Goal: Task Accomplishment & Management: Use online tool/utility

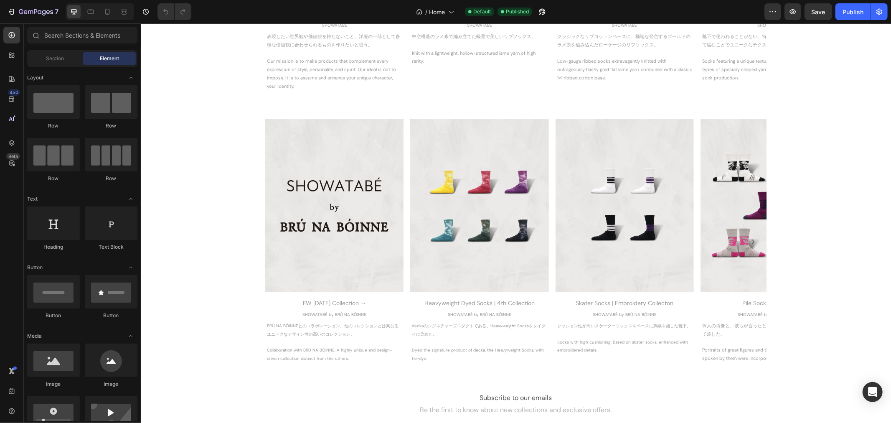
scroll to position [1021, 0]
click at [228, 173] on div "Image FW [DATE] Collection → Heading SHOWATABÉ by BRÚ NA BÓINNE Text Block BRÚ …" at bounding box center [515, 241] width 751 height 246
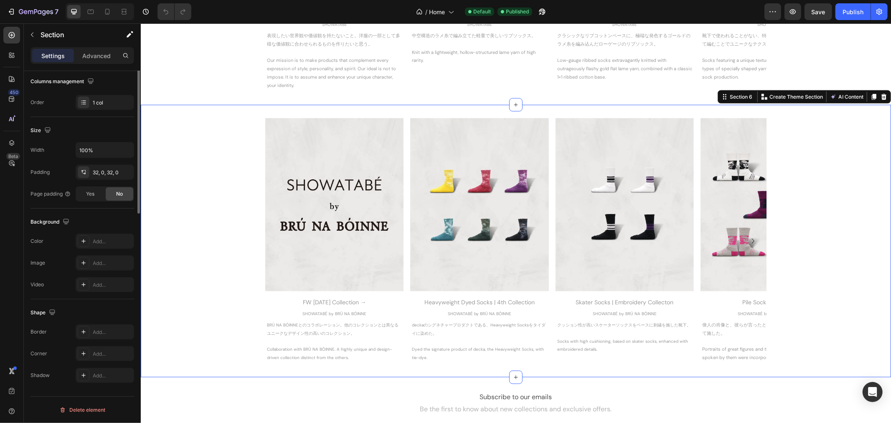
scroll to position [0, 0]
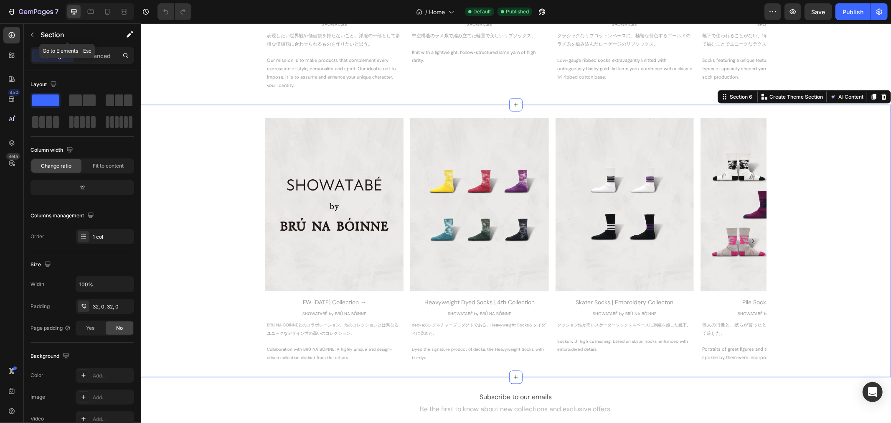
click at [33, 39] on button "button" at bounding box center [31, 34] width 13 height 13
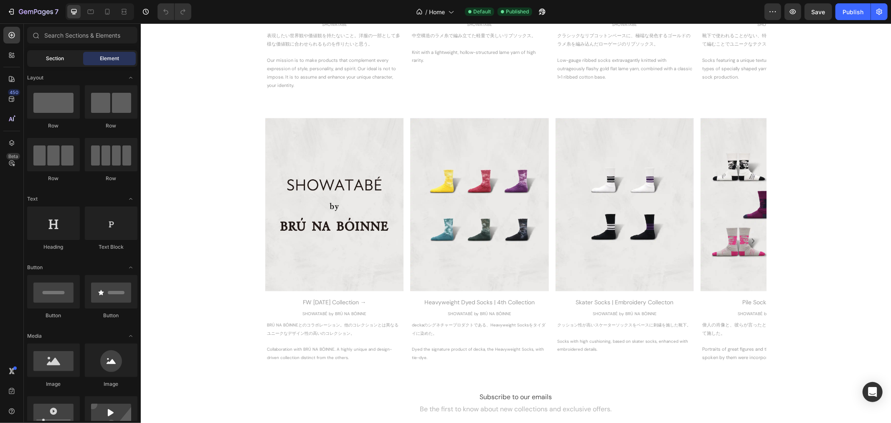
click at [62, 61] on span "Section" at bounding box center [55, 59] width 18 height 8
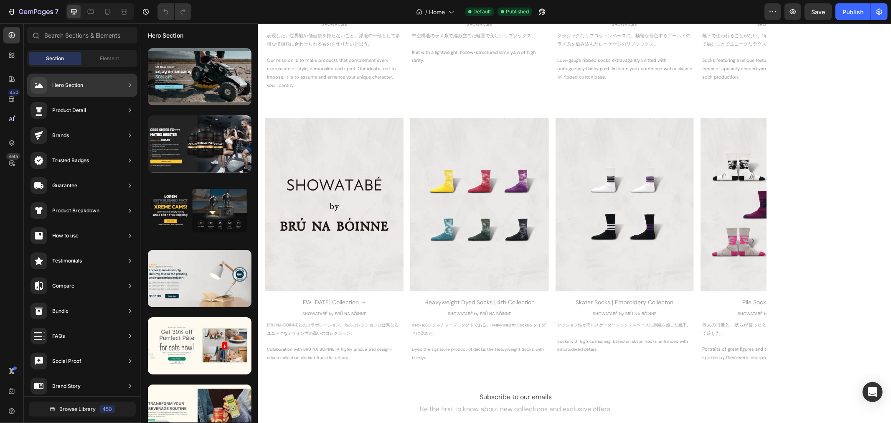
scroll to position [139, 0]
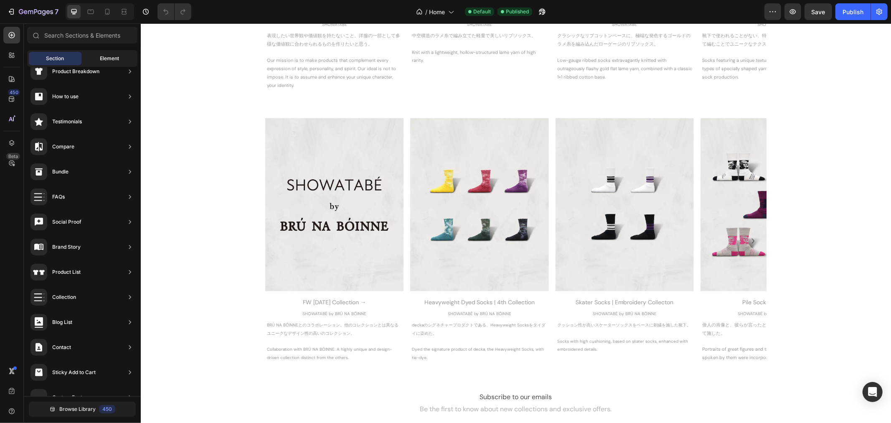
click at [107, 60] on span "Element" at bounding box center [109, 59] width 19 height 8
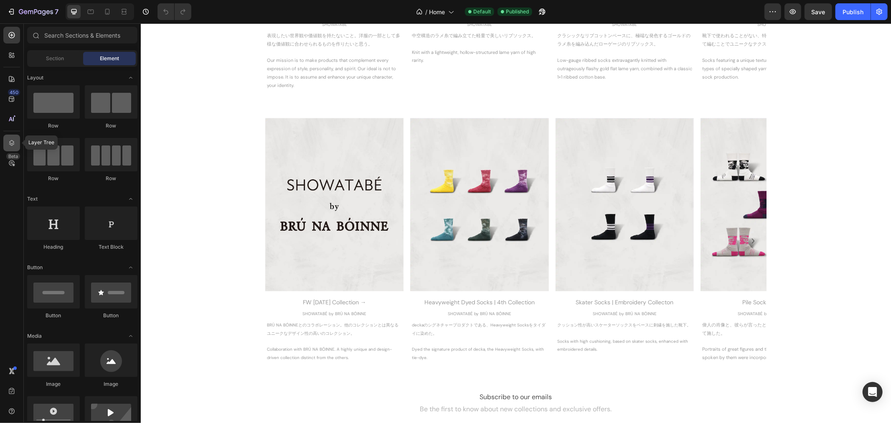
click at [10, 145] on icon at bounding box center [12, 143] width 8 height 8
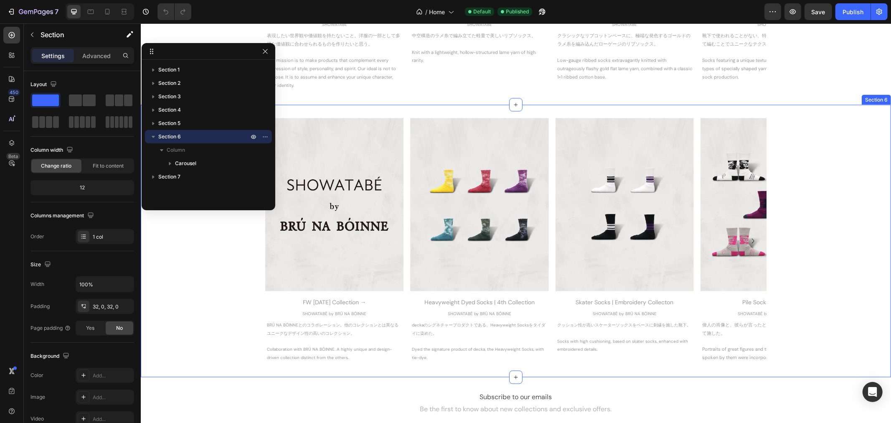
click at [232, 259] on div "Image FW 2025 Collection → Heading SHOWATABÉ by BRÚ NA BÓINNE Text Block BRÚ NA…" at bounding box center [515, 241] width 751 height 246
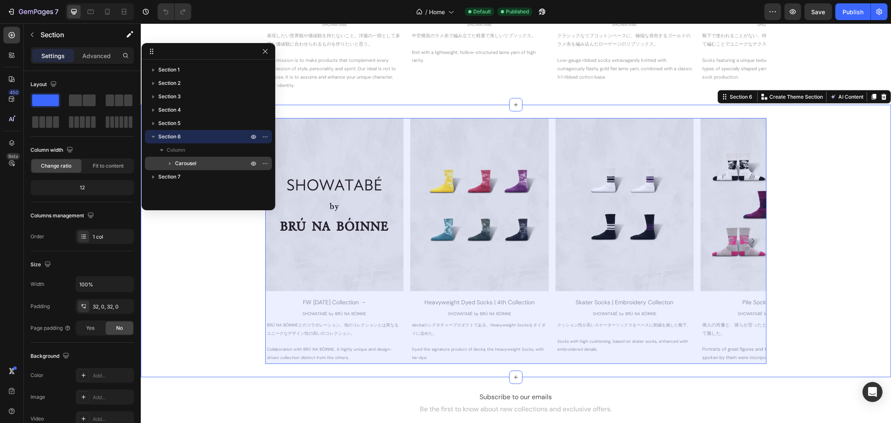
click at [196, 164] on p "Carousel" at bounding box center [212, 163] width 75 height 8
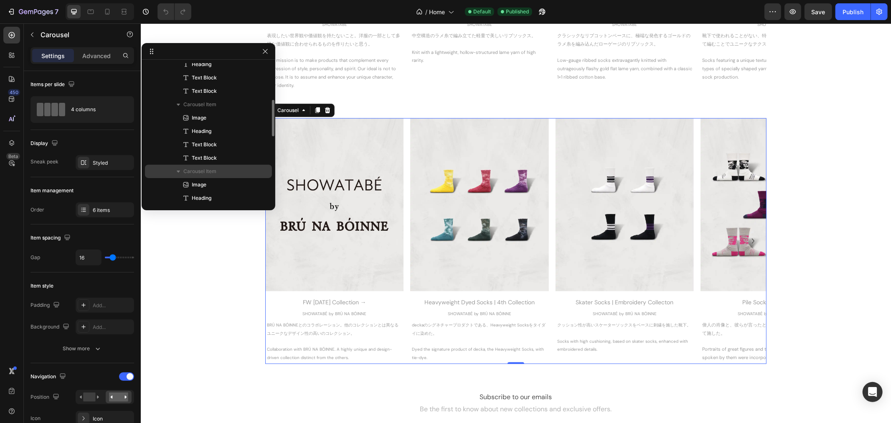
click at [196, 171] on span "Carousel Item" at bounding box center [199, 171] width 33 height 8
click at [177, 170] on icon "button" at bounding box center [178, 171] width 8 height 8
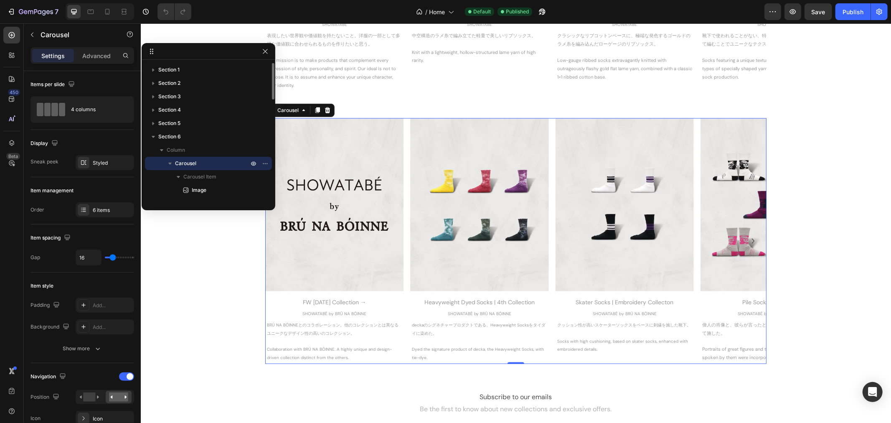
click at [171, 164] on icon "button" at bounding box center [170, 163] width 8 height 8
click at [176, 165] on span "Carousel" at bounding box center [185, 163] width 21 height 8
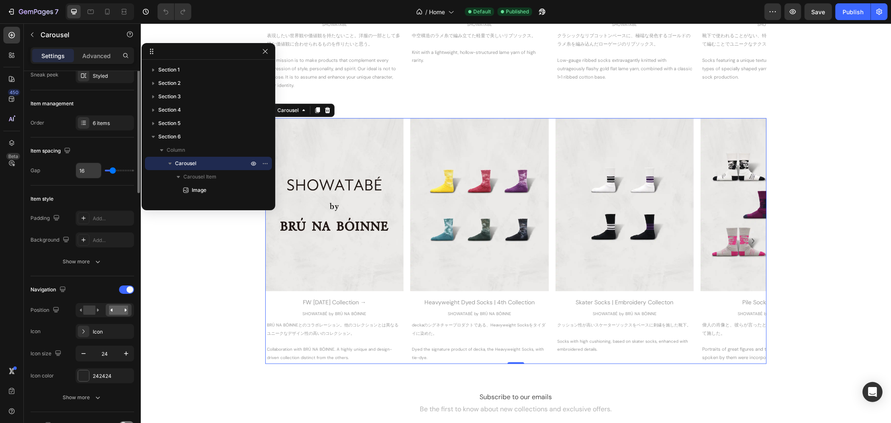
scroll to position [41, 0]
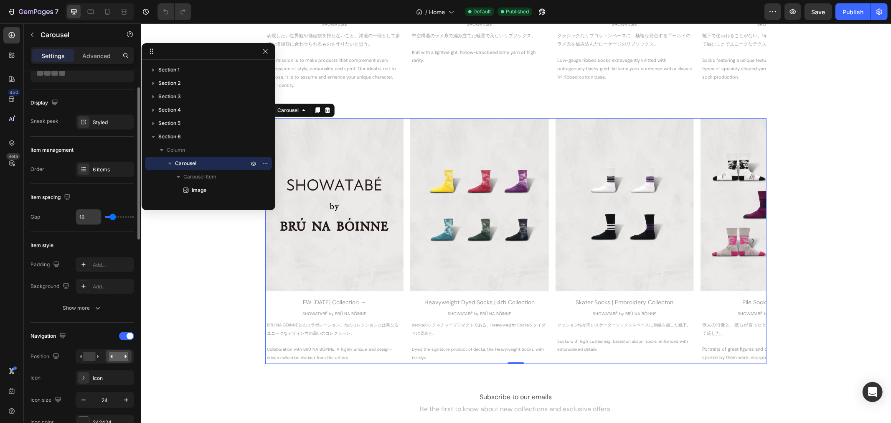
click at [87, 168] on div at bounding box center [84, 169] width 12 height 12
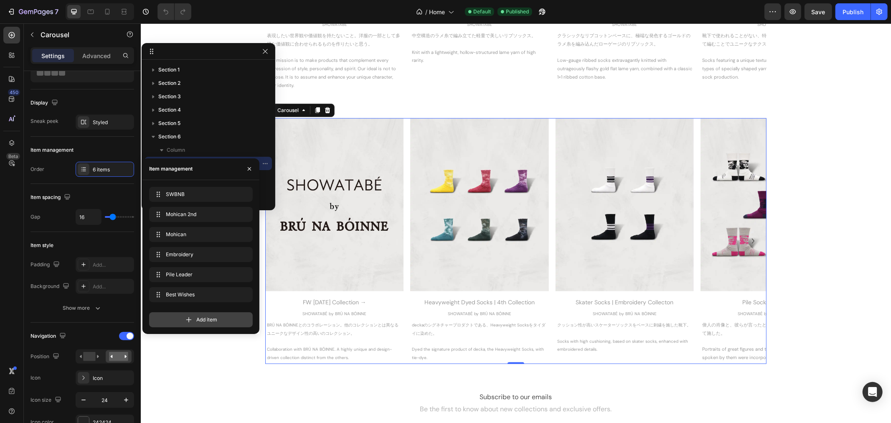
click at [221, 318] on div "Add item" at bounding box center [201, 319] width 104 height 15
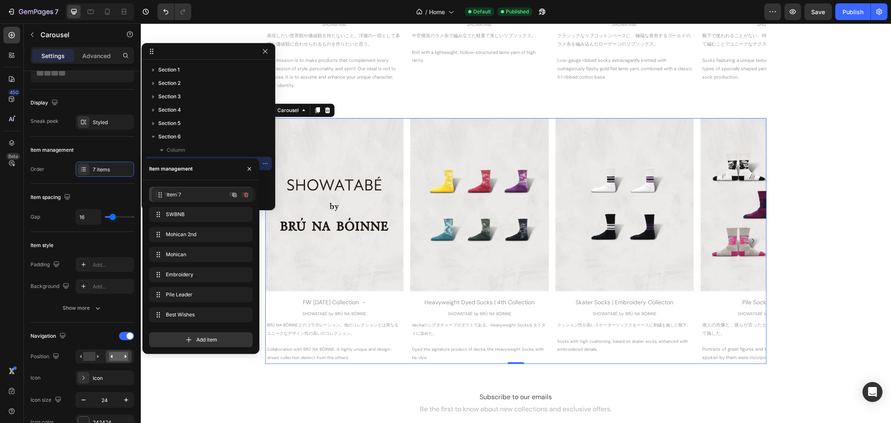
drag, startPoint x: 159, startPoint y: 311, endPoint x: 161, endPoint y: 191, distance: 119.5
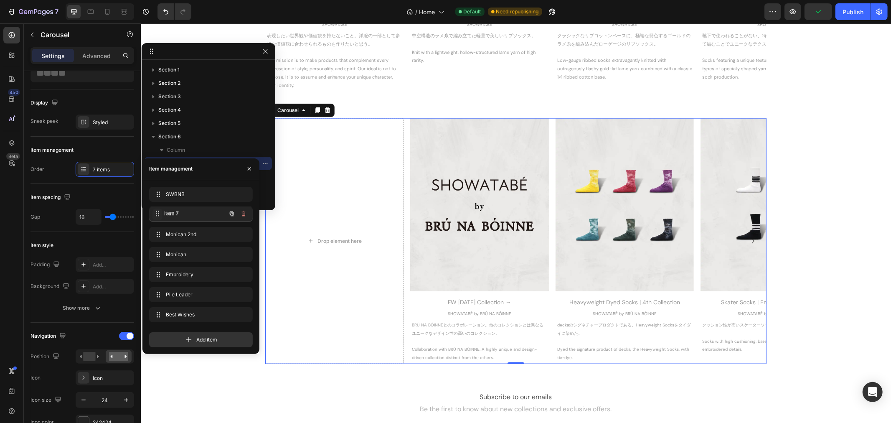
drag, startPoint x: 159, startPoint y: 193, endPoint x: 159, endPoint y: 211, distance: 18.8
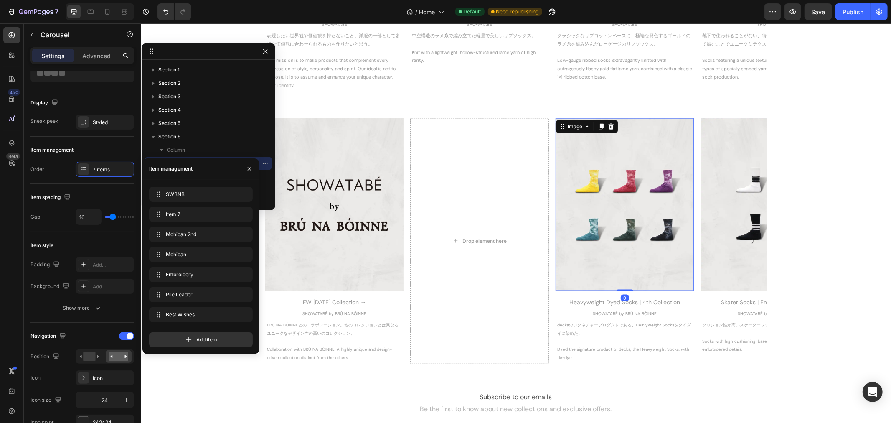
click at [631, 197] on img at bounding box center [624, 204] width 138 height 173
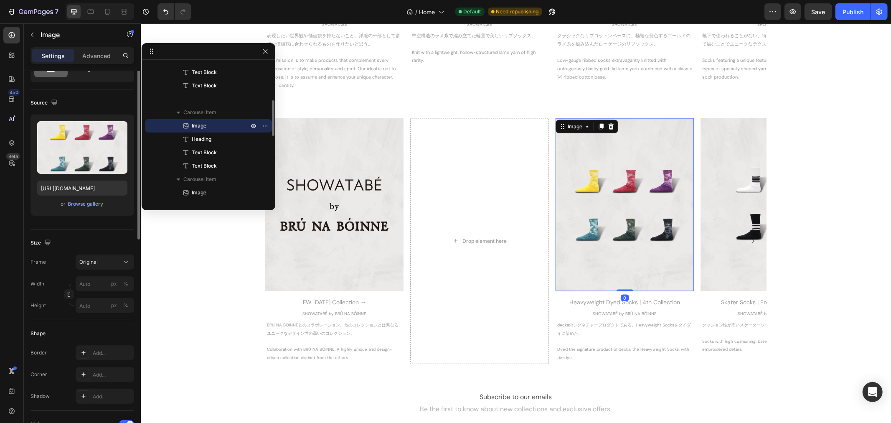
scroll to position [0, 0]
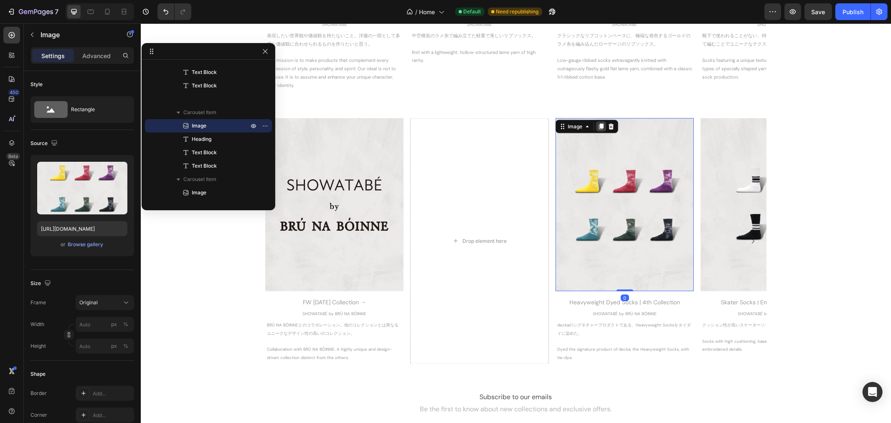
click at [599, 125] on icon at bounding box center [601, 126] width 5 height 6
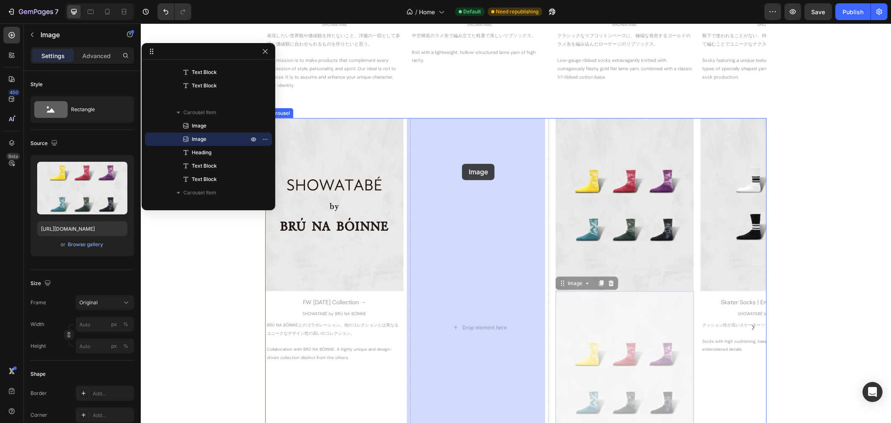
drag, startPoint x: 557, startPoint y: 284, endPoint x: 462, endPoint y: 163, distance: 154.1
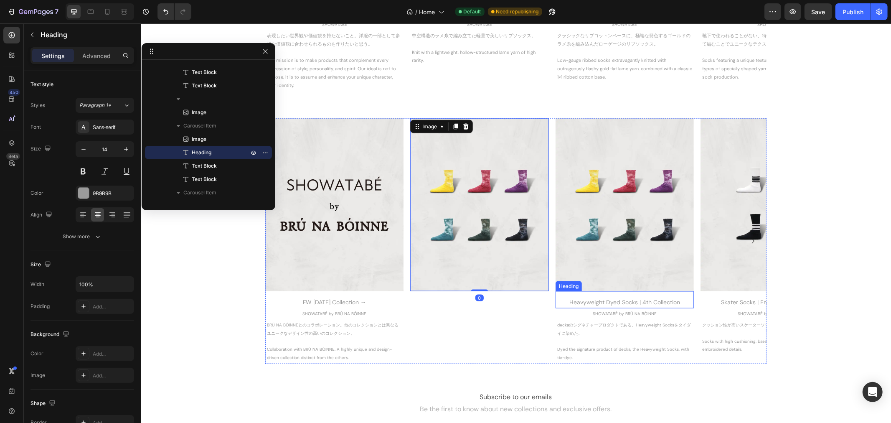
click at [585, 305] on div "Heavyweight Dyed Socks | 4th Collection" at bounding box center [624, 302] width 138 height 12
click at [604, 280] on icon at bounding box center [606, 283] width 5 height 6
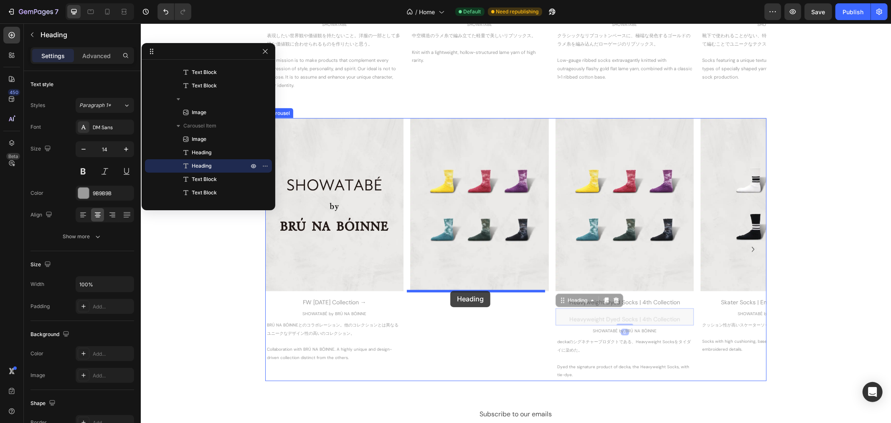
drag, startPoint x: 558, startPoint y: 297, endPoint x: 450, endPoint y: 290, distance: 108.4
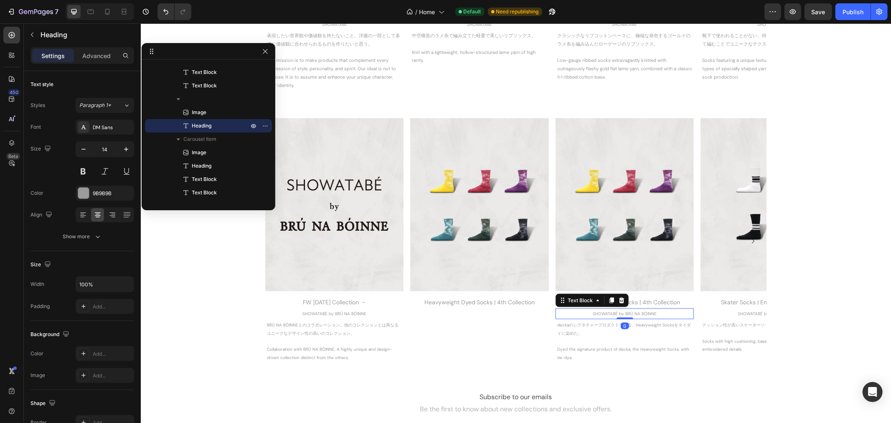
click at [593, 314] on p "SHOWATABÉ by BRÚ NA BÓINNE" at bounding box center [624, 314] width 137 height 8
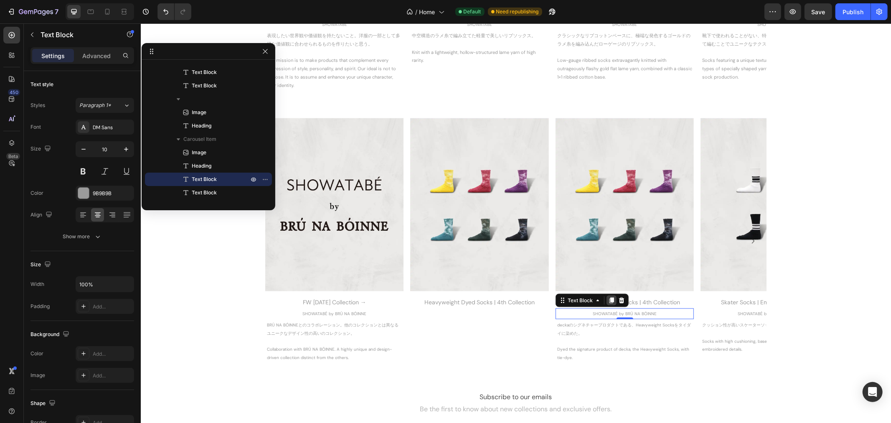
click at [609, 300] on icon at bounding box center [611, 300] width 5 height 6
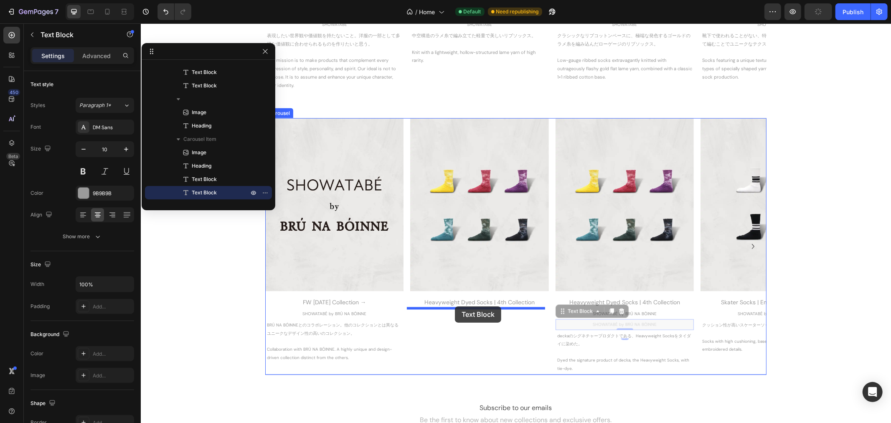
drag, startPoint x: 556, startPoint y: 310, endPoint x: 455, endPoint y: 306, distance: 101.6
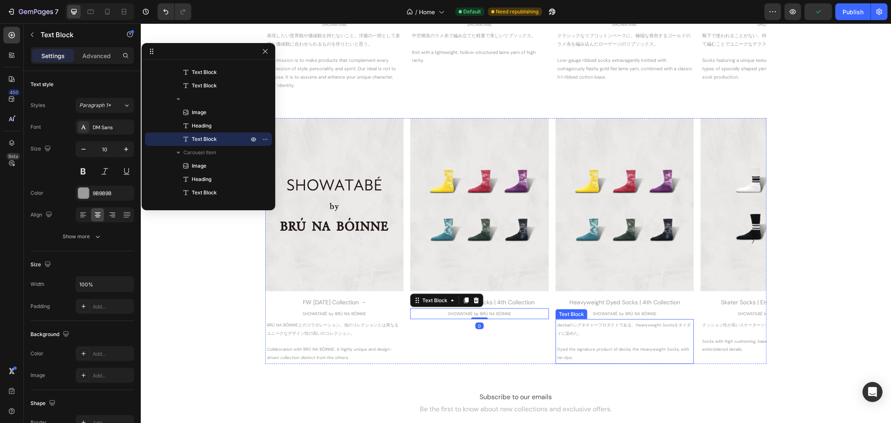
click at [590, 322] on span "deckaのシグネチャープロダクトである、Heavyweight Socksをタイダイに染めた。" at bounding box center [624, 329] width 134 height 14
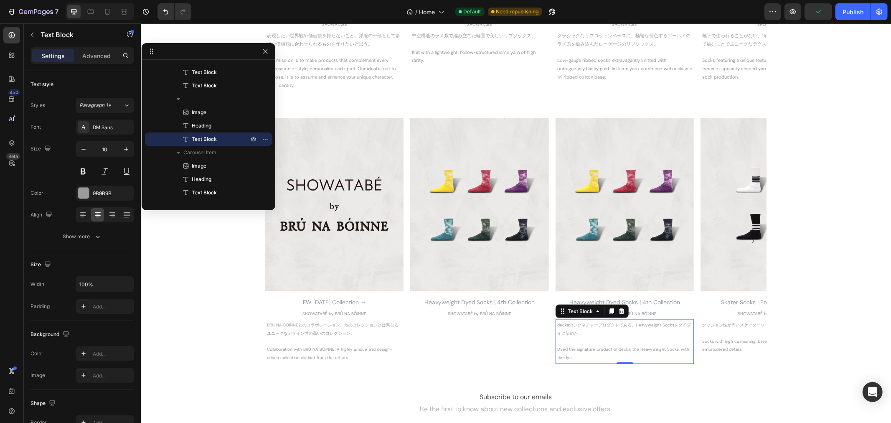
scroll to position [225, 0]
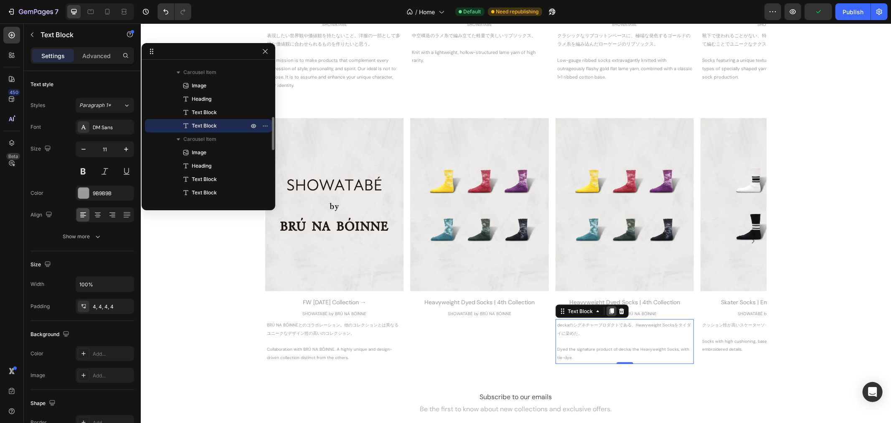
click at [608, 312] on icon at bounding box center [611, 311] width 7 height 7
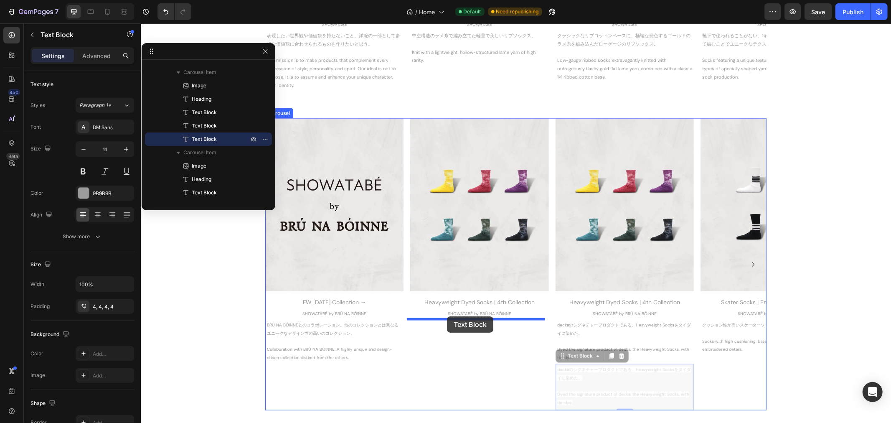
drag, startPoint x: 555, startPoint y: 356, endPoint x: 446, endPoint y: 316, distance: 115.6
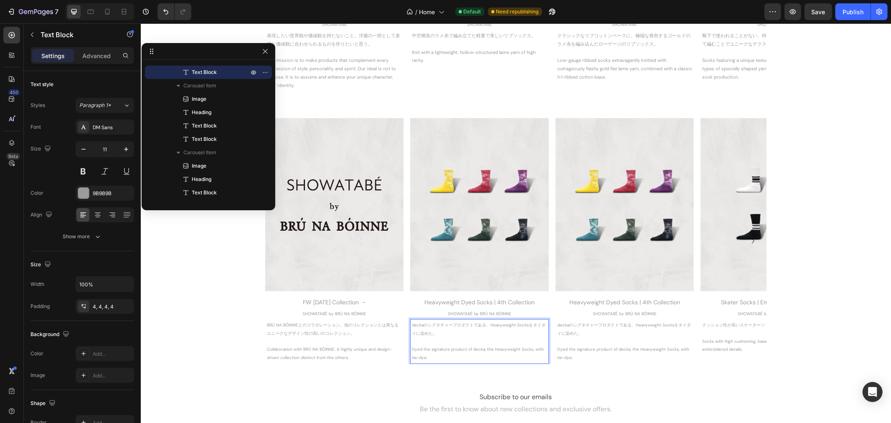
click at [521, 330] on p "deckaのシグネチャープロダクトである、Heavyweight Socksをタイダイに染めた。" at bounding box center [479, 329] width 135 height 17
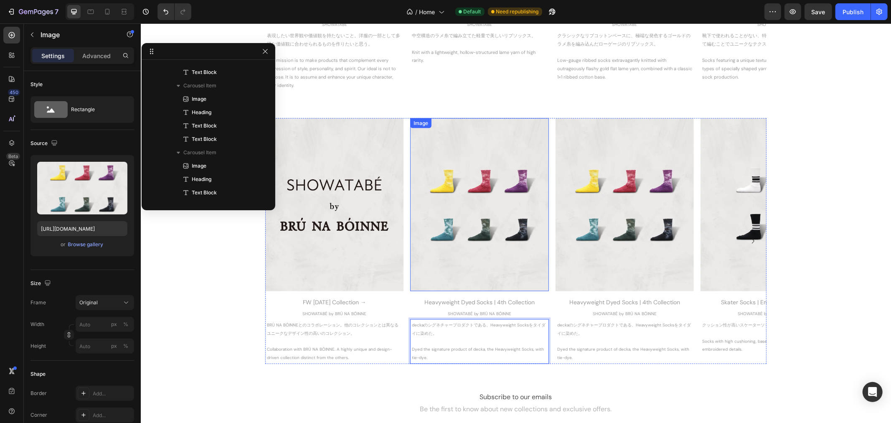
click at [429, 190] on img at bounding box center [479, 204] width 138 height 173
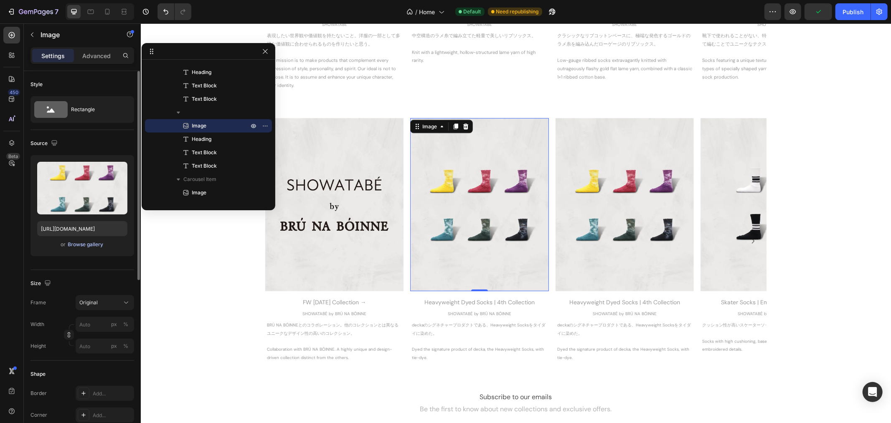
click at [97, 245] on div "Browse gallery" at bounding box center [86, 245] width 36 height 8
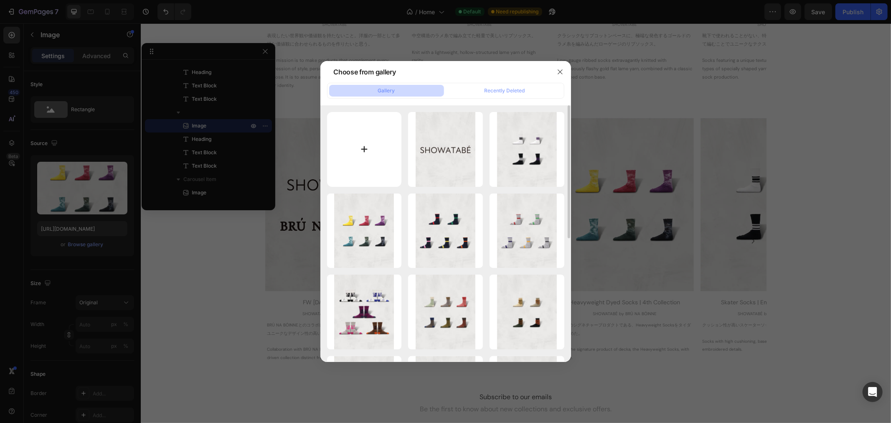
click at [385, 145] on input "file" at bounding box center [364, 149] width 75 height 75
type input "C:\fakepath\BNBSW-54_All.webp"
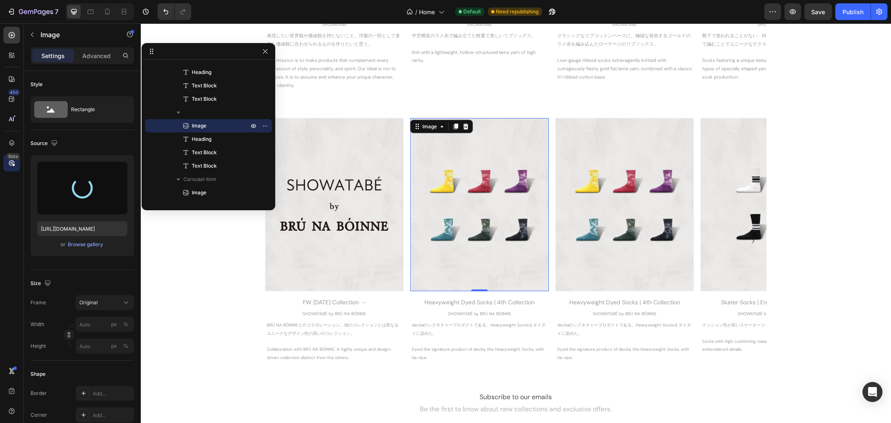
type input "https://cdn.shopify.com/s/files/1/0251/2892/7313/files/gempages_555415842603402…"
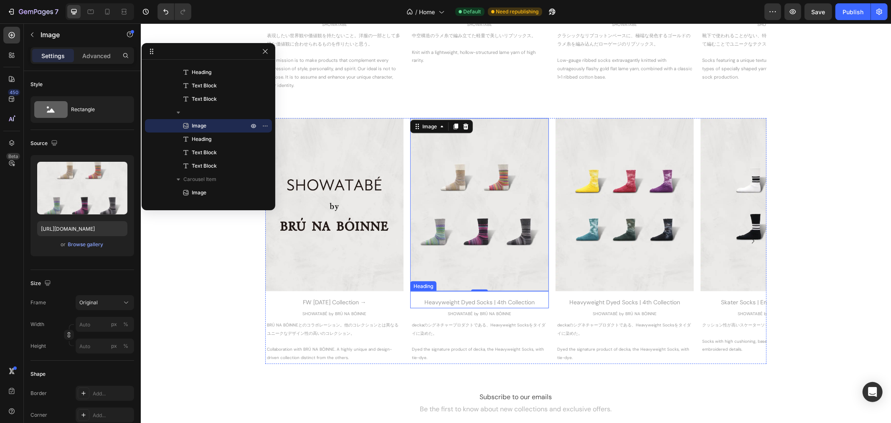
click at [455, 298] on div "Heavyweight Dyed Socks | 4th Collection" at bounding box center [479, 302] width 138 height 12
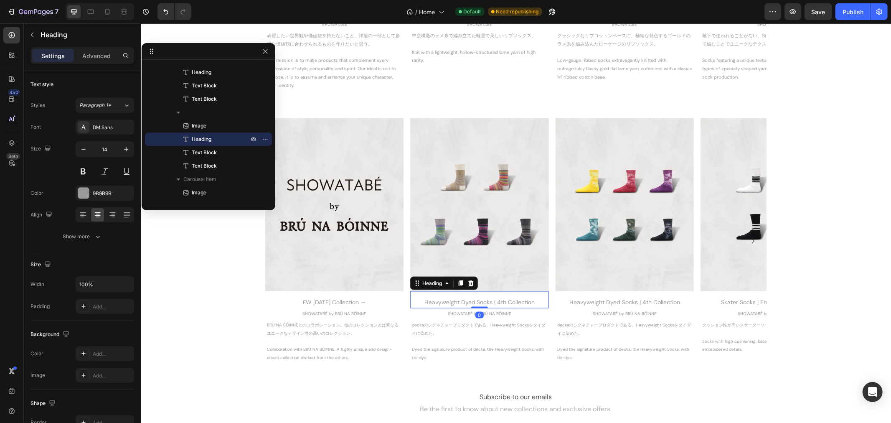
click at [455, 299] on div "Heavyweight Dyed Socks | 4th Collection" at bounding box center [479, 302] width 138 height 12
click at [455, 299] on p "Heavyweight Dyed Socks | 4th Collection" at bounding box center [479, 302] width 137 height 10
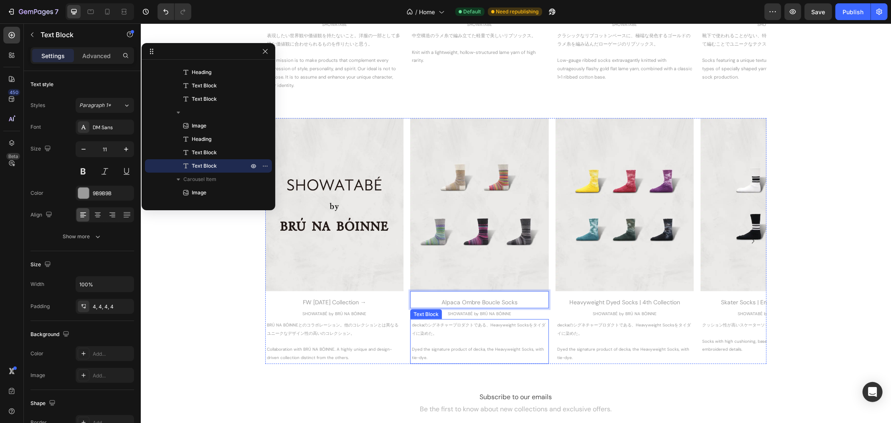
click at [471, 326] on span "deckaのシグネチャープロダクトである、Heavyweight Socksをタイダイに染めた。" at bounding box center [479, 329] width 134 height 14
click at [434, 331] on p "deckaのシグネチャープロダクトである、Heavyweight Socksをタイダイに染めた。" at bounding box center [479, 329] width 135 height 17
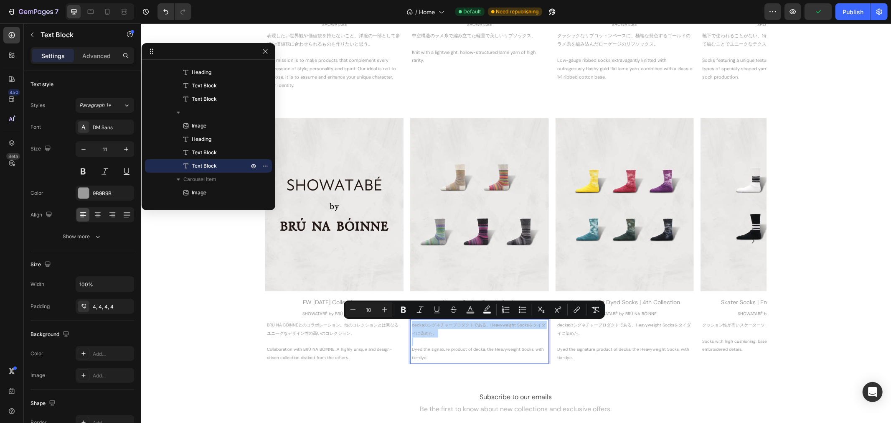
click at [434, 331] on p "deckaのシグネチャープロダクトである、Heavyweight Socksをタイダイに染めた。" at bounding box center [479, 329] width 135 height 17
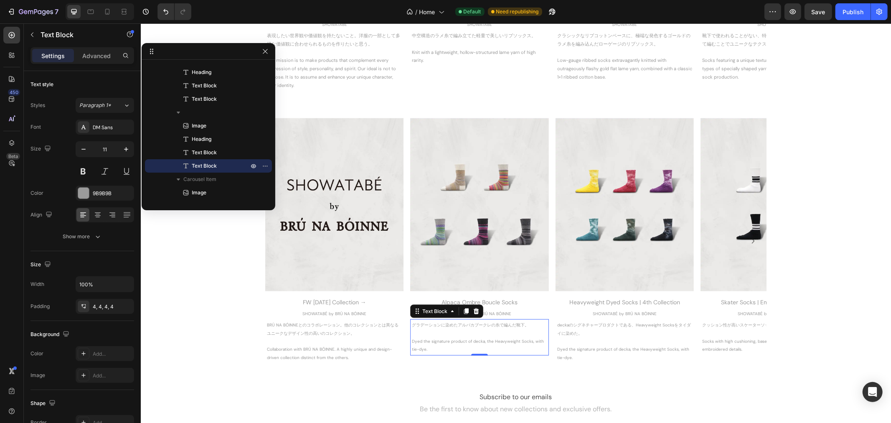
click at [438, 352] on p "Dyed the signature product of decka, the Heavyweight Socks, with tie-dye." at bounding box center [479, 345] width 135 height 17
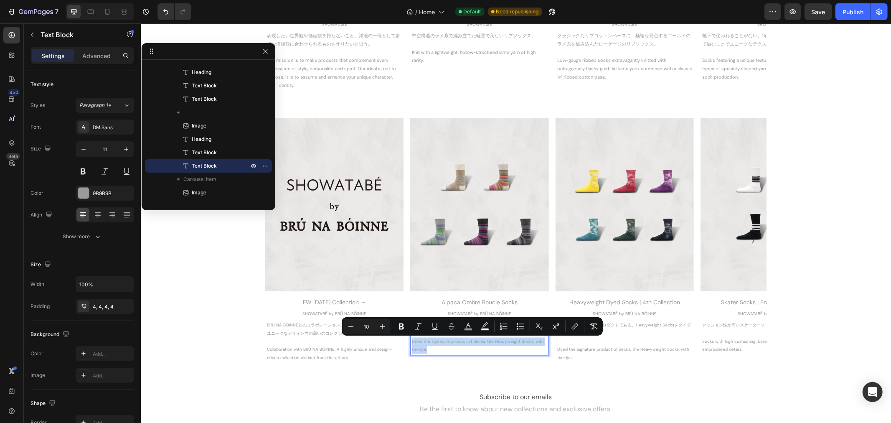
drag, startPoint x: 417, startPoint y: 344, endPoint x: 407, endPoint y: 339, distance: 11.8
click at [410, 339] on div "グラデーションに染めたアルパカブークレの糸で編んだ靴下。 Dyed the signature product of decka, the Heavyweig…" at bounding box center [479, 337] width 138 height 36
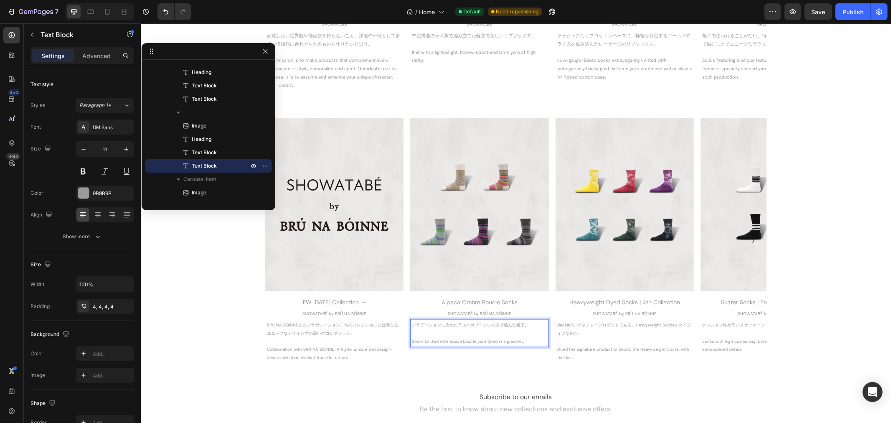
click at [454, 323] on span "グラデーションに染めたアルパカブークレの糸で編んだ靴下。" at bounding box center [470, 324] width 117 height 5
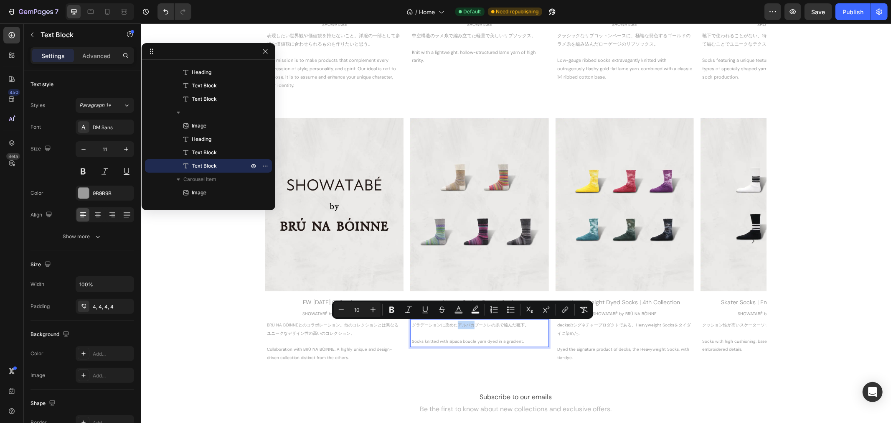
click at [454, 323] on span "グラデーションに染めたアルパカブークレの糸で編んだ靴下。" at bounding box center [470, 324] width 117 height 5
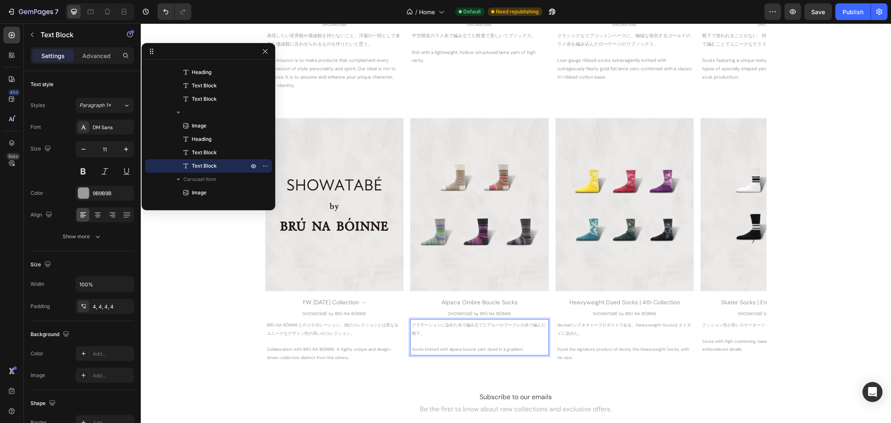
click at [517, 325] on span "グラデーションに染めた糸で編み立てたアルパカブークレの糸で編んだ靴下。" at bounding box center [479, 329] width 134 height 14
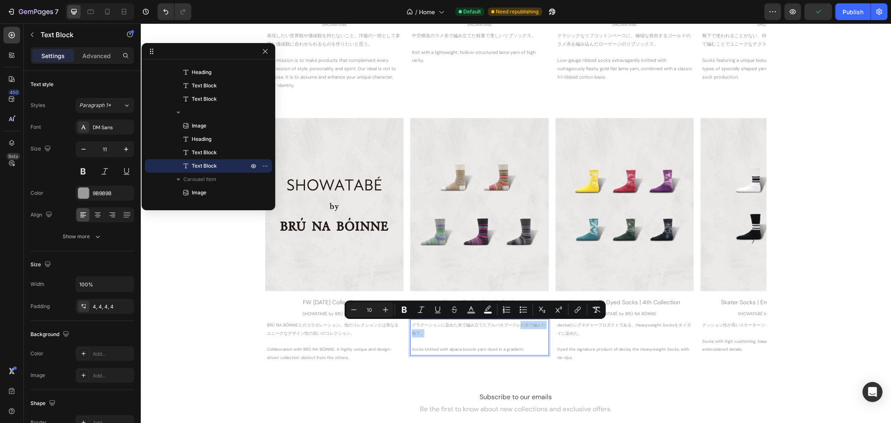
drag, startPoint x: 517, startPoint y: 325, endPoint x: 528, endPoint y: 334, distance: 14.6
click at [528, 334] on p "グラデーションに染めた糸で編み立てたアルパカブークレの糸で編んだ靴下。" at bounding box center [479, 329] width 135 height 17
click at [523, 323] on span "グラデーションに染めた糸で編み立てたアルパカブークレの糸で編んだ靴下。" at bounding box center [479, 329] width 134 height 14
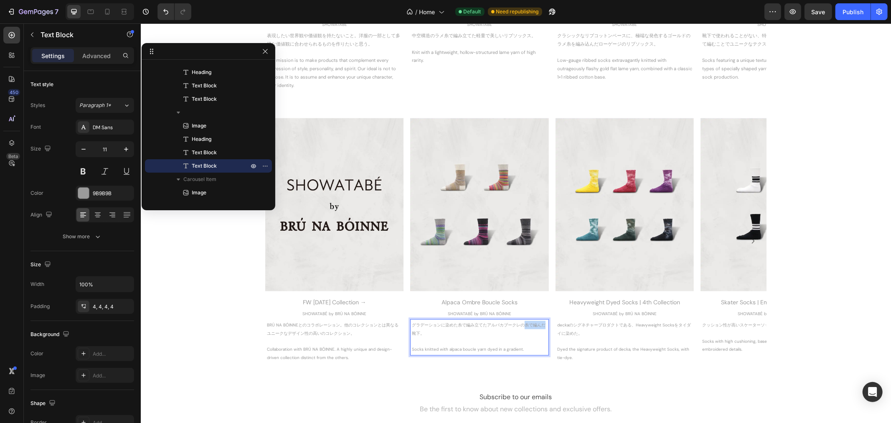
drag, startPoint x: 519, startPoint y: 324, endPoint x: 542, endPoint y: 326, distance: 22.2
click at [542, 326] on p "グラデーションに染めた糸で編み立てたアルパカブークレの糸で編んだ靴下。" at bounding box center [479, 329] width 135 height 17
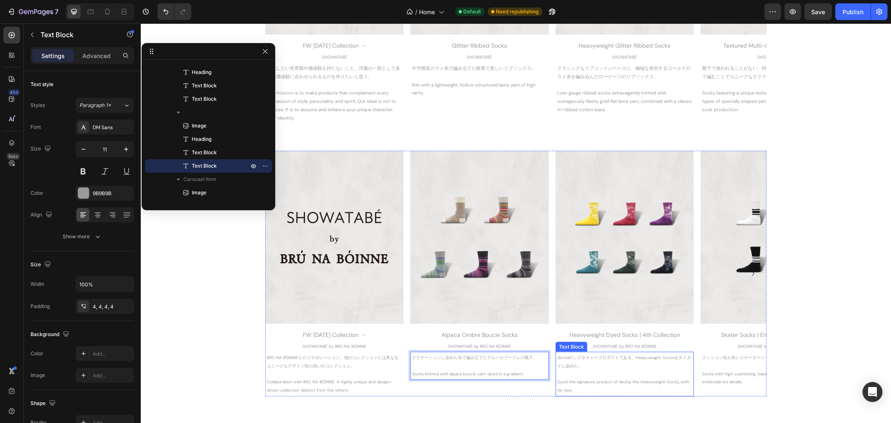
scroll to position [975, 0]
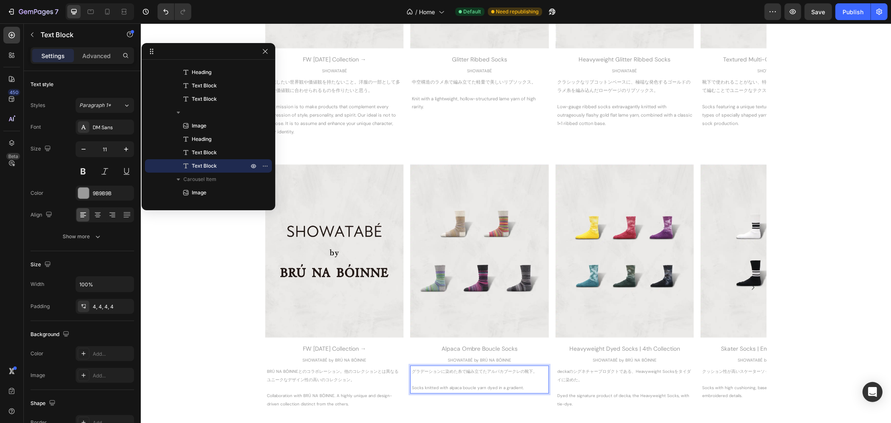
click at [534, 368] on p "グラデーションに染めた糸で編み立てたアルパカブークレの靴下。" at bounding box center [479, 371] width 135 height 8
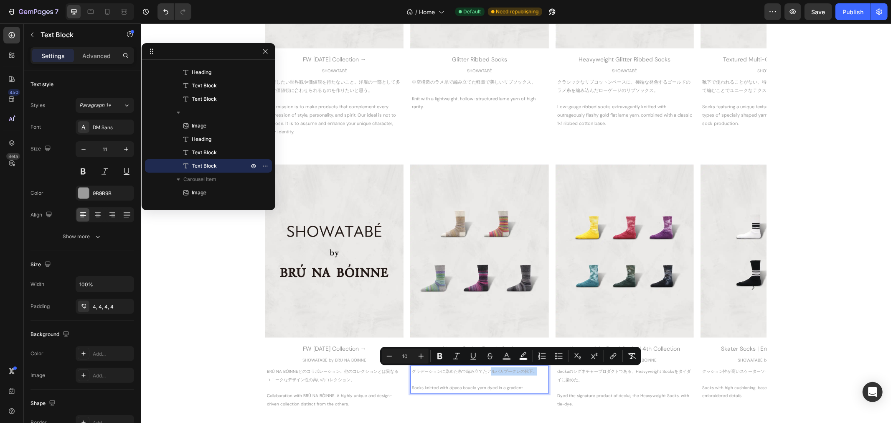
drag, startPoint x: 534, startPoint y: 368, endPoint x: 487, endPoint y: 369, distance: 47.2
click at [487, 369] on p "グラデーションに染めた糸で編み立てたアルパカブークレの靴下。" at bounding box center [479, 371] width 135 height 8
click at [492, 372] on span "グラデーションに染めた糸で編み立てたアルパカブークレの靴下。" at bounding box center [474, 370] width 125 height 5
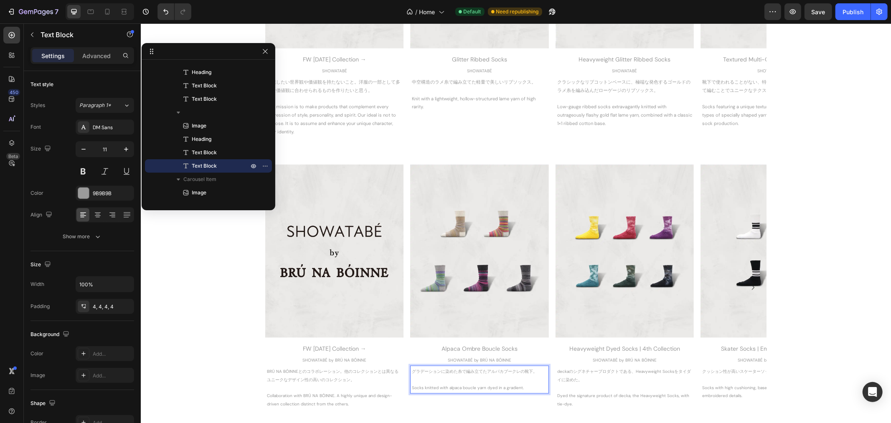
click at [483, 370] on span "グラデーションに染めた糸で編み立てたアルパカブークレの靴下。" at bounding box center [474, 370] width 125 height 5
click at [533, 369] on p "グラデーションに染めた糸で編み立てたアルパカブークレの靴下。" at bounding box center [479, 371] width 135 height 8
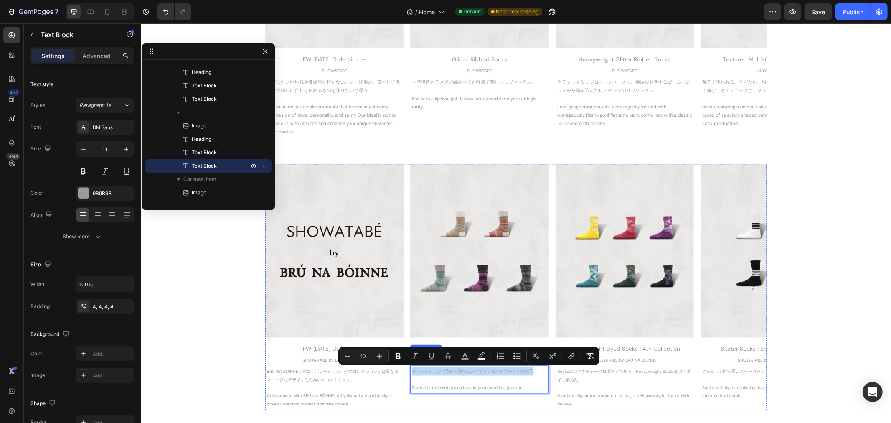
drag, startPoint x: 495, startPoint y: 369, endPoint x: 407, endPoint y: 362, distance: 88.4
click at [410, 362] on div "Image Alpaca Ombre Boucle Socks Heading SHOWATABÉ by BRÚ NA BÓINNE Text Block グ…" at bounding box center [479, 287] width 138 height 246
copy span "グラデーションに染めた糸で編み立てたアルパカブークレの靴下"
click at [524, 372] on span "グラデーションに染めた糸で編み立てたアルパカブークレの靴下。" at bounding box center [474, 370] width 125 height 5
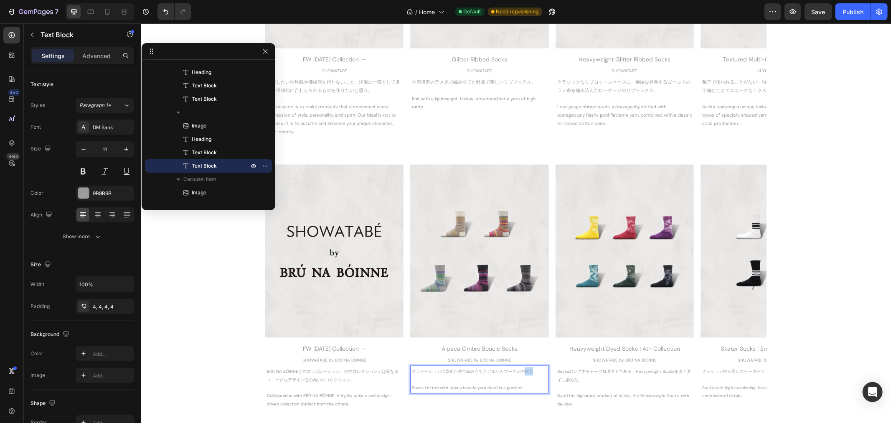
click at [524, 372] on span "グラデーションに染めた糸で編み立てたアルパカブークレの靴下。" at bounding box center [474, 370] width 125 height 5
click at [517, 387] on span "Socks knitted with alpaca boucle yarn dyed in a gradient." at bounding box center [468, 387] width 112 height 5
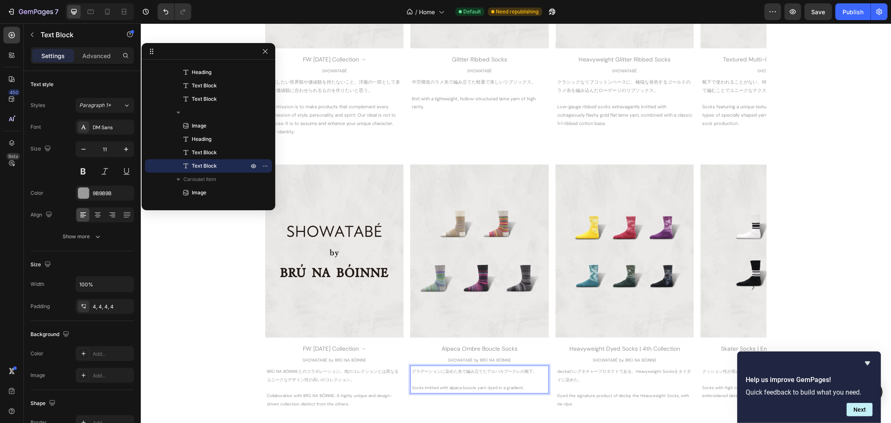
click at [524, 387] on p "Socks knitted with alpaca boucle yarn dyed in a gradient." at bounding box center [479, 388] width 135 height 8
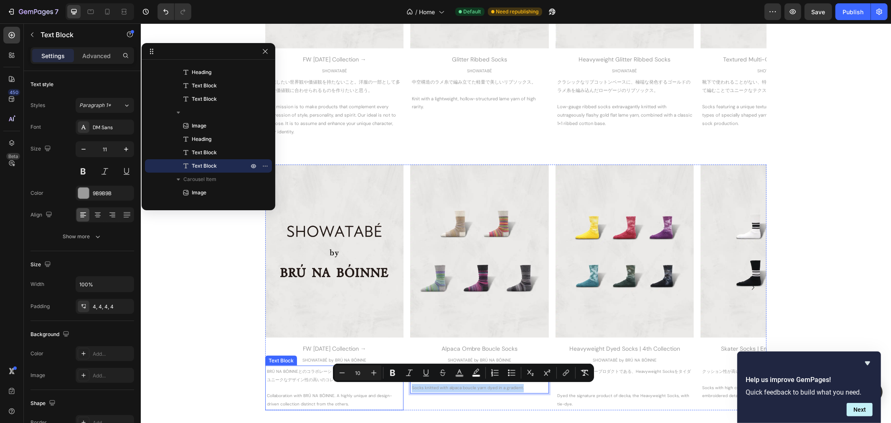
drag, startPoint x: 524, startPoint y: 387, endPoint x: 398, endPoint y: 384, distance: 125.8
click at [398, 384] on div "Image FW 2025 Collection → Heading SHOWATABÉ by BRÚ NA BÓINNE Text Block BRÚ NA…" at bounding box center [515, 287] width 501 height 246
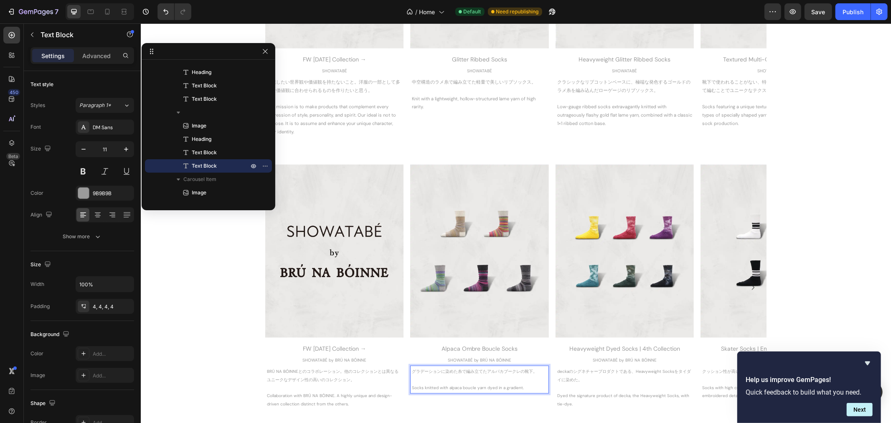
click at [514, 380] on p "Rich Text Editor. Editing area: main" at bounding box center [479, 379] width 135 height 8
click at [857, 247] on div "Image FW 2025 Collection → Heading SHOWATABÉ by BRÚ NA BÓINNE Text Block BRÚ NA…" at bounding box center [515, 287] width 751 height 246
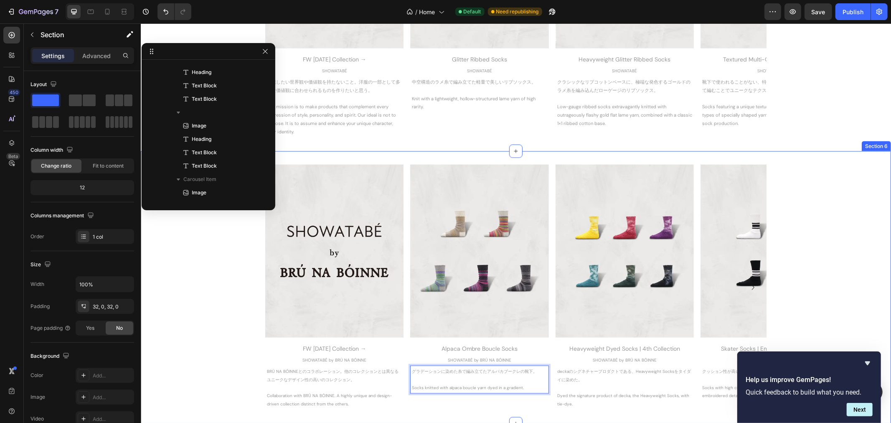
scroll to position [11, 0]
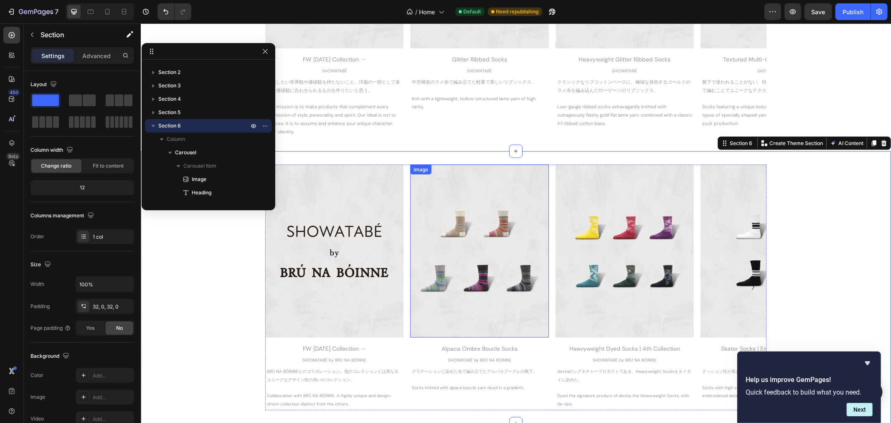
click at [521, 218] on img at bounding box center [479, 250] width 138 height 173
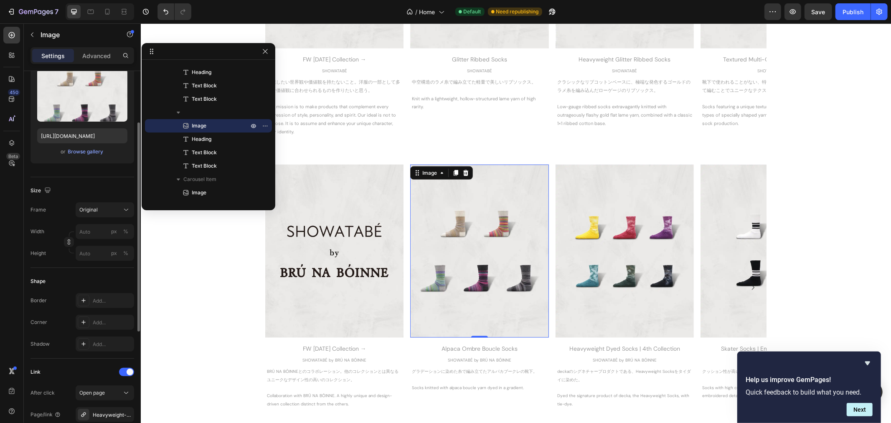
scroll to position [232, 0]
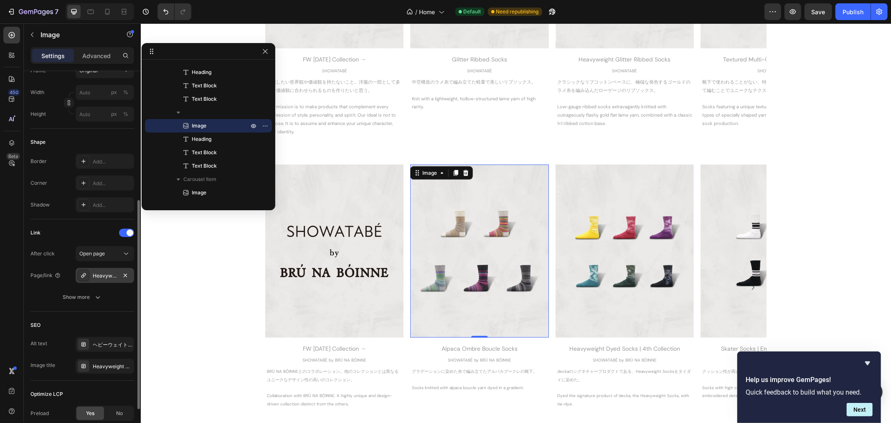
click at [108, 274] on div "Heavyweight-dyed-socks-4th-collection" at bounding box center [105, 276] width 24 height 8
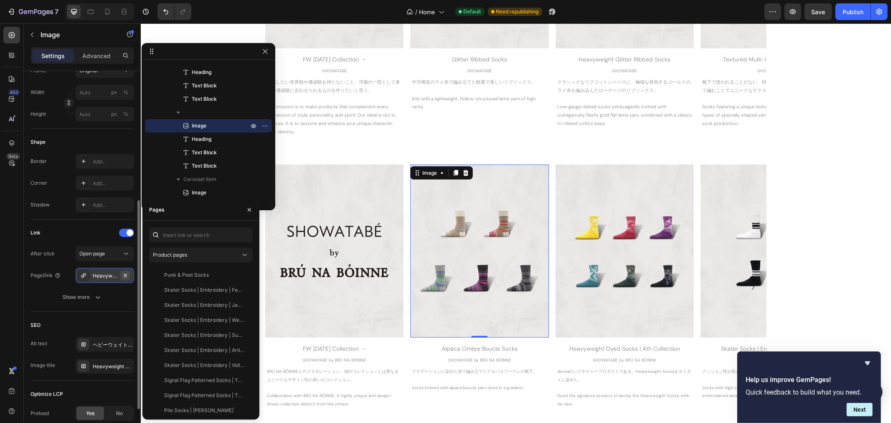
click at [122, 277] on icon "button" at bounding box center [125, 275] width 7 height 7
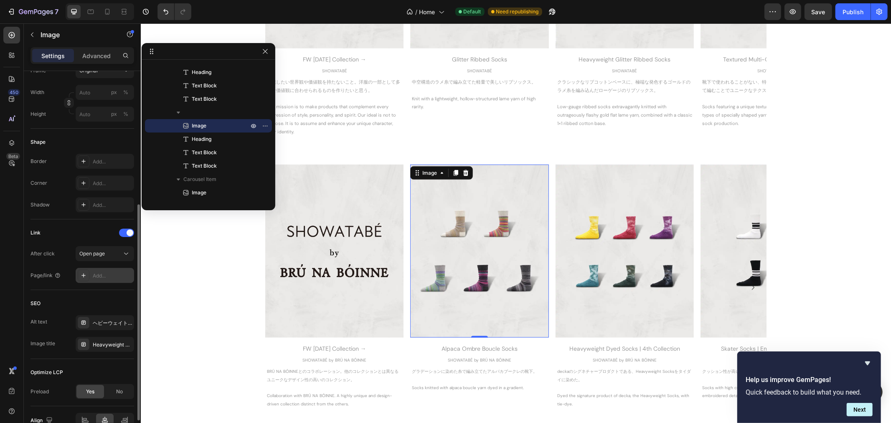
click at [109, 273] on div "Add..." at bounding box center [112, 276] width 39 height 8
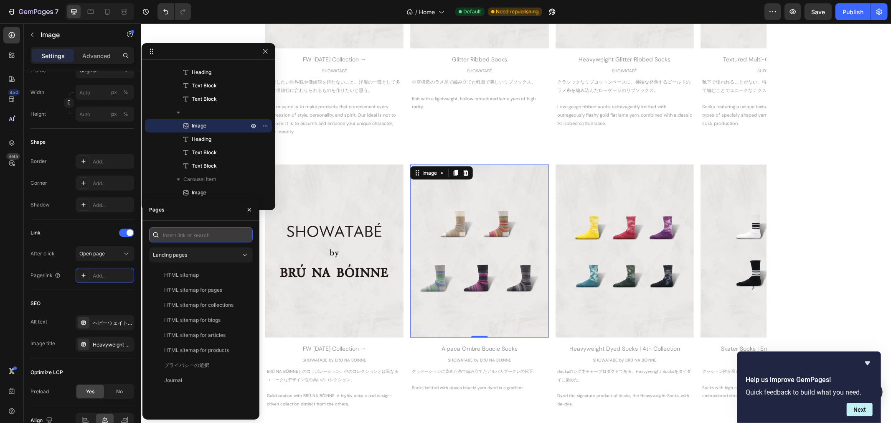
click at [184, 234] on input "text" at bounding box center [201, 234] width 104 height 15
type input "A"
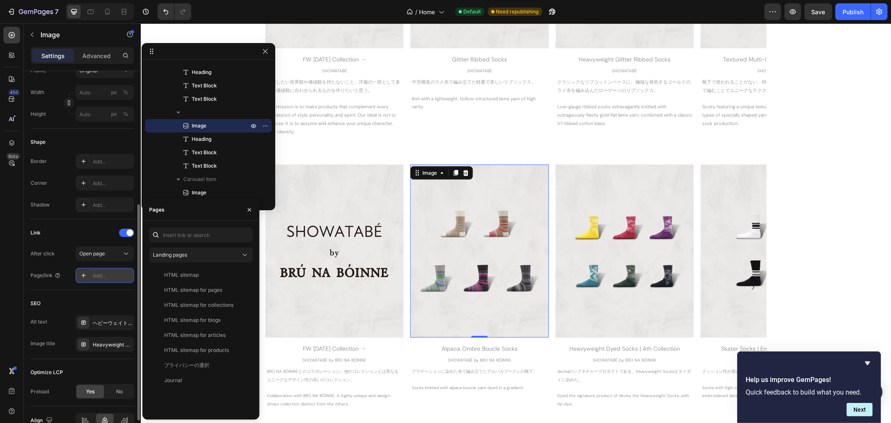
click at [113, 275] on div "Add..." at bounding box center [112, 276] width 39 height 8
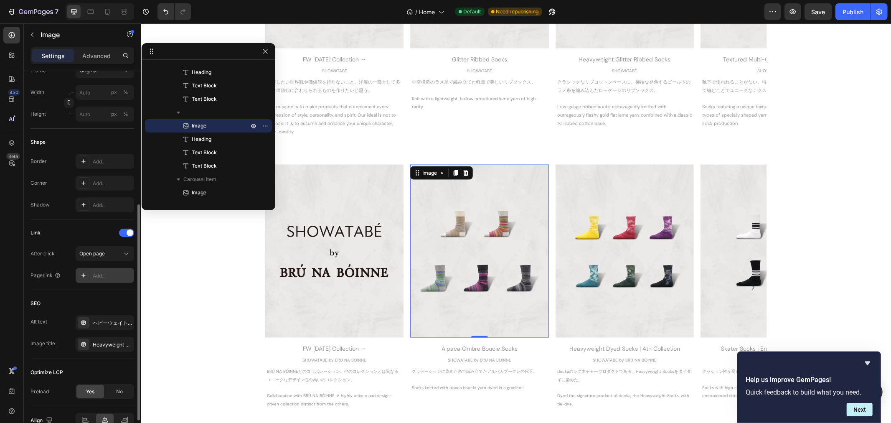
click at [112, 275] on div "Add..." at bounding box center [112, 276] width 39 height 8
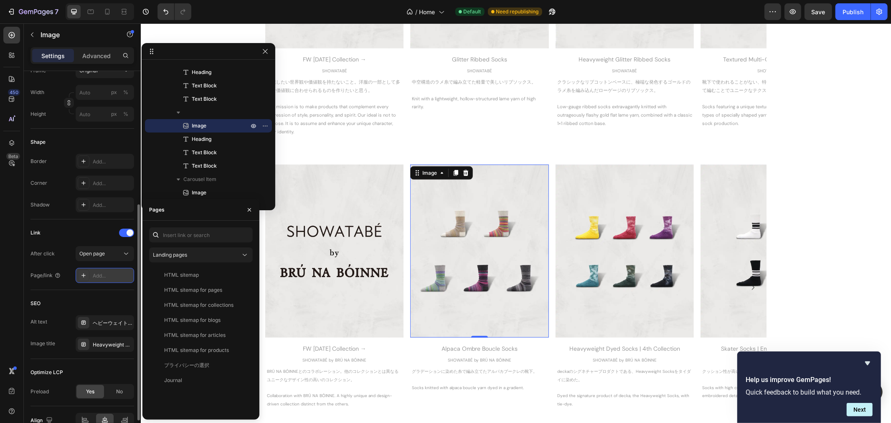
click at [112, 275] on div "Add..." at bounding box center [112, 276] width 39 height 8
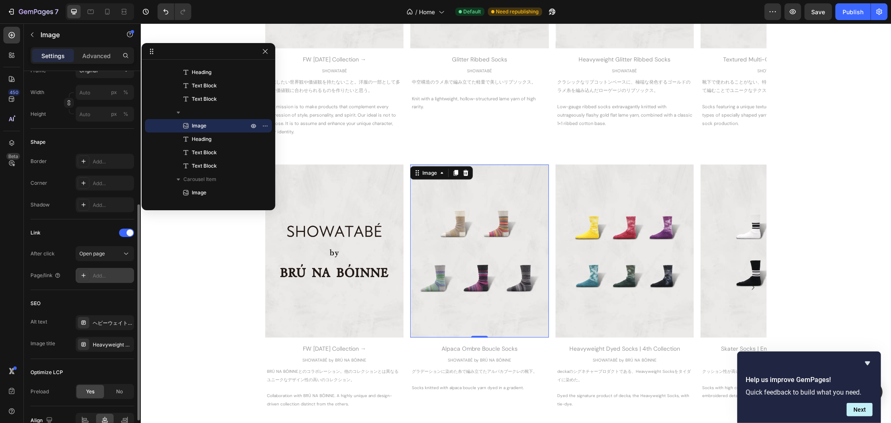
click at [83, 275] on icon at bounding box center [83, 275] width 4 height 4
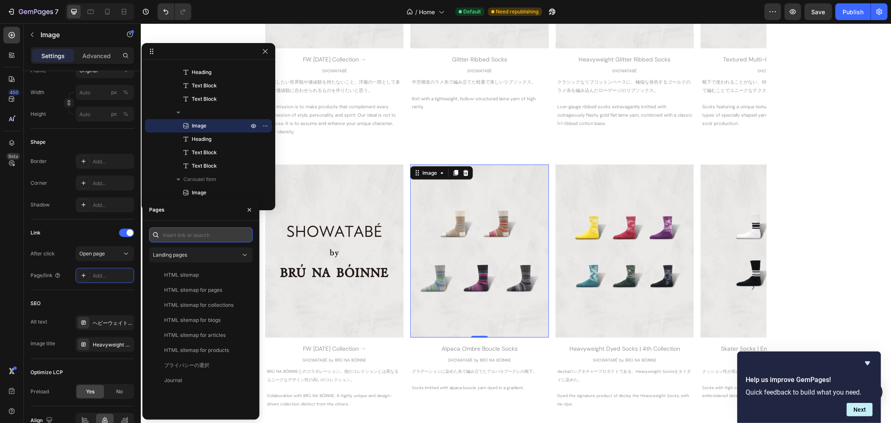
click at [189, 236] on input "text" at bounding box center [201, 234] width 104 height 15
type input "A"
click at [186, 249] on button "Landing pages" at bounding box center [201, 254] width 104 height 15
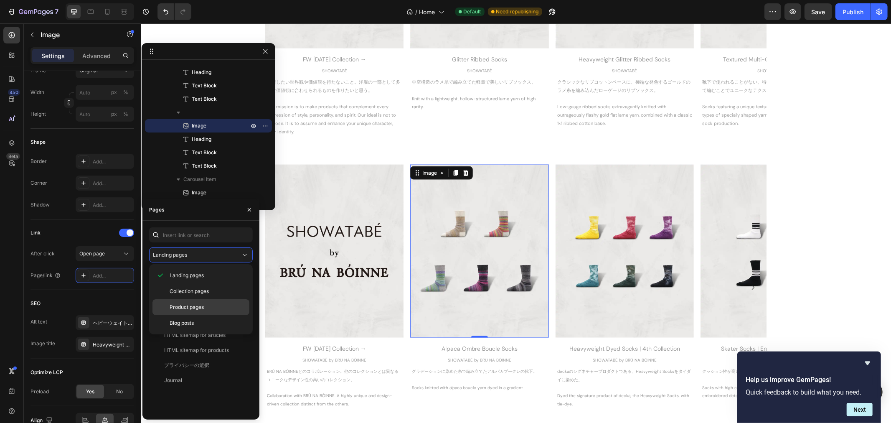
click at [187, 308] on span "Product pages" at bounding box center [187, 307] width 34 height 8
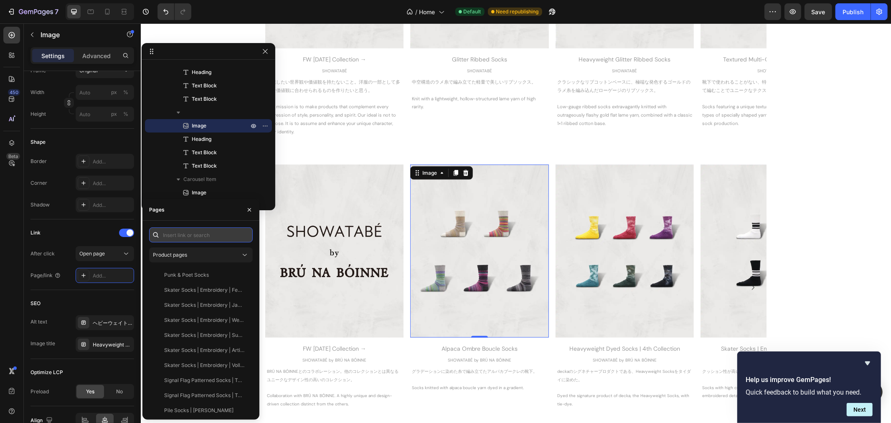
click at [201, 237] on input "text" at bounding box center [201, 234] width 104 height 15
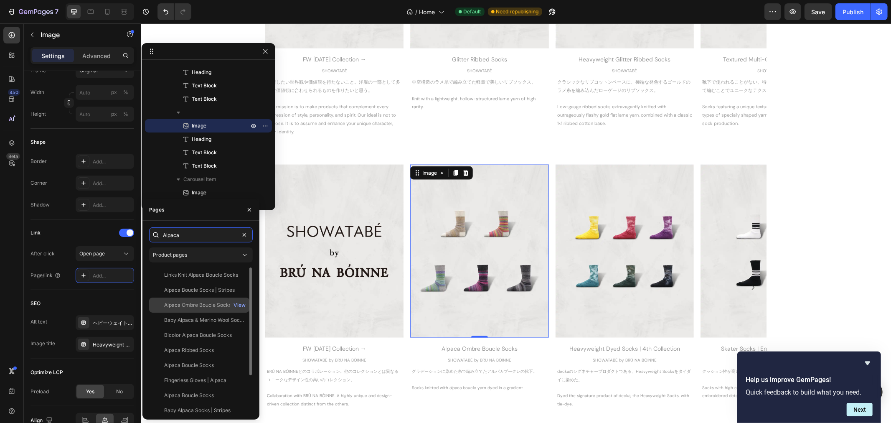
type input "Alpaca"
click at [201, 308] on div "Alpaca Ombre Boucle Socks" at bounding box center [197, 305] width 67 height 8
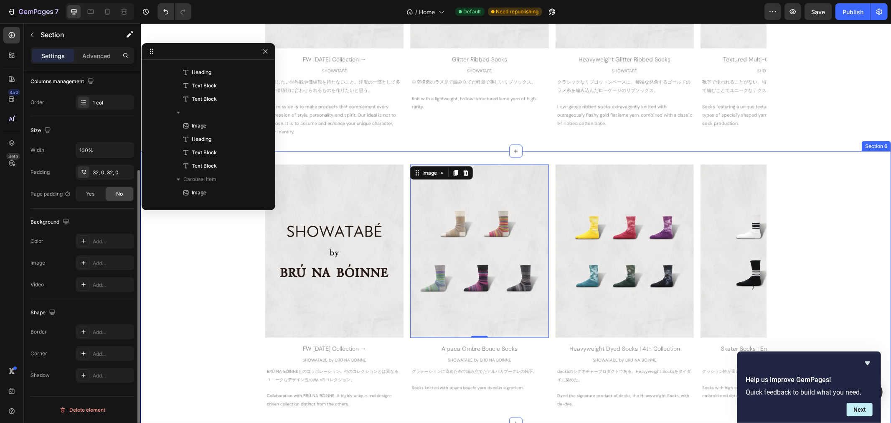
click at [865, 249] on div "Image FW 2025 Collection → Heading SHOWATABÉ by BRÚ NA BÓINNE Text Block BRÚ NA…" at bounding box center [515, 287] width 751 height 246
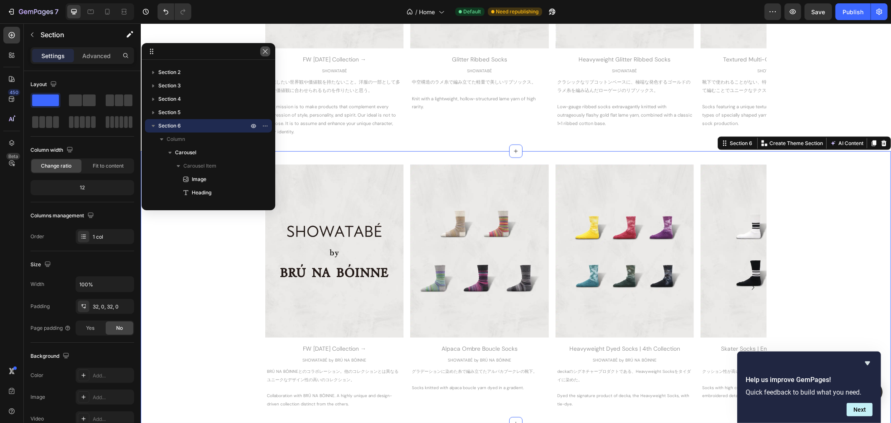
click at [268, 50] on icon "button" at bounding box center [265, 51] width 7 height 7
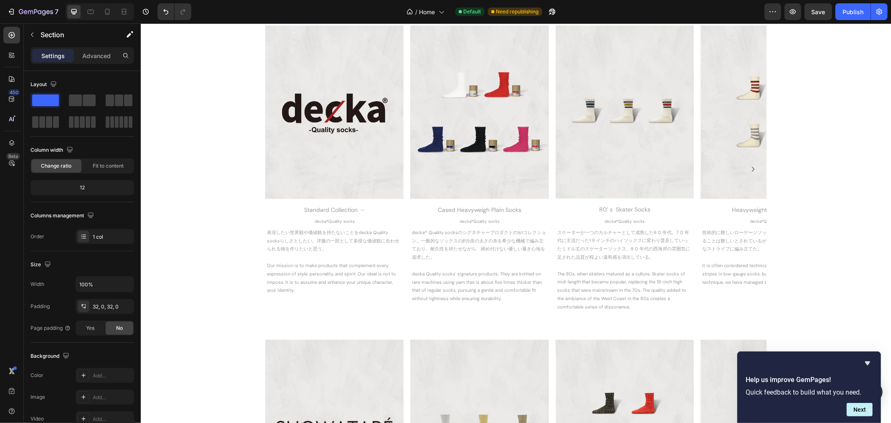
scroll to position [789, 0]
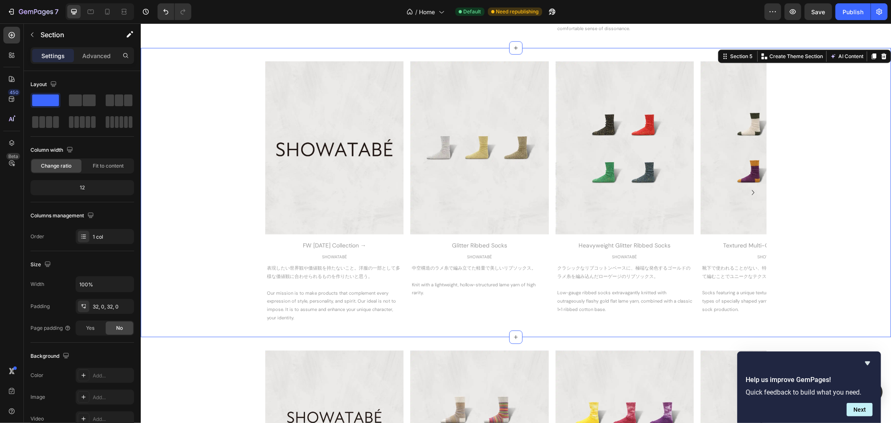
click at [243, 259] on div "Image FW 2025 Collection → Heading SHOWATABÉ Text Block 表現したい世界観や価値観を持たないこと。洋服の…" at bounding box center [515, 192] width 751 height 262
click at [31, 35] on icon "button" at bounding box center [32, 34] width 7 height 7
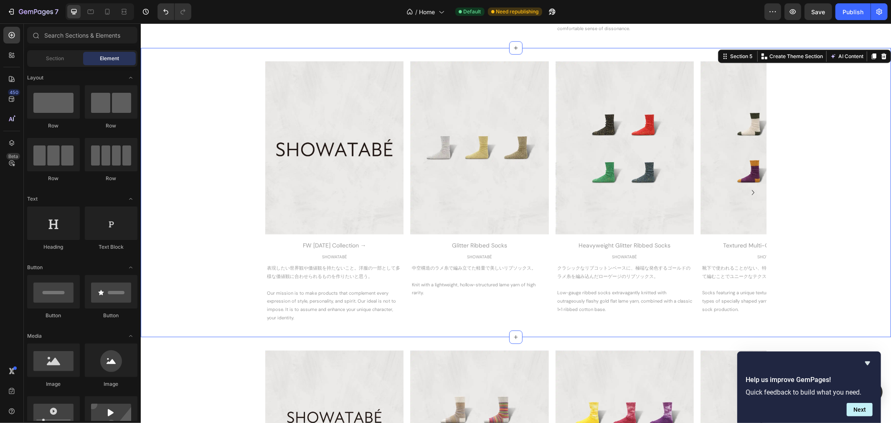
click at [244, 166] on div "Image FW 2025 Collection → Heading SHOWATABÉ Text Block 表現したい世界観や価値観を持たないこと。洋服の…" at bounding box center [515, 192] width 751 height 262
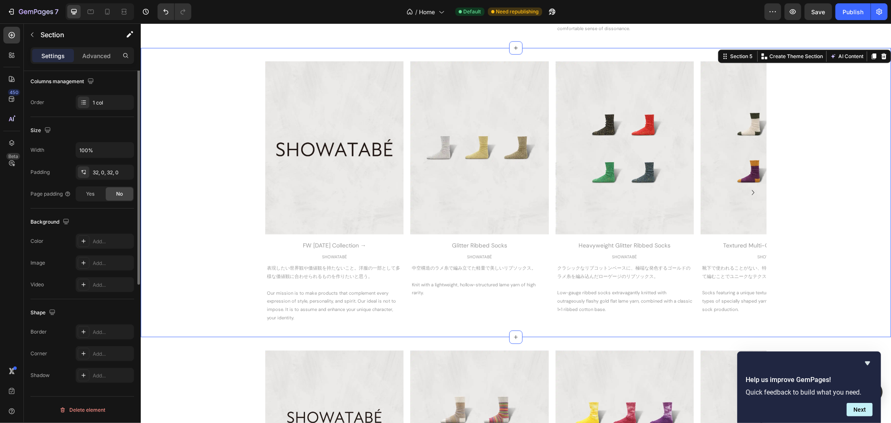
scroll to position [0, 0]
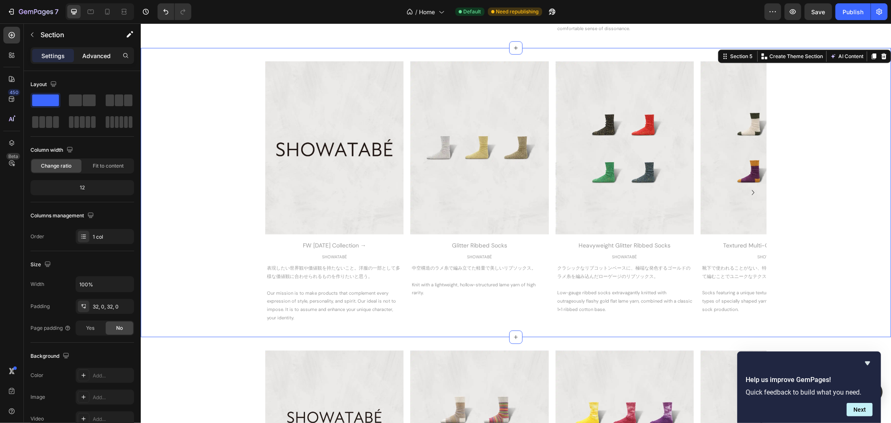
click at [95, 58] on p "Advanced" at bounding box center [96, 55] width 28 height 9
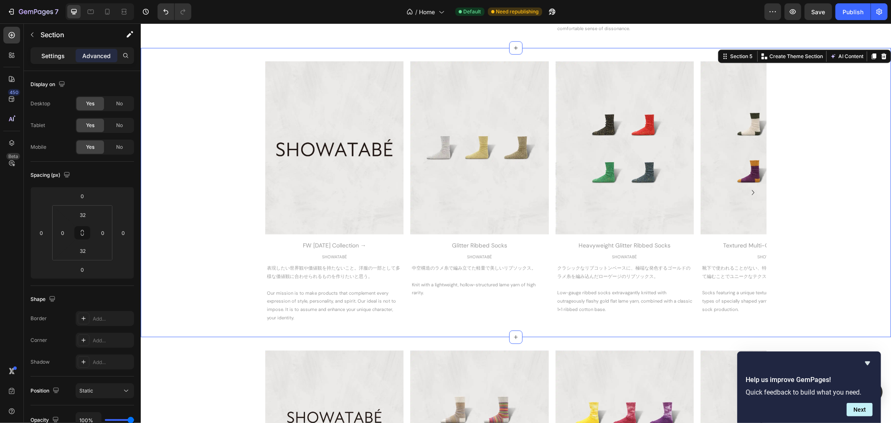
click at [57, 52] on p "Settings" at bounding box center [52, 55] width 23 height 9
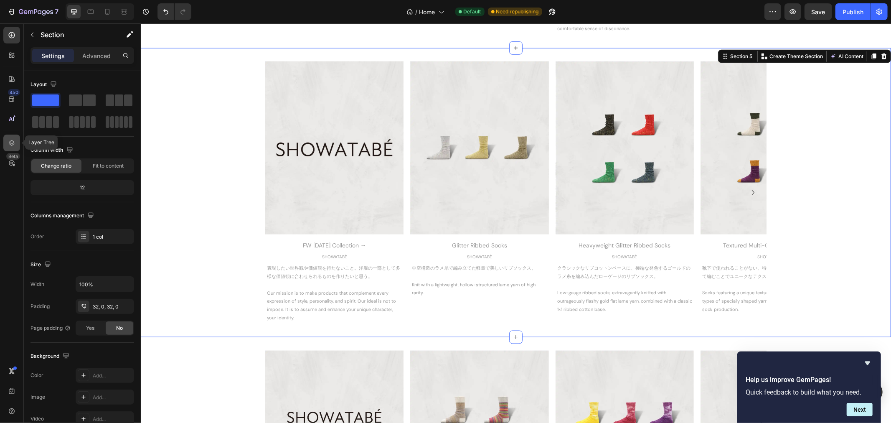
click at [11, 139] on icon at bounding box center [12, 143] width 8 height 8
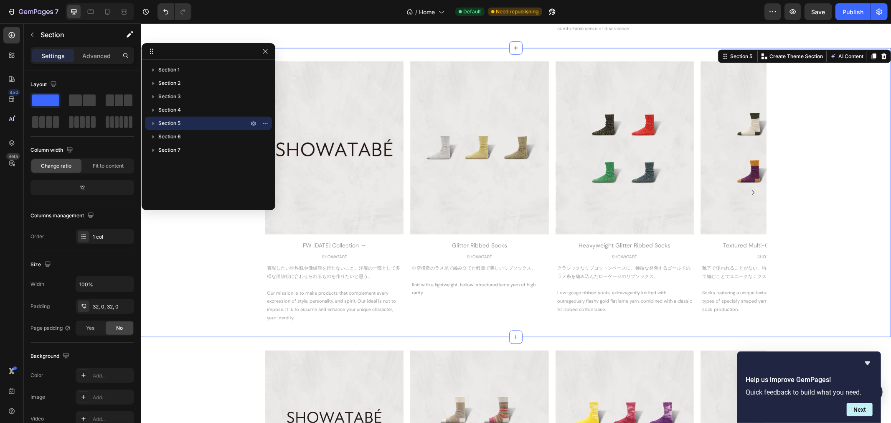
click at [164, 123] on span "Section 5" at bounding box center [169, 123] width 22 height 8
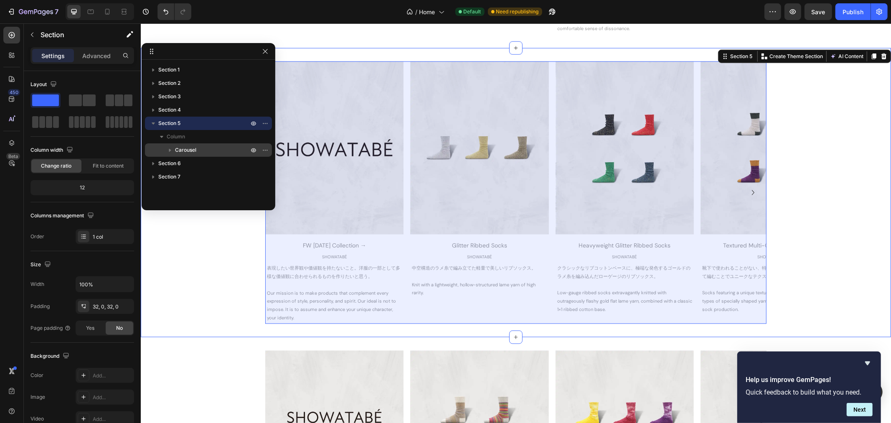
click at [180, 148] on span "Carousel" at bounding box center [185, 150] width 21 height 8
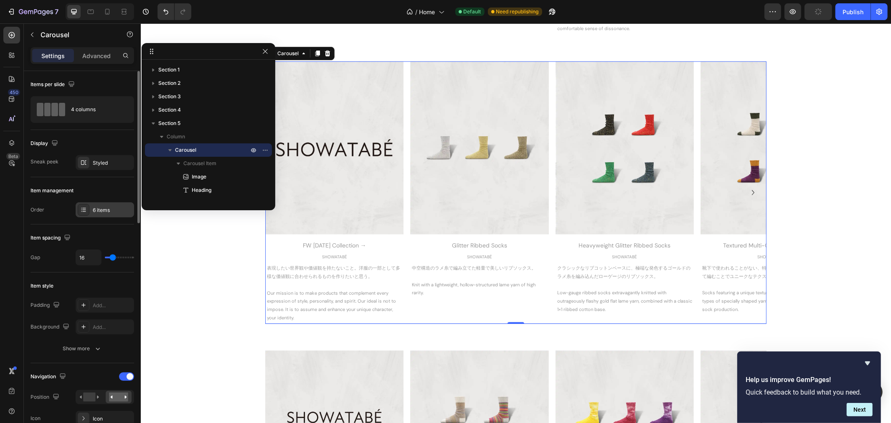
click at [105, 212] on div "6 items" at bounding box center [112, 210] width 39 height 8
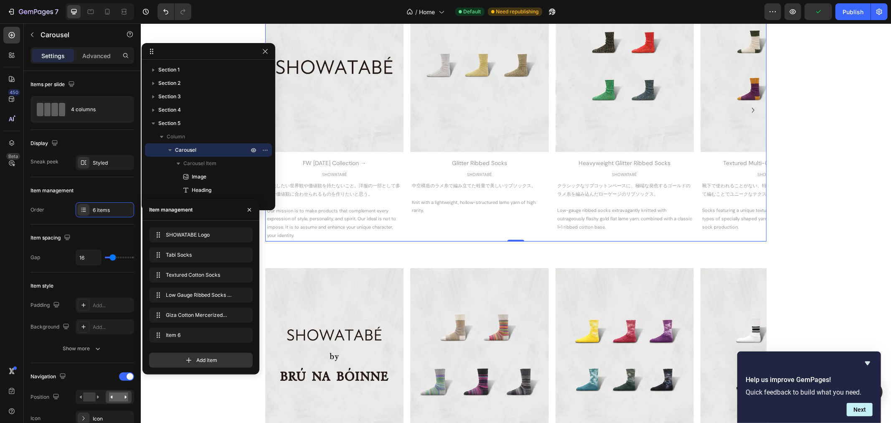
scroll to position [929, 0]
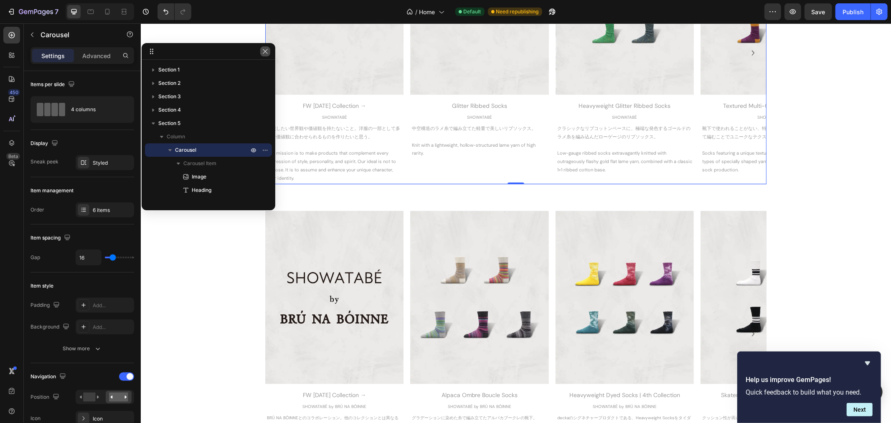
click at [265, 55] on button "button" at bounding box center [265, 51] width 10 height 10
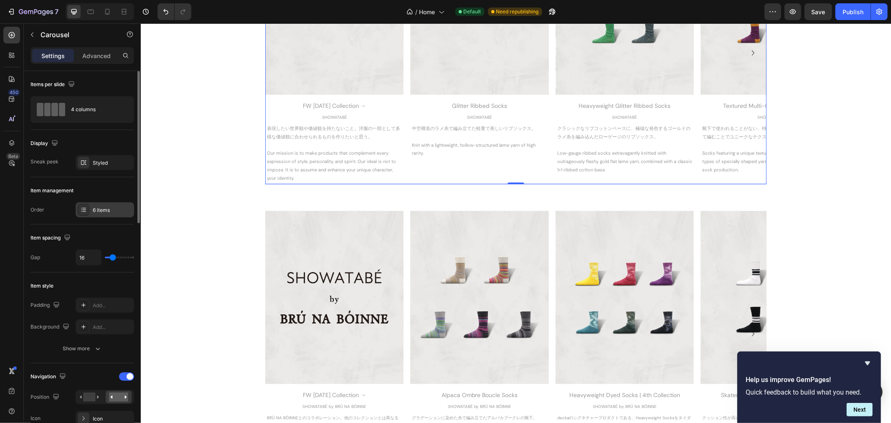
click at [101, 214] on div "6 items" at bounding box center [105, 209] width 59 height 15
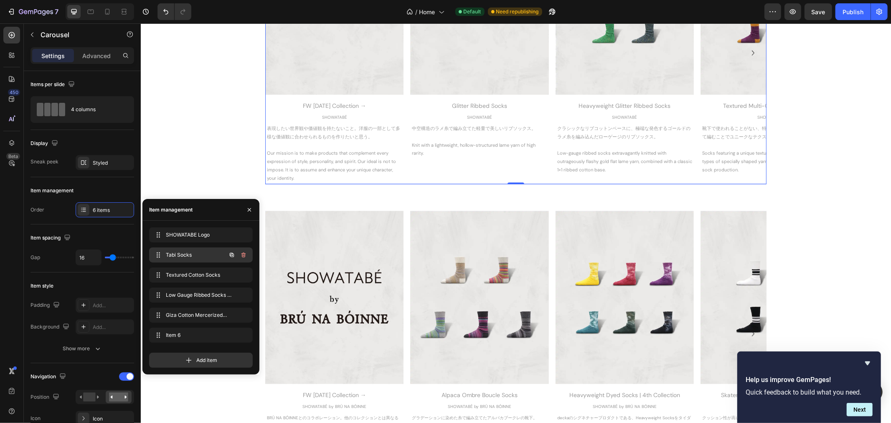
scroll to position [975, 0]
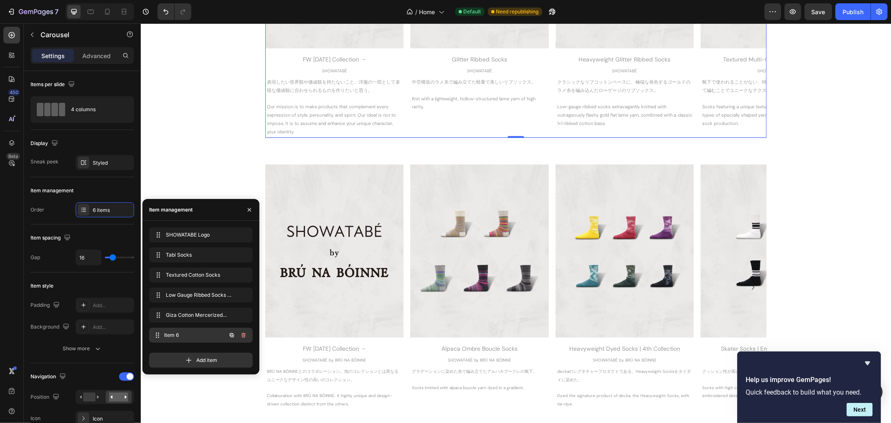
click at [203, 338] on span "Item 6" at bounding box center [195, 335] width 62 height 8
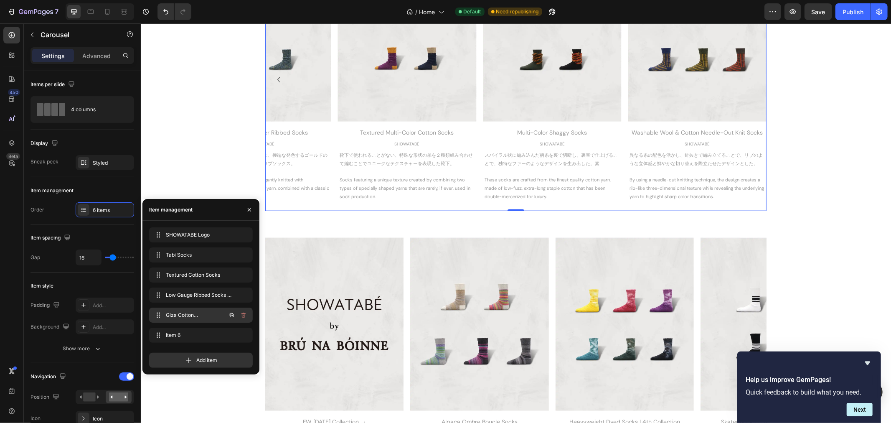
scroll to position [836, 0]
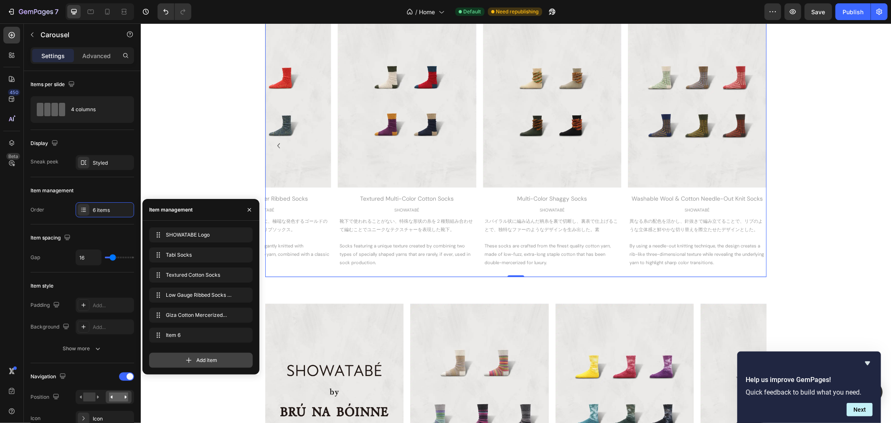
click at [214, 361] on span "Add item" at bounding box center [206, 360] width 21 height 8
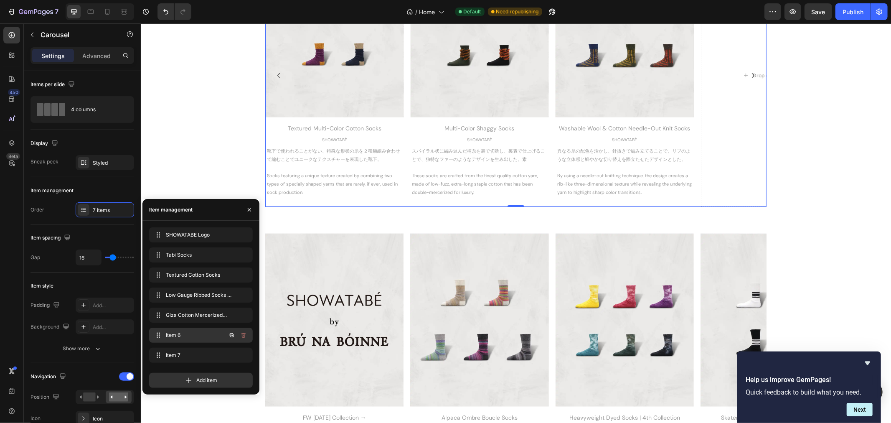
scroll to position [743, 0]
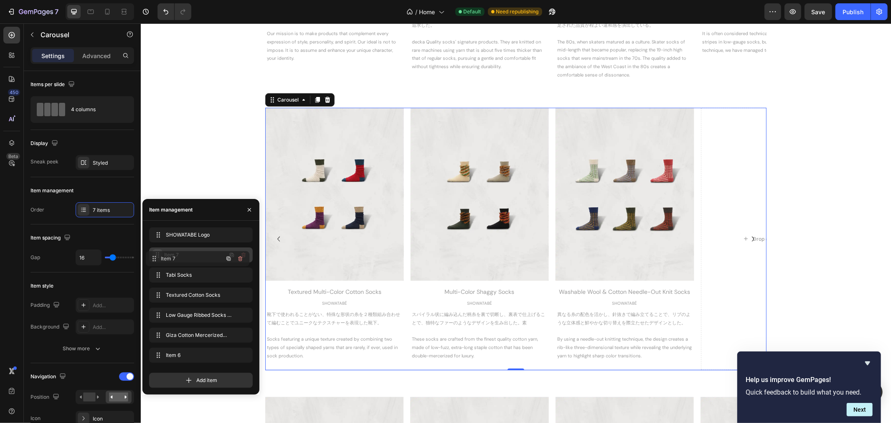
drag, startPoint x: 158, startPoint y: 351, endPoint x: 155, endPoint y: 255, distance: 96.6
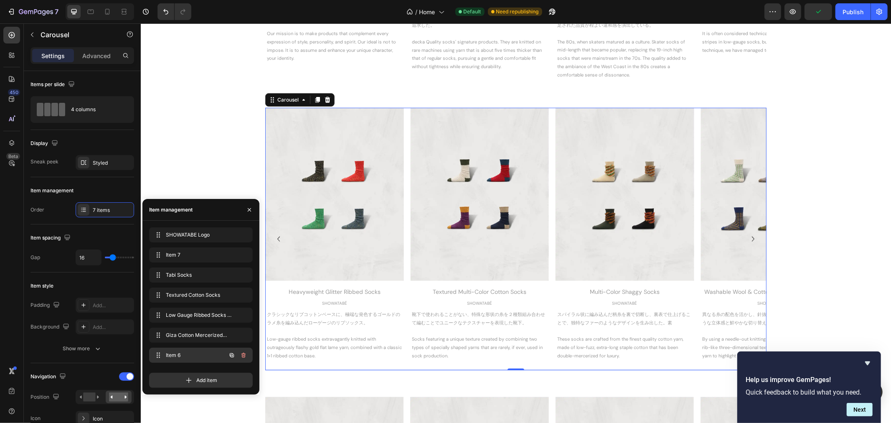
click at [172, 355] on span "Item 6" at bounding box center [189, 355] width 47 height 8
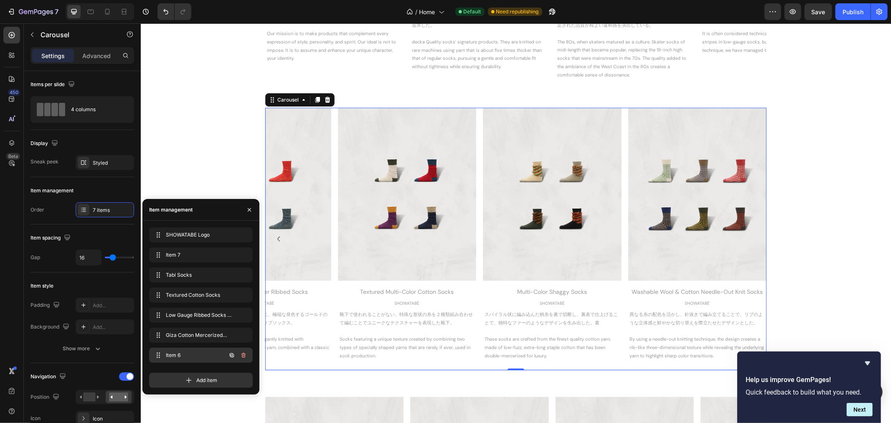
click at [172, 355] on span "Item 6" at bounding box center [189, 355] width 47 height 8
click at [185, 353] on span "Item 6" at bounding box center [195, 355] width 62 height 8
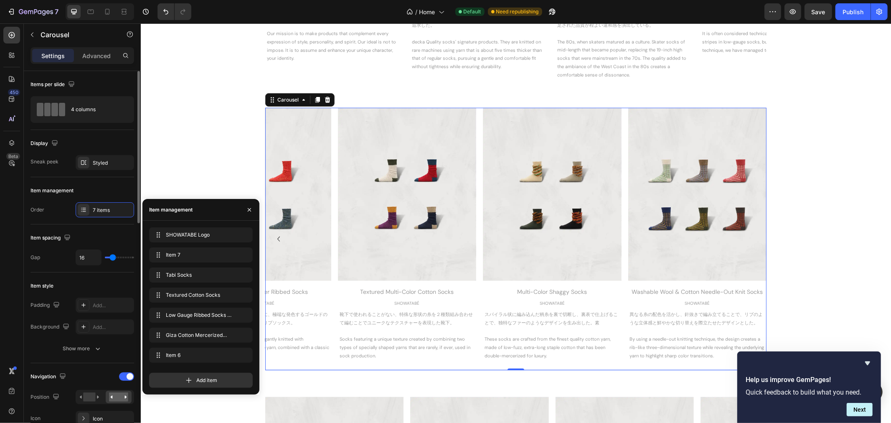
scroll to position [93, 0]
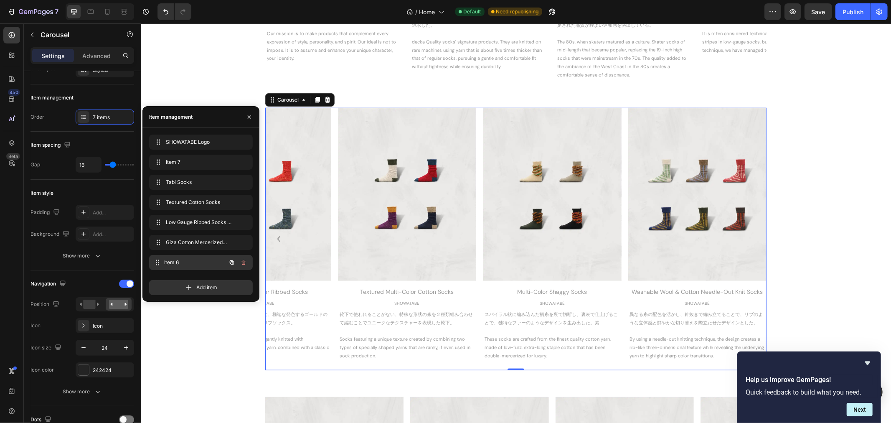
click at [169, 261] on span "Item 6" at bounding box center [195, 263] width 62 height 8
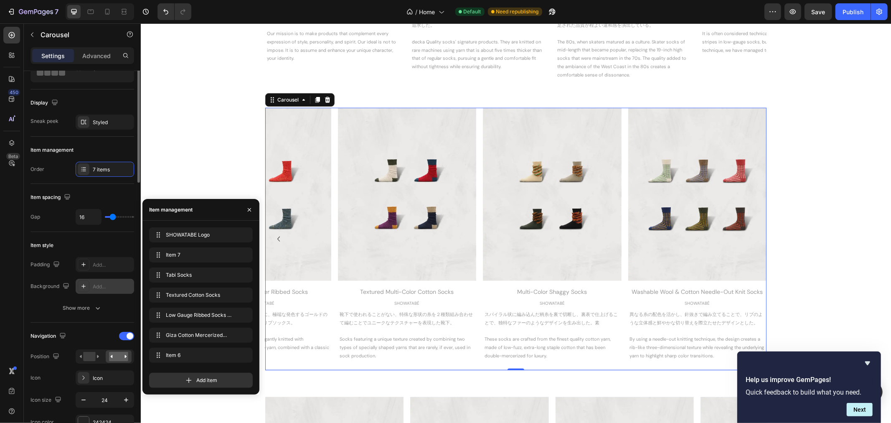
scroll to position [0, 0]
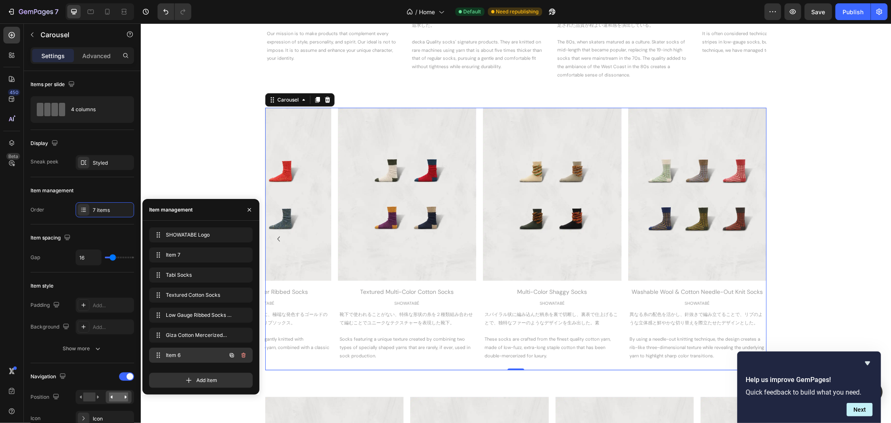
click at [176, 355] on span "Item 6" at bounding box center [189, 355] width 47 height 8
click at [172, 353] on span "Item 6" at bounding box center [189, 355] width 47 height 8
click at [172, 353] on span "Item 6" at bounding box center [195, 355] width 62 height 8
click at [172, 353] on span "Item 6" at bounding box center [189, 355] width 47 height 8
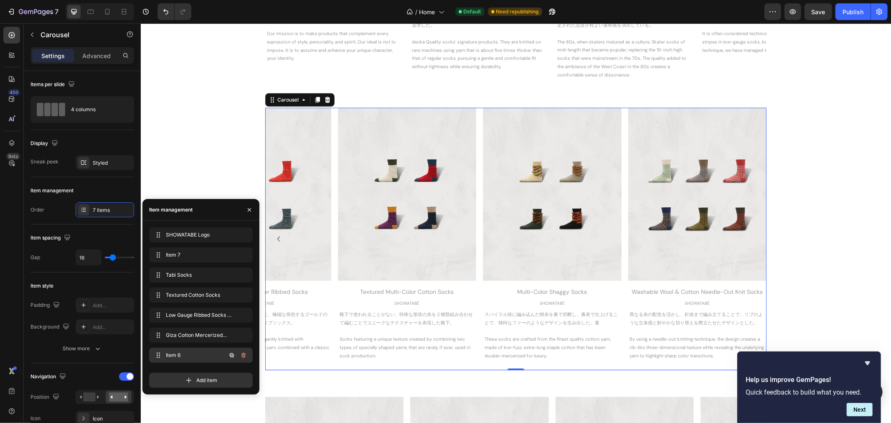
click at [172, 353] on span "Item 6" at bounding box center [189, 355] width 47 height 8
click at [172, 252] on span "Item 7" at bounding box center [195, 255] width 62 height 8
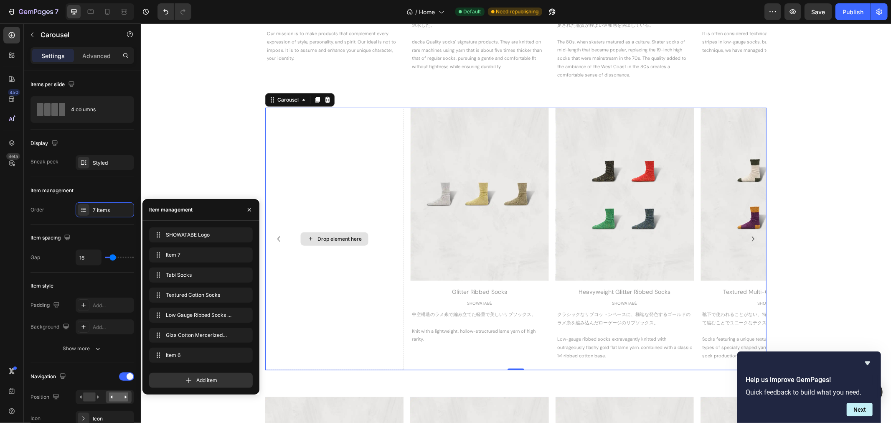
click at [323, 219] on div "Drop element here" at bounding box center [334, 238] width 138 height 262
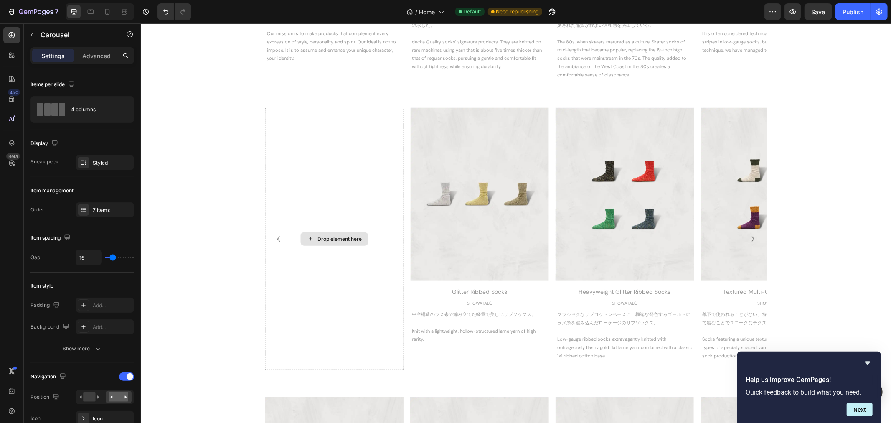
click at [331, 237] on div "Drop element here" at bounding box center [339, 238] width 44 height 7
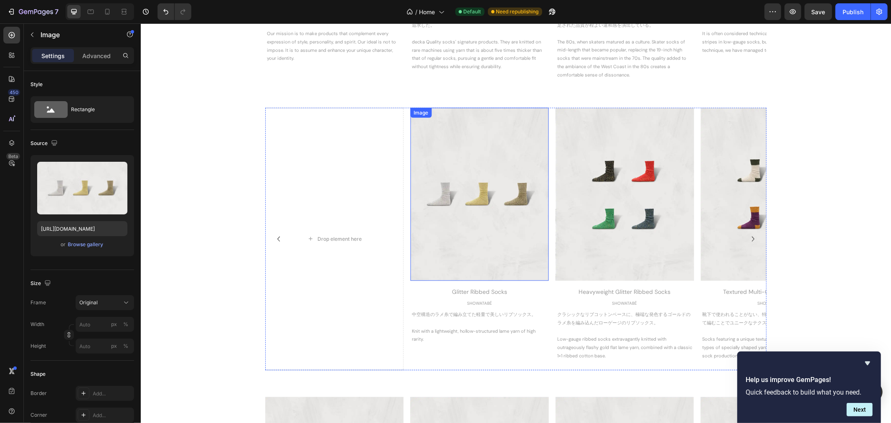
click at [449, 209] on img at bounding box center [479, 193] width 138 height 173
click at [453, 114] on icon at bounding box center [455, 116] width 5 height 6
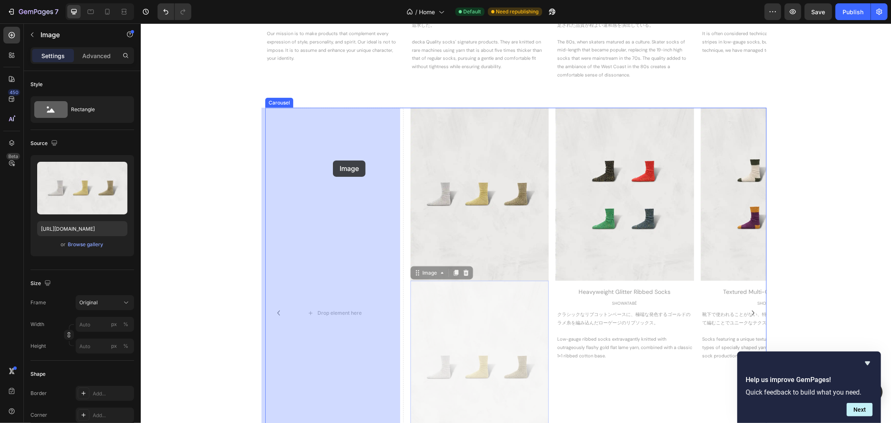
drag, startPoint x: 415, startPoint y: 272, endPoint x: 333, endPoint y: 160, distance: 139.1
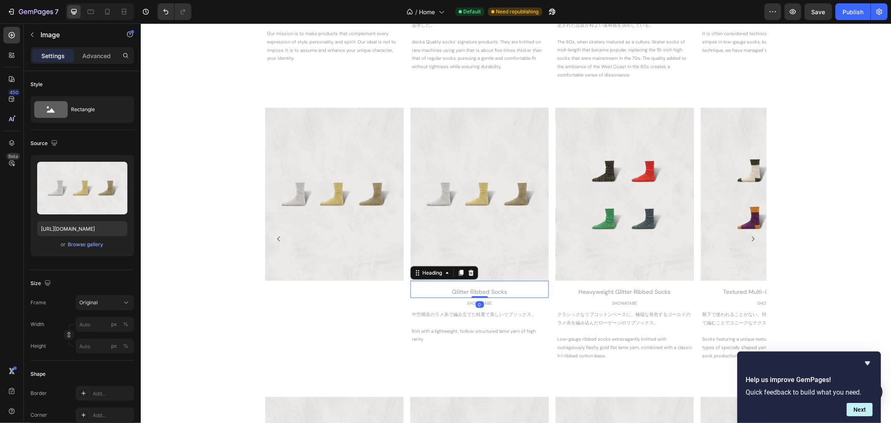
click at [462, 290] on div "Glitter Ribbed Socks" at bounding box center [479, 291] width 138 height 12
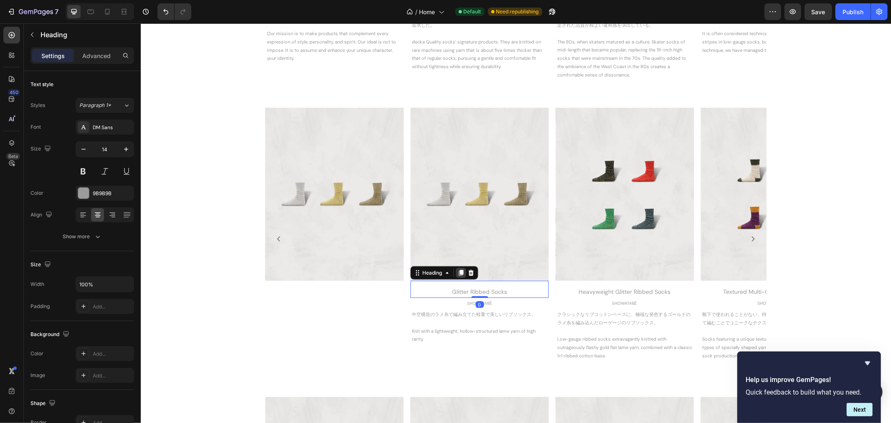
click at [458, 273] on icon at bounding box center [460, 273] width 5 height 6
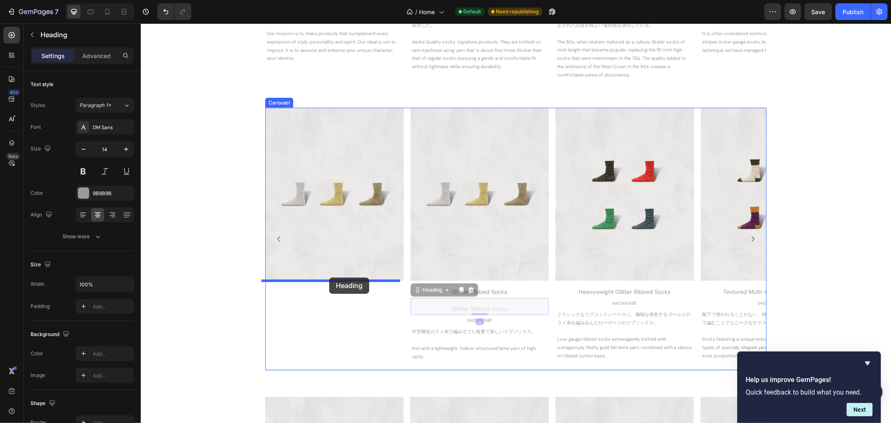
drag, startPoint x: 412, startPoint y: 290, endPoint x: 329, endPoint y: 277, distance: 84.5
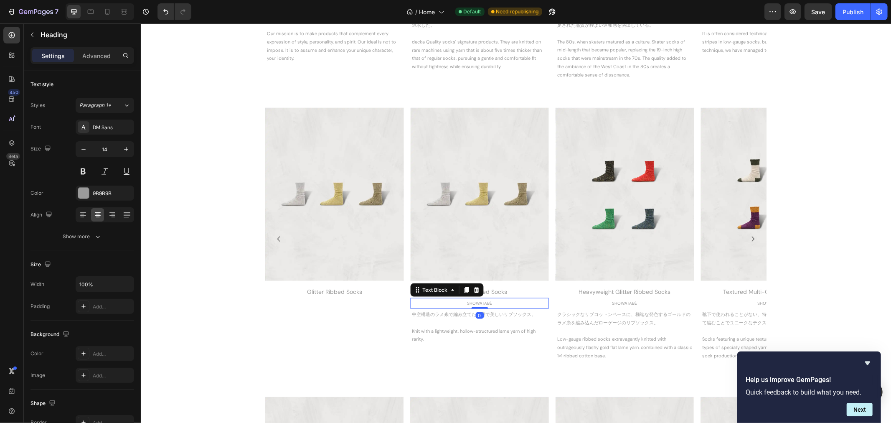
click at [459, 298] on div "SHOWATABÉ" at bounding box center [479, 302] width 138 height 9
click at [464, 289] on icon at bounding box center [466, 290] width 5 height 6
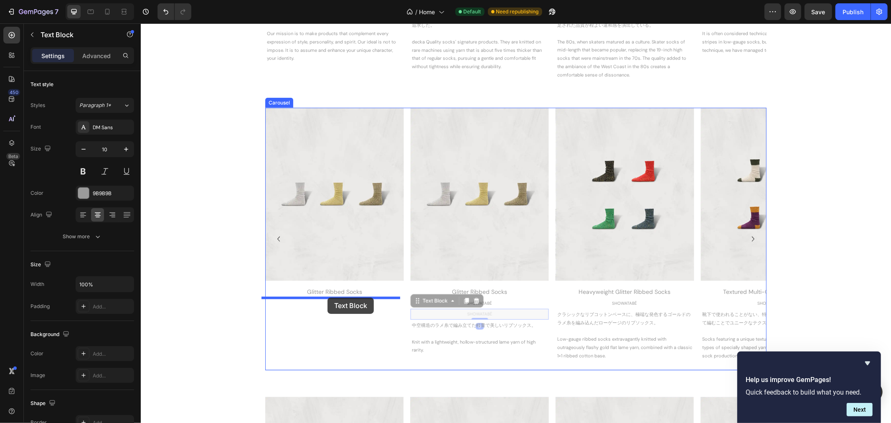
drag, startPoint x: 411, startPoint y: 302, endPoint x: 327, endPoint y: 297, distance: 83.7
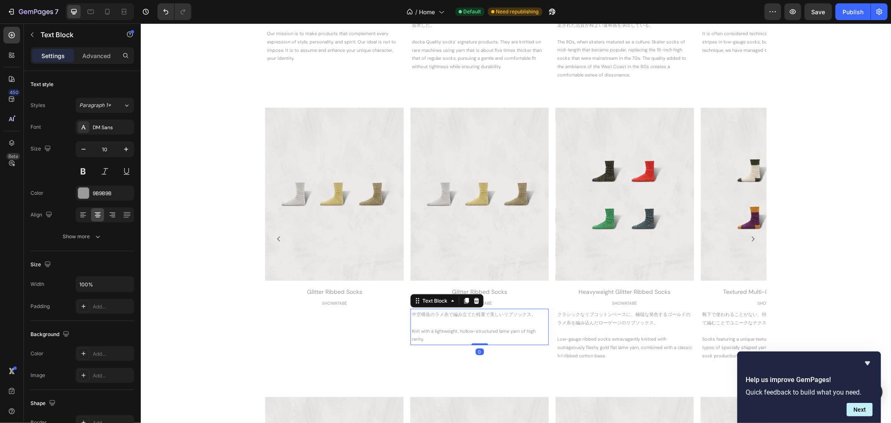
click at [432, 313] on p "中空構造のラメ糸で編み立てた軽量で美しいリブソックス。" at bounding box center [479, 314] width 135 height 8
click at [463, 302] on icon at bounding box center [466, 300] width 7 height 7
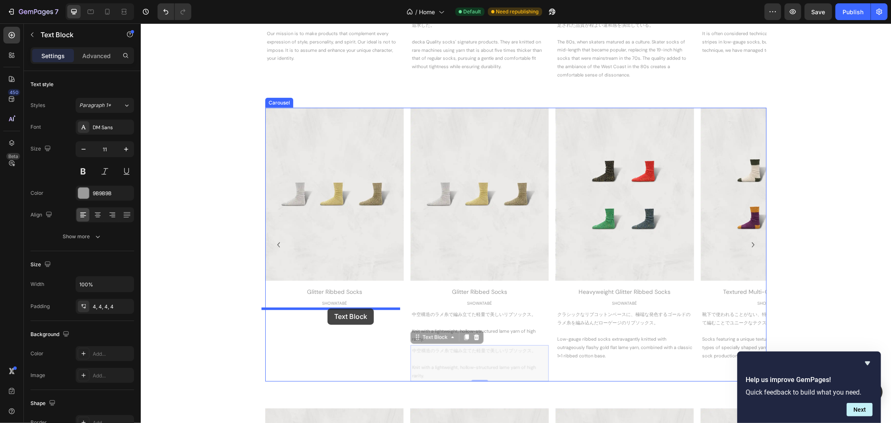
drag, startPoint x: 411, startPoint y: 335, endPoint x: 327, endPoint y: 308, distance: 88.2
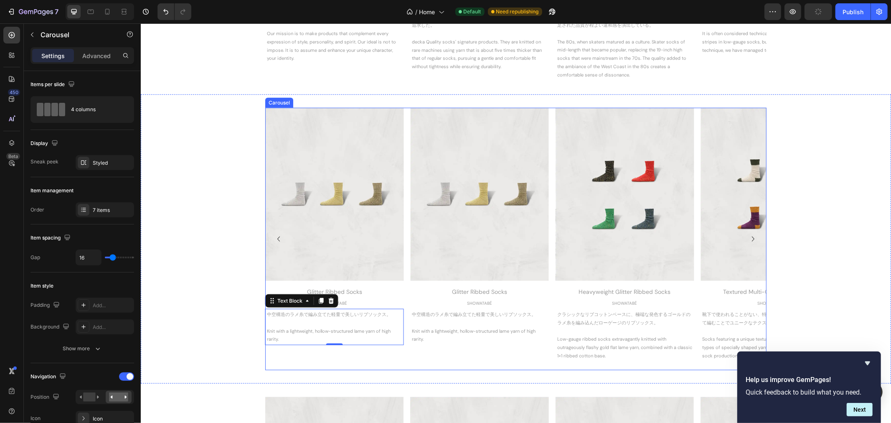
click at [299, 353] on div "Image Glitter Ribbed Socks Heading SHOWATABÉ Text Block 中空構造のラメ糸で編み立てた軽量で美しいリブソ…" at bounding box center [334, 238] width 138 height 262
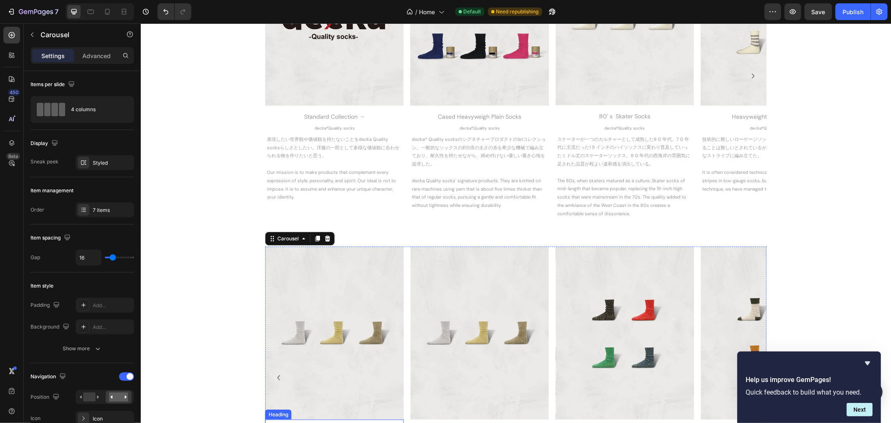
scroll to position [603, 0]
click at [111, 206] on div "7 items" at bounding box center [112, 210] width 39 height 8
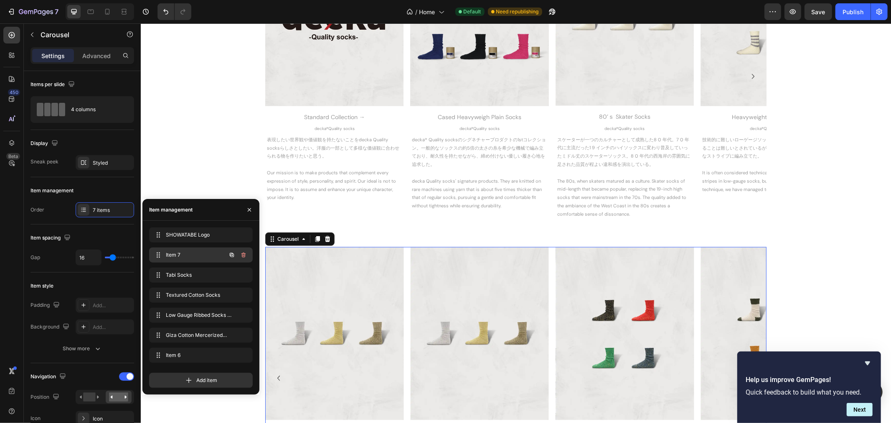
click at [177, 252] on span "Item 7" at bounding box center [189, 255] width 47 height 8
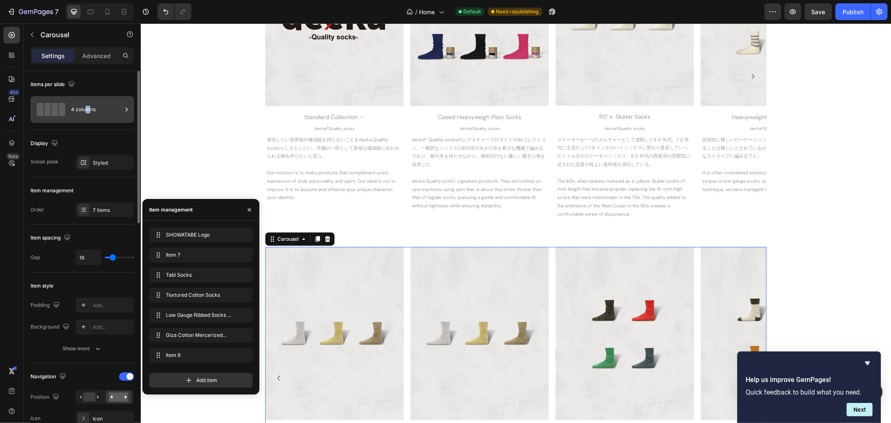
click at [89, 109] on div "4 columns" at bounding box center [96, 109] width 51 height 19
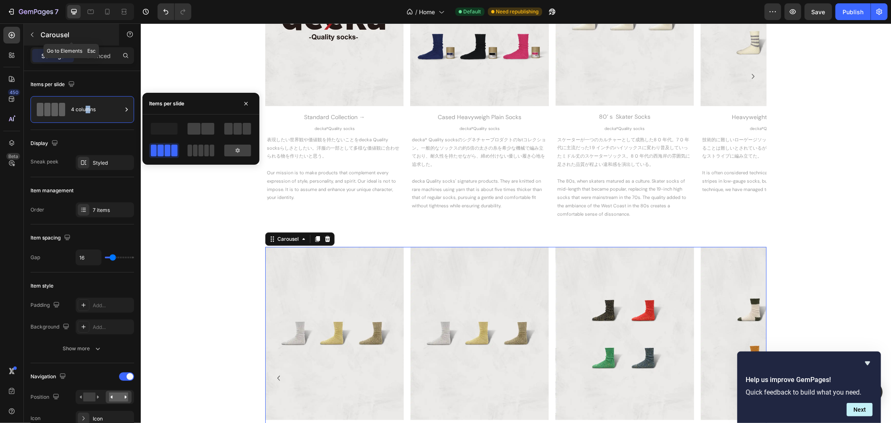
click at [35, 33] on icon "button" at bounding box center [32, 34] width 7 height 7
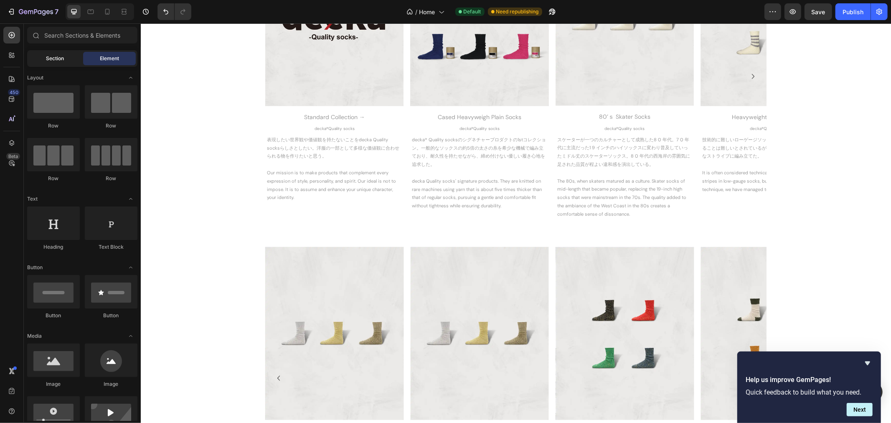
click at [51, 59] on span "Section" at bounding box center [55, 59] width 18 height 8
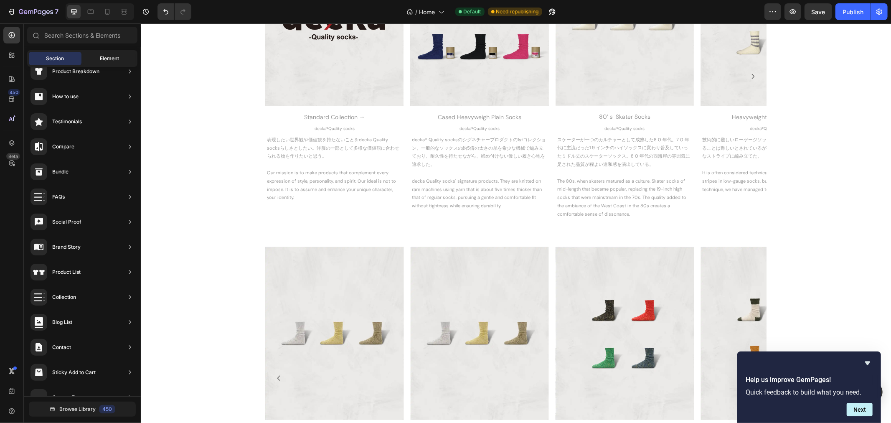
click at [93, 60] on div "Element" at bounding box center [109, 58] width 53 height 13
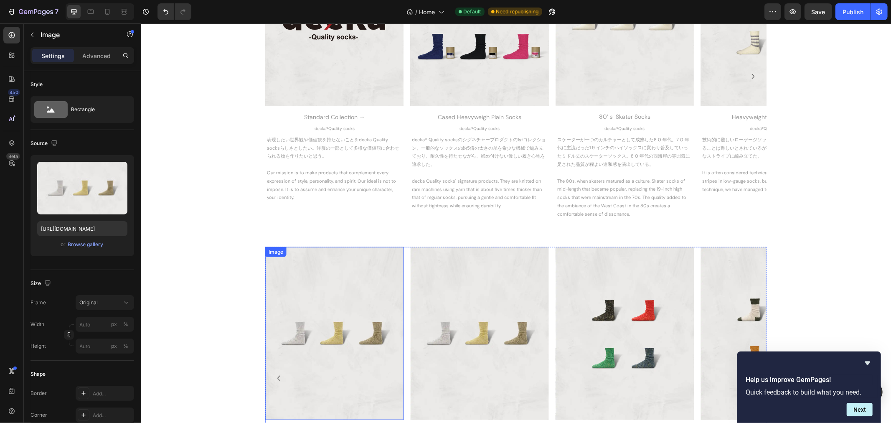
click at [297, 286] on img at bounding box center [334, 333] width 138 height 173
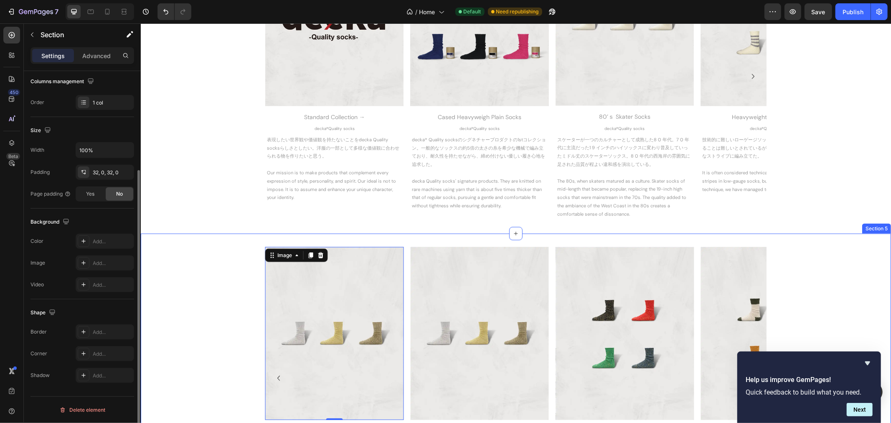
scroll to position [0, 0]
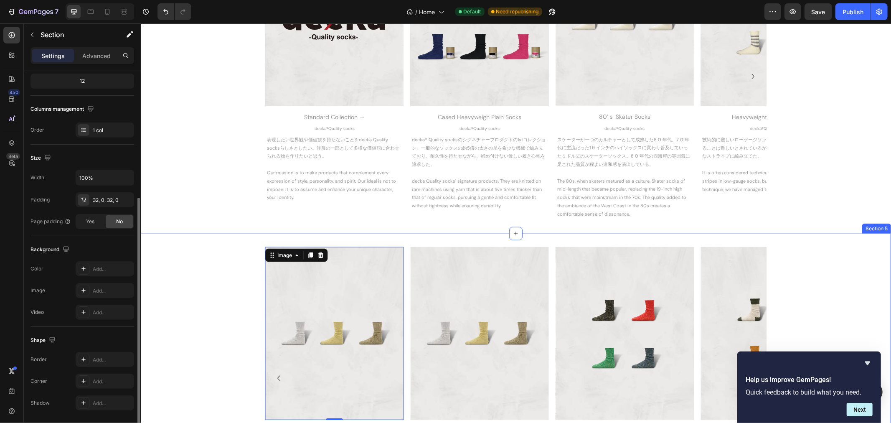
click at [214, 321] on div "Image FW 2025 Collection → Heading SHOWATABÉ Text Block 表現したい世界観や価値観を持たないこと。洋服の…" at bounding box center [515, 378] width 751 height 262
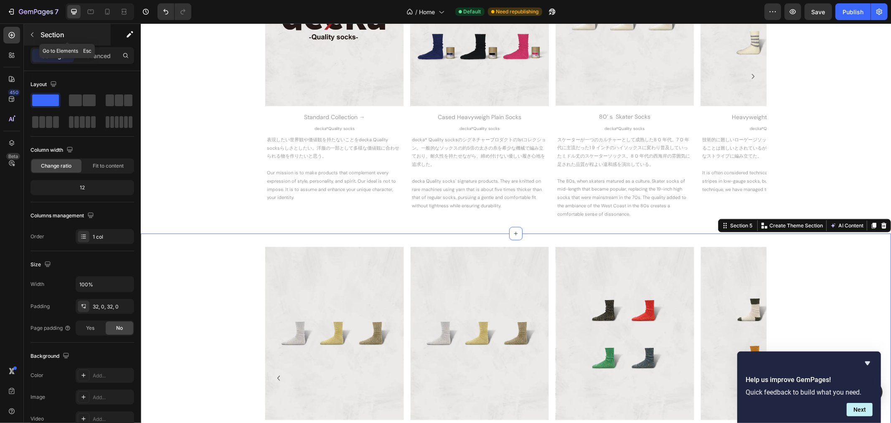
click at [35, 34] on icon "button" at bounding box center [32, 34] width 7 height 7
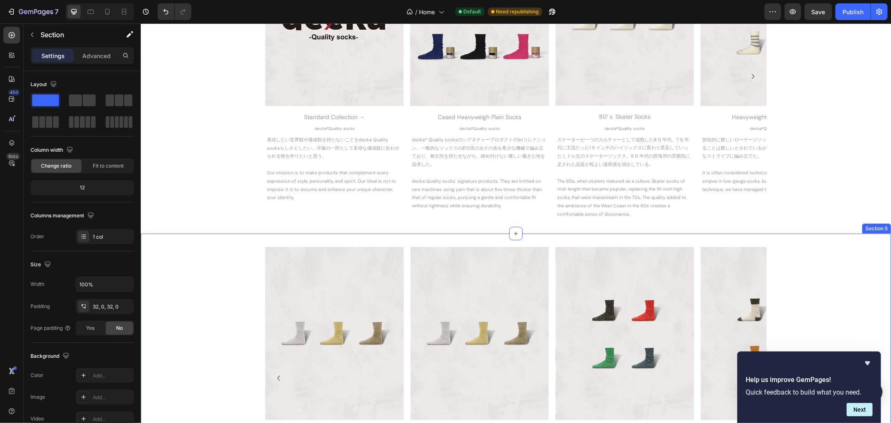
click at [224, 289] on div "Image FW 2025 Collection → Heading SHOWATABÉ Text Block 表現したい世界観や価値観を持たないこと。洋服の…" at bounding box center [515, 378] width 751 height 262
click at [868, 361] on icon "Hide survey" at bounding box center [868, 363] width 10 height 10
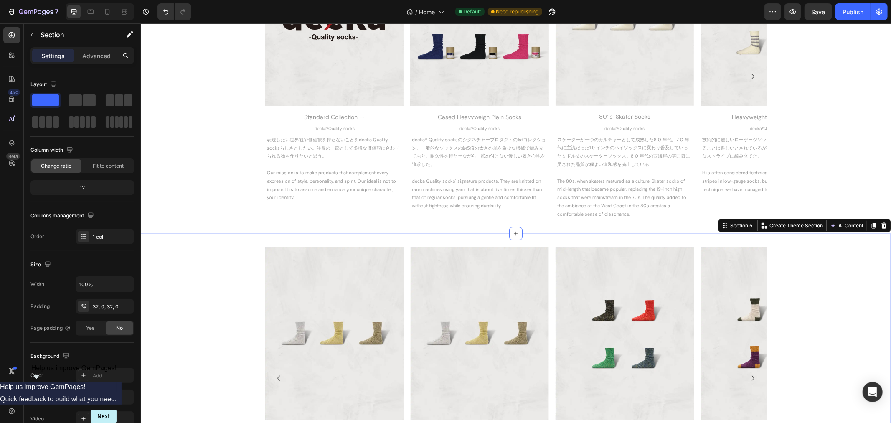
click at [222, 294] on div "Image FW 2025 Collection → Heading SHOWATABÉ Text Block 表現したい世界観や価値観を持たないこと。洋服の…" at bounding box center [515, 378] width 751 height 262
click at [15, 136] on div at bounding box center [11, 143] width 17 height 17
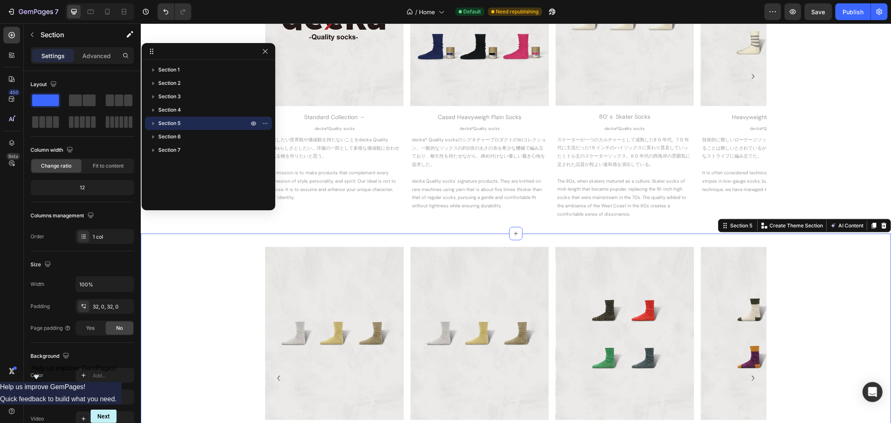
click at [181, 123] on span "Section 5" at bounding box center [169, 123] width 22 height 8
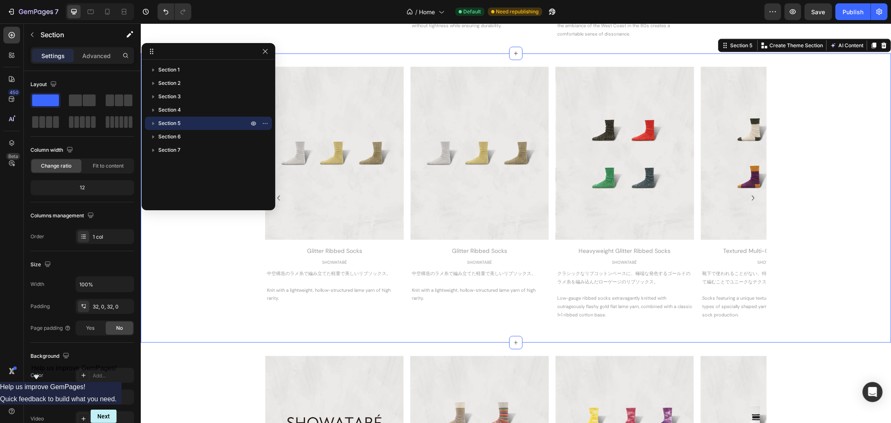
scroll to position [784, 0]
click at [181, 123] on span "Section 5" at bounding box center [169, 123] width 22 height 8
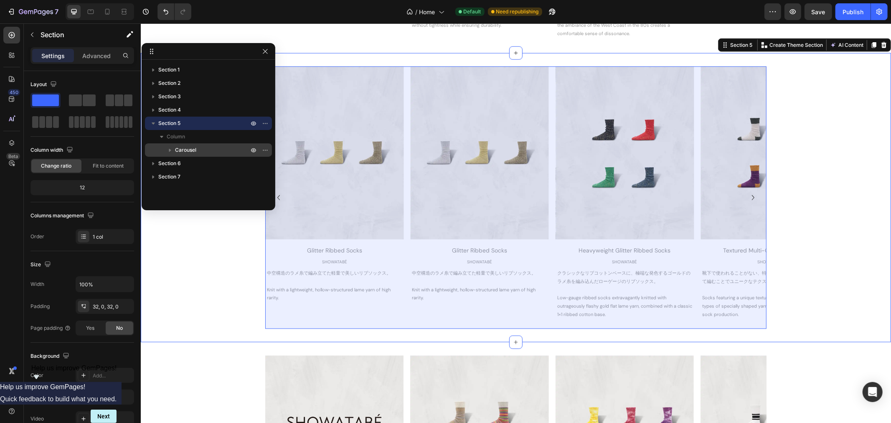
click at [185, 148] on span "Carousel" at bounding box center [185, 150] width 21 height 8
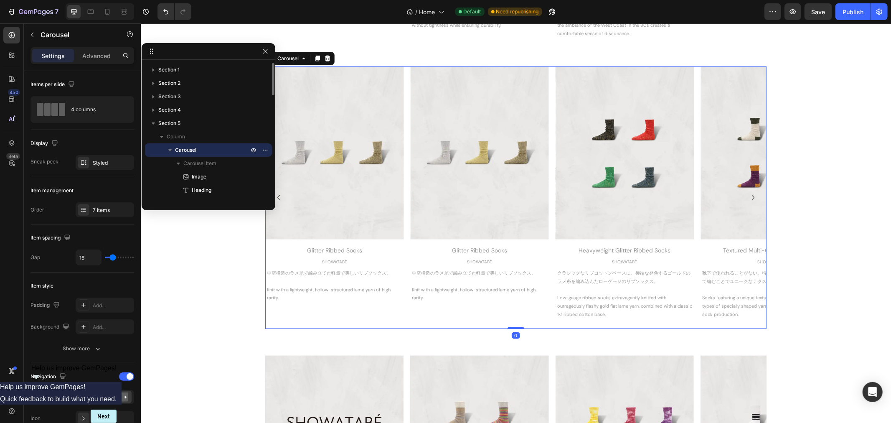
click at [172, 148] on icon "button" at bounding box center [170, 150] width 8 height 8
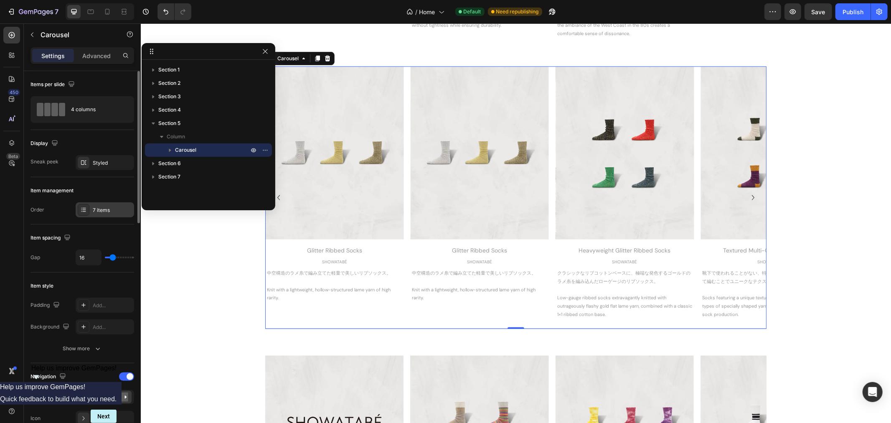
click at [116, 207] on div "7 items" at bounding box center [112, 210] width 39 height 8
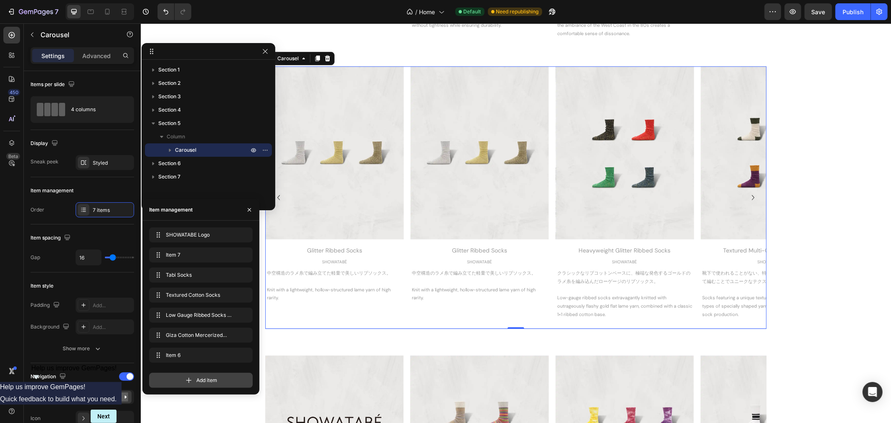
click at [195, 377] on div "Add item" at bounding box center [201, 380] width 104 height 15
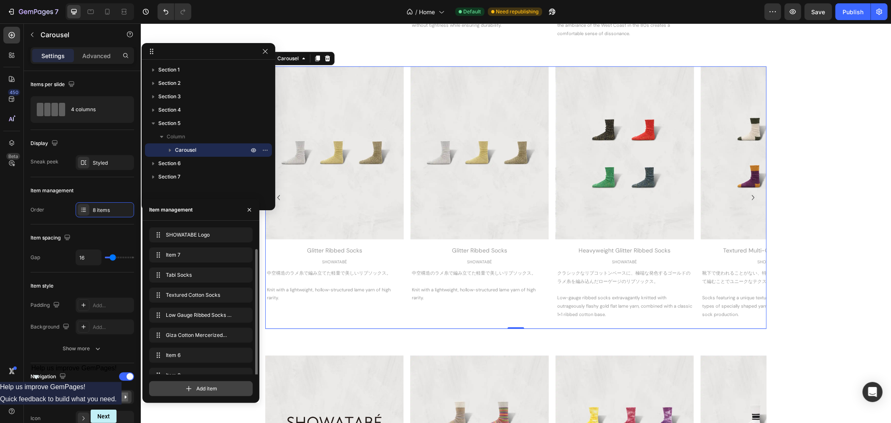
scroll to position [11, 0]
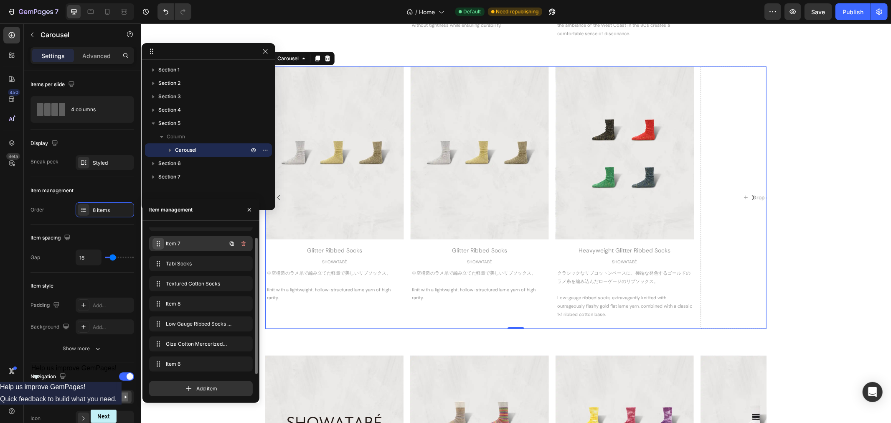
drag, startPoint x: 157, startPoint y: 361, endPoint x: 159, endPoint y: 241, distance: 119.5
drag, startPoint x: 156, startPoint y: 300, endPoint x: 159, endPoint y: 254, distance: 45.6
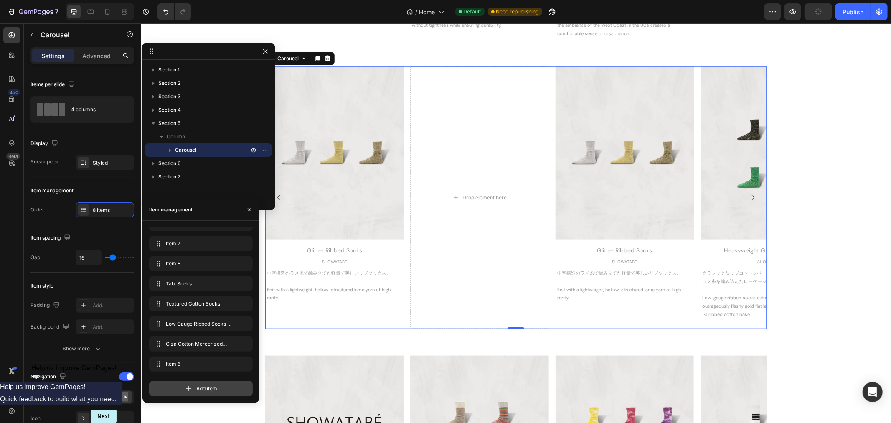
click at [194, 389] on div "Add item" at bounding box center [201, 388] width 104 height 15
drag, startPoint x: 160, startPoint y: 362, endPoint x: 162, endPoint y: 261, distance: 100.7
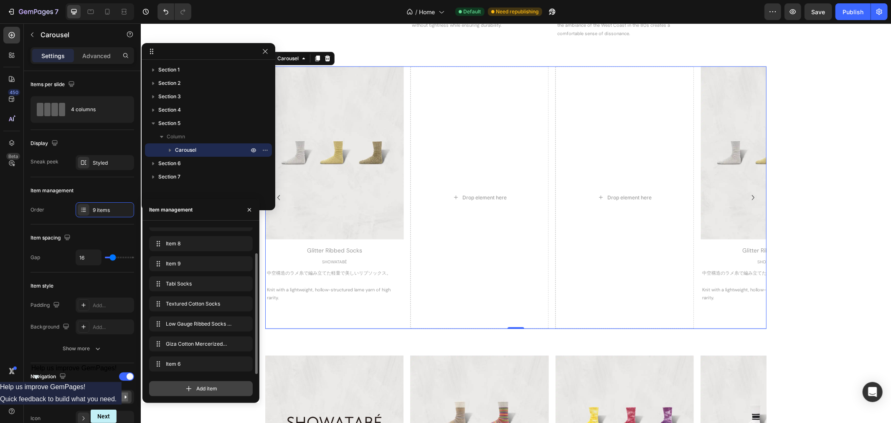
click at [192, 389] on icon at bounding box center [189, 388] width 8 height 8
drag, startPoint x: 157, startPoint y: 361, endPoint x: 155, endPoint y: 257, distance: 103.7
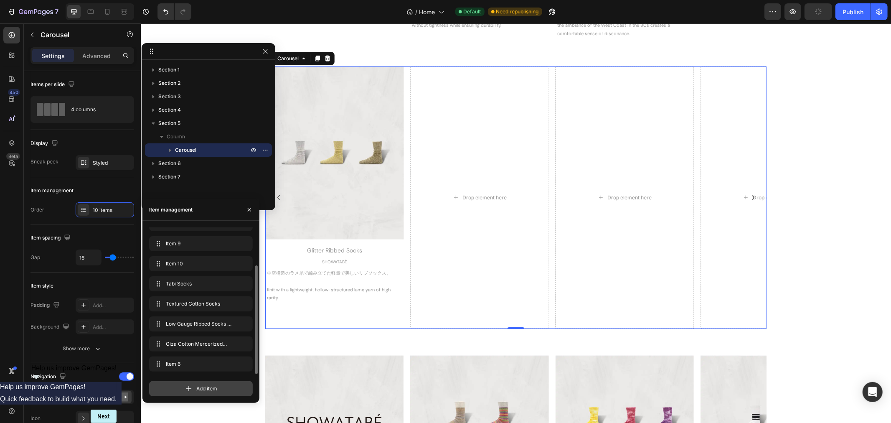
click at [192, 386] on icon at bounding box center [189, 388] width 8 height 8
drag, startPoint x: 156, startPoint y: 362, endPoint x: 157, endPoint y: 260, distance: 102.4
click at [189, 388] on icon at bounding box center [188, 388] width 5 height 5
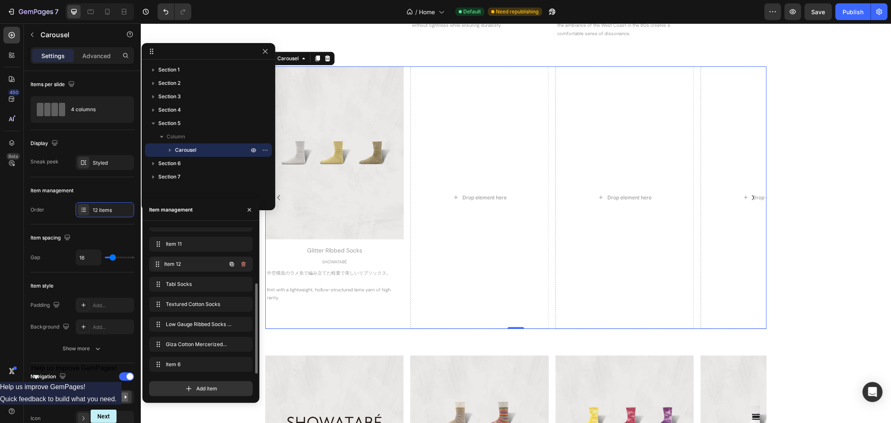
drag, startPoint x: 156, startPoint y: 364, endPoint x: 156, endPoint y: 264, distance: 99.9
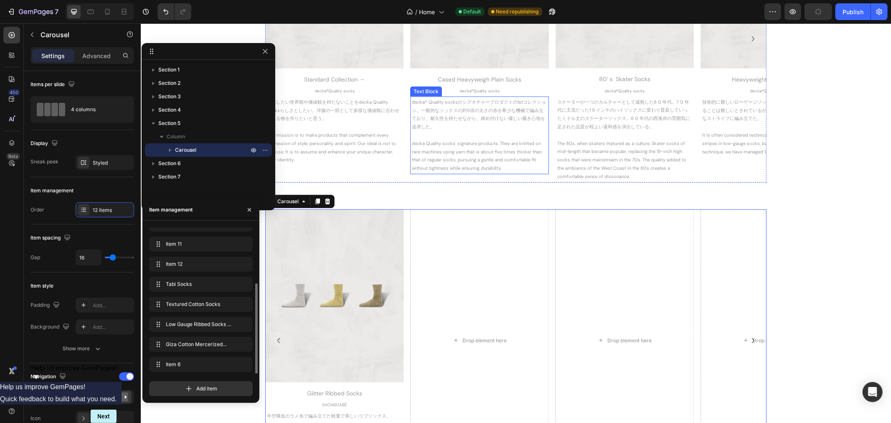
scroll to position [645, 0]
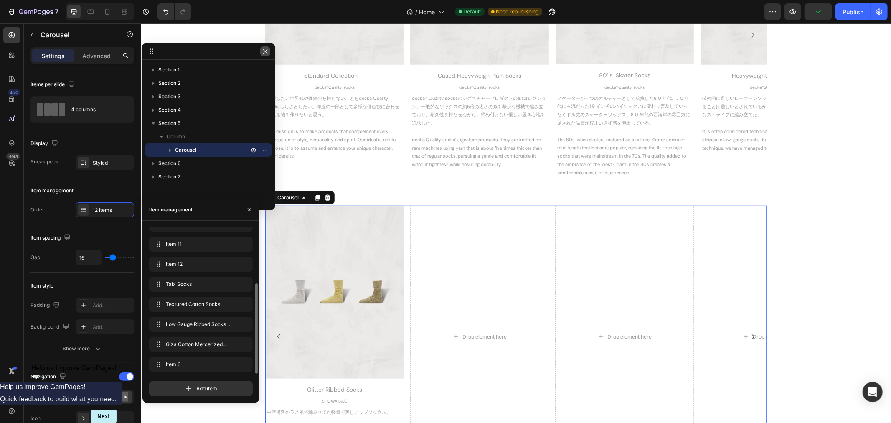
click at [267, 48] on icon "button" at bounding box center [265, 51] width 7 height 7
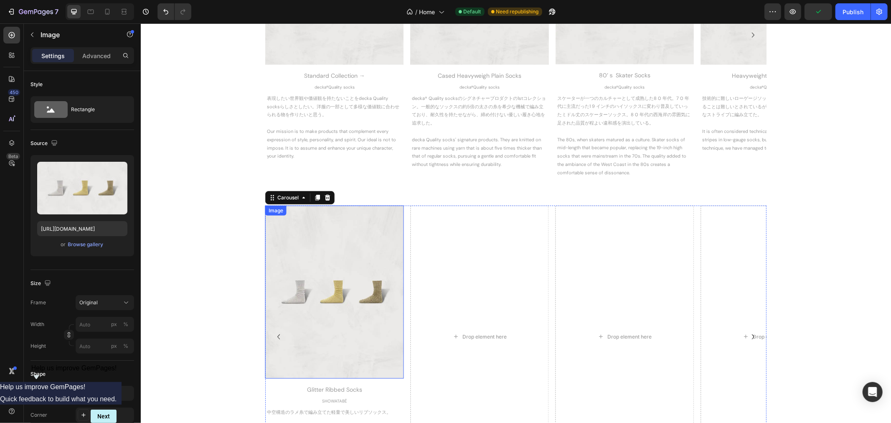
click at [378, 274] on img at bounding box center [334, 291] width 138 height 173
click at [307, 210] on icon at bounding box center [310, 213] width 7 height 7
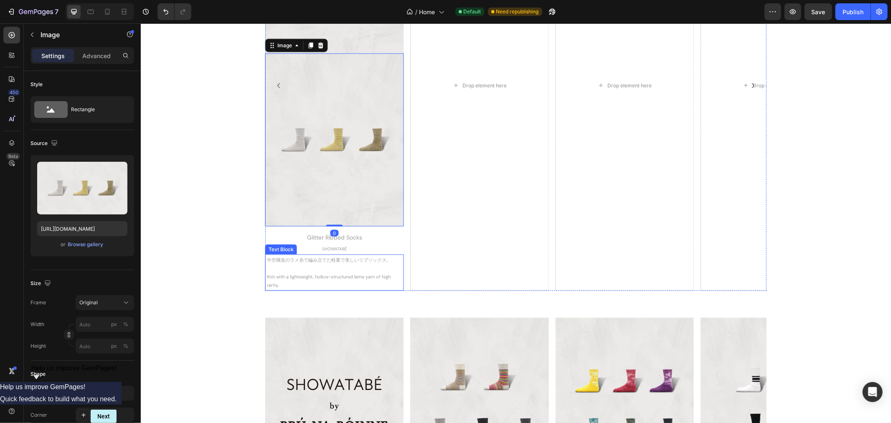
scroll to position [971, 0]
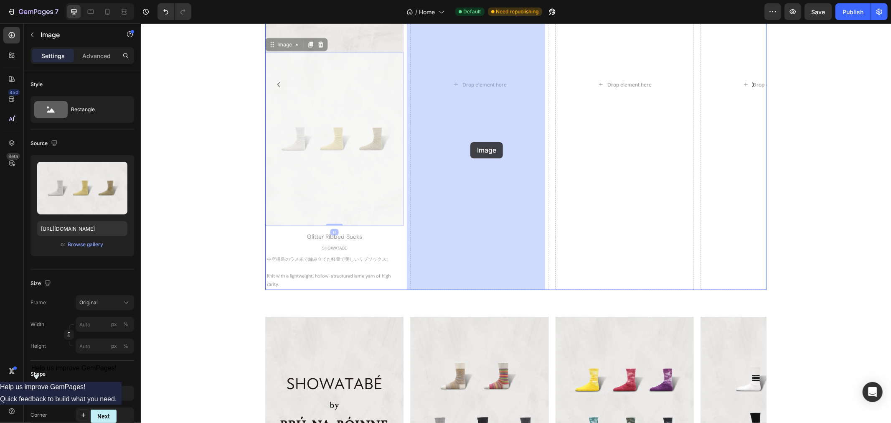
drag, startPoint x: 353, startPoint y: 167, endPoint x: 470, endPoint y: 142, distance: 120.1
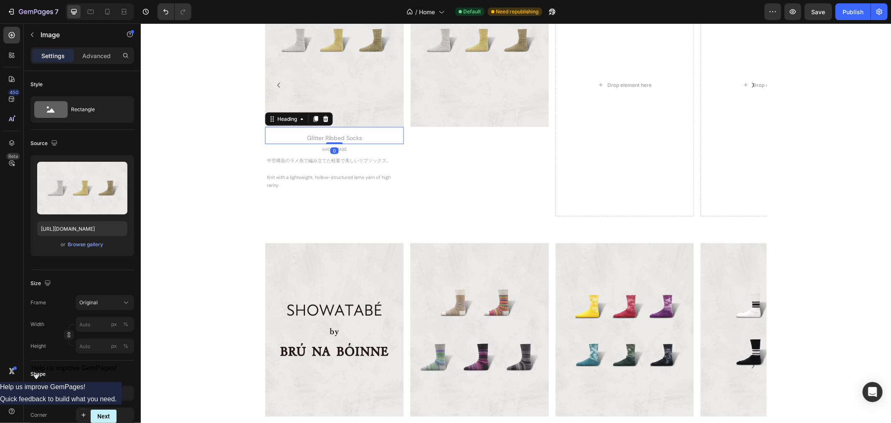
click at [310, 136] on div "Glitter Ribbed Socks" at bounding box center [334, 138] width 138 height 12
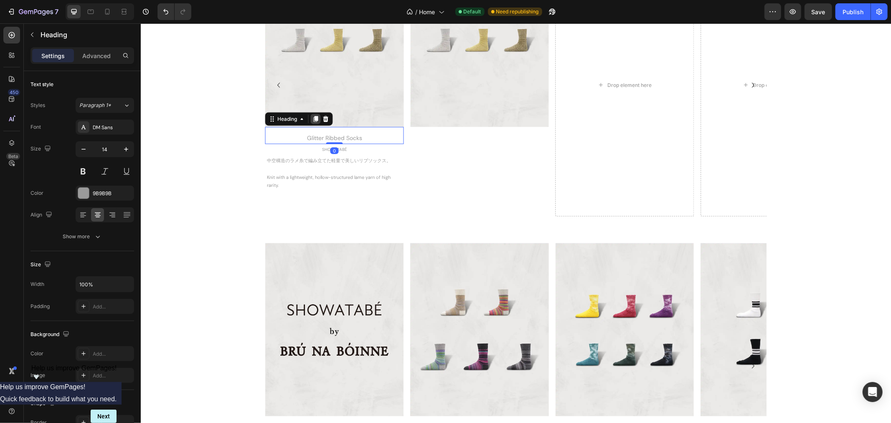
click at [313, 118] on icon at bounding box center [315, 119] width 5 height 6
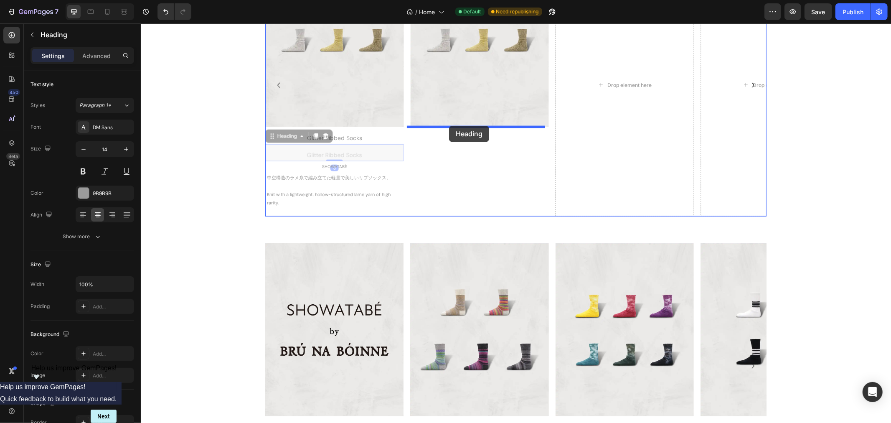
drag, startPoint x: 267, startPoint y: 135, endPoint x: 449, endPoint y: 125, distance: 182.0
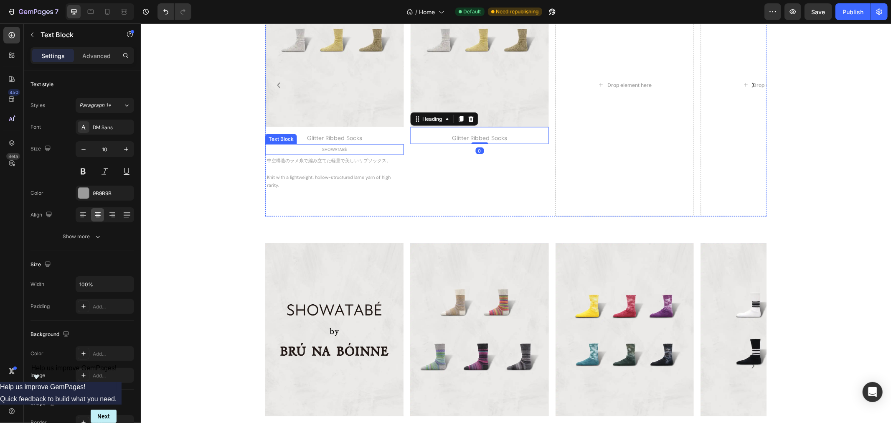
click at [338, 149] on p "SHOWATABÉ" at bounding box center [334, 149] width 137 height 8
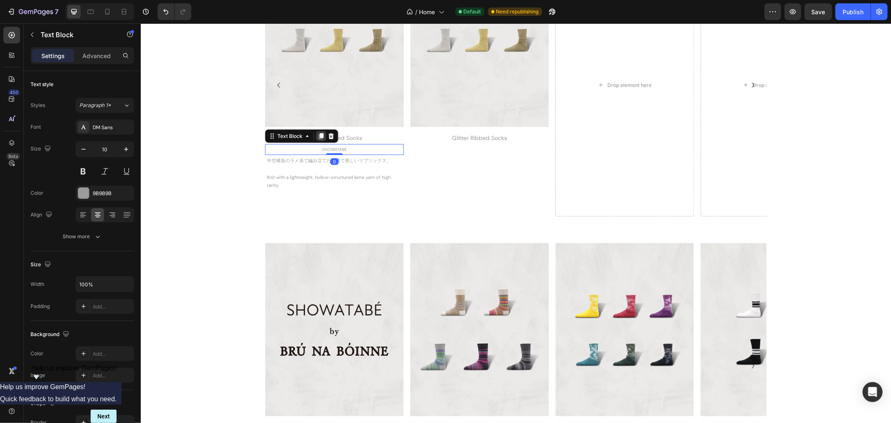
click at [319, 135] on icon at bounding box center [321, 136] width 5 height 6
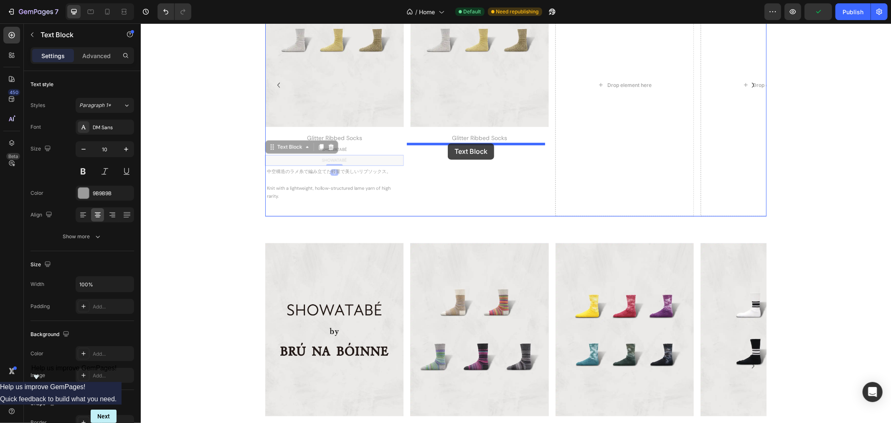
drag, startPoint x: 268, startPoint y: 148, endPoint x: 448, endPoint y: 143, distance: 179.4
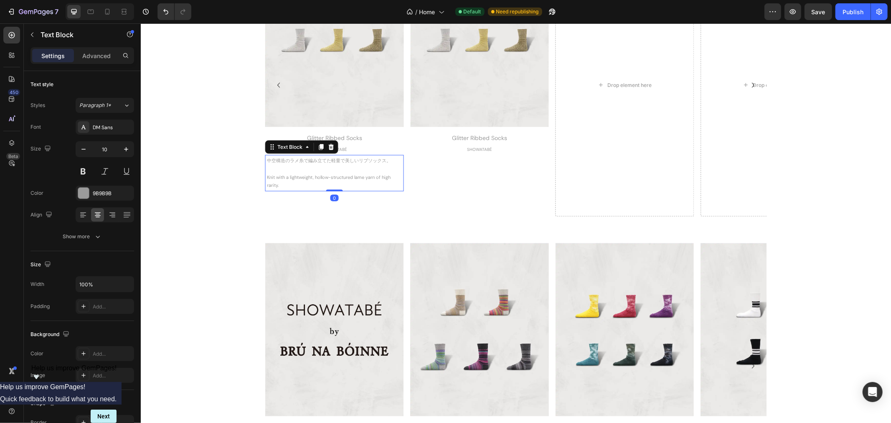
click at [313, 165] on p at bounding box center [334, 169] width 135 height 8
click at [319, 147] on icon at bounding box center [321, 147] width 5 height 6
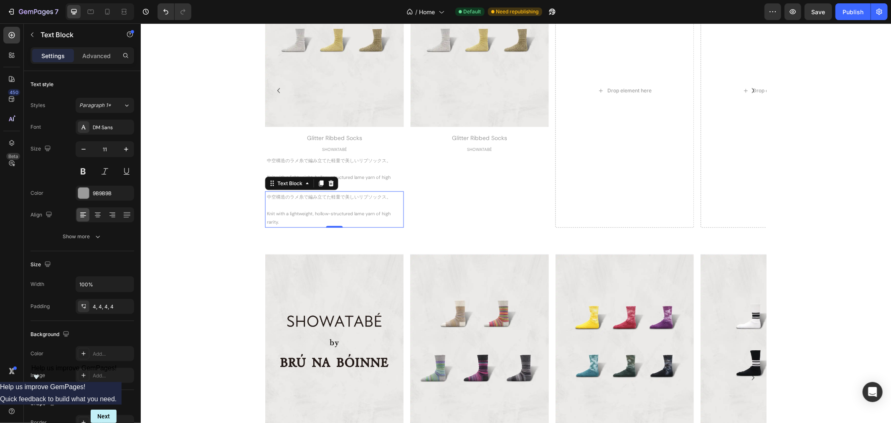
scroll to position [902, 0]
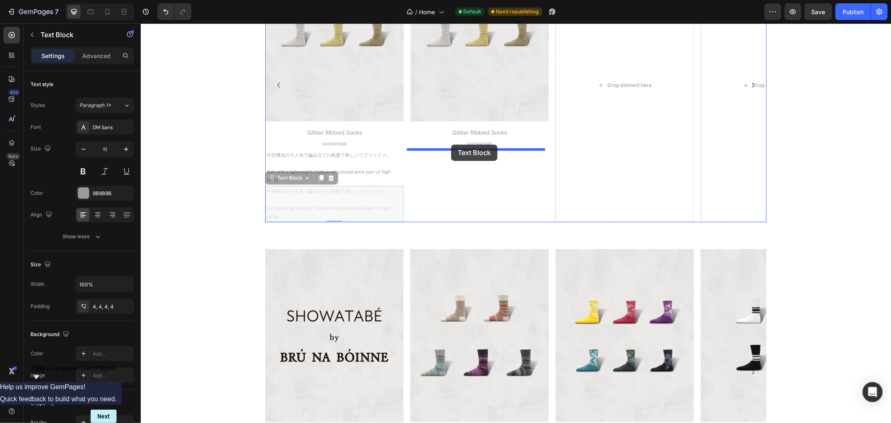
drag, startPoint x: 267, startPoint y: 178, endPoint x: 451, endPoint y: 144, distance: 186.9
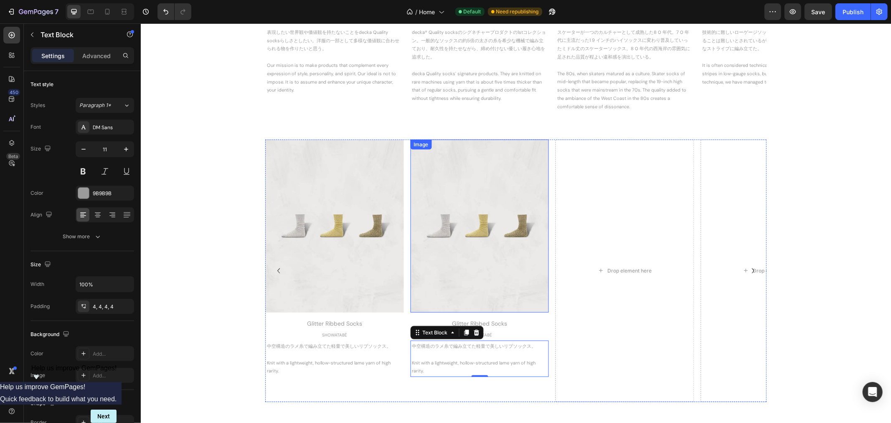
scroll to position [715, 0]
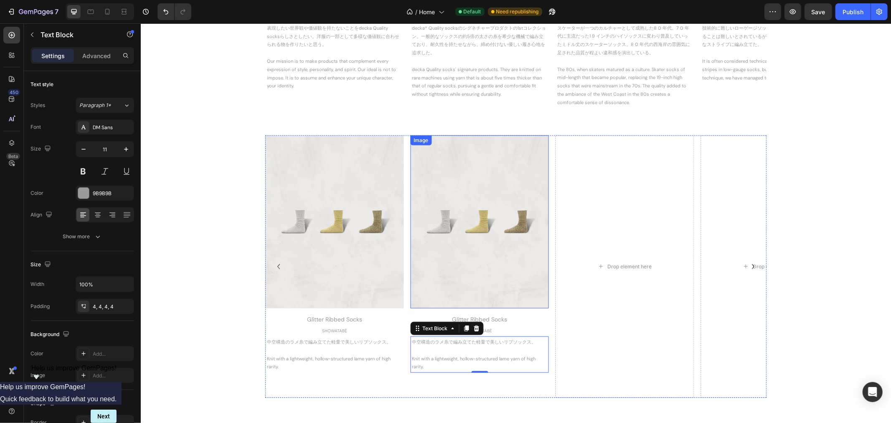
click at [500, 224] on img at bounding box center [479, 221] width 138 height 173
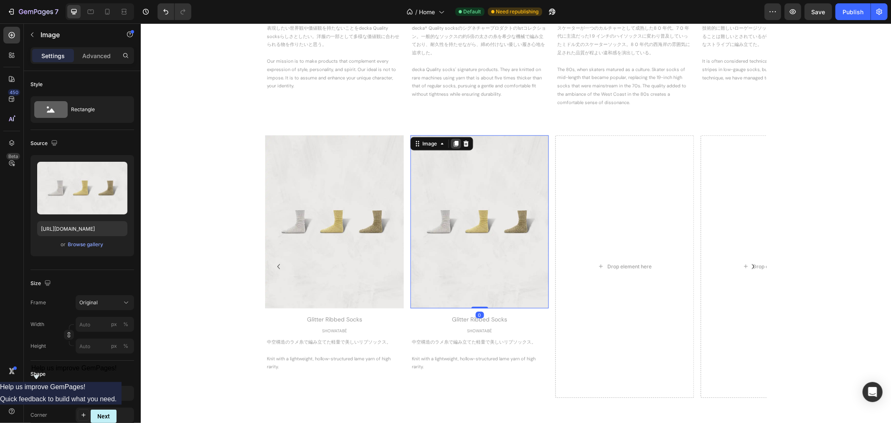
click at [455, 140] on icon at bounding box center [455, 143] width 7 height 7
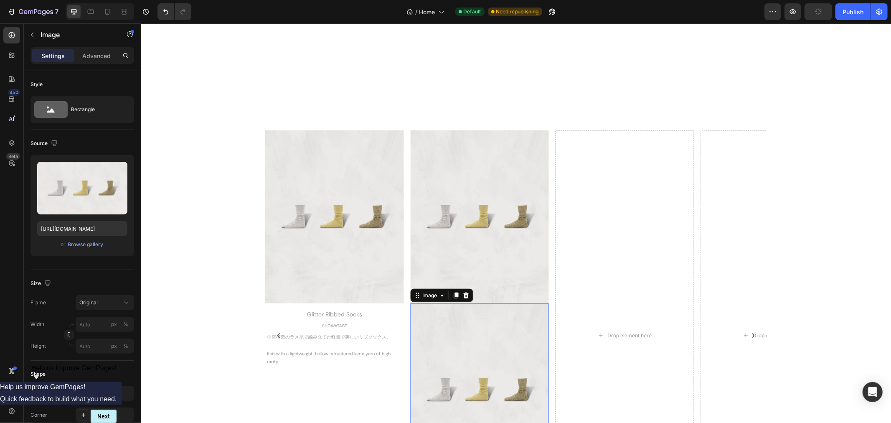
scroll to position [971, 0]
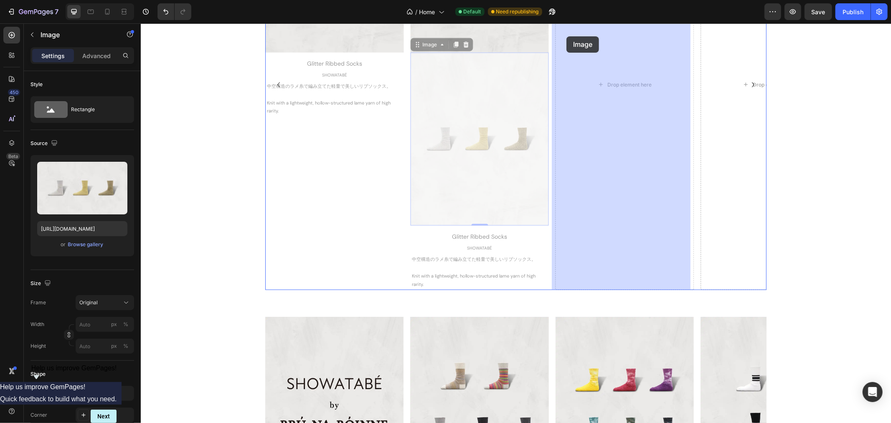
drag, startPoint x: 413, startPoint y: 42, endPoint x: 566, endPoint y: 36, distance: 153.5
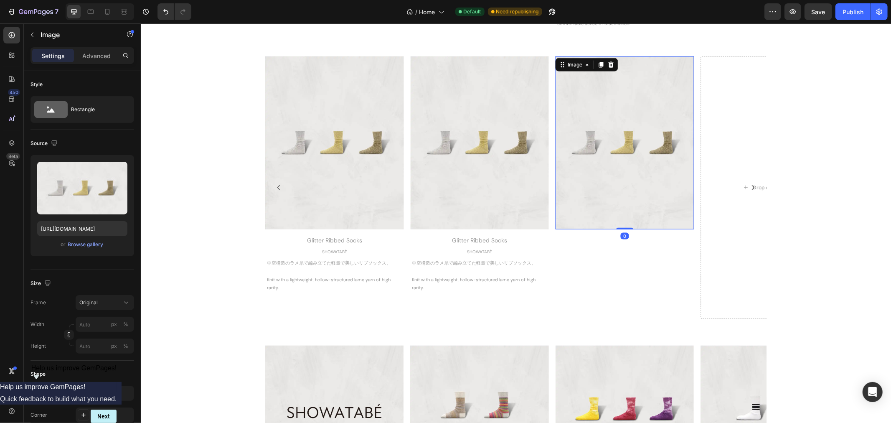
scroll to position [618, 0]
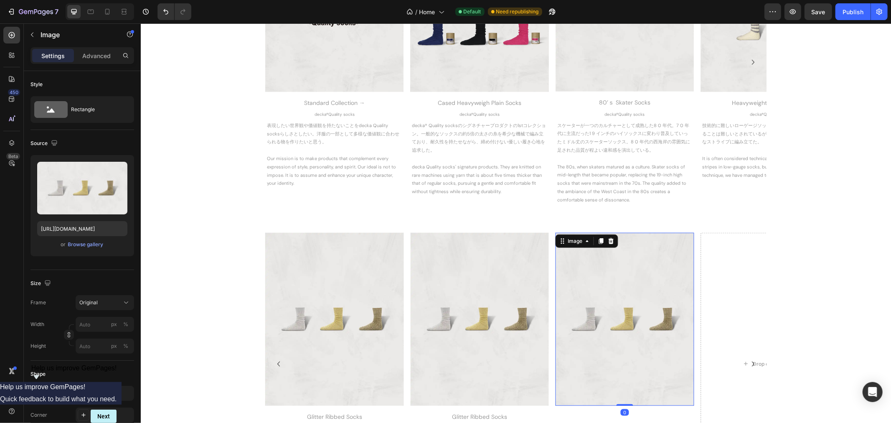
click at [599, 239] on icon at bounding box center [601, 241] width 5 height 6
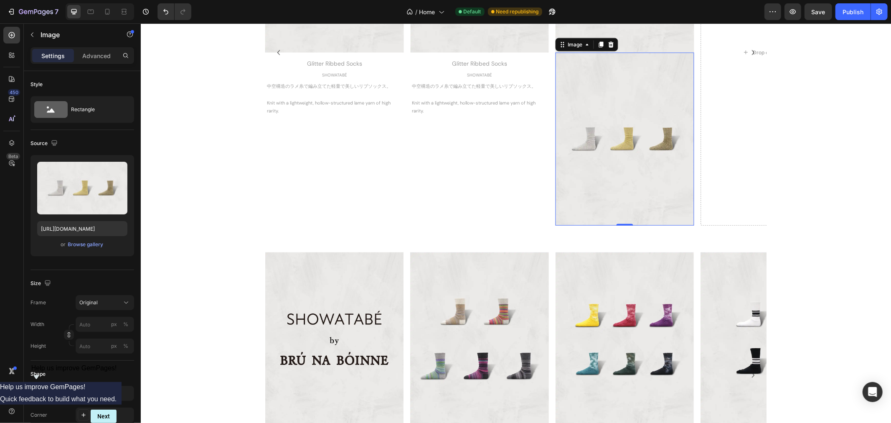
scroll to position [832, 0]
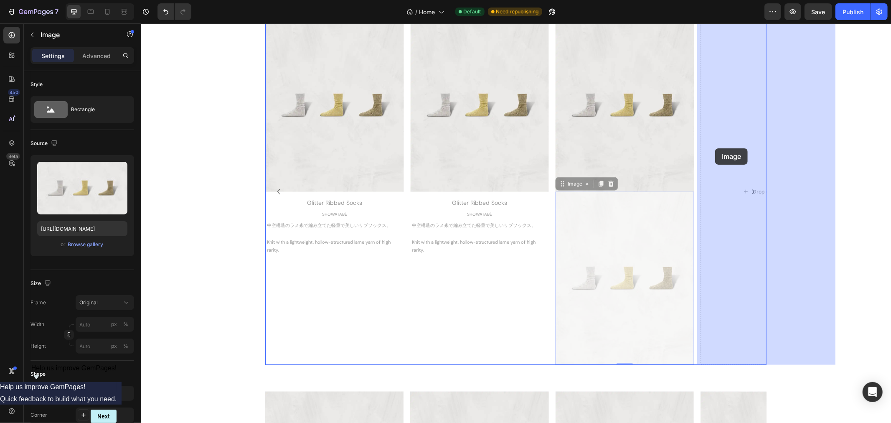
drag, startPoint x: 560, startPoint y: 185, endPoint x: 715, endPoint y: 148, distance: 159.9
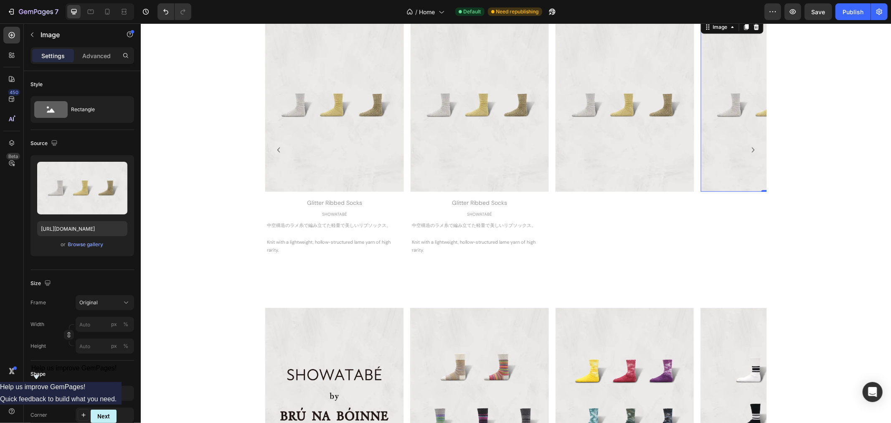
scroll to position [790, 0]
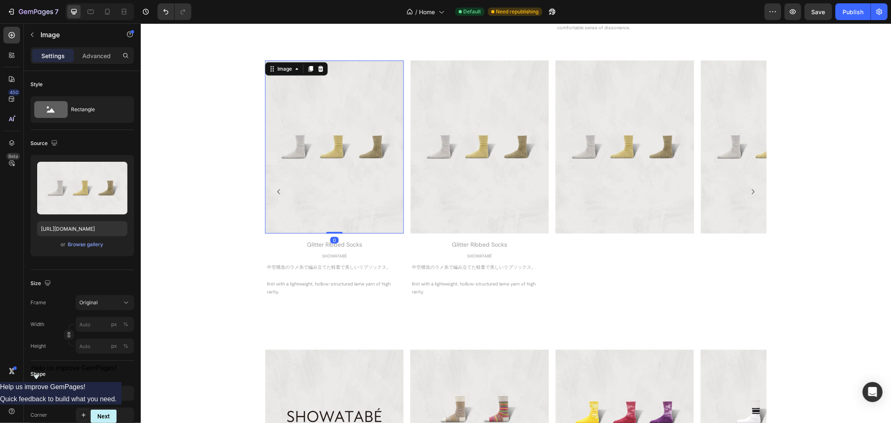
click at [321, 135] on img at bounding box center [334, 146] width 138 height 173
click at [90, 248] on button "Browse gallery" at bounding box center [86, 244] width 36 height 8
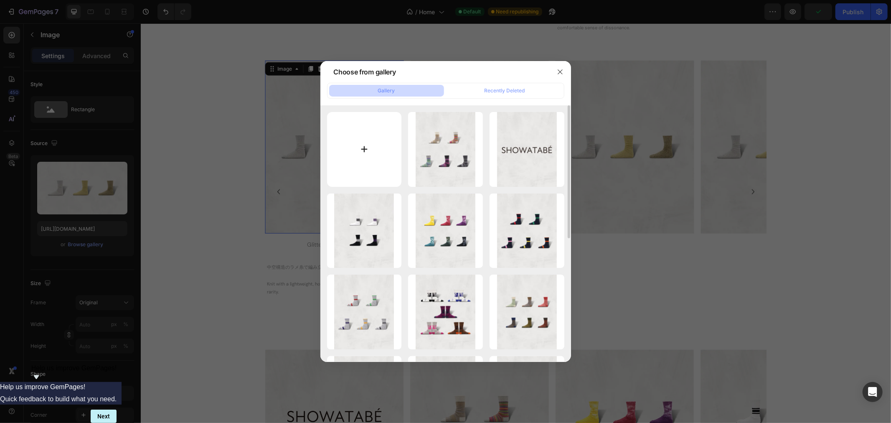
click at [364, 153] on input "file" at bounding box center [364, 149] width 75 height 75
type input "C:\fakepath\de-16_Top_4.webp"
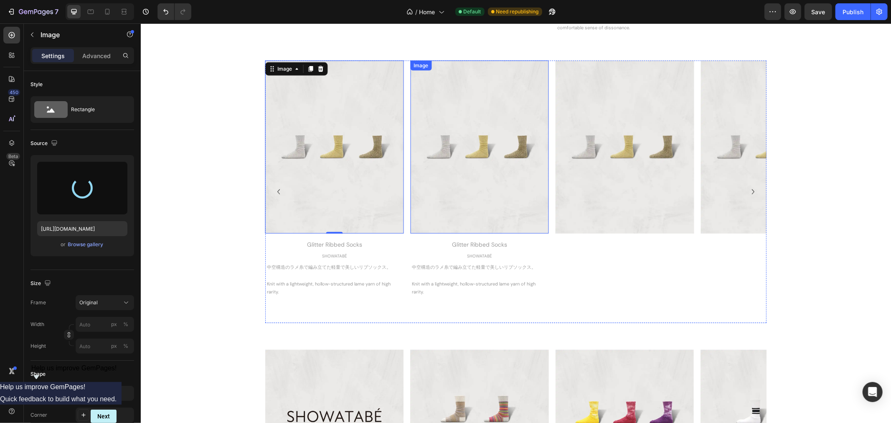
type input "[URL][DOMAIN_NAME]"
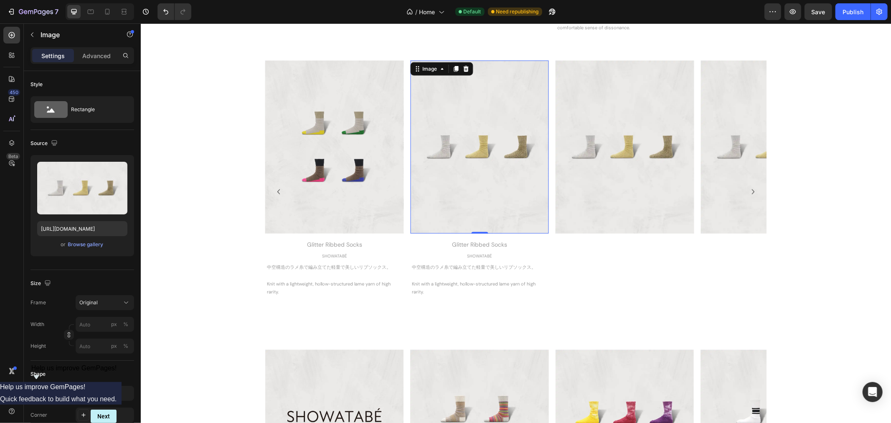
click at [507, 121] on img at bounding box center [479, 146] width 138 height 173
click at [87, 244] on div "Browse gallery" at bounding box center [86, 245] width 36 height 8
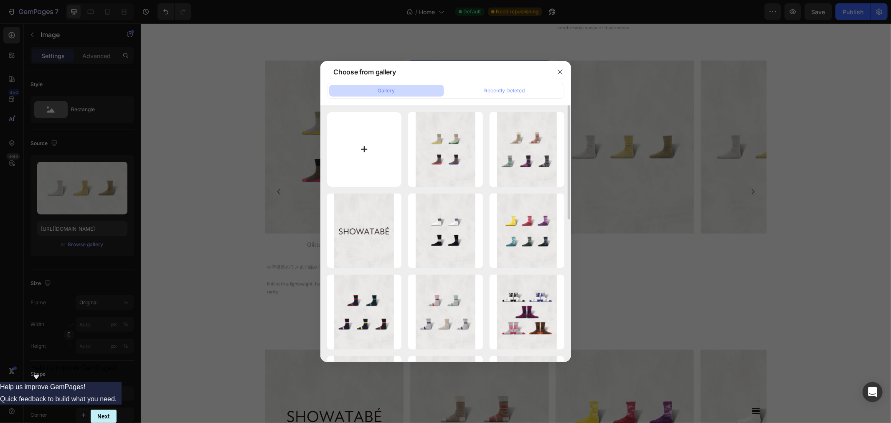
click at [370, 145] on input "file" at bounding box center [364, 149] width 75 height 75
type input "C:\fakepath\de-19_Top_4.webp"
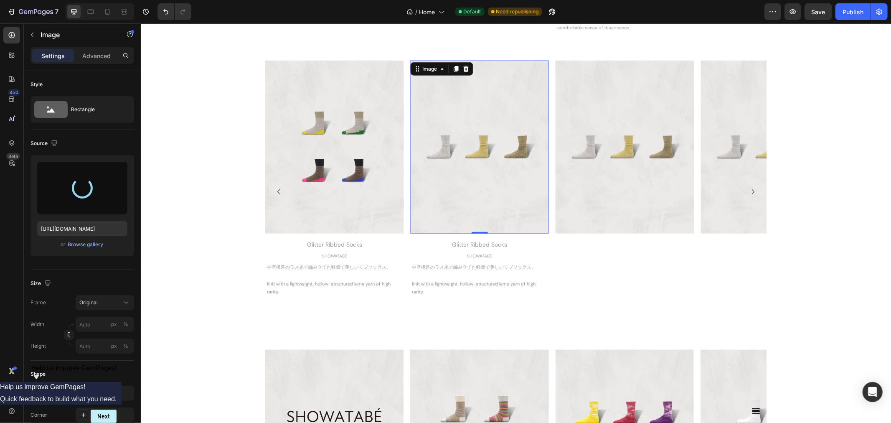
type input "[URL][DOMAIN_NAME]"
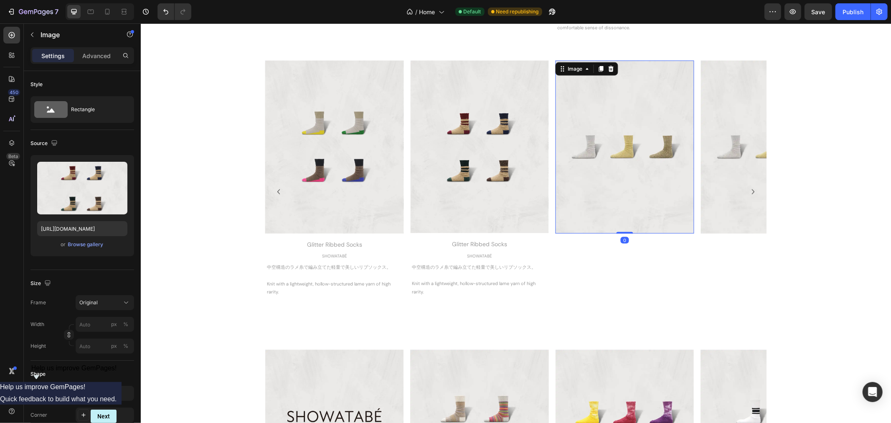
click at [658, 124] on img at bounding box center [624, 146] width 138 height 173
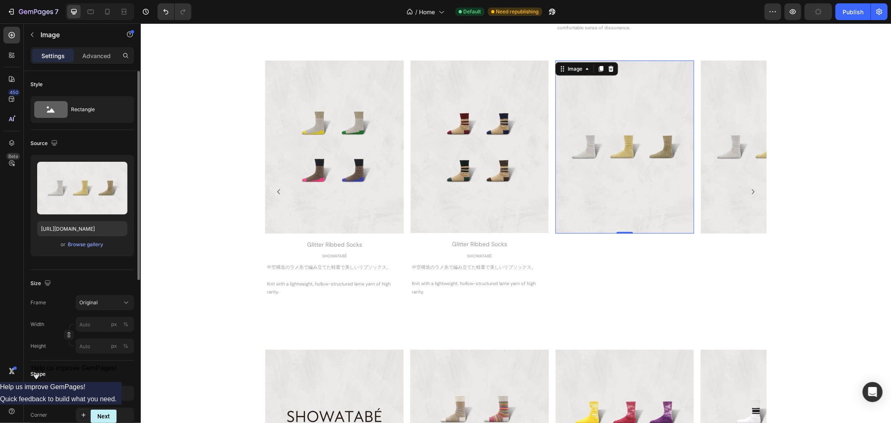
click at [64, 245] on span "or" at bounding box center [63, 244] width 5 height 10
click at [70, 244] on div "Browse gallery" at bounding box center [86, 245] width 36 height 8
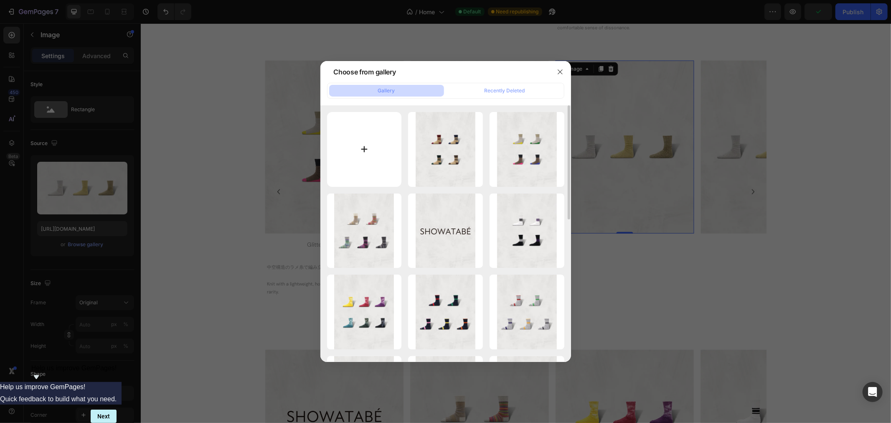
click at [387, 170] on input "file" at bounding box center [364, 149] width 75 height 75
type input "C:\fakepath\de-20_Top_4_４足.webp"
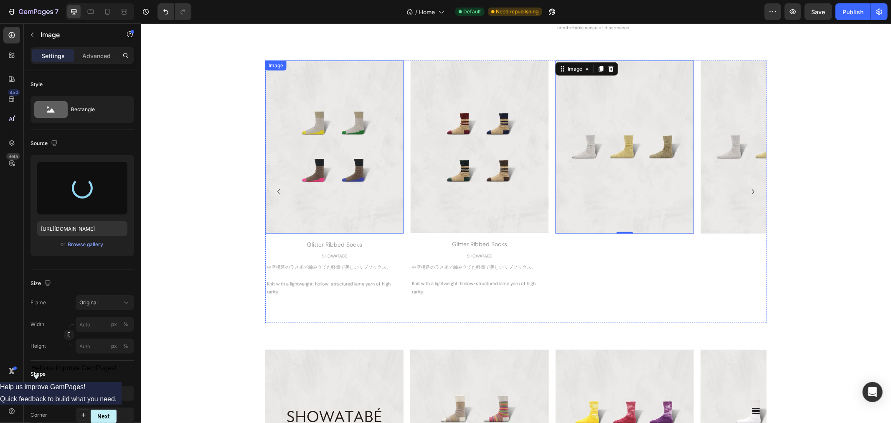
type input "[URL][DOMAIN_NAME]"
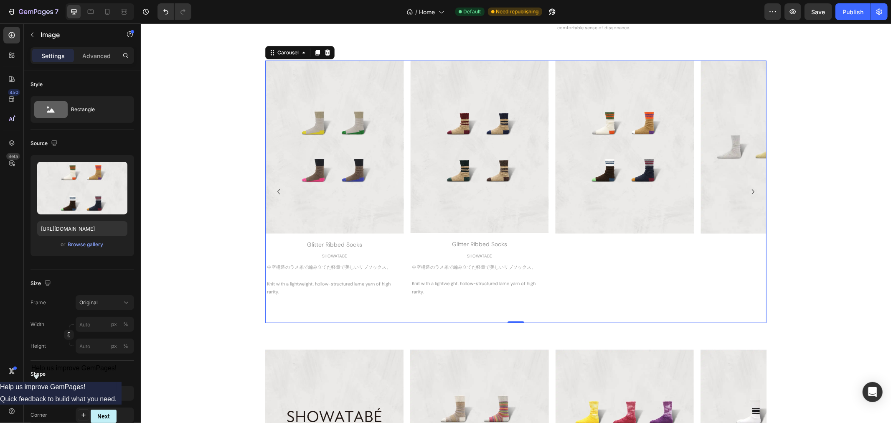
click at [752, 193] on icon "Carousel Next Arrow" at bounding box center [753, 191] width 3 height 5
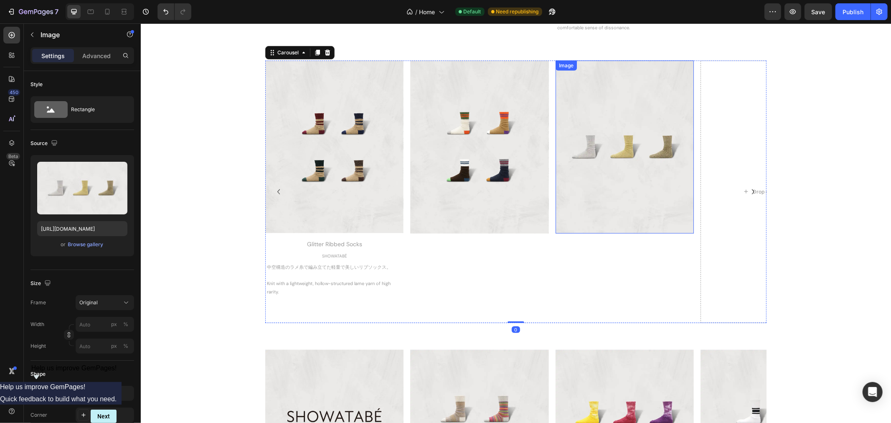
click at [621, 153] on img at bounding box center [624, 146] width 138 height 173
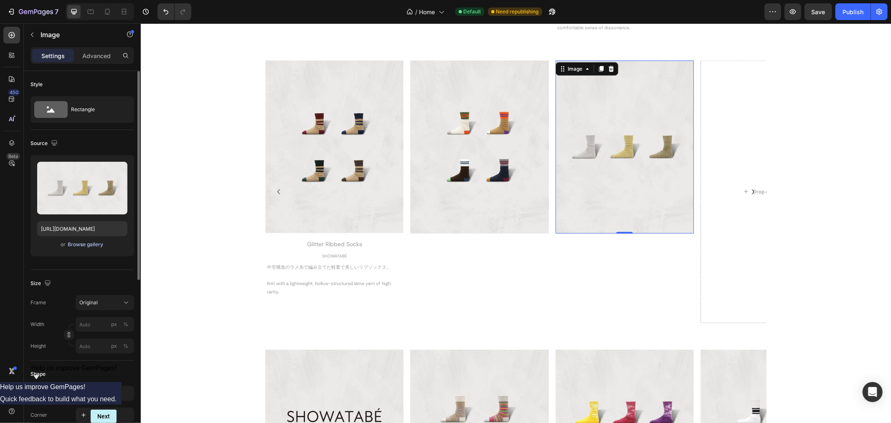
click at [94, 244] on div "Browse gallery" at bounding box center [86, 245] width 36 height 8
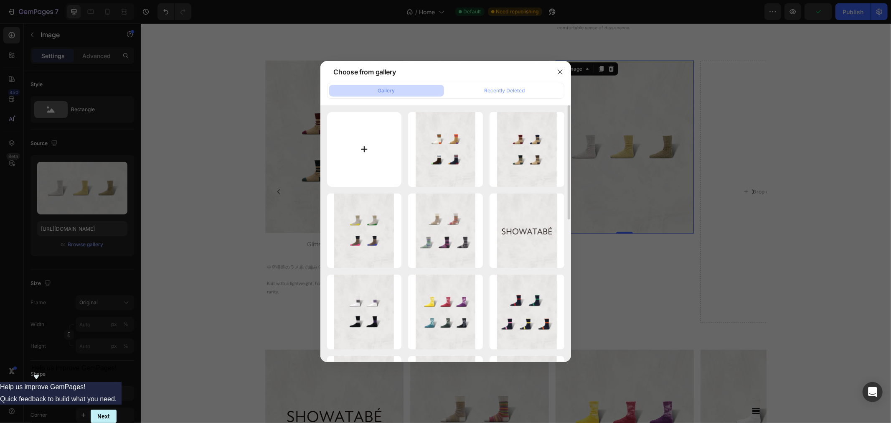
click at [372, 134] on input "file" at bounding box center [364, 149] width 75 height 75
type input "C:\fakepath\SW-21_All.webp"
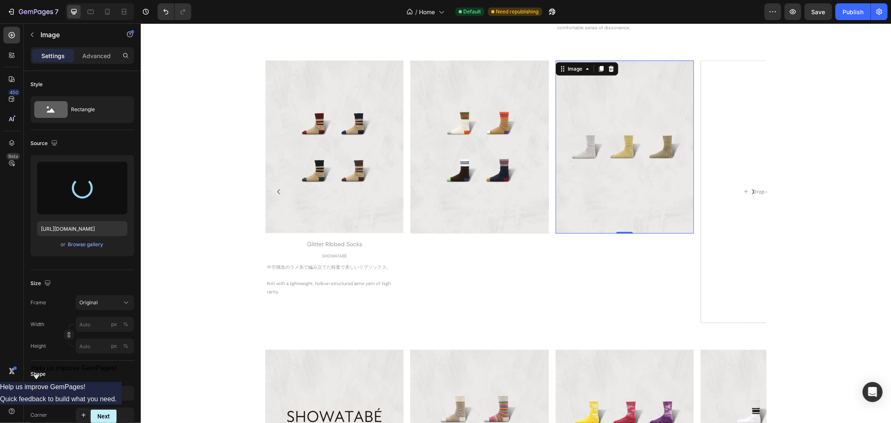
type input "[URL][DOMAIN_NAME]"
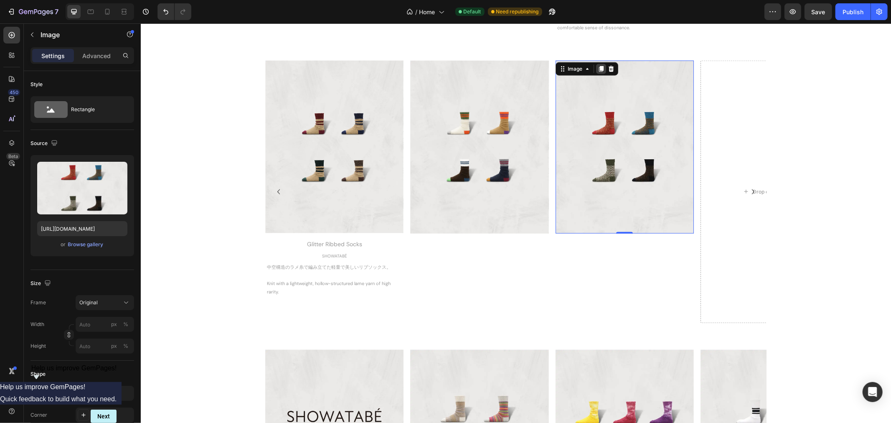
click at [599, 68] on icon at bounding box center [601, 69] width 5 height 6
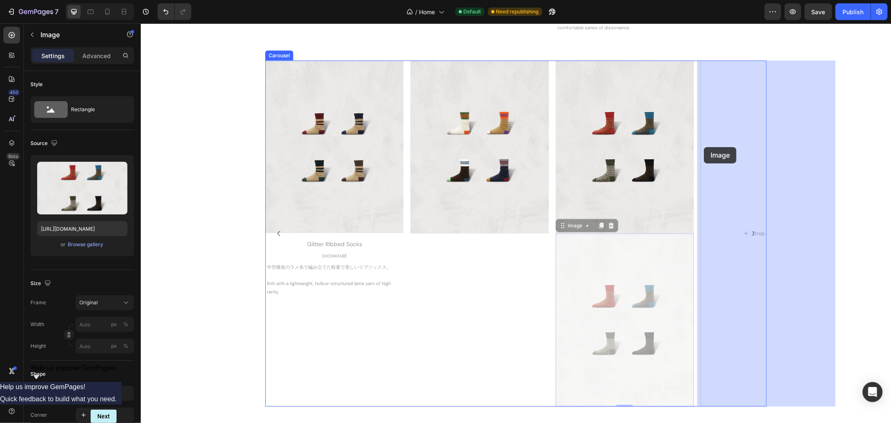
drag, startPoint x: 558, startPoint y: 224, endPoint x: 704, endPoint y: 147, distance: 165.1
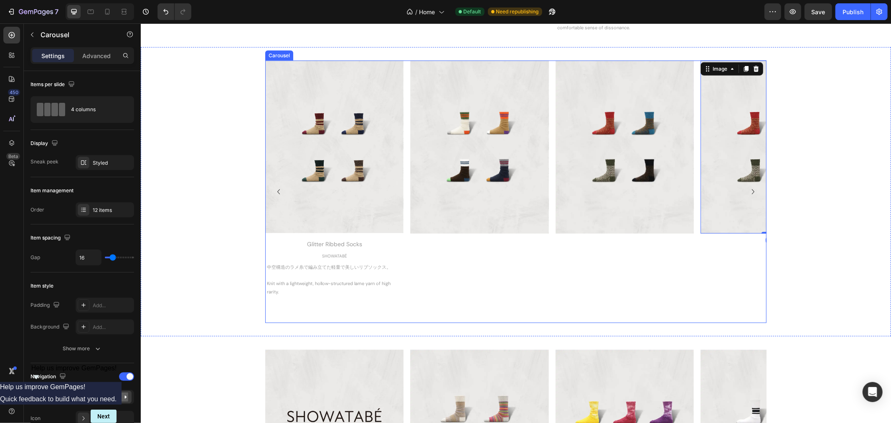
click at [750, 189] on icon "Carousel Next Arrow" at bounding box center [753, 191] width 10 height 10
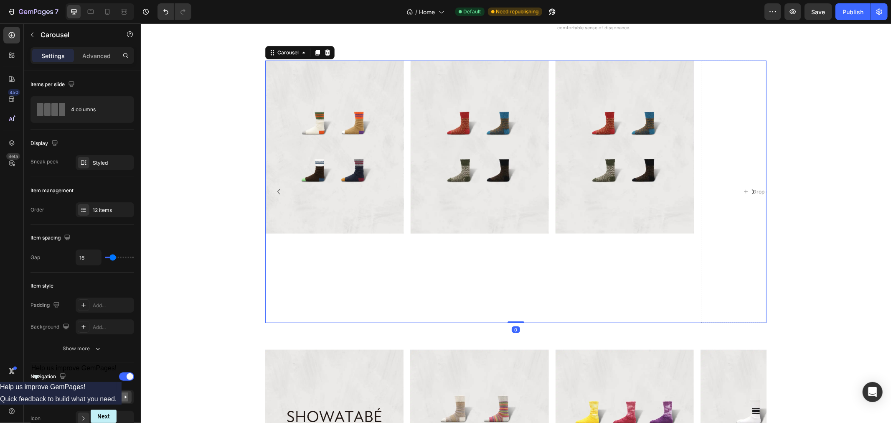
click at [750, 189] on icon "Carousel Next Arrow" at bounding box center [753, 191] width 10 height 10
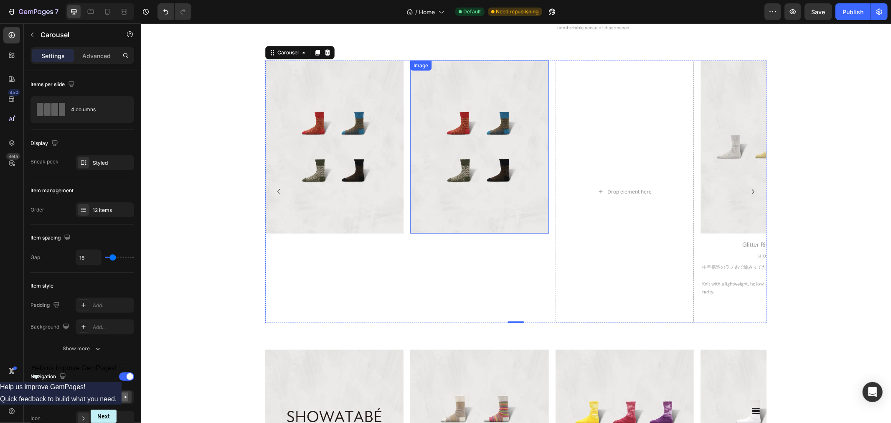
click at [445, 159] on img at bounding box center [479, 146] width 138 height 173
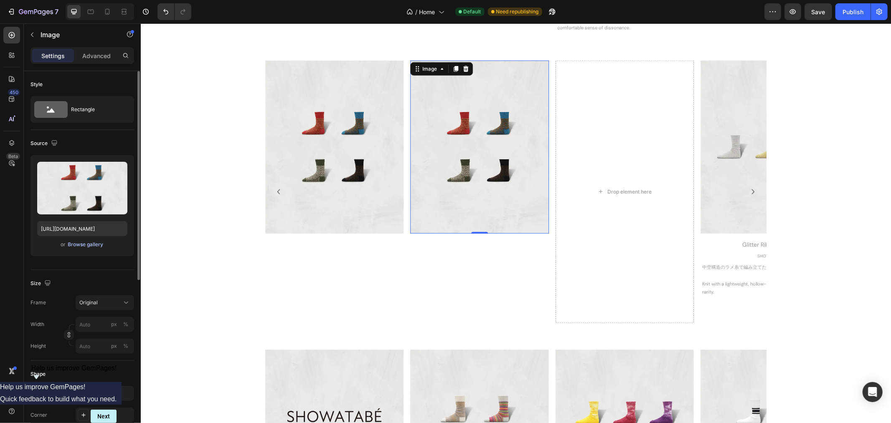
click at [95, 244] on div "Browse gallery" at bounding box center [86, 245] width 36 height 8
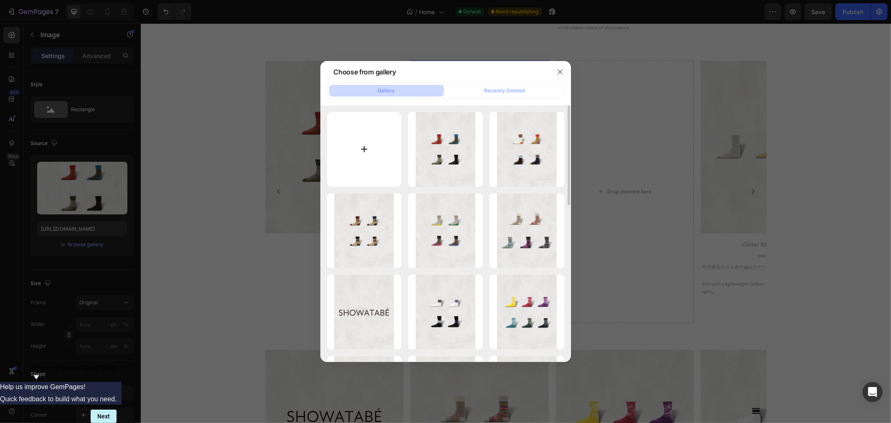
click at [366, 150] on input "file" at bounding box center [364, 149] width 75 height 75
type input "C:\fakepath\SW-22_All.webp"
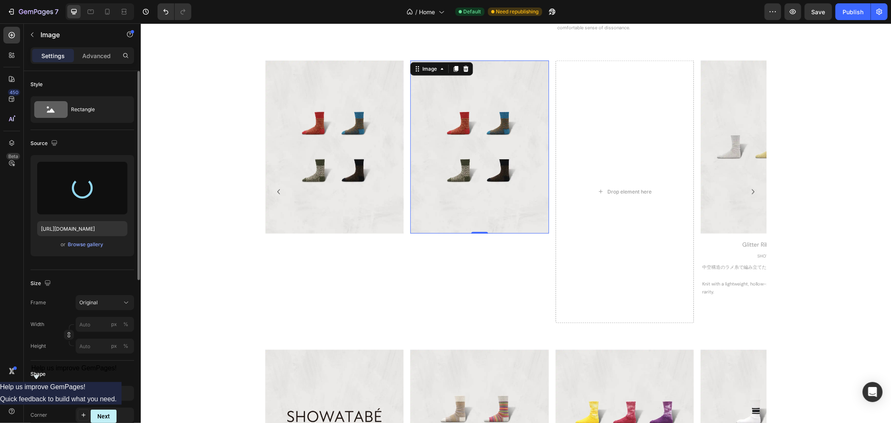
type input "[URL][DOMAIN_NAME]"
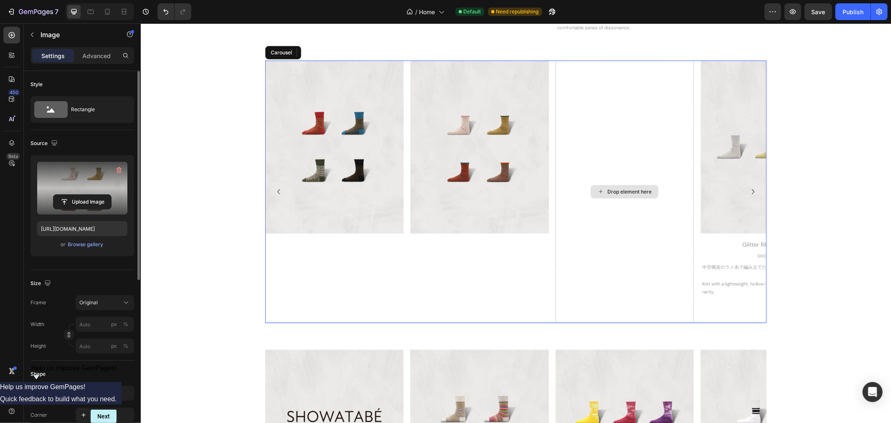
click at [593, 164] on div "Drop element here" at bounding box center [624, 191] width 138 height 262
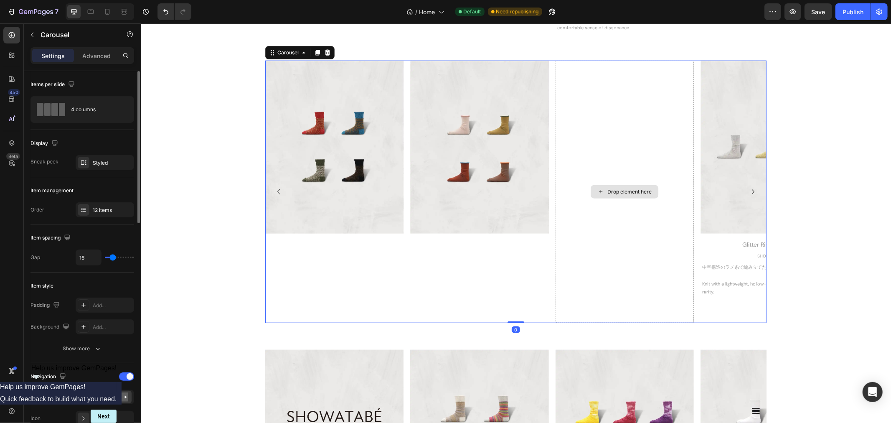
click at [592, 249] on div "Drop element here" at bounding box center [624, 191] width 138 height 262
click at [568, 144] on div "Drop element here" at bounding box center [624, 191] width 138 height 262
click at [102, 206] on div "12 items" at bounding box center [112, 210] width 39 height 8
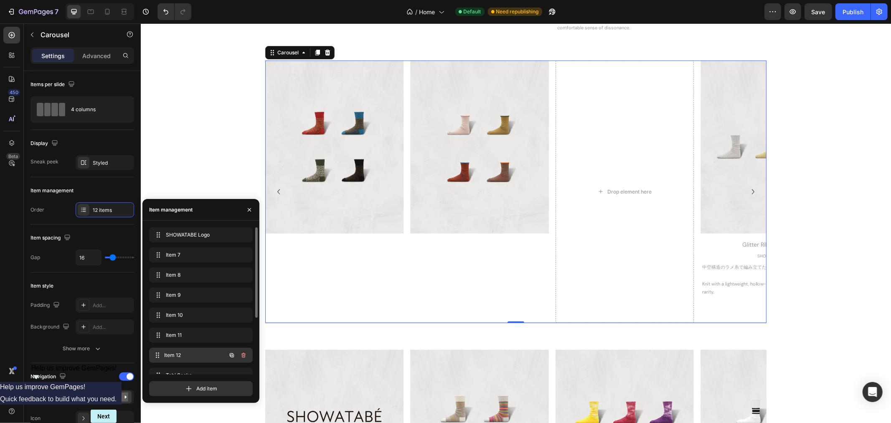
click at [188, 350] on div "Item 12 Item 12" at bounding box center [190, 355] width 74 height 12
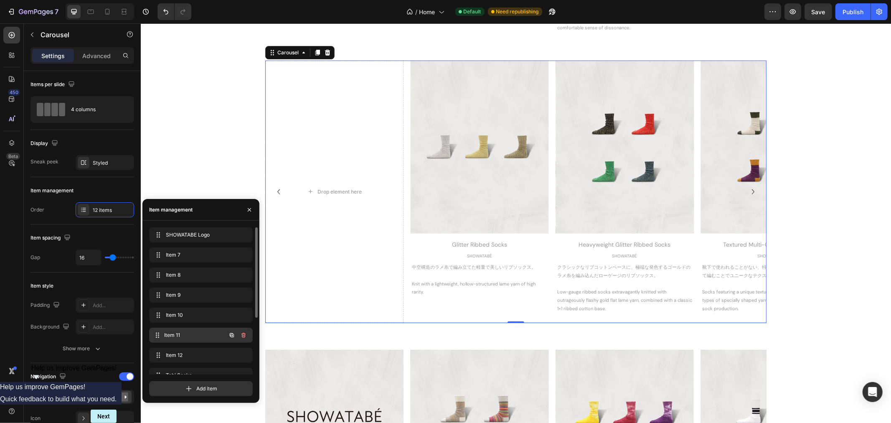
click at [186, 336] on span "Item 11" at bounding box center [195, 335] width 62 height 8
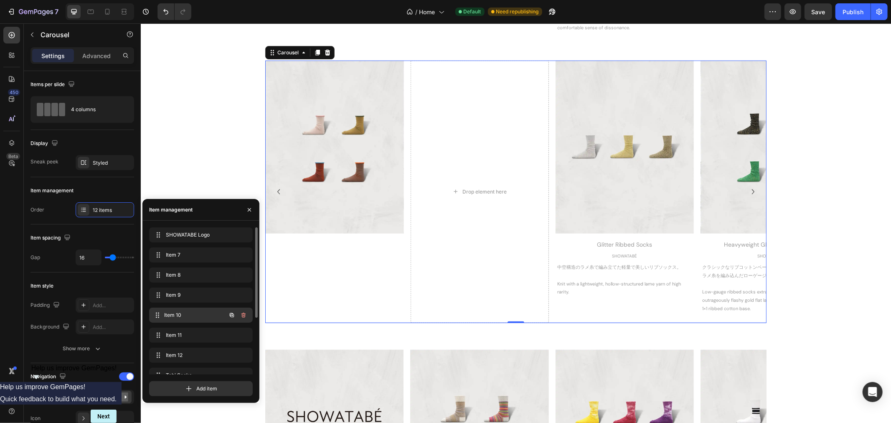
click at [186, 318] on span "Item 10" at bounding box center [195, 315] width 62 height 8
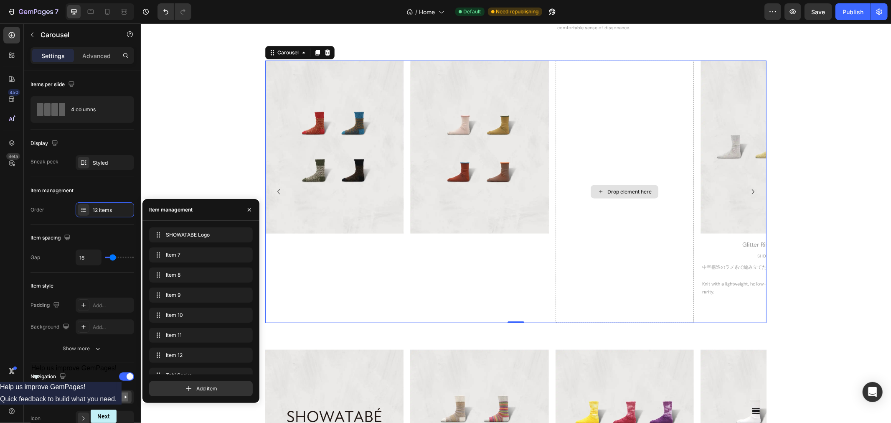
click at [594, 245] on div "Drop element here" at bounding box center [624, 191] width 138 height 262
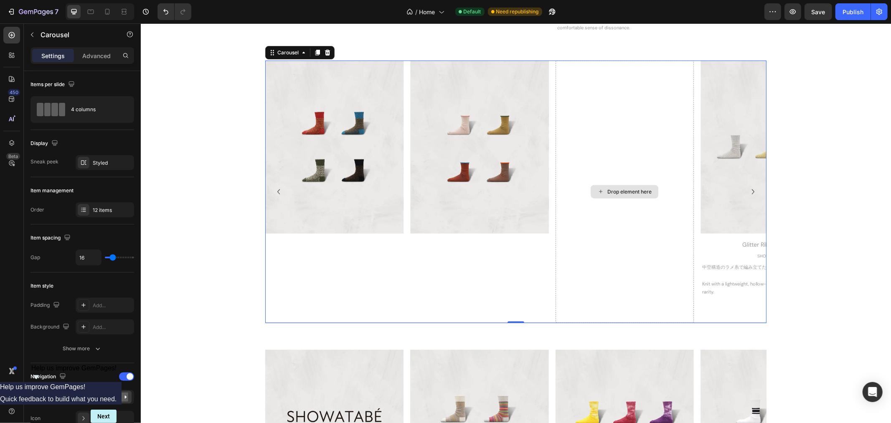
click at [557, 200] on div "Drop element here" at bounding box center [624, 191] width 138 height 262
click at [103, 209] on div "12 items" at bounding box center [112, 210] width 39 height 8
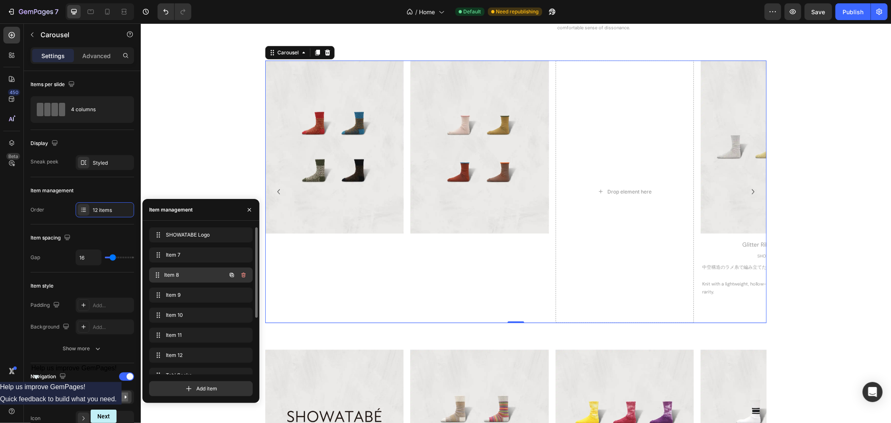
click at [172, 276] on span "Item 8" at bounding box center [195, 275] width 62 height 8
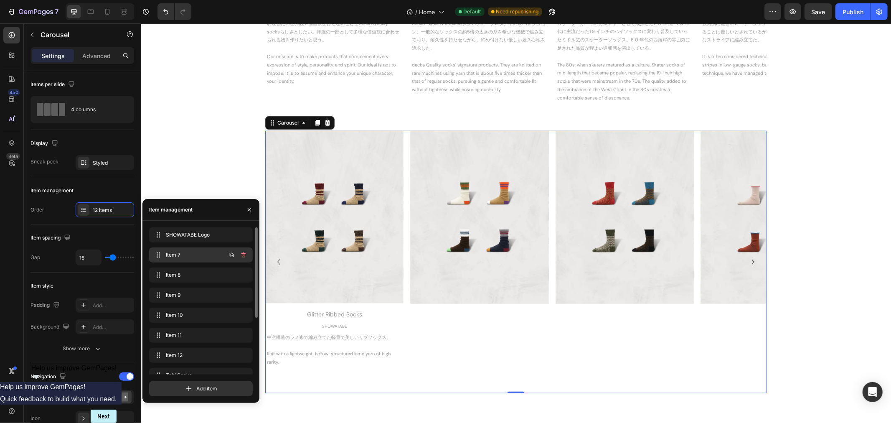
scroll to position [650, 0]
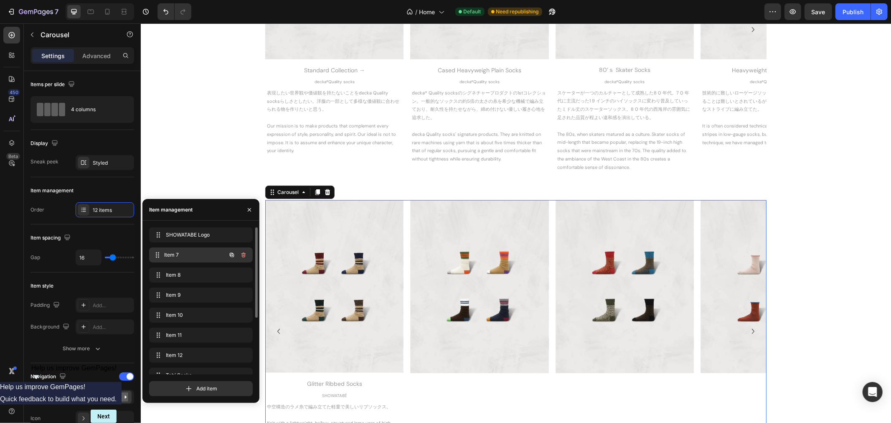
click at [173, 260] on div "Item 7 Item 7" at bounding box center [190, 255] width 74 height 12
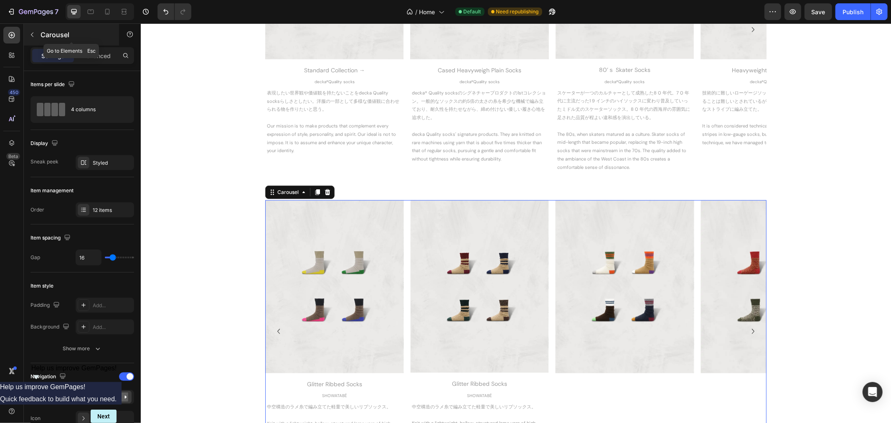
click at [33, 34] on icon "button" at bounding box center [32, 34] width 7 height 7
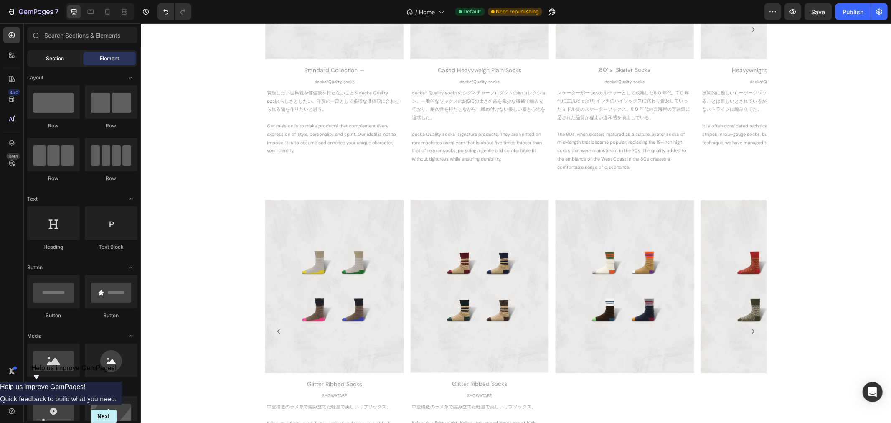
click at [64, 60] on div "Section" at bounding box center [55, 58] width 53 height 13
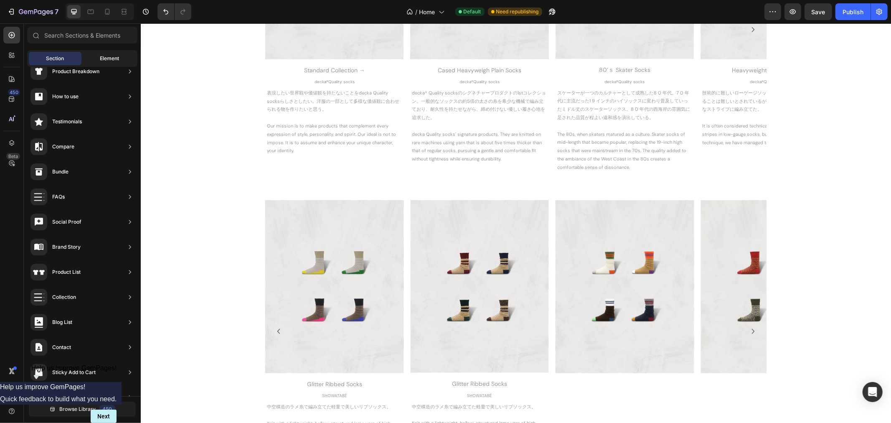
click at [100, 59] on span "Element" at bounding box center [109, 59] width 19 height 8
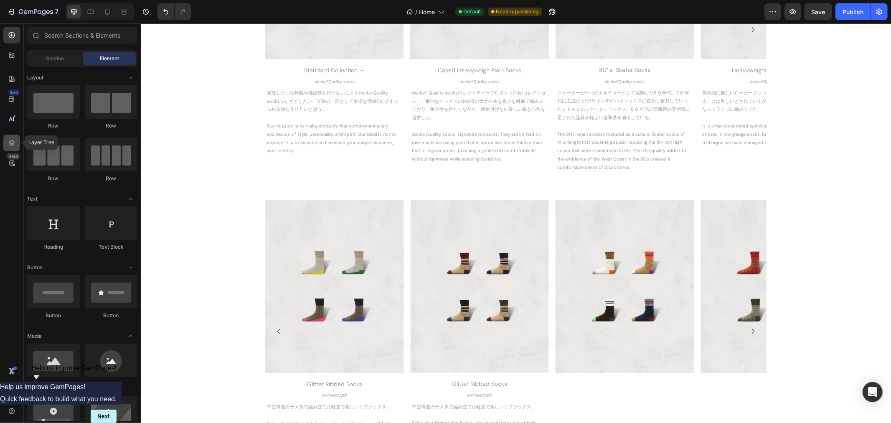
click at [16, 144] on div at bounding box center [11, 143] width 17 height 17
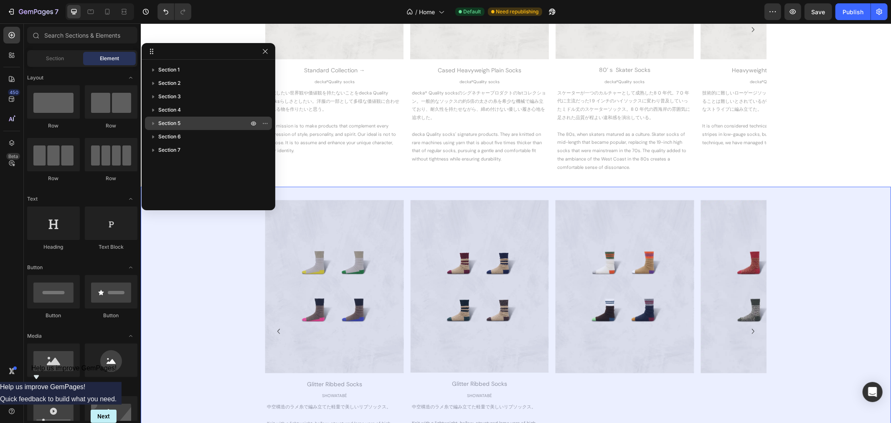
click at [173, 122] on span "Section 5" at bounding box center [169, 123] width 22 height 8
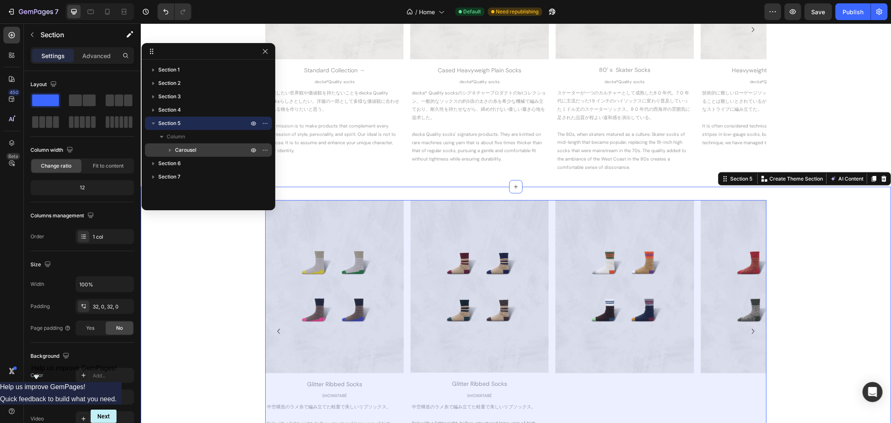
click at [182, 144] on div "Carousel" at bounding box center [208, 149] width 120 height 13
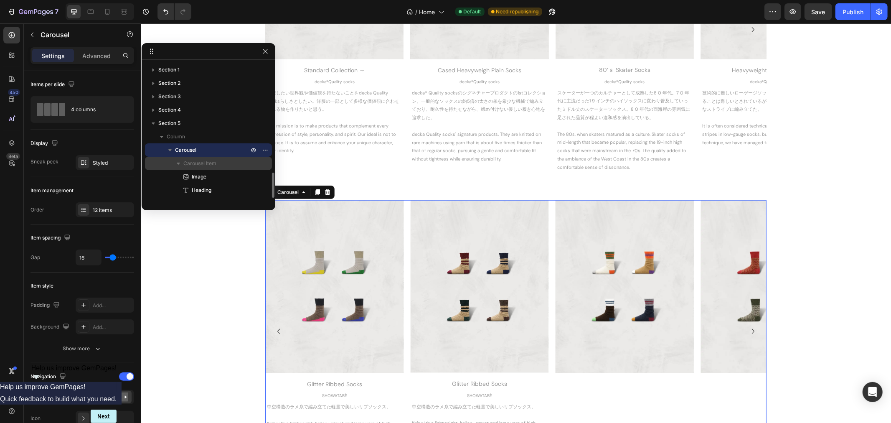
scroll to position [93, 0]
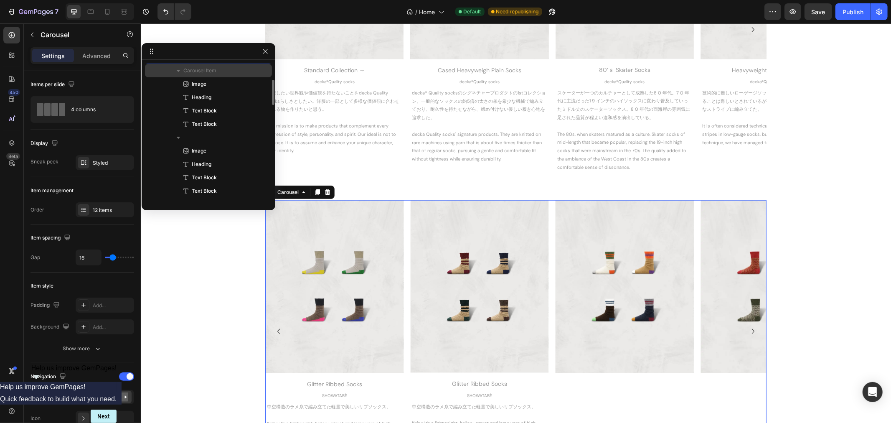
click at [194, 73] on span "Carousel Item" at bounding box center [199, 70] width 33 height 8
click at [192, 71] on span "Carousel Item" at bounding box center [199, 70] width 33 height 8
click at [195, 84] on span "Image" at bounding box center [199, 84] width 15 height 8
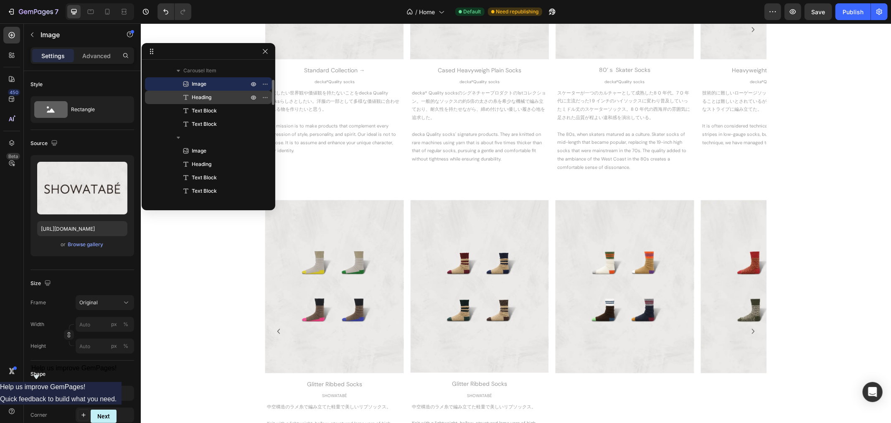
click at [196, 93] on span "Heading" at bounding box center [202, 97] width 20 height 8
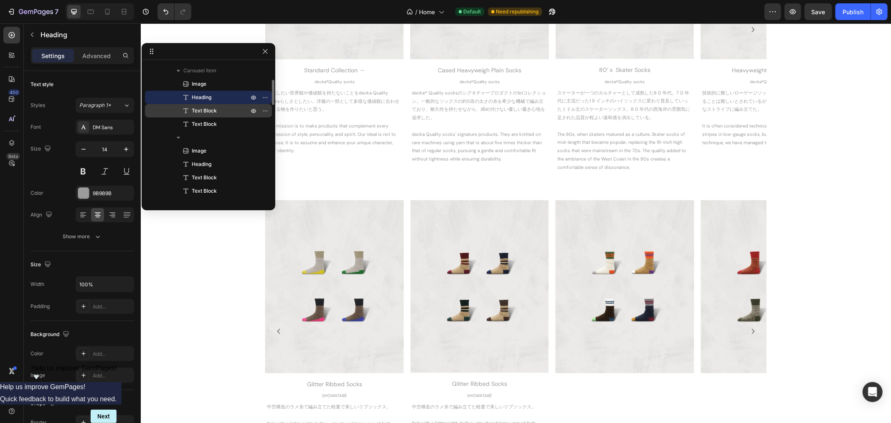
click at [199, 109] on span "Text Block" at bounding box center [204, 111] width 25 height 8
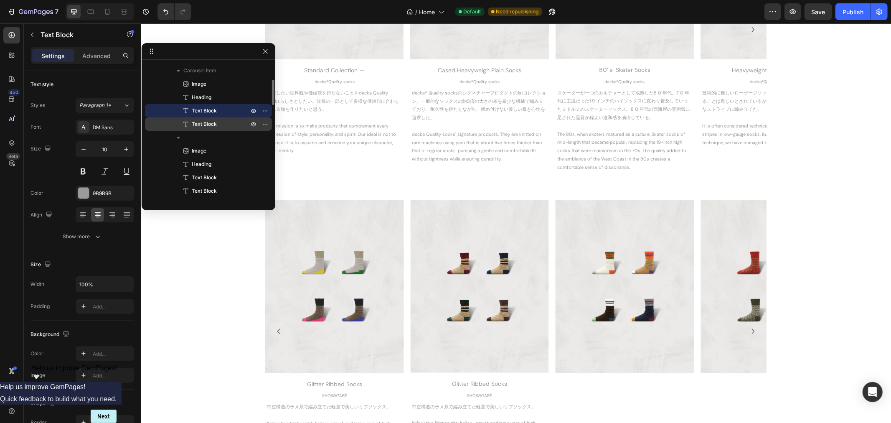
click at [199, 125] on span "Text Block" at bounding box center [204, 124] width 25 height 8
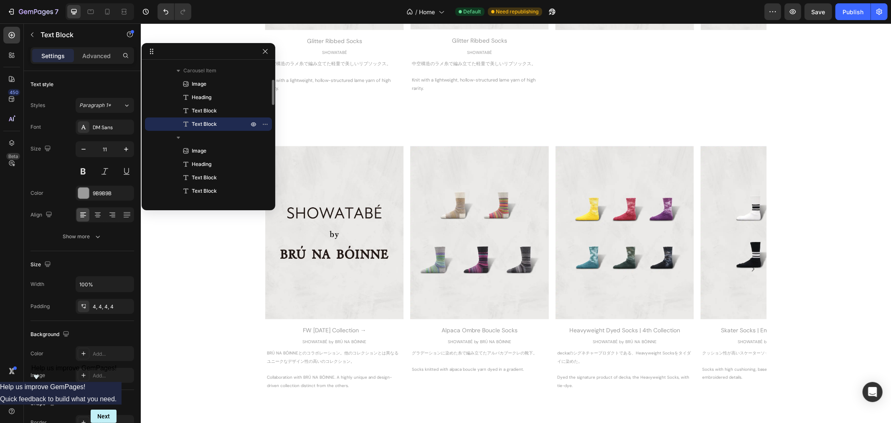
scroll to position [999, 0]
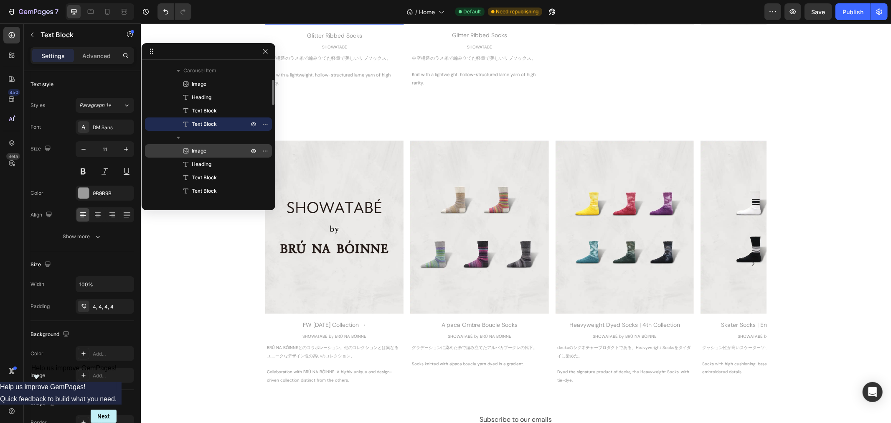
click at [198, 150] on span "Image" at bounding box center [199, 151] width 15 height 8
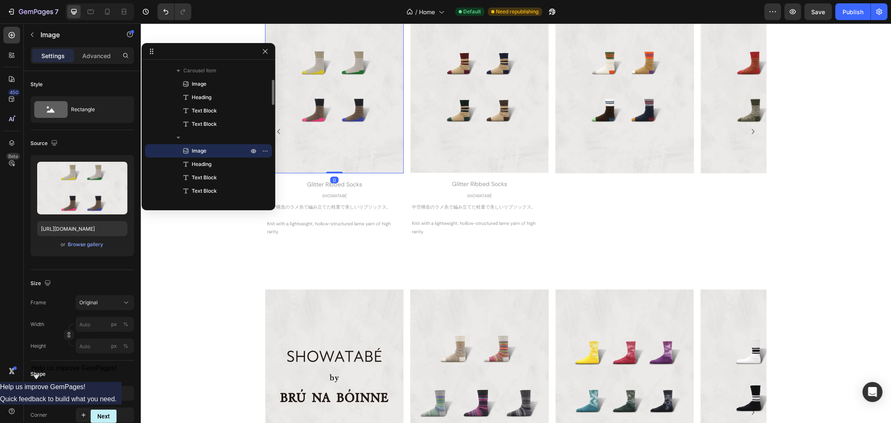
scroll to position [797, 0]
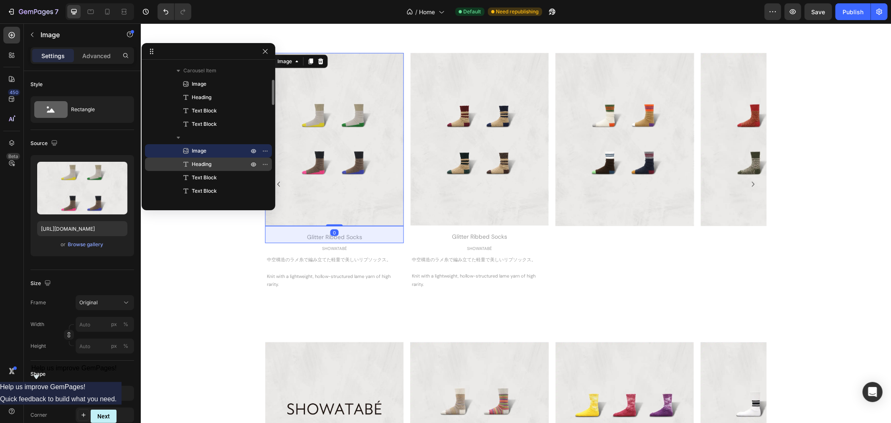
click at [198, 162] on span "Heading" at bounding box center [202, 164] width 20 height 8
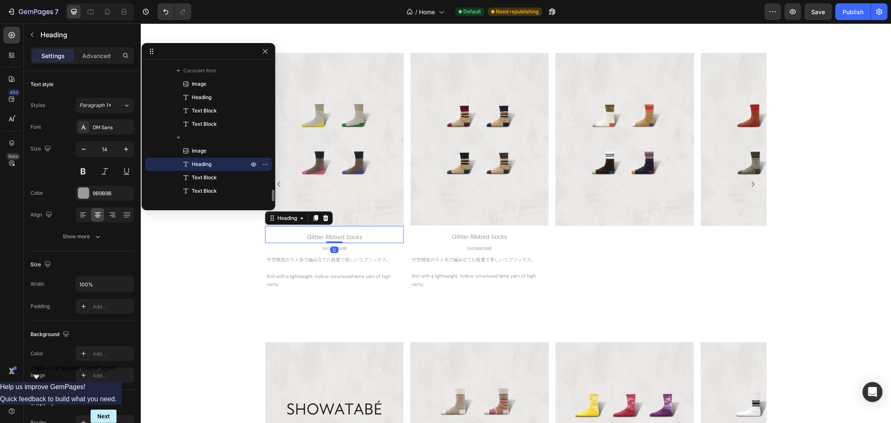
scroll to position [186, 0]
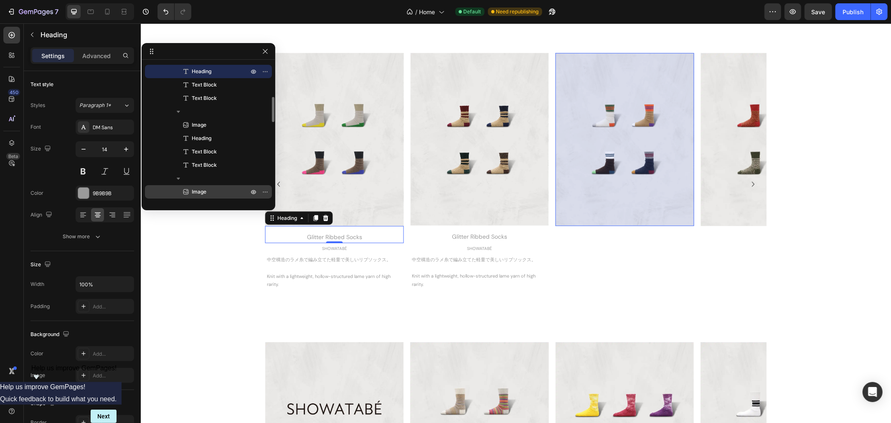
click at [196, 188] on span "Image" at bounding box center [199, 192] width 15 height 8
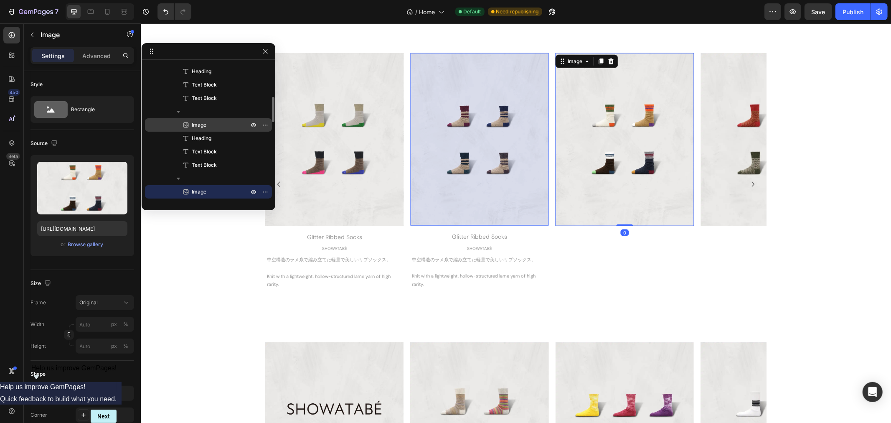
click at [203, 127] on span "Image" at bounding box center [199, 125] width 15 height 8
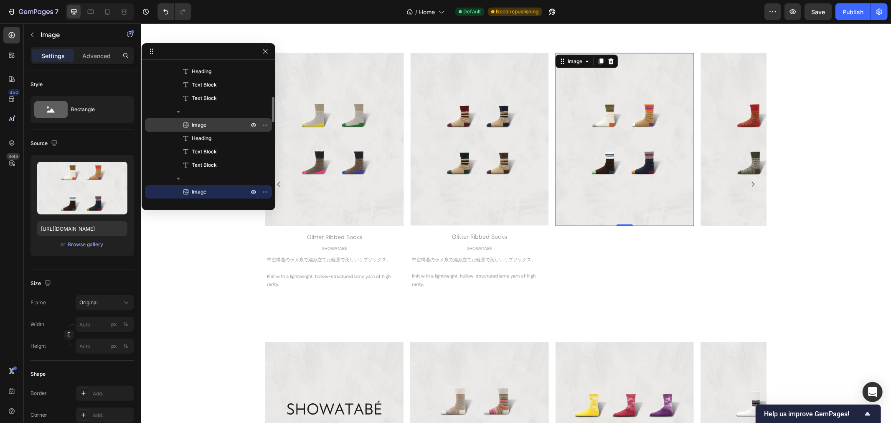
scroll to position [278, 0]
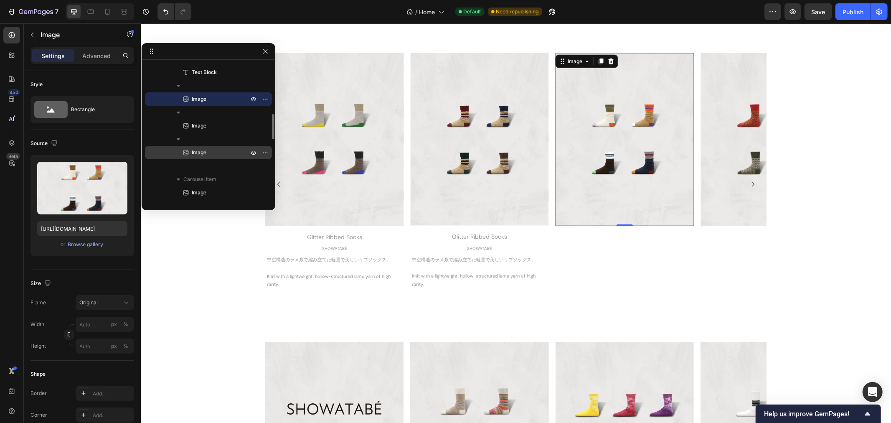
click at [215, 150] on p "Image" at bounding box center [211, 152] width 59 height 8
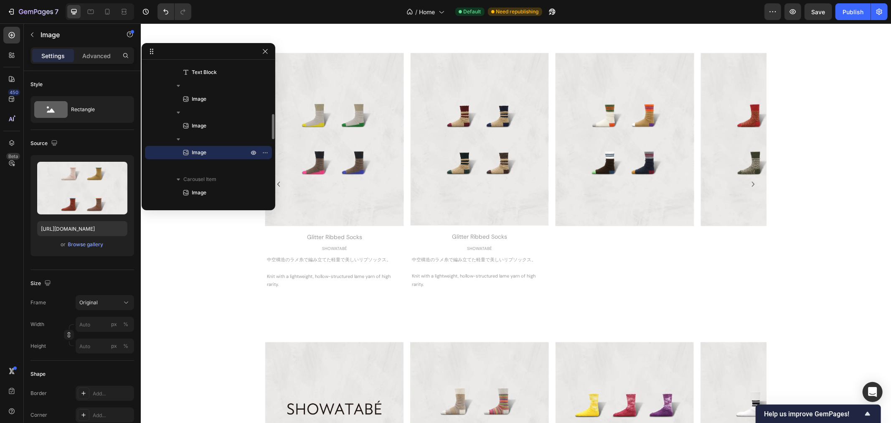
click at [214, 151] on p "Image" at bounding box center [211, 152] width 59 height 8
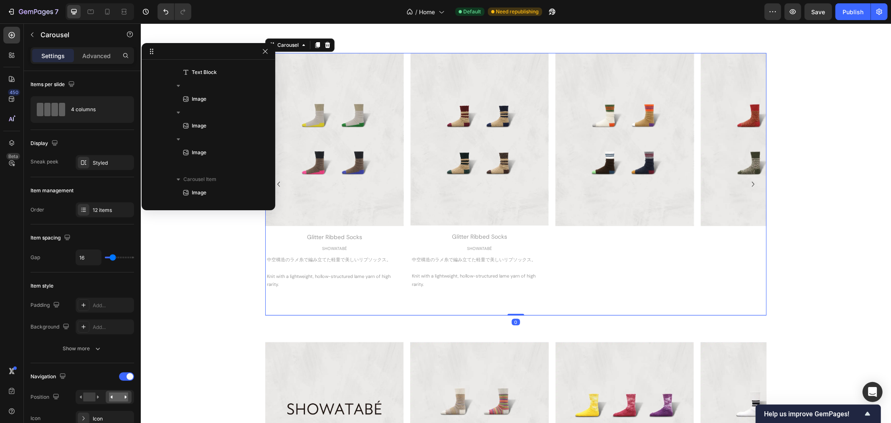
scroll to position [24, 0]
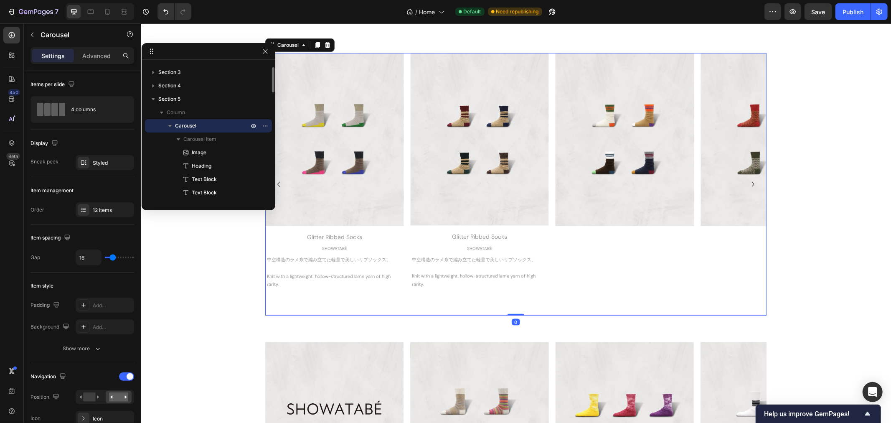
click at [748, 183] on icon "Carousel Next Arrow" at bounding box center [753, 184] width 10 height 10
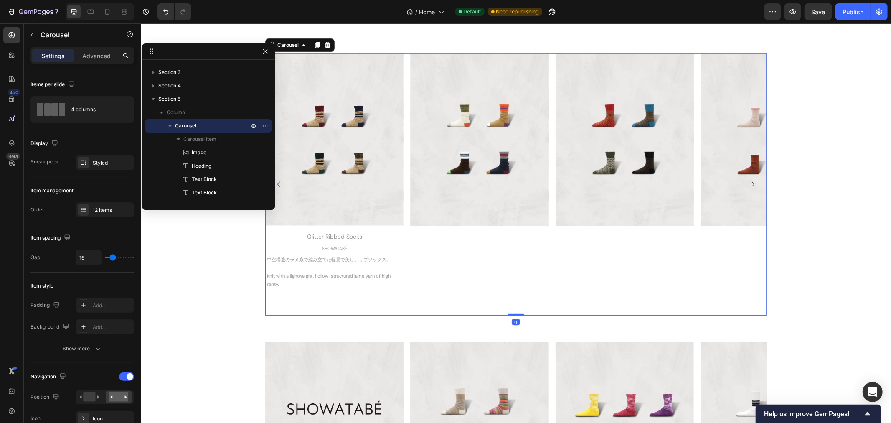
click at [748, 183] on icon "Carousel Next Arrow" at bounding box center [753, 184] width 10 height 10
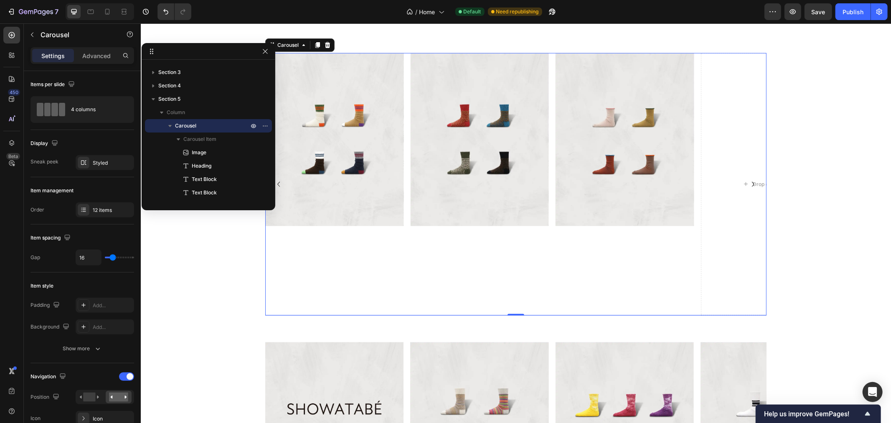
click at [748, 183] on icon "Carousel Next Arrow" at bounding box center [753, 184] width 10 height 10
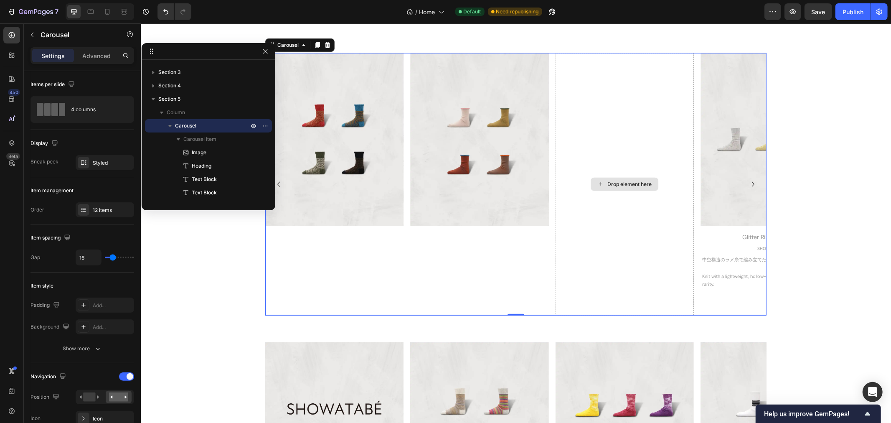
click at [630, 239] on div "Drop element here" at bounding box center [624, 184] width 138 height 262
click at [628, 124] on div "Drop element here" at bounding box center [624, 184] width 138 height 262
click at [267, 48] on icon "button" at bounding box center [265, 51] width 7 height 7
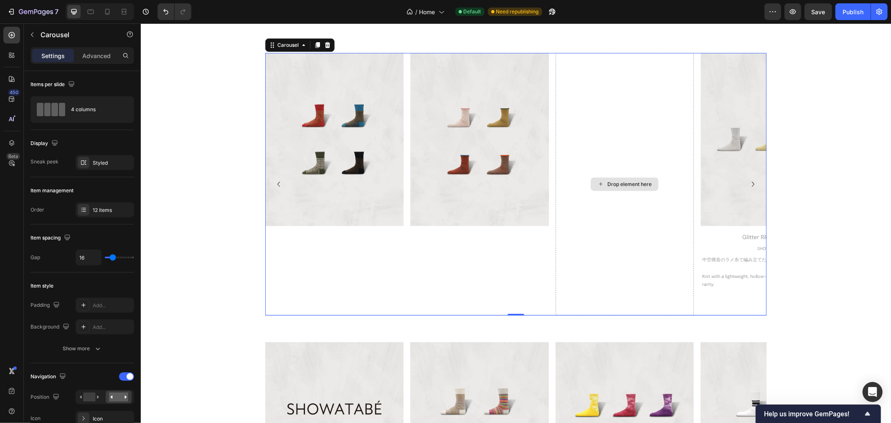
click at [559, 149] on div "Drop element here" at bounding box center [624, 184] width 138 height 262
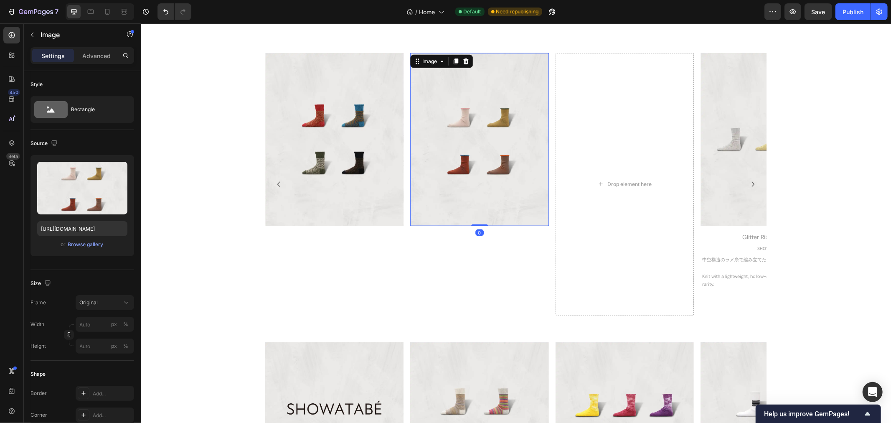
click at [495, 153] on img at bounding box center [479, 139] width 138 height 173
click at [621, 150] on div "Drop element here" at bounding box center [624, 184] width 138 height 262
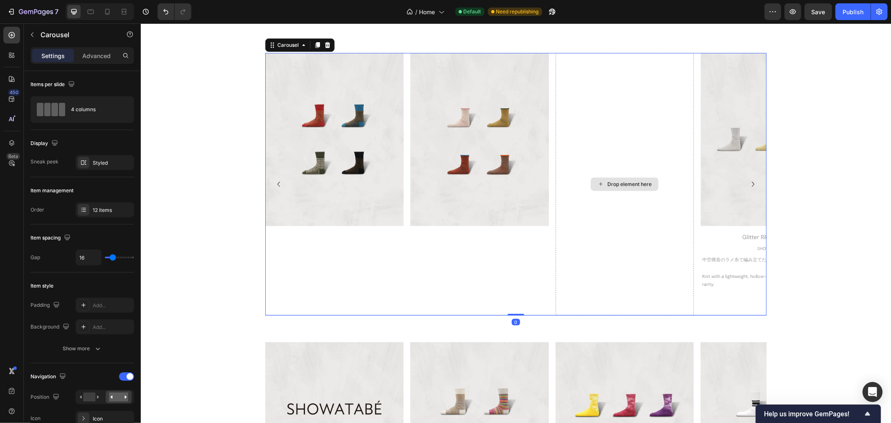
click at [572, 260] on div "Drop element here" at bounding box center [624, 184] width 138 height 262
click at [686, 59] on div "Drop element here" at bounding box center [624, 184] width 138 height 262
click at [8, 137] on div at bounding box center [11, 143] width 17 height 17
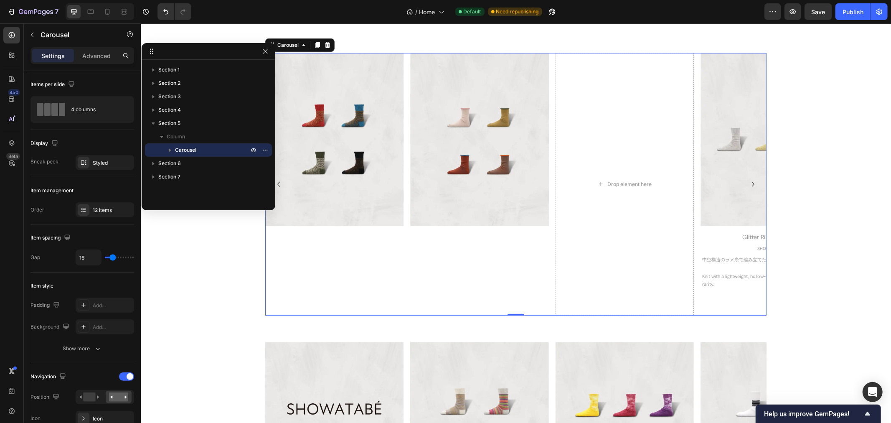
click at [180, 150] on span "Carousel" at bounding box center [185, 150] width 21 height 8
click at [188, 163] on span "Carousel Item" at bounding box center [199, 163] width 33 height 8
click at [187, 150] on span "Carousel" at bounding box center [185, 150] width 21 height 8
click at [112, 206] on div "12 items" at bounding box center [112, 210] width 39 height 8
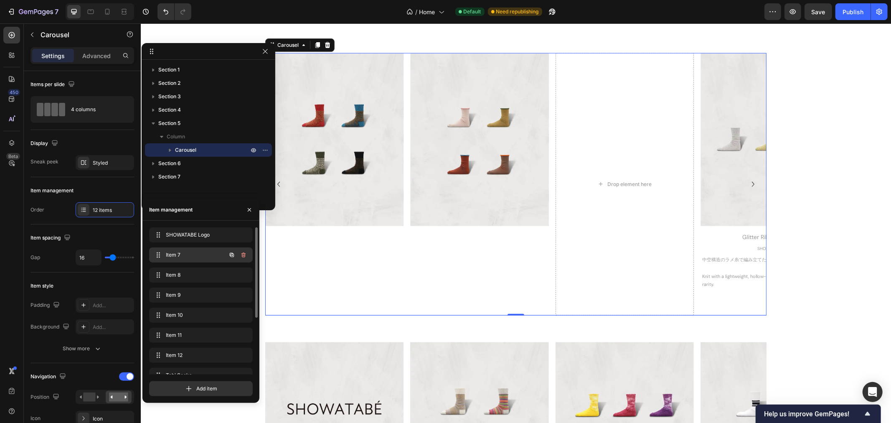
drag, startPoint x: 175, startPoint y: 252, endPoint x: 172, endPoint y: 258, distance: 6.2
click at [172, 258] on span "Item 7" at bounding box center [189, 255] width 47 height 8
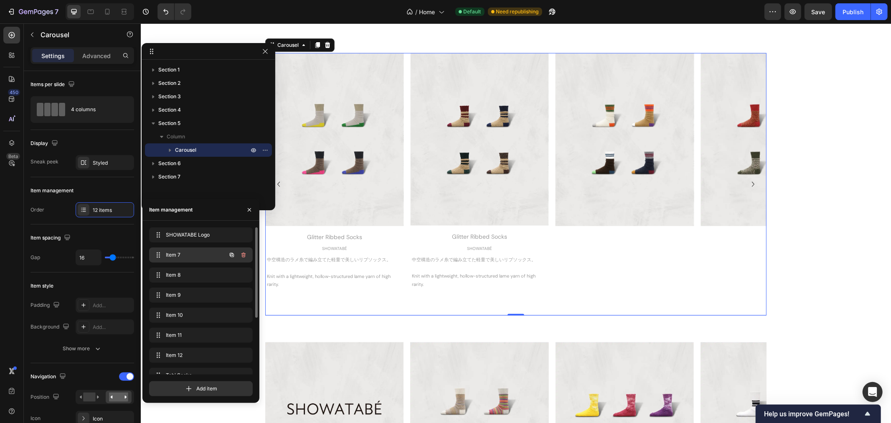
click at [172, 258] on span "Item 7" at bounding box center [189, 255] width 47 height 8
click at [172, 258] on span "Item 7" at bounding box center [195, 255] width 62 height 8
click at [211, 253] on span "Item 7" at bounding box center [189, 255] width 47 height 8
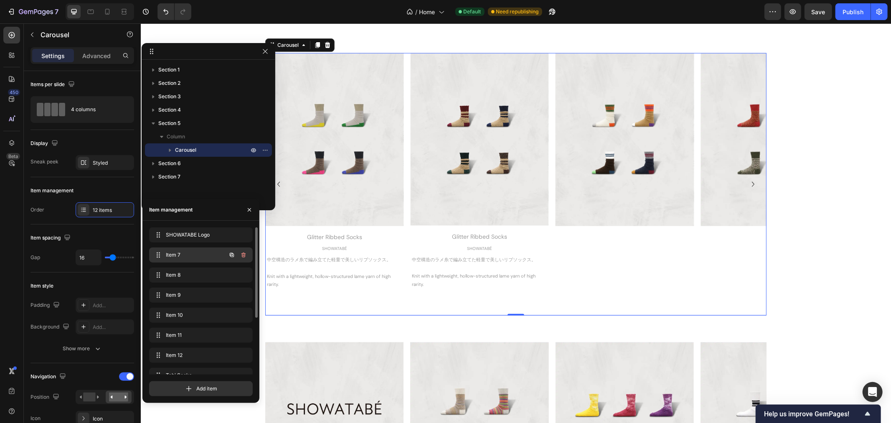
click at [211, 253] on span "Item 7" at bounding box center [189, 255] width 47 height 8
click at [34, 36] on icon "button" at bounding box center [32, 34] width 7 height 7
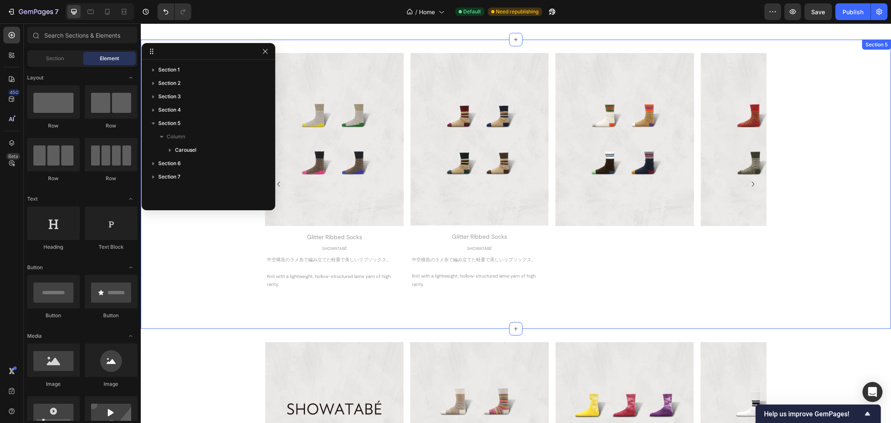
click at [226, 257] on div "Image FW [DATE] Collection → Heading SHOWATABÉ Text Block 表現したい世界観や価値観を持たないこと。洋…" at bounding box center [515, 184] width 751 height 262
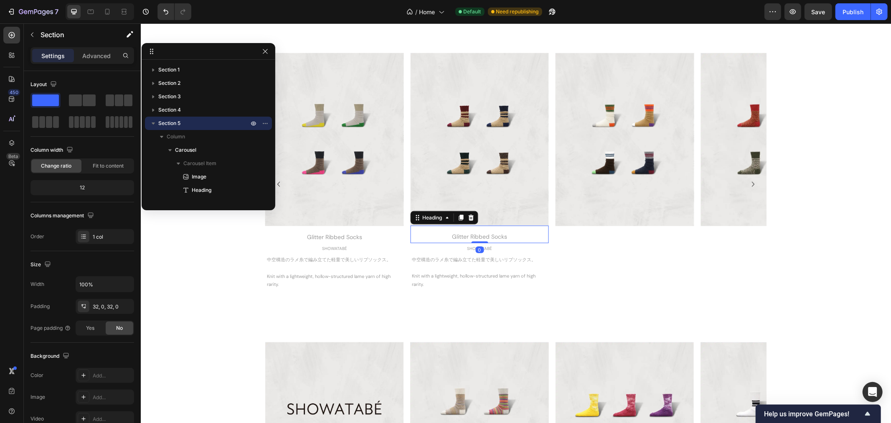
click at [461, 236] on div "Glitter Ribbed Socks" at bounding box center [479, 236] width 138 height 12
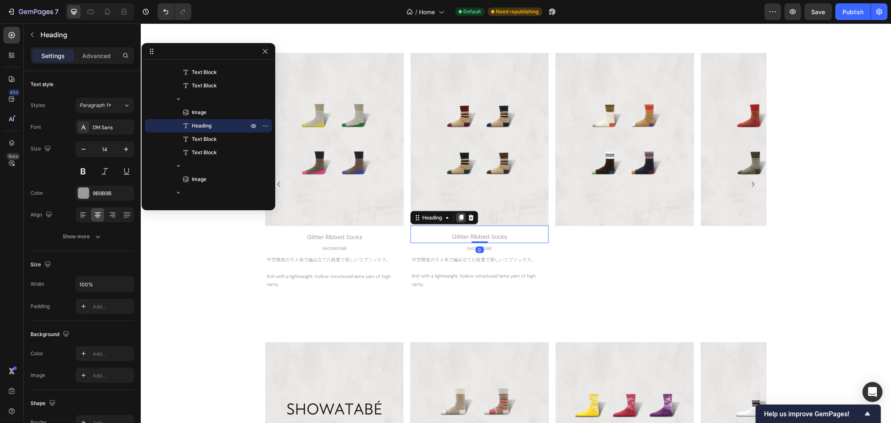
click at [457, 221] on div at bounding box center [461, 217] width 10 height 10
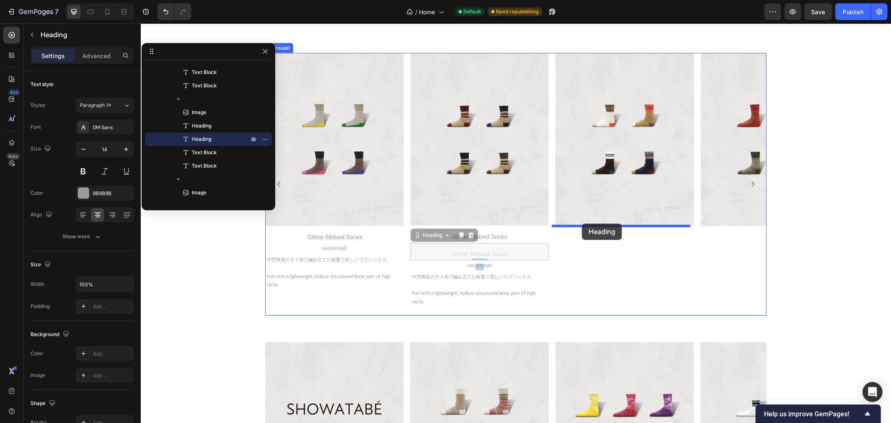
drag, startPoint x: 412, startPoint y: 237, endPoint x: 582, endPoint y: 223, distance: 170.2
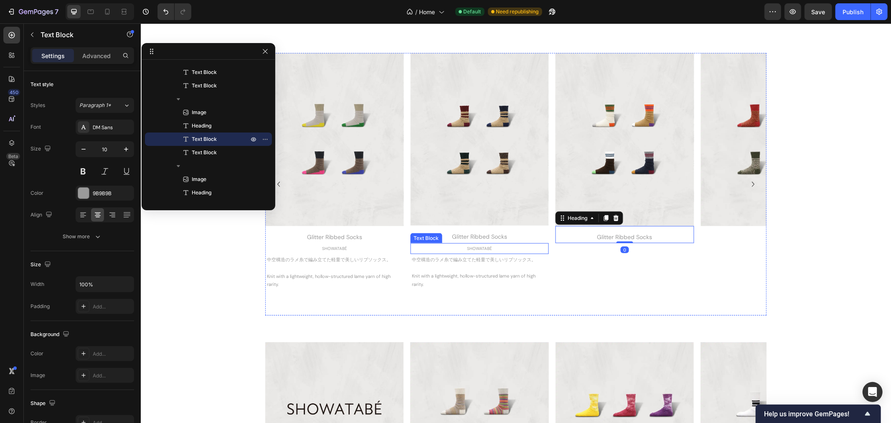
click at [489, 249] on p "SHOWATABÉ" at bounding box center [479, 248] width 137 height 8
click at [464, 234] on icon at bounding box center [466, 235] width 5 height 6
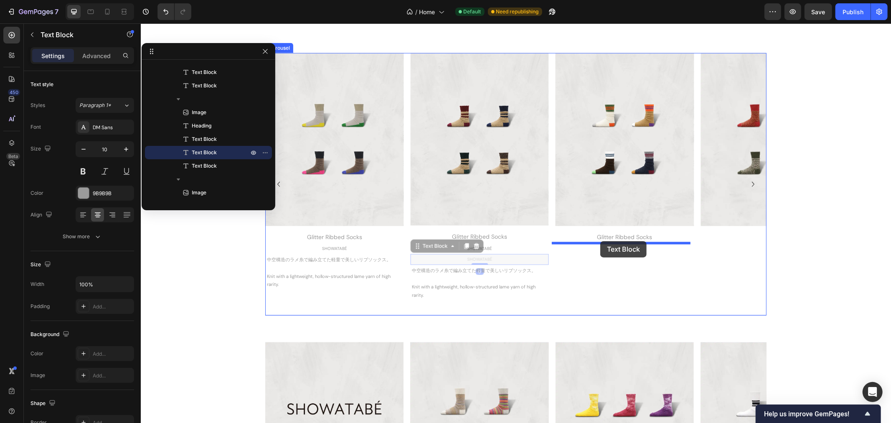
drag, startPoint x: 413, startPoint y: 246, endPoint x: 600, endPoint y: 241, distance: 187.3
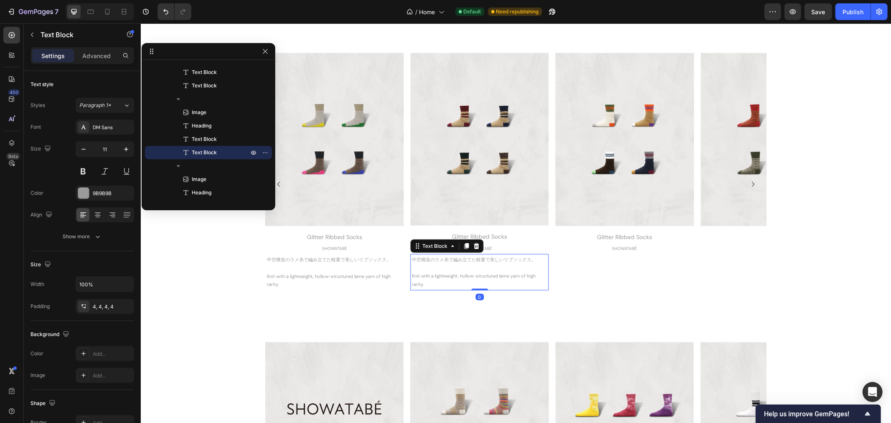
click at [480, 263] on p "中空構造のラメ糸で編み立てた軽量で美しいリブソックス。" at bounding box center [479, 259] width 135 height 8
click at [463, 248] on icon at bounding box center [466, 245] width 7 height 7
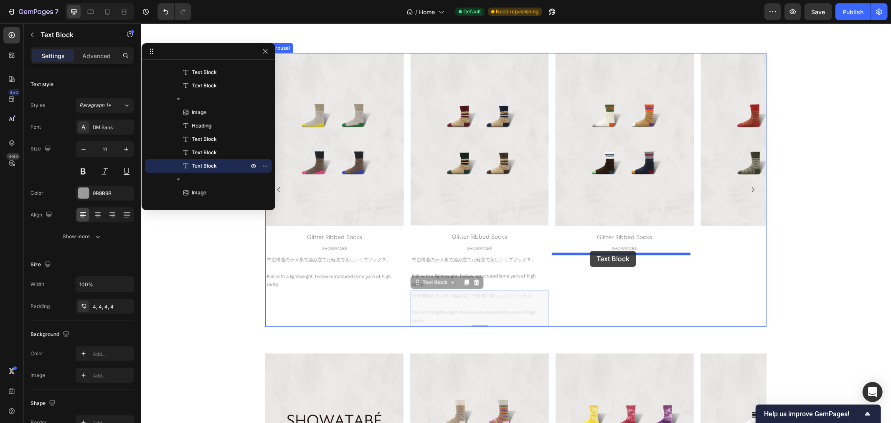
drag, startPoint x: 411, startPoint y: 282, endPoint x: 590, endPoint y: 250, distance: 181.7
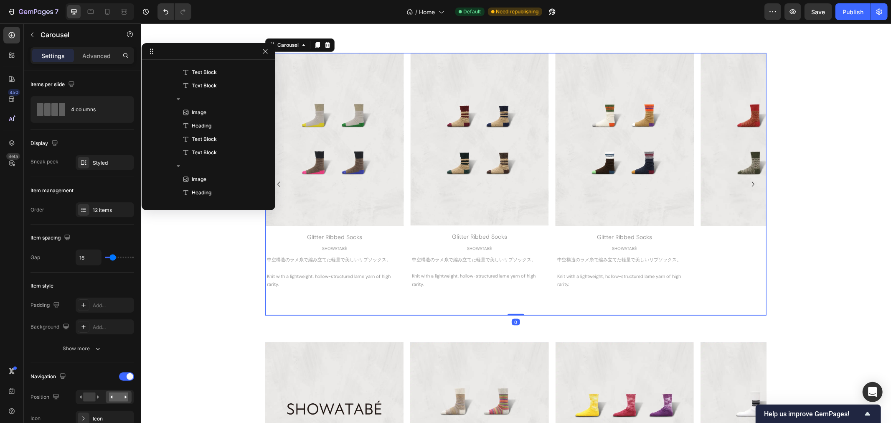
click at [752, 184] on icon "Carousel Next Arrow" at bounding box center [753, 183] width 3 height 5
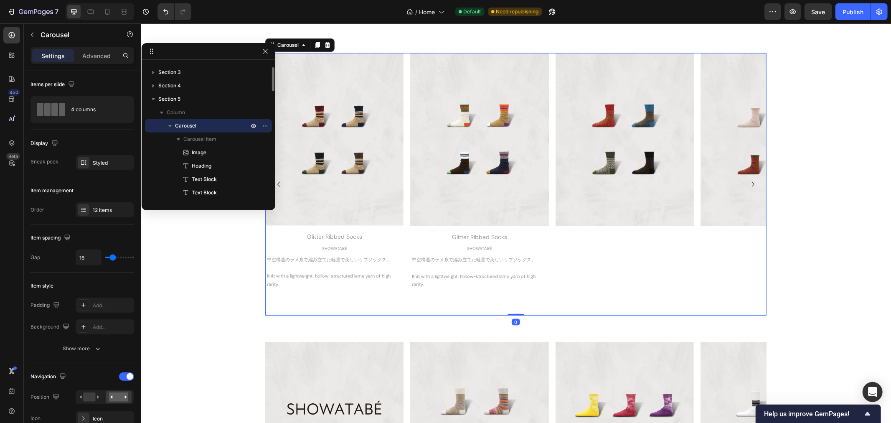
click at [752, 184] on icon "Carousel Next Arrow" at bounding box center [753, 183] width 3 height 5
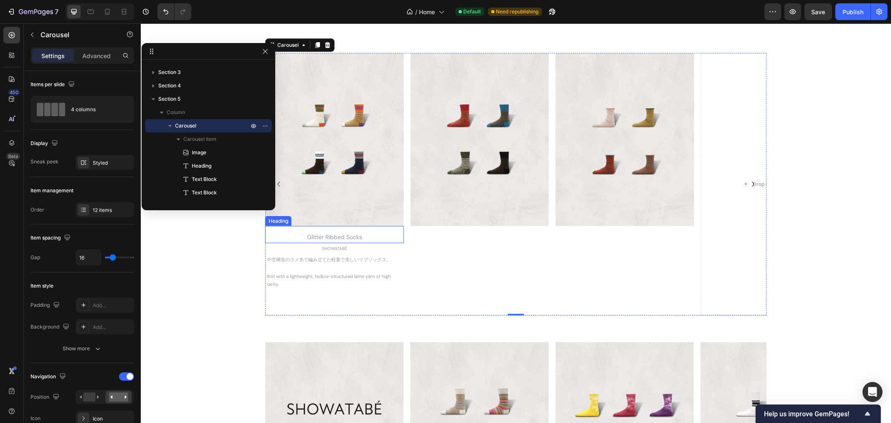
click at [291, 234] on div "Glitter Ribbed Socks" at bounding box center [334, 237] width 138 height 12
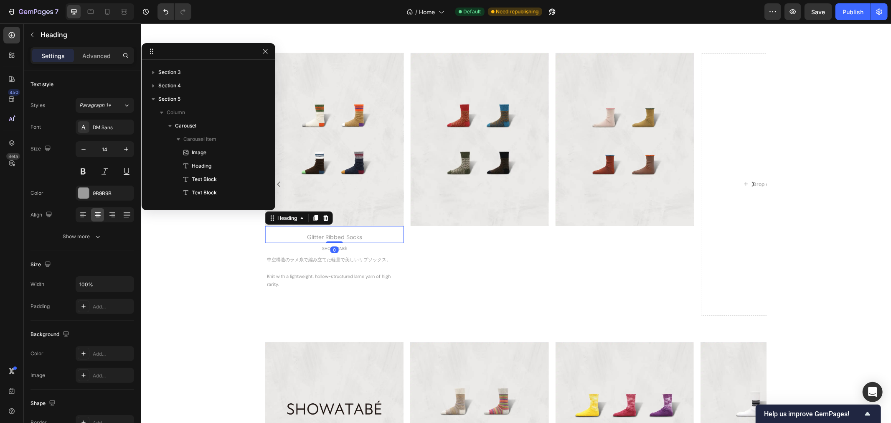
scroll to position [265, 0]
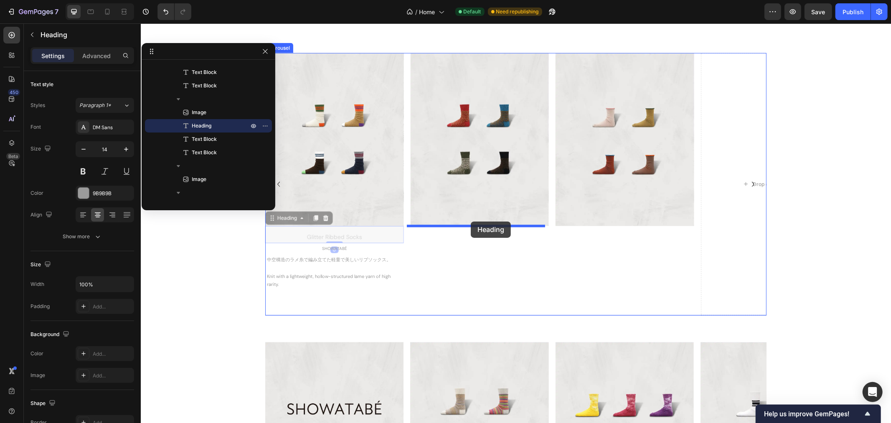
drag, startPoint x: 267, startPoint y: 217, endPoint x: 471, endPoint y: 221, distance: 203.6
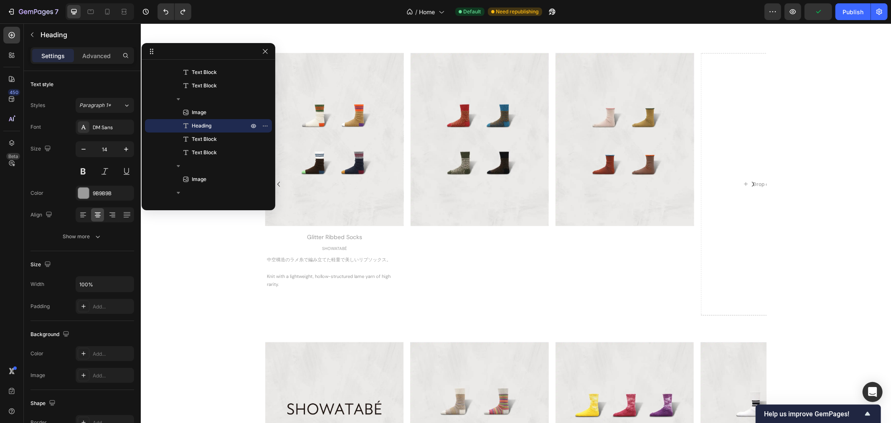
click at [331, 235] on div "Glitter Ribbed Socks" at bounding box center [334, 237] width 138 height 12
click at [360, 235] on p "Glitter Ribbed Socks" at bounding box center [334, 237] width 137 height 10
click at [378, 235] on p "Glitter Ribbed Socks" at bounding box center [334, 237] width 137 height 10
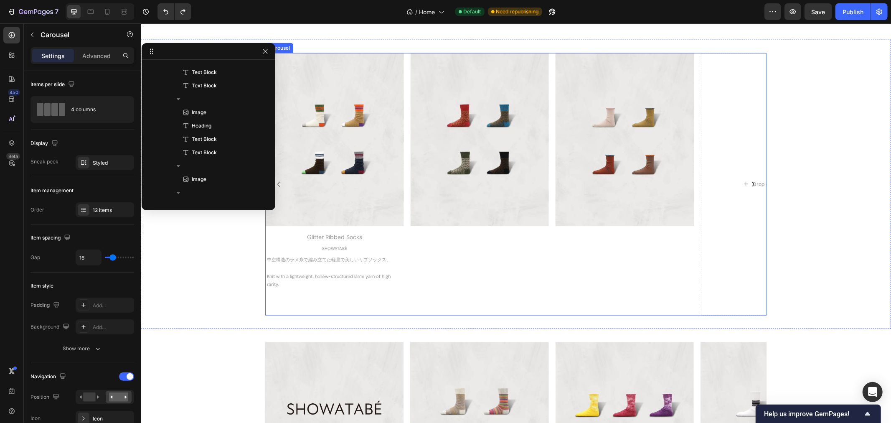
click at [461, 257] on div "Image" at bounding box center [479, 184] width 138 height 262
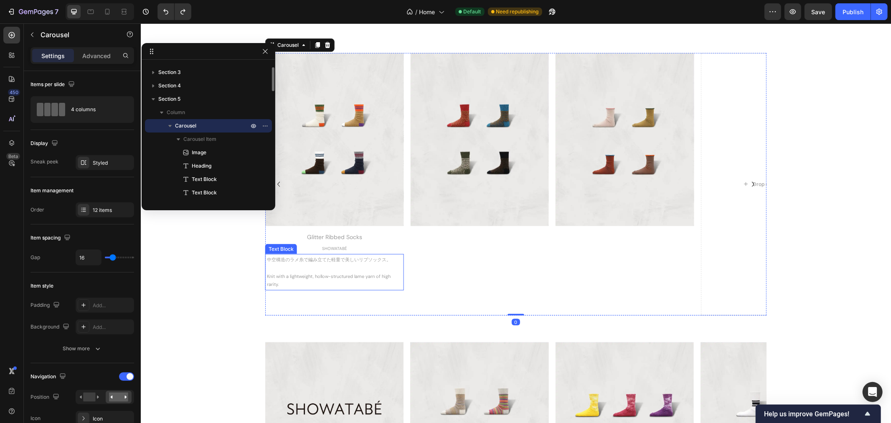
click at [353, 270] on p at bounding box center [334, 268] width 135 height 8
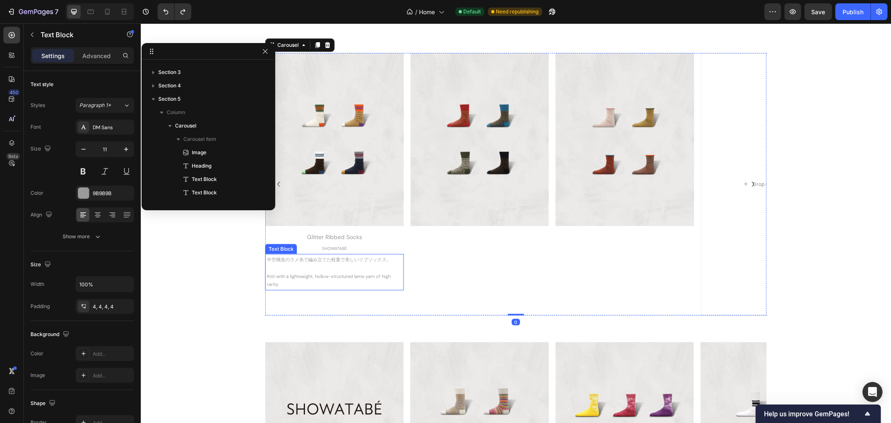
scroll to position [292, 0]
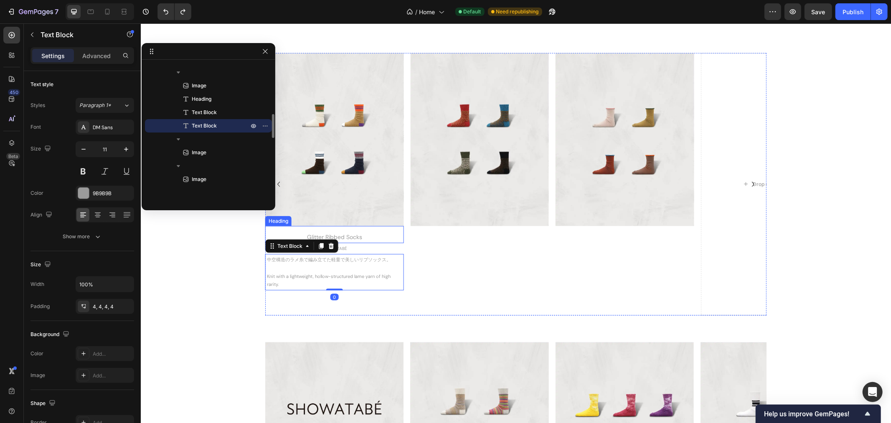
click at [369, 232] on p "Glitter Ribbed Socks" at bounding box center [334, 237] width 137 height 10
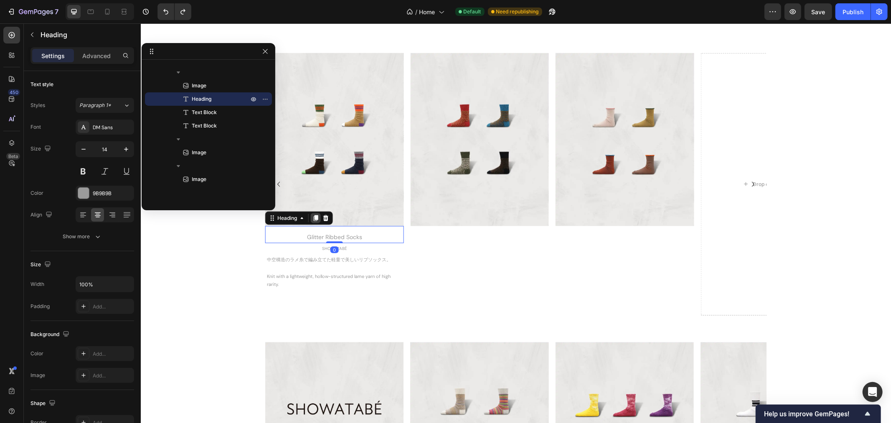
click at [312, 218] on icon at bounding box center [315, 217] width 7 height 7
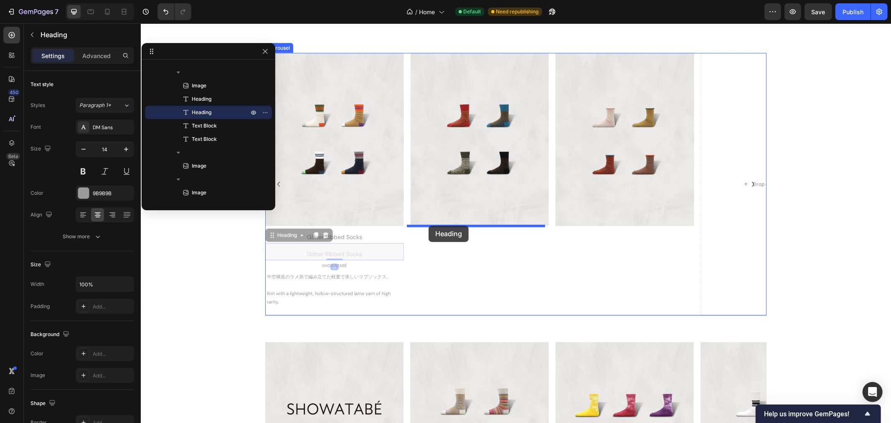
drag, startPoint x: 270, startPoint y: 236, endPoint x: 428, endPoint y: 225, distance: 158.8
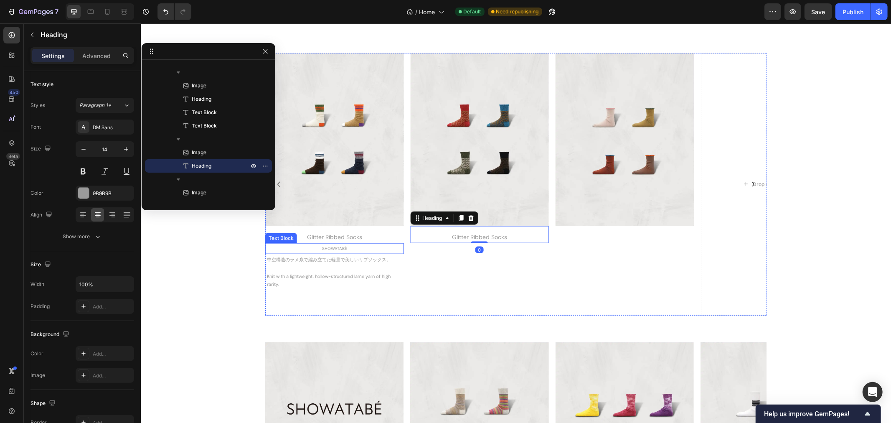
click at [318, 244] on div "SHOWATABÉ" at bounding box center [334, 248] width 138 height 9
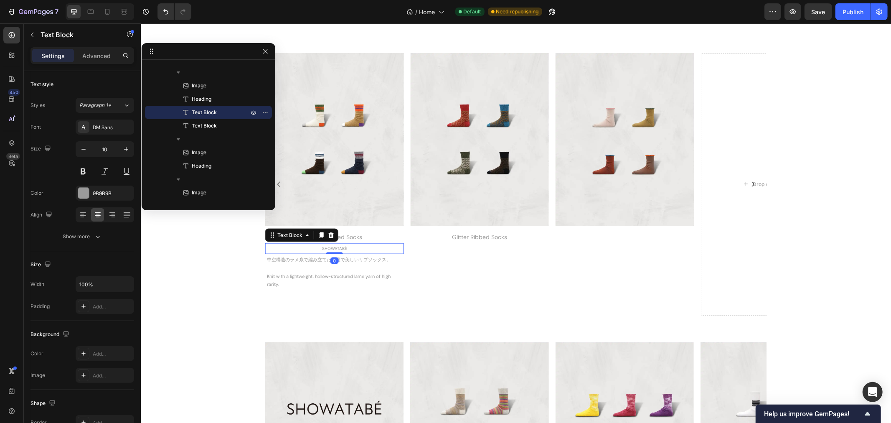
click at [319, 234] on icon at bounding box center [321, 235] width 5 height 6
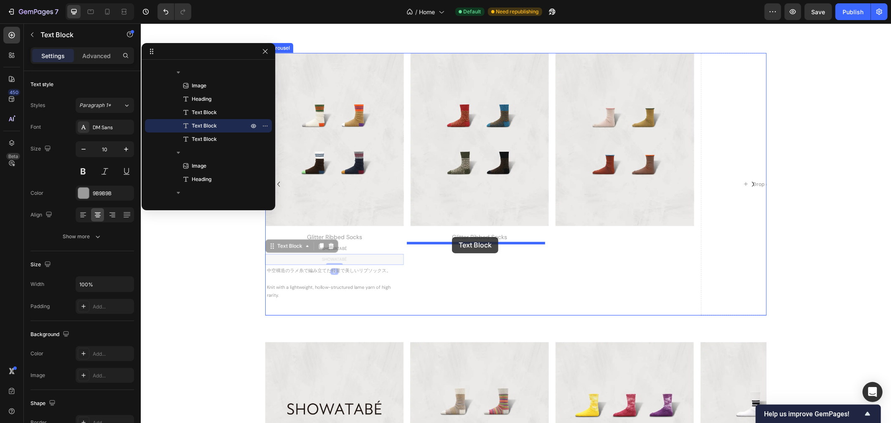
drag, startPoint x: 270, startPoint y: 249, endPoint x: 452, endPoint y: 237, distance: 182.2
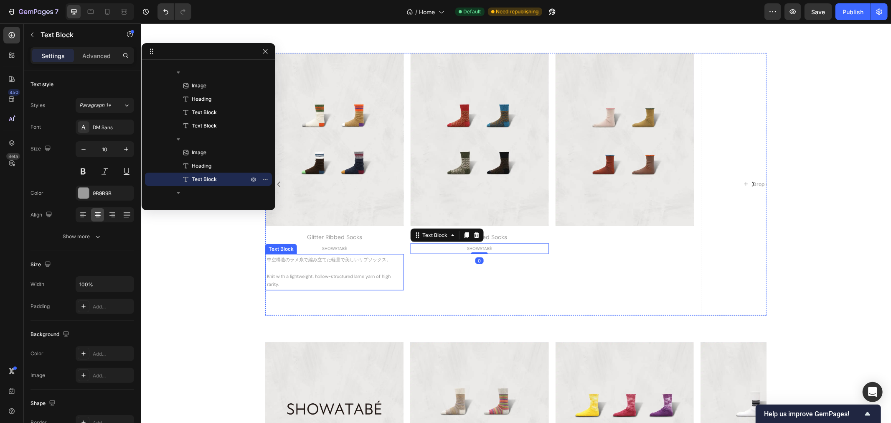
click at [333, 272] on p "Knit with a lightweight, hollow-structured lame yarn of high rarity." at bounding box center [334, 280] width 135 height 17
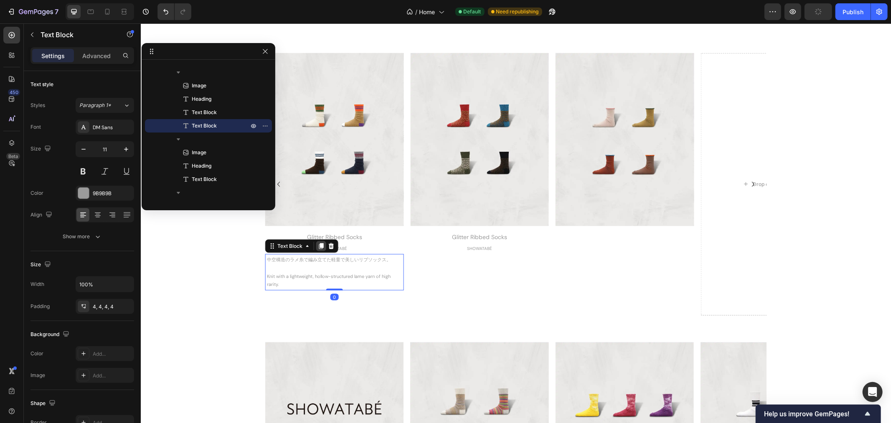
click at [318, 247] on icon at bounding box center [321, 245] width 7 height 7
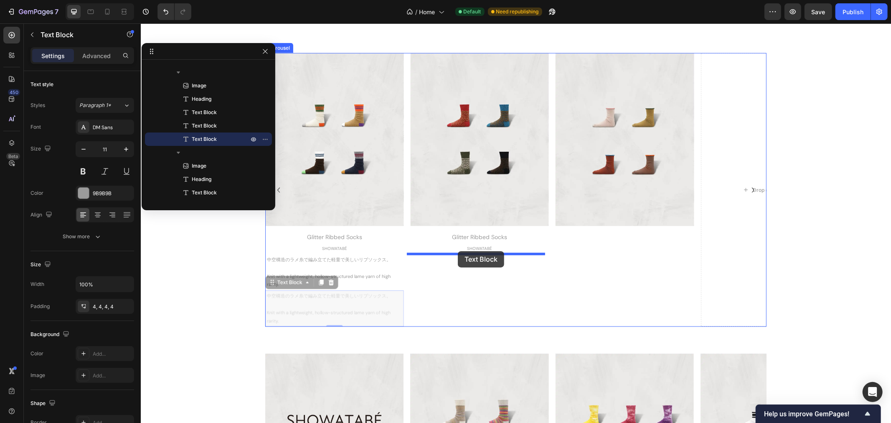
drag, startPoint x: 268, startPoint y: 280, endPoint x: 458, endPoint y: 251, distance: 191.6
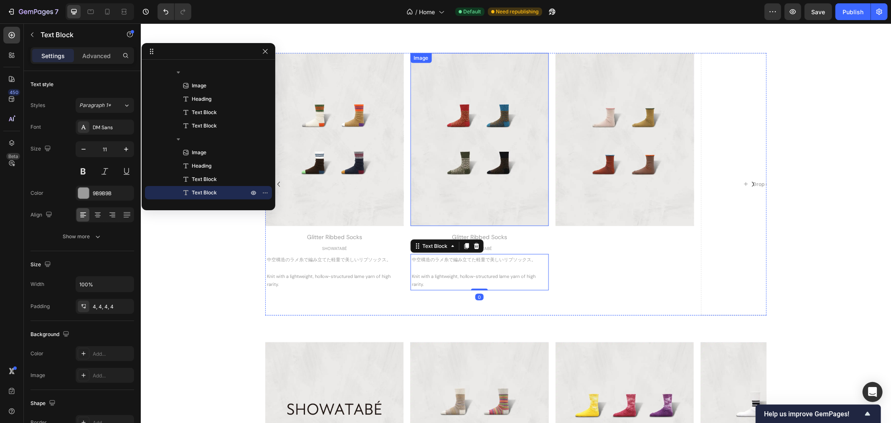
click at [477, 185] on img at bounding box center [479, 139] width 138 height 173
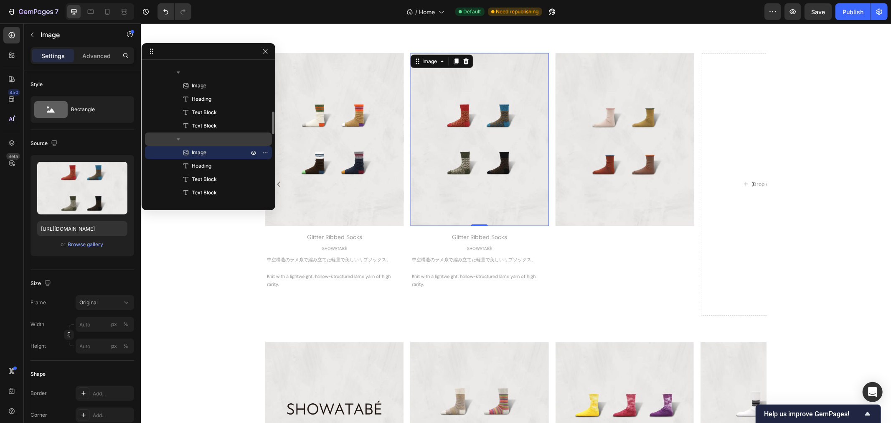
click at [178, 138] on icon "button" at bounding box center [178, 139] width 3 height 2
click at [178, 138] on icon "button" at bounding box center [179, 139] width 2 height 3
click at [178, 138] on icon "button" at bounding box center [178, 139] width 3 height 2
click at [178, 138] on icon "button" at bounding box center [179, 139] width 2 height 3
click at [178, 140] on icon "button" at bounding box center [178, 139] width 8 height 8
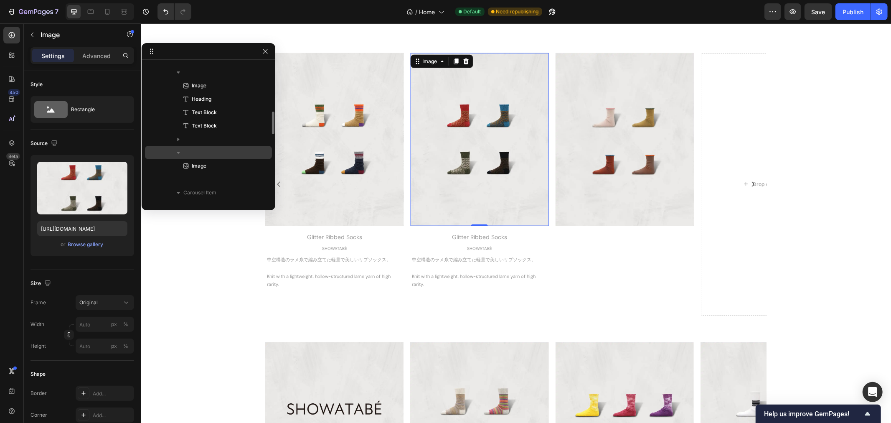
click at [180, 152] on icon "button" at bounding box center [178, 153] width 3 height 2
click at [180, 165] on div at bounding box center [208, 165] width 120 height 13
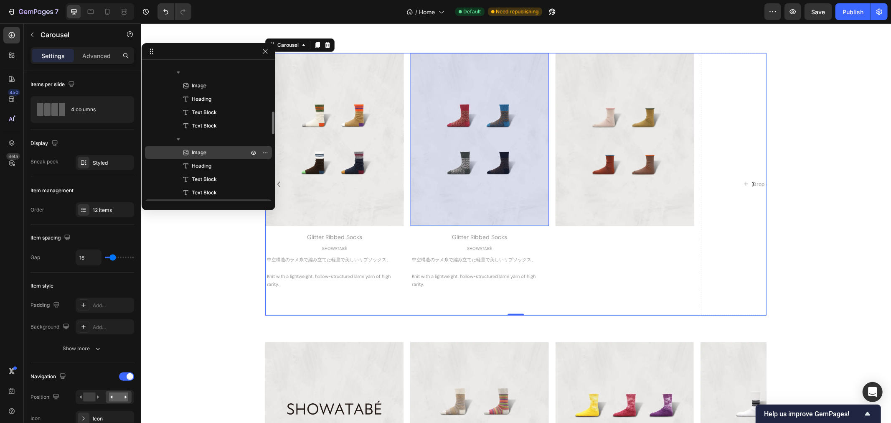
click at [192, 153] on span "Image" at bounding box center [199, 152] width 15 height 8
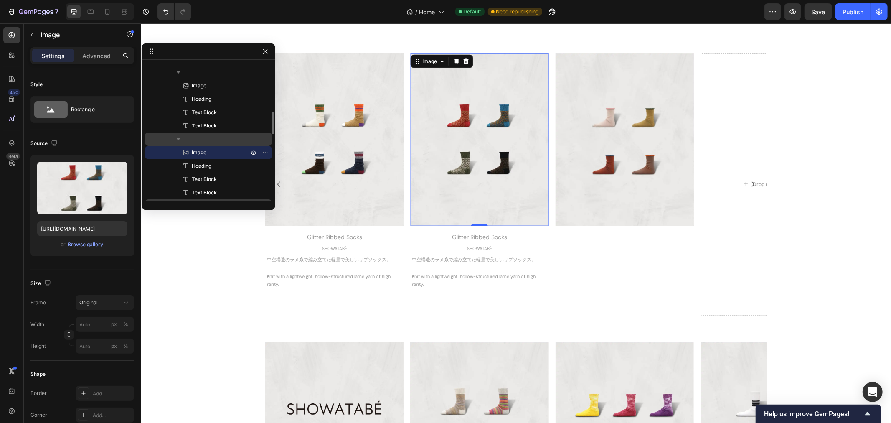
click at [194, 136] on div at bounding box center [208, 138] width 120 height 13
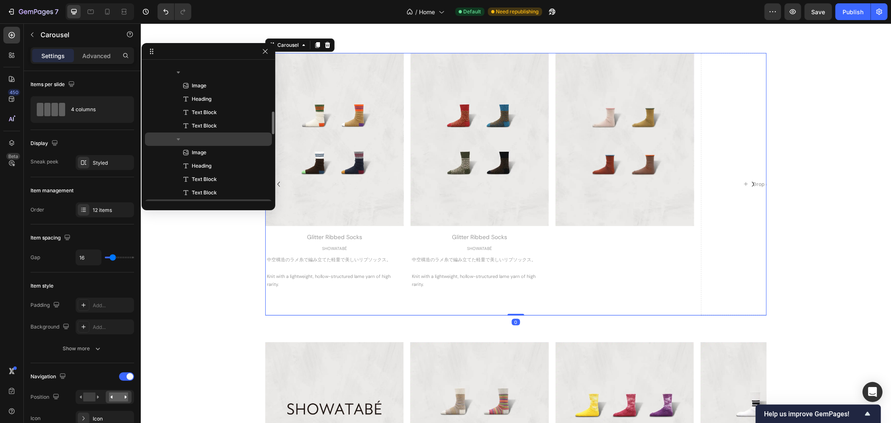
click at [194, 136] on div at bounding box center [208, 138] width 120 height 13
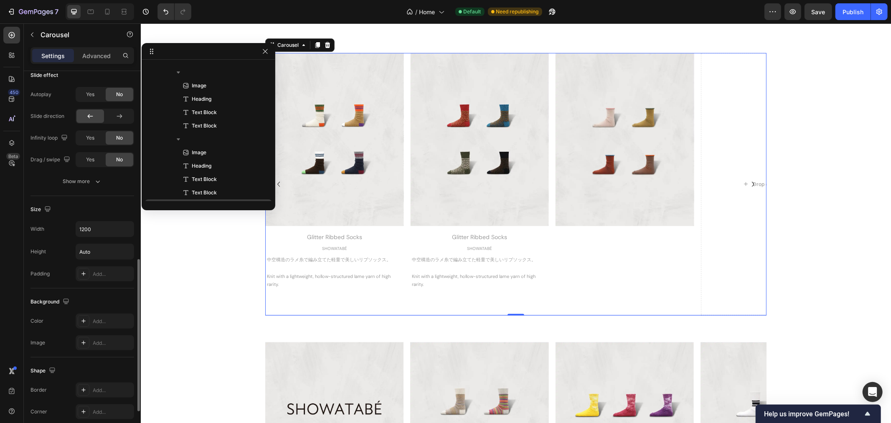
scroll to position [552, 0]
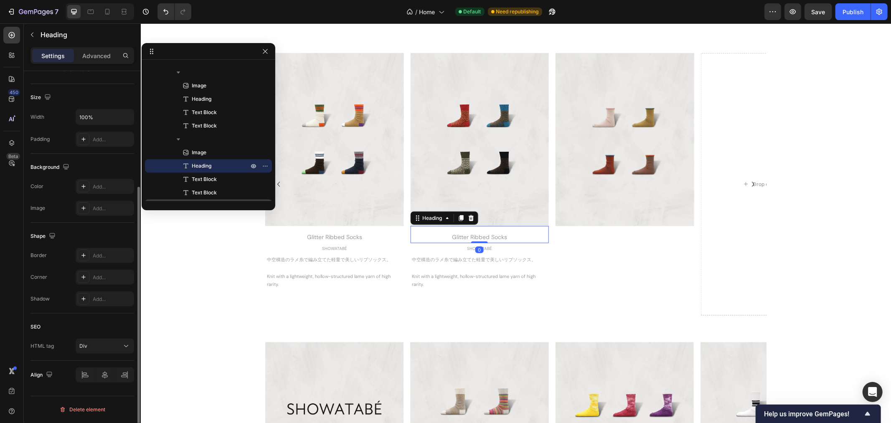
click at [519, 234] on div "Glitter Ribbed Socks" at bounding box center [479, 237] width 138 height 12
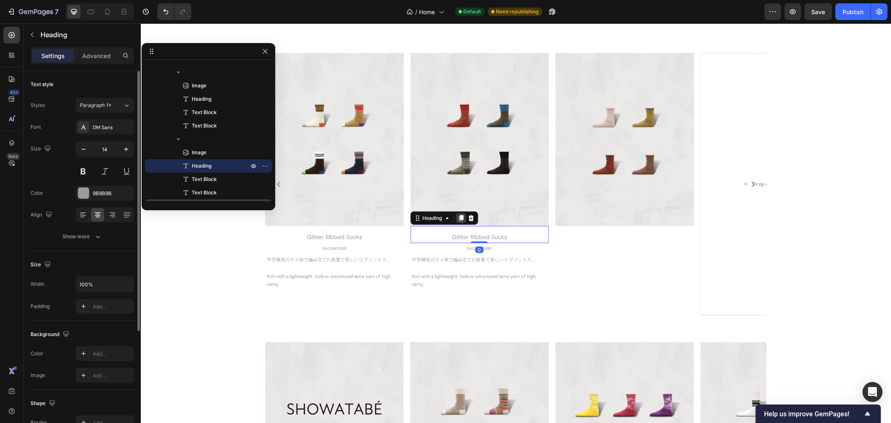
click at [458, 217] on icon at bounding box center [460, 218] width 5 height 6
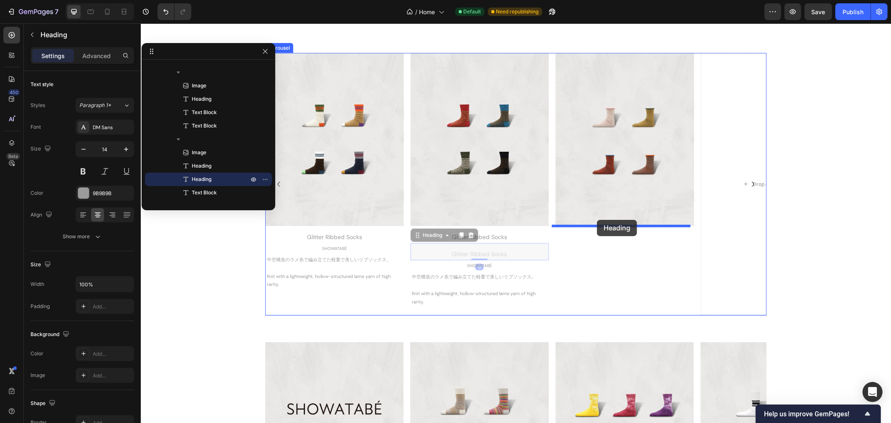
drag, startPoint x: 414, startPoint y: 238, endPoint x: 597, endPoint y: 219, distance: 183.6
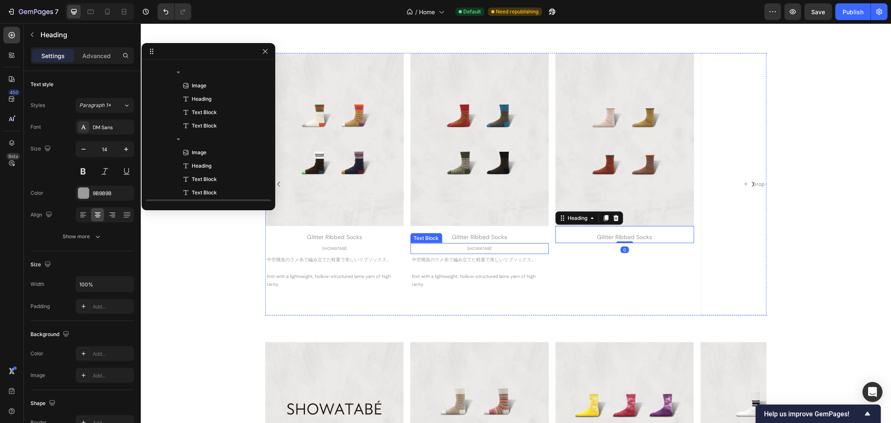
click at [496, 247] on p "SHOWATABÉ" at bounding box center [479, 248] width 137 height 8
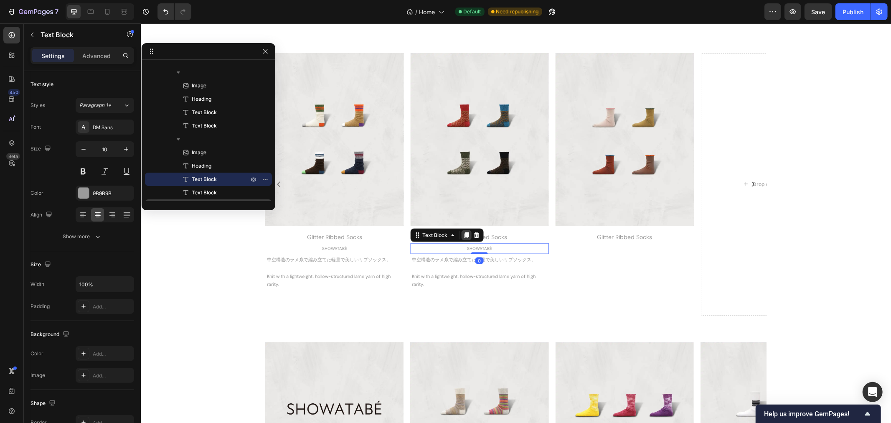
click at [464, 233] on icon at bounding box center [466, 235] width 5 height 6
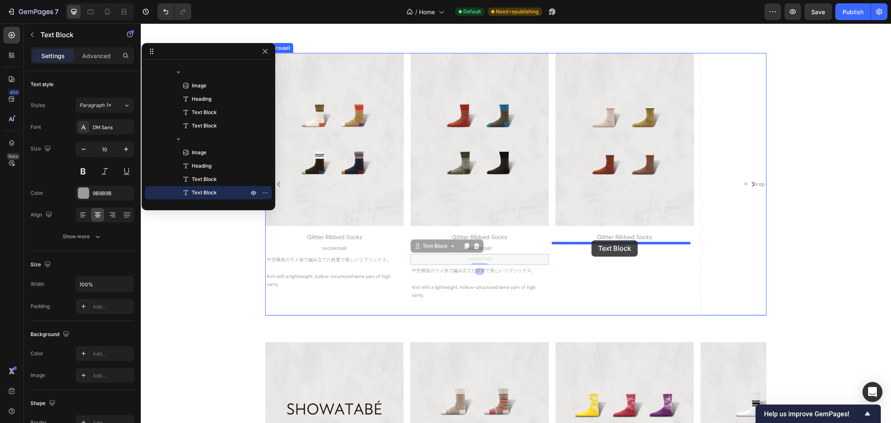
drag, startPoint x: 415, startPoint y: 246, endPoint x: 591, endPoint y: 240, distance: 176.9
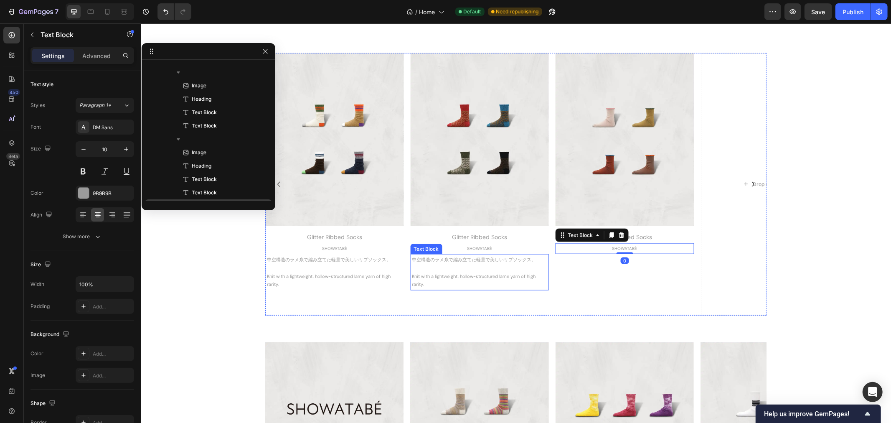
click at [515, 265] on p at bounding box center [479, 268] width 135 height 8
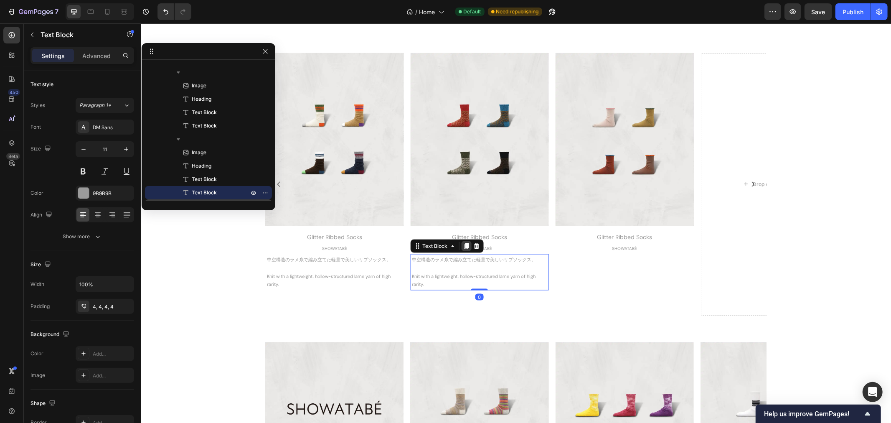
click at [464, 244] on icon at bounding box center [466, 246] width 5 height 6
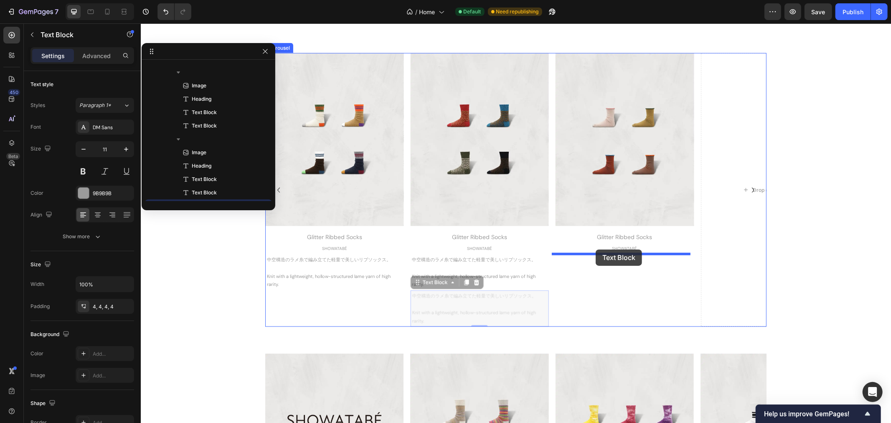
drag, startPoint x: 415, startPoint y: 281, endPoint x: 596, endPoint y: 249, distance: 183.8
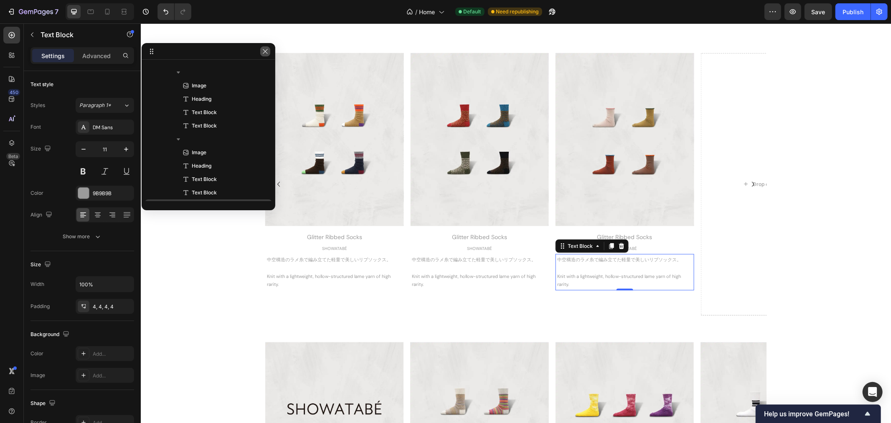
click at [265, 49] on icon "button" at bounding box center [265, 51] width 7 height 7
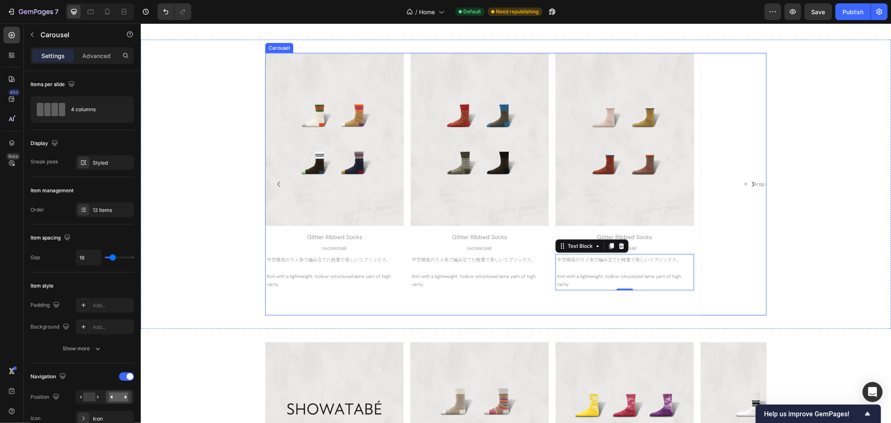
click at [275, 184] on icon "Carousel Back Arrow" at bounding box center [278, 184] width 10 height 10
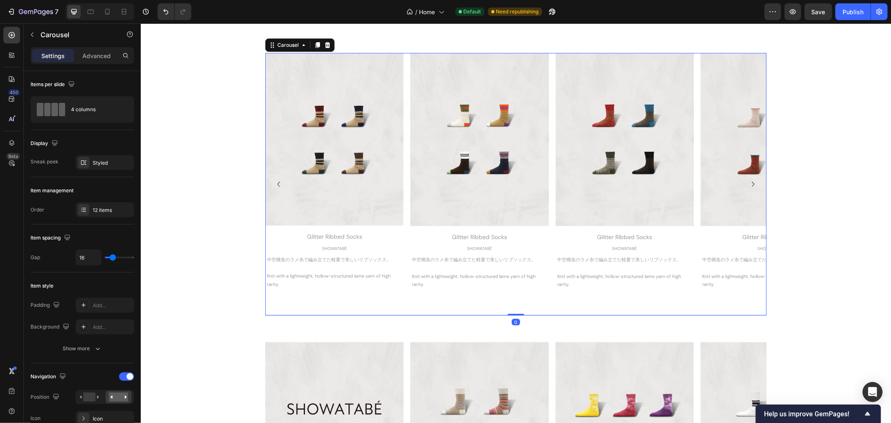
click at [275, 184] on icon "Carousel Back Arrow" at bounding box center [278, 184] width 10 height 10
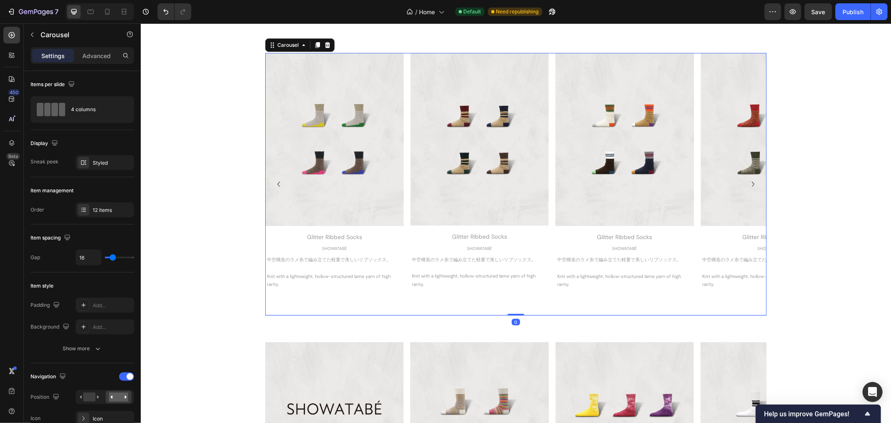
click at [275, 184] on icon "Carousel Back Arrow" at bounding box center [278, 184] width 10 height 10
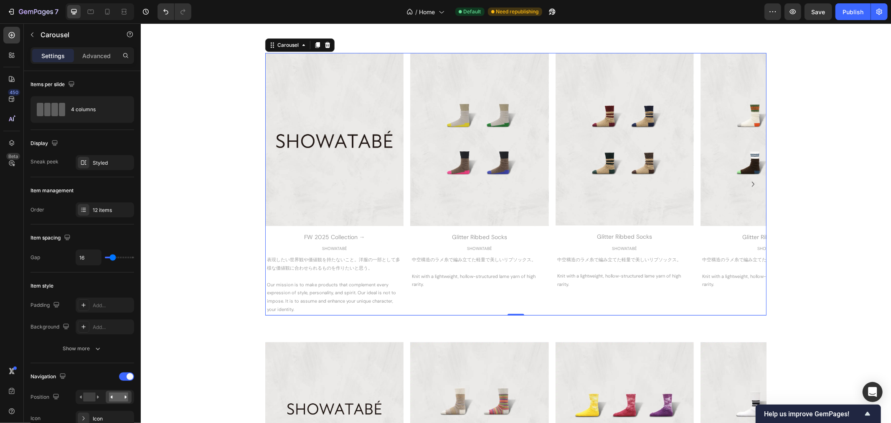
click at [748, 183] on icon "Carousel Next Arrow" at bounding box center [753, 184] width 10 height 10
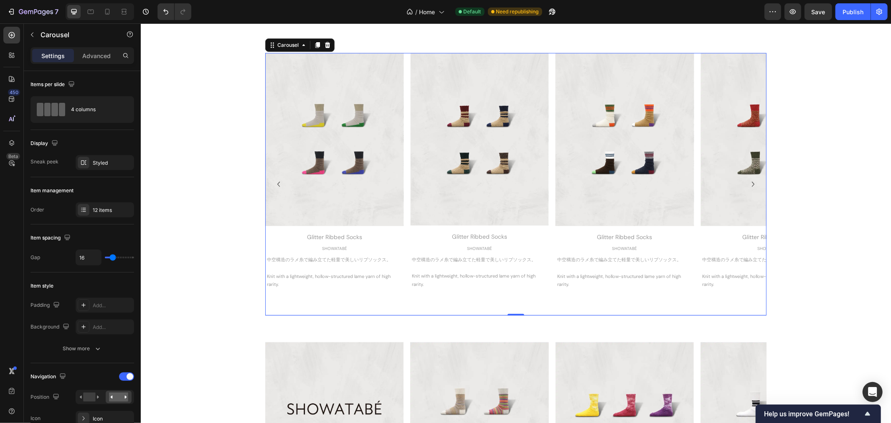
click at [748, 183] on icon "Carousel Next Arrow" at bounding box center [753, 184] width 10 height 10
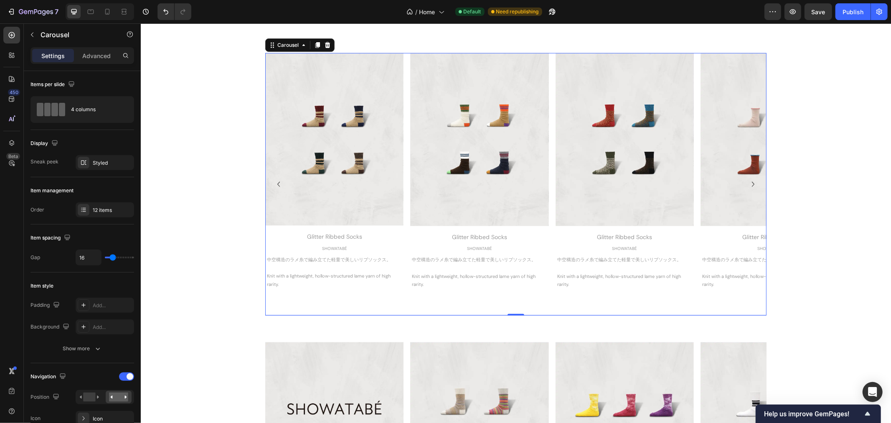
click at [748, 183] on icon "Carousel Next Arrow" at bounding box center [753, 184] width 10 height 10
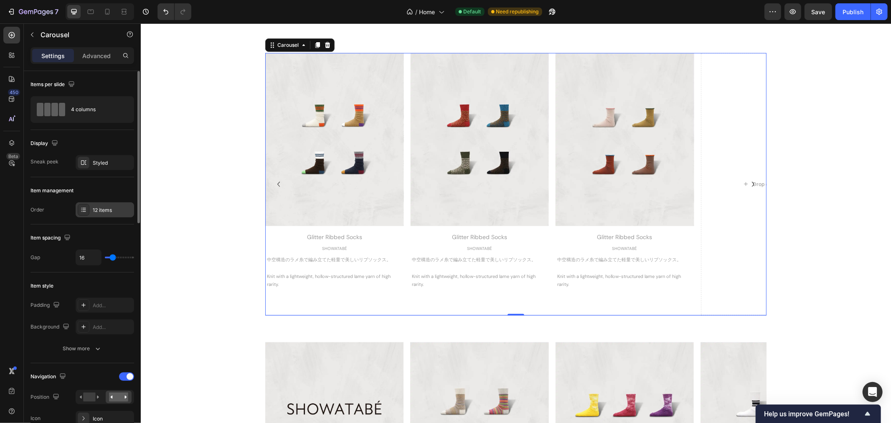
click at [102, 206] on div "12 items" at bounding box center [105, 209] width 59 height 15
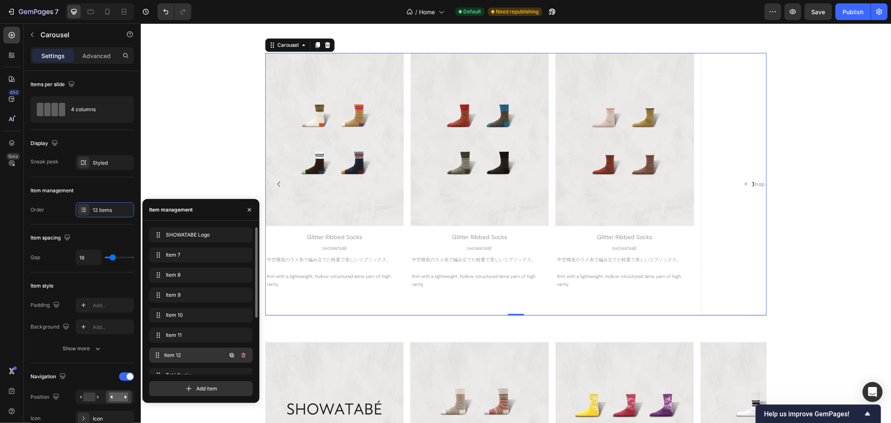
click at [194, 352] on span "Item 12" at bounding box center [195, 355] width 62 height 8
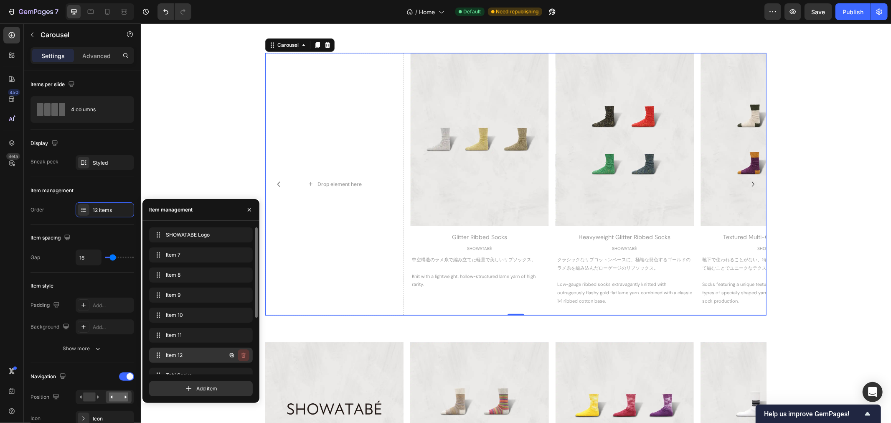
click at [242, 353] on icon "button" at bounding box center [243, 355] width 7 height 7
click at [242, 353] on div "Delete" at bounding box center [237, 355] width 15 height 8
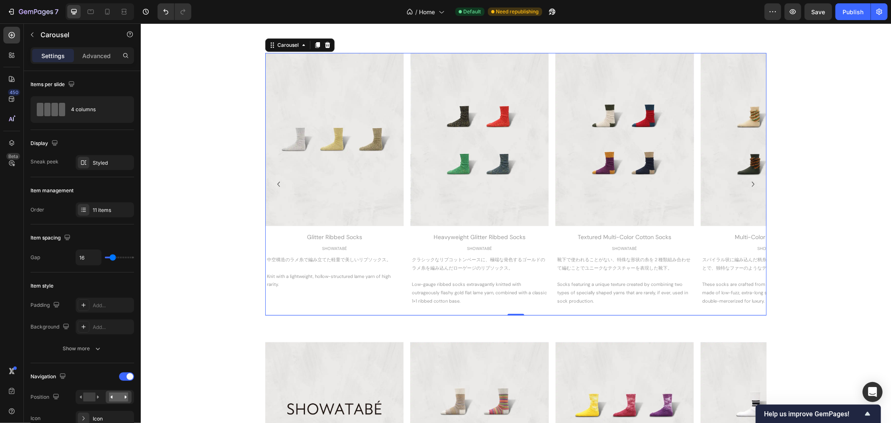
click at [277, 183] on icon "Carousel Back Arrow" at bounding box center [278, 183] width 3 height 5
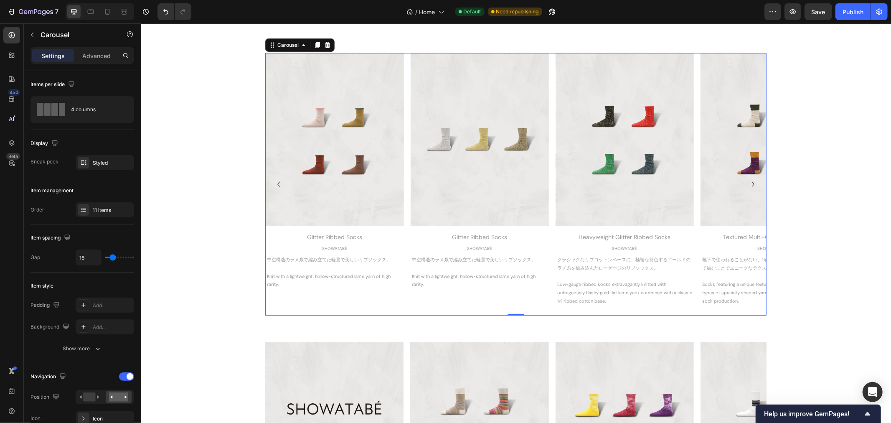
click at [277, 183] on icon "Carousel Back Arrow" at bounding box center [278, 183] width 3 height 5
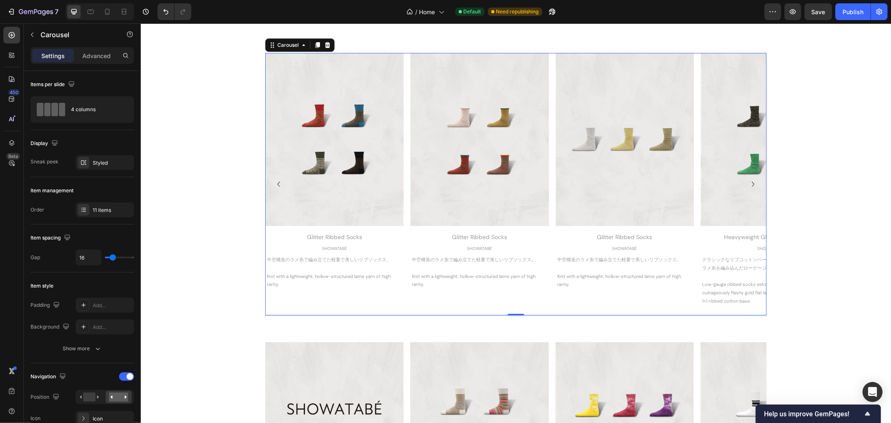
click at [277, 183] on icon "Carousel Back Arrow" at bounding box center [278, 183] width 3 height 5
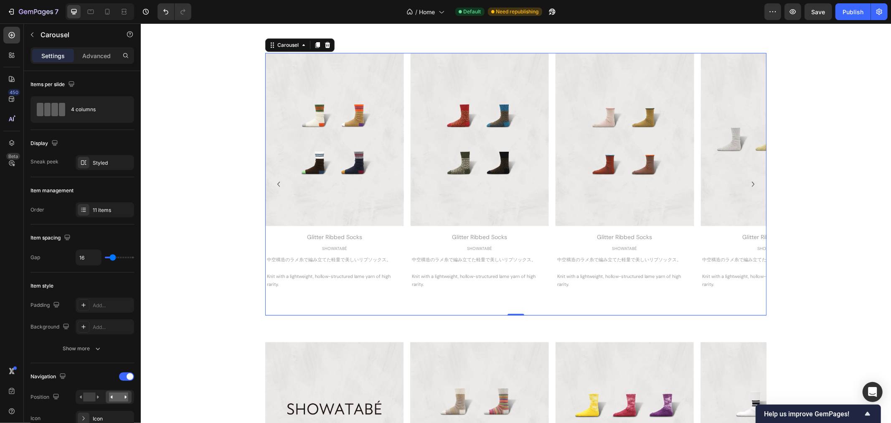
click at [277, 183] on icon "Carousel Back Arrow" at bounding box center [278, 183] width 3 height 5
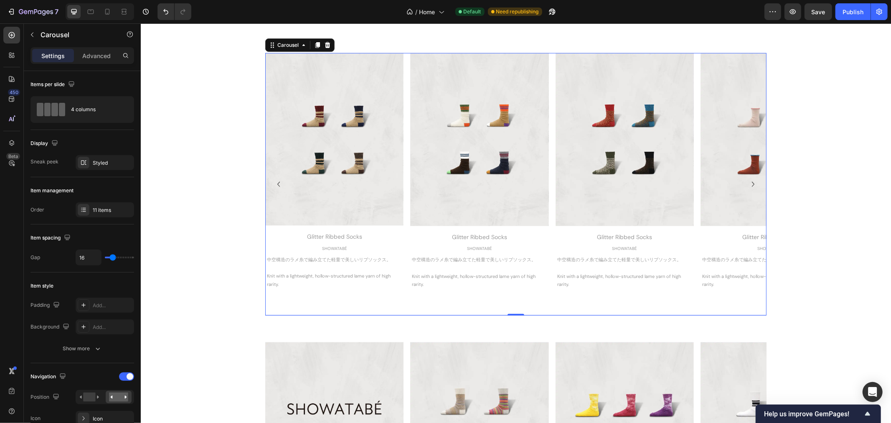
click at [277, 183] on icon "Carousel Back Arrow" at bounding box center [278, 183] width 3 height 5
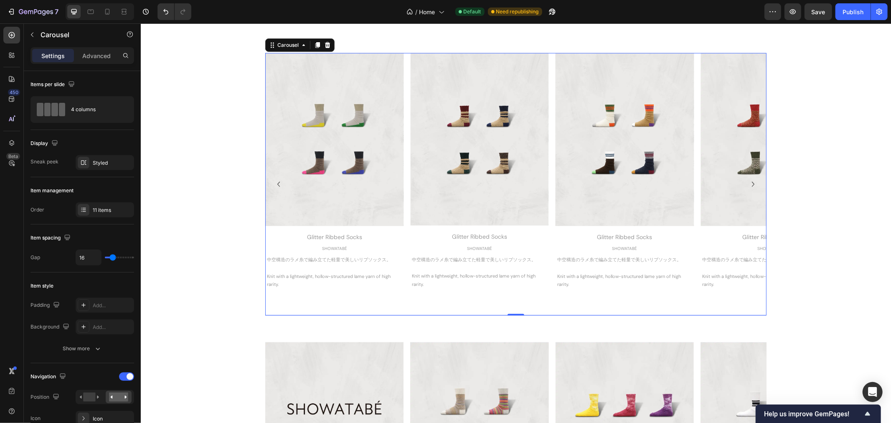
click at [277, 183] on icon "Carousel Back Arrow" at bounding box center [278, 183] width 3 height 5
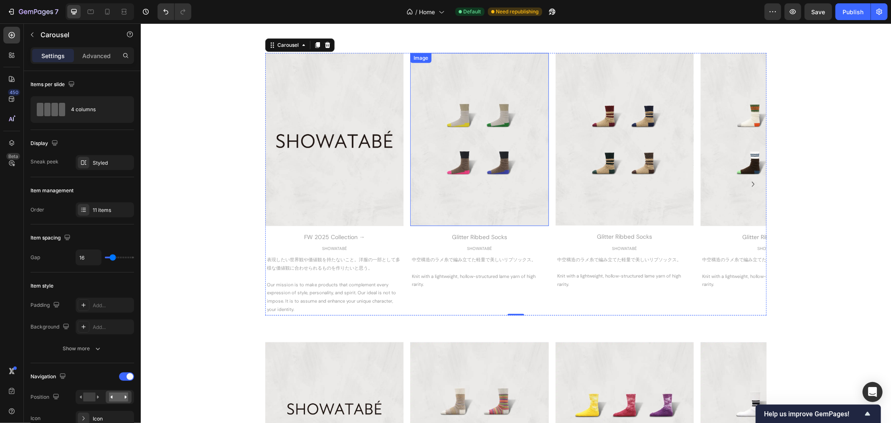
click at [463, 168] on img at bounding box center [479, 139] width 138 height 173
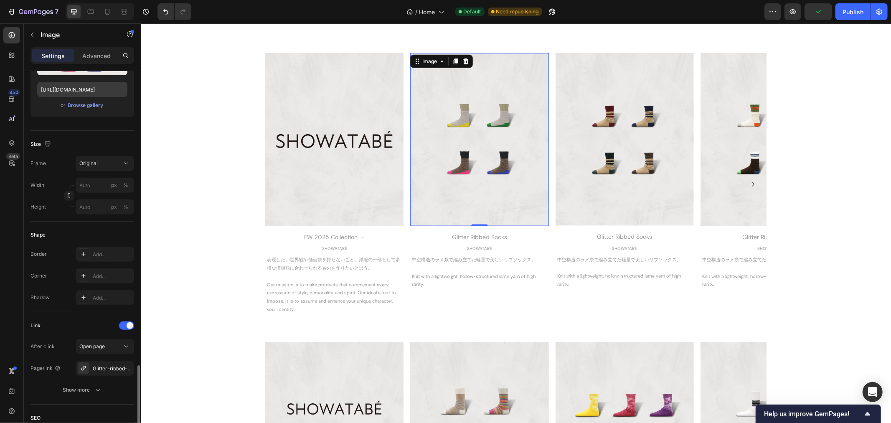
scroll to position [278, 0]
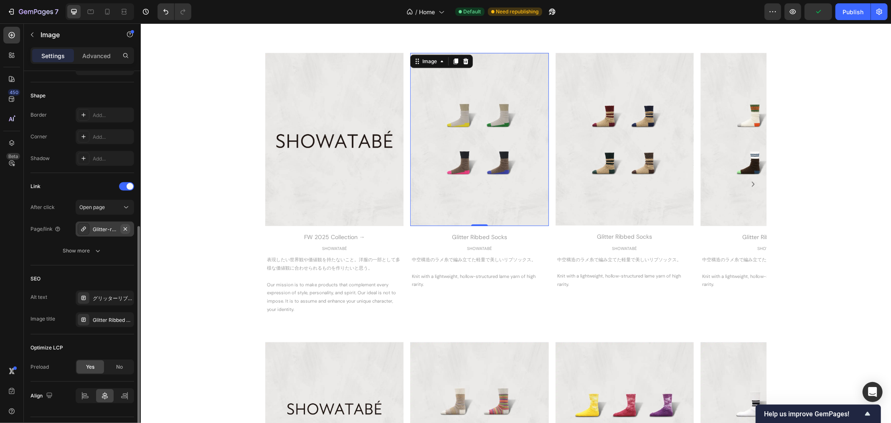
click at [126, 227] on icon "button" at bounding box center [125, 229] width 7 height 7
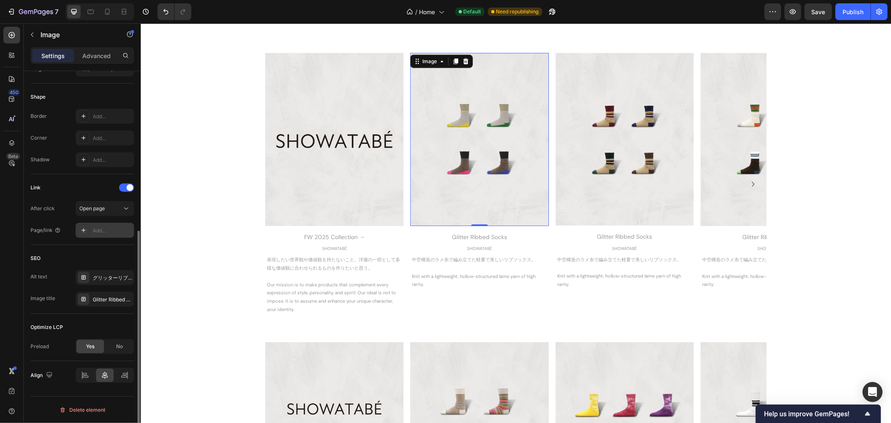
click at [101, 232] on div "Add..." at bounding box center [112, 231] width 39 height 8
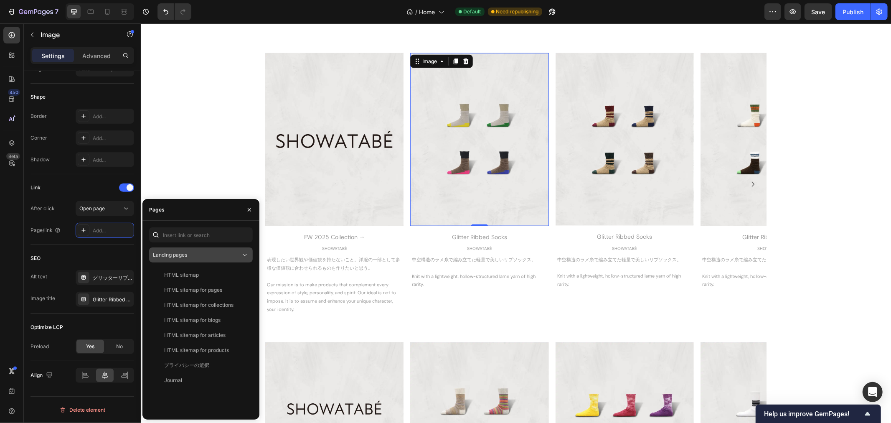
click at [188, 253] on div "Landing pages" at bounding box center [197, 255] width 88 height 8
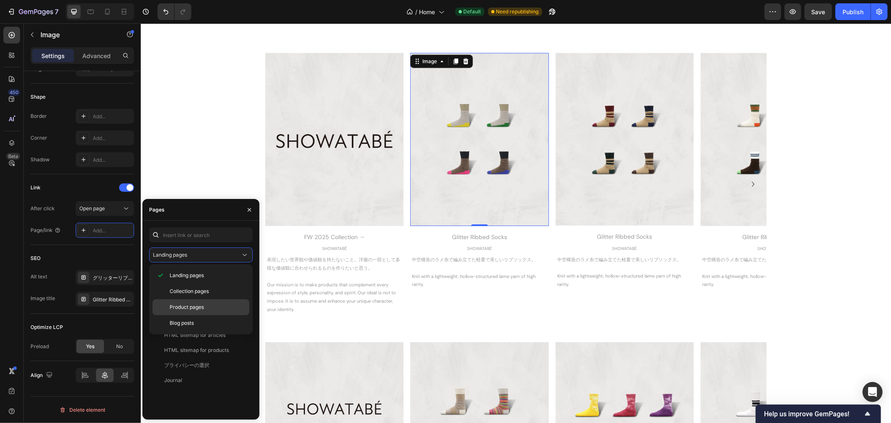
click at [190, 305] on span "Product pages" at bounding box center [187, 307] width 34 height 8
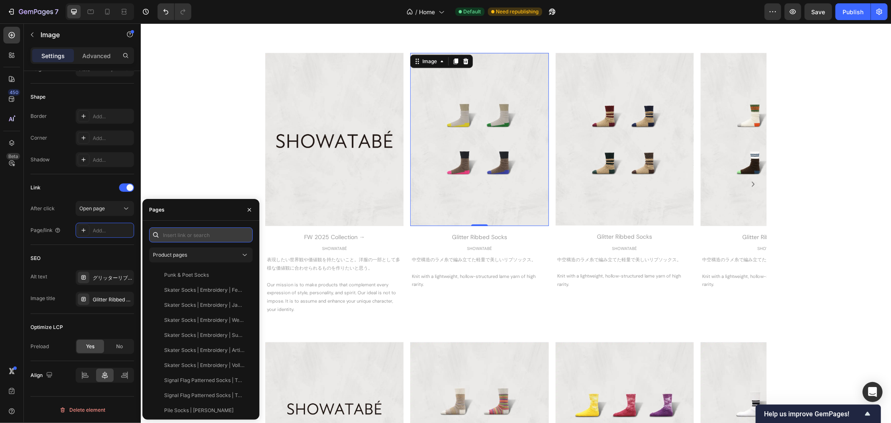
click at [190, 237] on input "text" at bounding box center [201, 234] width 104 height 15
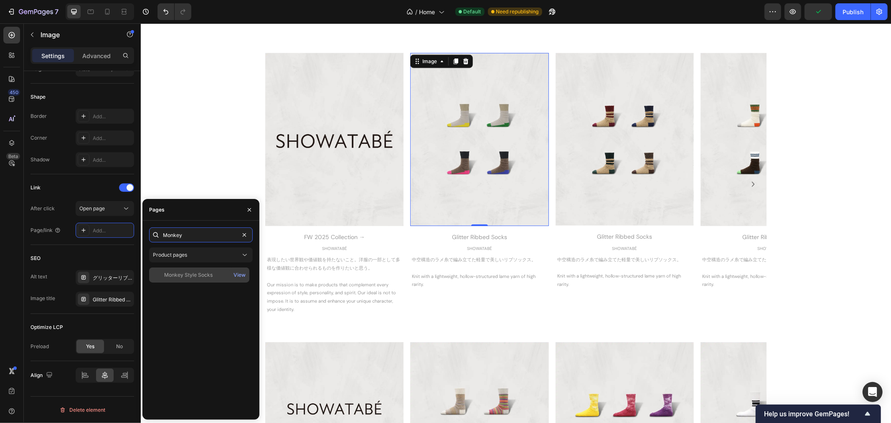
type input "Monkey"
click at [217, 276] on div "Monkey Style Socks" at bounding box center [200, 275] width 94 height 8
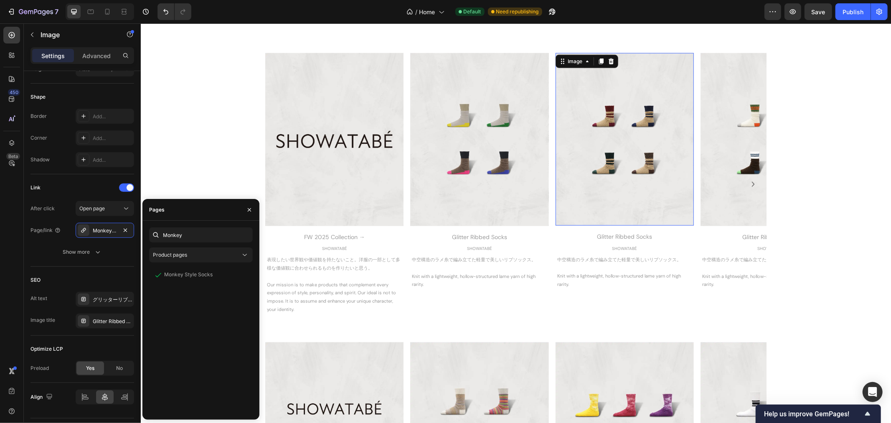
click at [635, 186] on img at bounding box center [624, 139] width 138 height 173
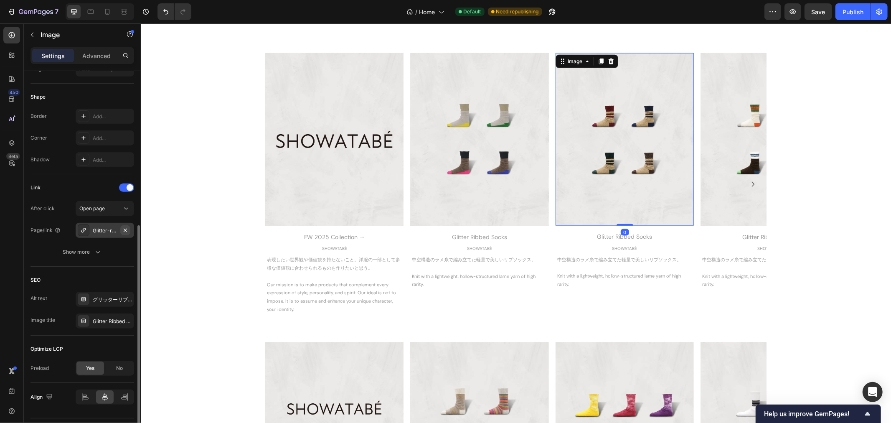
click at [125, 232] on icon "button" at bounding box center [125, 230] width 7 height 7
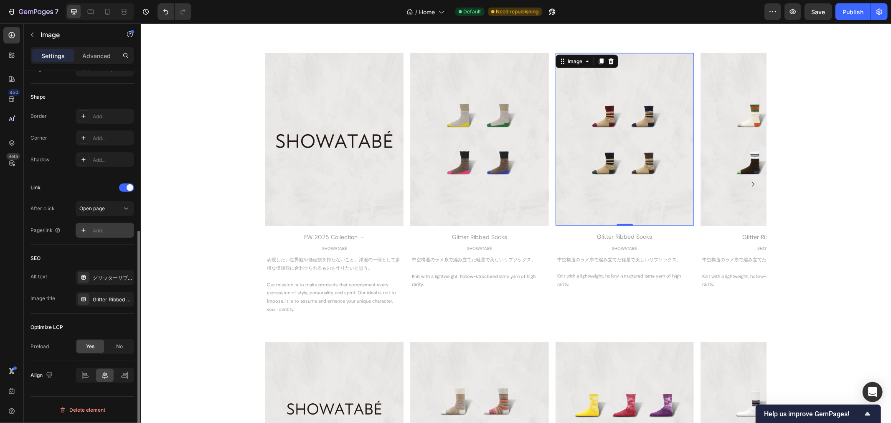
click at [83, 230] on icon at bounding box center [83, 230] width 7 height 7
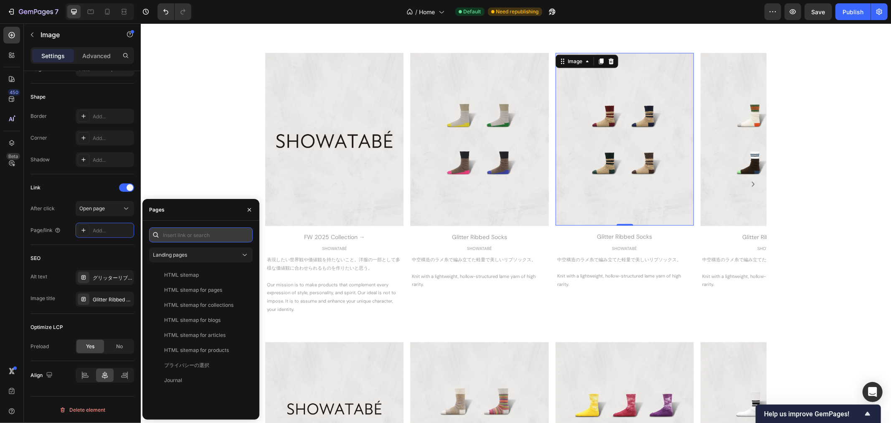
click at [167, 235] on input "text" at bounding box center [201, 234] width 104 height 15
type input "Recycle"
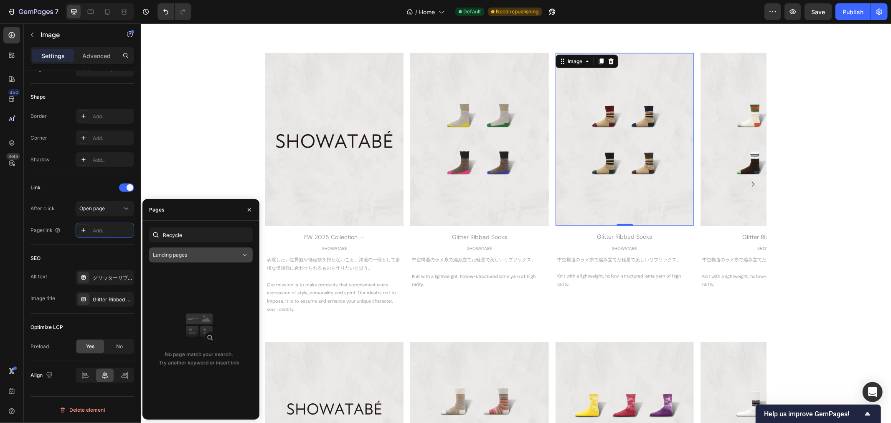
click at [198, 253] on div "Landing pages" at bounding box center [197, 255] width 88 height 8
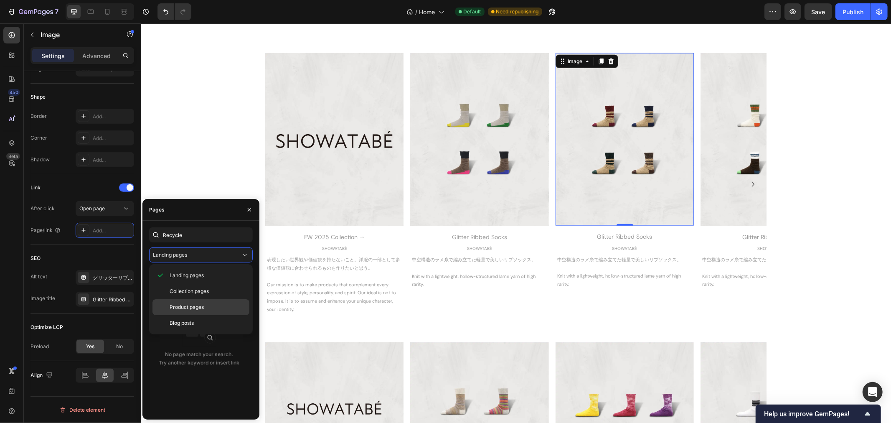
click at [199, 306] on span "Product pages" at bounding box center [187, 307] width 34 height 8
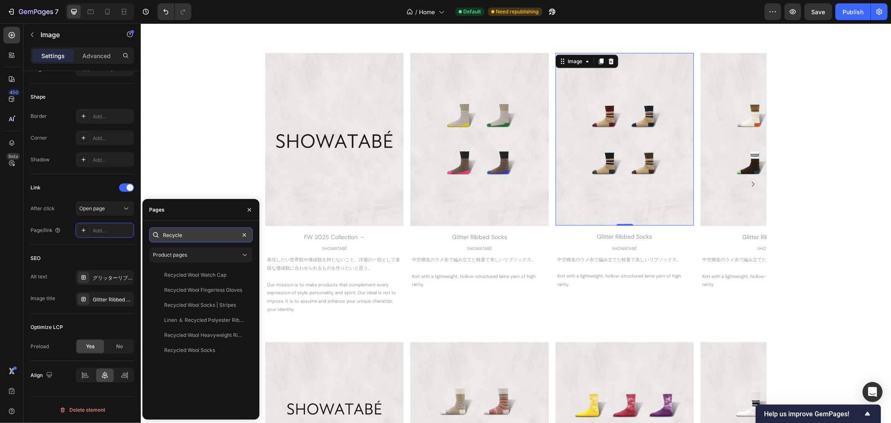
click at [186, 237] on input "Recycle" at bounding box center [201, 234] width 104 height 15
click at [182, 307] on div "Recycled Wool Socks | Stripes" at bounding box center [200, 305] width 72 height 8
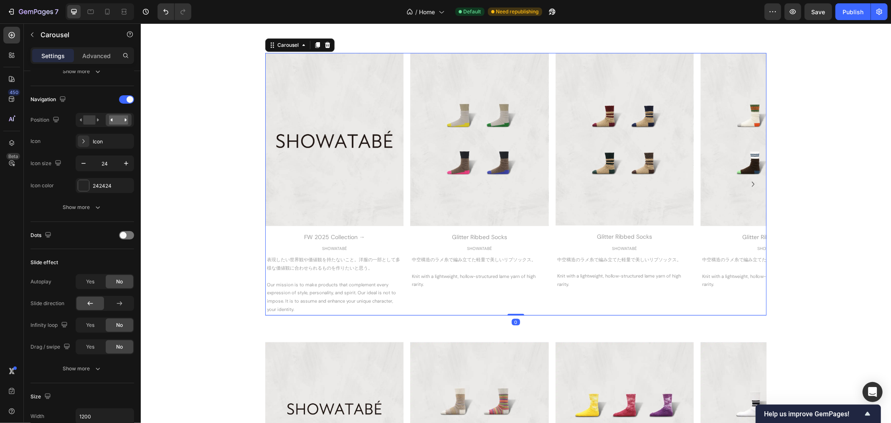
click at [750, 181] on icon "Carousel Next Arrow" at bounding box center [753, 184] width 10 height 10
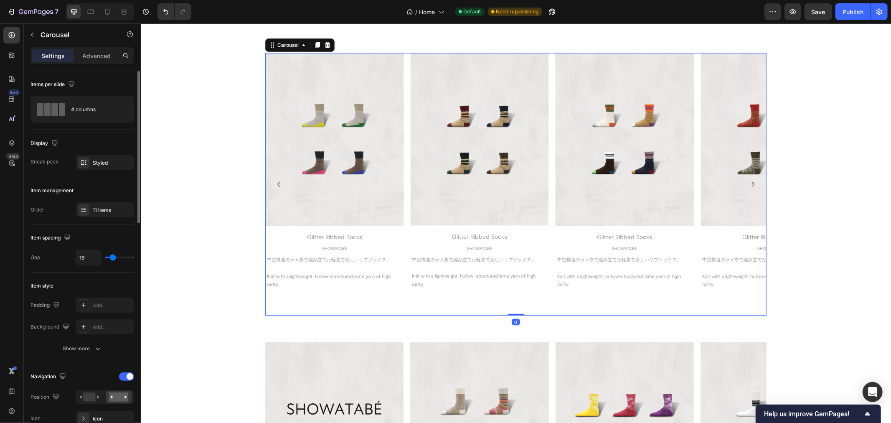
click at [750, 181] on icon "Carousel Next Arrow" at bounding box center [753, 184] width 10 height 10
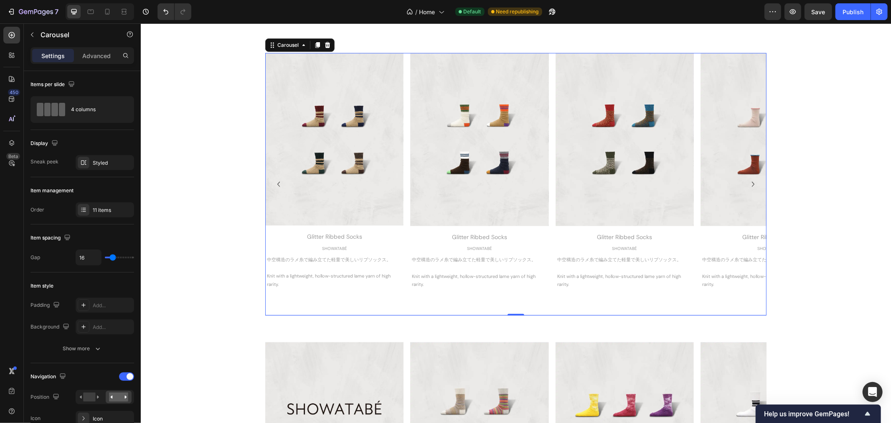
click at [750, 181] on icon "Carousel Next Arrow" at bounding box center [753, 184] width 10 height 10
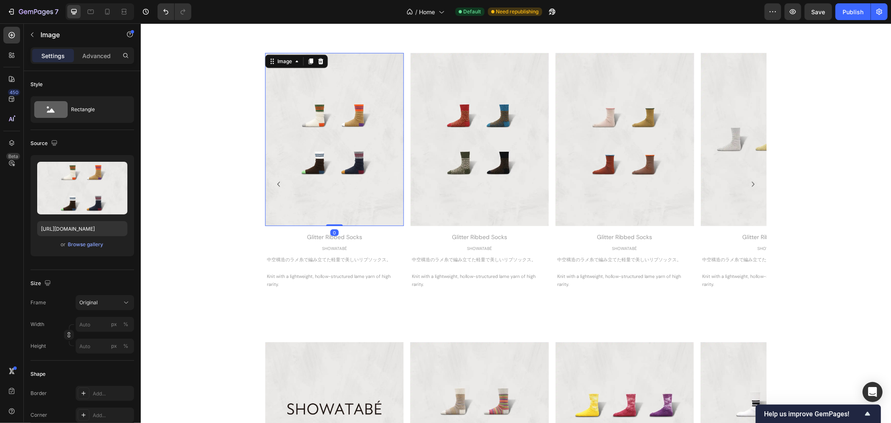
click at [331, 137] on img at bounding box center [334, 139] width 138 height 173
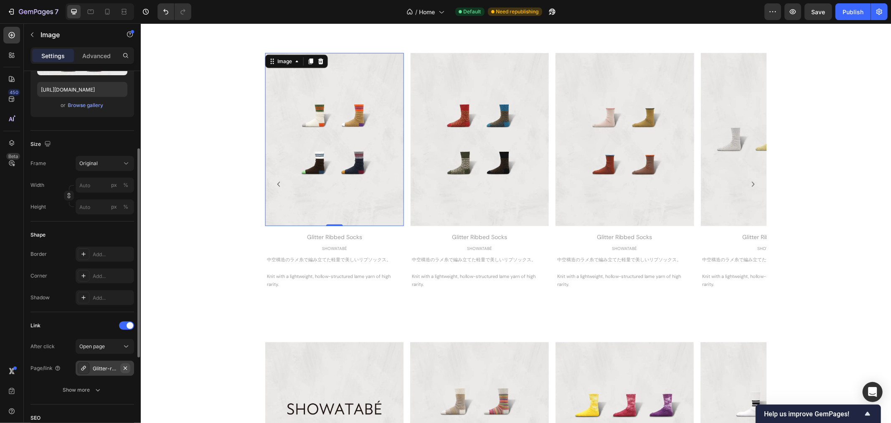
click at [125, 367] on icon "button" at bounding box center [125, 368] width 7 height 7
click at [101, 368] on div "Add..." at bounding box center [112, 369] width 39 height 8
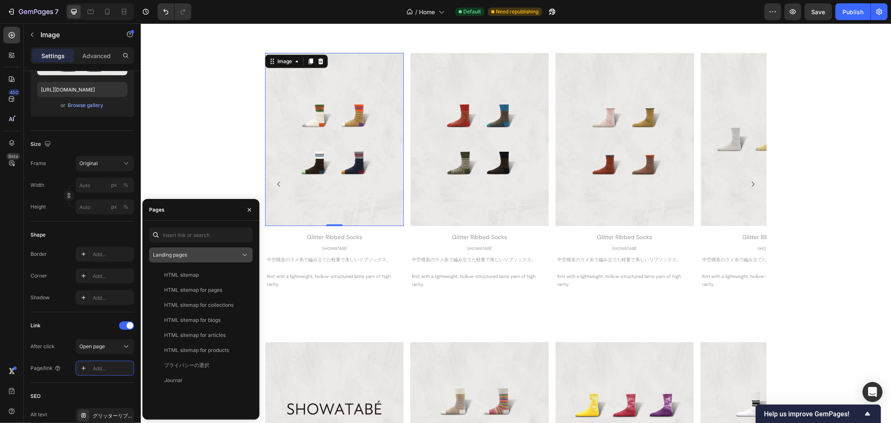
click at [198, 253] on div "Landing pages" at bounding box center [197, 255] width 88 height 8
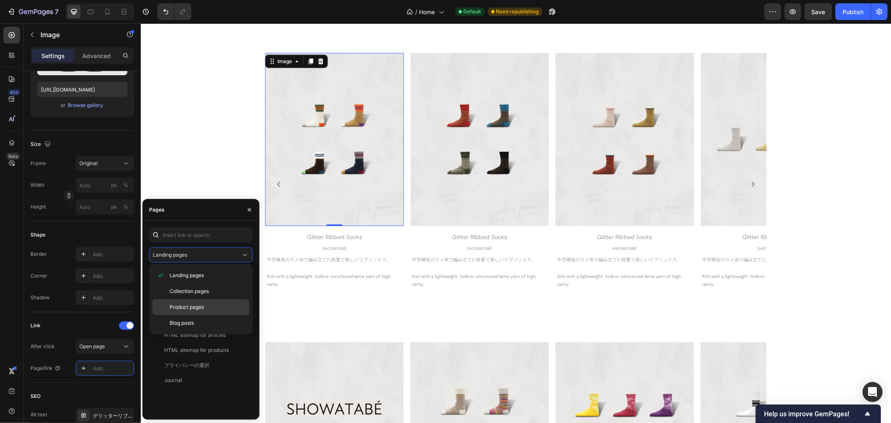
drag, startPoint x: 188, startPoint y: 302, endPoint x: 185, endPoint y: 300, distance: 4.3
click at [187, 301] on div "Product pages" at bounding box center [201, 307] width 97 height 16
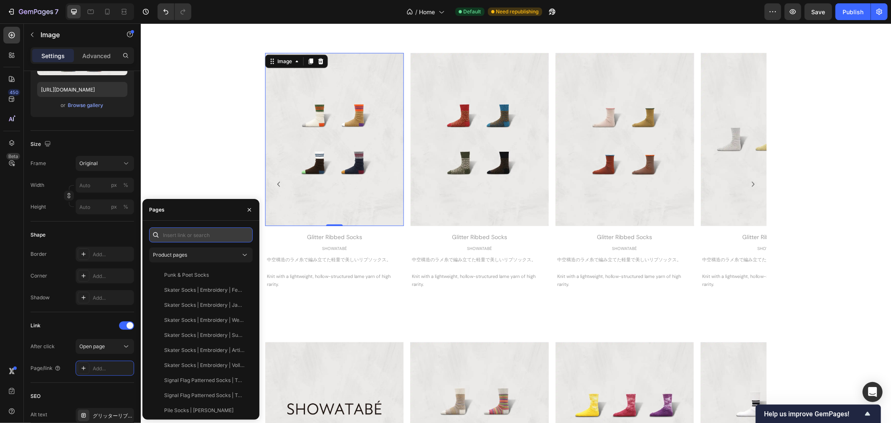
click at [183, 237] on input "text" at bounding box center [201, 234] width 104 height 15
type input "Alpaca"
click at [194, 253] on div "Product pages" at bounding box center [197, 255] width 88 height 8
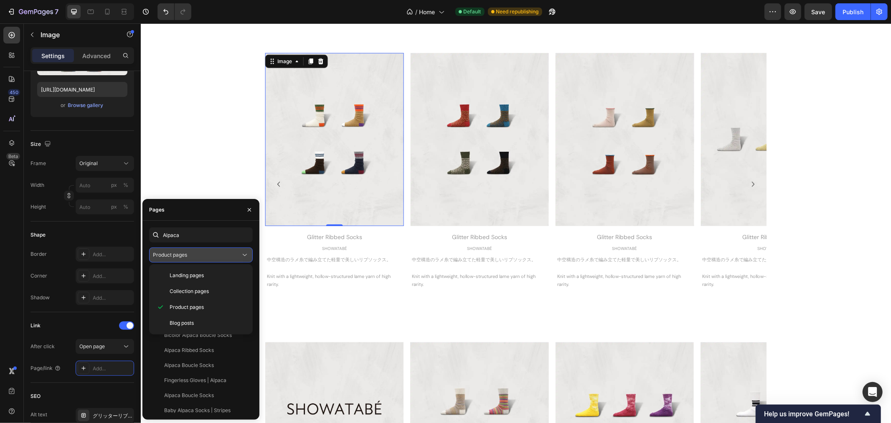
click at [194, 253] on div "Product pages" at bounding box center [197, 255] width 88 height 8
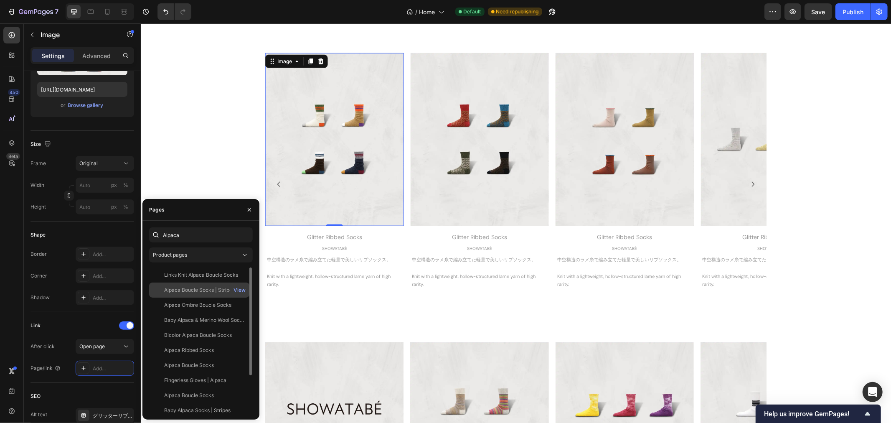
click at [190, 293] on div "Alpaca Boucle Socks | Stripes" at bounding box center [199, 290] width 71 height 8
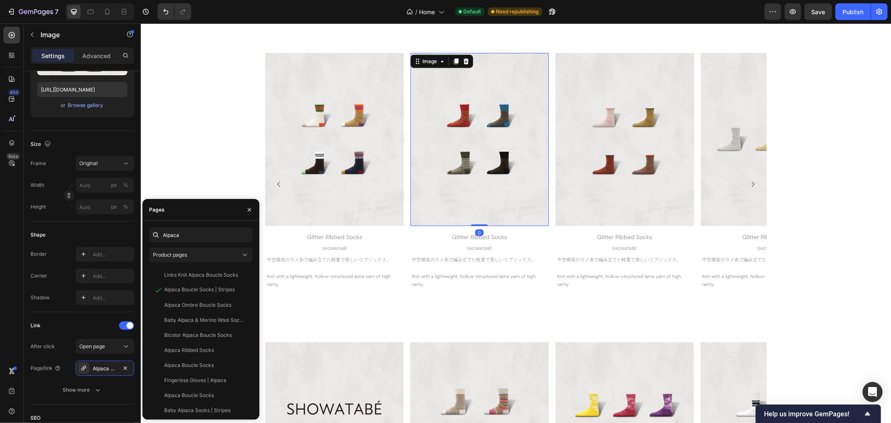
click at [453, 160] on img at bounding box center [479, 139] width 138 height 173
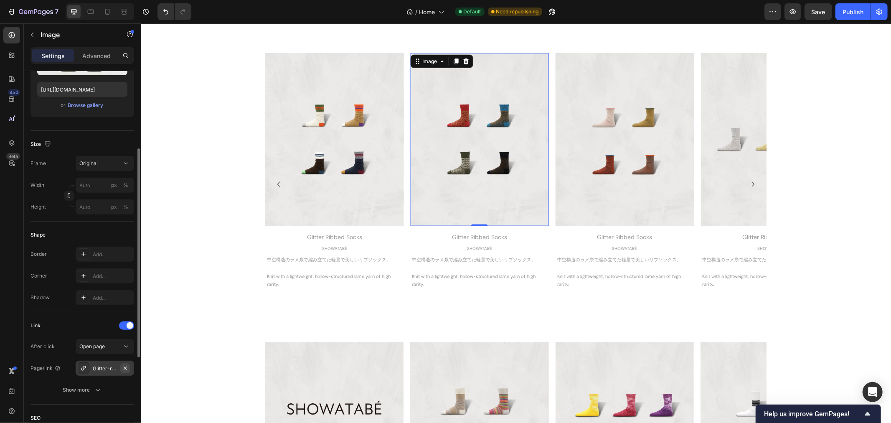
click at [126, 367] on icon "button" at bounding box center [125, 368] width 7 height 7
click at [105, 369] on div "Add..." at bounding box center [112, 369] width 39 height 8
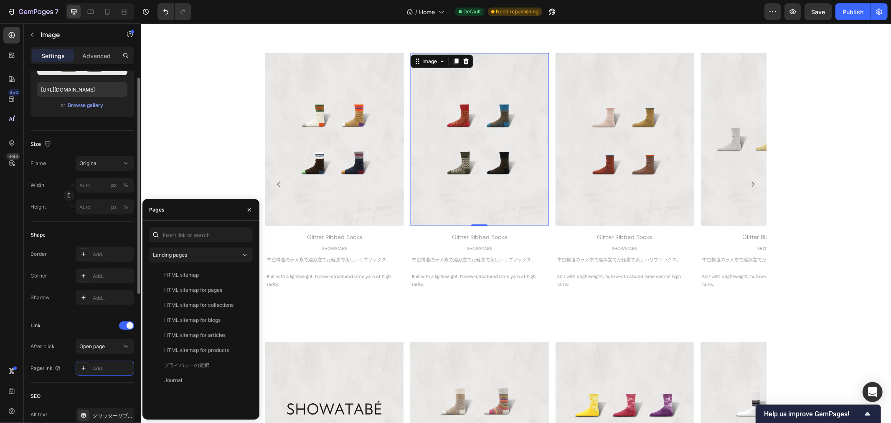
scroll to position [93, 0]
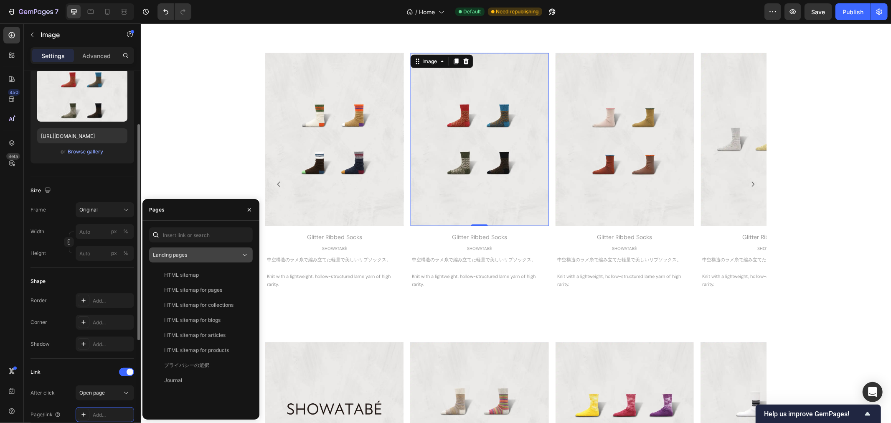
click at [165, 256] on span "Landing pages" at bounding box center [170, 255] width 34 height 6
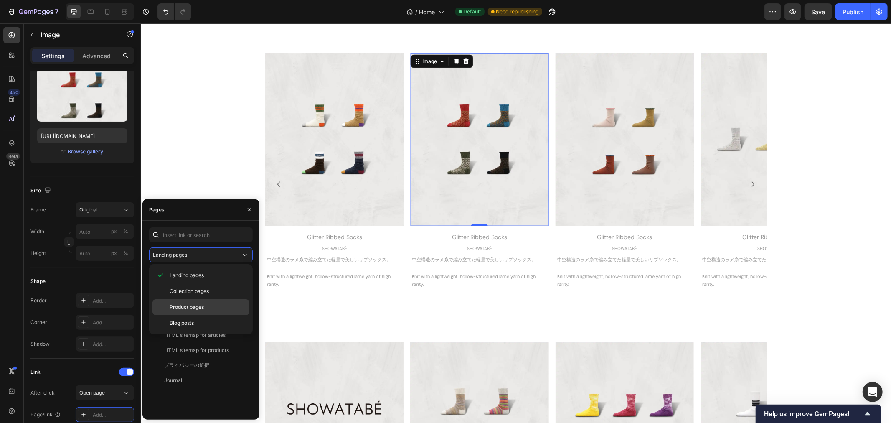
click at [186, 306] on span "Product pages" at bounding box center [187, 307] width 34 height 8
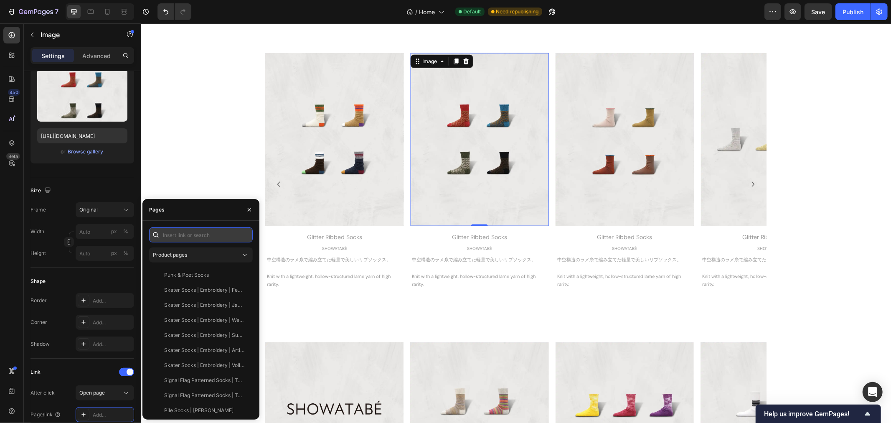
click at [186, 236] on input "text" at bounding box center [201, 234] width 104 height 15
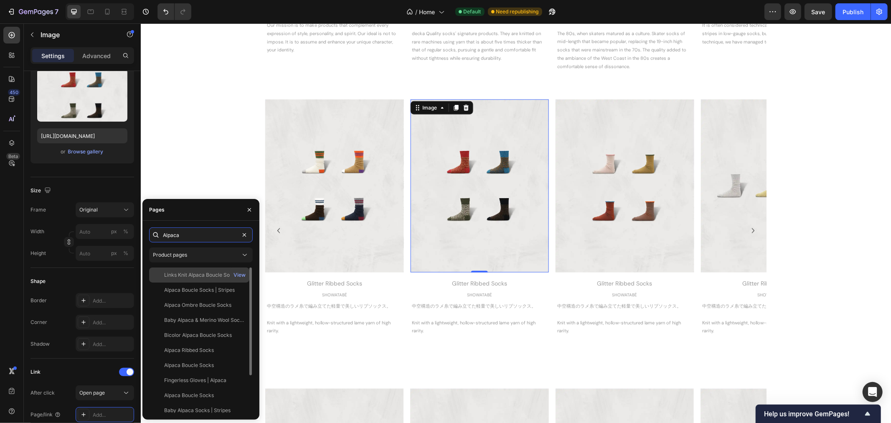
type input "Alpaca"
click at [193, 276] on div "Links Knit Alpaca Boucle Socks" at bounding box center [201, 275] width 74 height 8
click at [649, 217] on img at bounding box center [624, 185] width 138 height 173
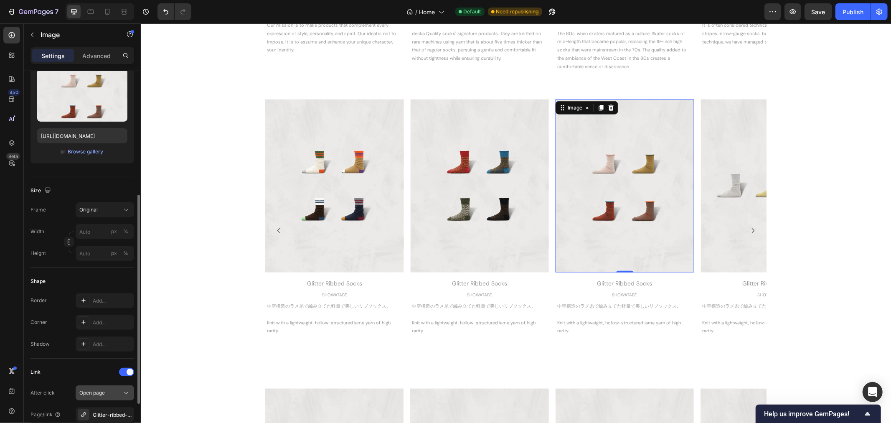
scroll to position [186, 0]
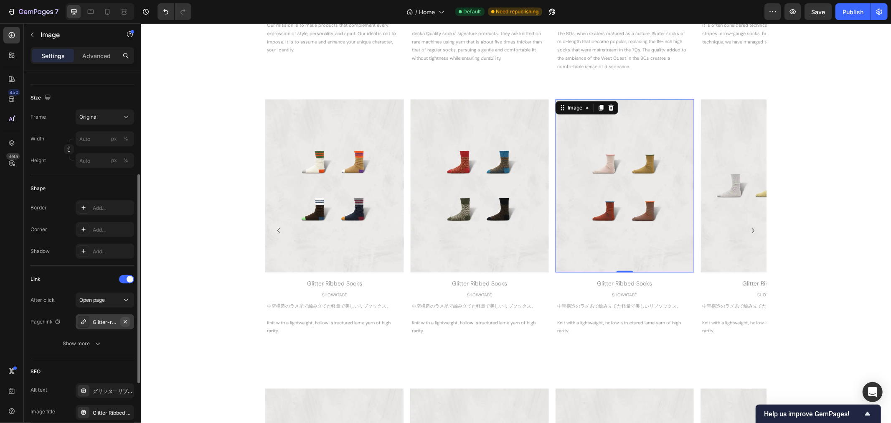
click at [127, 321] on icon "button" at bounding box center [125, 321] width 7 height 7
click at [114, 320] on div "Add..." at bounding box center [112, 322] width 39 height 8
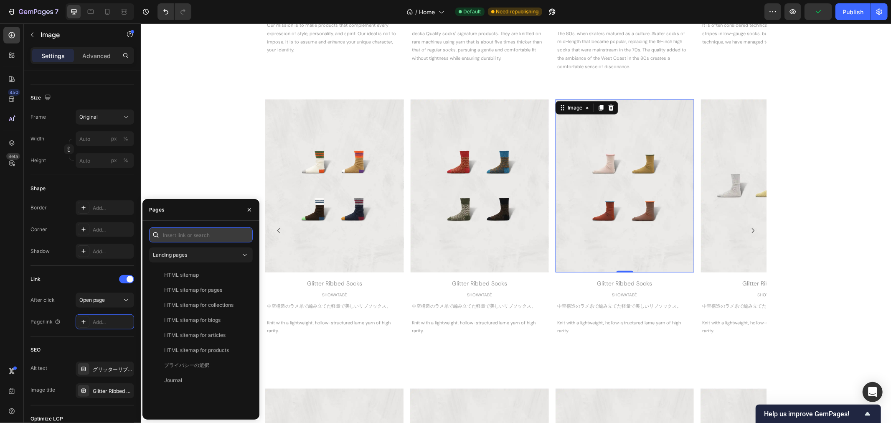
click at [186, 237] on input "text" at bounding box center [201, 234] width 104 height 15
type input "Duble"
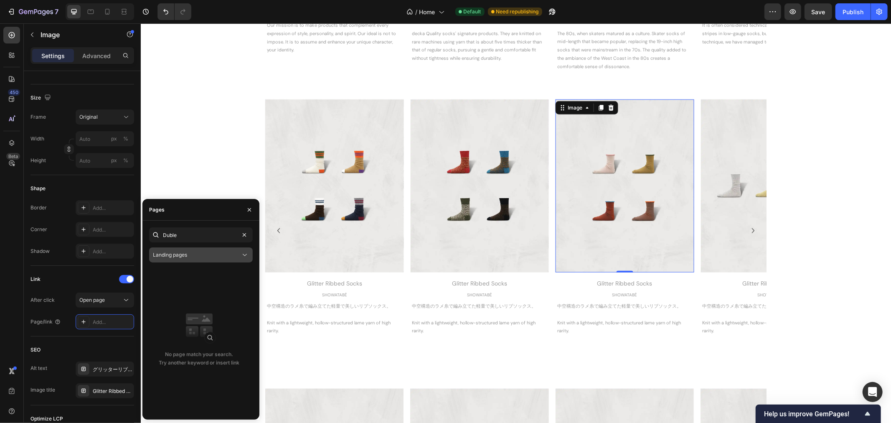
click at [207, 252] on div "Landing pages" at bounding box center [197, 255] width 88 height 8
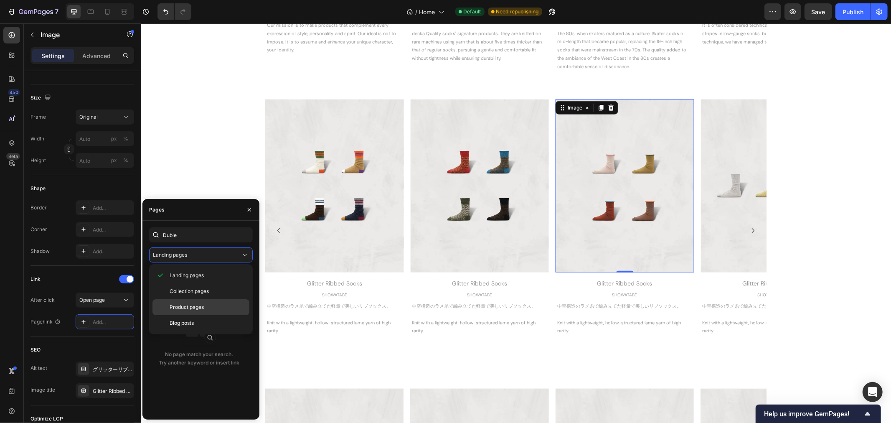
click at [206, 300] on div "Product pages" at bounding box center [201, 307] width 97 height 16
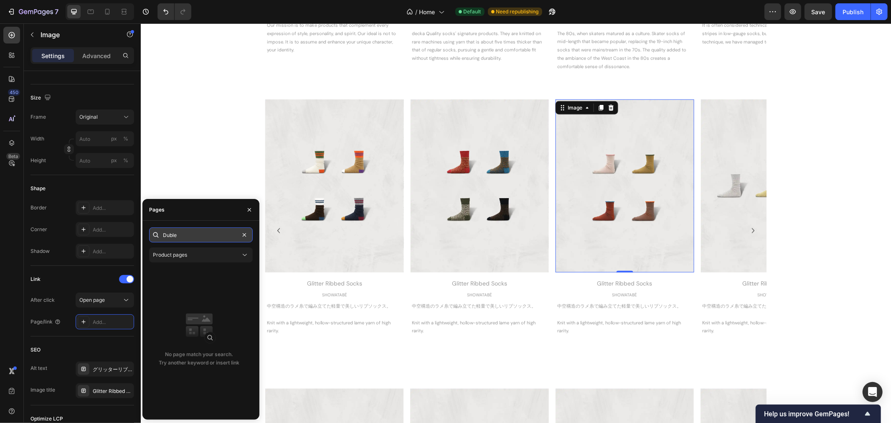
click at [206, 233] on input "Duble" at bounding box center [201, 234] width 104 height 15
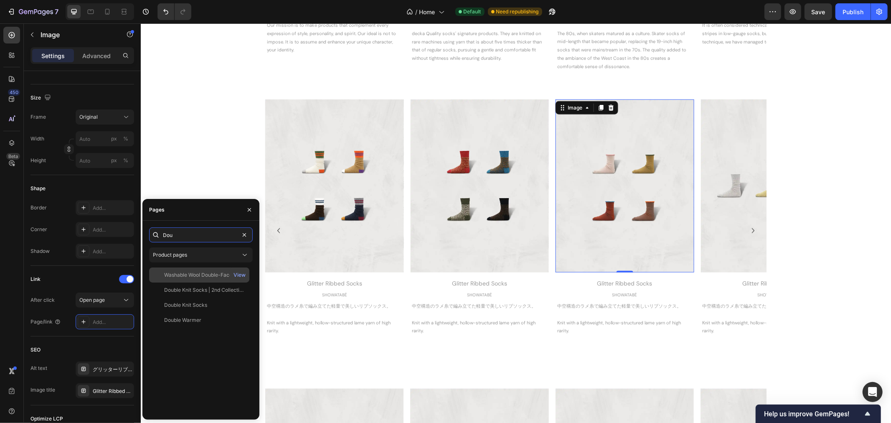
type input "Dou"
click at [210, 277] on div "Washable Wool Double-Faced Pile Socks" at bounding box center [204, 275] width 80 height 8
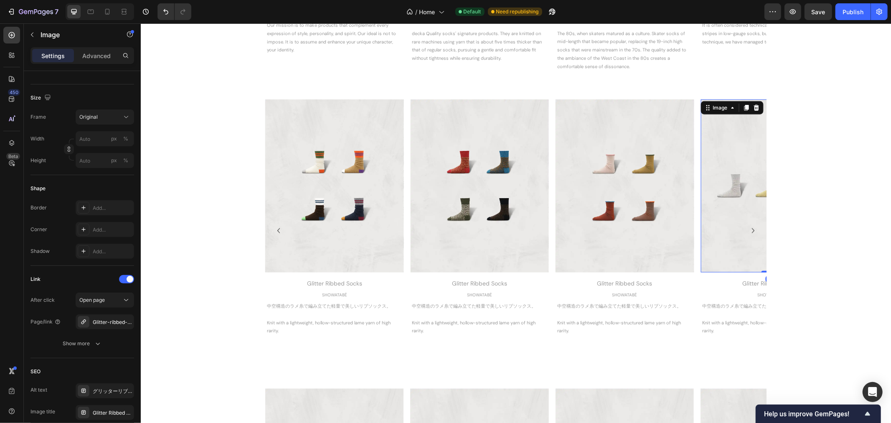
click at [722, 220] on img at bounding box center [769, 185] width 138 height 173
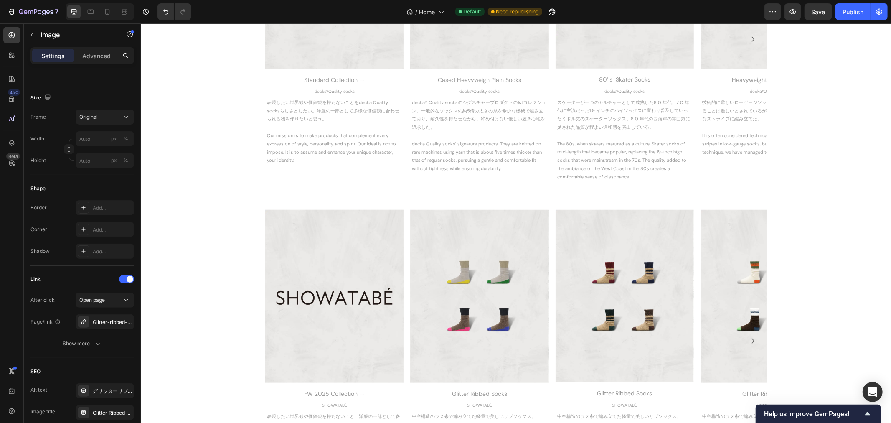
scroll to position [789, 0]
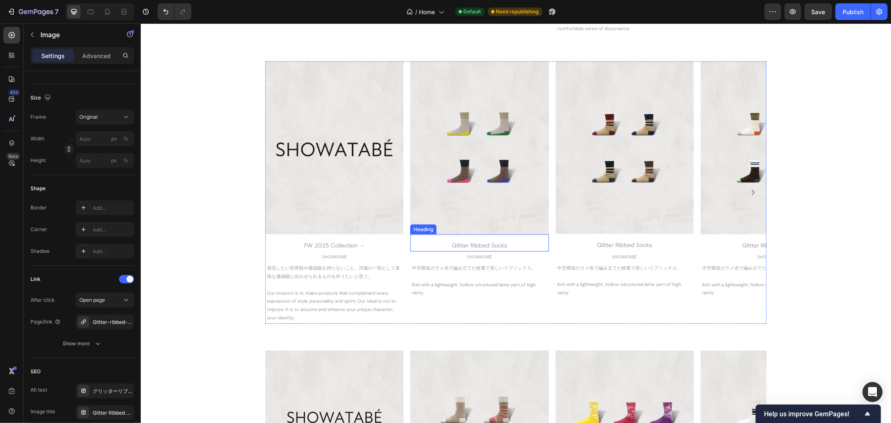
click at [497, 242] on div "Glitter Ribbed Socks" at bounding box center [479, 245] width 138 height 12
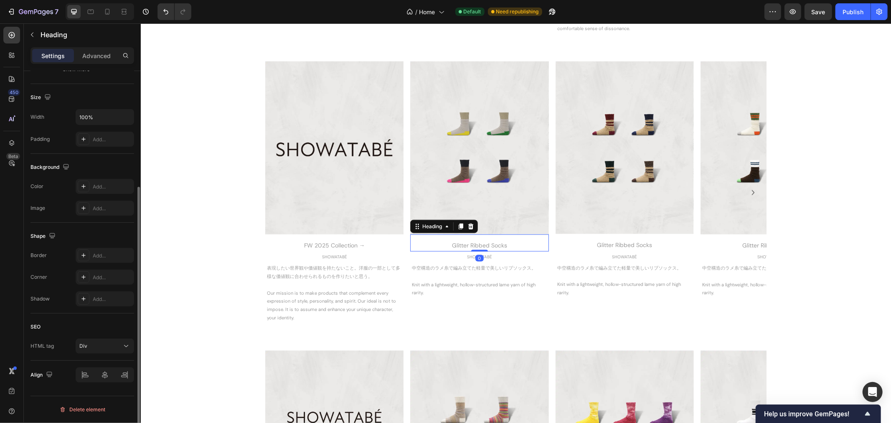
scroll to position [0, 0]
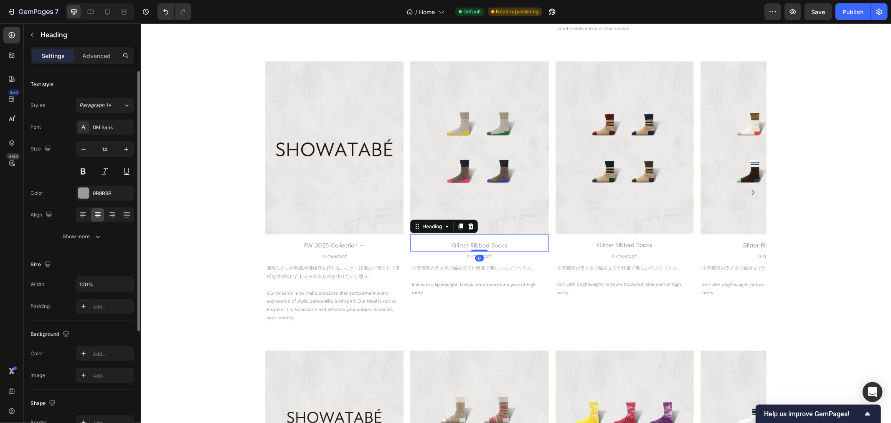
click at [497, 242] on div "Glitter Ribbed Socks" at bounding box center [479, 245] width 138 height 12
click at [497, 242] on p "Glitter Ribbed Socks" at bounding box center [479, 245] width 137 height 10
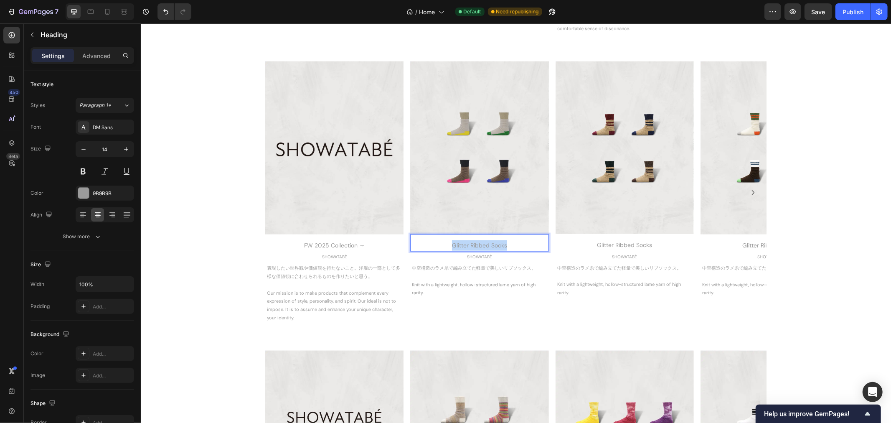
click at [497, 242] on p "Glitter Ribbed Socks" at bounding box center [479, 245] width 137 height 10
click at [500, 243] on p "Monkey Style Socks" at bounding box center [479, 245] width 137 height 10
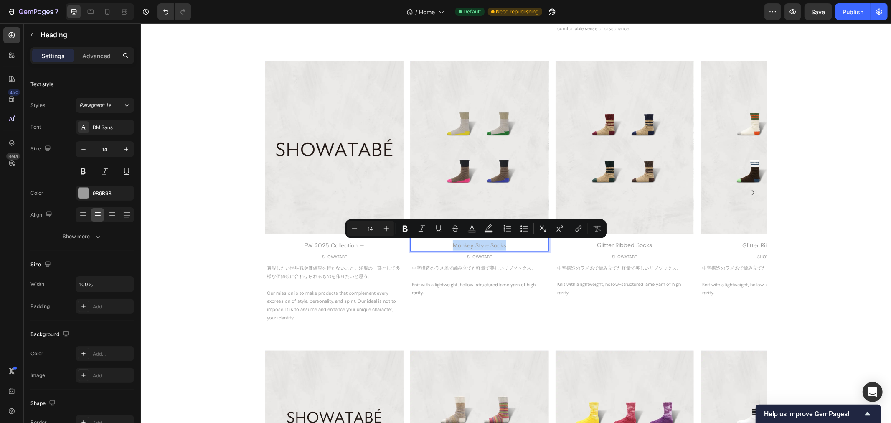
click at [500, 243] on p "Monkey Style Socks" at bounding box center [479, 245] width 137 height 10
click at [500, 265] on p "中空構造のラメ糸で編み立てた軽量で美しいリブソックス。" at bounding box center [479, 268] width 135 height 8
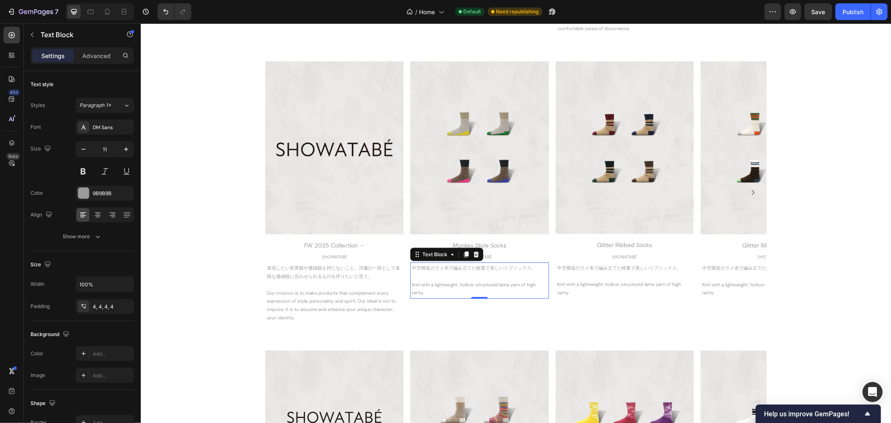
click at [530, 269] on p "中空構造のラメ糸で編み立てた軽量で美しいリブソックス。" at bounding box center [479, 268] width 135 height 8
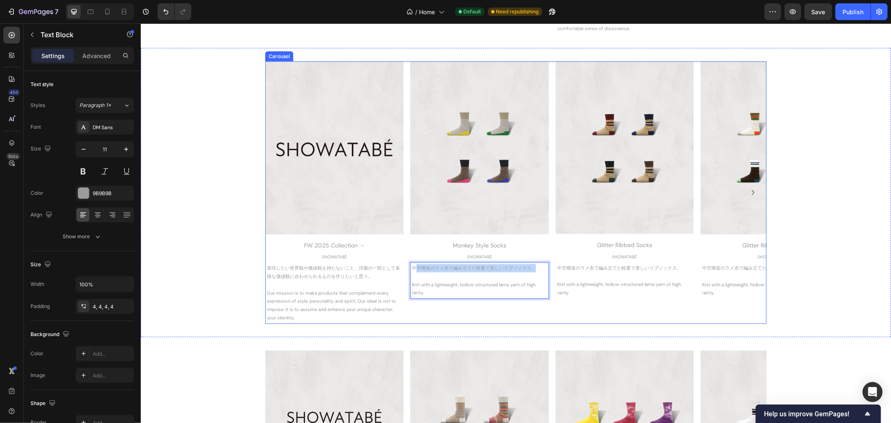
drag, startPoint x: 530, startPoint y: 268, endPoint x: 405, endPoint y: 266, distance: 125.8
click at [405, 266] on div "Image FW [DATE] Collection → Heading SHOWATABÉ Text Block 表現したい世界観や価値観を持たないこと。洋…" at bounding box center [515, 192] width 501 height 262
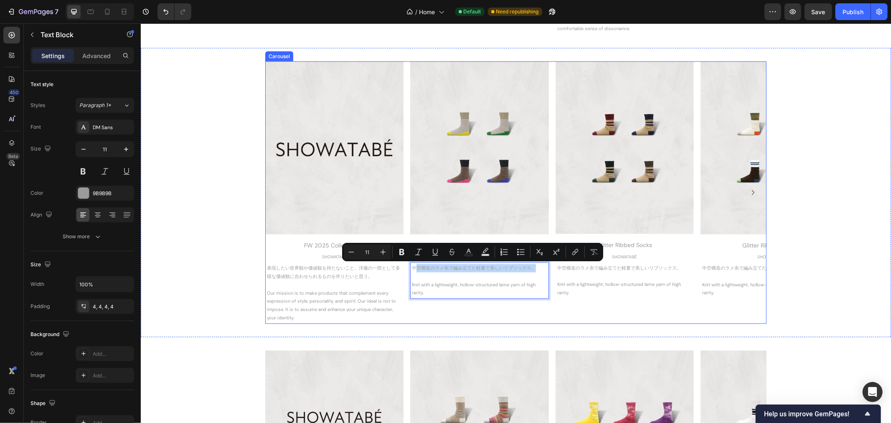
click at [405, 266] on div "Image FW [DATE] Collection → Heading SHOWATABÉ Text Block 表現したい世界観や価値観を持たないこと。洋…" at bounding box center [515, 192] width 501 height 262
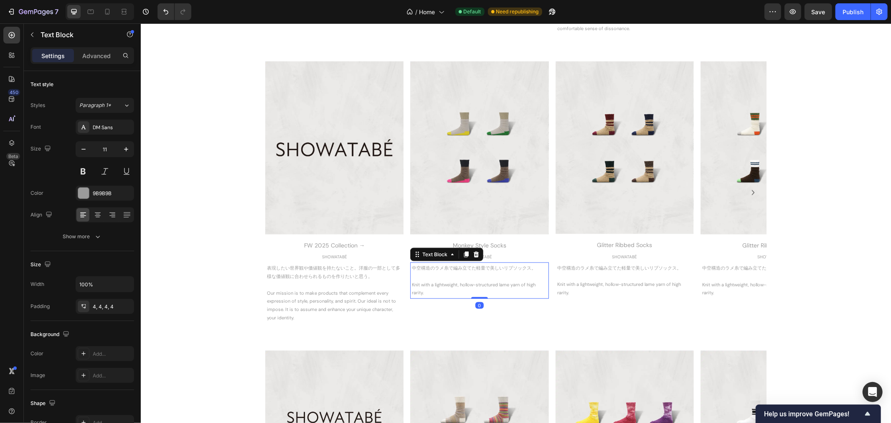
click at [413, 267] on p "中空構造のラメ糸で編み立てた軽量で美しいリブソックス。" at bounding box center [479, 268] width 135 height 8
click at [438, 307] on p "Knit with a lightweight, hollow-structured lame yarn of high rarity." at bounding box center [479, 305] width 135 height 17
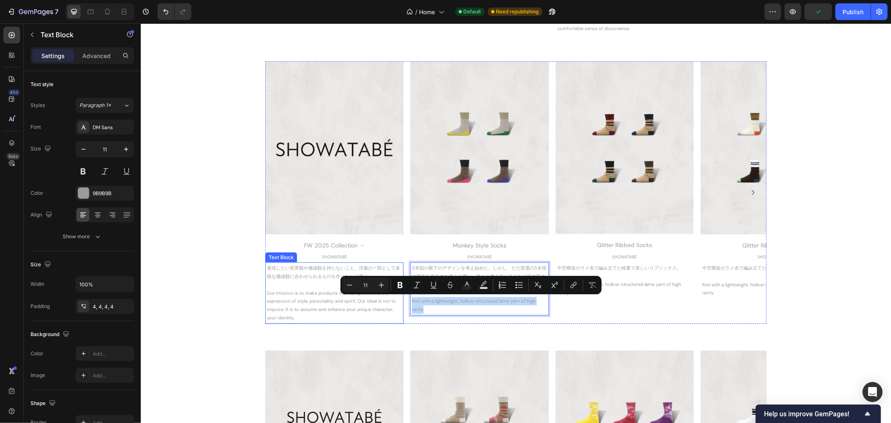
drag, startPoint x: 438, startPoint y: 307, endPoint x: 399, endPoint y: 298, distance: 39.9
click at [399, 298] on div "Image FW [DATE] Collection → Heading SHOWATABÉ Text Block 表現したい世界観や価値観を持たないこと。洋…" at bounding box center [515, 192] width 501 height 262
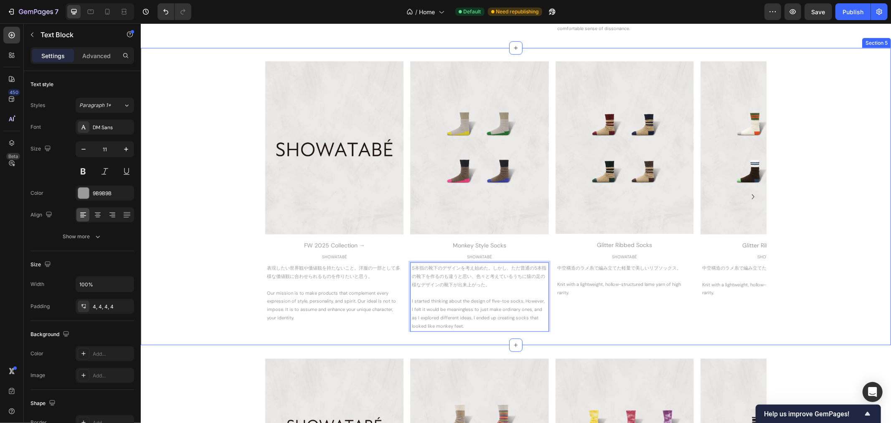
click at [833, 283] on div "Image FW [DATE] Collection → Heading SHOWATABÉ Text Block 表現したい世界観や価値観を持たないこと。洋…" at bounding box center [515, 196] width 751 height 271
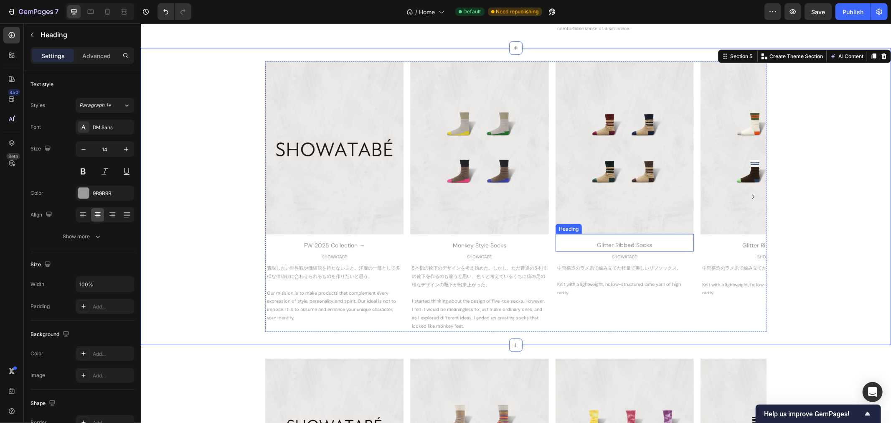
click at [652, 243] on div "Glitter Ribbed Socks" at bounding box center [624, 245] width 138 height 12
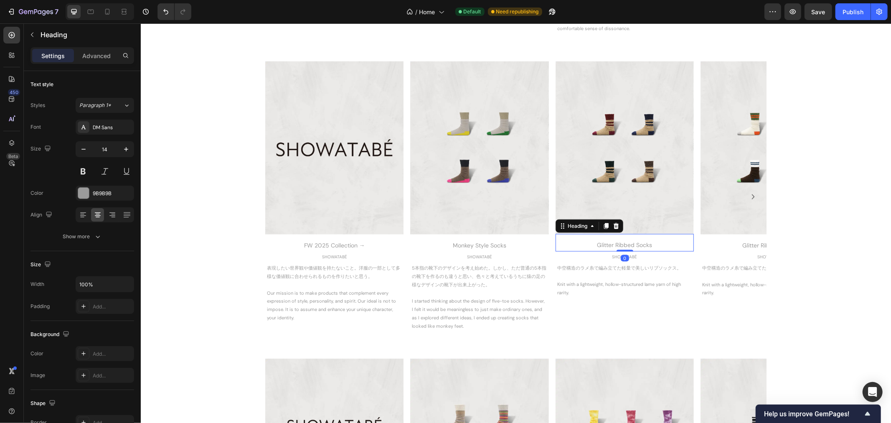
click at [636, 242] on div "Glitter Ribbed Socks" at bounding box center [624, 245] width 138 height 12
click at [636, 242] on p "Glitter Ribbed Socks" at bounding box center [624, 244] width 137 height 10
click at [674, 265] on p "中空構造のラメ糸で編み立てた軽量で美しいリブソックス。" at bounding box center [624, 268] width 135 height 8
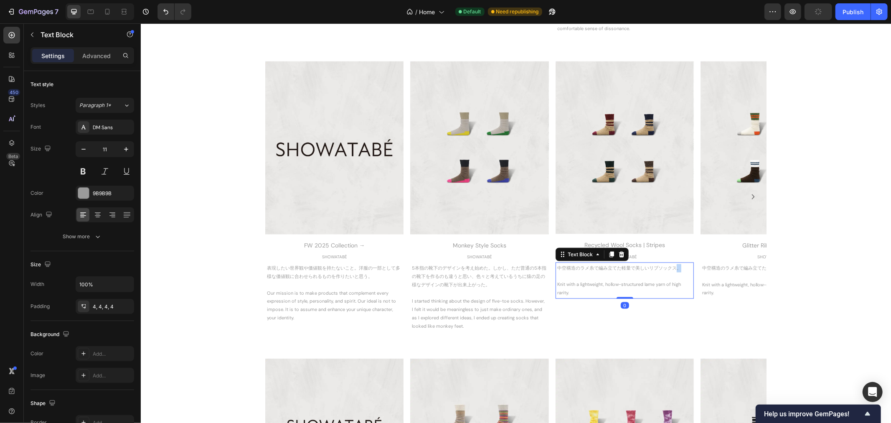
click at [674, 265] on p "中空構造のラメ糸で編み立てた軽量で美しいリブソックス。" at bounding box center [624, 268] width 135 height 8
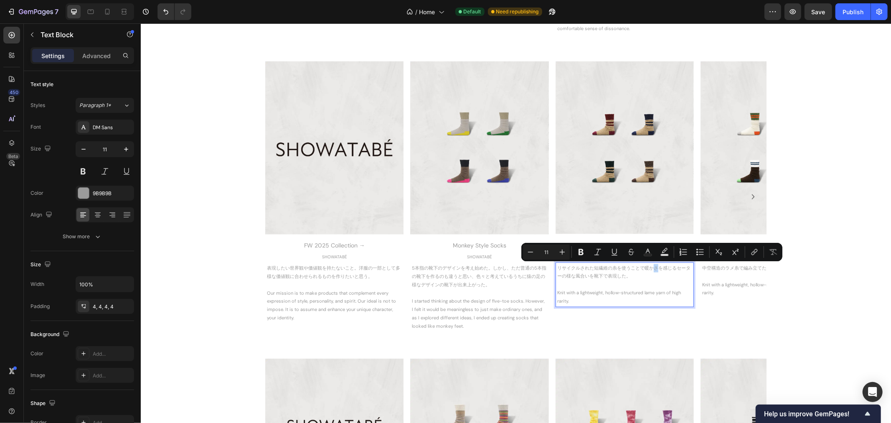
click at [653, 269] on p "リサイクルされた短繊維の糸を使うことで暖かさを感じるセーターの様な風合いを靴下で表現した。" at bounding box center [624, 272] width 135 height 17
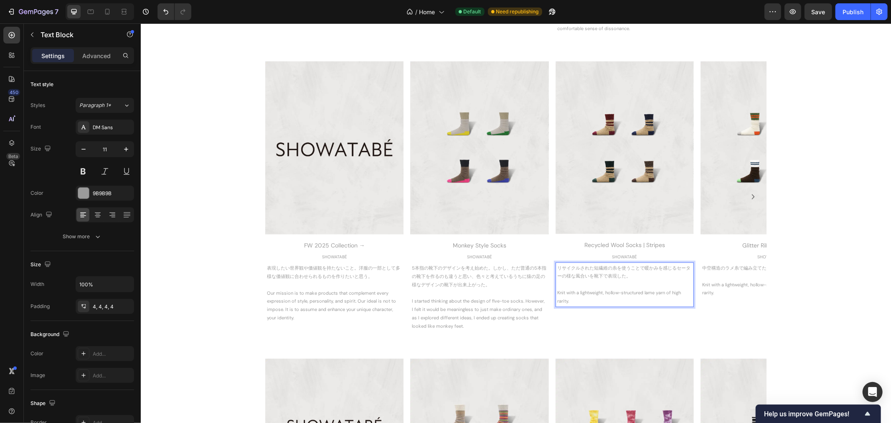
click at [605, 285] on p "Rich Text Editor. Editing area: main" at bounding box center [624, 284] width 135 height 8
drag, startPoint x: 590, startPoint y: 301, endPoint x: 551, endPoint y: 290, distance: 40.4
click at [555, 290] on div "リサイクルされた短繊維の糸を使うことで暖かみを感じるセーターの様な風合いを靴下で表現した。 Knit with a lightweight, hollow-s…" at bounding box center [624, 284] width 138 height 45
click at [841, 230] on div "Image FW [DATE] Collection → Heading SHOWATABÉ Text Block 表現したい世界観や価値観を持たないこと。洋…" at bounding box center [515, 196] width 751 height 271
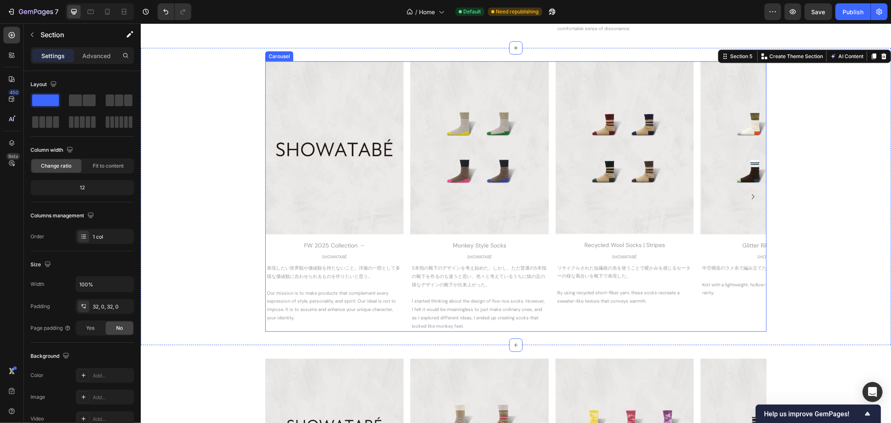
click at [750, 195] on icon "Carousel Next Arrow" at bounding box center [753, 196] width 10 height 10
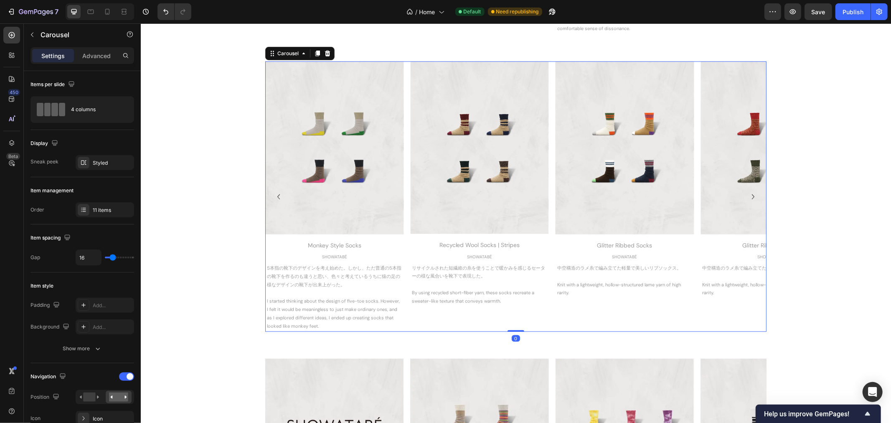
click at [750, 195] on icon "Carousel Next Arrow" at bounding box center [753, 196] width 10 height 10
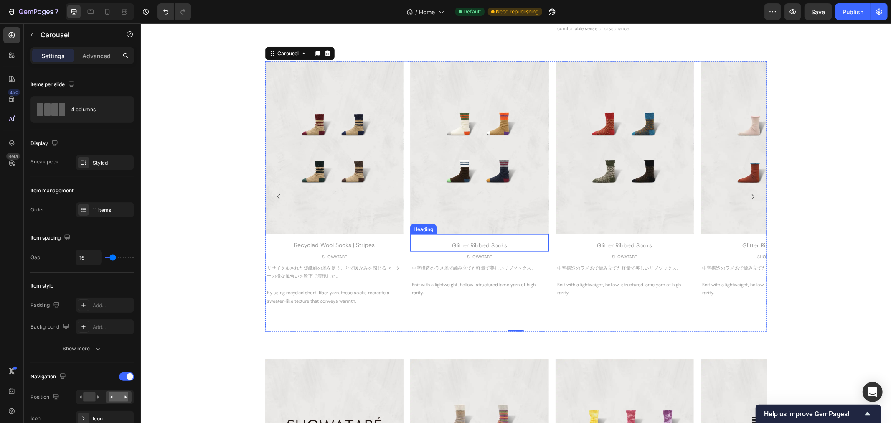
click at [455, 242] on div "Glitter Ribbed Socks" at bounding box center [479, 245] width 138 height 12
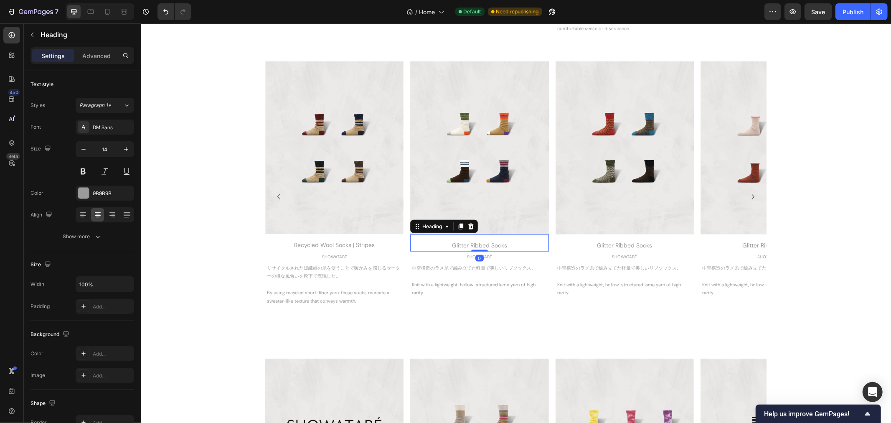
click at [455, 242] on div "Glitter Ribbed Socks" at bounding box center [479, 245] width 138 height 12
click at [455, 242] on p "Glitter Ribbed Socks" at bounding box center [479, 245] width 137 height 10
click at [496, 269] on p "中空構造のラメ糸で編み立てた軽量で美しいリブソックス。" at bounding box center [479, 268] width 135 height 8
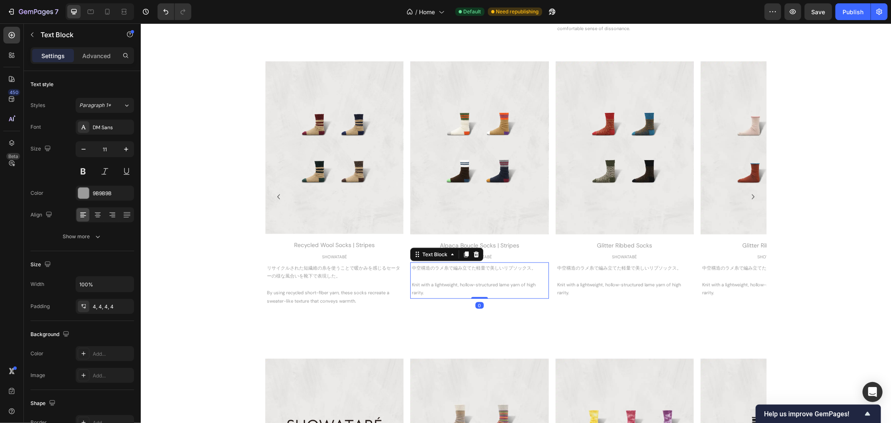
click at [496, 269] on p "中空構造のラメ糸で編み立てた軽量で美しいリブソックス。" at bounding box center [479, 268] width 135 height 8
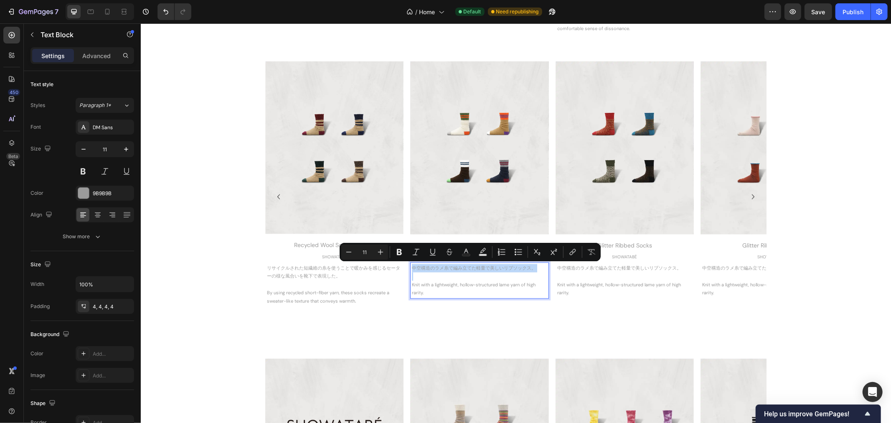
click at [496, 269] on p "中空構造のラメ糸で編み立てた軽量で美しいリブソックス。" at bounding box center [479, 268] width 135 height 8
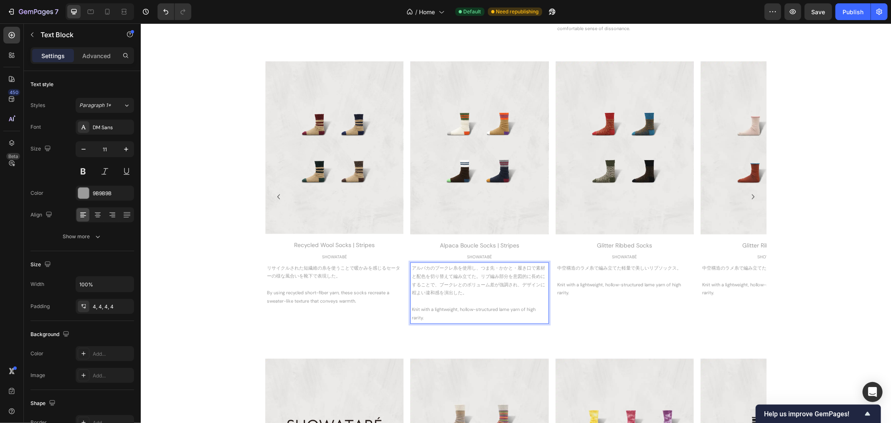
click at [455, 266] on p "アルパカのブークレ糸を使用し、つま先・かかと・履き口で素材と配色を切り替えて編み立てた。リブ編み部分を意図的に長めにすることで、ブークレとのボリューム差が強調…" at bounding box center [479, 280] width 135 height 33
click at [455, 267] on p "アルパカのブークレ糸とコットンのを使用し、つま先・かかと・履き口で素材と配色を切り替えて編み立てた。リブ編み部分を意図的に長めにすることで、ブークレとのボリュ…" at bounding box center [479, 280] width 135 height 33
click at [471, 268] on p "アルパカのブークレとコットンのを使用し、つま先・かかと・履き口で素材と配色を切り替えて編み立てた。リブ編み部分を意図的に長めにすることで、ブークレとのボリュー…" at bounding box center [479, 280] width 135 height 33
click at [436, 275] on p "のを使用し、つま先・かかと・履き口で素材と配色を切り替えて編み立てた。リブ編み部分を意図的に長めにすることで、ブークレとのボリューム差が強調され、デザインに程…" at bounding box center [479, 288] width 135 height 33
click at [514, 277] on p "アルパカのブークレとコットンの糸を組み合わせ、つま先・かかと・履き口で素材と配色を切り替えて編み立てた。リブ編み部分を意図的に長めにすることで、ブークレとのボ…" at bounding box center [479, 280] width 135 height 33
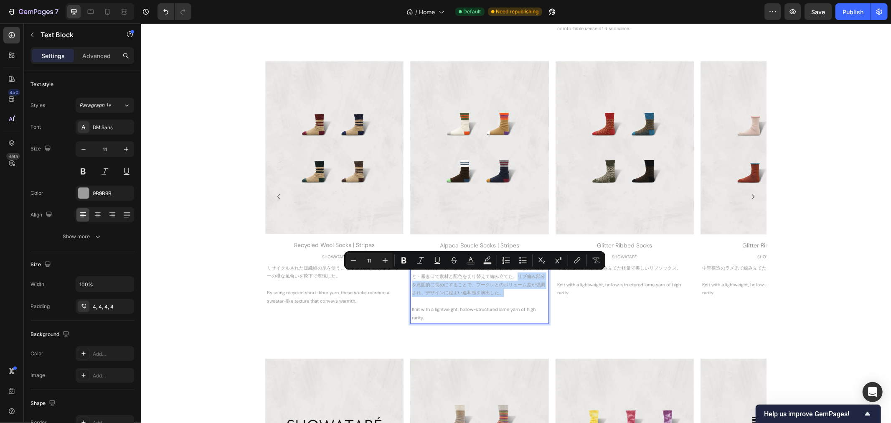
drag, startPoint x: 514, startPoint y: 277, endPoint x: 533, endPoint y: 293, distance: 24.9
click at [533, 293] on p "アルパカのブークレとコットンの糸を組み合わせ、つま先・かかと・履き口で素材と配色を切り替えて編み立てた。リブ編み部分を意図的に長めにすることで、ブークレとのボ…" at bounding box center [479, 280] width 135 height 33
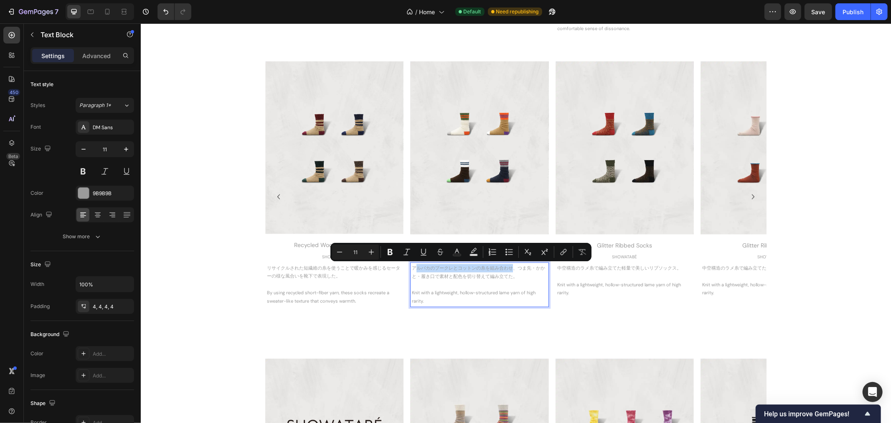
drag, startPoint x: 410, startPoint y: 265, endPoint x: 507, endPoint y: 267, distance: 97.0
click at [507, 267] on p "アルパカのブークレとコットンの糸を組み合わせ、つま先・かかと・履き口で素材と配色を切り替えて編み立てた。" at bounding box center [479, 272] width 135 height 17
copy p "ルパカのブークレとコットンの糸を組み合わせ"
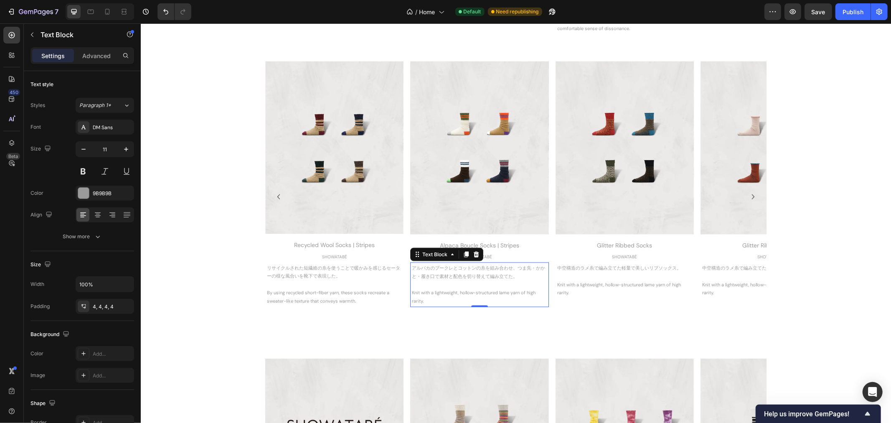
click at [423, 299] on p "Knit with a lightweight, hollow-structured lame yarn of high rarity." at bounding box center [479, 296] width 135 height 17
click at [424, 300] on p "Knit with a lightweight, hollow-structured lame yarn of high rarity." at bounding box center [479, 296] width 135 height 17
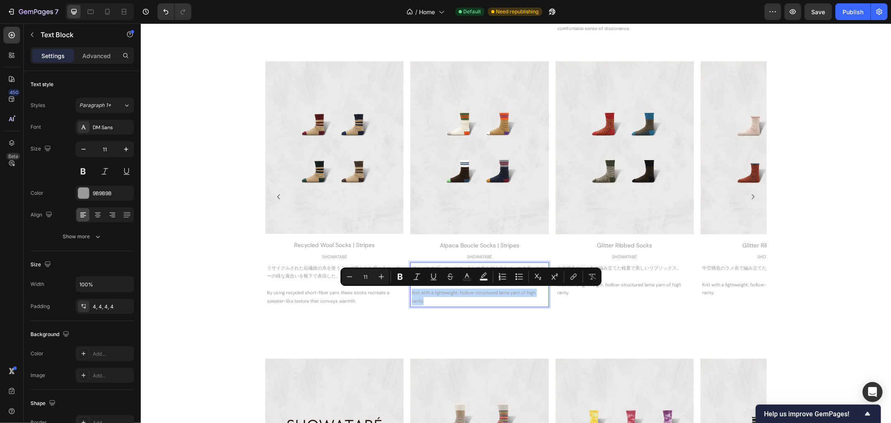
drag, startPoint x: 424, startPoint y: 300, endPoint x: 408, endPoint y: 292, distance: 17.6
click at [412, 292] on p "Knit with a lightweight, hollow-structured lame yarn of high rarity." at bounding box center [479, 296] width 135 height 17
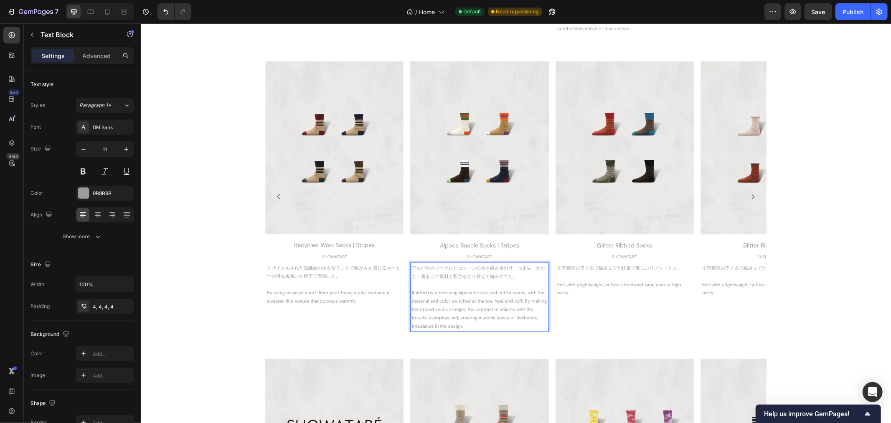
click at [516, 273] on p "アルパカのブークレとコットンの糸を組み合わせ、つま先・かかと・履き口で素材と配色を切り替えて編み立てた。" at bounding box center [479, 272] width 135 height 17
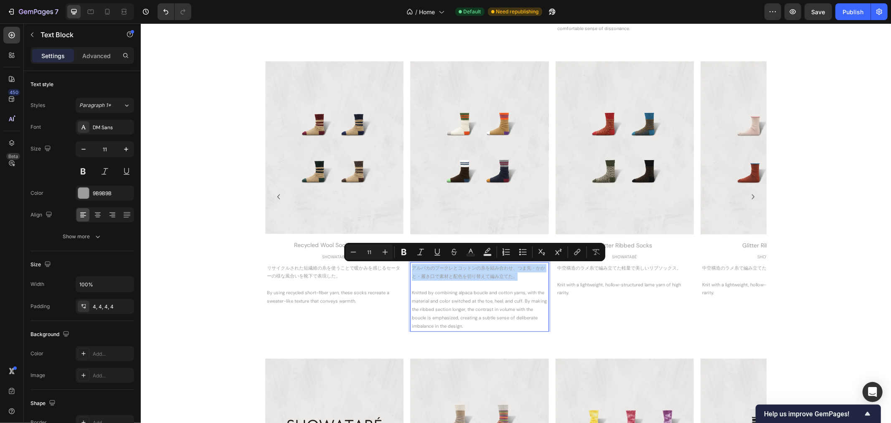
drag, startPoint x: 516, startPoint y: 275, endPoint x: 407, endPoint y: 265, distance: 109.5
click at [410, 264] on div "アルパカのブークレとコットンの糸を組み合わせ、つま先・かかと・履き口で素材と配色を切り替えて編み立てた。 Knitted by combining alpac…" at bounding box center [479, 296] width 138 height 69
copy p "アルパカのブークレとコットンの糸を組み合わせ、つま先・かかと・履き口で素材と配色を切り替えて編み立てた。"
click at [523, 301] on p "Knitted by combining alpaca boucle and cotton yarns, with the material and colo…" at bounding box center [479, 308] width 135 height 41
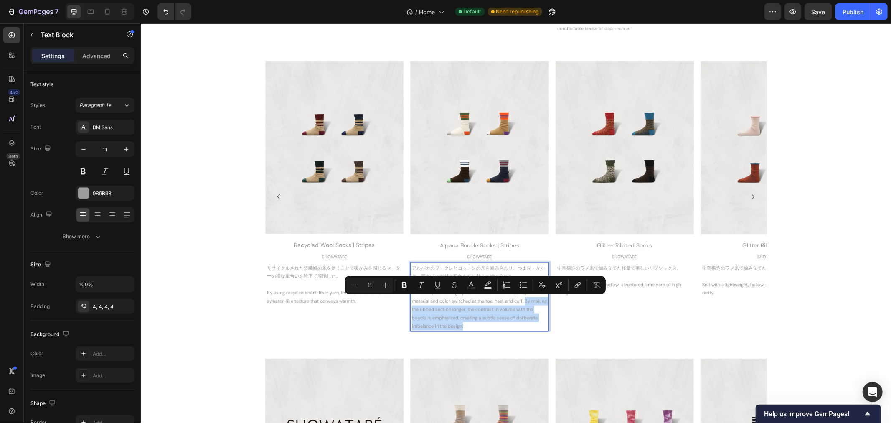
drag, startPoint x: 523, startPoint y: 301, endPoint x: 526, endPoint y: 326, distance: 24.9
click at [526, 326] on p "Knitted by combining alpaca boucle and cotton yarns, with the material and colo…" at bounding box center [479, 308] width 135 height 41
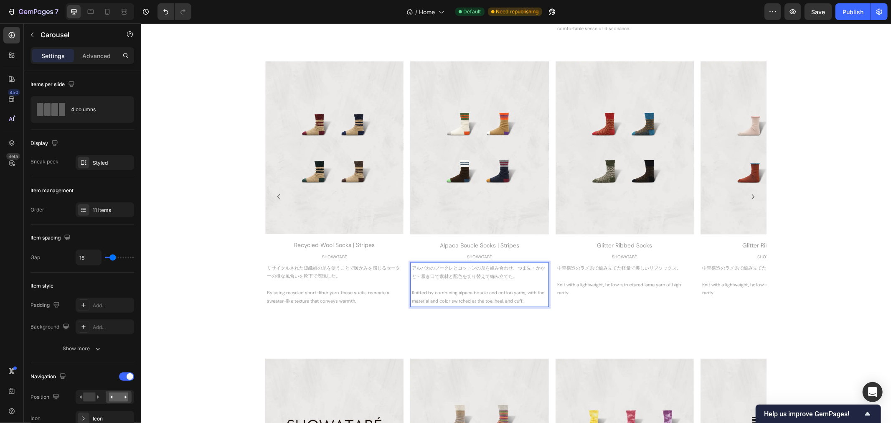
click at [525, 326] on div "Image Alpaca Boucle Socks | Stripes Heading SHOWATABÉ Text Block アルパカのブークレとコットン…" at bounding box center [479, 196] width 138 height 271
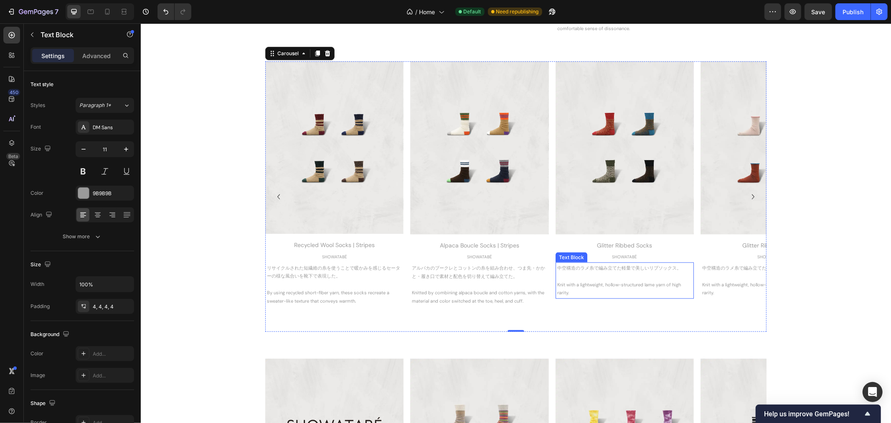
click at [622, 264] on p "中空構造のラメ糸で編み立てた軽量で美しいリブソックス。" at bounding box center [624, 268] width 135 height 8
click at [621, 268] on p "中空構造のラメ糸で編み立てた軽量で美しいリブソックス。" at bounding box center [624, 268] width 135 height 8
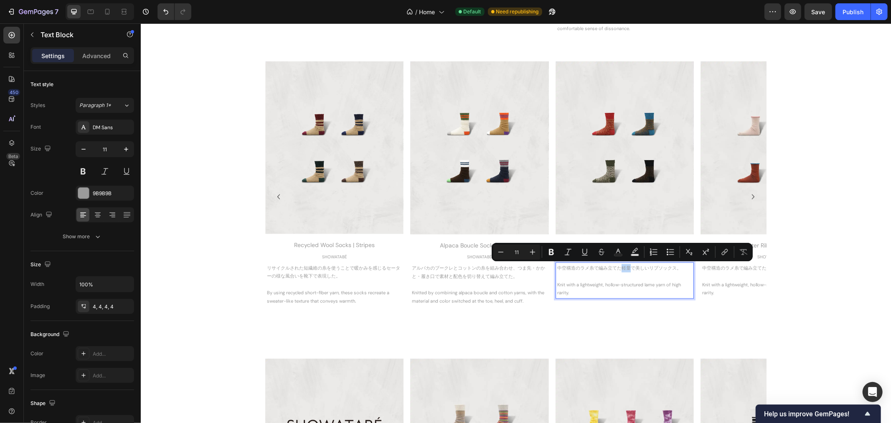
click at [621, 268] on p "中空構造のラメ糸で編み立てた軽量で美しいリブソックス。" at bounding box center [624, 268] width 135 height 8
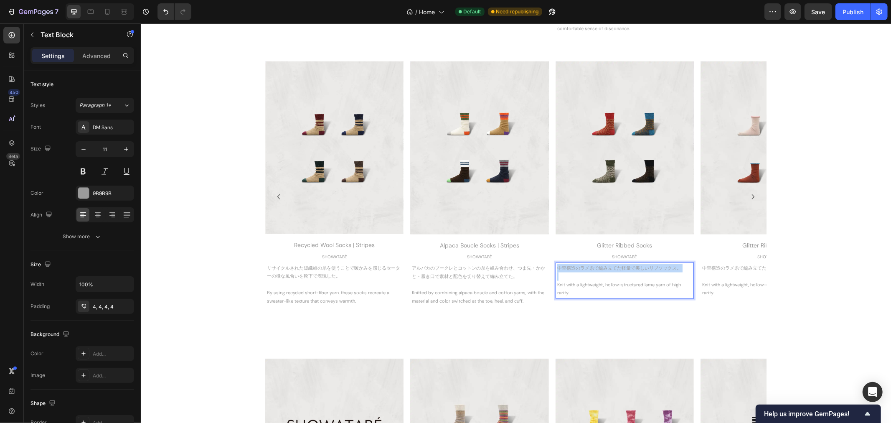
click at [621, 268] on p "中空構造のラメ糸で編み立てた軽量で美しいリブソックス。" at bounding box center [624, 268] width 135 height 8
click at [578, 308] on p "Knit with a lightweight, hollow-structured lame yarn of high rarity." at bounding box center [624, 305] width 135 height 17
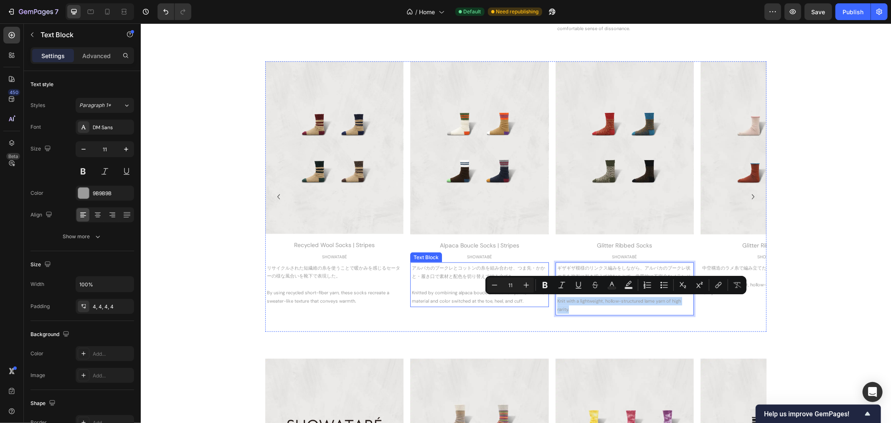
drag, startPoint x: 578, startPoint y: 308, endPoint x: 545, endPoint y: 299, distance: 34.6
click at [545, 299] on div "Image FW [DATE] Collection → Heading SHOWATABÉ Text Block 表現したい世界観や価値観を持たないこと。洋…" at bounding box center [515, 196] width 501 height 271
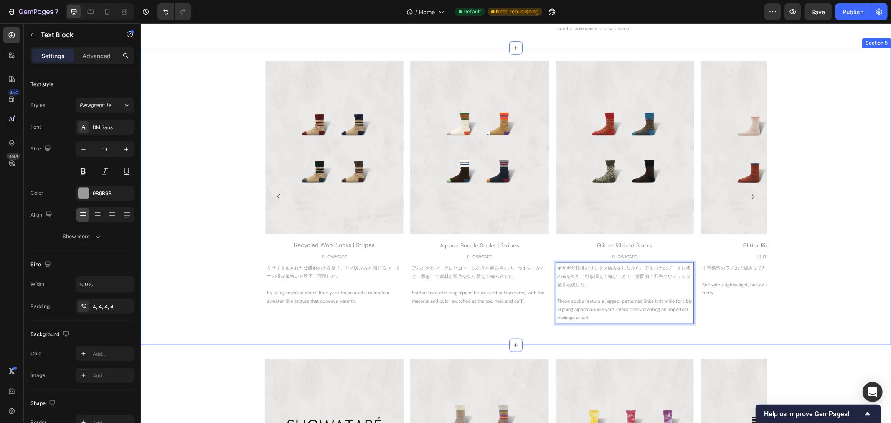
click at [837, 287] on div "Image FW [DATE] Collection → Heading SHOWATABÉ Text Block 表現したい世界観や価値観を持たないこと。洋…" at bounding box center [515, 196] width 751 height 271
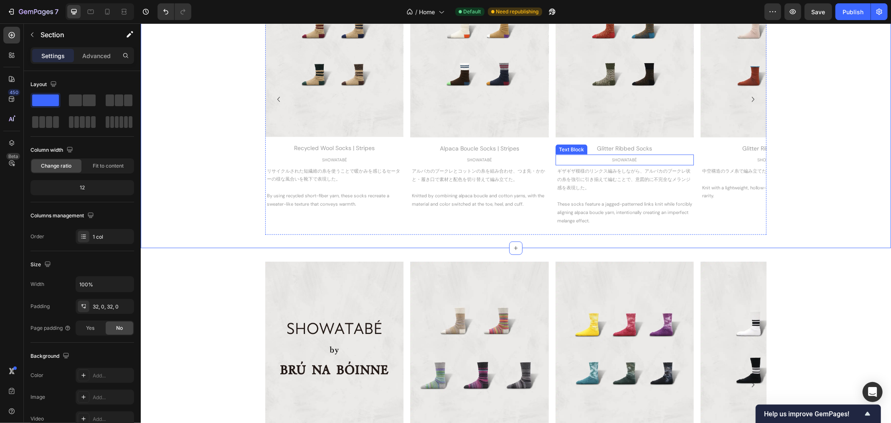
scroll to position [882, 0]
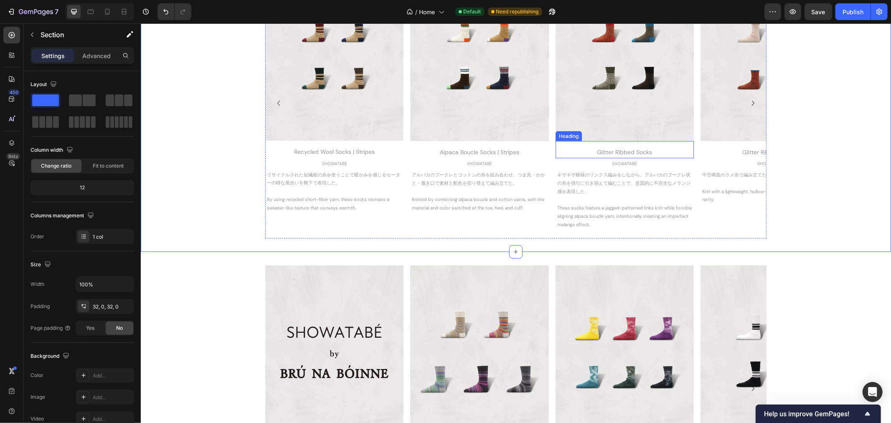
click at [612, 152] on div "Glitter Ribbed Socks" at bounding box center [624, 152] width 138 height 12
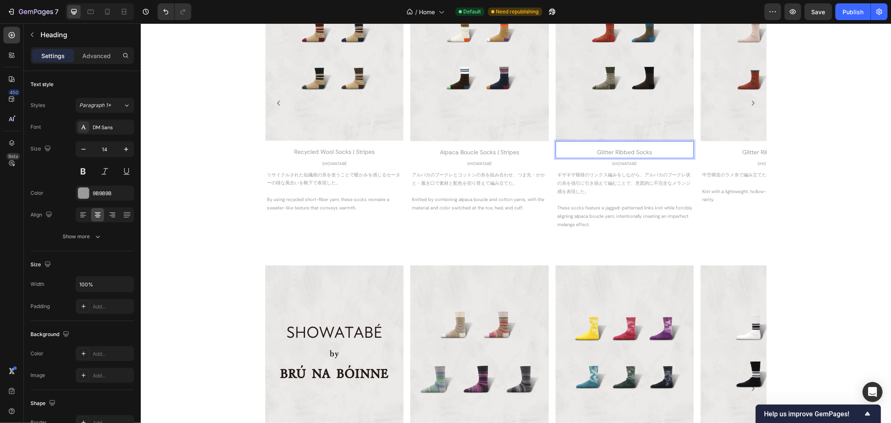
click at [612, 152] on div "Glitter Ribbed Socks" at bounding box center [624, 152] width 138 height 12
click at [612, 152] on p "Glitter Ribbed Socks" at bounding box center [624, 152] width 137 height 10
click at [814, 161] on div "Image FW [DATE] Collection → Heading SHOWATABÉ Text Block 表現したい世界観や価値観を持たないこと。洋…" at bounding box center [515, 103] width 751 height 271
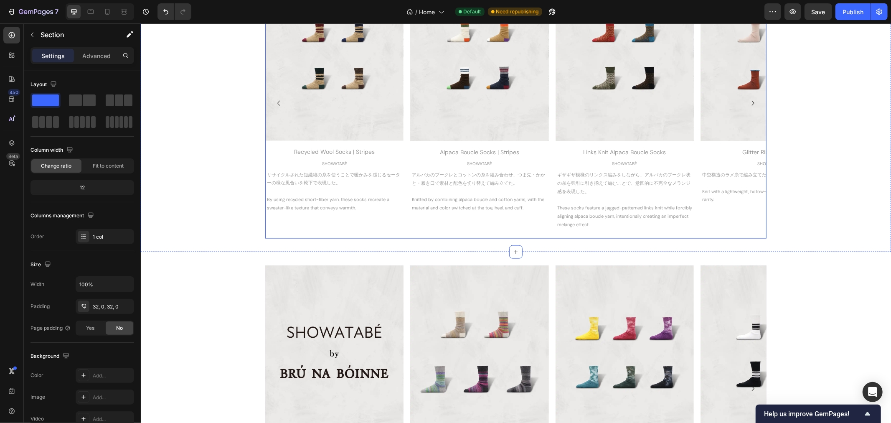
click at [752, 102] on icon "Carousel Next Arrow" at bounding box center [753, 102] width 3 height 5
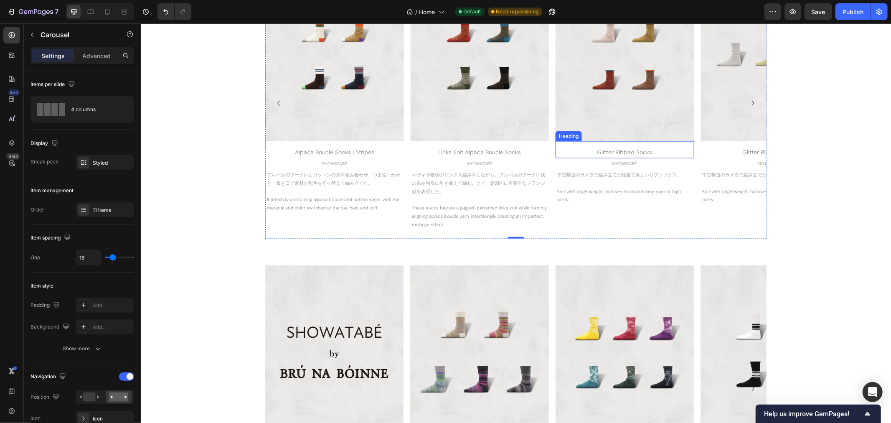
click at [644, 149] on div "Glitter Ribbed Socks" at bounding box center [624, 152] width 138 height 12
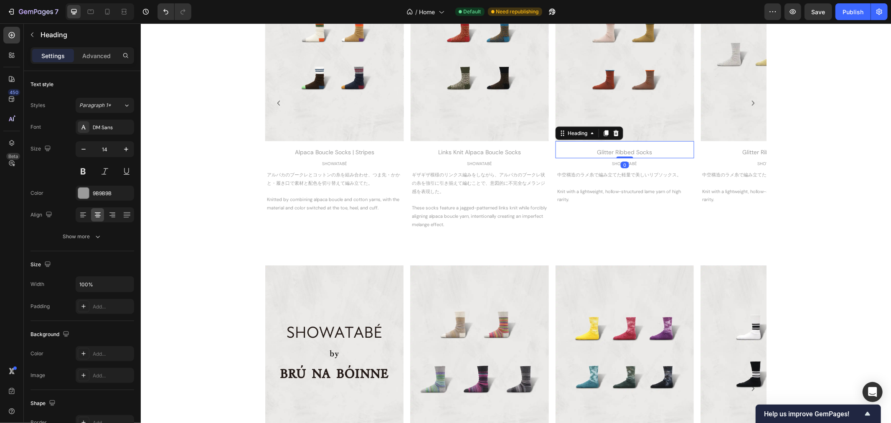
click at [644, 149] on div "Glitter Ribbed Socks" at bounding box center [624, 152] width 138 height 12
click at [644, 149] on p "Glitter Ribbed Socks" at bounding box center [624, 152] width 137 height 10
click at [631, 174] on p "中空構造のラメ糸で編み立てた軽量で美しいリブソックス。" at bounding box center [624, 175] width 135 height 8
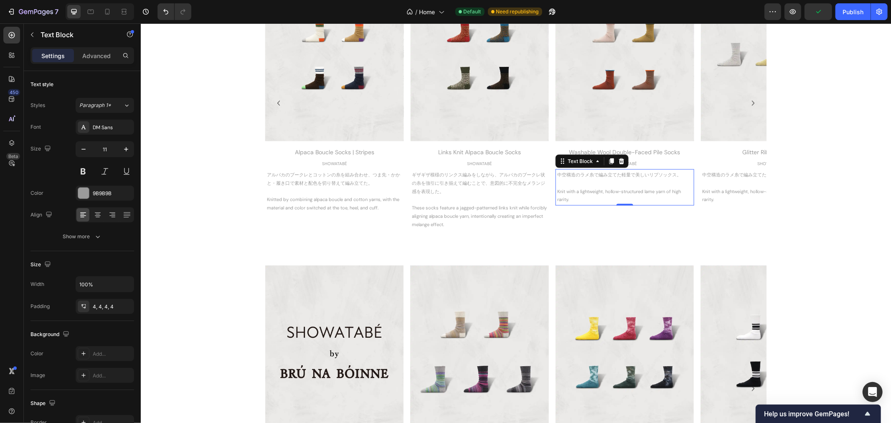
click at [613, 178] on p "中空構造のラメ糸で編み立てた軽量で美しいリブソックス。" at bounding box center [624, 175] width 135 height 8
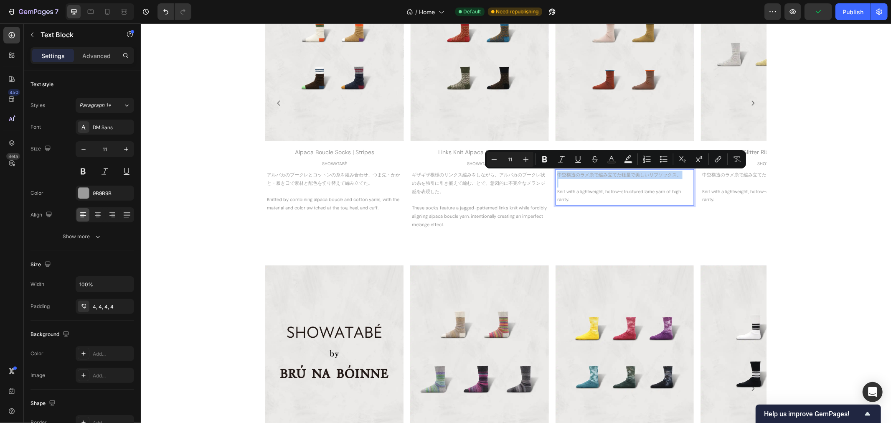
click at [613, 178] on p "中空構造のラメ糸で編み立てた軽量で美しいリブソックス。" at bounding box center [624, 175] width 135 height 8
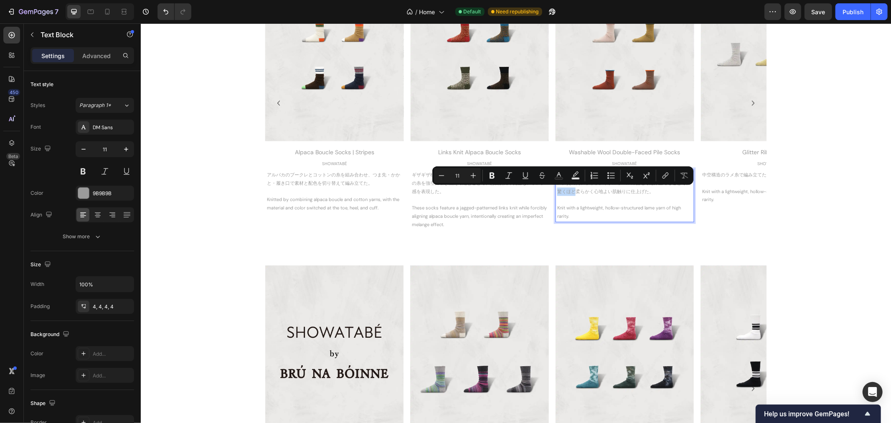
drag, startPoint x: 573, startPoint y: 191, endPoint x: 554, endPoint y: 190, distance: 19.3
click at [557, 190] on p "特殊な機械で裏表異なる色の糸を編み込んだウールパイルソックス。質の高いウォッシャブルウールの梳毛で編み立てることで、驚くほど柔らかく心地よい肌触りに仕上げた。" at bounding box center [624, 183] width 135 height 25
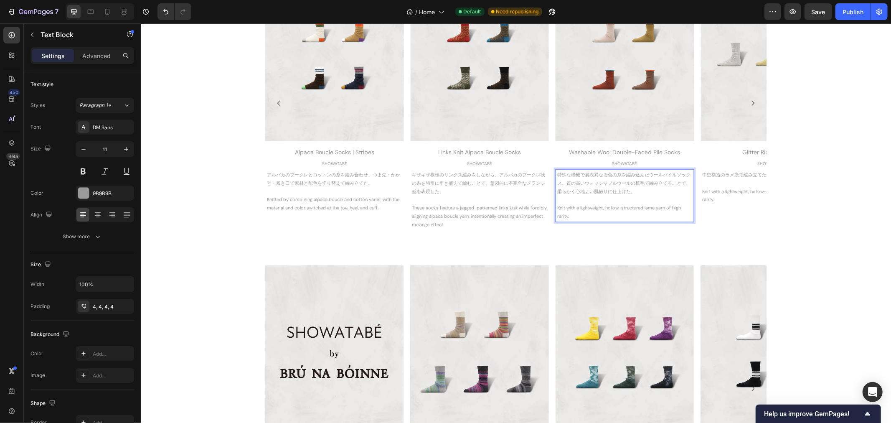
click at [562, 207] on p "Knit with a lightweight, hollow-structured lame yarn of high rarity." at bounding box center [624, 212] width 135 height 17
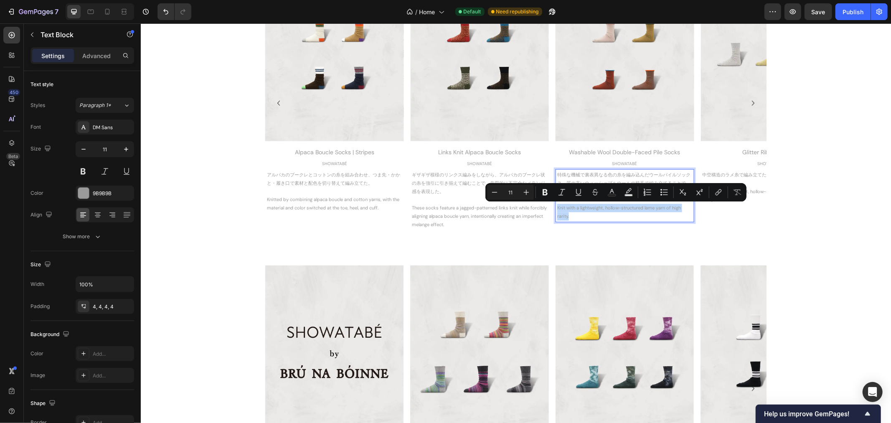
drag, startPoint x: 554, startPoint y: 207, endPoint x: 570, endPoint y: 214, distance: 17.6
click at [570, 214] on p "Knit with a lightweight, hollow-structured lame yarn of high rarity." at bounding box center [624, 212] width 135 height 17
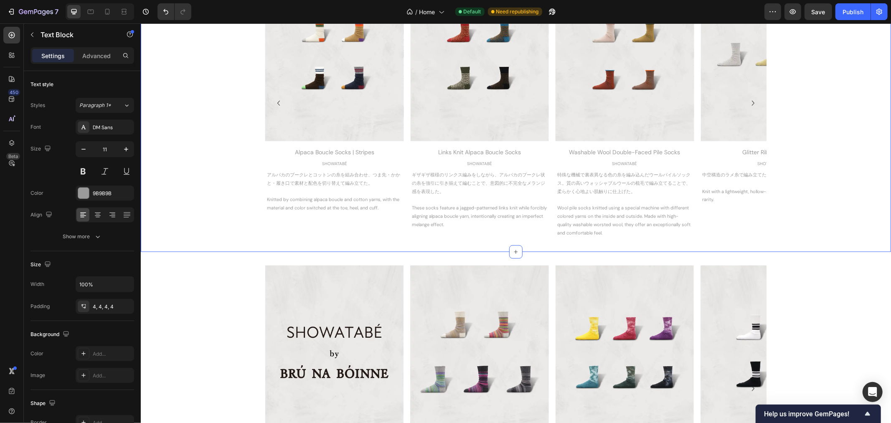
click at [808, 211] on div "Image FW [DATE] Collection → Heading SHOWATABÉ Text Block 表現したい世界観や価値観を持たないこと。洋…" at bounding box center [515, 103] width 751 height 271
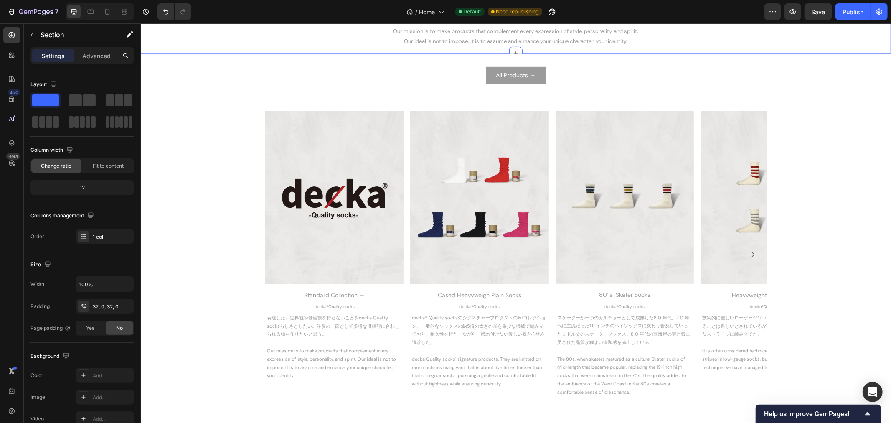
scroll to position [371, 0]
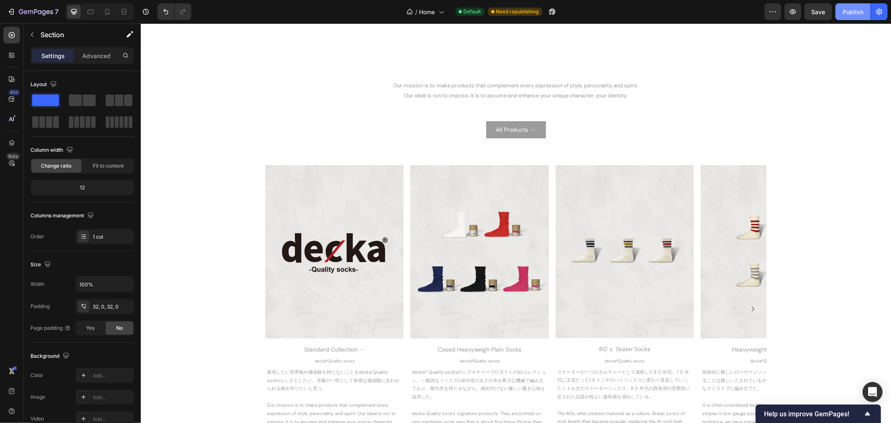
click at [853, 13] on div "Publish" at bounding box center [853, 12] width 21 height 9
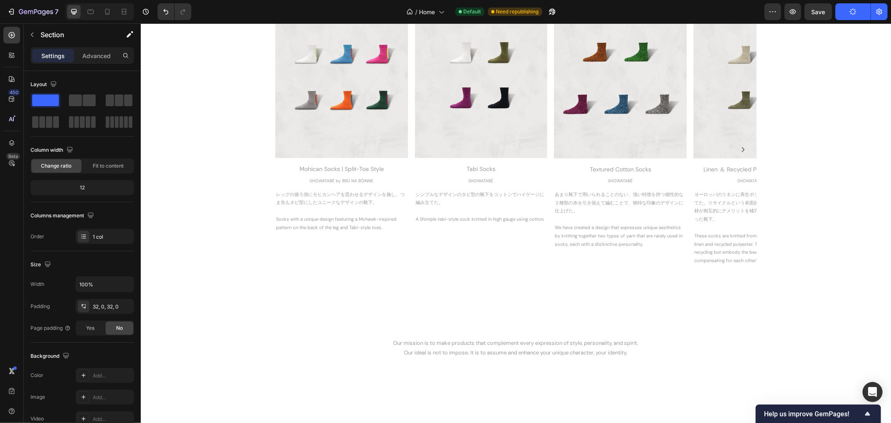
scroll to position [0, 0]
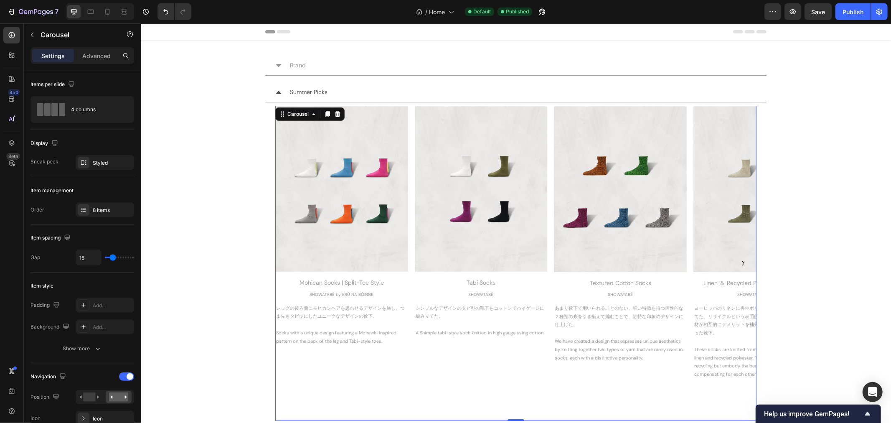
click at [738, 263] on icon "Carousel Next Arrow" at bounding box center [743, 263] width 10 height 10
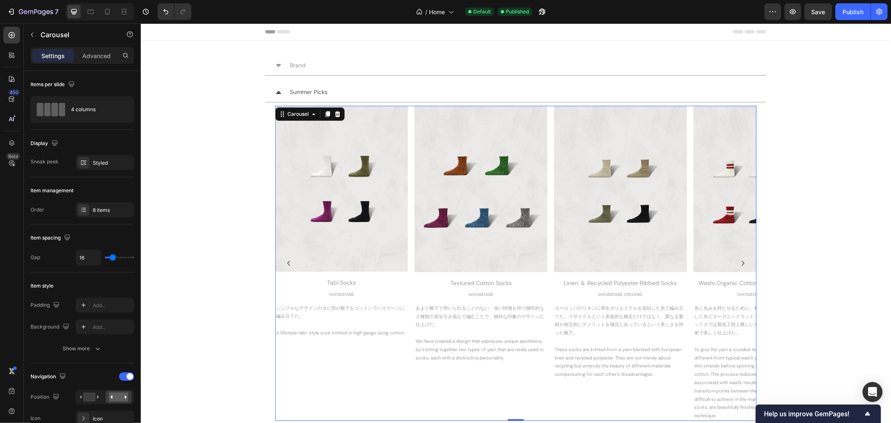
click at [738, 263] on icon "Carousel Next Arrow" at bounding box center [743, 263] width 10 height 10
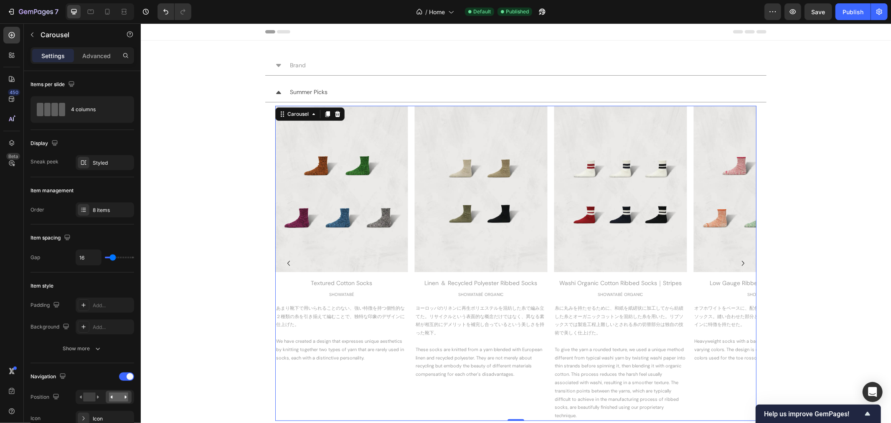
click at [738, 263] on icon "Carousel Next Arrow" at bounding box center [743, 263] width 10 height 10
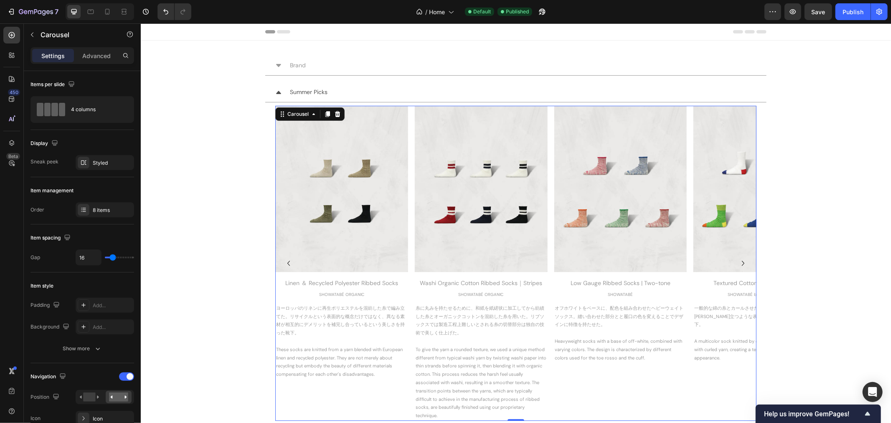
click at [738, 263] on icon "Carousel Next Arrow" at bounding box center [743, 263] width 10 height 10
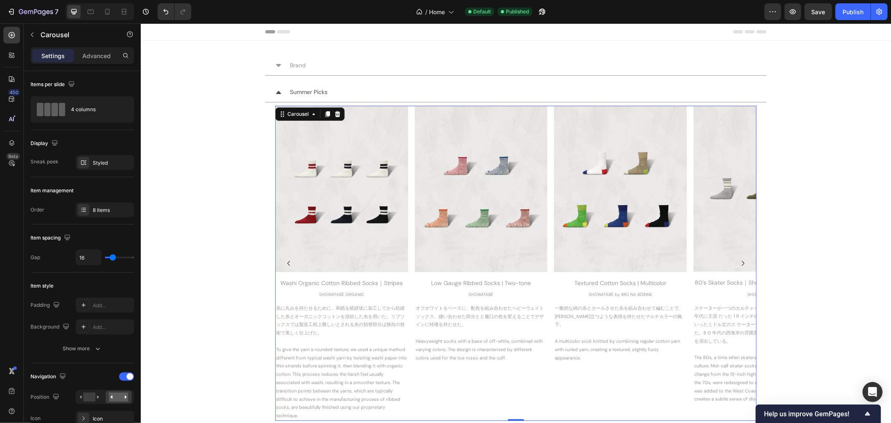
click at [738, 263] on icon "Carousel Next Arrow" at bounding box center [743, 263] width 10 height 10
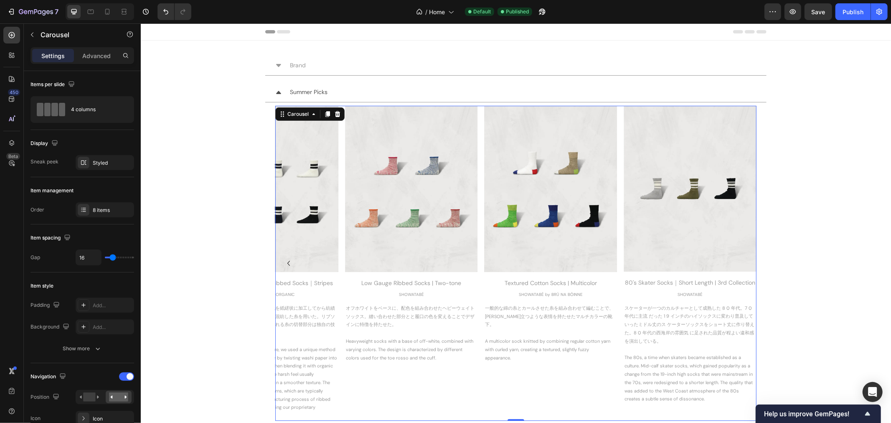
click at [285, 261] on icon "Carousel Back Arrow" at bounding box center [288, 263] width 10 height 10
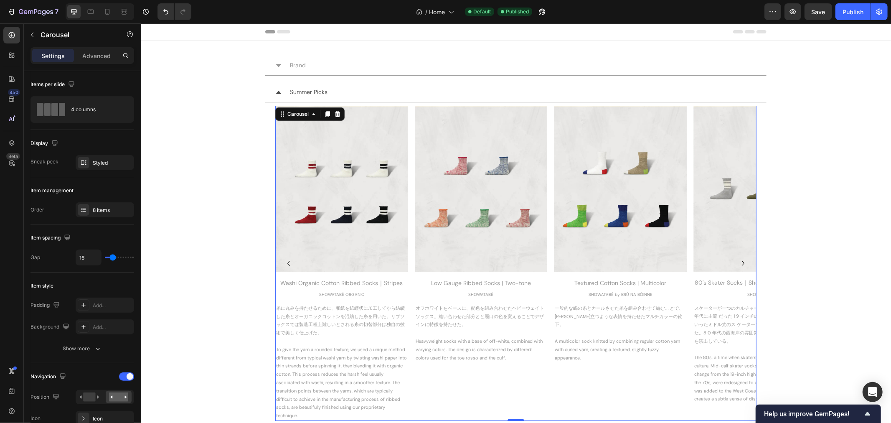
click at [285, 261] on icon "Carousel Back Arrow" at bounding box center [288, 263] width 10 height 10
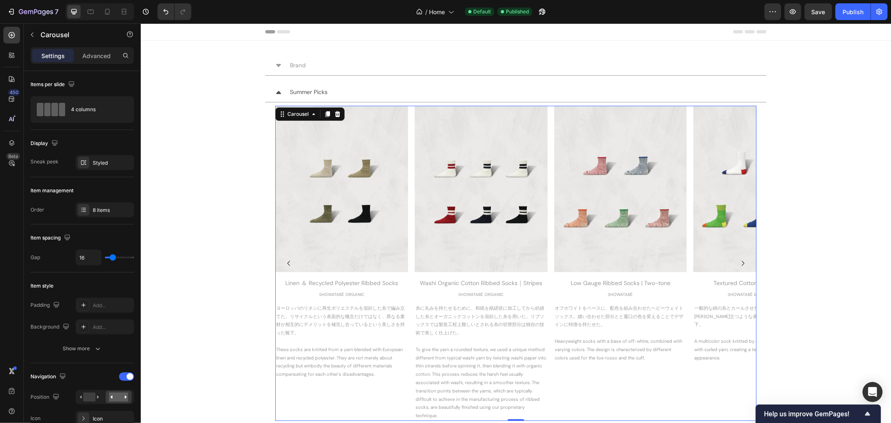
click at [285, 261] on icon "Carousel Back Arrow" at bounding box center [288, 263] width 10 height 10
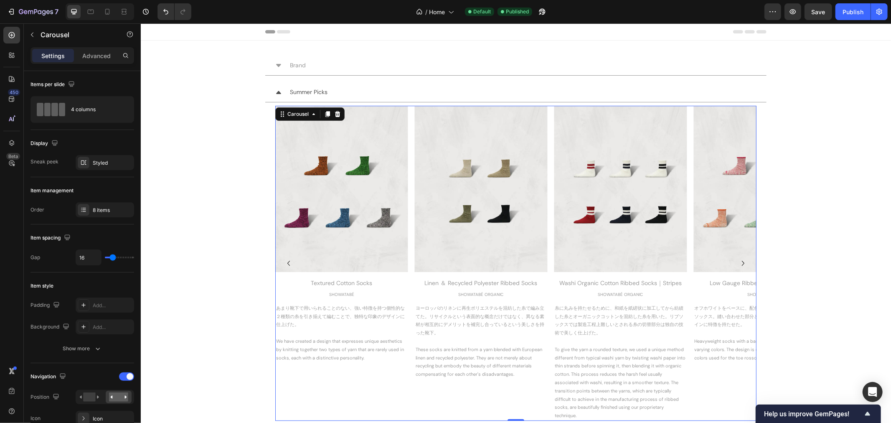
click at [285, 261] on icon "Carousel Back Arrow" at bounding box center [288, 263] width 10 height 10
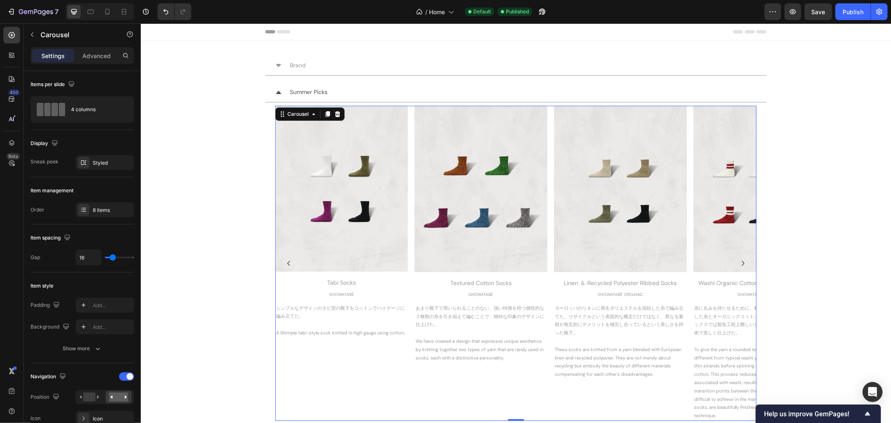
click at [285, 261] on icon "Carousel Back Arrow" at bounding box center [288, 263] width 10 height 10
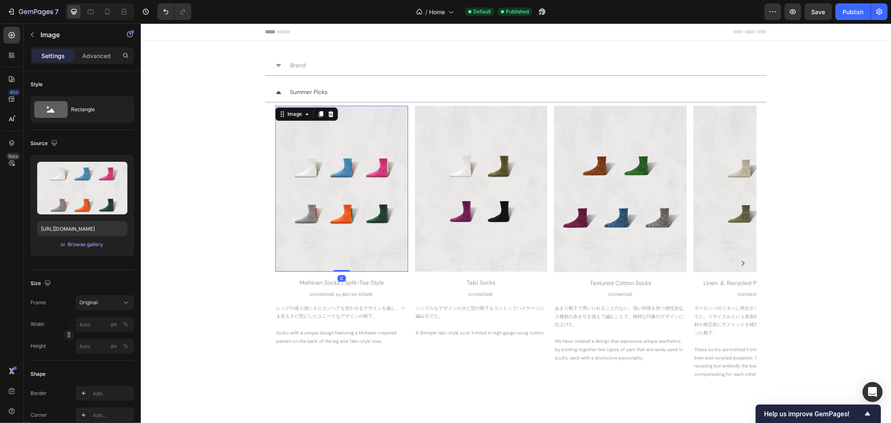
click at [285, 261] on img at bounding box center [341, 188] width 133 height 166
click at [91, 244] on div "Browse gallery" at bounding box center [86, 245] width 36 height 8
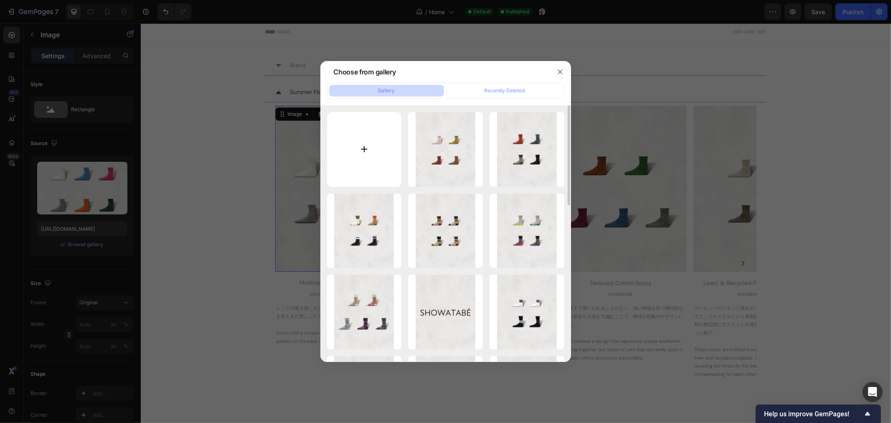
click at [369, 145] on input "file" at bounding box center [364, 149] width 75 height 75
type input "C:\fakepath\SW-31 _All.webp"
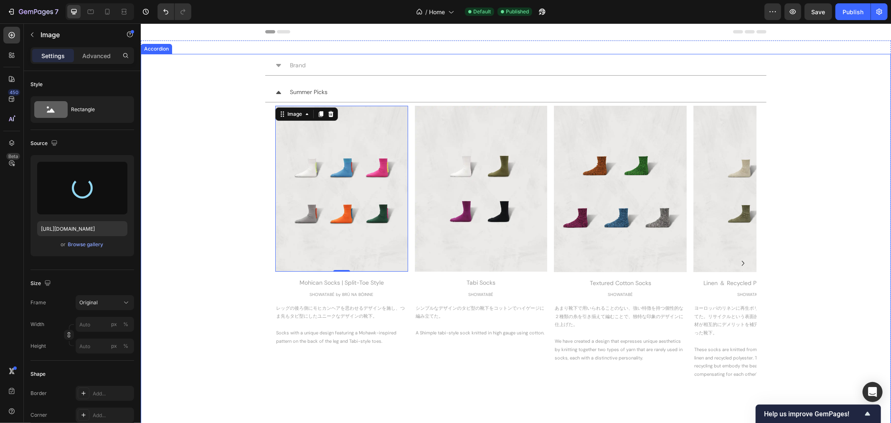
click at [320, 94] on p "Summer Picks" at bounding box center [309, 92] width 38 height 10
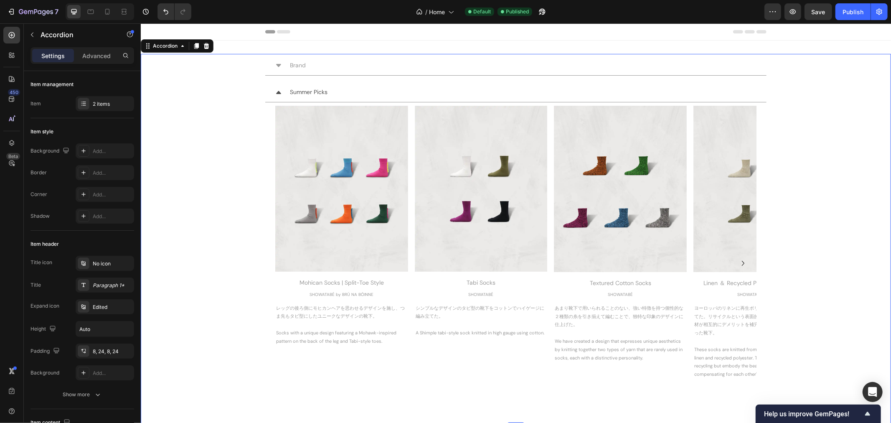
click at [296, 90] on p "Summer Picks" at bounding box center [309, 92] width 38 height 10
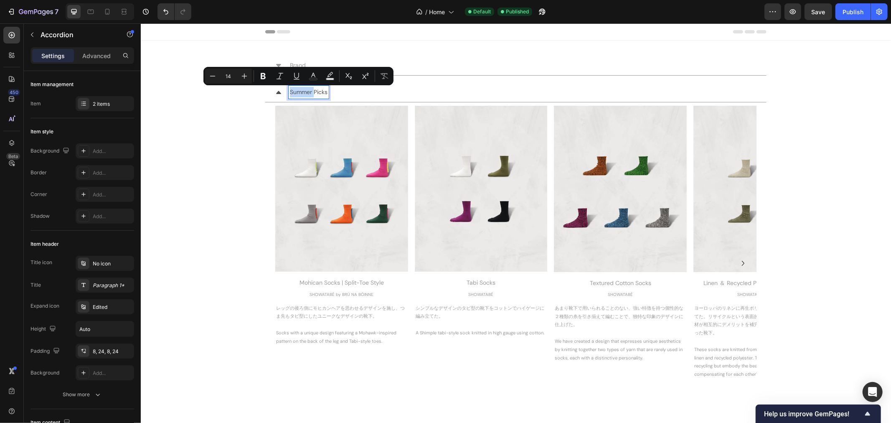
click at [307, 87] on p "Summer Picks" at bounding box center [309, 92] width 38 height 10
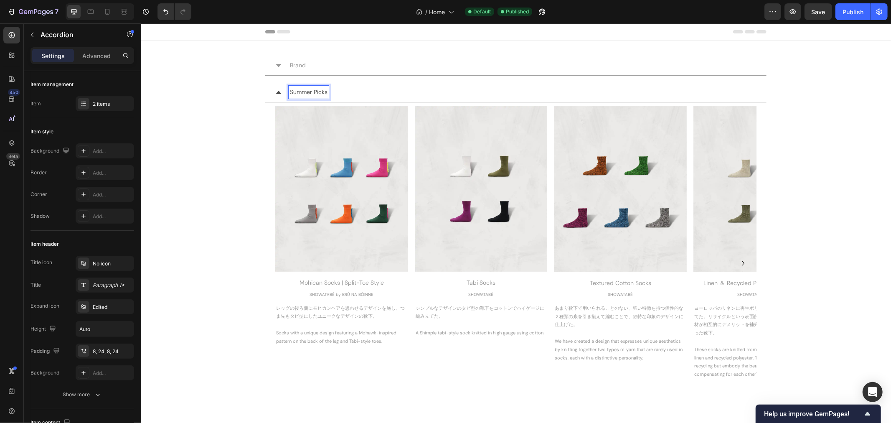
click at [307, 93] on p "Summer Picks" at bounding box center [309, 92] width 38 height 10
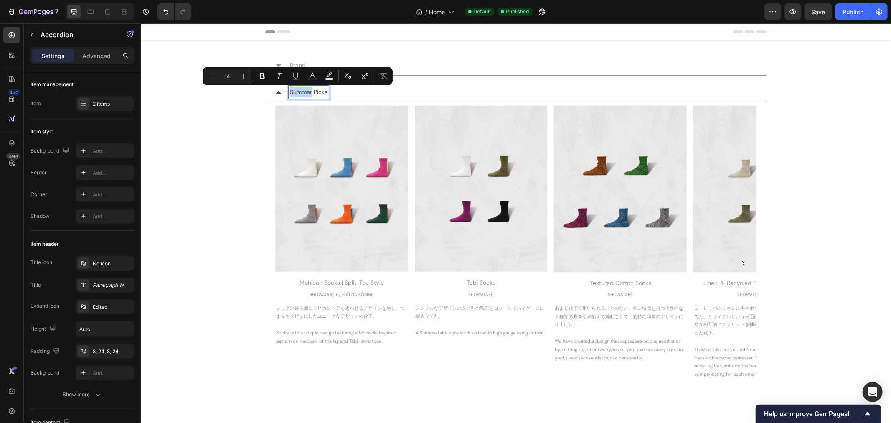
drag, startPoint x: 308, startPoint y: 93, endPoint x: 285, endPoint y: 96, distance: 23.6
click at [288, 96] on div "Summer Picks" at bounding box center [308, 91] width 40 height 13
click at [299, 93] on p "Summer Picks" at bounding box center [309, 92] width 38 height 10
drag, startPoint x: 285, startPoint y: 91, endPoint x: 309, endPoint y: 94, distance: 23.6
click at [309, 94] on div "Summer Picks" at bounding box center [308, 91] width 40 height 13
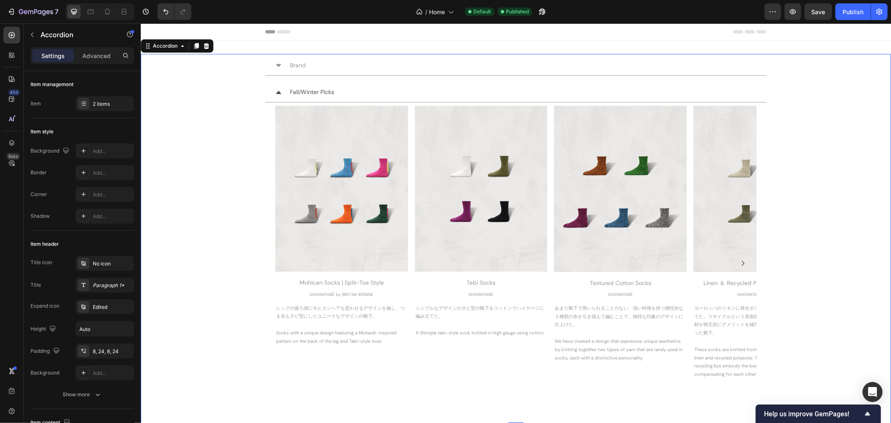
click at [218, 120] on div "Fall/Winter Picks Image Mohican Socks | Split-Toe Style Heading SHOWATABÉ by BR…" at bounding box center [516, 253] width 750 height 342
click at [165, 8] on icon "Undo/Redo" at bounding box center [166, 12] width 8 height 8
click at [208, 183] on div "Fall/Winter Picks Image Mohican Socks | Split-Toe Style Heading SHOWATABÉ by BR…" at bounding box center [516, 253] width 750 height 342
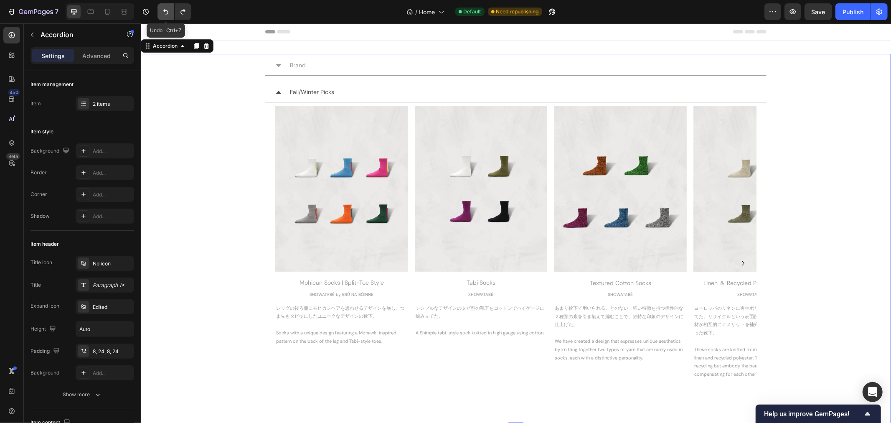
click at [163, 15] on icon "Undo/Redo" at bounding box center [166, 12] width 8 height 8
click at [162, 11] on icon "Undo/Redo" at bounding box center [166, 12] width 8 height 8
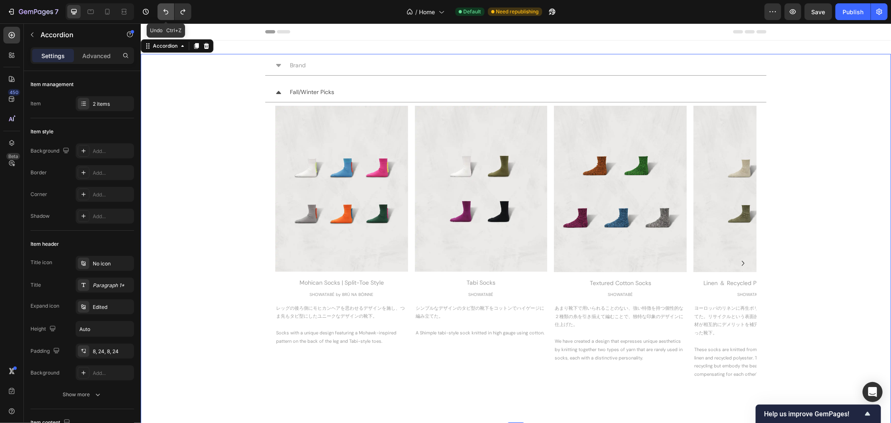
click at [162, 11] on icon "Undo/Redo" at bounding box center [166, 12] width 8 height 8
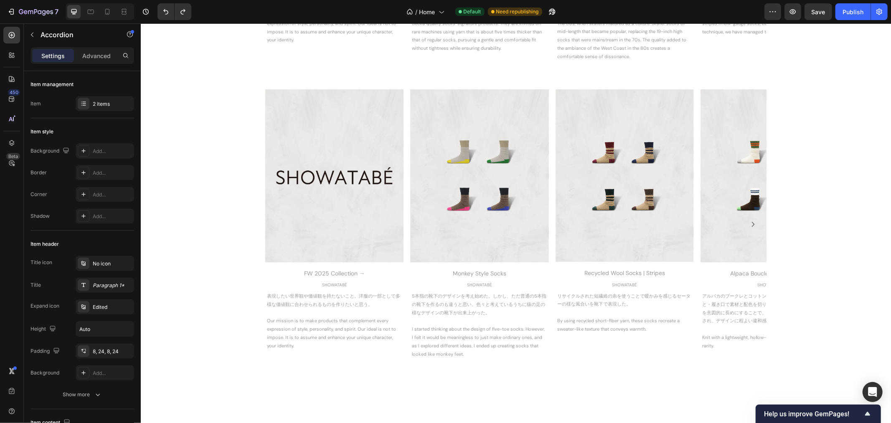
scroll to position [650, 0]
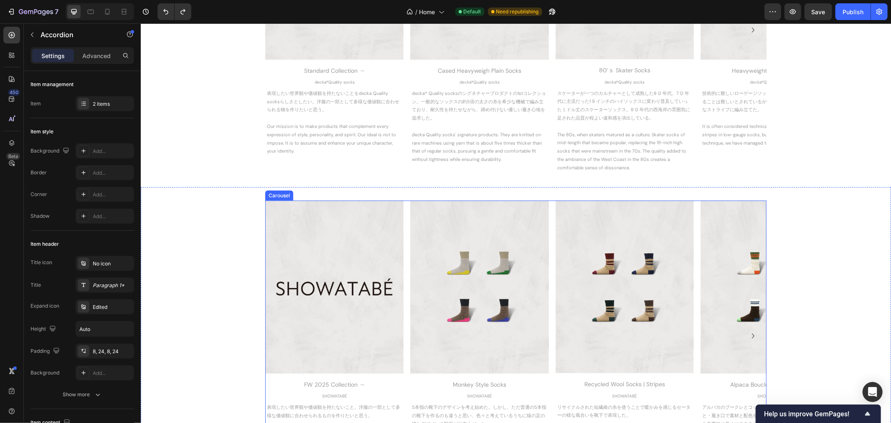
click at [748, 334] on icon "Carousel Next Arrow" at bounding box center [753, 336] width 10 height 10
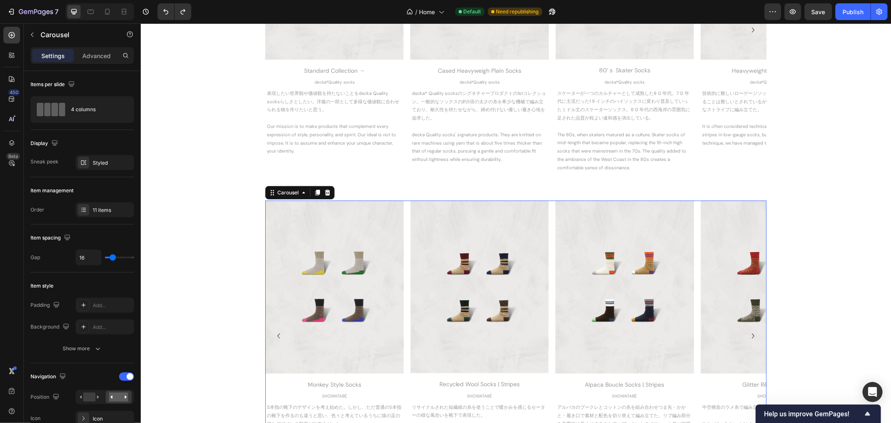
click at [748, 334] on icon "Carousel Next Arrow" at bounding box center [753, 336] width 10 height 10
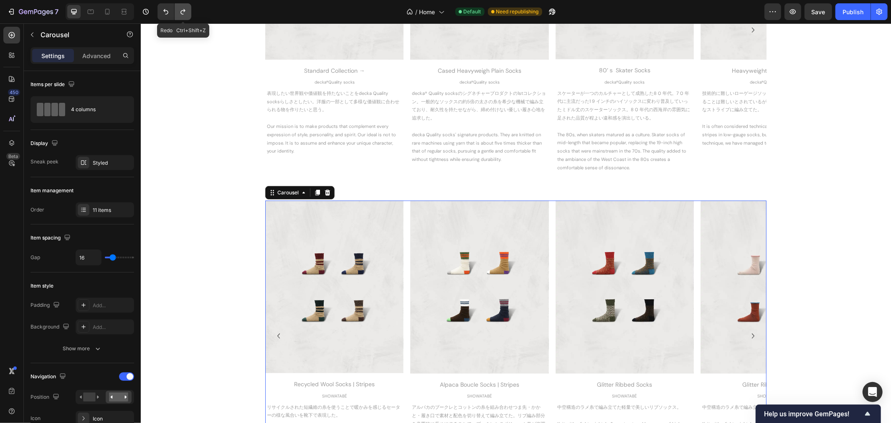
click at [181, 10] on icon "Undo/Redo" at bounding box center [183, 12] width 8 height 8
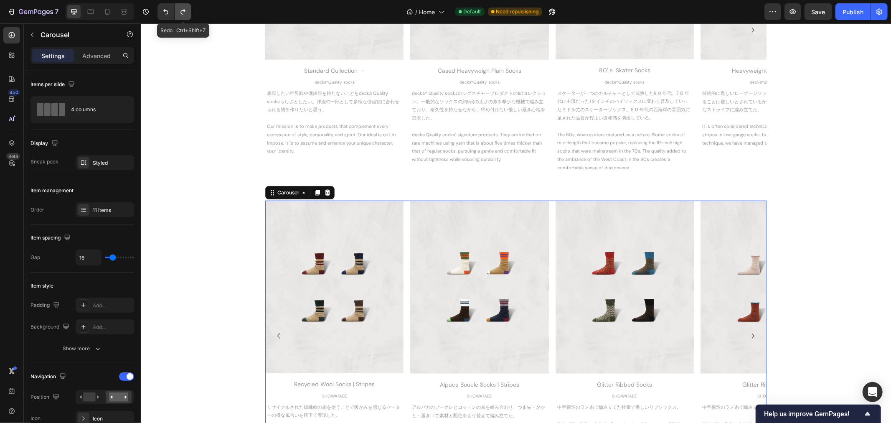
click at [181, 10] on icon "Undo/Redo" at bounding box center [183, 12] width 8 height 8
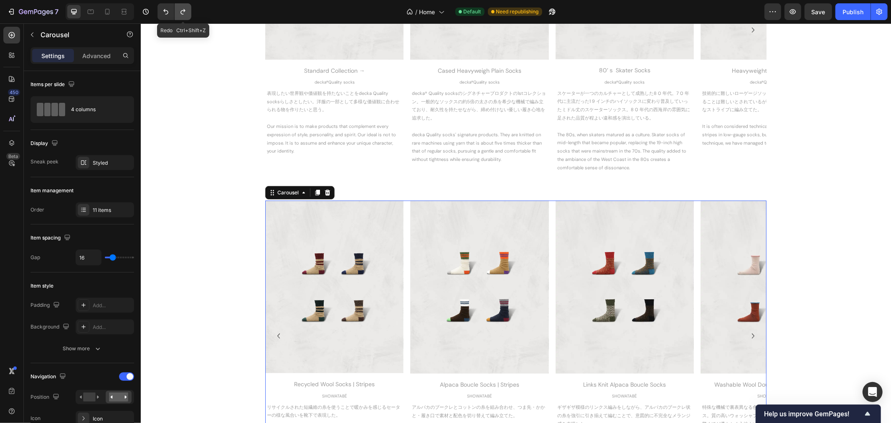
click at [181, 10] on icon "Undo/Redo" at bounding box center [183, 12] width 8 height 8
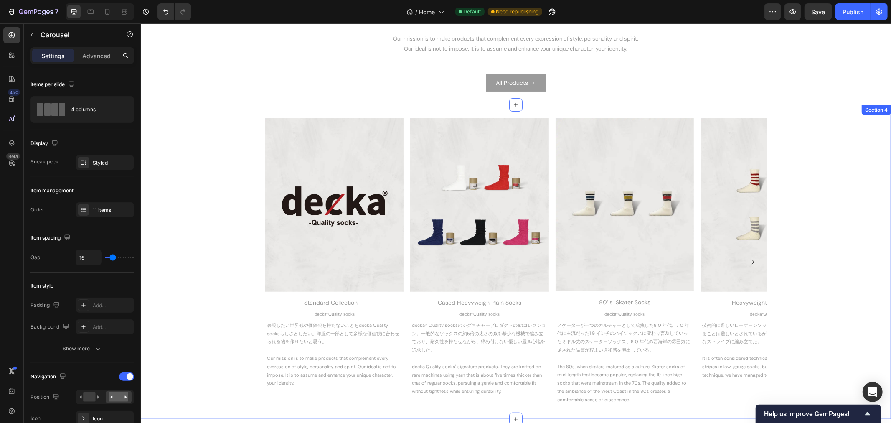
scroll to position [0, 0]
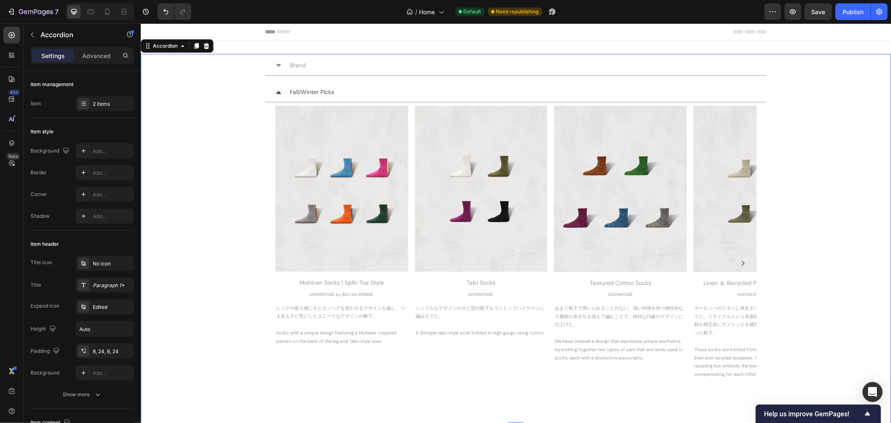
click at [311, 92] on p "Fall/Winter Picks" at bounding box center [312, 92] width 44 height 10
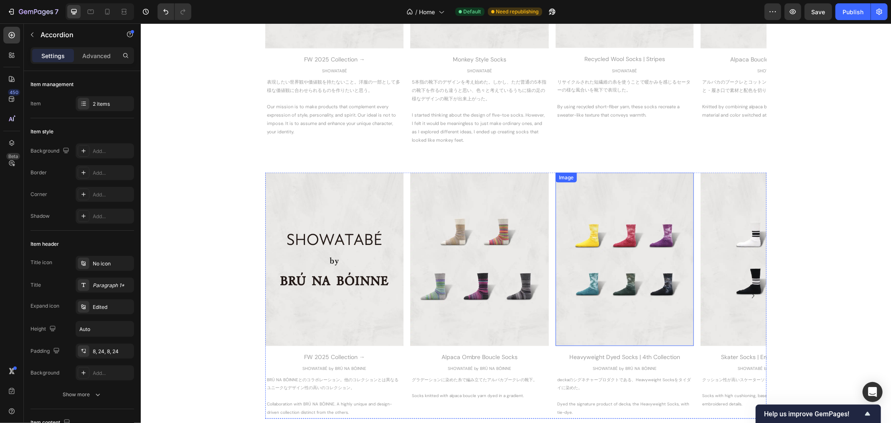
scroll to position [836, 0]
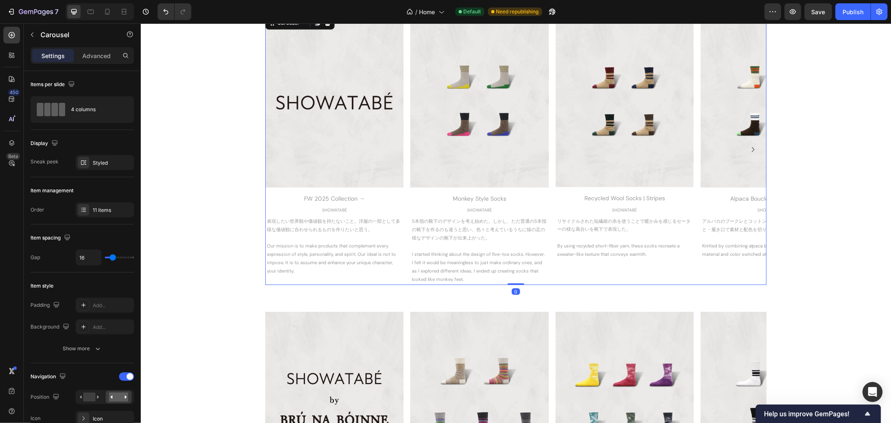
click at [752, 149] on icon "Carousel Next Arrow" at bounding box center [753, 149] width 3 height 5
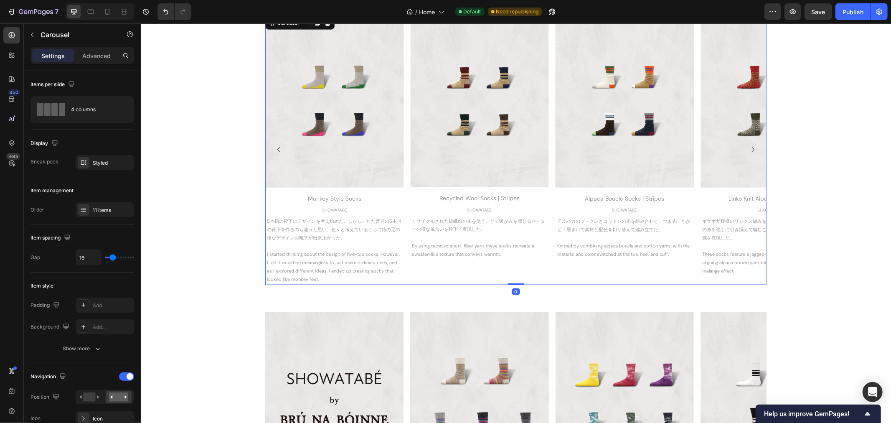
click at [752, 149] on icon "Carousel Next Arrow" at bounding box center [753, 149] width 3 height 5
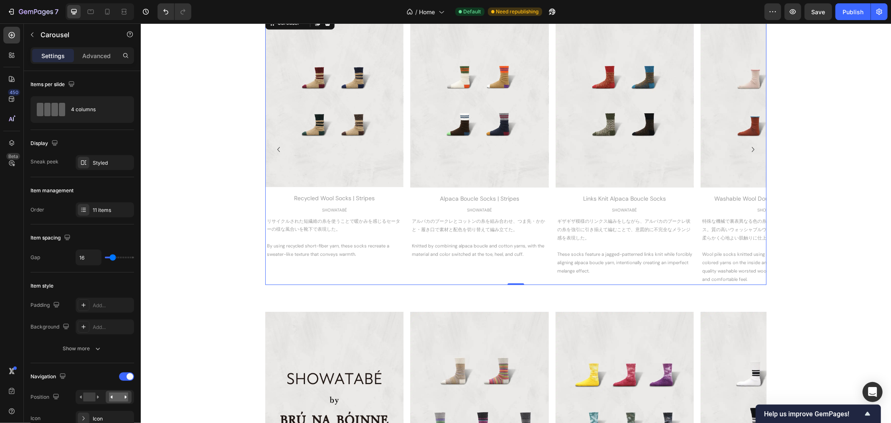
click at [752, 149] on icon "Carousel Next Arrow" at bounding box center [753, 149] width 3 height 5
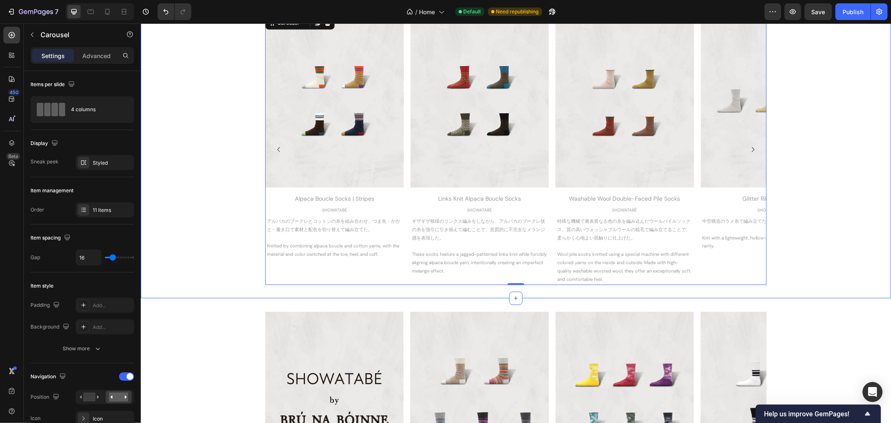
click at [831, 165] on div "Image FW [DATE] Collection → Heading SHOWATABÉ Text Block 表現したい世界観や価値観を持たないこと。洋…" at bounding box center [515, 149] width 751 height 271
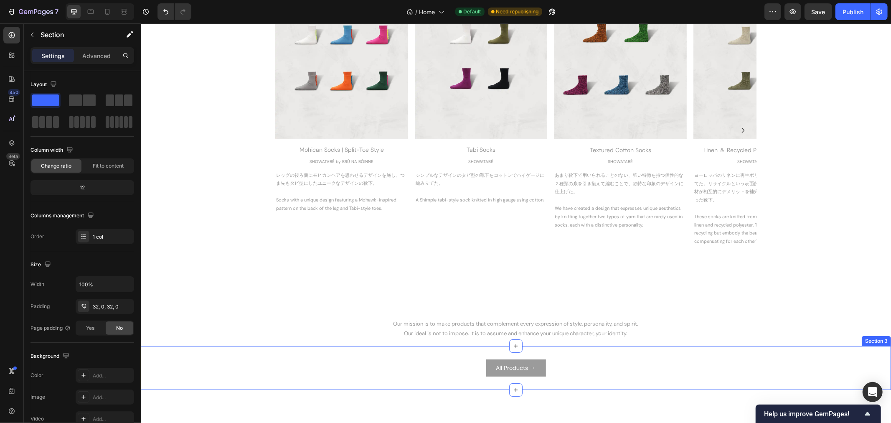
scroll to position [0, 0]
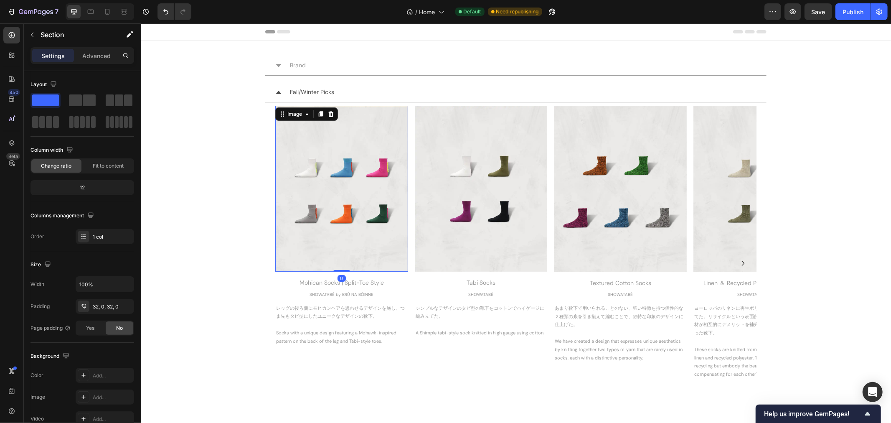
click at [354, 214] on img at bounding box center [341, 188] width 133 height 166
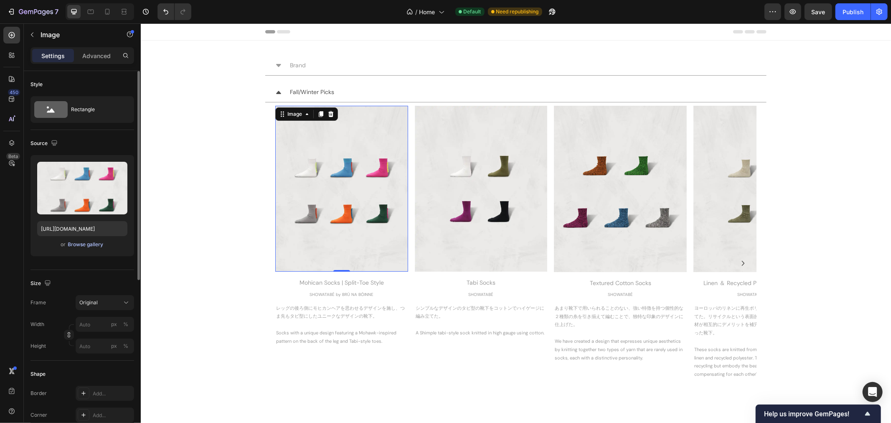
click at [97, 246] on div "Browse gallery" at bounding box center [86, 245] width 36 height 8
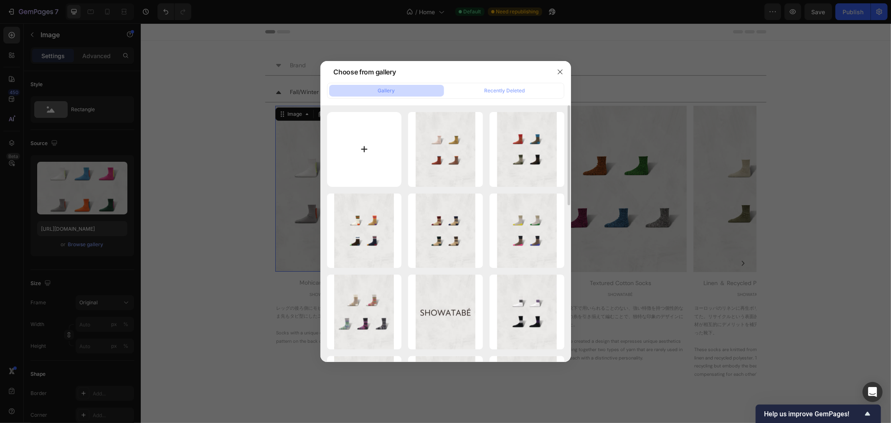
click at [370, 155] on input "file" at bounding box center [364, 149] width 75 height 75
type input "C:\fakepath\SW-31 _All.webp"
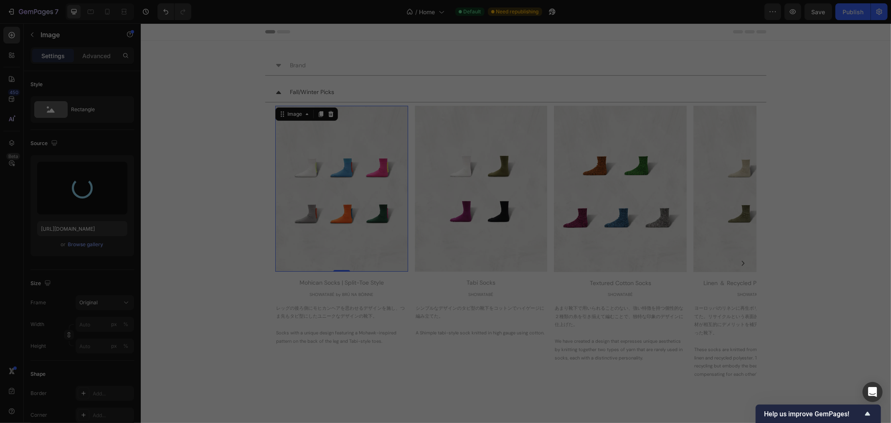
type input "[URL][DOMAIN_NAME]"
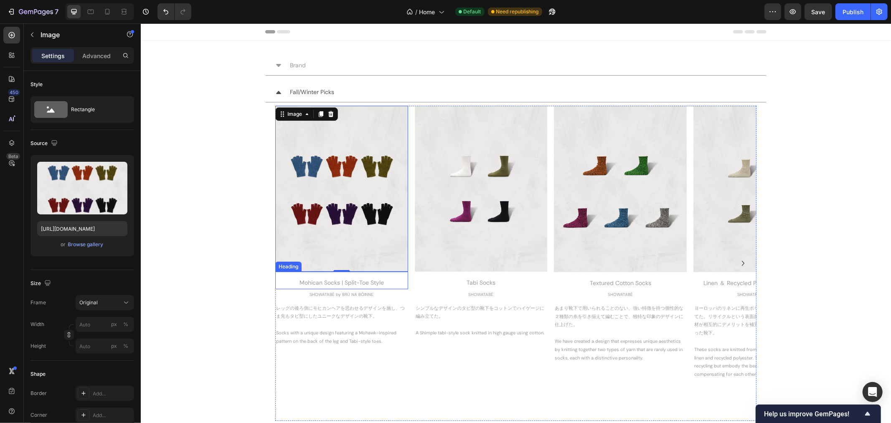
click at [324, 281] on div "Mohican Socks | Split-Toe Style" at bounding box center [341, 282] width 133 height 12
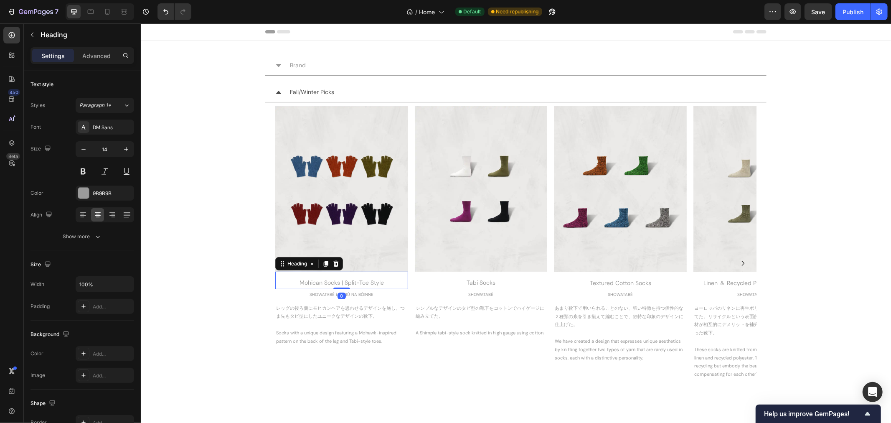
click at [324, 281] on div "Mohican Socks | Split-Toe Style" at bounding box center [341, 282] width 133 height 12
click at [324, 281] on p "Mohican Socks | Split-Toe Style" at bounding box center [341, 282] width 131 height 10
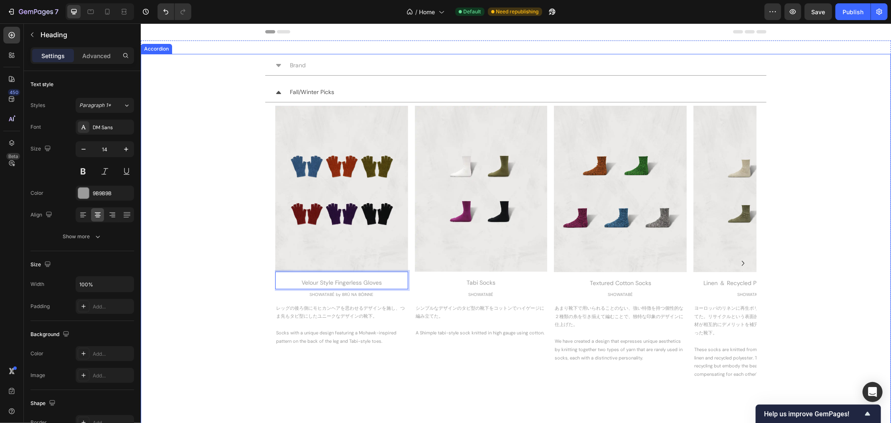
click at [237, 267] on div "Fall/Winter Picks Image Velour Style Fingerless Gloves Heading 0 SHOWATABÉ by B…" at bounding box center [516, 253] width 750 height 342
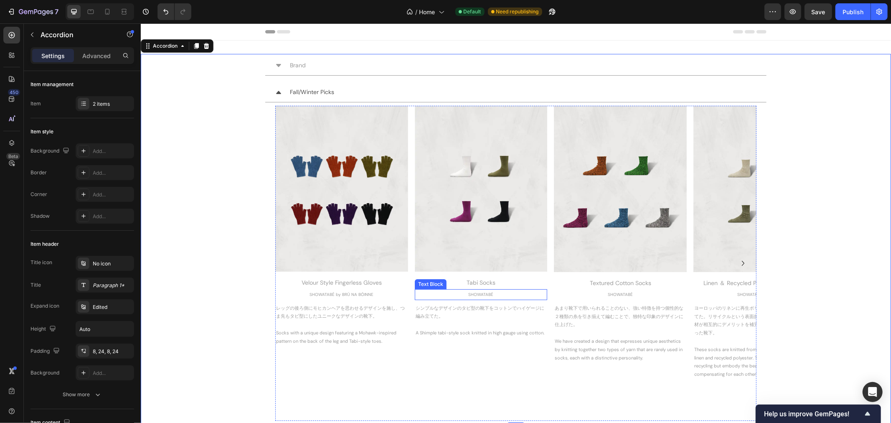
click at [516, 295] on p "SHOWATABÉ" at bounding box center [480, 294] width 131 height 8
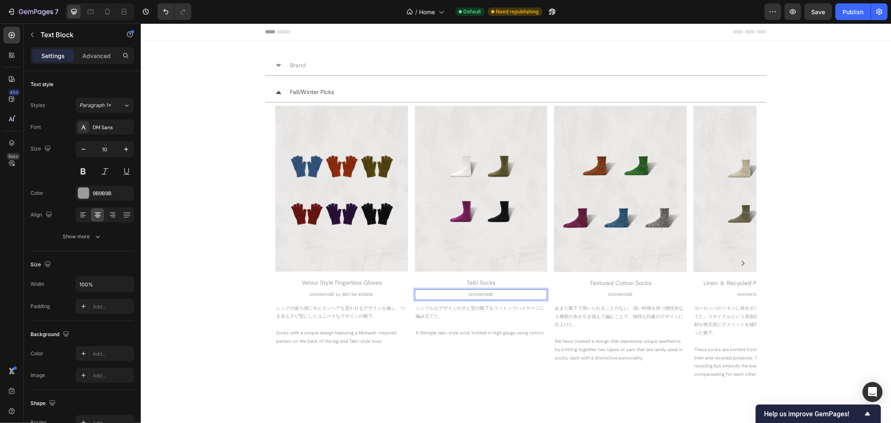
click at [504, 295] on p "SHOWATABÉ" at bounding box center [480, 294] width 131 height 8
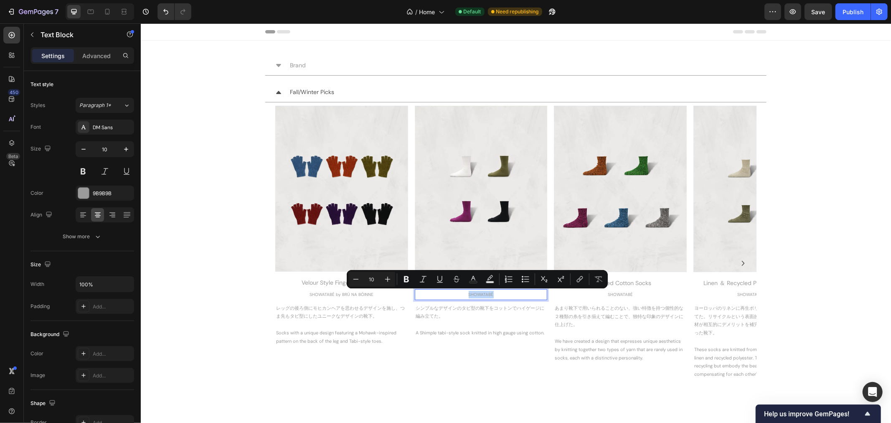
copy p "SHOWATABÉ"
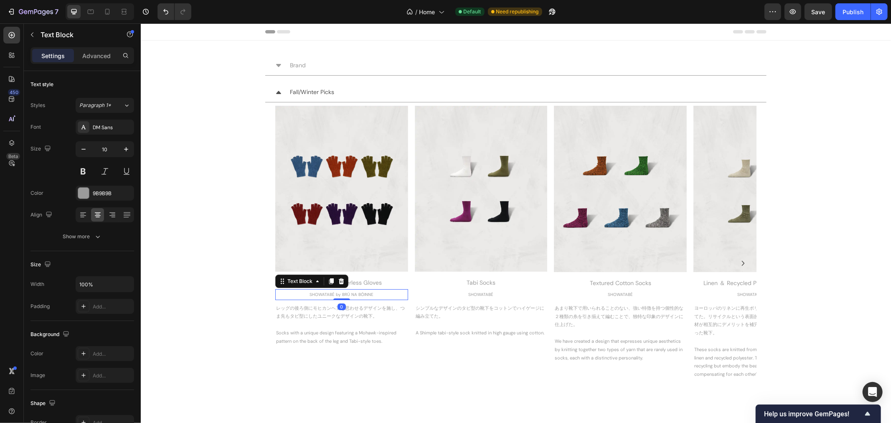
click at [341, 293] on p "SHOWATABÉ by BRÚ NA BÓINNE" at bounding box center [341, 294] width 131 height 8
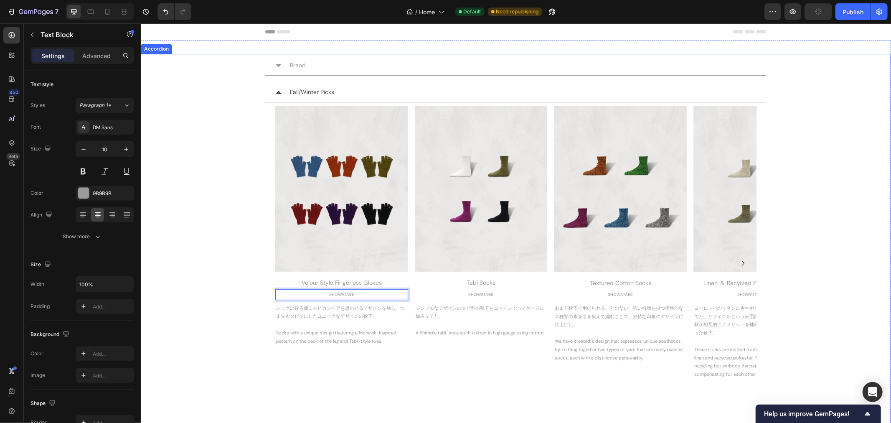
click at [227, 283] on div "Fall/Winter Picks Image Velour Style Fingerless Gloves Heading SHOWATABÉ Text B…" at bounding box center [516, 253] width 750 height 342
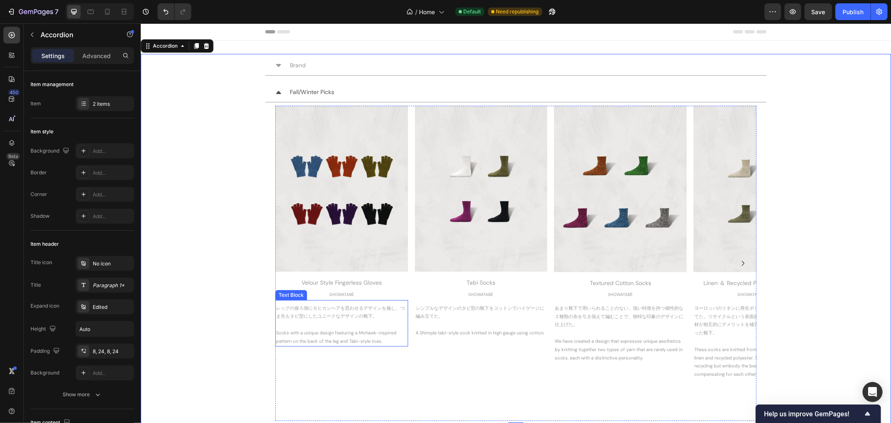
click at [360, 314] on p "レッグの後ろ側にモヒカンヘアを思わせるデザインを施し、つま先もタビ型にしたユニークなデザインの靴下。" at bounding box center [341, 312] width 131 height 17
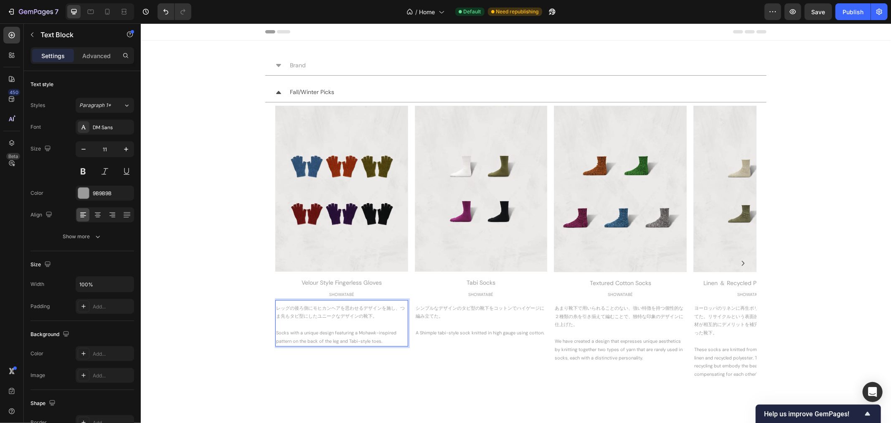
click at [376, 315] on p "レッグの後ろ側にモヒカンヘアを思わせるデザインを施し、つま先もタビ型にしたユニークなデザインの靴下。" at bounding box center [341, 312] width 131 height 17
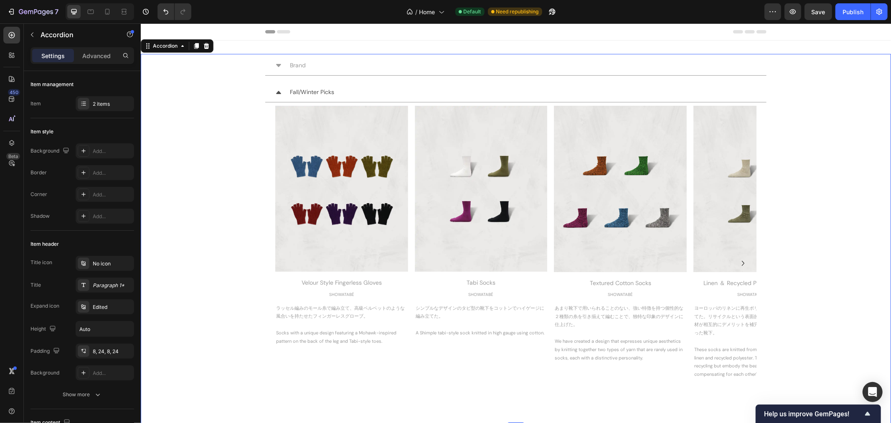
click at [244, 323] on div "Fall/Winter Picks Image Velour Style Fingerless Gloves Heading SHOWATABÉ Text B…" at bounding box center [516, 253] width 750 height 342
click at [356, 333] on p "Socks with a unique design featuring a Mohawk-inspired pattern on the back of t…" at bounding box center [341, 332] width 131 height 25
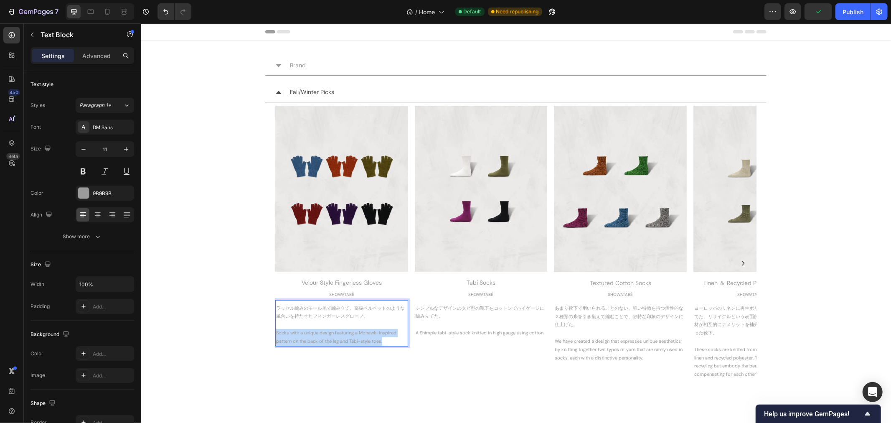
click at [356, 333] on p "Socks with a unique design featuring a Mohawk-inspired pattern on the back of t…" at bounding box center [341, 332] width 131 height 25
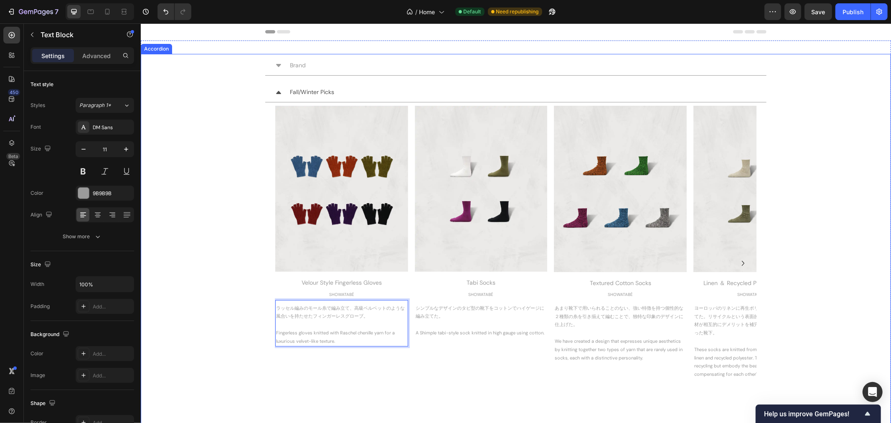
click at [239, 318] on div "Fall/Winter Picks Image Velour Style Fingerless Gloves Heading SHOWATABÉ Text B…" at bounding box center [516, 253] width 750 height 342
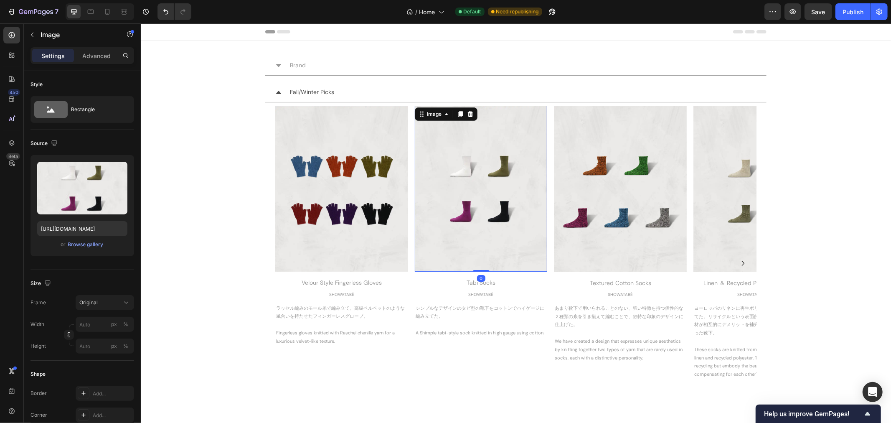
click at [447, 189] on img at bounding box center [481, 188] width 133 height 166
click at [91, 245] on div "Browse gallery" at bounding box center [86, 245] width 36 height 8
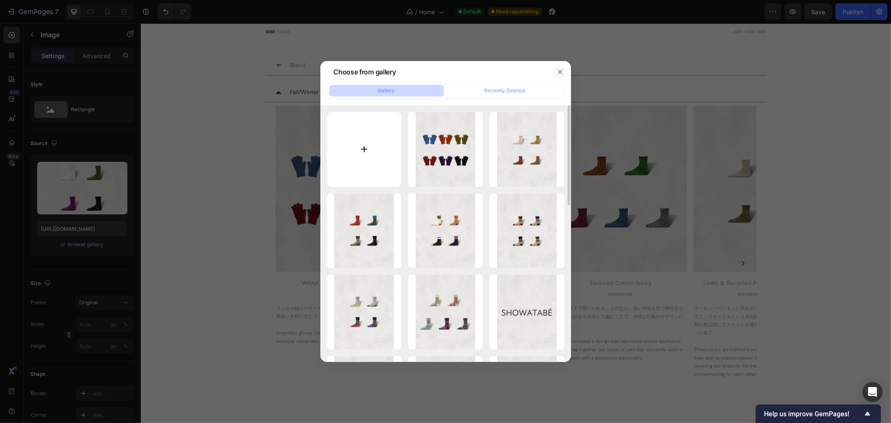
click at [362, 147] on input "file" at bounding box center [364, 149] width 75 height 75
type input "C:\fakepath\SW-30 _All.webp"
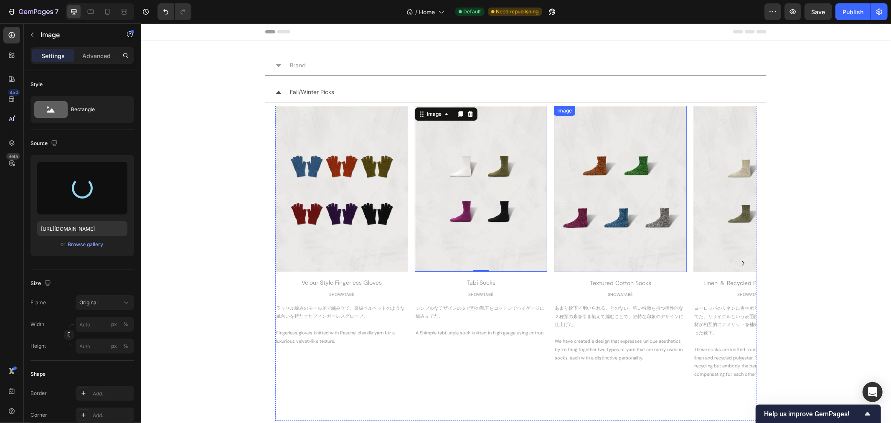
type input "https://cdn.shopify.com/s/files/1/0251/2892/7313/files/gempages_555415842603402…"
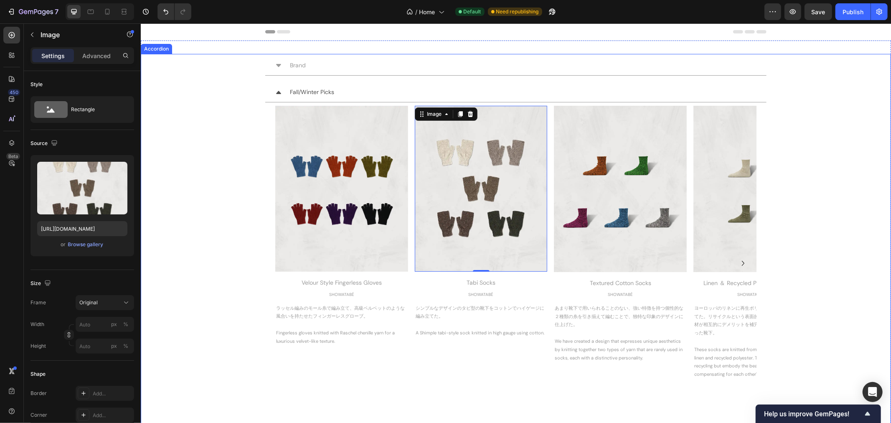
click at [866, 159] on div "Fall/Winter Picks Image Velour Style Fingerless Gloves Heading SHOWATABÉ Text B…" at bounding box center [516, 253] width 750 height 342
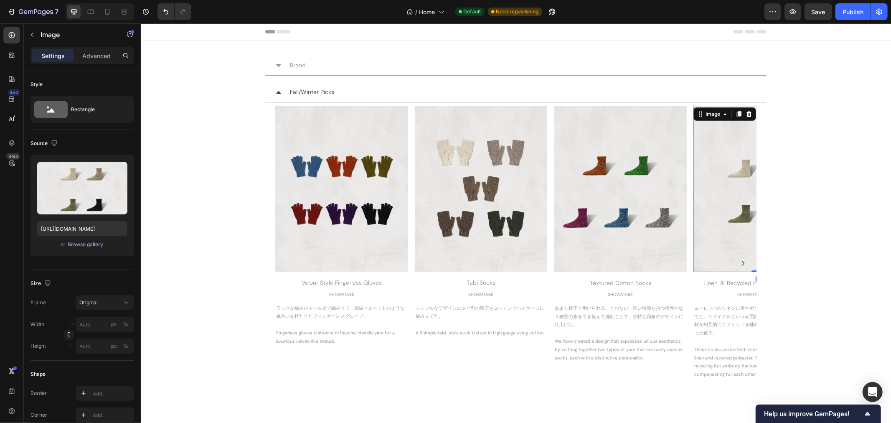
drag, startPoint x: 734, startPoint y: 221, endPoint x: 645, endPoint y: 216, distance: 88.8
click at [645, 215] on div "Image Velour Style Fingerless Gloves Heading SHOWATABÉ Text Block ラッセル編みのモール糸で編…" at bounding box center [515, 262] width 481 height 315
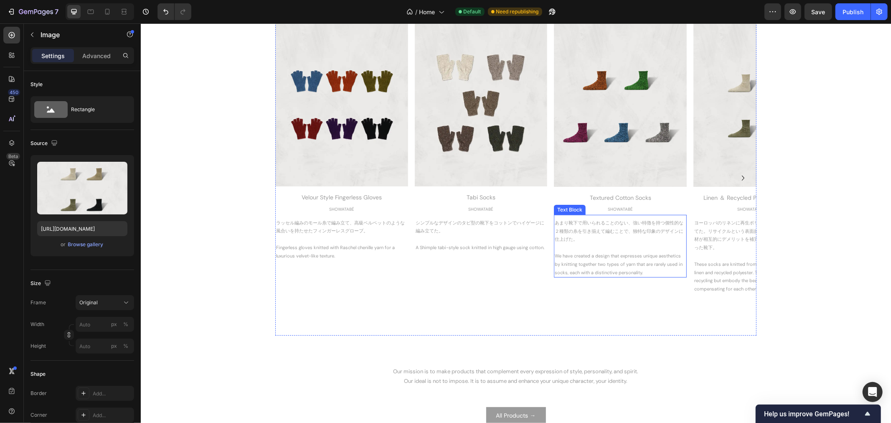
scroll to position [139, 0]
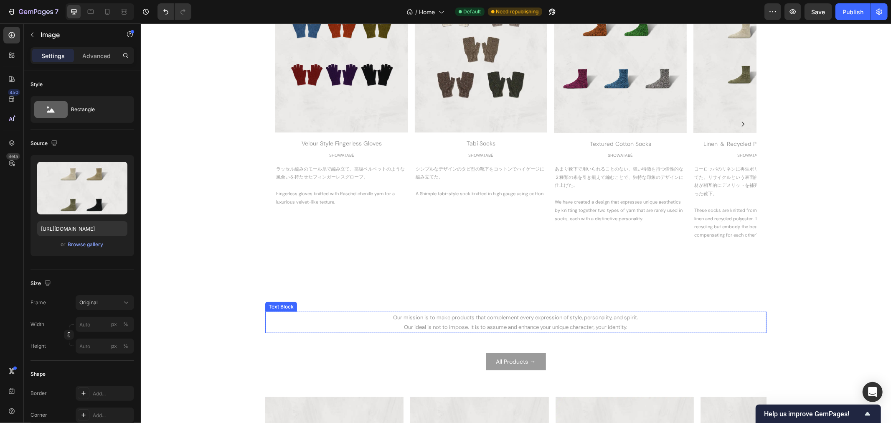
click at [509, 319] on span "Our mission is to make products that complement every expression of style, pers…" at bounding box center [515, 316] width 245 height 7
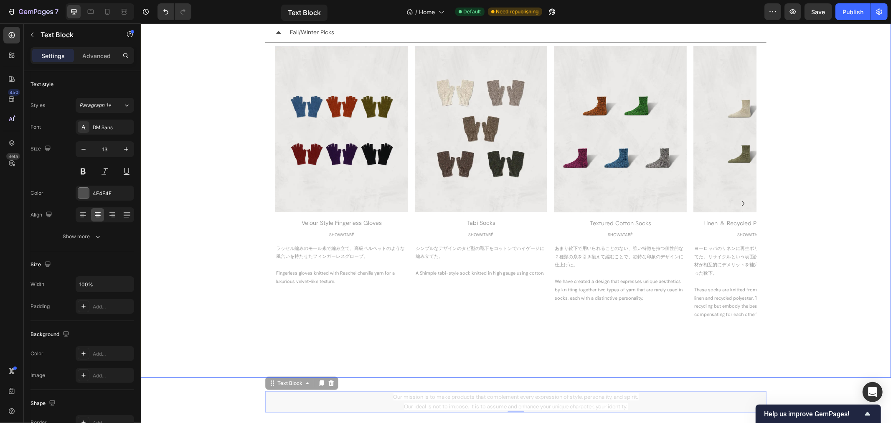
scroll to position [0, 0]
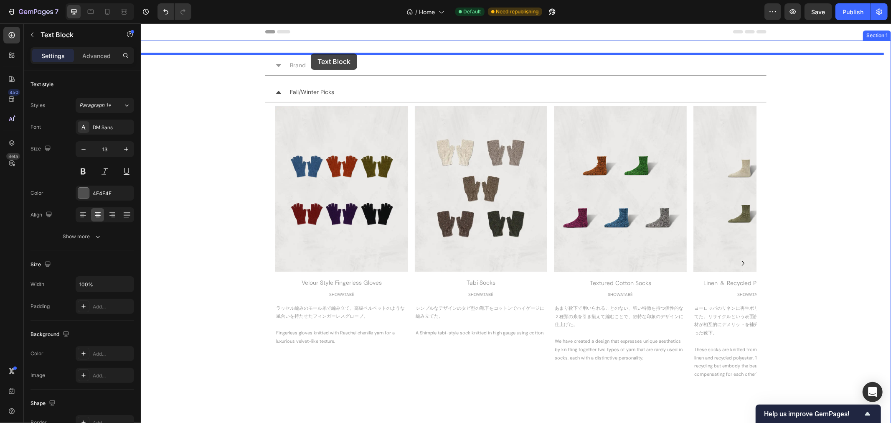
drag, startPoint x: 265, startPoint y: 304, endPoint x: 311, endPoint y: 53, distance: 254.8
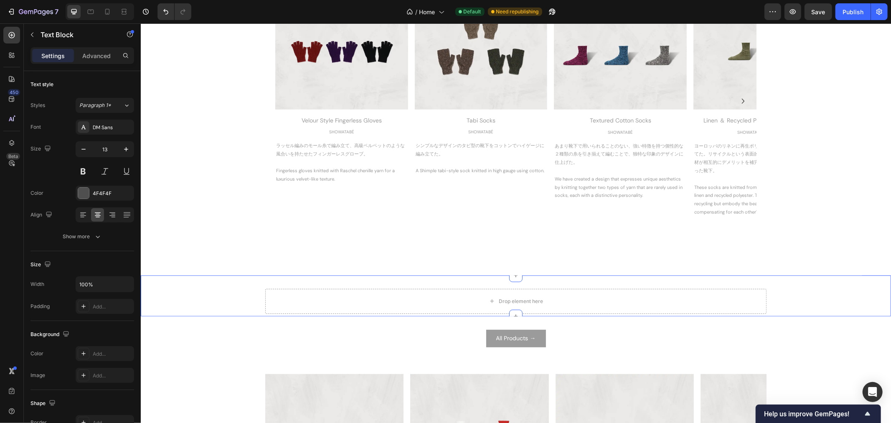
scroll to position [278, 0]
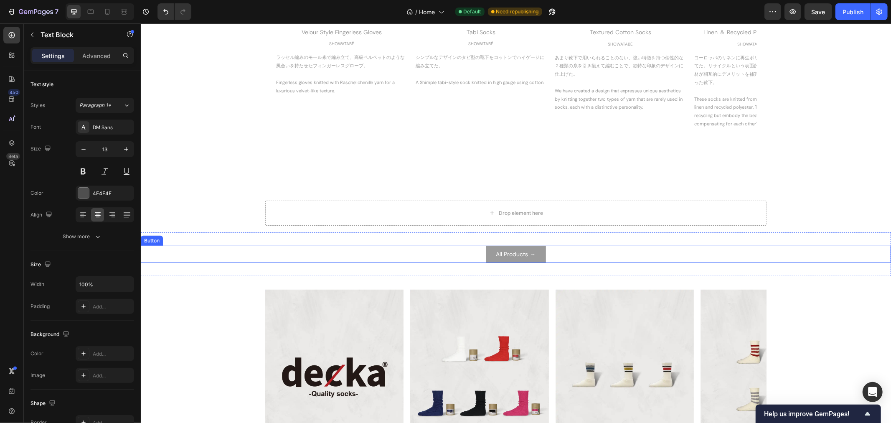
click at [458, 255] on div "All Products → Button" at bounding box center [515, 253] width 751 height 17
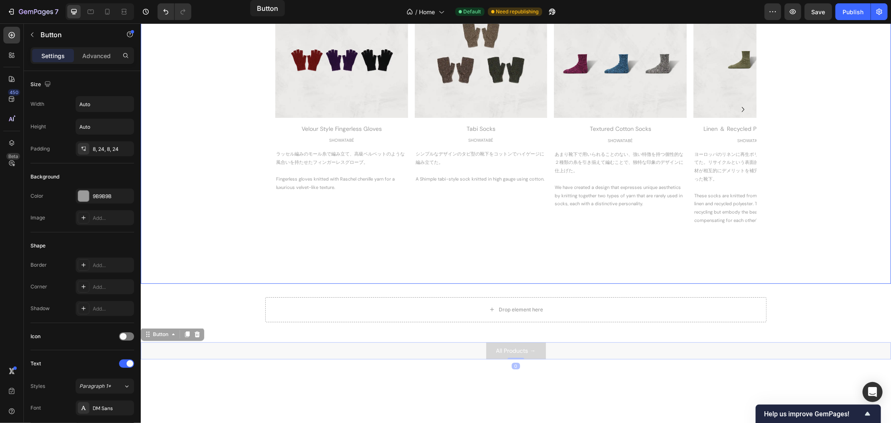
scroll to position [0, 0]
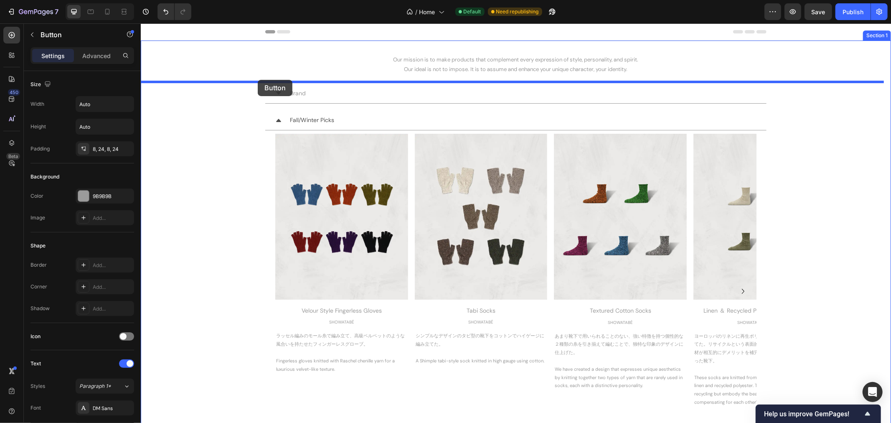
drag, startPoint x: 149, startPoint y: 239, endPoint x: 257, endPoint y: 79, distance: 193.1
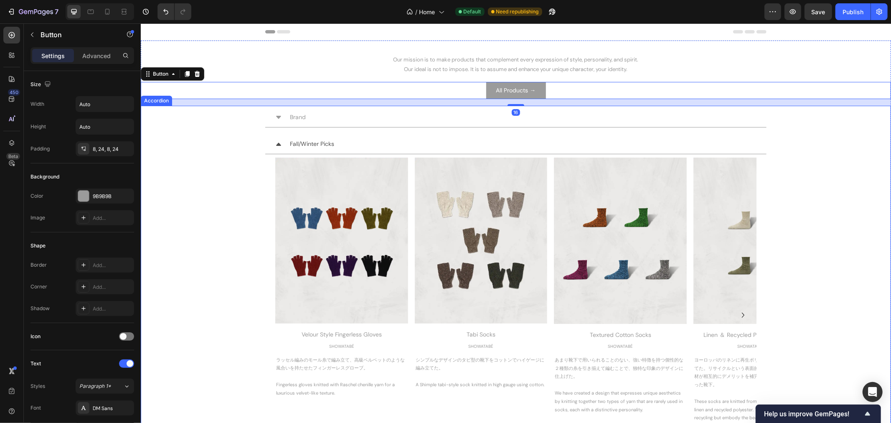
click at [817, 164] on div "Fall/Winter Picks Image Velour Style Fingerless Gloves Heading SHOWATABÉ Text B…" at bounding box center [516, 305] width 750 height 342
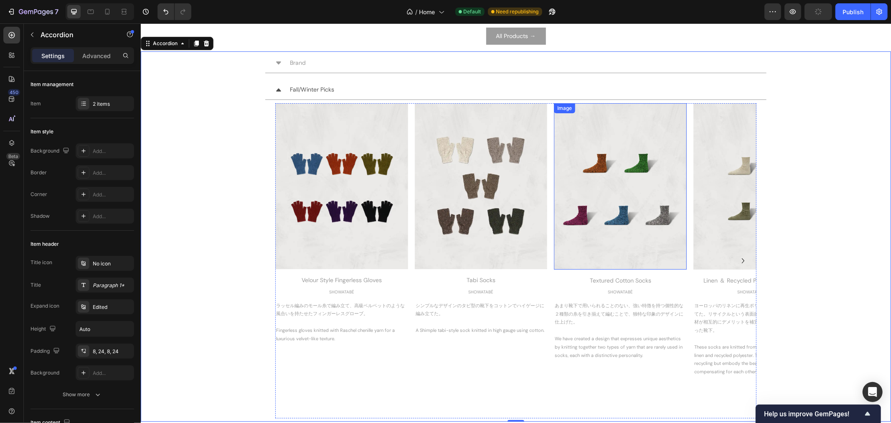
scroll to position [232, 0]
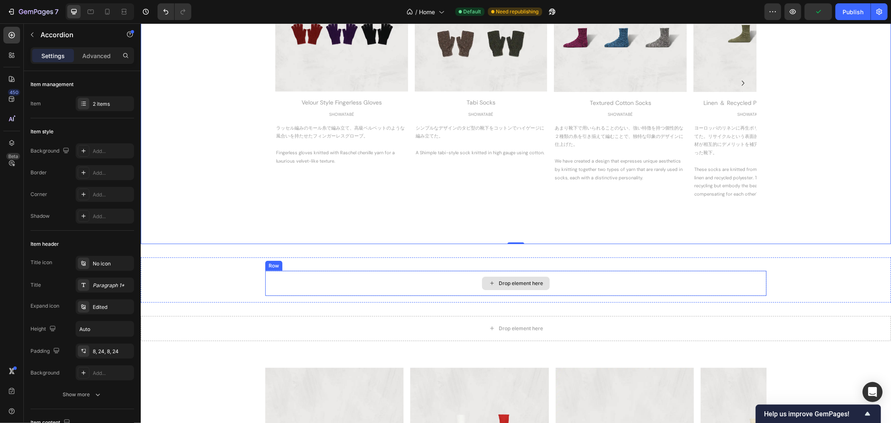
click at [221, 274] on div "Drop element here Row" at bounding box center [515, 286] width 751 height 32
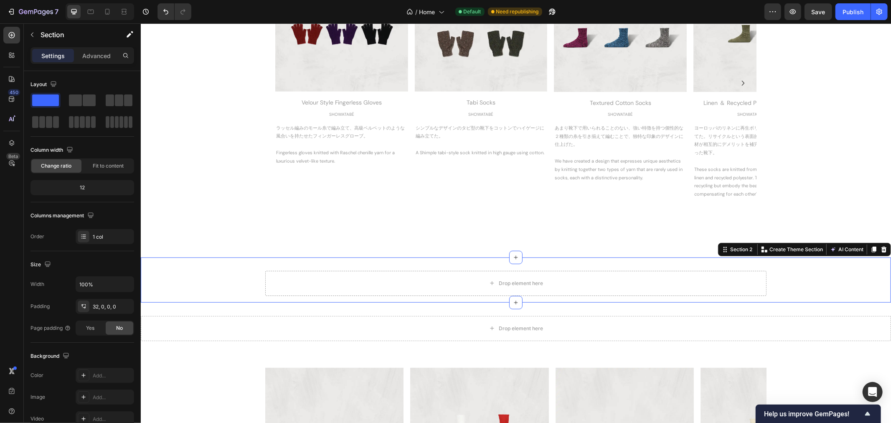
click at [881, 251] on icon at bounding box center [884, 249] width 7 height 7
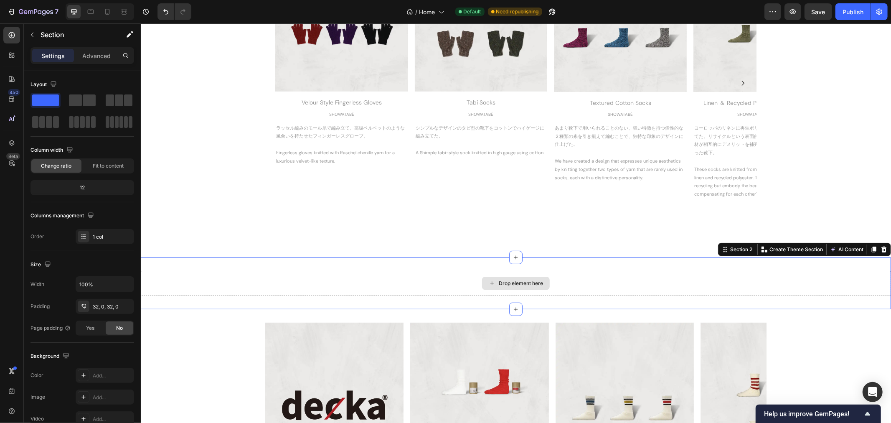
click at [877, 278] on div "Drop element here" at bounding box center [515, 282] width 751 height 25
click at [881, 250] on div at bounding box center [884, 249] width 10 height 10
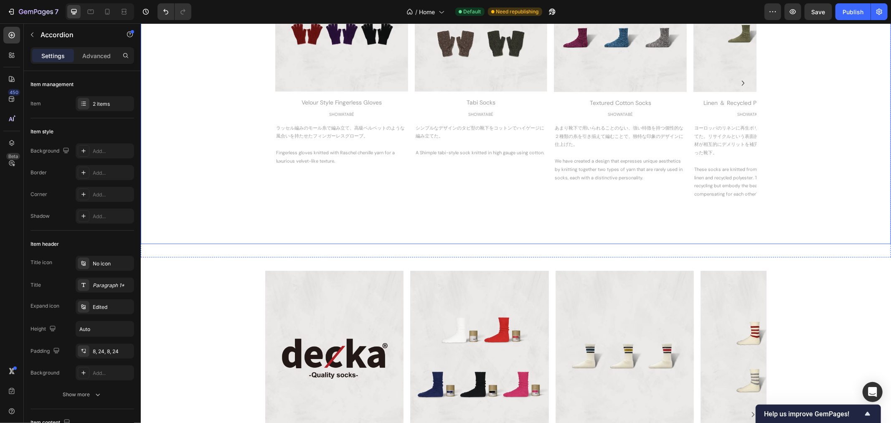
click at [812, 238] on div "Fall/Winter Picks Image Velour Style Fingerless Gloves Heading SHOWATABÉ Text B…" at bounding box center [516, 73] width 750 height 342
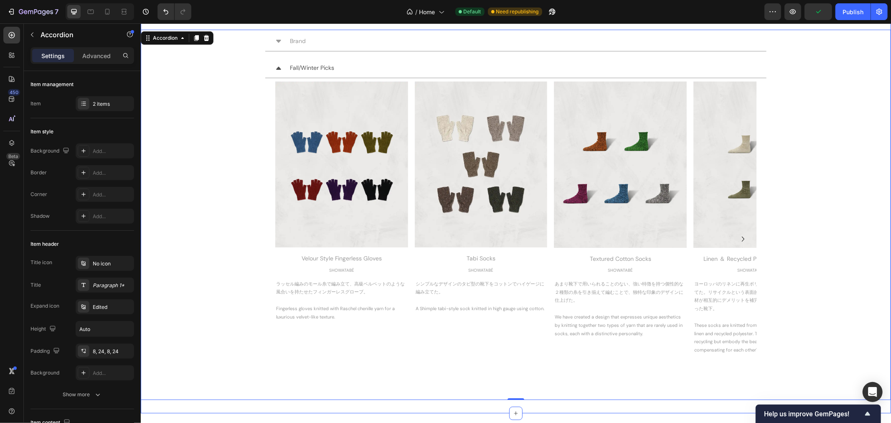
scroll to position [0, 0]
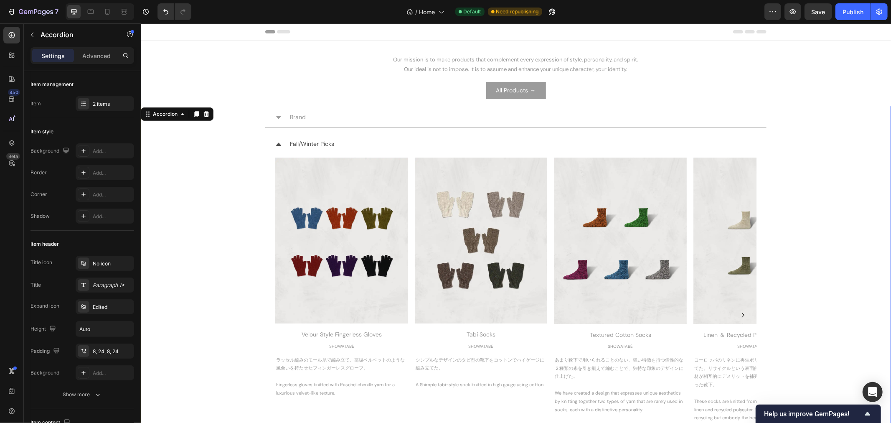
click at [816, 128] on div "Brand Fall/Winter Picks Image Velour Style Fingerless Gloves Heading SHOWATABÉ …" at bounding box center [515, 291] width 751 height 369
click at [513, 265] on img at bounding box center [481, 240] width 133 height 166
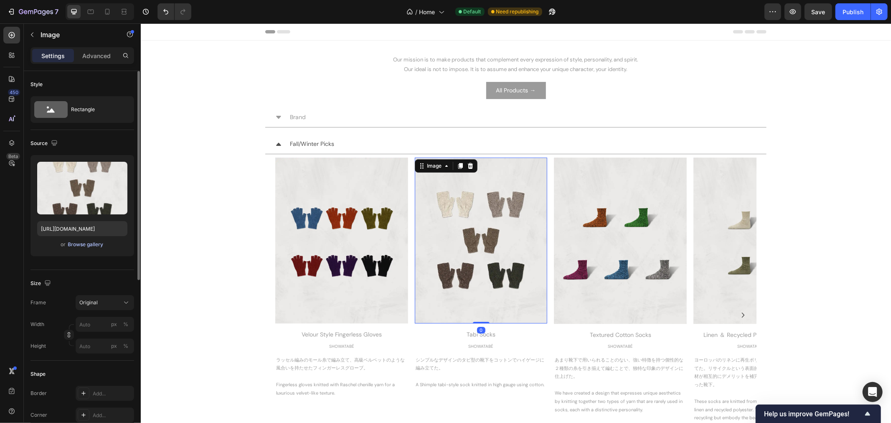
click at [92, 245] on div "Browse gallery" at bounding box center [86, 245] width 36 height 8
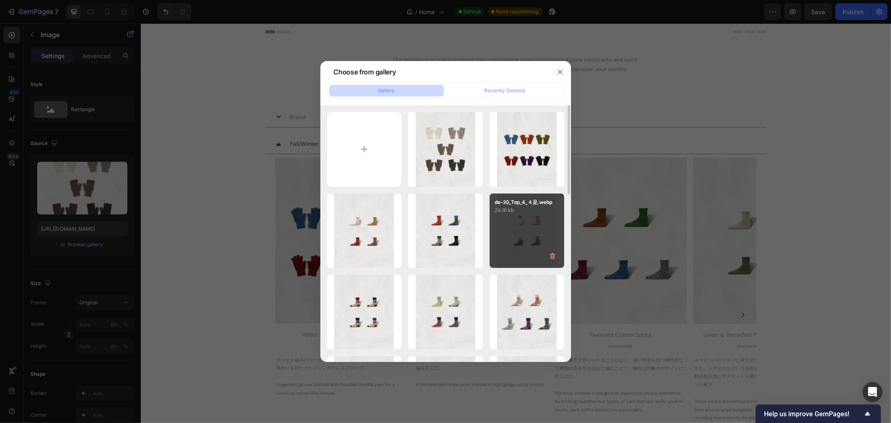
click at [516, 230] on div "de-20_Top_4_４足.webp 24.18 kb" at bounding box center [527, 230] width 75 height 75
type input "[URL][DOMAIN_NAME]"
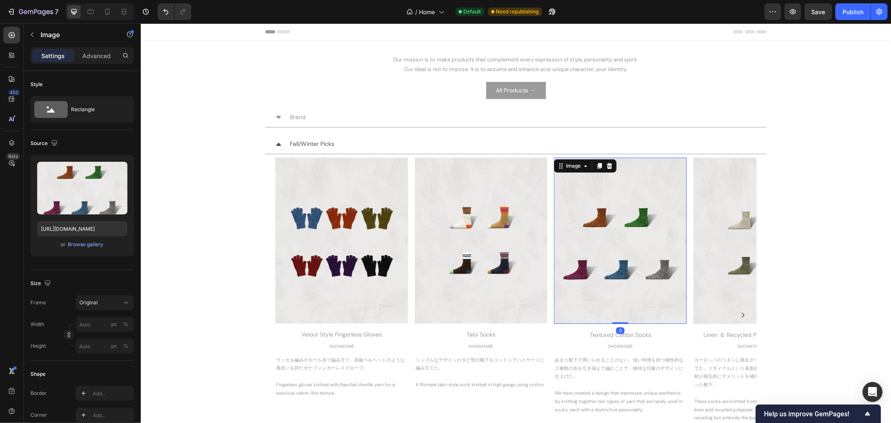
click at [616, 238] on img at bounding box center [620, 240] width 133 height 166
click at [97, 242] on div "Browse gallery" at bounding box center [86, 245] width 36 height 8
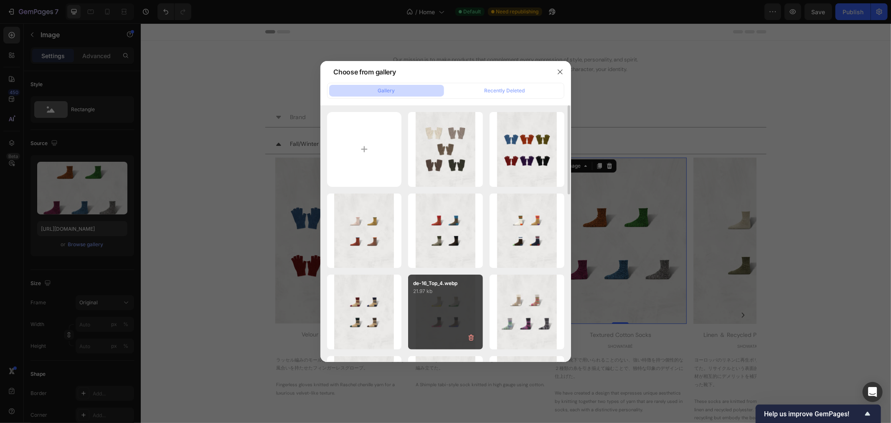
click at [456, 295] on p "21.97 kb" at bounding box center [445, 291] width 65 height 8
type input "[URL][DOMAIN_NAME]"
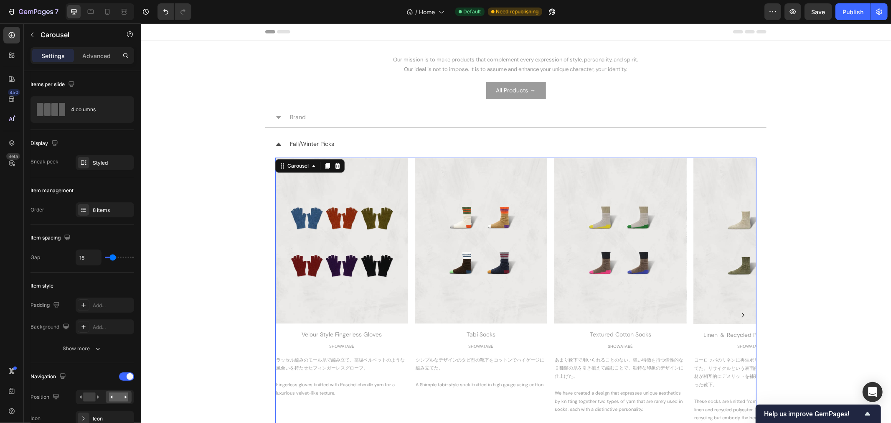
click at [738, 314] on icon "Carousel Next Arrow" at bounding box center [743, 315] width 10 height 10
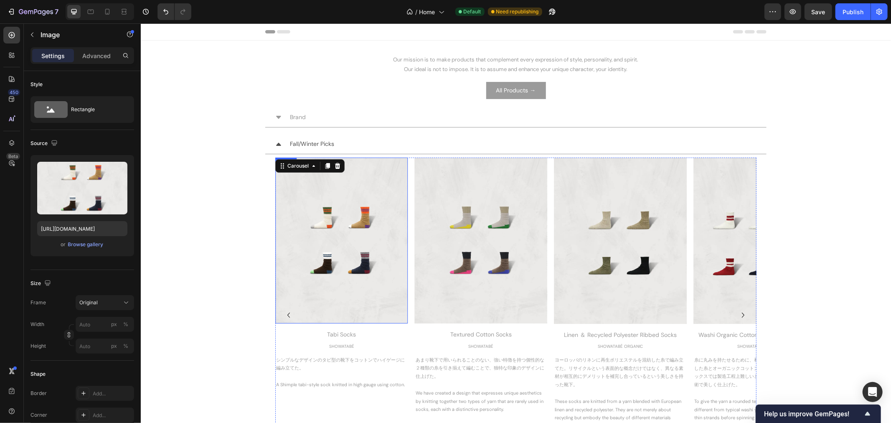
click at [363, 248] on img at bounding box center [341, 240] width 133 height 166
click at [116, 244] on div "or Browse gallery" at bounding box center [82, 244] width 90 height 10
click at [93, 245] on div "Browse gallery" at bounding box center [86, 245] width 36 height 8
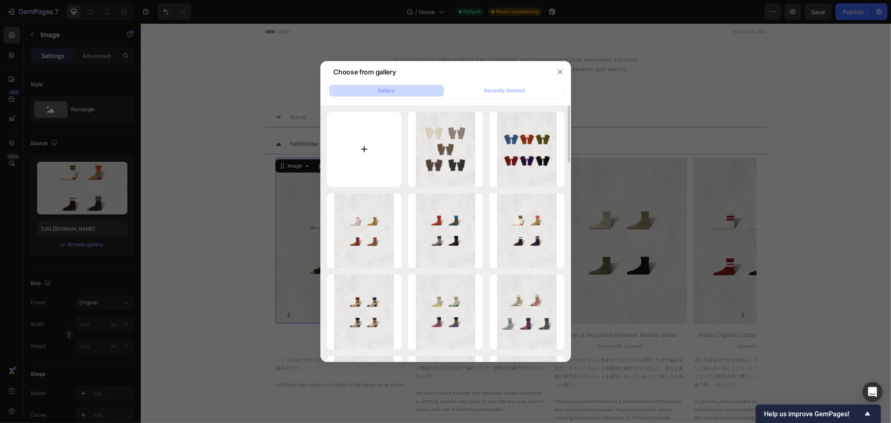
click at [361, 156] on input "file" at bounding box center [364, 149] width 75 height 75
type input "C:\fakepath\SW-32_All.webp"
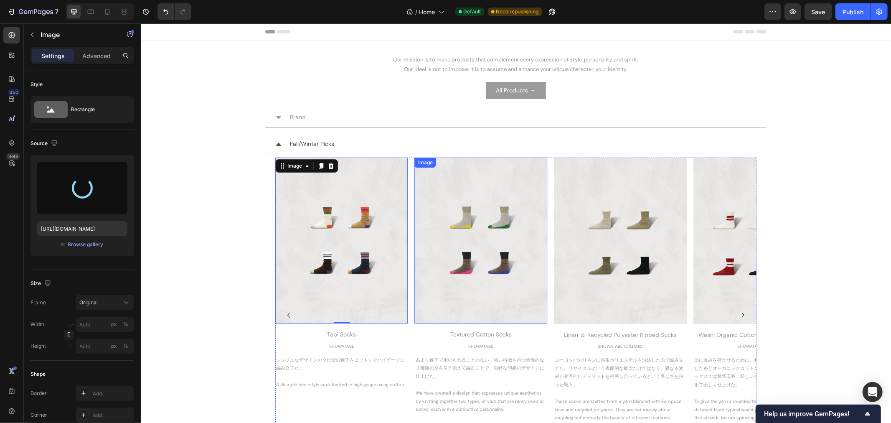
type input "https://cdn.shopify.com/s/files/1/0251/2892/7313/files/gempages_555415842603402…"
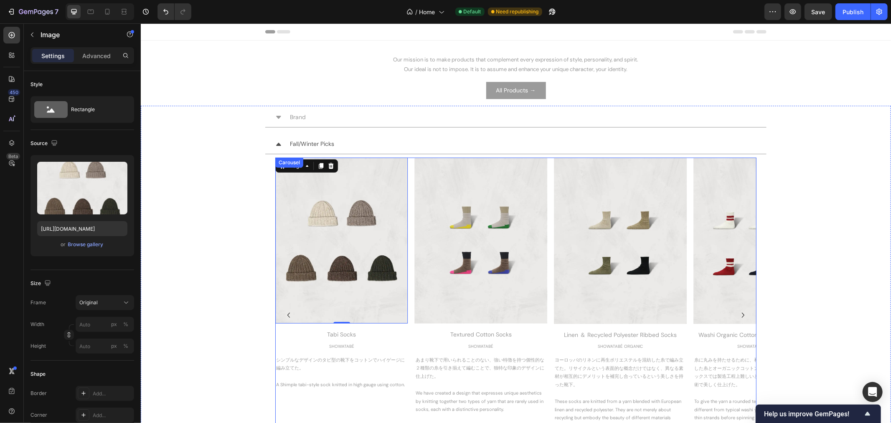
click at [283, 314] on icon "Carousel Back Arrow" at bounding box center [288, 315] width 10 height 10
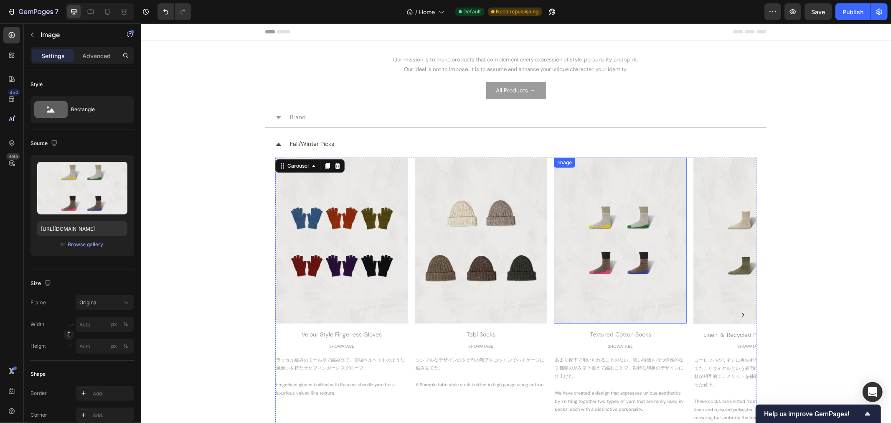
click at [604, 277] on img at bounding box center [620, 240] width 133 height 166
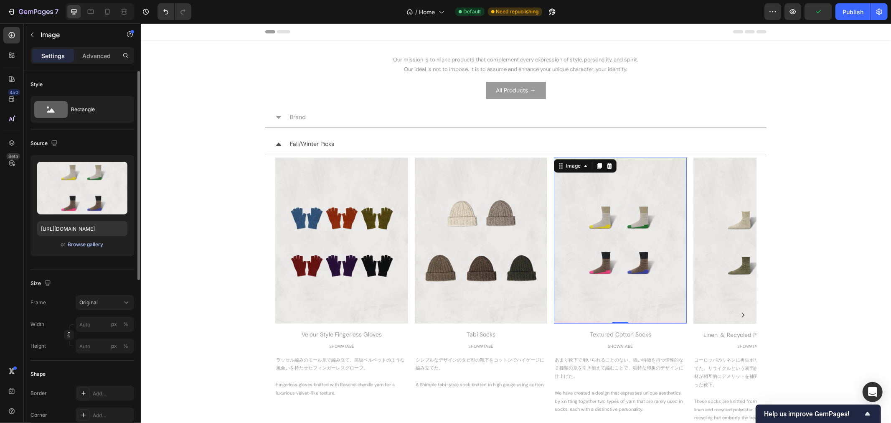
click at [91, 248] on button "Browse gallery" at bounding box center [86, 244] width 36 height 8
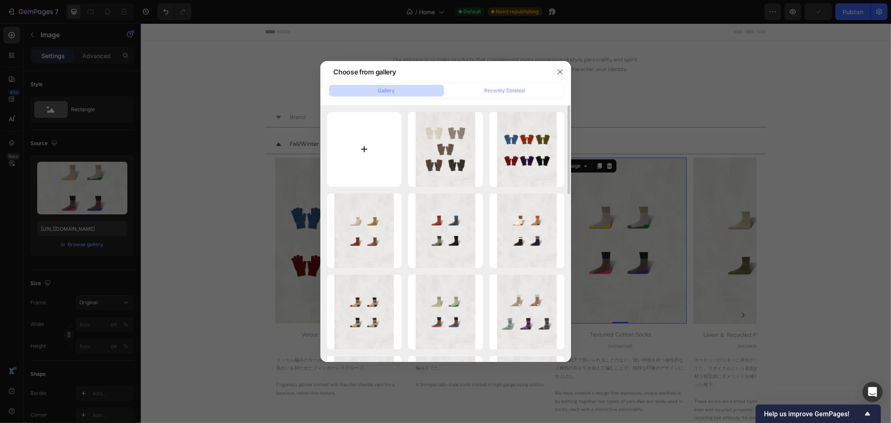
click at [357, 152] on input "file" at bounding box center [364, 149] width 75 height 75
type input "C:\fakepath\SW-33_All.webp"
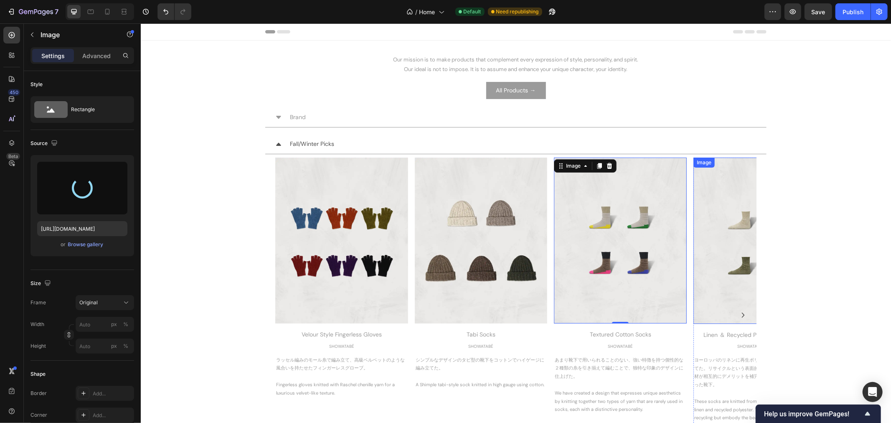
type input "https://cdn.shopify.com/s/files/1/0251/2892/7313/files/gempages_555415842603402…"
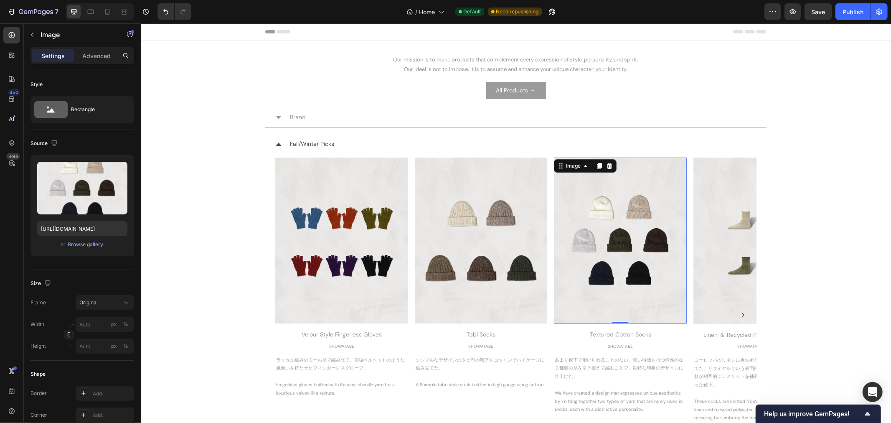
click at [640, 273] on img at bounding box center [620, 240] width 133 height 166
click at [96, 245] on div "Browse gallery" at bounding box center [86, 245] width 36 height 8
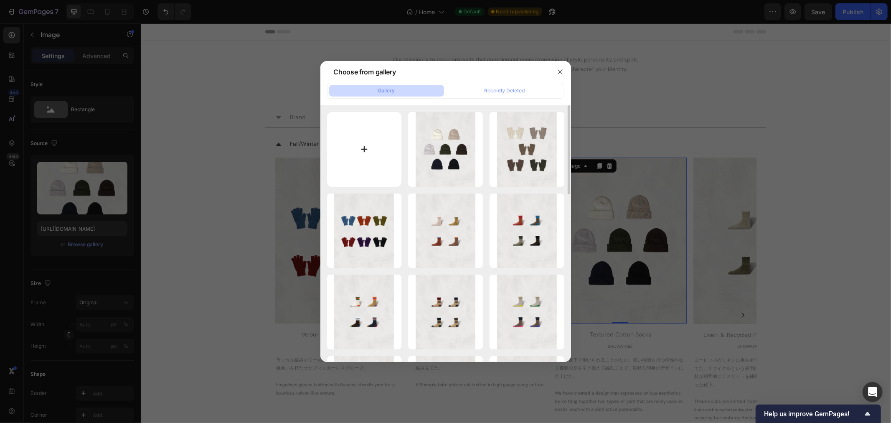
click at [358, 151] on input "file" at bounding box center [364, 149] width 75 height 75
type input "C:\fakepath\SW-30 _All.webp"
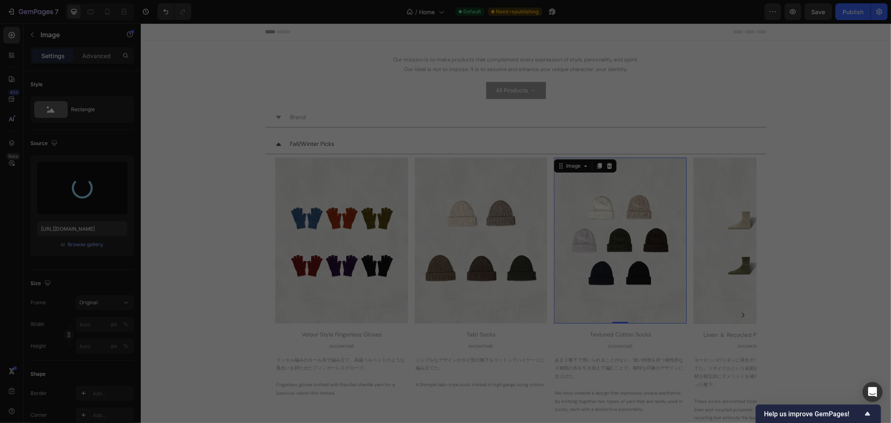
type input "https://cdn.shopify.com/s/files/1/0251/2892/7313/files/gempages_555415842603402…"
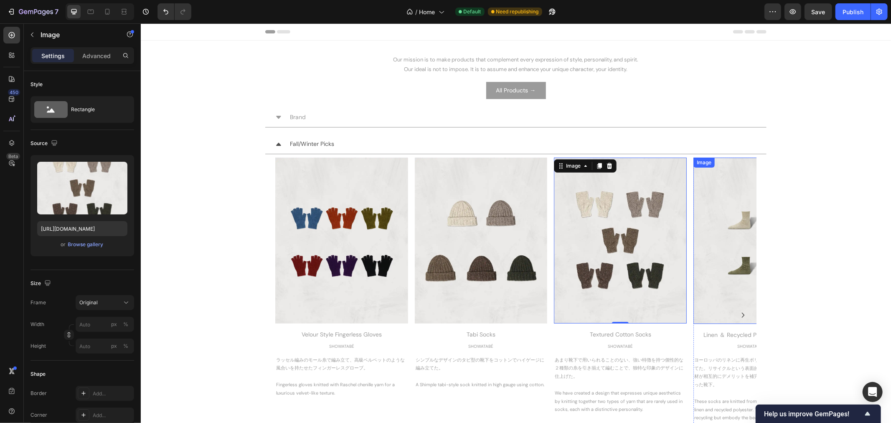
click at [720, 273] on img at bounding box center [759, 240] width 133 height 166
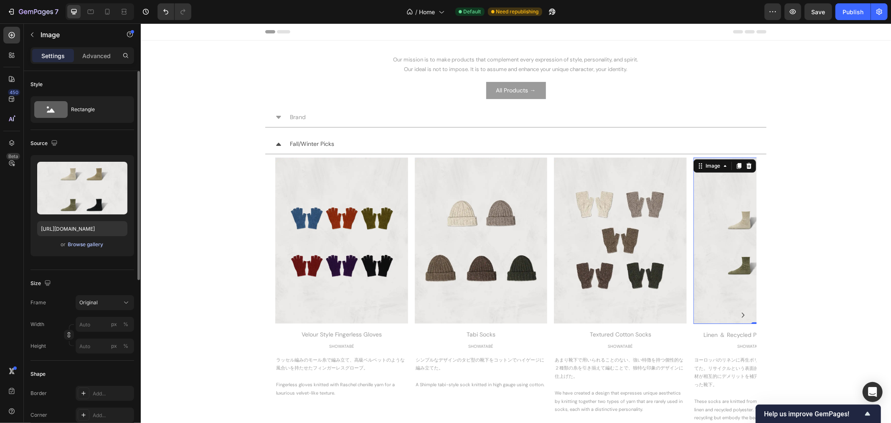
click at [100, 246] on div "Browse gallery" at bounding box center [86, 245] width 36 height 8
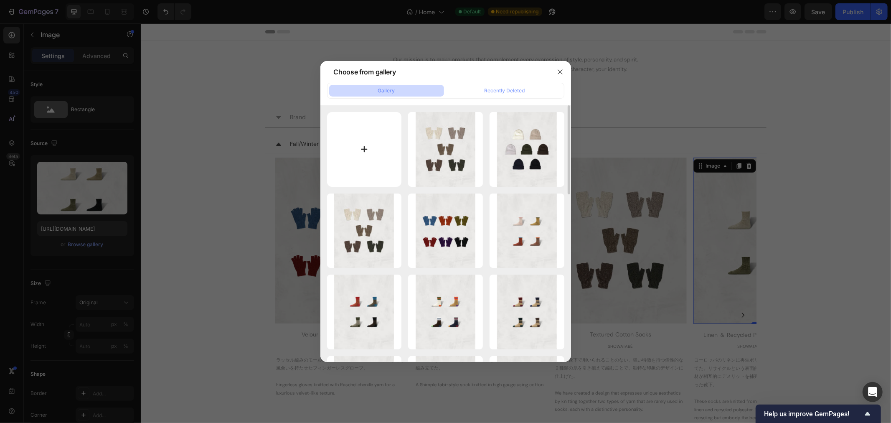
click at [369, 150] on input "file" at bounding box center [364, 149] width 75 height 75
type input "C:\fakepath\de-16_Top_4.webp"
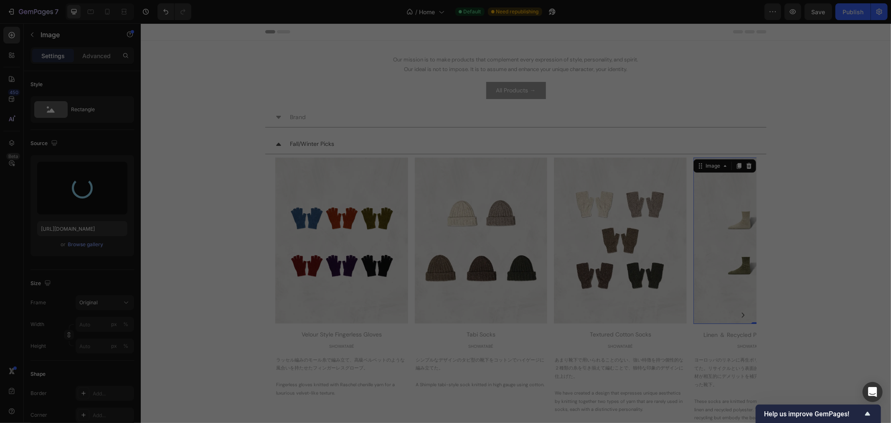
type input "[URL][DOMAIN_NAME]"
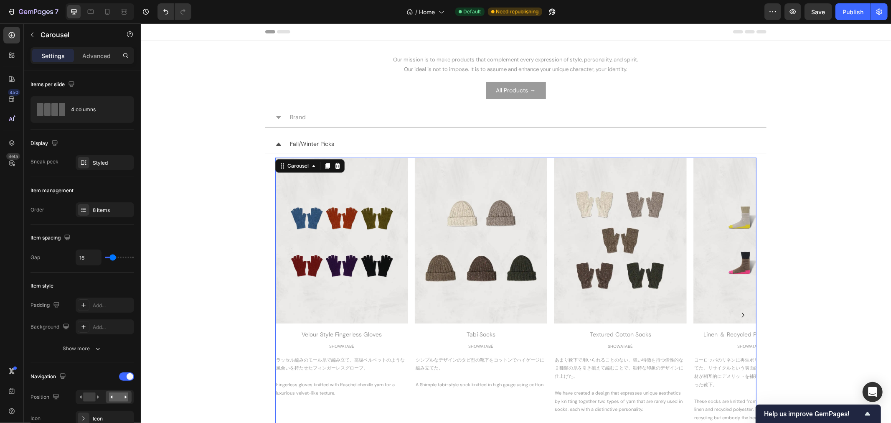
click at [741, 314] on icon "Carousel Next Arrow" at bounding box center [743, 315] width 10 height 10
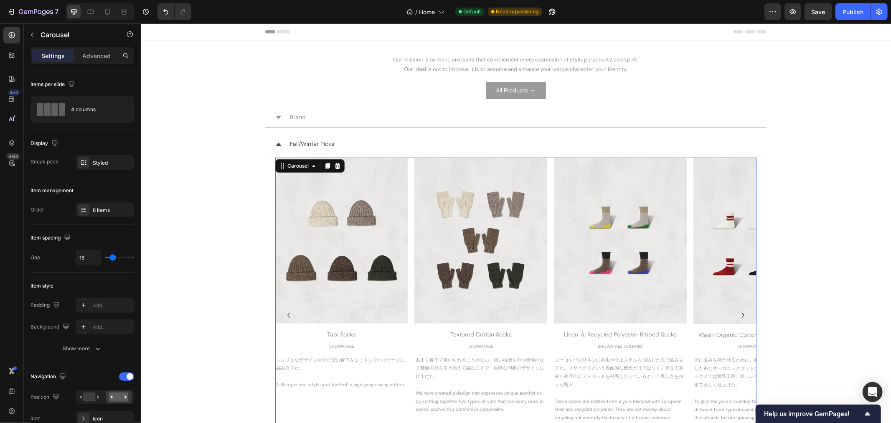
click at [741, 314] on icon "Carousel Next Arrow" at bounding box center [743, 315] width 10 height 10
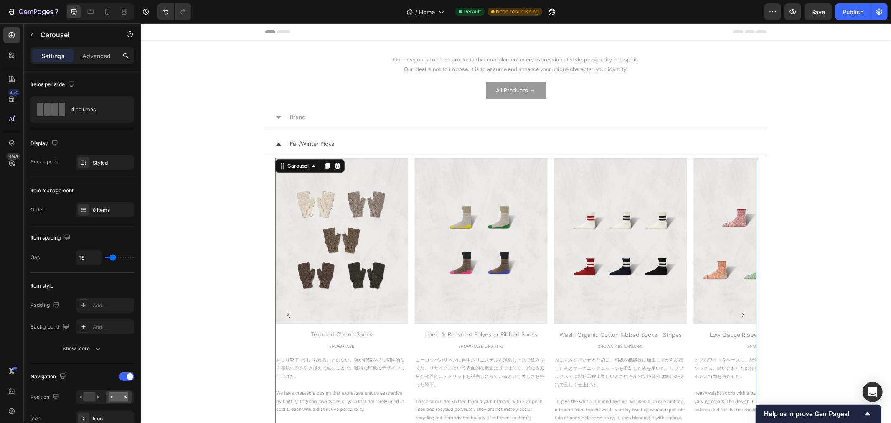
click at [741, 314] on icon "Carousel Next Arrow" at bounding box center [743, 315] width 10 height 10
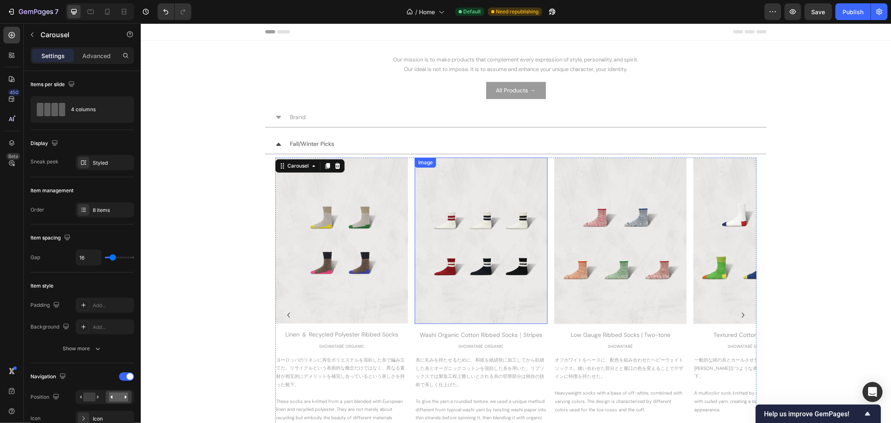
click at [480, 257] on img at bounding box center [481, 240] width 133 height 166
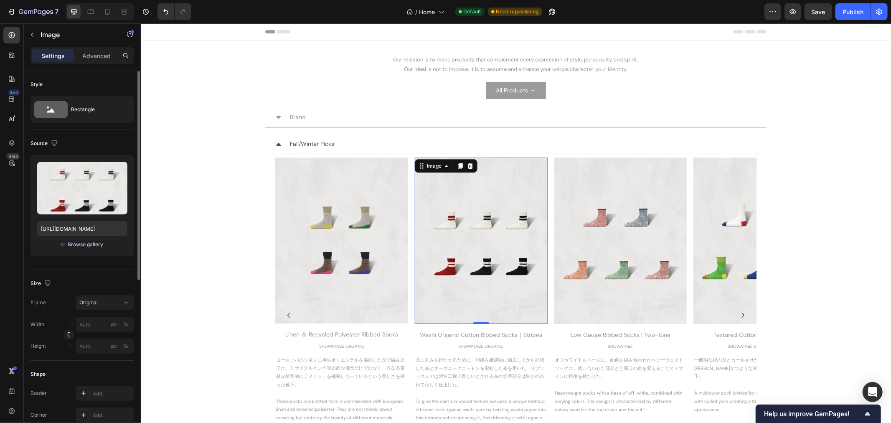
click at [99, 247] on div "Browse gallery" at bounding box center [86, 245] width 36 height 8
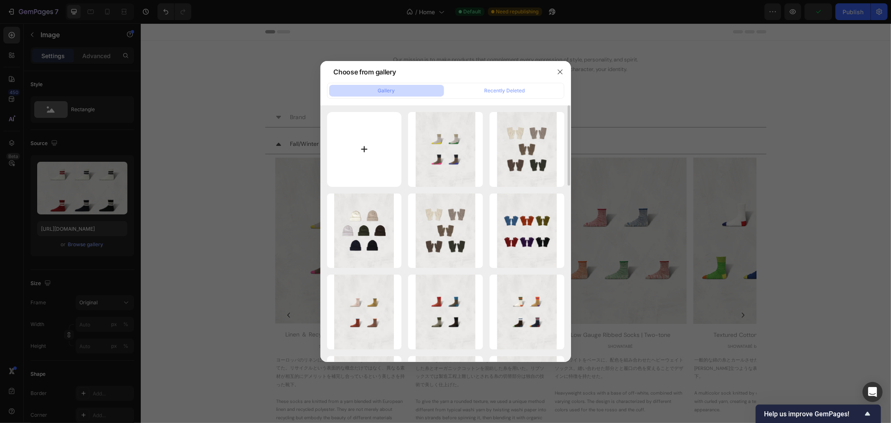
click at [366, 144] on input "file" at bounding box center [364, 149] width 75 height 75
type input "C:\fakepath\SW-32_All.webp"
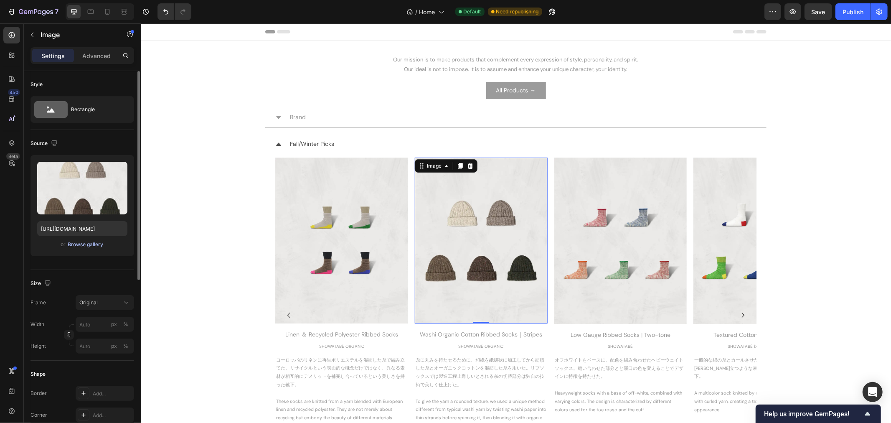
click at [79, 248] on div "Browse gallery" at bounding box center [86, 245] width 36 height 8
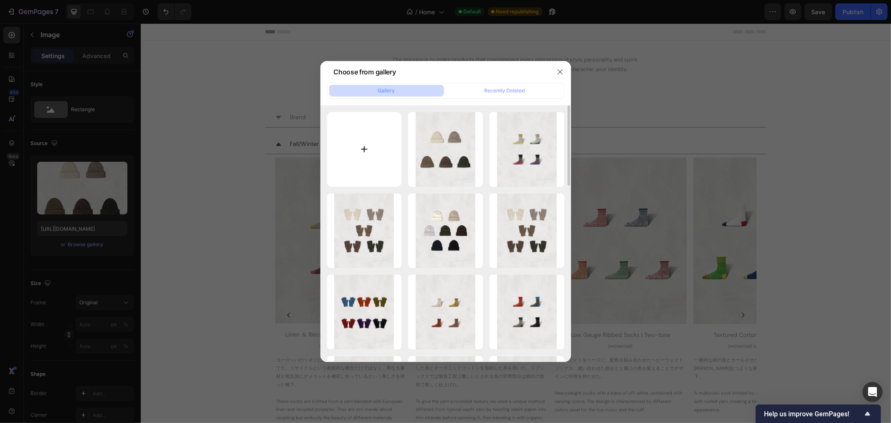
click at [366, 148] on input "file" at bounding box center [364, 149] width 75 height 75
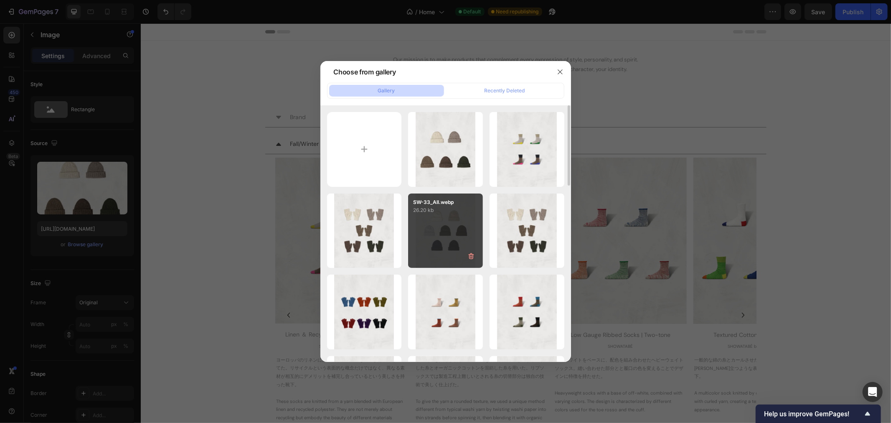
click at [462, 239] on div "SW-33_All.webp 26.20 kb" at bounding box center [445, 230] width 75 height 75
type input "https://cdn.shopify.com/s/files/1/0251/2892/7313/files/gempages_555415842603402…"
click at [462, 239] on div "SW-33_All.webp 26.20 kb" at bounding box center [445, 230] width 75 height 75
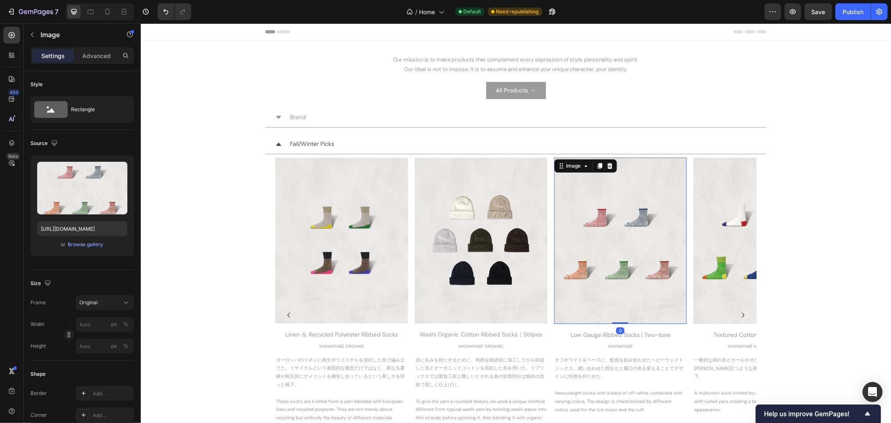
click at [620, 218] on img at bounding box center [620, 240] width 133 height 166
click at [89, 244] on div "Browse gallery" at bounding box center [86, 245] width 36 height 8
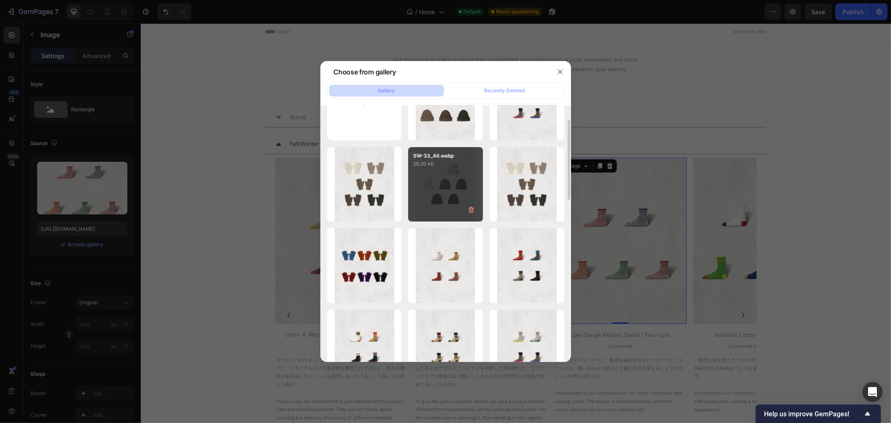
scroll to position [93, 0]
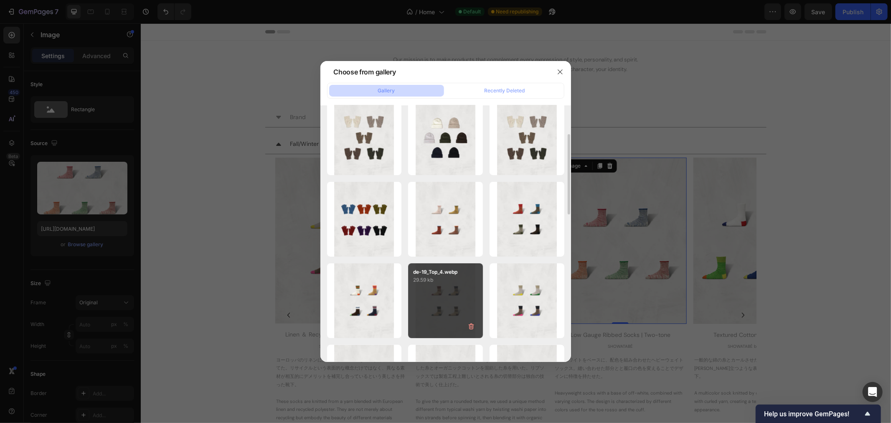
click at [425, 293] on div "de-19_Top_4.webp 29.59 kb" at bounding box center [445, 300] width 75 height 75
type input "[URL][DOMAIN_NAME]"
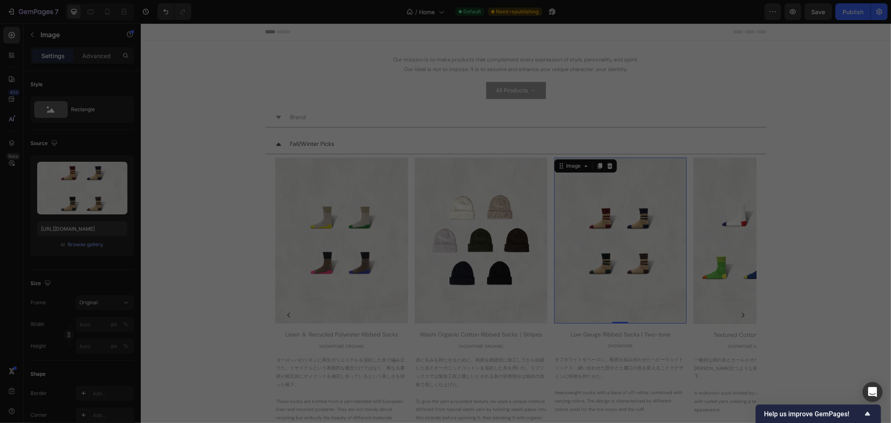
drag, startPoint x: 565, startPoint y: 316, endPoint x: 424, endPoint y: 293, distance: 142.8
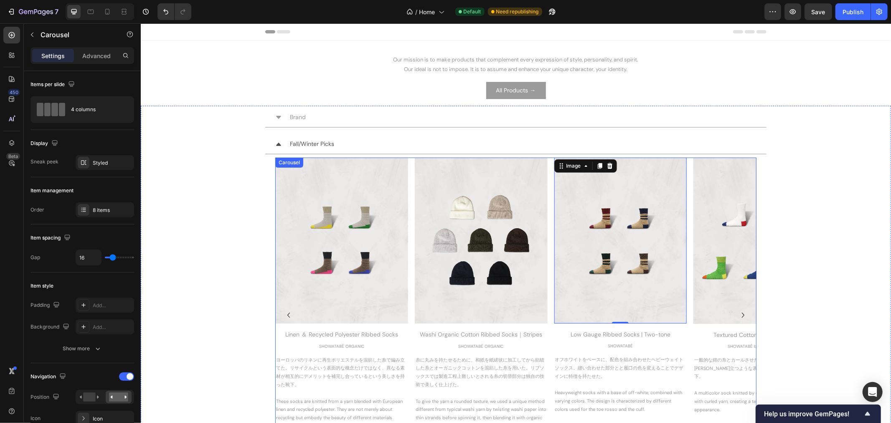
click at [286, 314] on icon "Carousel Back Arrow" at bounding box center [288, 315] width 10 height 10
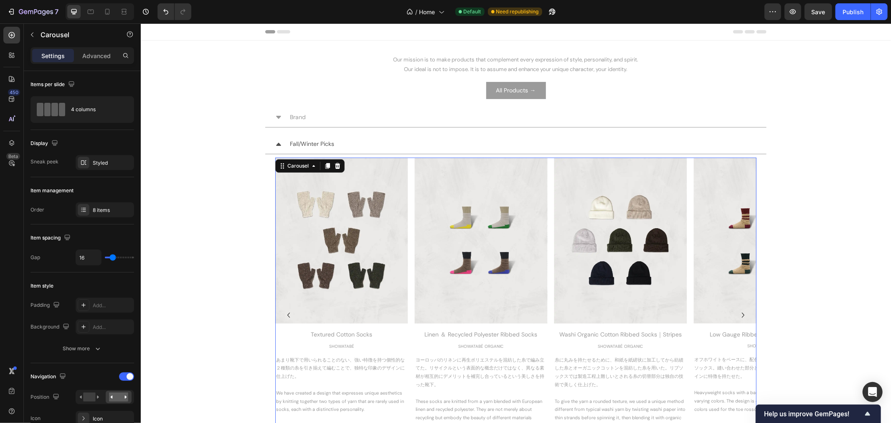
click at [286, 314] on icon "Carousel Back Arrow" at bounding box center [288, 315] width 10 height 10
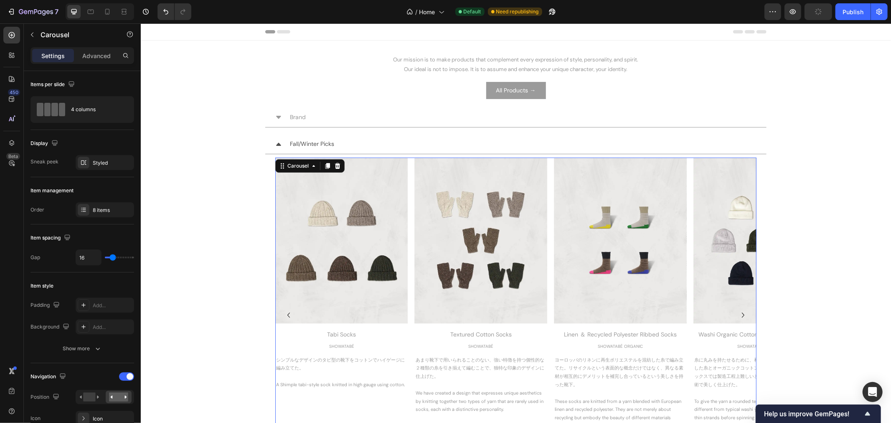
click at [738, 315] on icon "Carousel Next Arrow" at bounding box center [743, 315] width 10 height 10
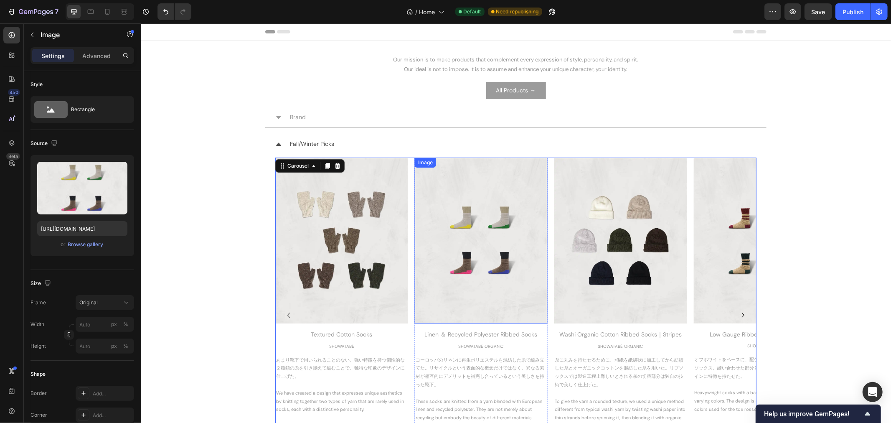
click at [486, 262] on img at bounding box center [481, 240] width 133 height 166
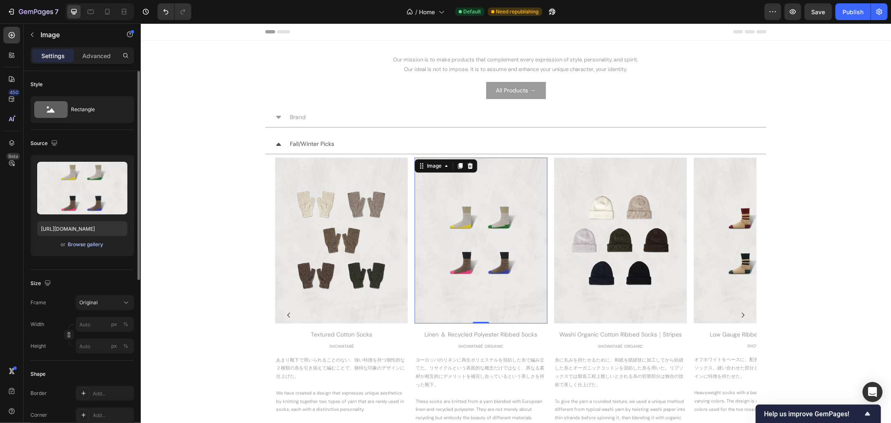
click at [92, 245] on div "Browse gallery" at bounding box center [86, 245] width 36 height 8
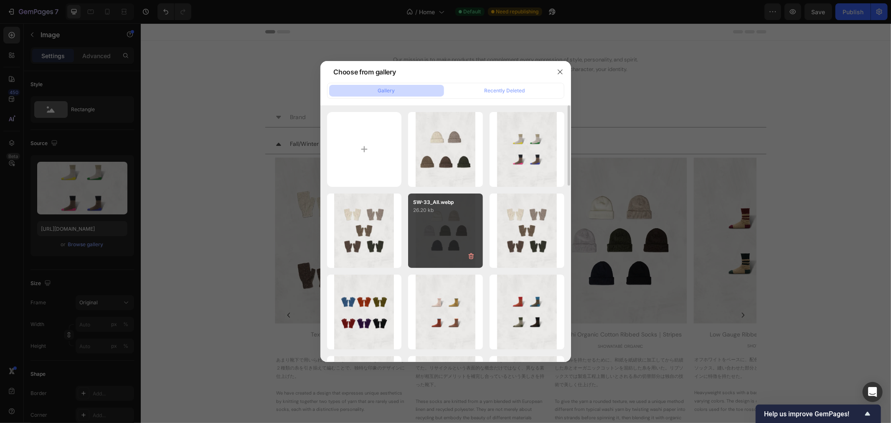
click at [435, 227] on div "SW-33_All.webp 26.20 kb" at bounding box center [445, 230] width 75 height 75
type input "https://cdn.shopify.com/s/files/1/0251/2892/7313/files/gempages_555415842603402…"
click at [435, 227] on div "SW-33_All.webp 26.20 kb" at bounding box center [445, 230] width 75 height 75
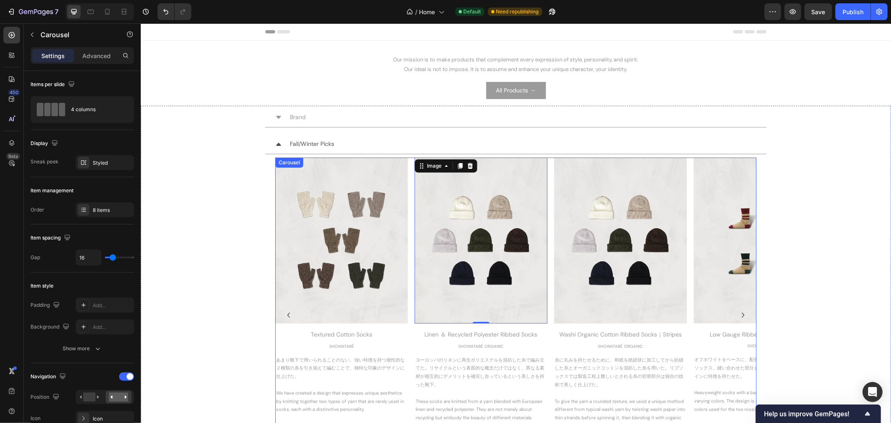
click at [283, 316] on icon "Carousel Back Arrow" at bounding box center [288, 315] width 10 height 10
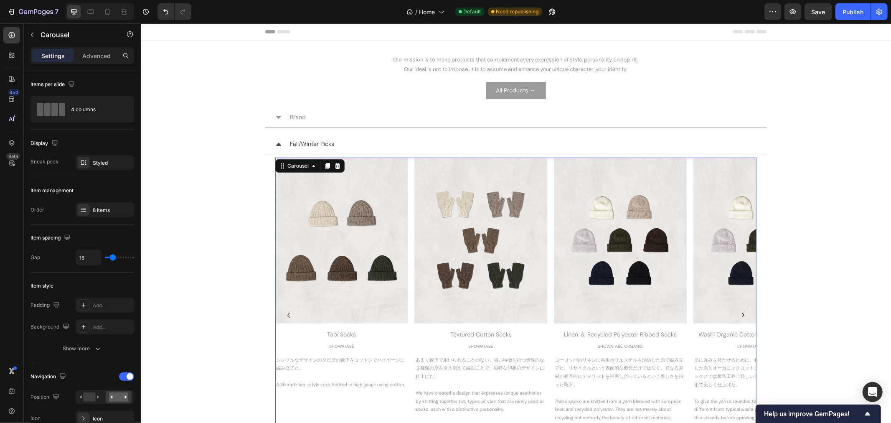
click at [283, 316] on icon "Carousel Back Arrow" at bounding box center [288, 315] width 10 height 10
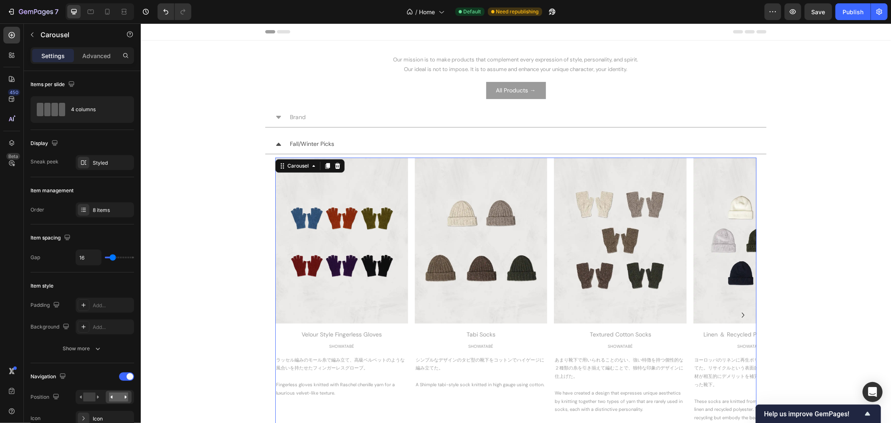
click at [743, 315] on icon "Carousel Next Arrow" at bounding box center [743, 315] width 10 height 10
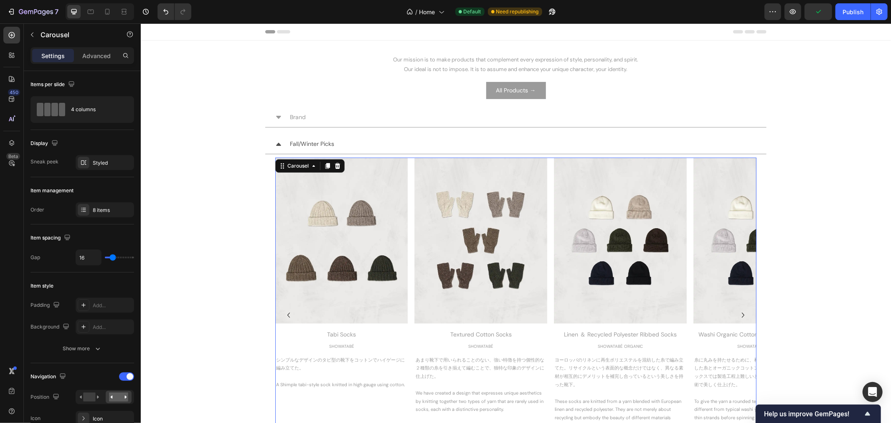
click at [743, 315] on icon "Carousel Next Arrow" at bounding box center [743, 315] width 10 height 10
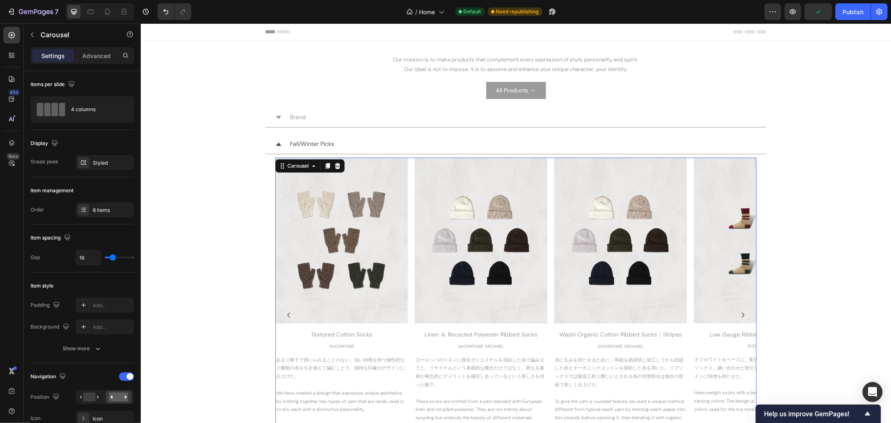
click at [743, 315] on icon "Carousel Next Arrow" at bounding box center [743, 315] width 10 height 10
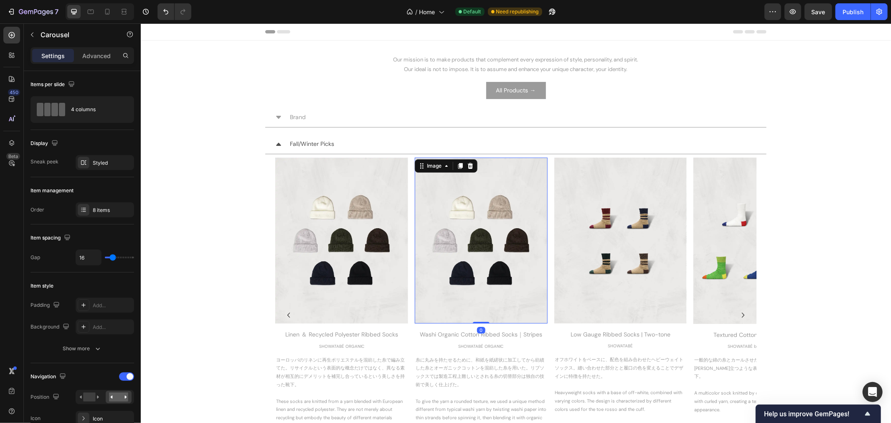
click at [495, 251] on img at bounding box center [481, 240] width 133 height 166
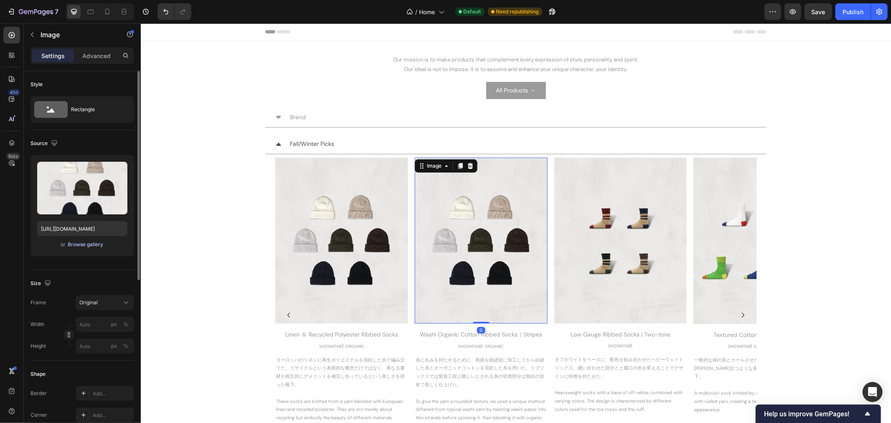
click at [98, 245] on div "Browse gallery" at bounding box center [86, 245] width 36 height 8
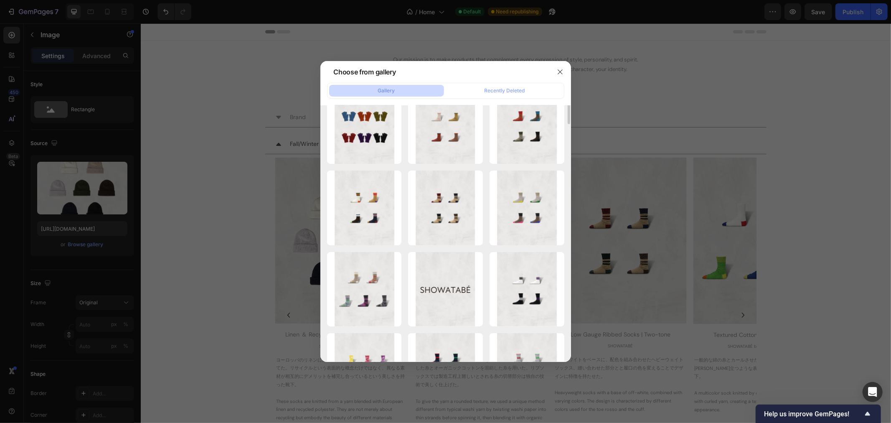
scroll to position [0, 0]
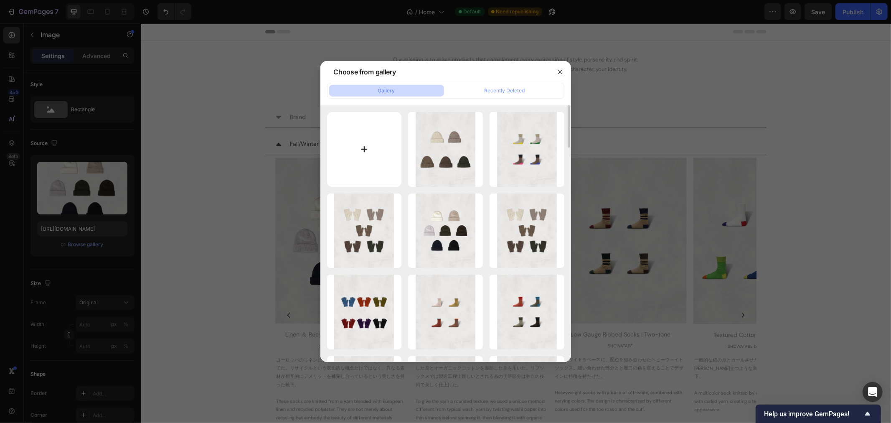
click at [366, 165] on input "file" at bounding box center [364, 149] width 75 height 75
type input "C:\fakepath\deg-01_1080_1350_TOP_Blue.webp"
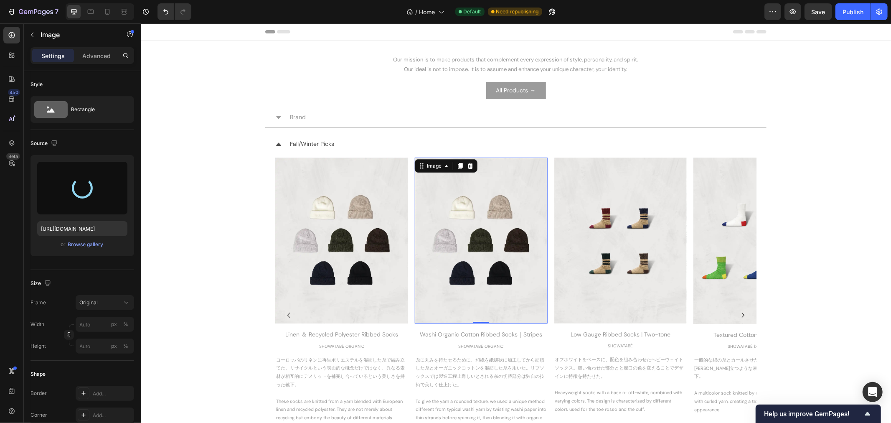
type input "https://cdn.shopify.com/s/files/1/0251/2892/7313/files/gempages_555415842603402…"
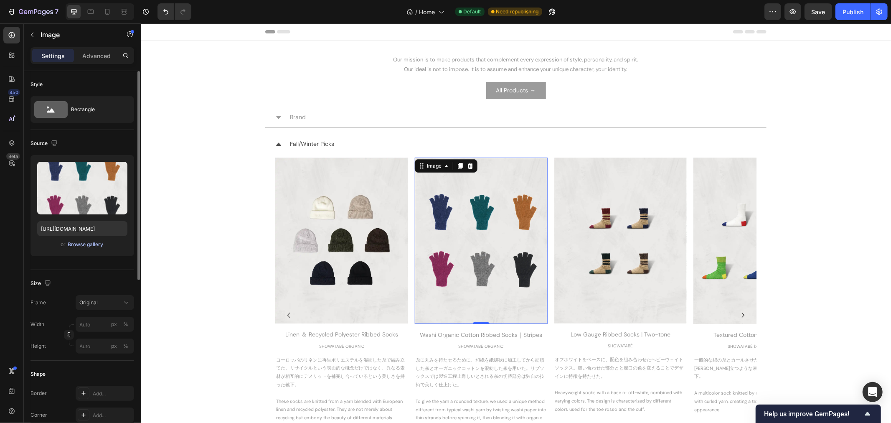
click at [86, 245] on div "Browse gallery" at bounding box center [86, 245] width 36 height 8
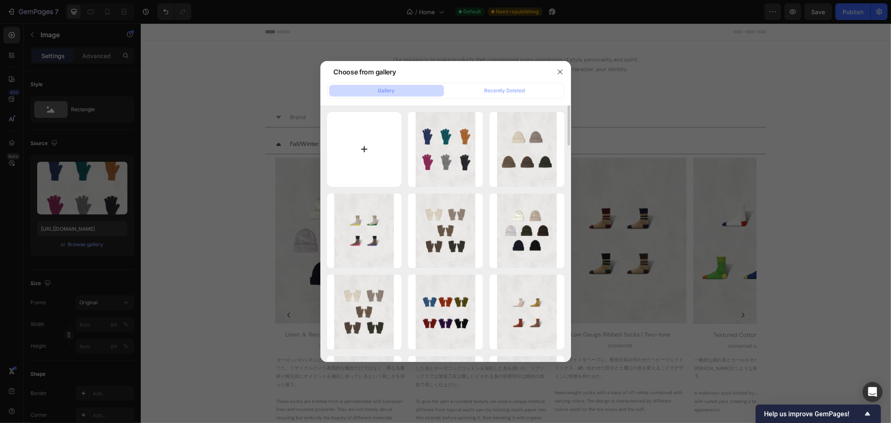
click at [362, 157] on input "file" at bounding box center [364, 149] width 75 height 75
click at [564, 67] on button "button" at bounding box center [560, 71] width 13 height 13
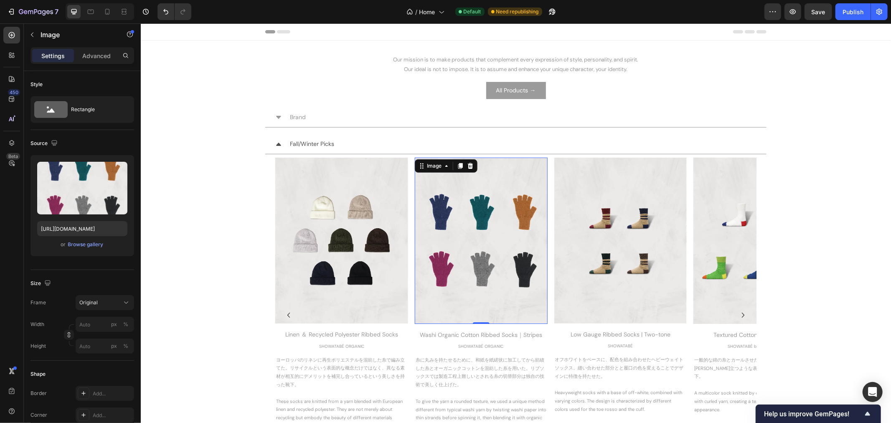
click at [524, 269] on img at bounding box center [481, 240] width 133 height 166
click at [468, 168] on icon at bounding box center [469, 166] width 5 height 6
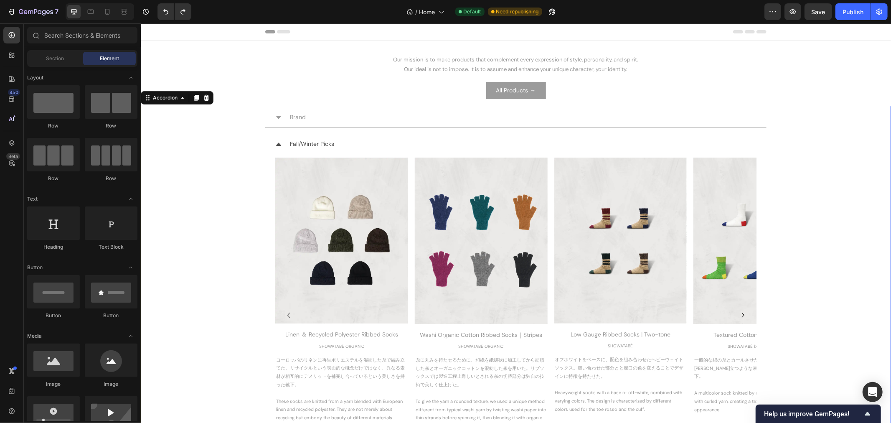
click at [817, 270] on div "Fall/Winter Picks Image Velour Style Fingerless Gloves Heading SHOWATABÉ Text B…" at bounding box center [516, 305] width 750 height 342
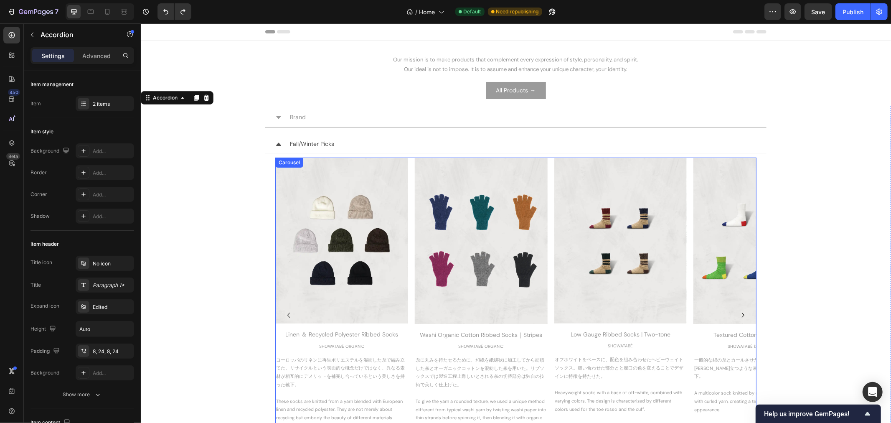
click at [285, 315] on icon "Carousel Back Arrow" at bounding box center [288, 315] width 10 height 10
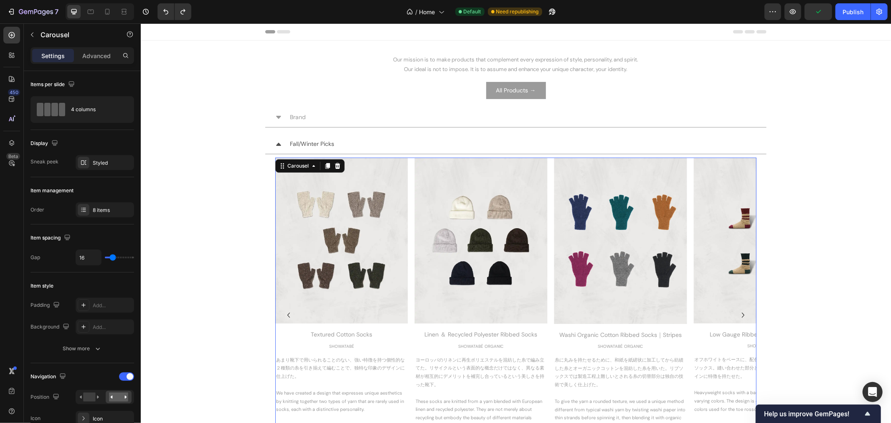
click at [285, 315] on icon "Carousel Back Arrow" at bounding box center [288, 315] width 10 height 10
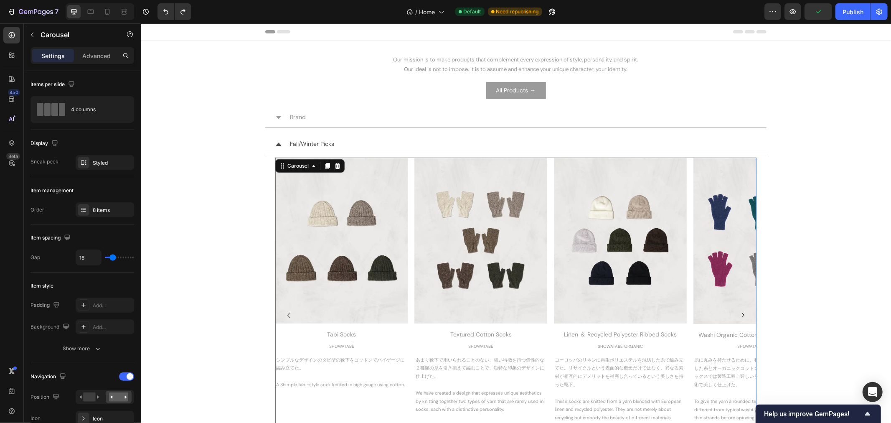
click at [285, 315] on icon "Carousel Back Arrow" at bounding box center [288, 315] width 10 height 10
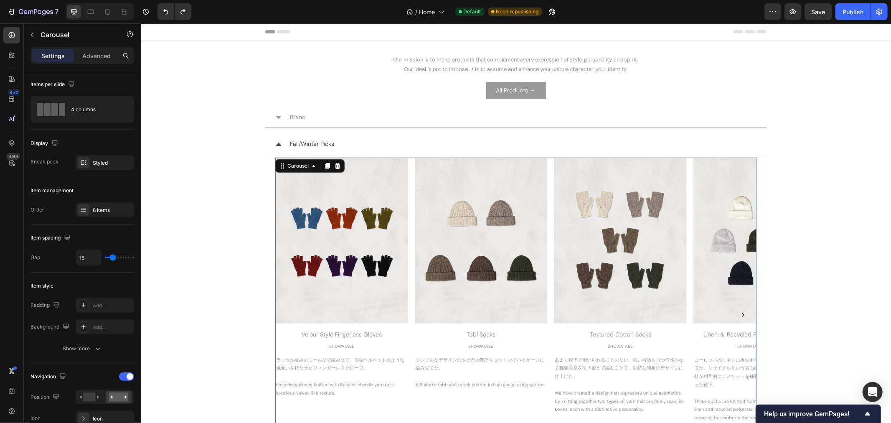
click at [740, 317] on icon "Carousel Next Arrow" at bounding box center [743, 315] width 10 height 10
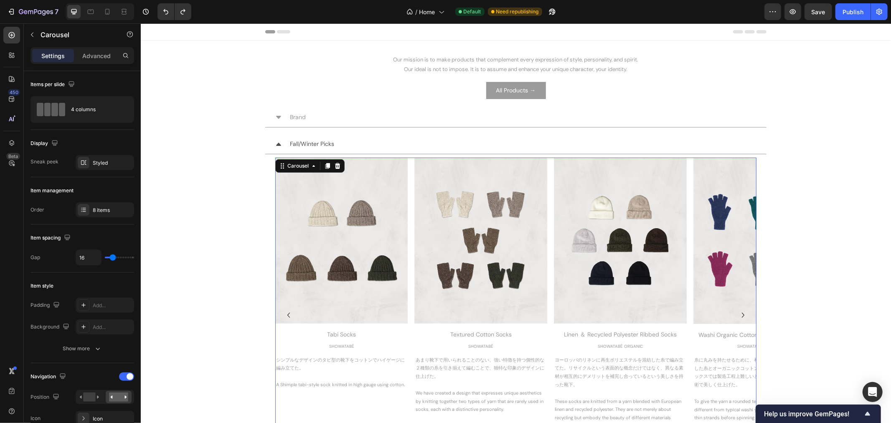
click at [740, 317] on icon "Carousel Next Arrow" at bounding box center [743, 315] width 10 height 10
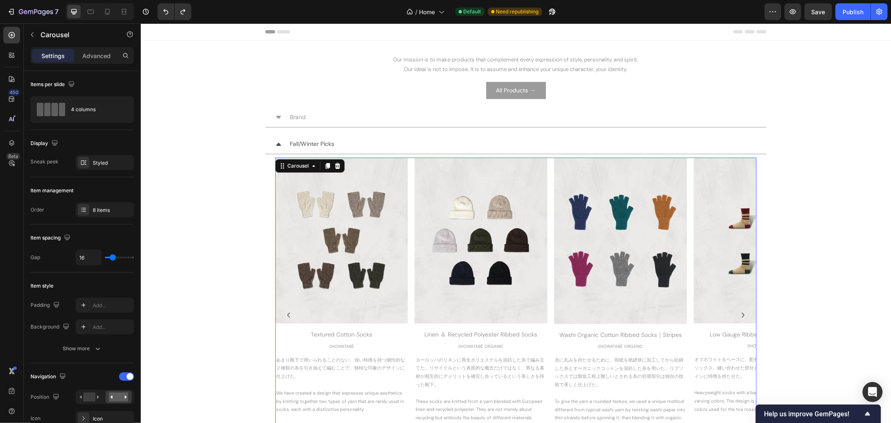
click at [739, 314] on icon "Carousel Next Arrow" at bounding box center [743, 315] width 10 height 10
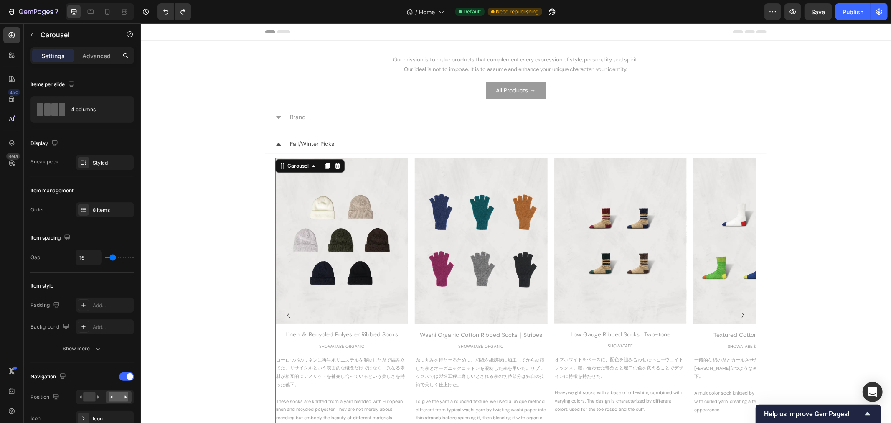
click at [739, 314] on icon "Carousel Next Arrow" at bounding box center [743, 315] width 10 height 10
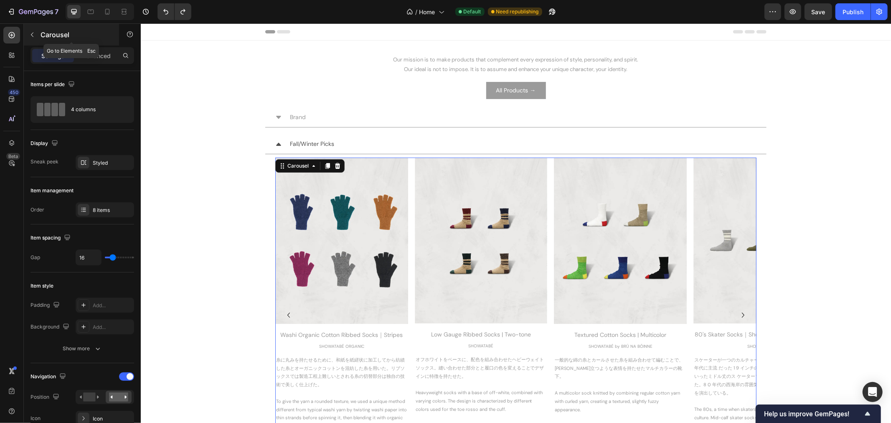
click at [29, 34] on icon "button" at bounding box center [32, 34] width 7 height 7
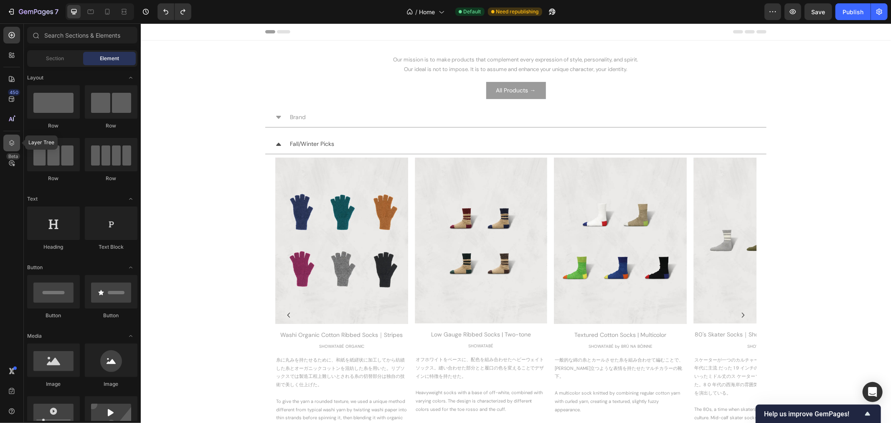
click at [13, 141] on icon at bounding box center [12, 143] width 8 height 8
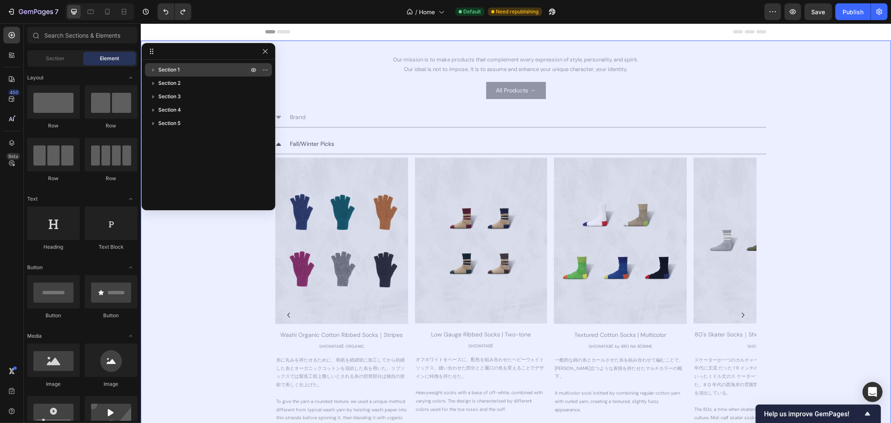
click at [193, 68] on p "Section 1" at bounding box center [204, 70] width 92 height 8
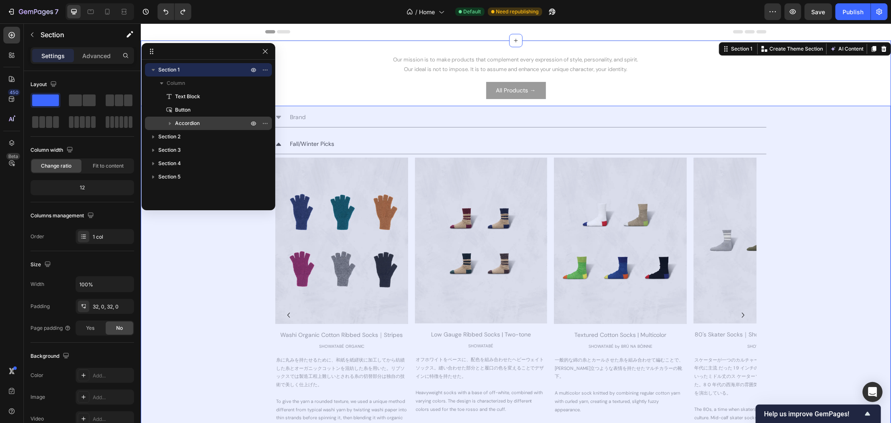
click at [196, 127] on span "Accordion" at bounding box center [187, 123] width 25 height 8
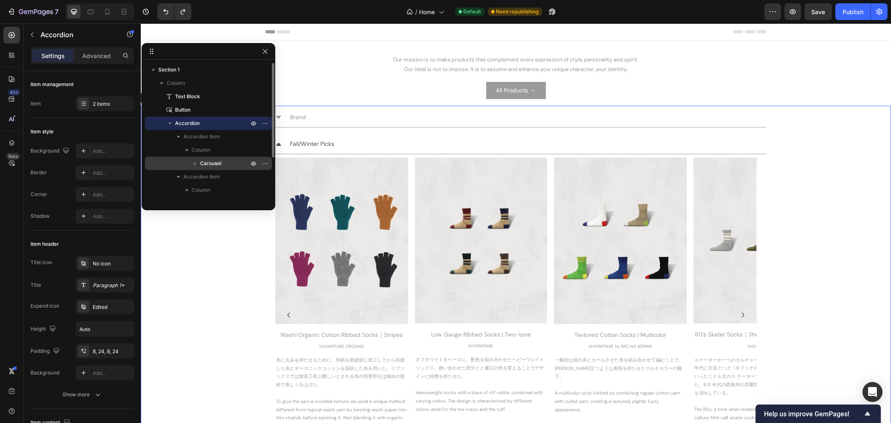
click at [196, 159] on icon "button" at bounding box center [195, 163] width 8 height 8
click at [211, 188] on icon at bounding box center [211, 190] width 8 height 8
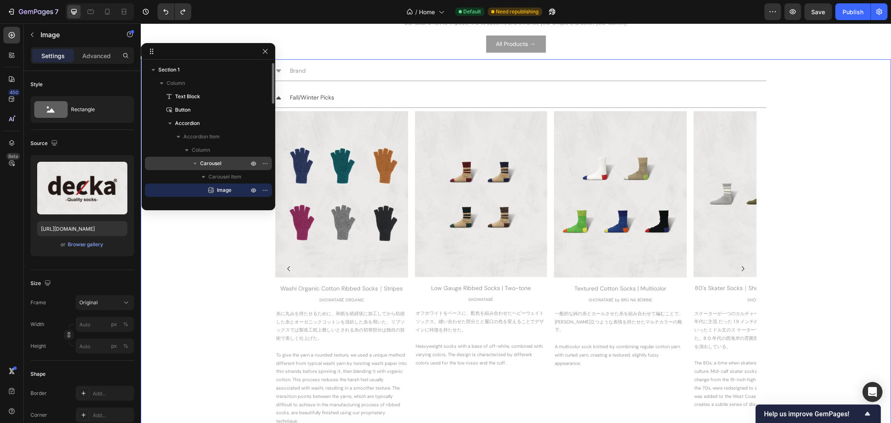
click at [199, 159] on button "button" at bounding box center [195, 163] width 10 height 10
click at [215, 160] on span "Carousel" at bounding box center [210, 163] width 21 height 8
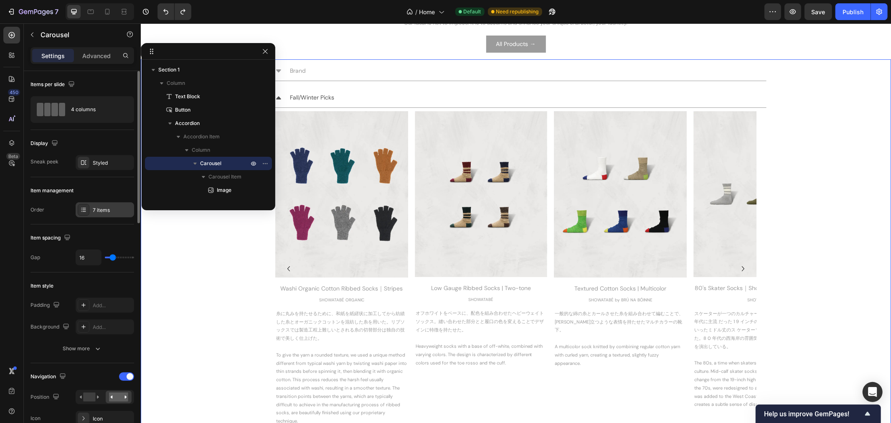
click at [115, 211] on div "7 items" at bounding box center [112, 210] width 39 height 8
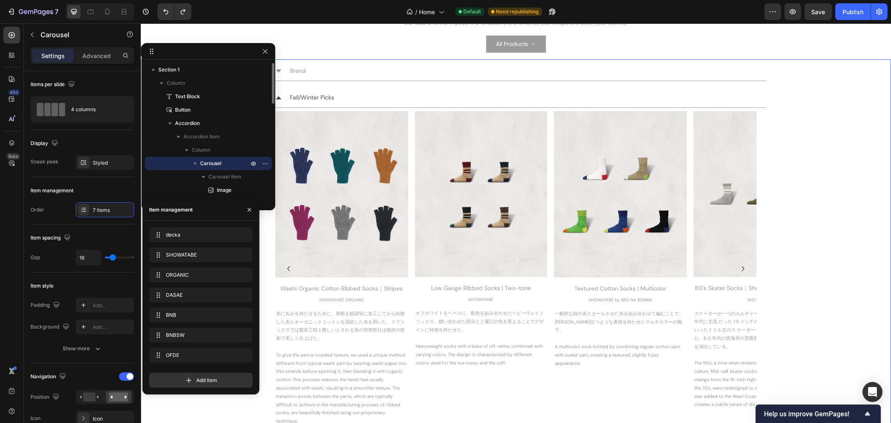
click at [199, 163] on icon "button" at bounding box center [195, 163] width 8 height 8
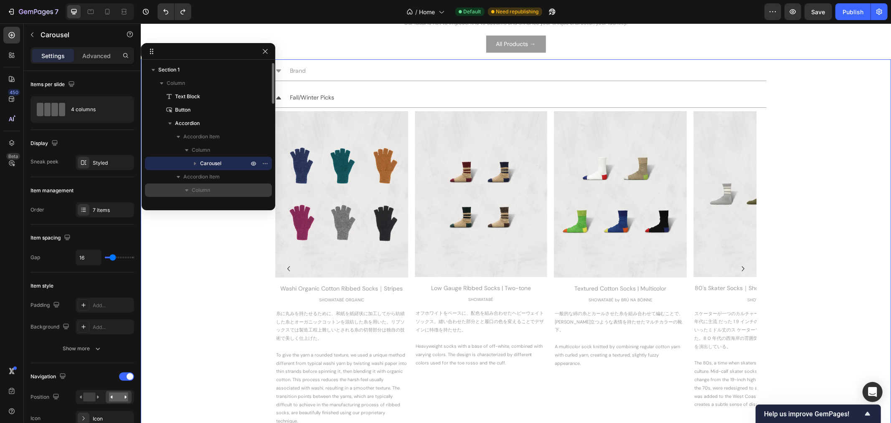
click at [197, 193] on span "Column" at bounding box center [201, 190] width 18 height 8
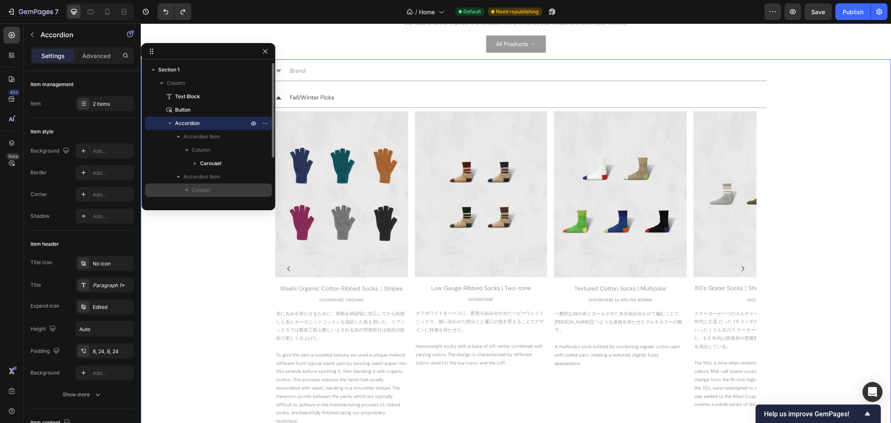
click at [188, 188] on icon "button" at bounding box center [187, 190] width 8 height 8
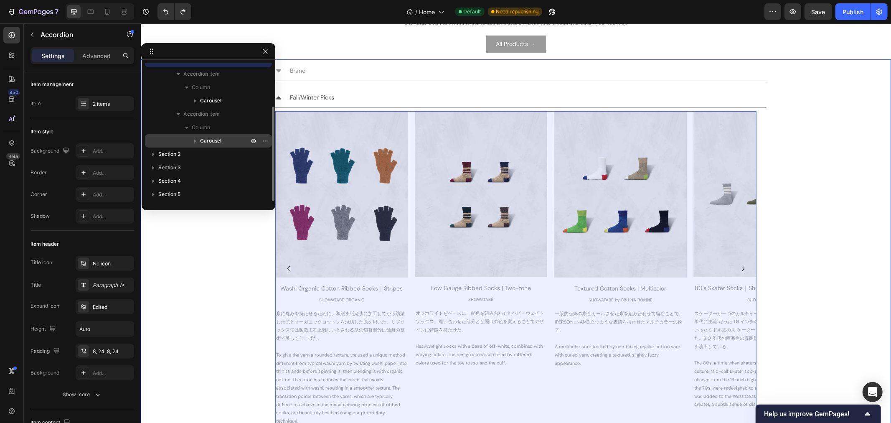
click at [195, 139] on icon "button" at bounding box center [195, 141] width 8 height 8
click at [197, 138] on icon "button" at bounding box center [195, 141] width 8 height 8
click at [216, 139] on span "Carousel" at bounding box center [210, 141] width 21 height 8
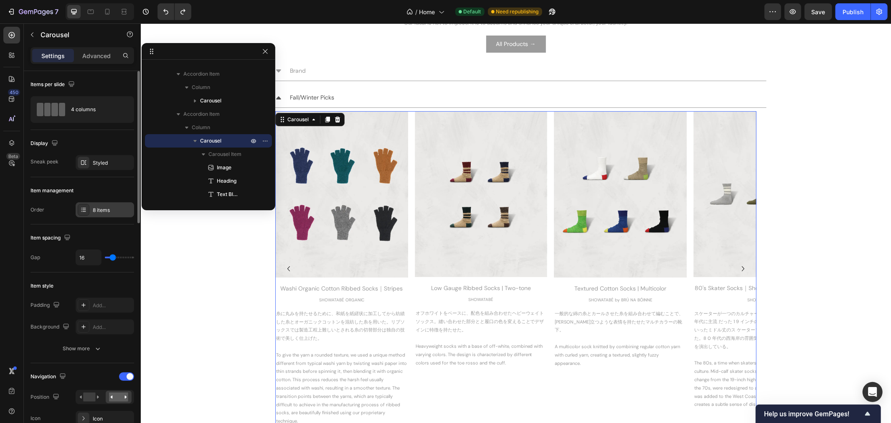
click at [112, 211] on div "8 items" at bounding box center [112, 210] width 39 height 8
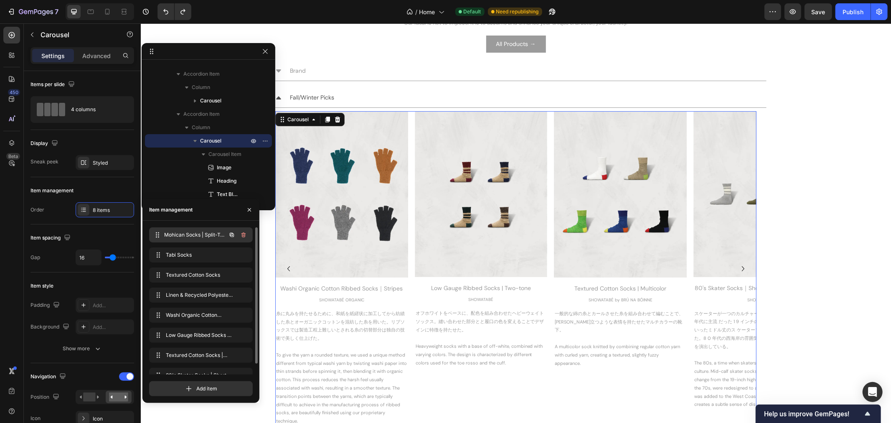
click at [186, 234] on span "Mohican Socks | Split-Toe Style | 2nd Collection" at bounding box center [195, 235] width 62 height 8
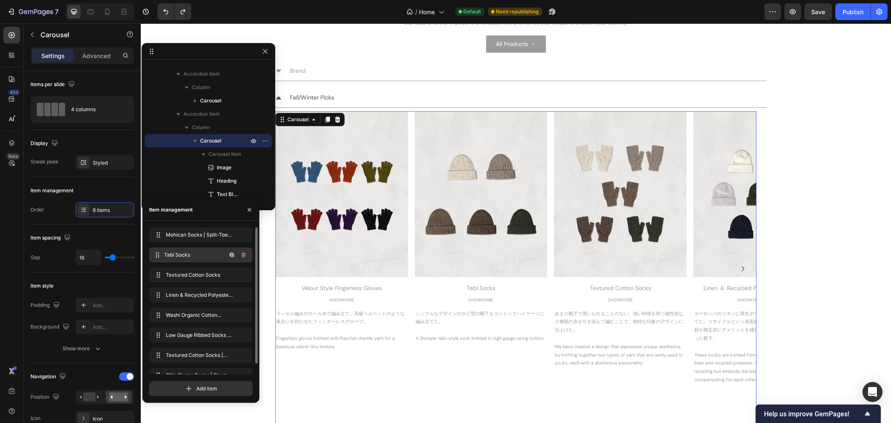
click at [193, 248] on div "Tabi Socks Tabi Socks" at bounding box center [201, 254] width 104 height 15
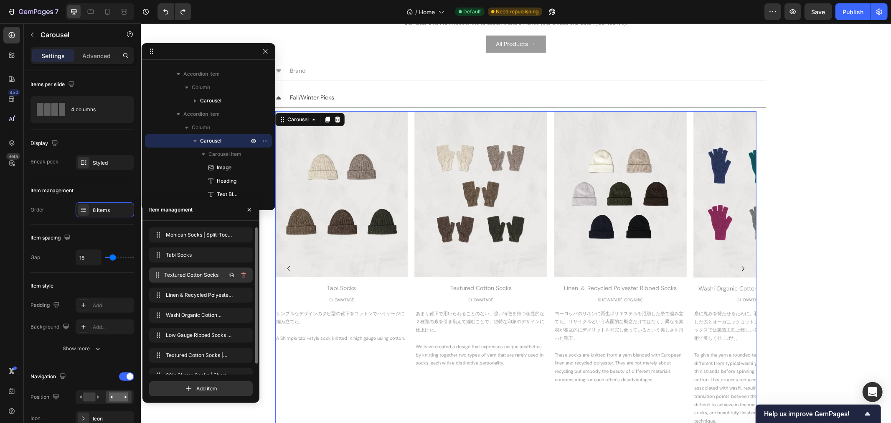
click at [193, 273] on span "Textured Cotton Socks" at bounding box center [195, 275] width 62 height 8
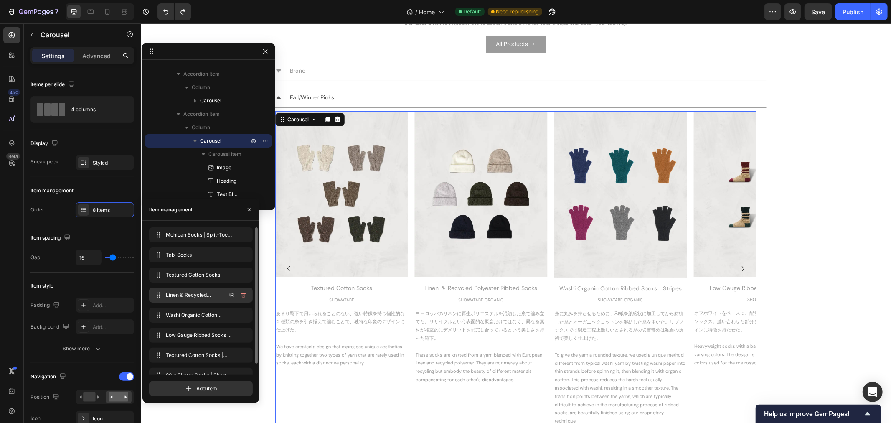
click at [197, 291] on span "Linen & Recycled Polyester Ribbed Socks" at bounding box center [189, 295] width 47 height 8
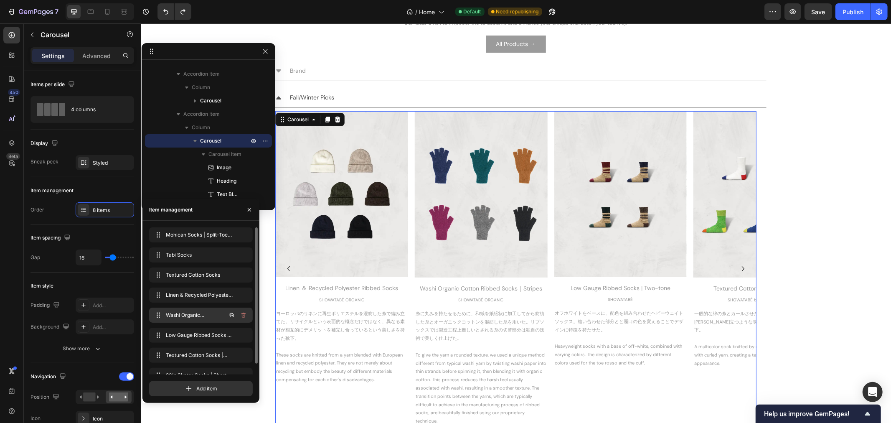
click at [201, 316] on span "Washi Organic Cotton Ribbed Socks | Stripes" at bounding box center [189, 315] width 47 height 8
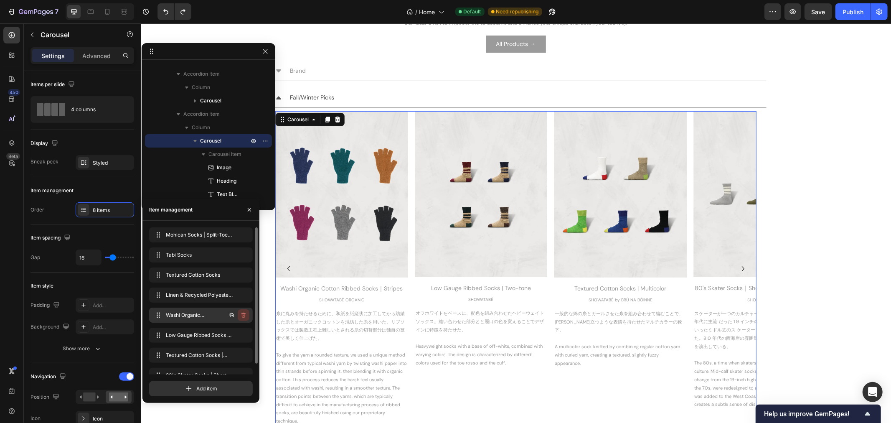
click at [245, 317] on icon "button" at bounding box center [243, 315] width 7 height 7
click at [189, 332] on span "Low Gauge Ribbed Socks | Two-tone" at bounding box center [195, 335] width 62 height 8
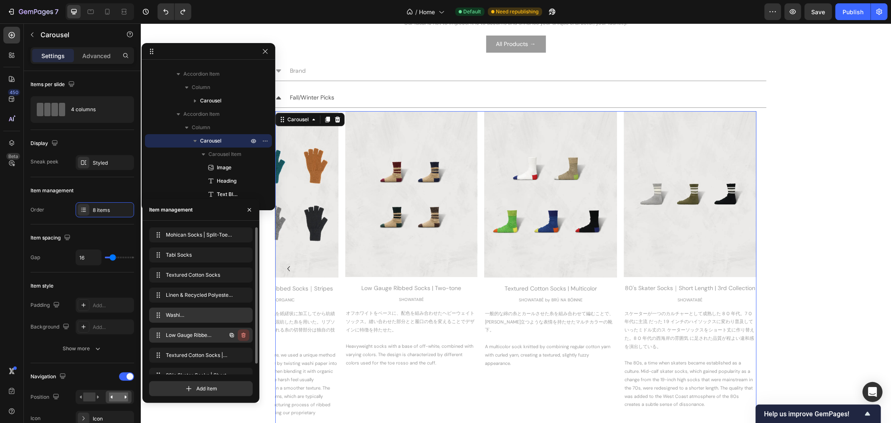
click at [244, 331] on button "button" at bounding box center [244, 335] width 12 height 12
click at [243, 334] on div "Delete" at bounding box center [237, 335] width 15 height 8
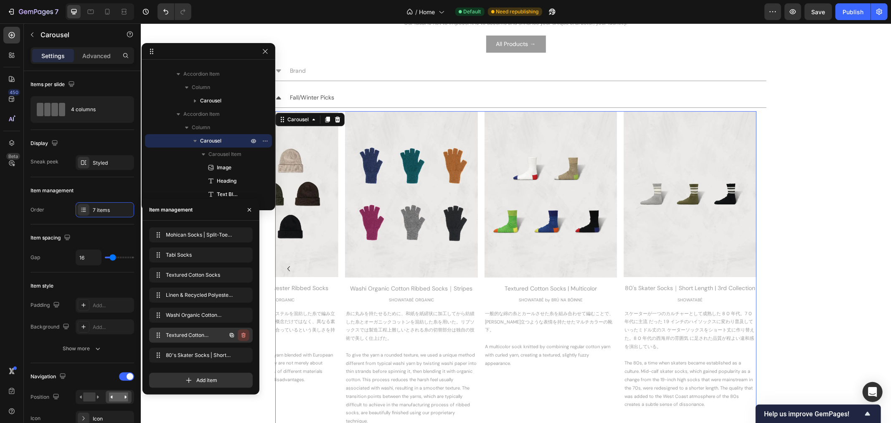
click at [241, 336] on icon "button" at bounding box center [243, 335] width 7 height 7
click at [241, 336] on div "Delete" at bounding box center [237, 335] width 15 height 8
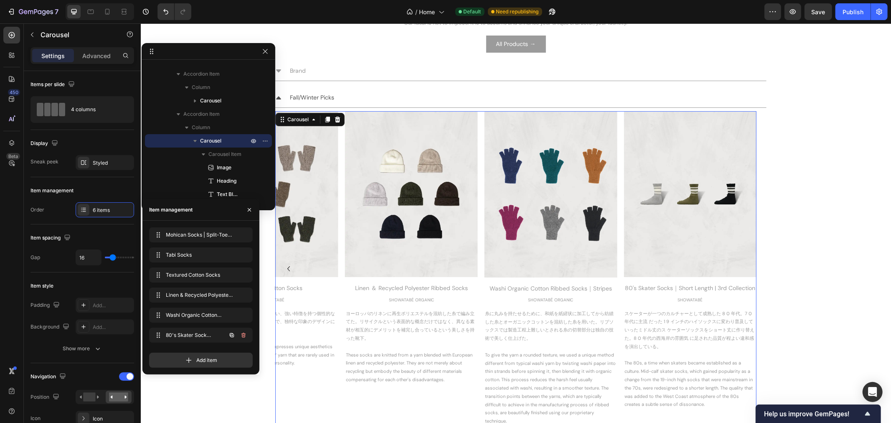
click at [241, 336] on icon "button" at bounding box center [243, 335] width 7 height 7
click at [241, 336] on div "Delete" at bounding box center [237, 335] width 15 height 8
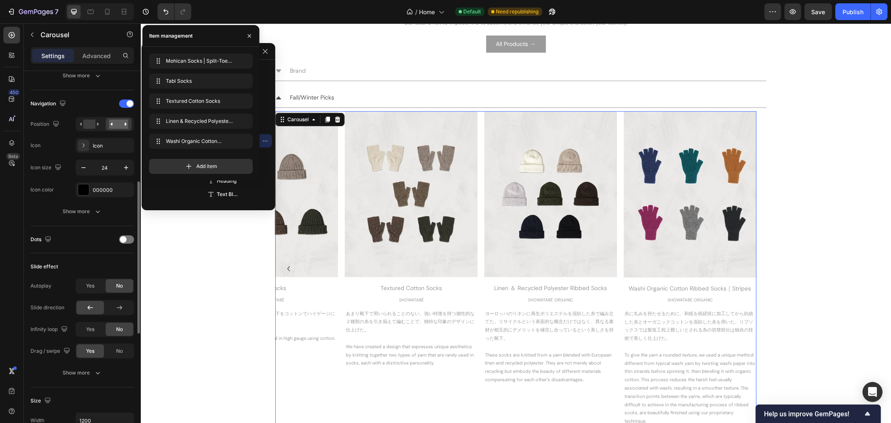
scroll to position [134, 0]
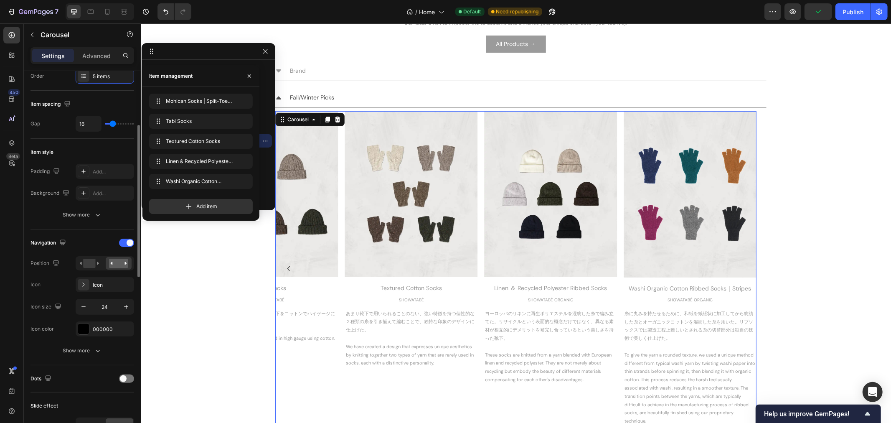
click at [60, 227] on div "Item style Padding Add... Background Add... Show more" at bounding box center [83, 184] width 104 height 91
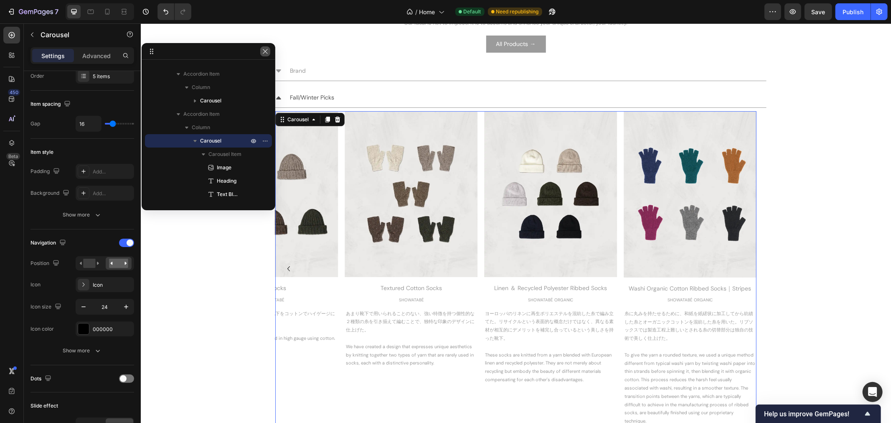
click at [266, 52] on icon "button" at bounding box center [265, 51] width 7 height 7
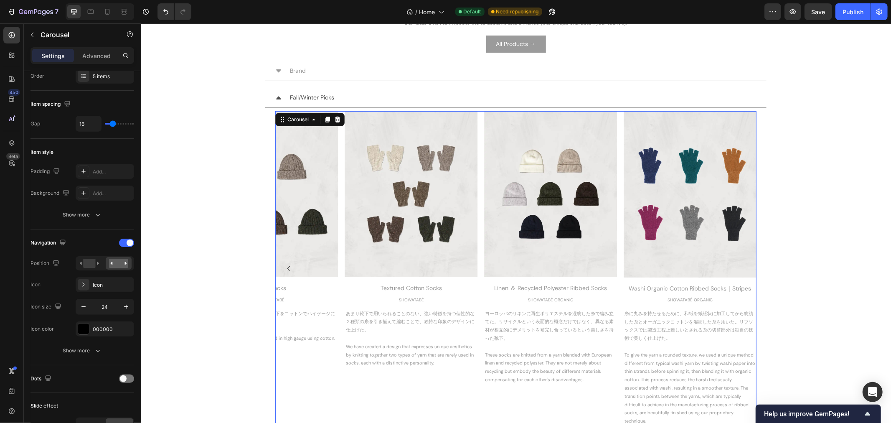
click at [283, 269] on icon "Carousel Back Arrow" at bounding box center [288, 268] width 10 height 10
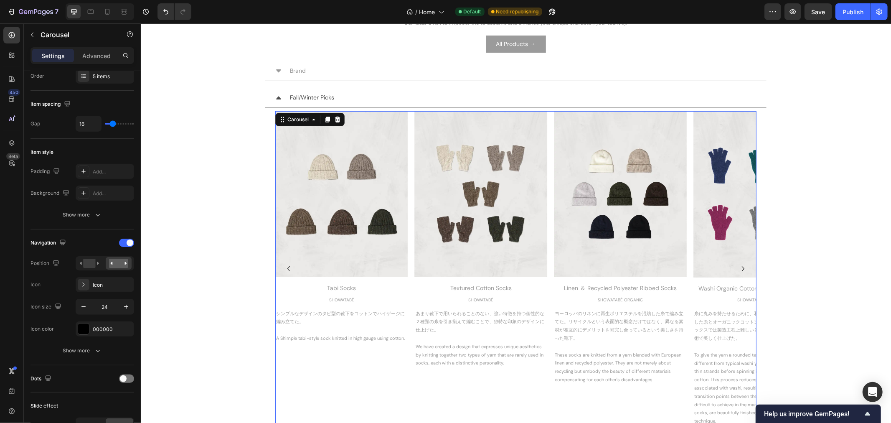
click at [283, 269] on icon "Carousel Back Arrow" at bounding box center [288, 268] width 10 height 10
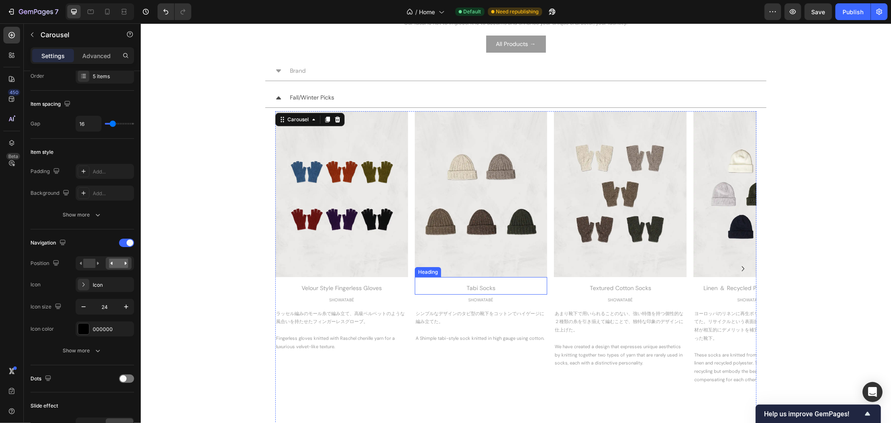
click at [466, 285] on div "Tabi Socks" at bounding box center [481, 288] width 133 height 12
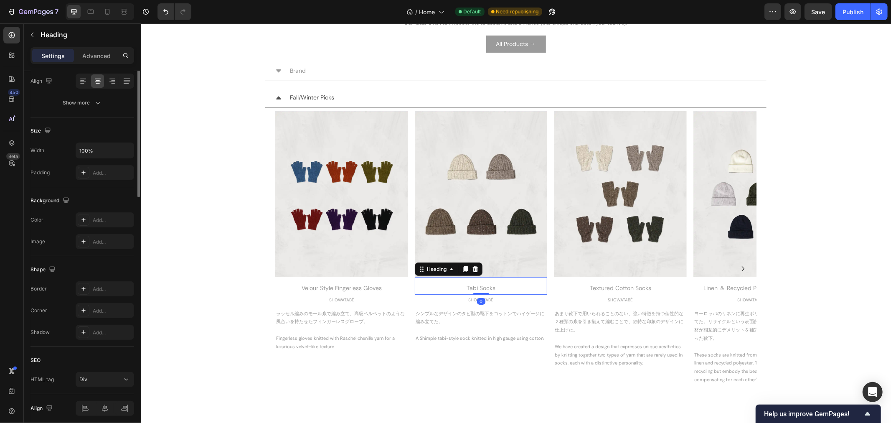
scroll to position [0, 0]
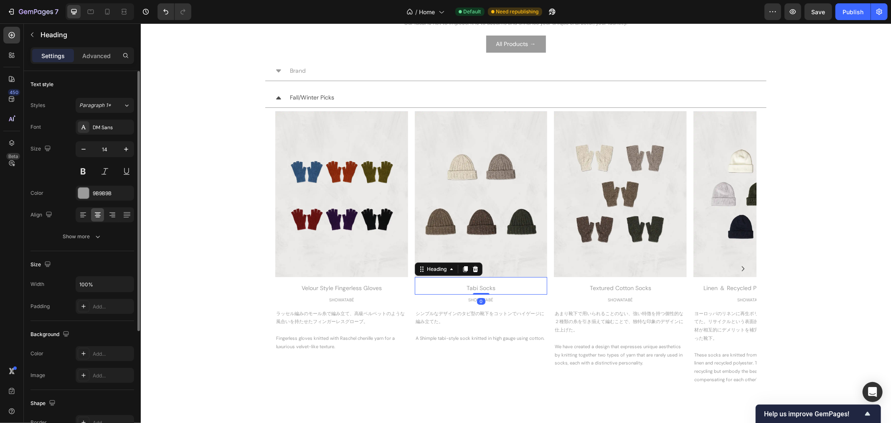
click at [466, 285] on div "Tabi Socks" at bounding box center [481, 288] width 133 height 12
click at [466, 285] on p "Tabi Socks" at bounding box center [480, 288] width 131 height 10
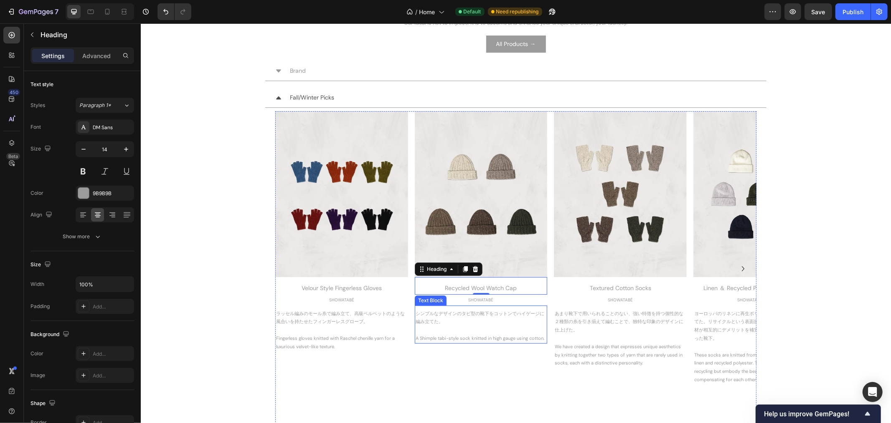
click at [451, 313] on p "シンプルなデザインのタビ型の靴下をコットンでハイゲージに編み立てた。" at bounding box center [480, 317] width 131 height 17
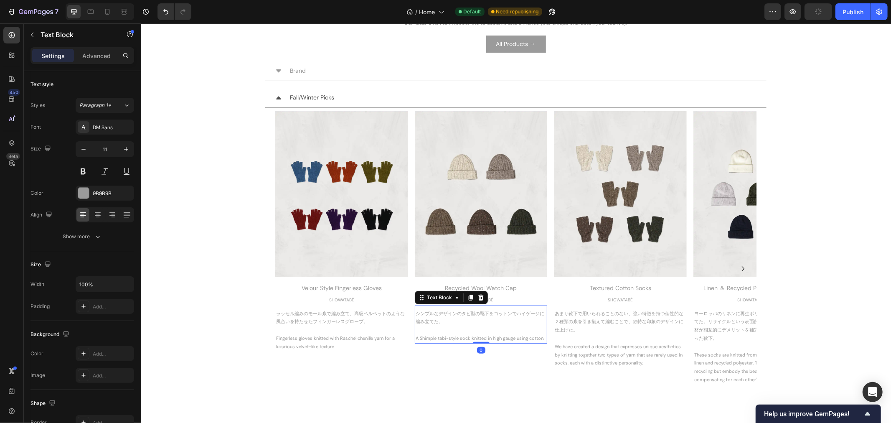
click at [450, 318] on p "シンプルなデザインのタビ型の靴下をコットンでハイゲージに編み立てた。" at bounding box center [480, 317] width 131 height 17
click at [507, 339] on p "A Shimple tabi-style sock knitted in high gauge using cotton." at bounding box center [480, 334] width 131 height 17
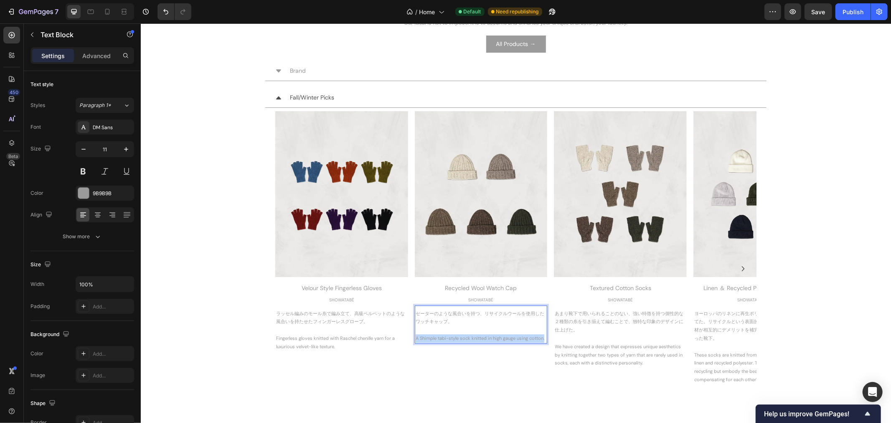
click at [507, 339] on p "A Shimple tabi-style sock knitted in high gauge using cotton." at bounding box center [480, 334] width 131 height 17
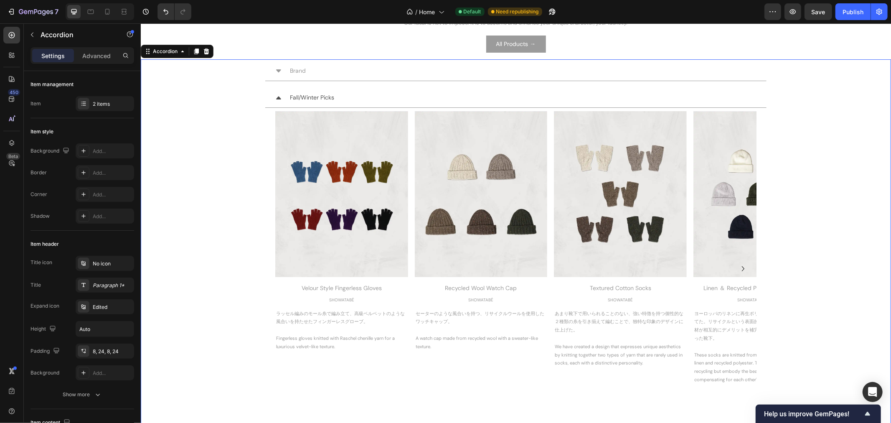
click at [807, 193] on div "Fall/Winter Picks Image Velour Style Fingerless Gloves Heading SHOWATABÉ Text B…" at bounding box center [516, 258] width 750 height 342
click at [621, 286] on div "Textured Cotton Socks" at bounding box center [620, 288] width 133 height 12
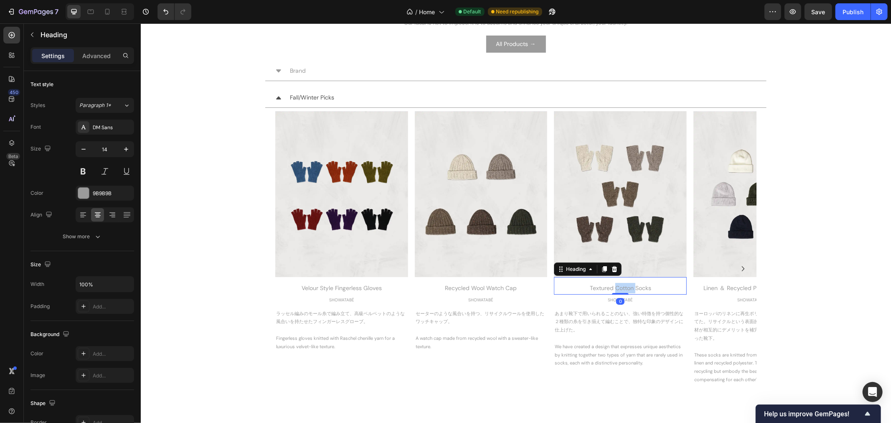
click at [621, 286] on div "Textured Cotton Socks" at bounding box center [620, 288] width 133 height 12
click at [621, 286] on p "Textured Cotton Socks" at bounding box center [620, 288] width 131 height 10
click at [599, 320] on p "あまり靴下で用いられることのない、強い特徴を持つ個性的な２種類の糸を引き揃えて編むことで、独特な印象のデザインに仕上げた。" at bounding box center [620, 321] width 131 height 25
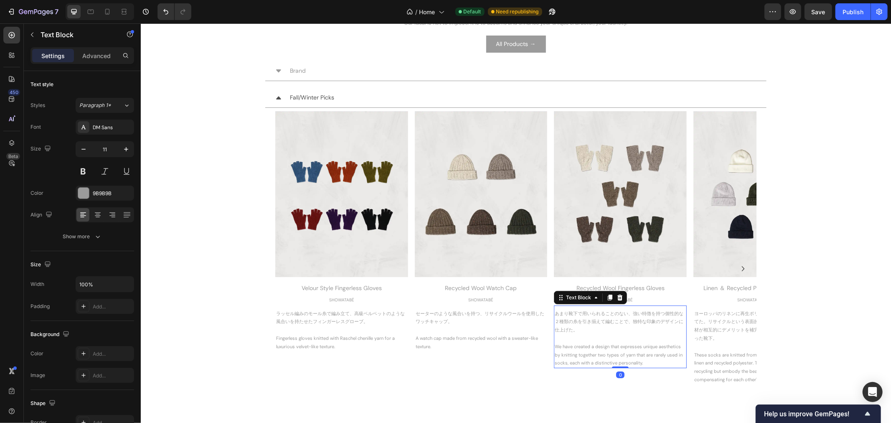
click at [599, 320] on p "あまり靴下で用いられることのない、強い特徴を持つ個性的な２種類の糸を引き揃えて編むことで、独特な印象のデザインに仕上げた。" at bounding box center [620, 321] width 131 height 25
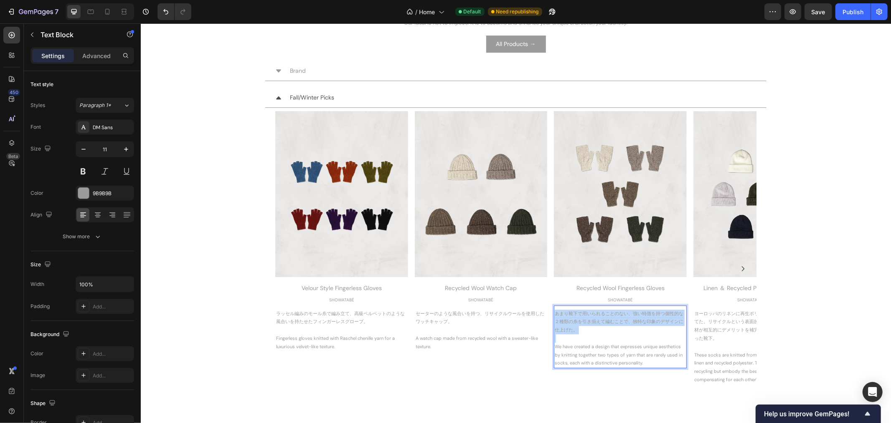
click at [599, 320] on p "あまり靴下で用いられることのない、強い特徴を持つ個性的な２種類の糸を引き揃えて編むことで、独特な印象のデザインに仕上げた。" at bounding box center [620, 321] width 131 height 25
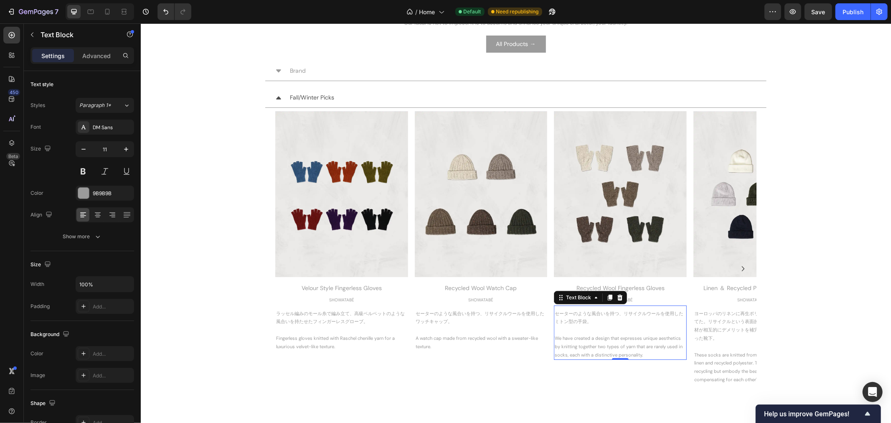
click at [649, 351] on p "We have created a design that expresses unique aesthetics by knitting together …" at bounding box center [620, 342] width 131 height 33
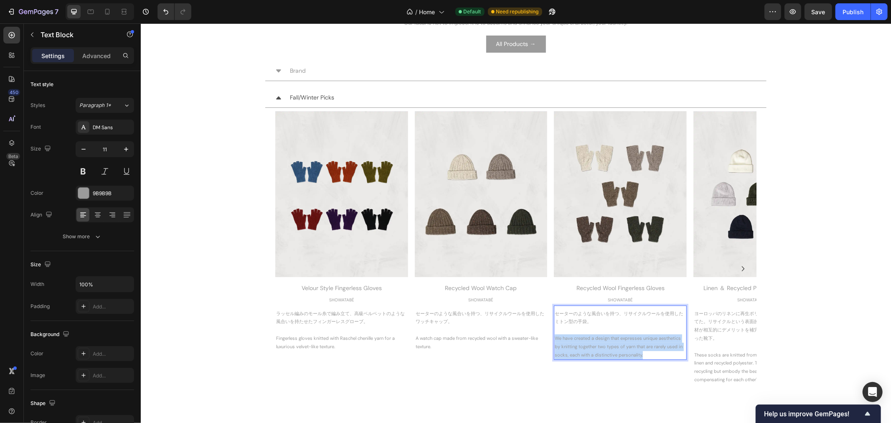
click at [649, 351] on p "We have created a design that expresses unique aesthetics by knitting together …" at bounding box center [620, 342] width 131 height 33
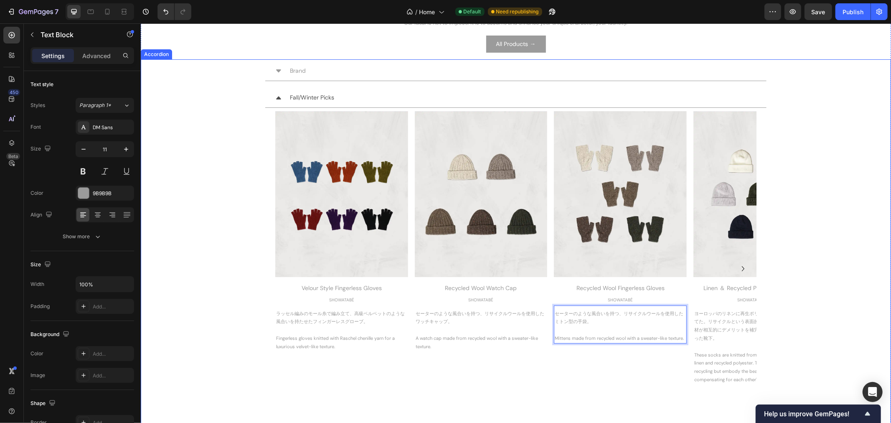
click at [808, 274] on div "Fall/Winter Picks Image Velour Style Fingerless Gloves Heading SHOWATABÉ Text B…" at bounding box center [516, 258] width 750 height 342
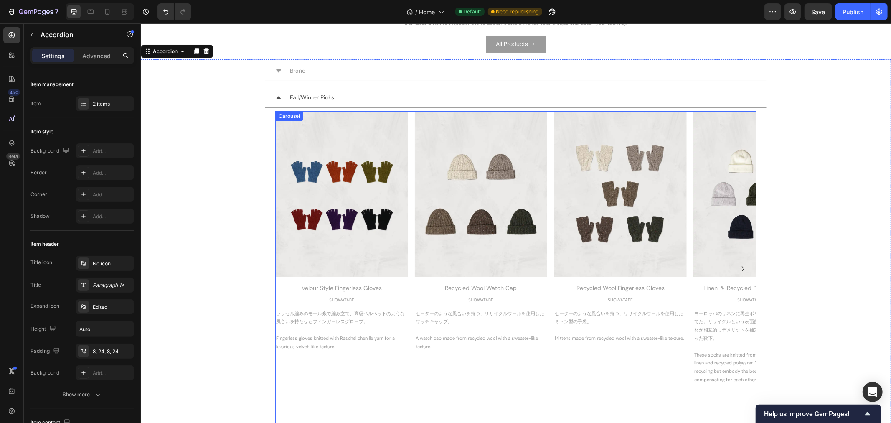
click at [741, 265] on icon "Carousel Next Arrow" at bounding box center [743, 268] width 10 height 10
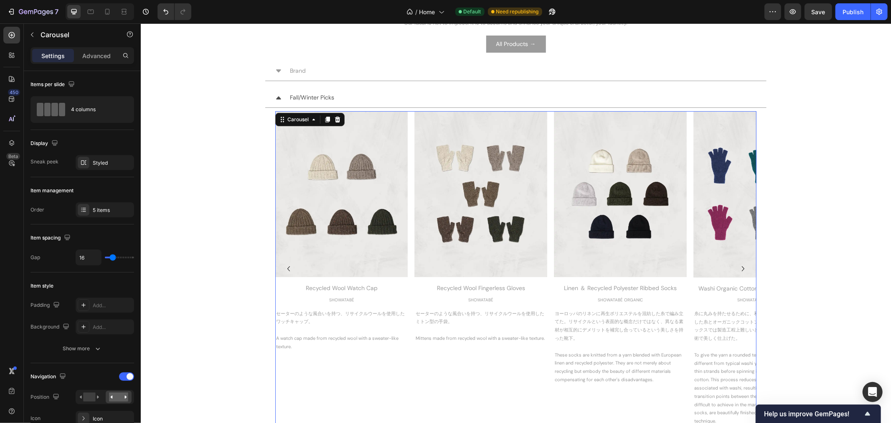
click at [741, 265] on icon "Carousel Next Arrow" at bounding box center [743, 268] width 10 height 10
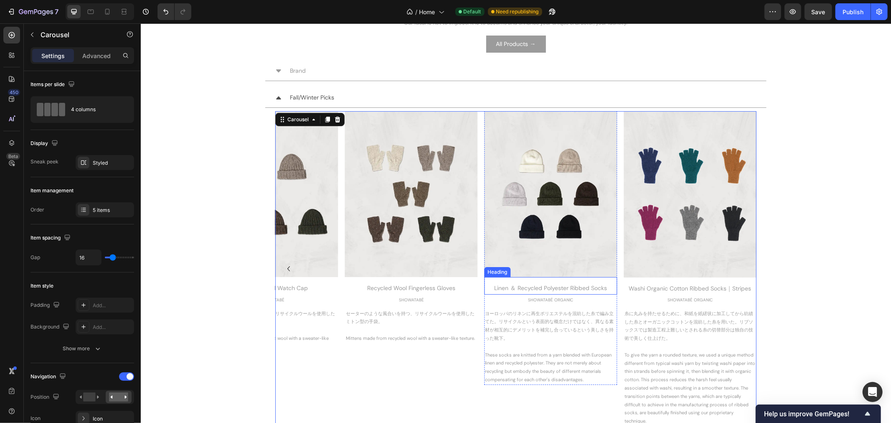
click at [502, 288] on div "Linen ＆ Recycled Polyester Ribbed Socks" at bounding box center [550, 288] width 133 height 12
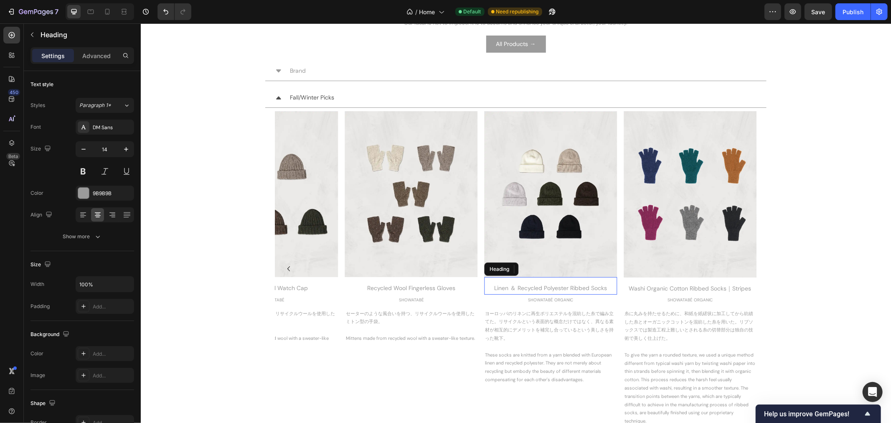
click at [502, 288] on div "Linen ＆ Recycled Polyester Ribbed Socks" at bounding box center [550, 288] width 133 height 12
click at [502, 288] on p "Linen ＆ Recycled Polyester Ribbed Socks" at bounding box center [550, 288] width 131 height 10
click at [545, 323] on p "ヨーロッパのリネンに再生ポリエステルを混紡した糸で編み立てた。リサイクルという表面的な概念だけではなく、異なる素材が相互的にデメリットを補完し合っているという…" at bounding box center [550, 346] width 131 height 74
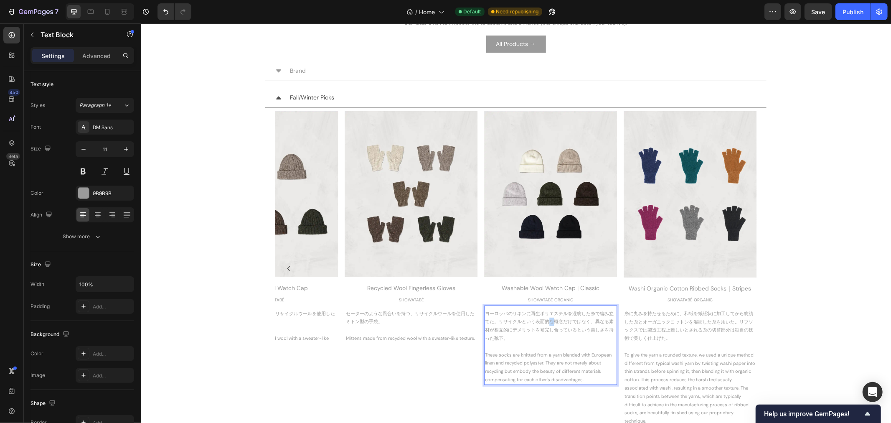
click at [545, 323] on p "ヨーロッパのリネンに再生ポリエステルを混紡した糸で編み立てた。リサイクルという表面的な概念だけではなく、異なる素材が相互的にデメリットを補完し合っているという…" at bounding box center [550, 346] width 131 height 74
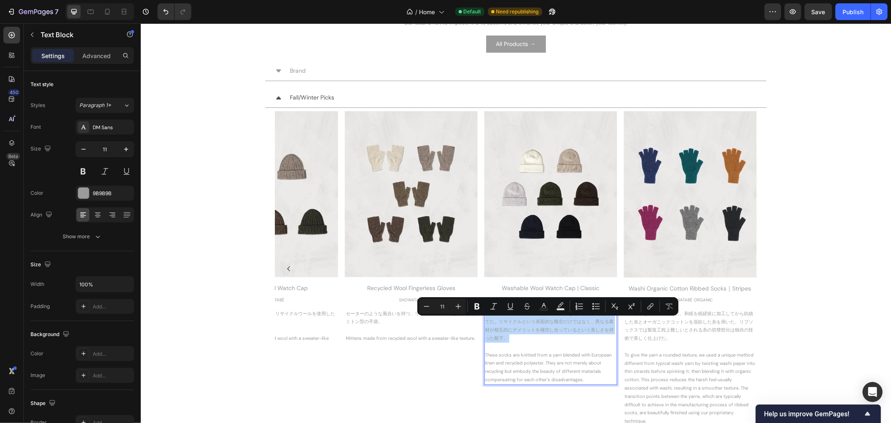
click at [545, 323] on p "ヨーロッパのリネンに再生ポリエステルを混紡した糸で編み立てた。リサイクルという表面的な概念だけではなく、異なる素材が相互的にデメリットを補完し合っているという…" at bounding box center [550, 346] width 131 height 74
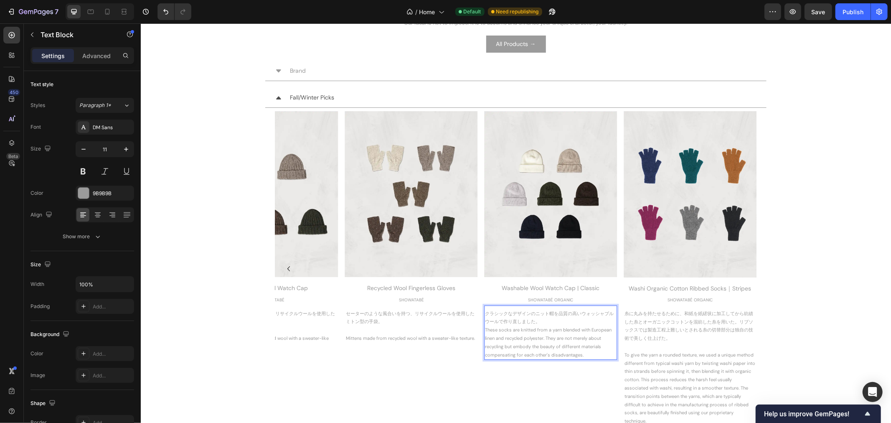
click at [502, 320] on p "クラシックなデザインのニット帽を品質の高いウォッシャブルウールで作り直しました。 These socks are knitted from a yarn bl…" at bounding box center [550, 334] width 131 height 50
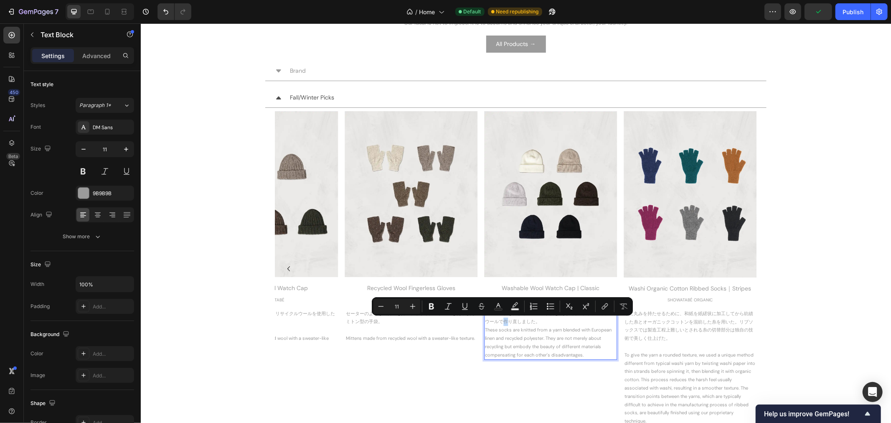
drag, startPoint x: 500, startPoint y: 321, endPoint x: 506, endPoint y: 321, distance: 6.3
click at [506, 321] on p "クラシックなデザインのニット帽を品質の高いウォッシャブルウールで作り直しました。 These socks are knitted from a yarn bl…" at bounding box center [550, 334] width 131 height 50
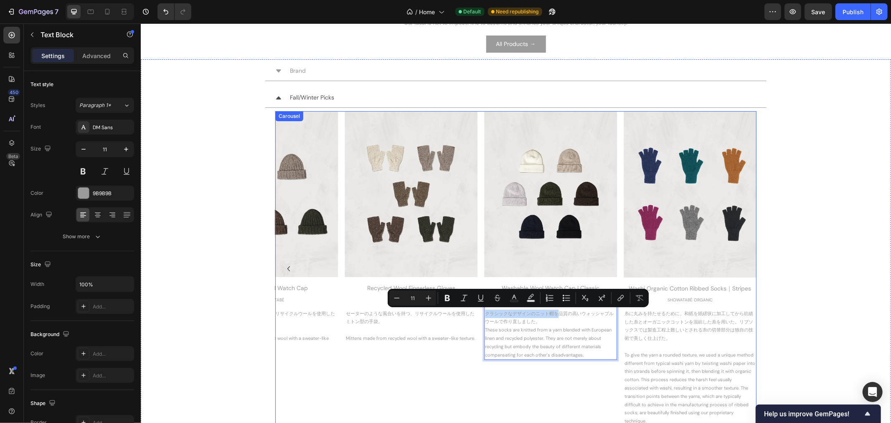
drag, startPoint x: 555, startPoint y: 313, endPoint x: 480, endPoint y: 313, distance: 75.2
click at [480, 313] on div "Image Velour Style Fingerless Gloves Heading SHOWATABÉ Text Block ラッセル編みのモール糸で編…" at bounding box center [515, 268] width 481 height 315
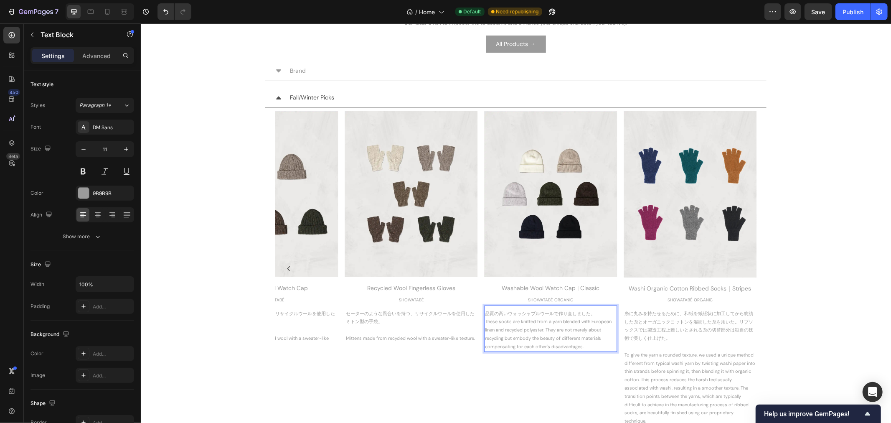
click at [554, 312] on p "品質の高いウォッシャブルウールで作り直しました。 These socks are knitted from a yarn blended with Europ…" at bounding box center [550, 329] width 131 height 41
drag, startPoint x: 550, startPoint y: 315, endPoint x: 604, endPoint y: 317, distance: 54.0
click at [604, 317] on p "品質の高いウォッシャブルウールで作り直しました。 These socks are knitted from a yarn blended with Europ…" at bounding box center [550, 329] width 131 height 41
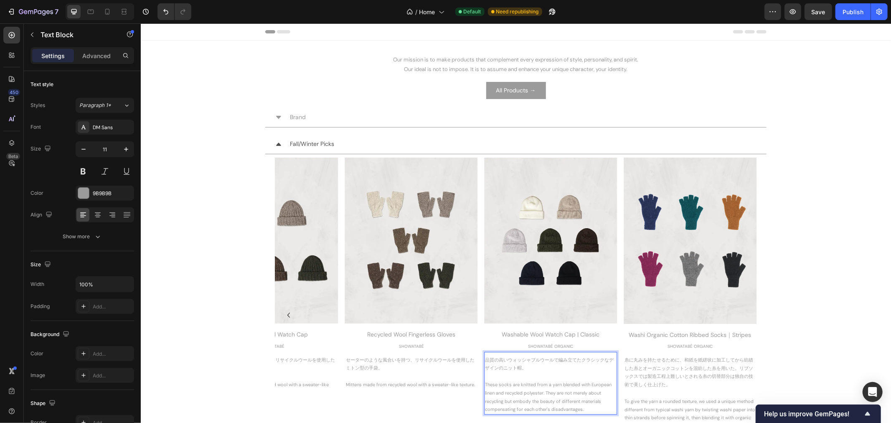
click at [580, 411] on p "品質の高いウォッシャブルウールで編み立てたクラシックなデザインのニット帽。 ⁠⁠⁠⁠⁠⁠⁠ These socks are knitted from a ya…" at bounding box center [550, 385] width 131 height 58
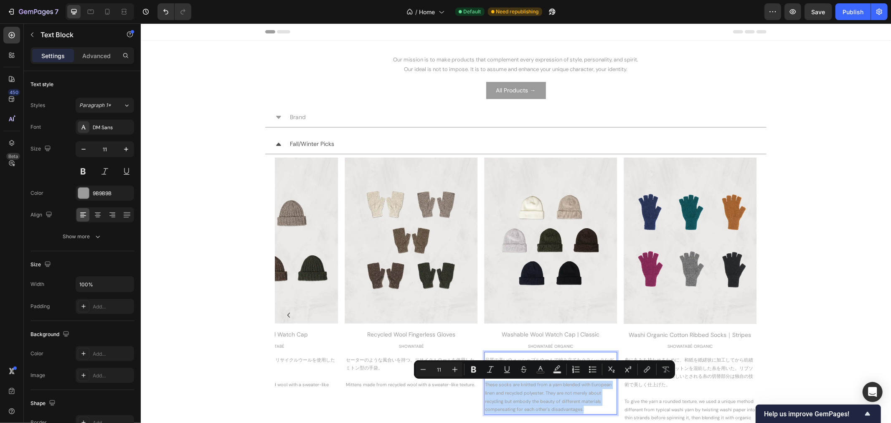
drag, startPoint x: 590, startPoint y: 410, endPoint x: 482, endPoint y: 384, distance: 110.7
click at [485, 384] on p "品質の高いウォッシャブルウールで編み立てたクラシックなデザインのニット帽。 These socks are knitted from a yarn blend…" at bounding box center [550, 385] width 131 height 58
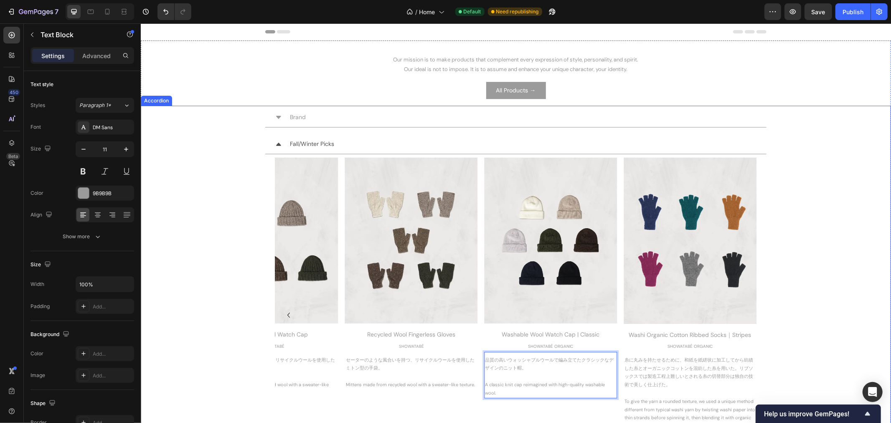
click at [789, 301] on div "Fall/Winter Picks Image Velour Style Fingerless Gloves Heading SHOWATABÉ Text B…" at bounding box center [516, 305] width 750 height 342
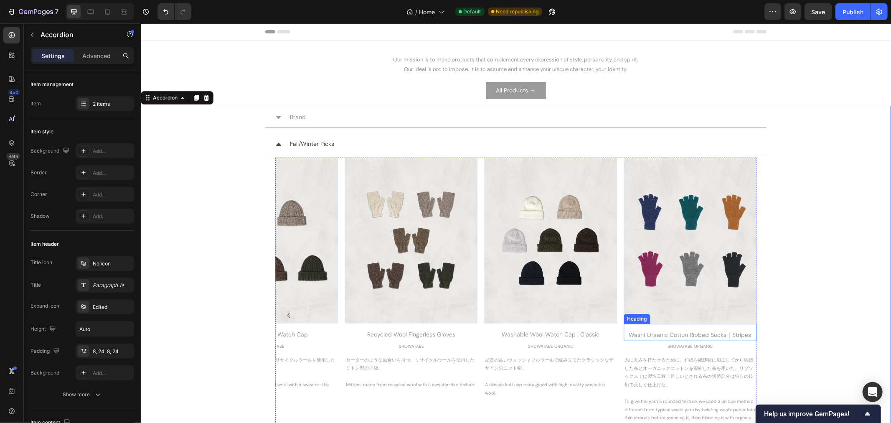
click at [680, 335] on div "Washi Organic Cotton Ribbed Socks｜Stripes" at bounding box center [690, 334] width 133 height 12
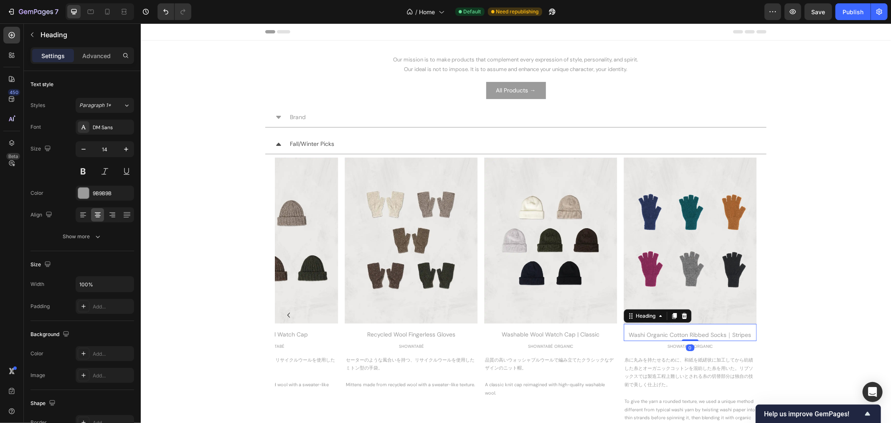
click at [680, 335] on div "Washi Organic Cotton Ribbed Socks｜Stripes" at bounding box center [690, 334] width 133 height 12
click at [680, 335] on p "Washi Organic Cotton Ribbed Socks｜Stripes" at bounding box center [689, 334] width 131 height 10
click at [405, 348] on p "SHOWATABÉ" at bounding box center [411, 346] width 131 height 8
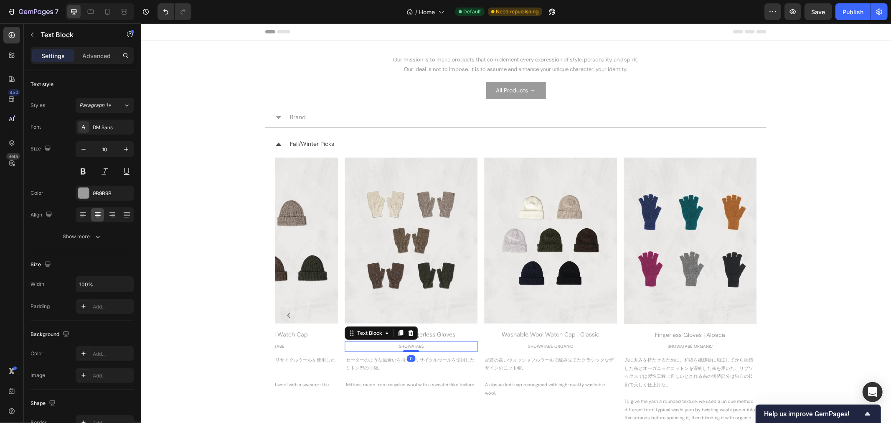
click at [405, 347] on p "SHOWATABÉ" at bounding box center [411, 346] width 131 height 8
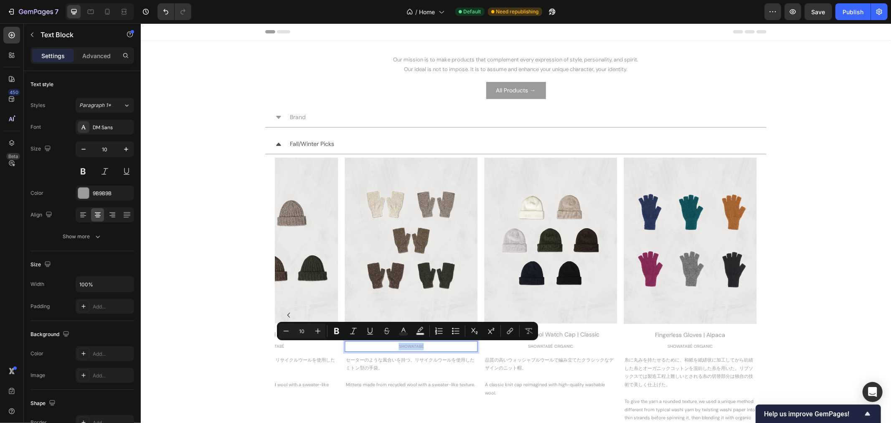
copy p "SHOWATABÉ"
click at [527, 348] on p "SHOWATABÉ ORGANIC" at bounding box center [550, 346] width 131 height 8
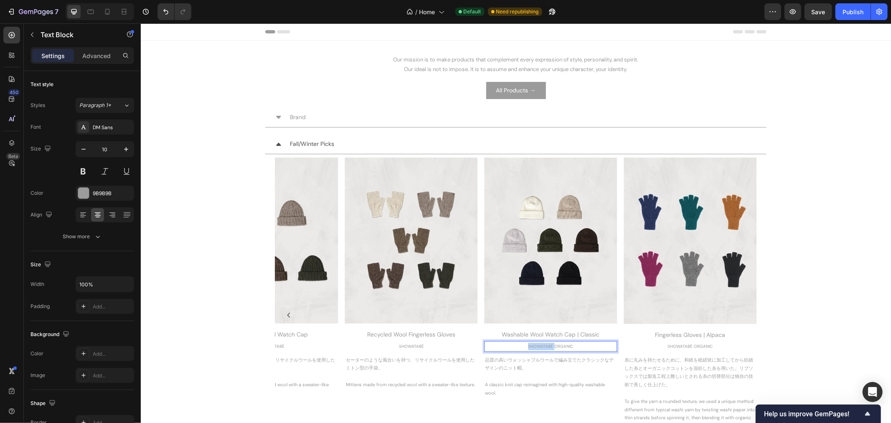
click at [527, 348] on p "SHOWATABÉ ORGANIC" at bounding box center [550, 346] width 131 height 8
click at [703, 343] on p "SHOWATABÉ ORGANIC" at bounding box center [689, 346] width 131 height 8
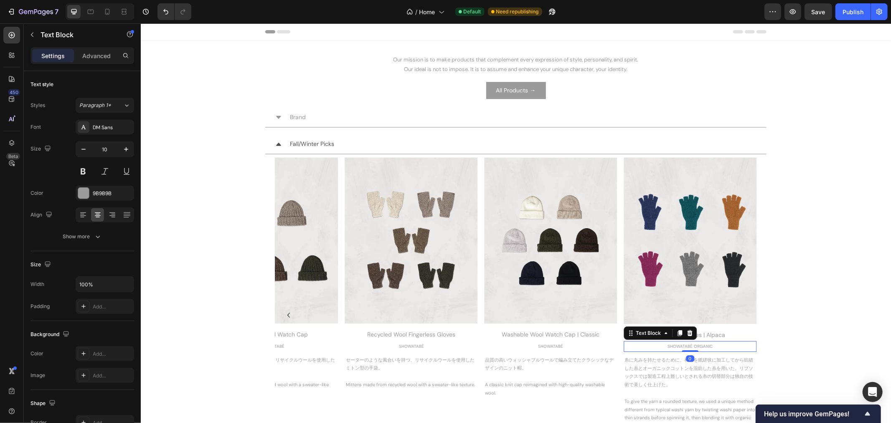
click at [703, 343] on p "SHOWATABÉ ORGANIC" at bounding box center [689, 346] width 131 height 8
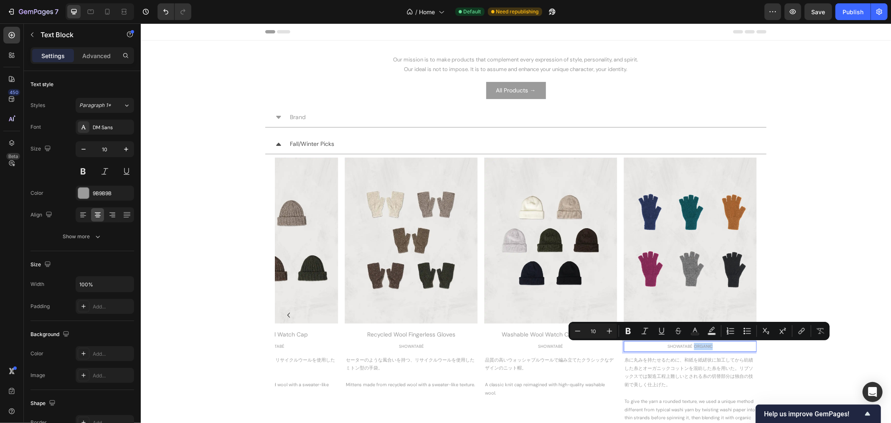
click at [703, 343] on p "SHOWATABÉ ORGANIC" at bounding box center [689, 346] width 131 height 8
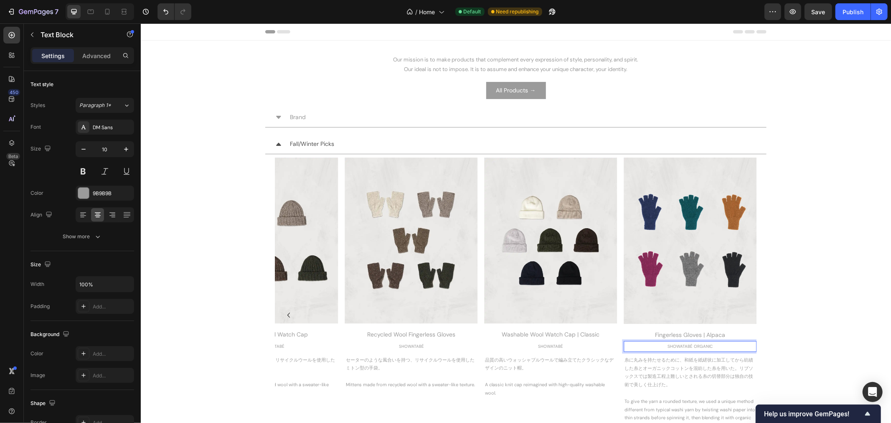
click at [703, 343] on p "SHOWATABÉ ORGANIC" at bounding box center [689, 346] width 131 height 8
click at [799, 326] on div "Fall/Winter Picks Image Velour Style Fingerless Gloves Heading SHOWATABÉ Text B…" at bounding box center [516, 305] width 750 height 342
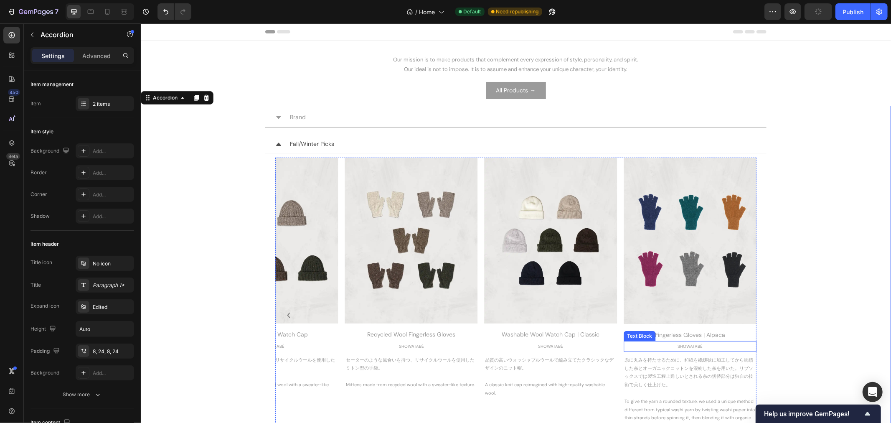
click at [694, 347] on p "SHOWATABÉ" at bounding box center [689, 346] width 131 height 8
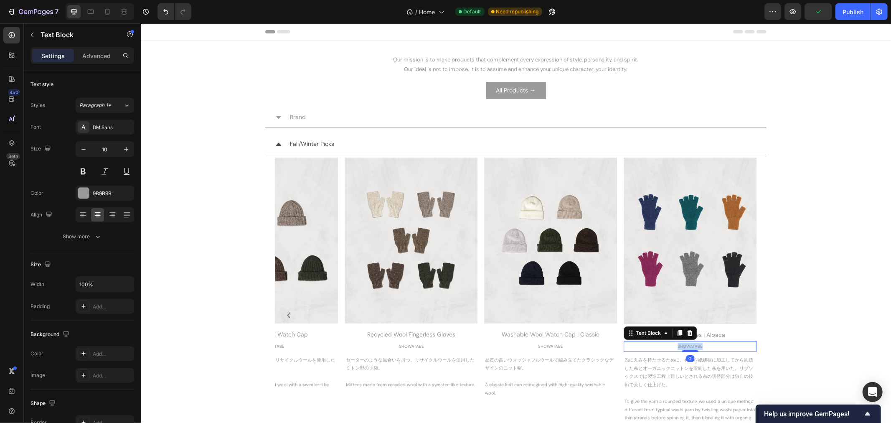
click at [694, 347] on p "SHOWATABÉ" at bounding box center [689, 346] width 131 height 8
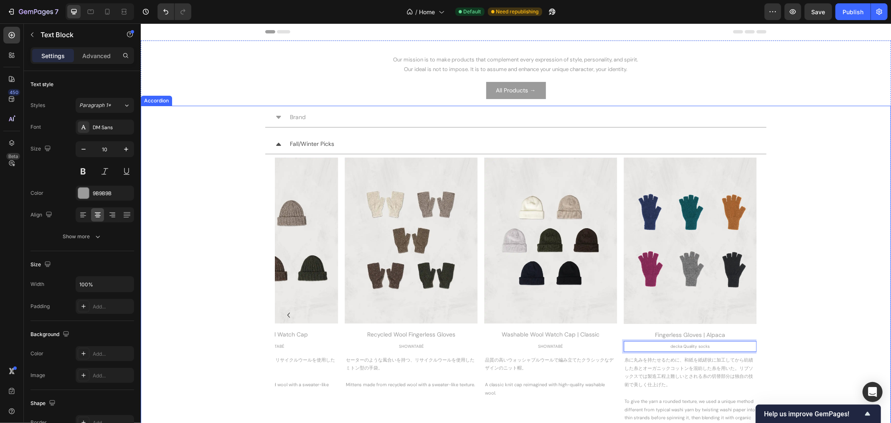
click at [868, 289] on div "Fall/Winter Picks Image Velour Style Fingerless Gloves Heading SHOWATABÉ Text B…" at bounding box center [516, 305] width 750 height 342
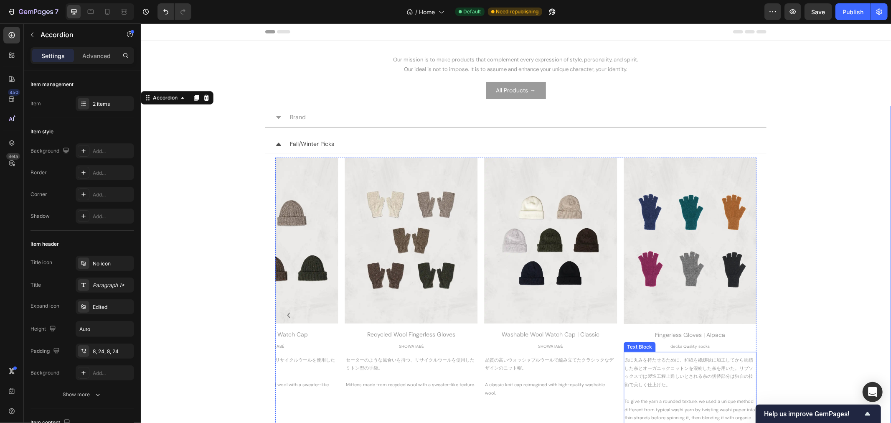
click at [646, 359] on p "糸に丸みを持たせるために、和紙を紙縒状に加工してから紡績した糸とオーガニックコットンを混紡した糸を用いた。リブソックスでは製造工程上難しいとされる糸の切替部分…" at bounding box center [689, 372] width 131 height 33
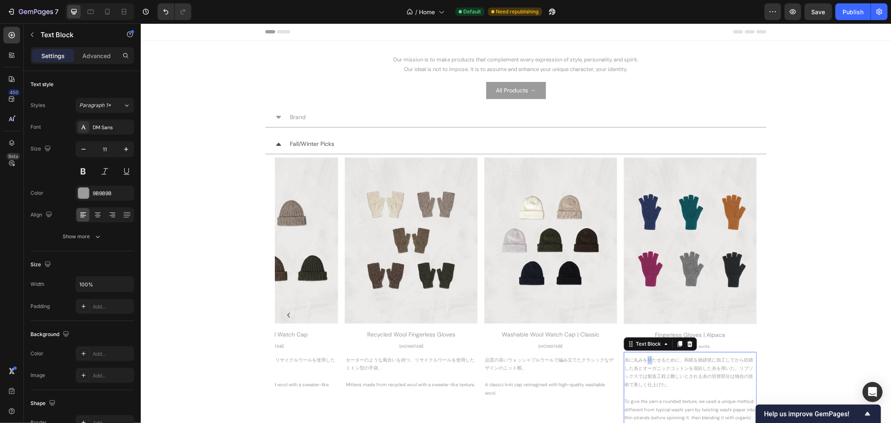
click at [646, 359] on p "糸に丸みを持たせるために、和紙を紙縒状に加工してから紡績した糸とオーガニックコットンを混紡した糸を用いた。リブソックスでは製造工程上難しいとされる糸の切替部分…" at bounding box center [689, 372] width 131 height 33
click at [624, 385] on p "To give the yarn a rounded texture, we used a unique method different from typi…" at bounding box center [689, 417] width 131 height 74
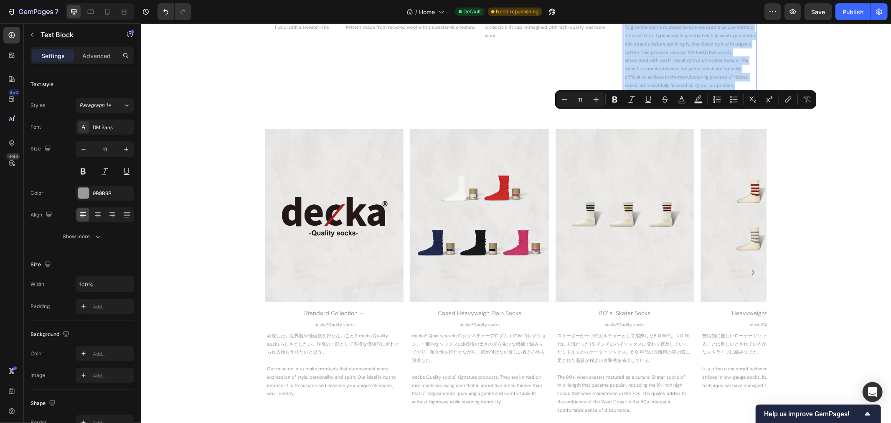
drag, startPoint x: 620, startPoint y: 384, endPoint x: 724, endPoint y: 442, distance: 118.6
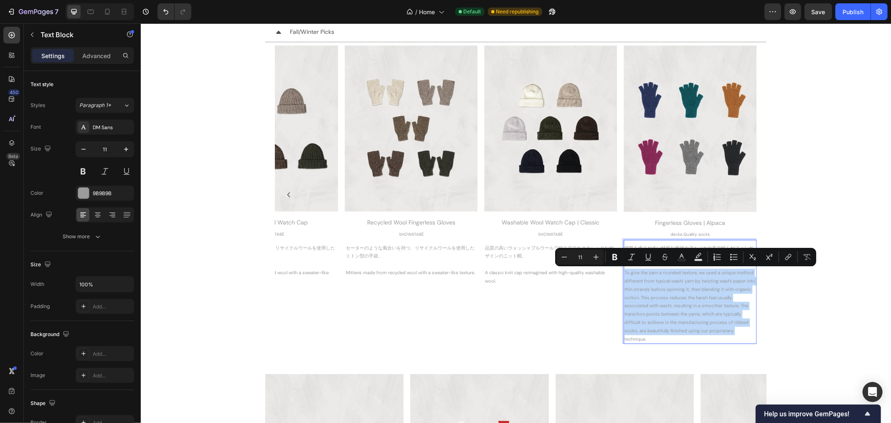
scroll to position [232, 0]
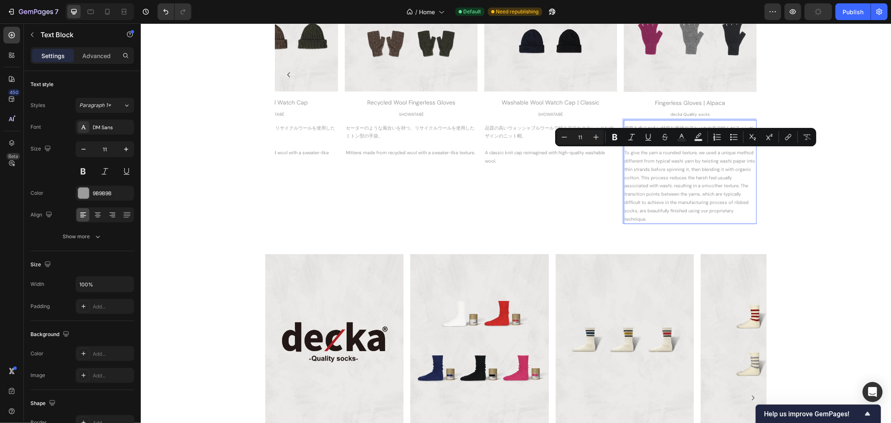
click at [662, 219] on p "To give the yarn a rounded texture, we used a unique method different from typi…" at bounding box center [689, 185] width 131 height 74
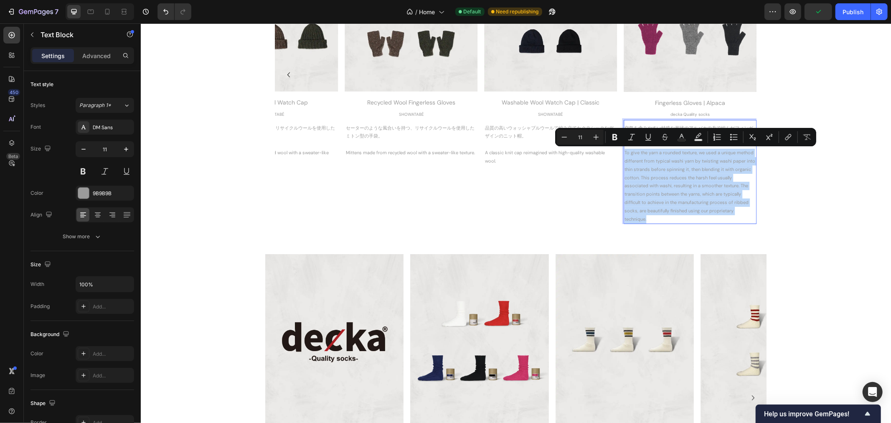
drag, startPoint x: 654, startPoint y: 215, endPoint x: 621, endPoint y: 155, distance: 68.4
click at [624, 155] on p "To give the yarn a rounded texture, we used a unique method different from typi…" at bounding box center [689, 185] width 131 height 74
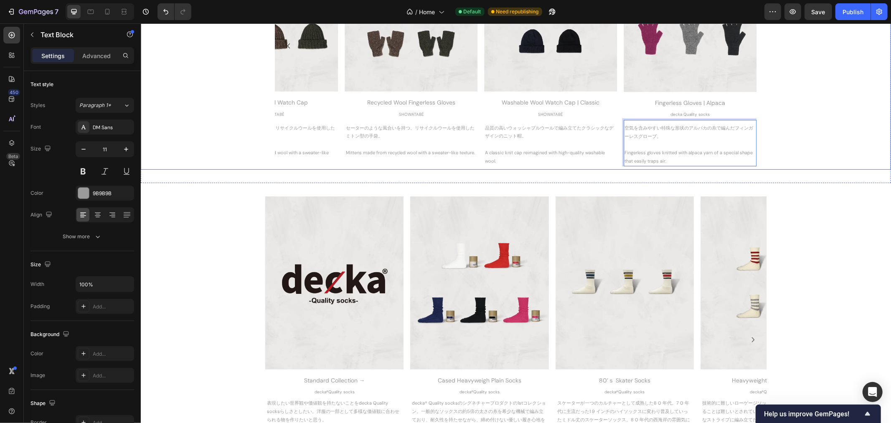
click at [780, 165] on div "Fall/Winter Picks Image Velour Style Fingerless Gloves Heading SHOWATABÉ Text B…" at bounding box center [516, 35] width 750 height 267
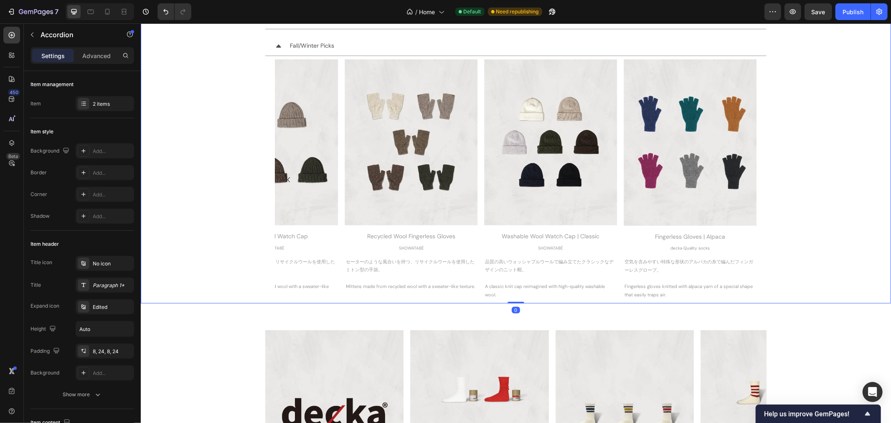
scroll to position [93, 0]
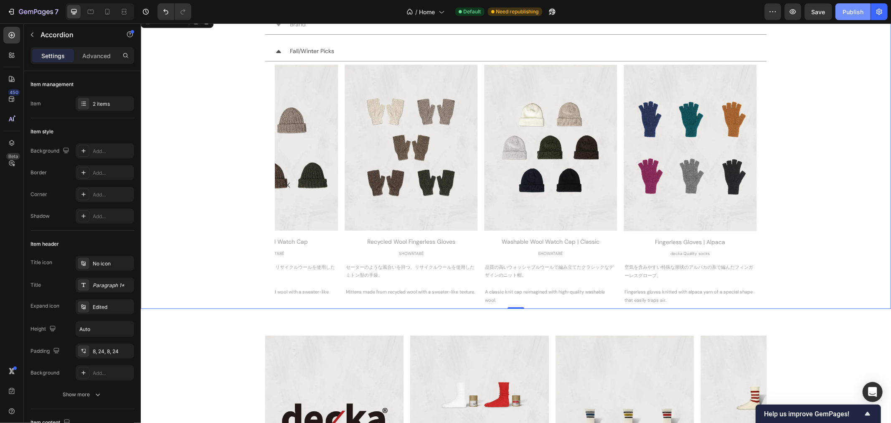
click at [853, 8] on div "Publish" at bounding box center [853, 12] width 21 height 9
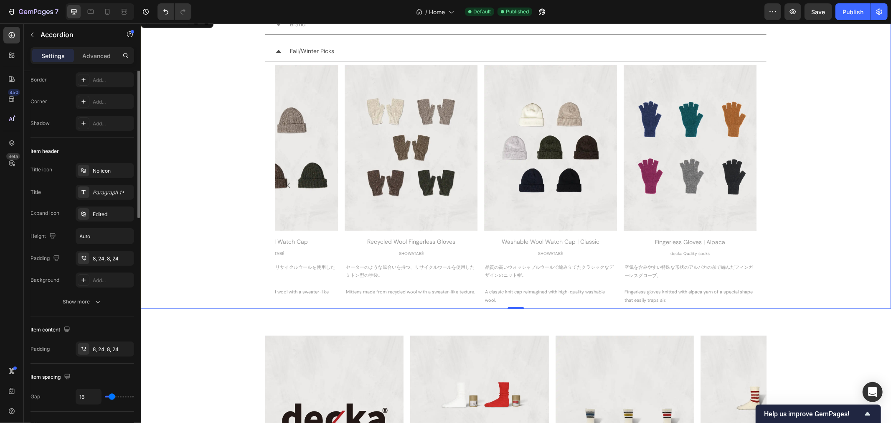
scroll to position [0, 0]
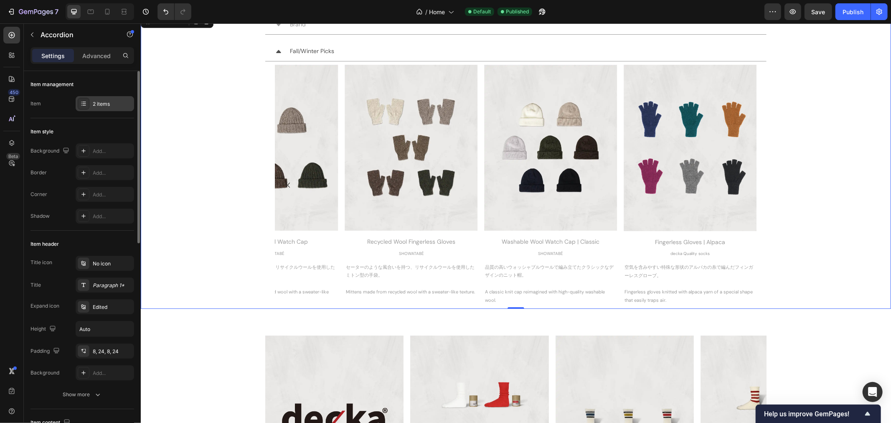
click at [97, 106] on div "2 items" at bounding box center [112, 104] width 39 height 8
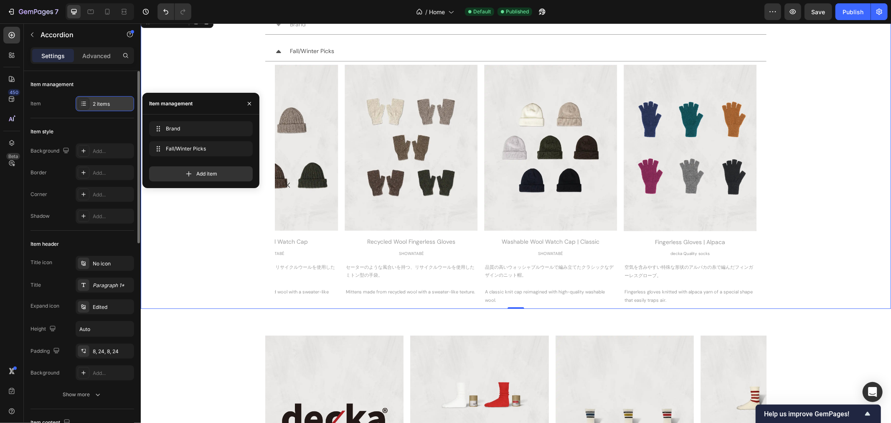
click at [94, 104] on div "2 items" at bounding box center [112, 104] width 39 height 8
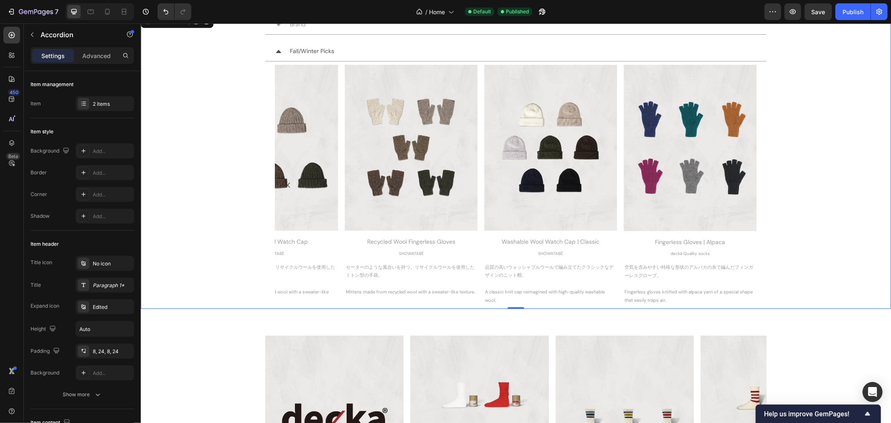
click at [255, 263] on div "Fall/Winter Picks Image Velour Style Fingerless Gloves Heading SHOWATABÉ Text B…" at bounding box center [516, 174] width 750 height 267
click at [115, 106] on div "2 items" at bounding box center [112, 104] width 39 height 8
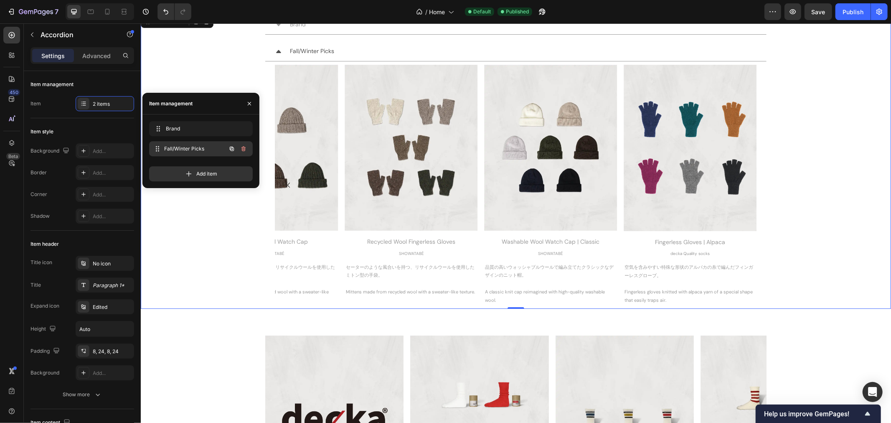
click at [173, 150] on span "Fall/Winter Picks" at bounding box center [195, 149] width 62 height 8
click at [310, 301] on p "A watch cap made from recycled wool with a sweater-like texture." at bounding box center [271, 291] width 131 height 25
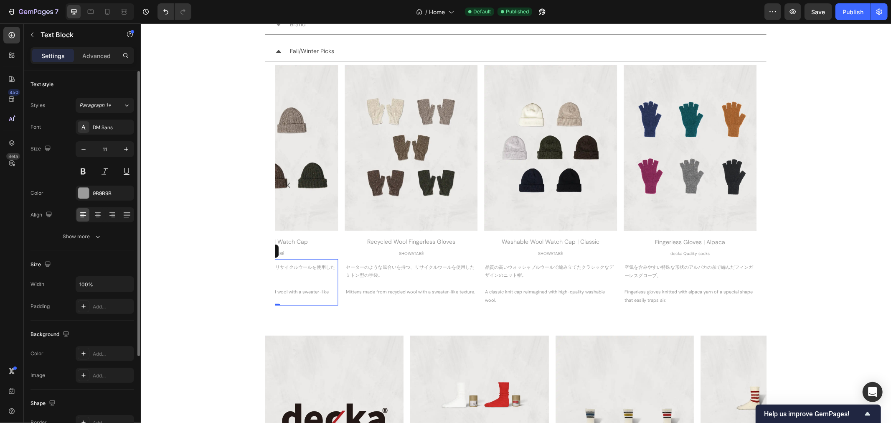
scroll to position [93, 0]
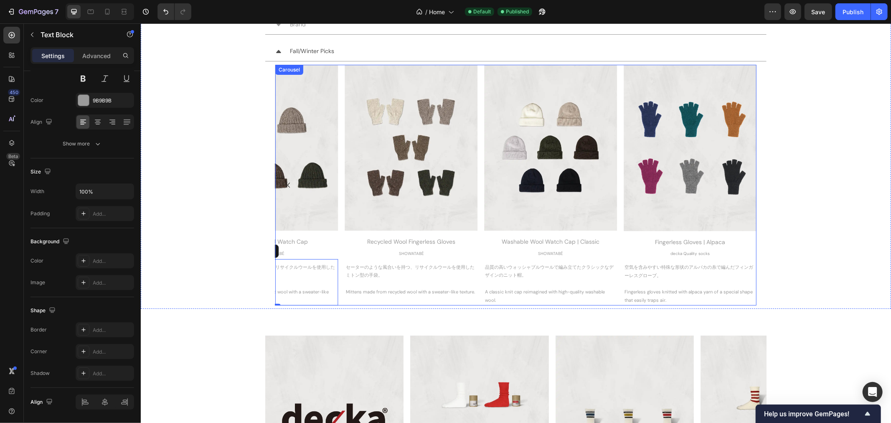
click at [356, 303] on div "Image Recycled Wool Fingerless Gloves Heading SHOWATABÉ Text Block セーターのような風合いを…" at bounding box center [411, 184] width 133 height 240
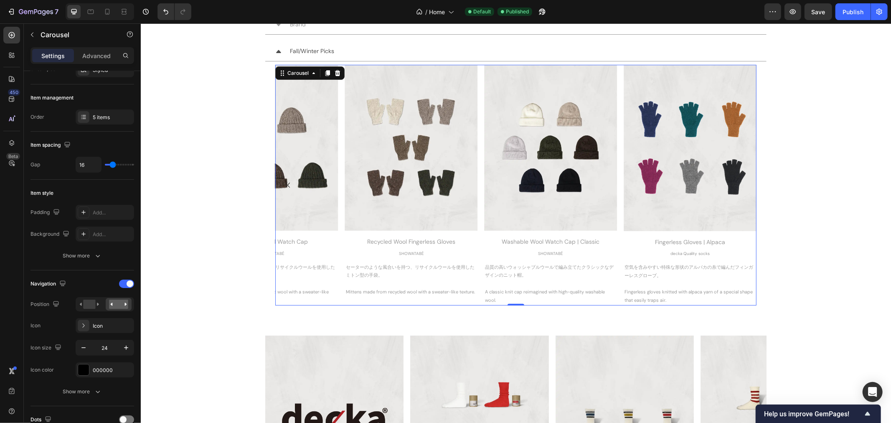
scroll to position [0, 0]
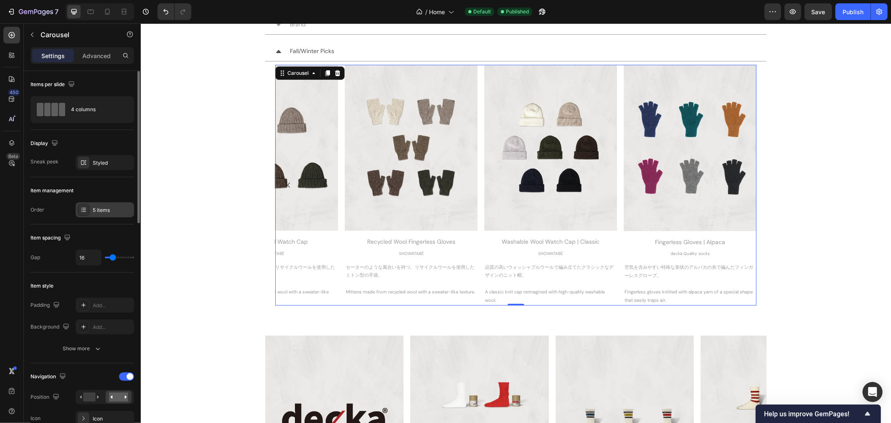
click at [116, 212] on div "5 items" at bounding box center [112, 210] width 39 height 8
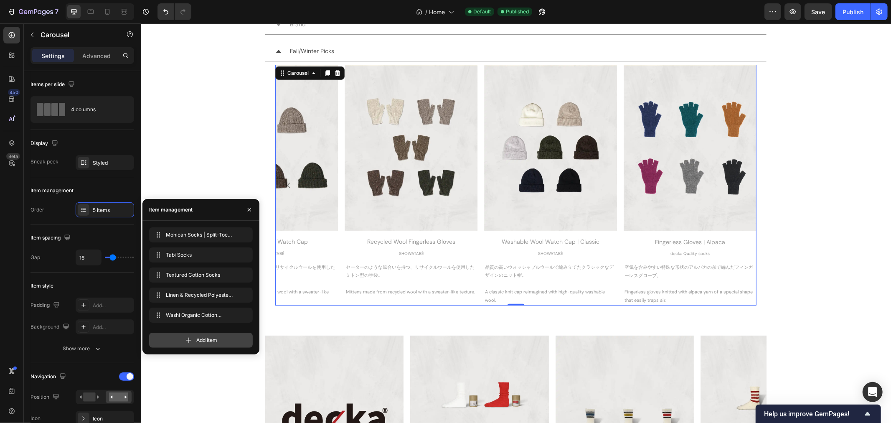
click at [215, 333] on div "Add item" at bounding box center [201, 340] width 104 height 15
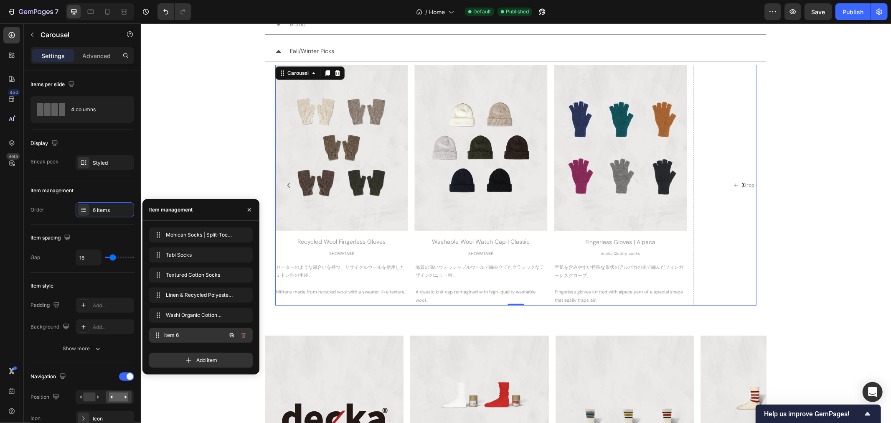
click at [178, 334] on span "Item 6" at bounding box center [195, 335] width 62 height 8
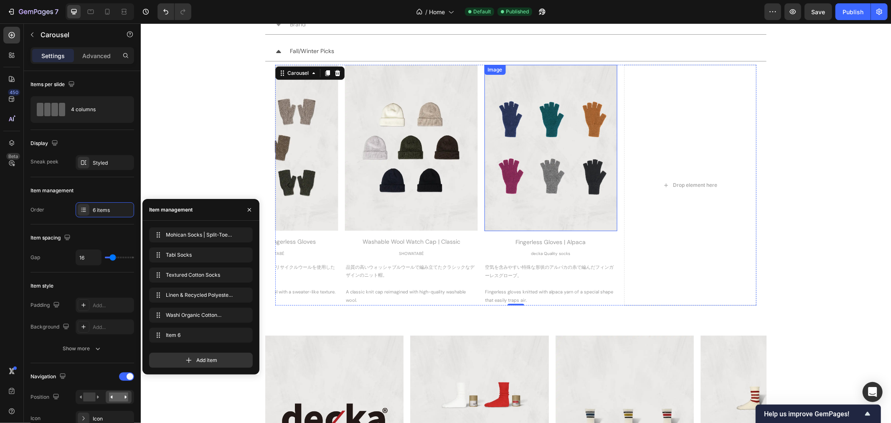
click at [550, 169] on img at bounding box center [550, 147] width 133 height 166
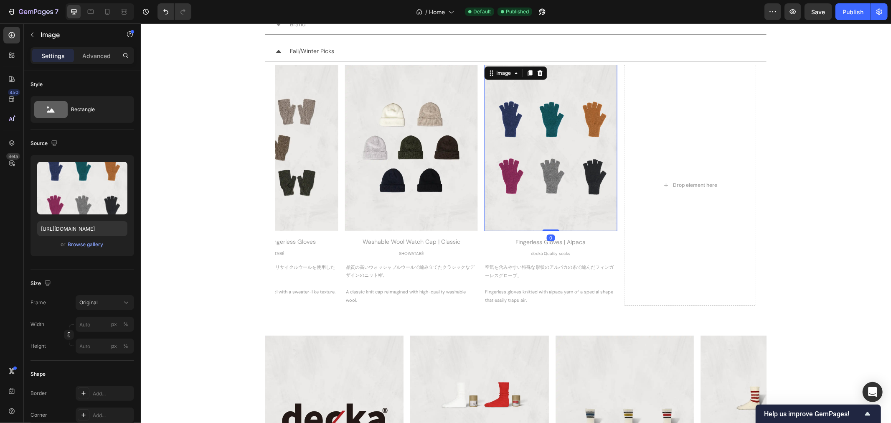
click at [527, 71] on icon at bounding box center [529, 73] width 5 height 6
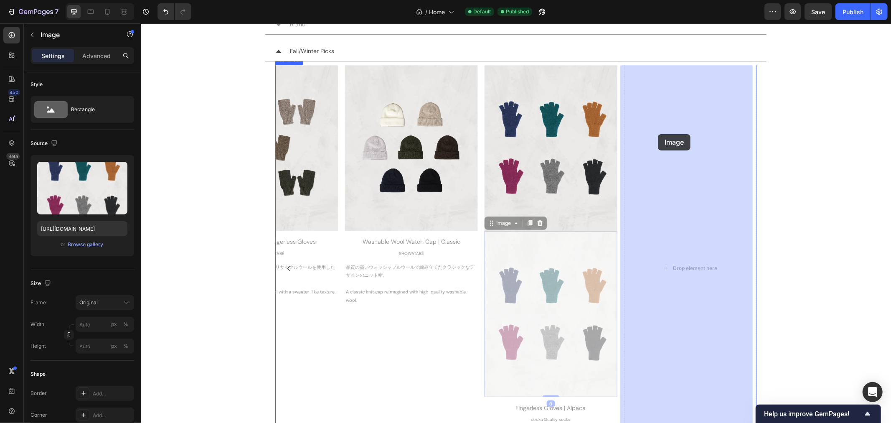
drag, startPoint x: 489, startPoint y: 224, endPoint x: 658, endPoint y: 134, distance: 192.0
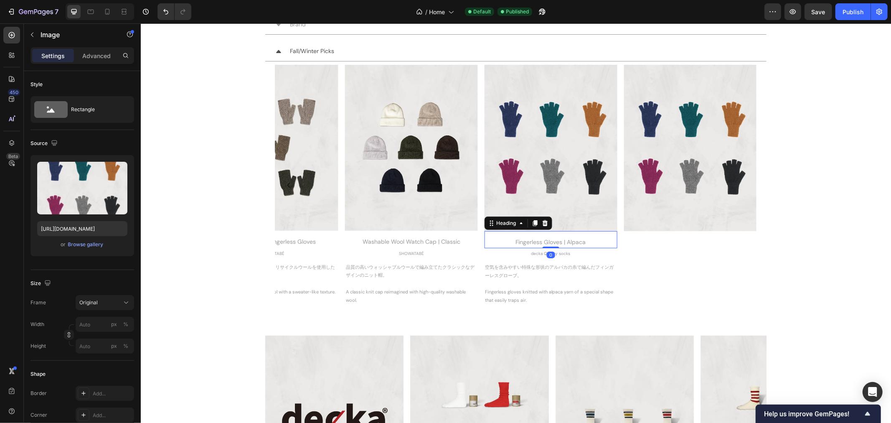
click at [550, 239] on p "Fingerless Gloves | Alpaca" at bounding box center [550, 242] width 131 height 10
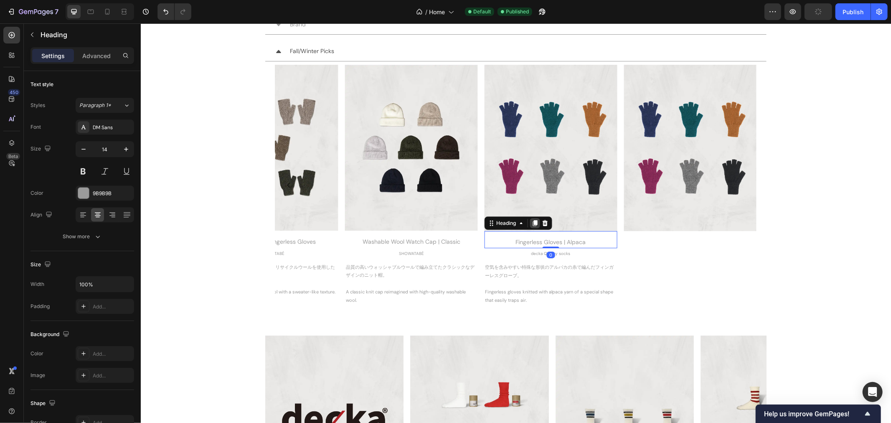
click at [532, 224] on icon at bounding box center [535, 222] width 7 height 7
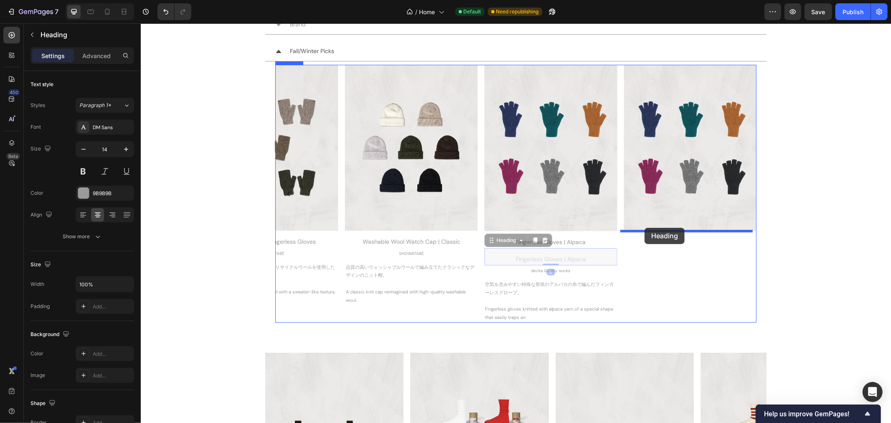
drag, startPoint x: 487, startPoint y: 243, endPoint x: 644, endPoint y: 227, distance: 158.3
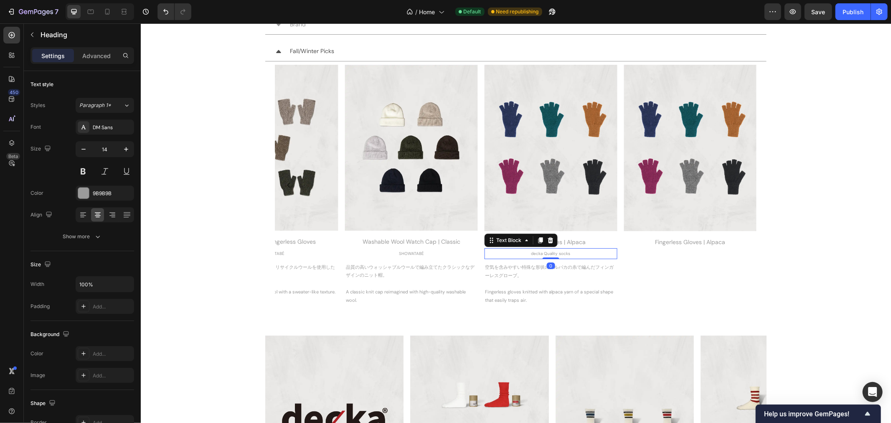
click at [543, 255] on p "decka Quality socks" at bounding box center [550, 253] width 131 height 8
click at [538, 239] on icon at bounding box center [540, 240] width 5 height 6
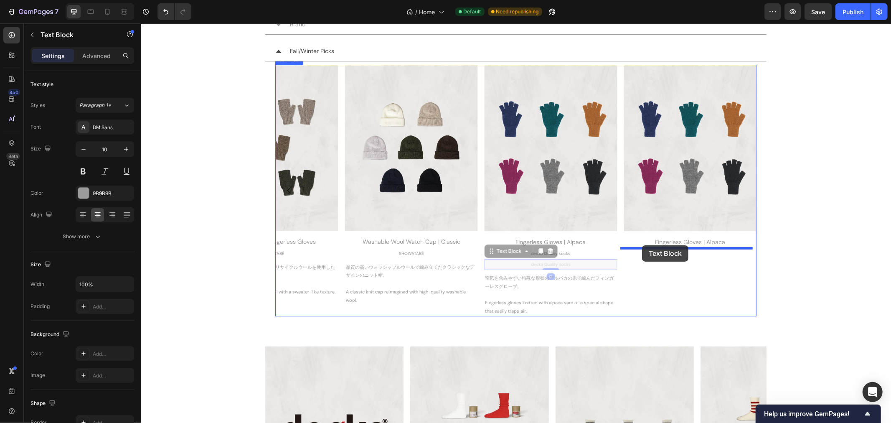
drag, startPoint x: 486, startPoint y: 255, endPoint x: 642, endPoint y: 245, distance: 156.2
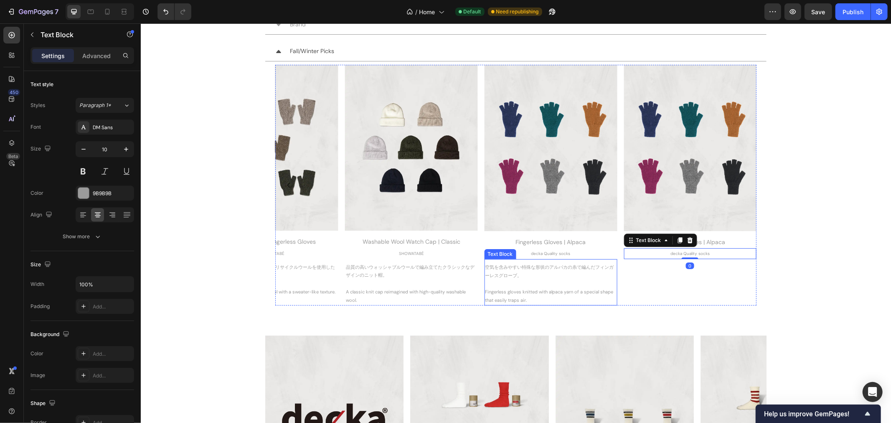
click at [564, 273] on p "空気を含みやすい特殊な形状のアルパカの糸で編んだフィンガーレスグローブ。" at bounding box center [550, 271] width 131 height 17
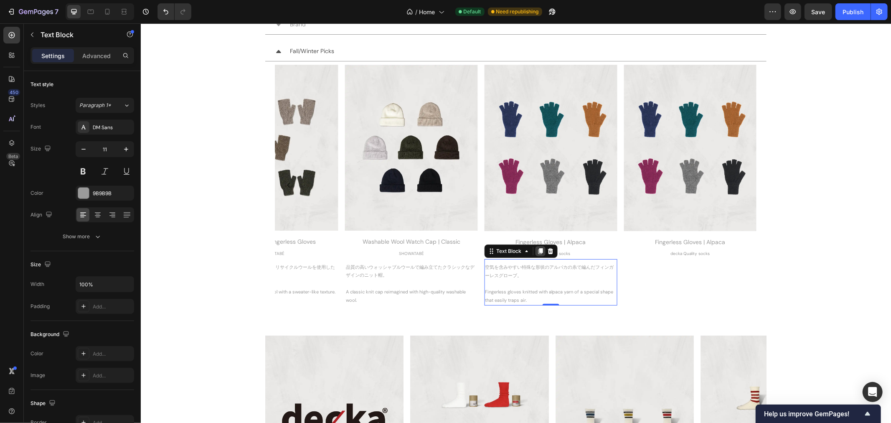
click at [538, 252] on icon at bounding box center [540, 251] width 5 height 6
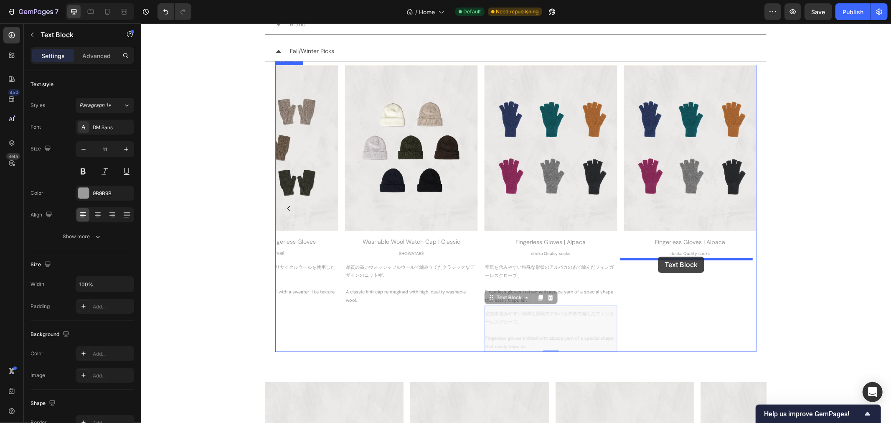
drag, startPoint x: 488, startPoint y: 295, endPoint x: 658, endPoint y: 256, distance: 174.0
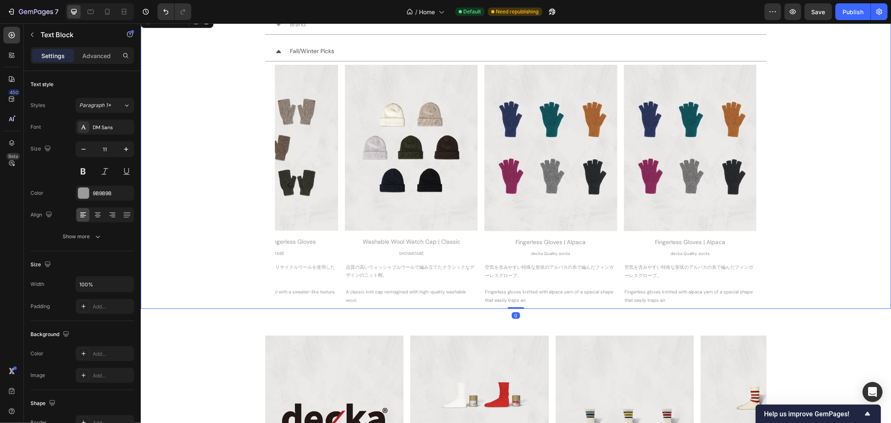
click at [853, 212] on div "Fall/Winter Picks Image Velour Style Fingerless Gloves Heading SHOWATABÉ Text B…" at bounding box center [516, 174] width 750 height 267
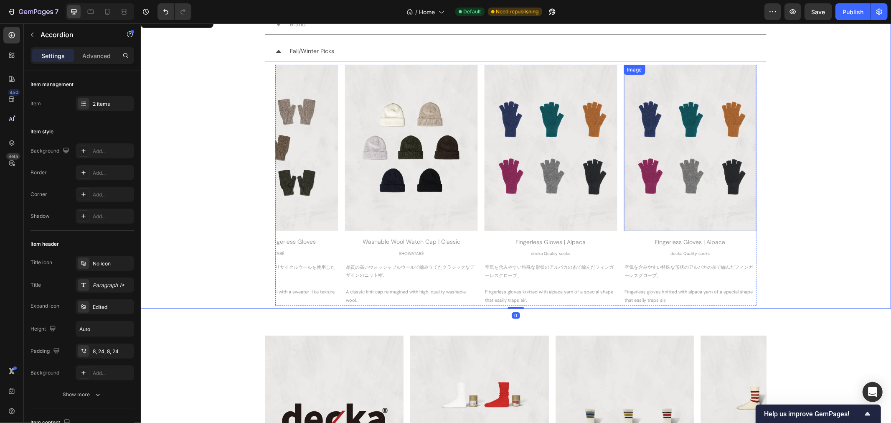
click at [717, 175] on img at bounding box center [690, 147] width 133 height 166
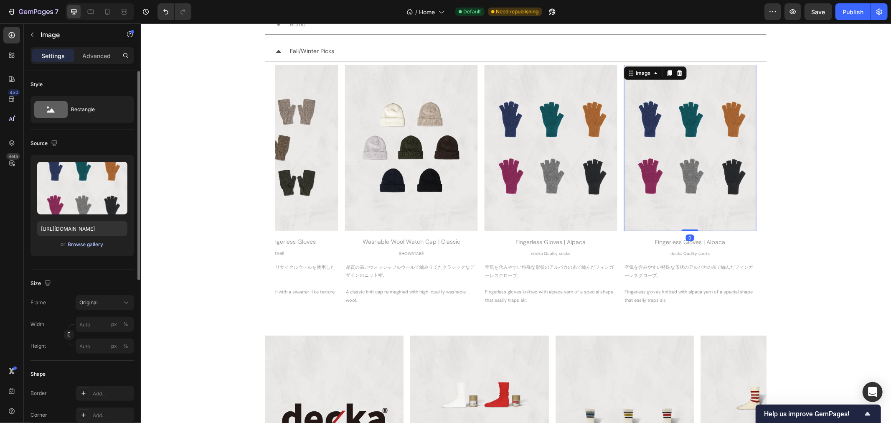
click at [94, 244] on div "Browse gallery" at bounding box center [86, 245] width 36 height 8
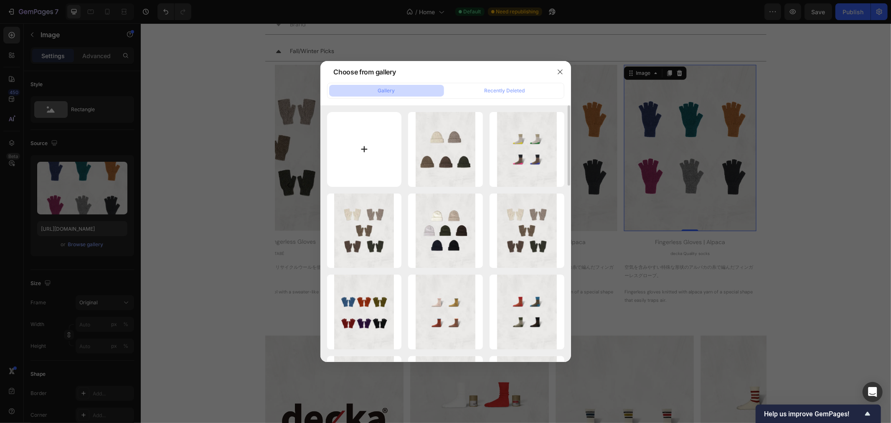
click at [372, 147] on input "file" at bounding box center [364, 149] width 75 height 75
type input "C:\fakepath\deg-02_1080_1350_TOP_deg-02.webp"
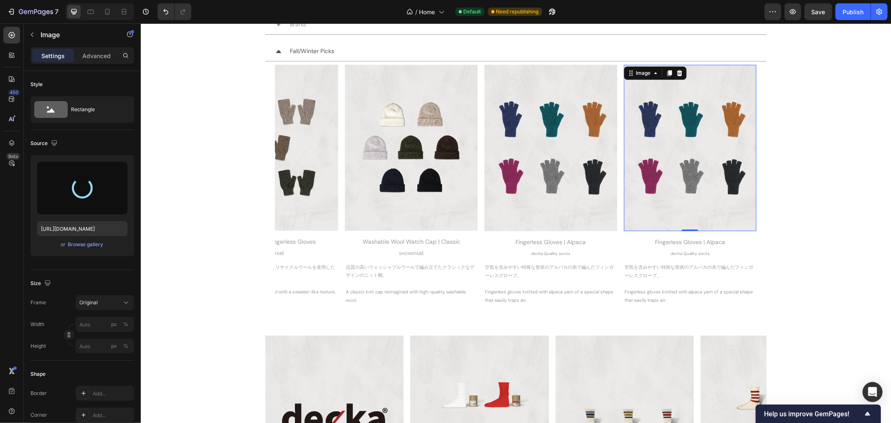
type input "https://cdn.shopify.com/s/files/1/0251/2892/7313/files/gempages_555415842603402…"
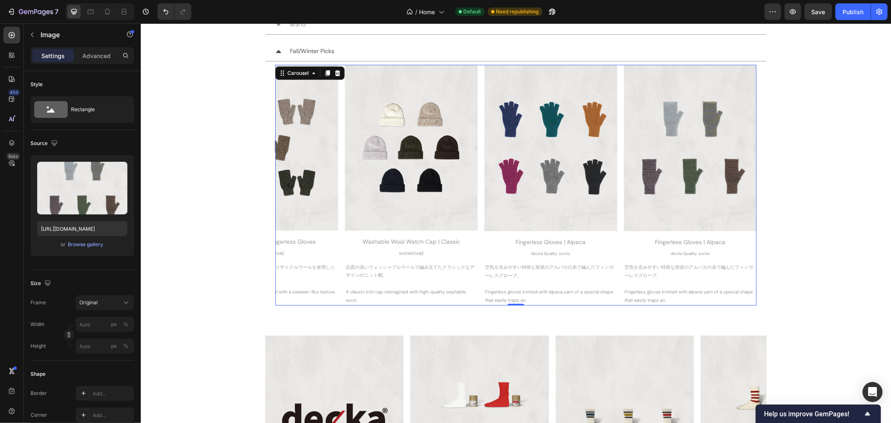
click at [305, 301] on div "Image Recycled Wool Fingerless Gloves Heading SHOWATABÉ Text Block セーターのような風合いを…" at bounding box center [271, 184] width 133 height 240
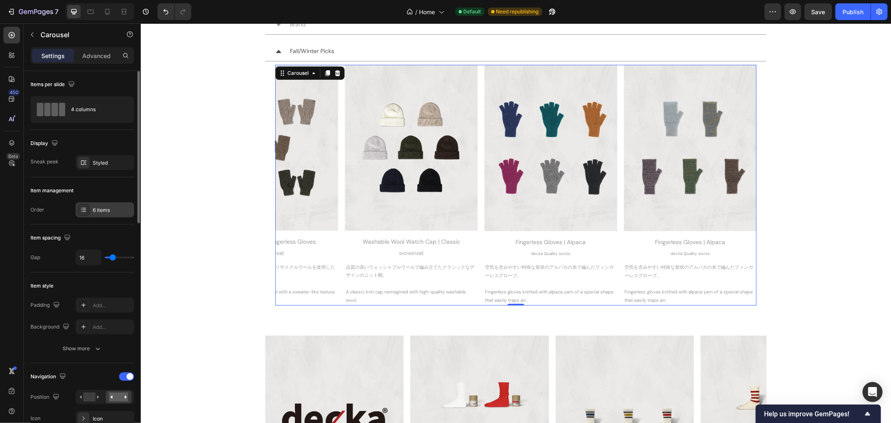
click at [115, 214] on div "6 items" at bounding box center [105, 209] width 59 height 15
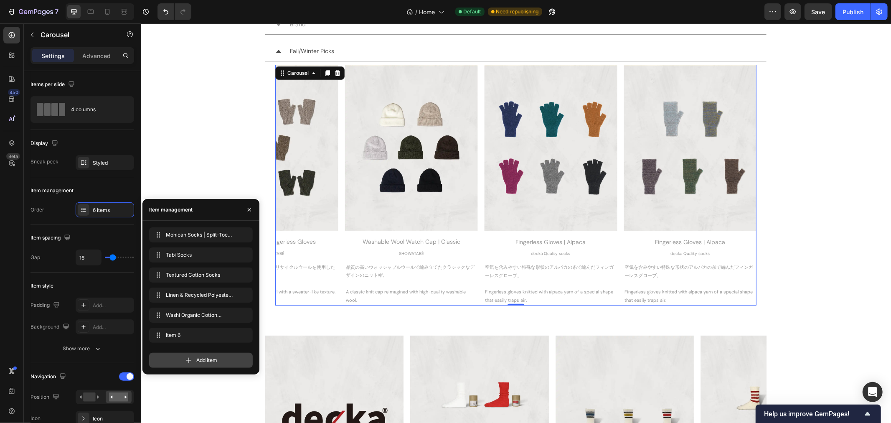
click at [197, 360] on span "Add item" at bounding box center [206, 360] width 21 height 8
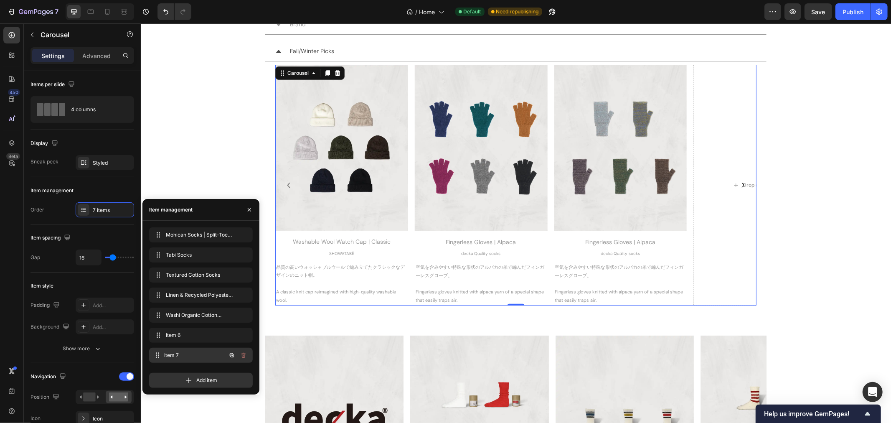
click at [193, 353] on span "Item 7" at bounding box center [195, 355] width 62 height 8
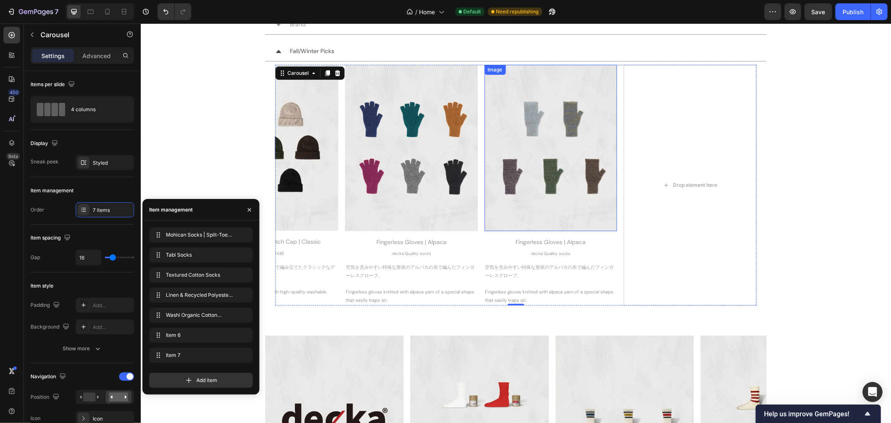
click at [589, 192] on img at bounding box center [550, 147] width 133 height 166
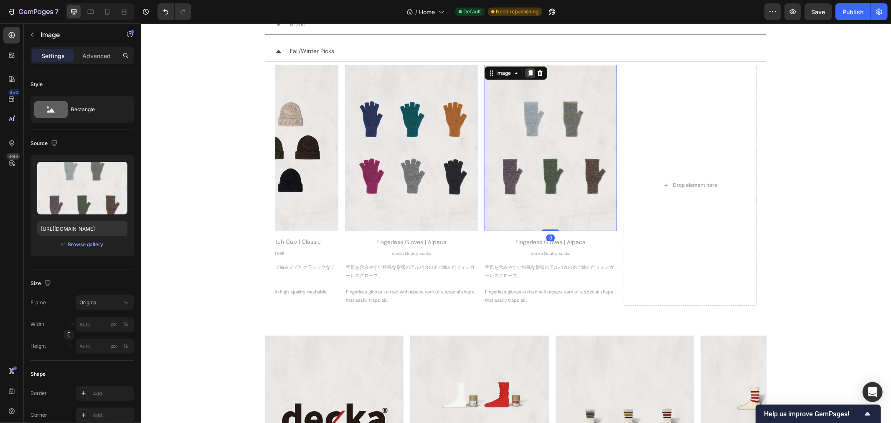
click at [527, 71] on icon at bounding box center [529, 73] width 5 height 6
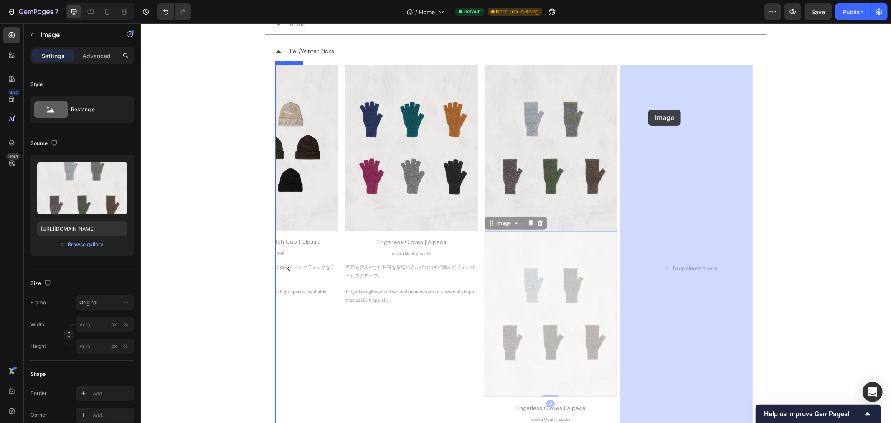
drag, startPoint x: 488, startPoint y: 222, endPoint x: 648, endPoint y: 109, distance: 195.8
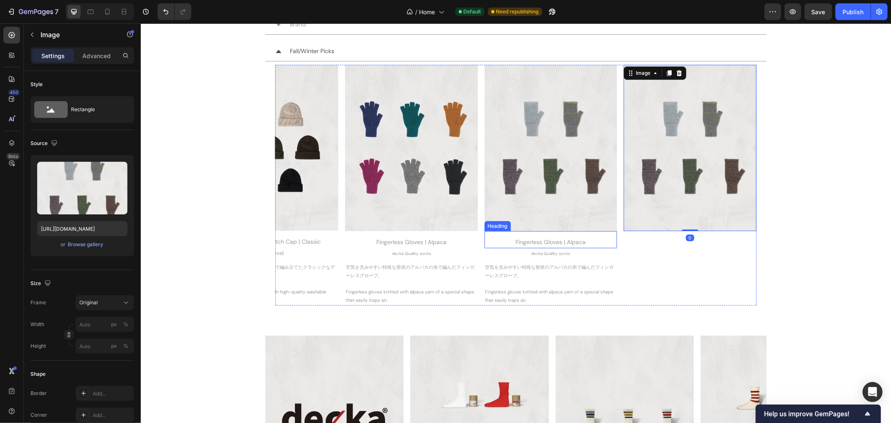
click at [572, 239] on div "Fingerless Gloves | Alpaca" at bounding box center [550, 242] width 133 height 12
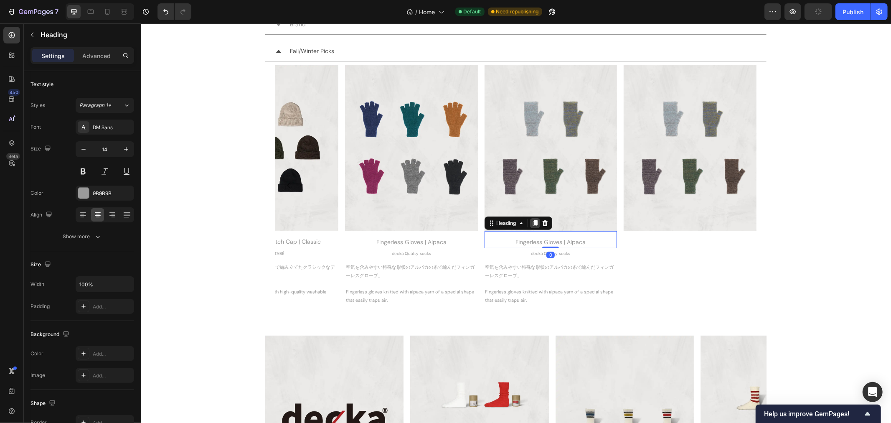
click at [532, 223] on icon at bounding box center [534, 223] width 5 height 6
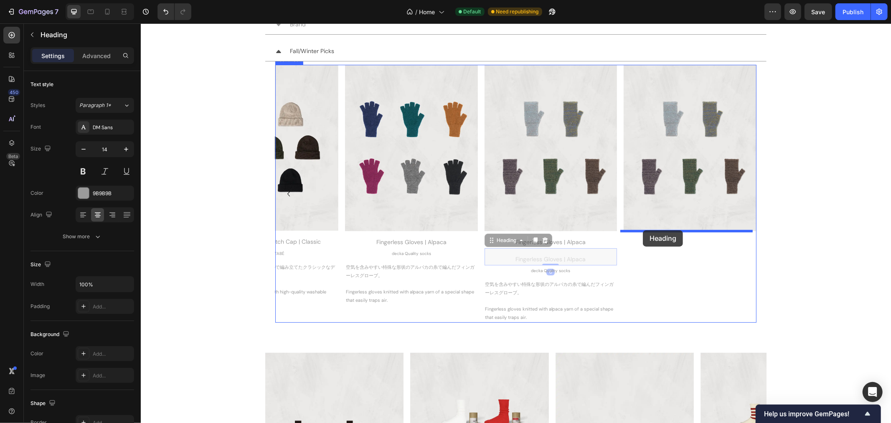
drag, startPoint x: 487, startPoint y: 242, endPoint x: 643, endPoint y: 230, distance: 156.4
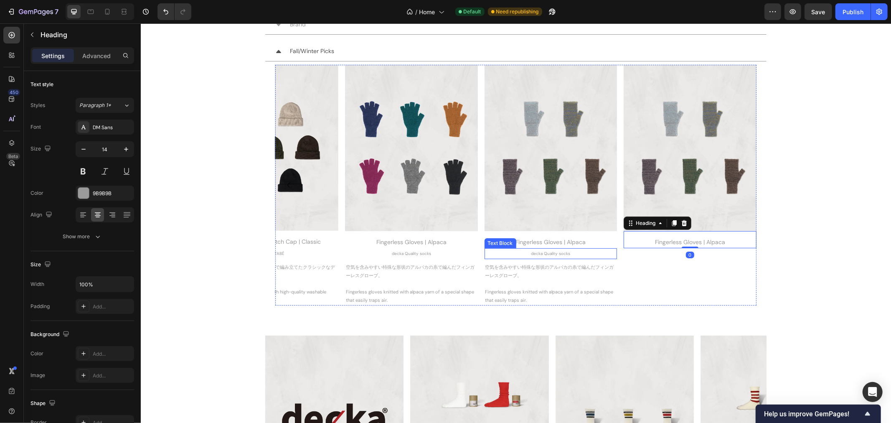
click at [563, 253] on p "decka Quality socks" at bounding box center [550, 253] width 131 height 8
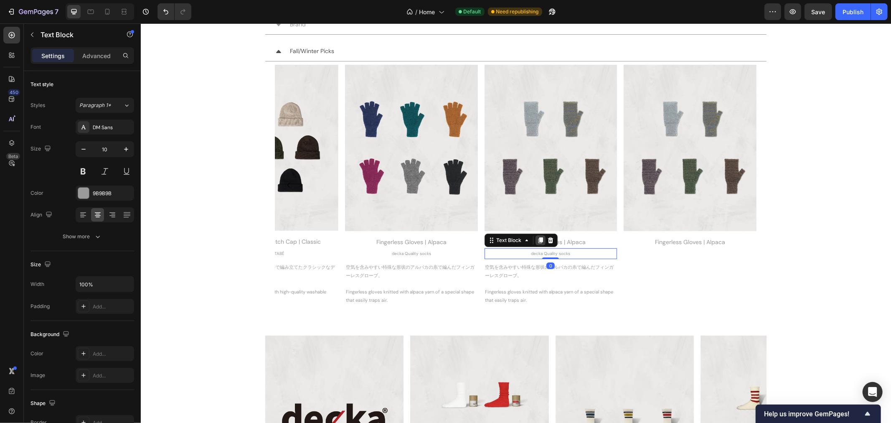
click at [537, 241] on icon at bounding box center [540, 240] width 7 height 7
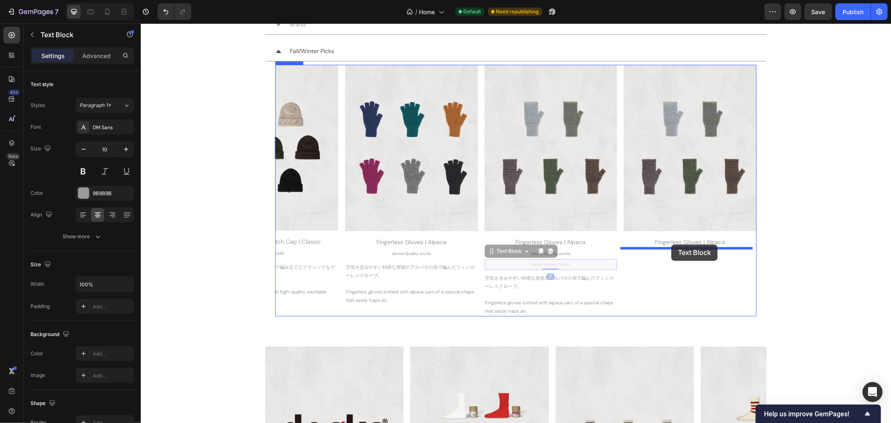
drag, startPoint x: 487, startPoint y: 253, endPoint x: 671, endPoint y: 244, distance: 184.1
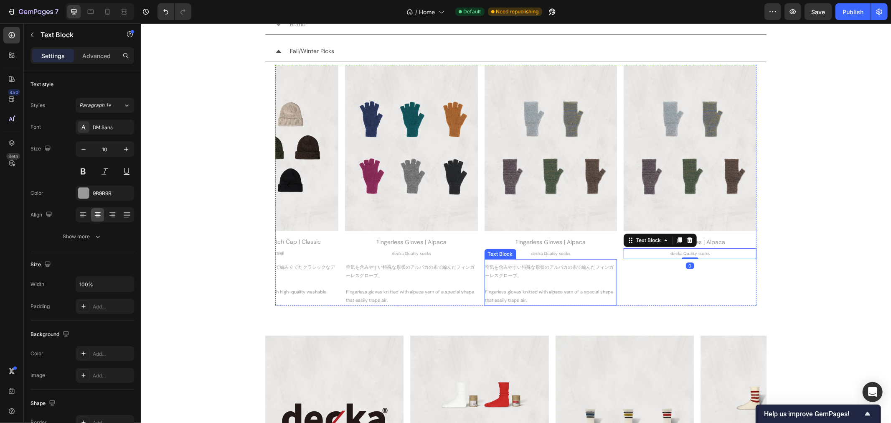
click at [563, 270] on p "空気を含みやすい特殊な形状のアルパカの糸で編んだフィンガーレスグローブ。" at bounding box center [550, 271] width 131 height 17
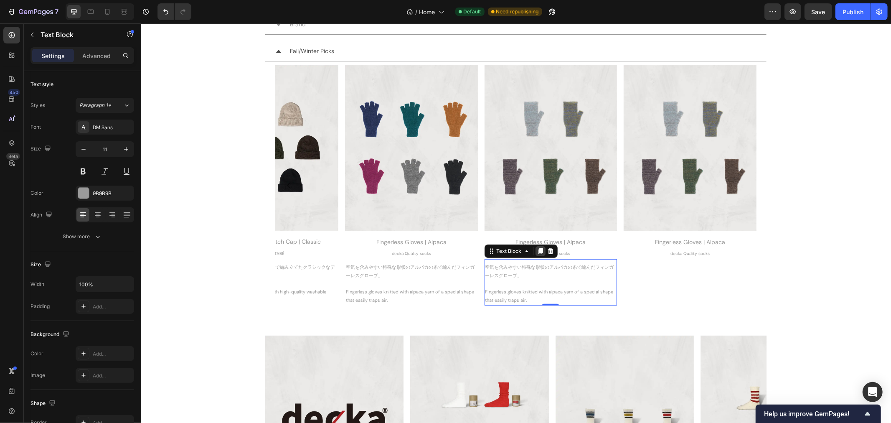
click at [538, 251] on icon at bounding box center [540, 251] width 5 height 6
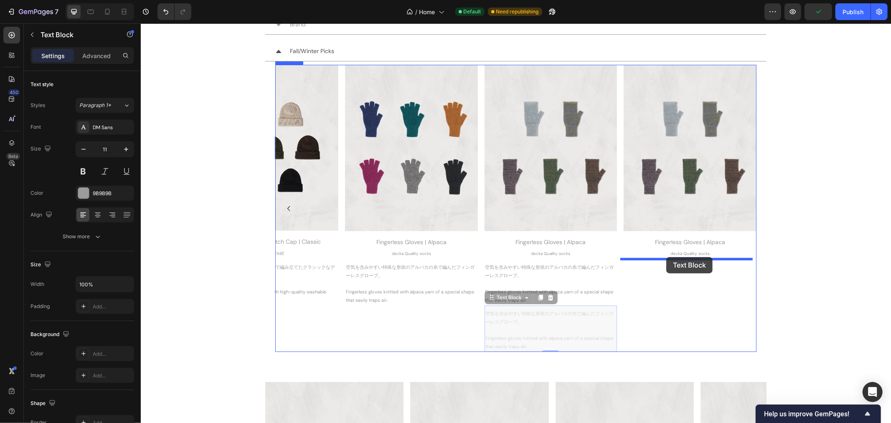
drag, startPoint x: 486, startPoint y: 293, endPoint x: 666, endPoint y: 257, distance: 183.7
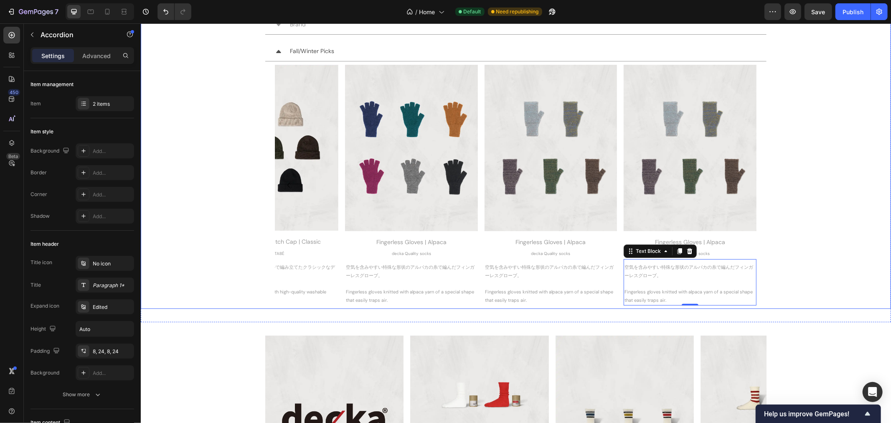
click at [787, 238] on div "Fall/Winter Picks Image Velour Style Fingerless Gloves Heading SHOWATABÉ Text B…" at bounding box center [516, 174] width 750 height 267
click at [593, 240] on div "Fingerless Gloves | Alpaca" at bounding box center [550, 242] width 133 height 12
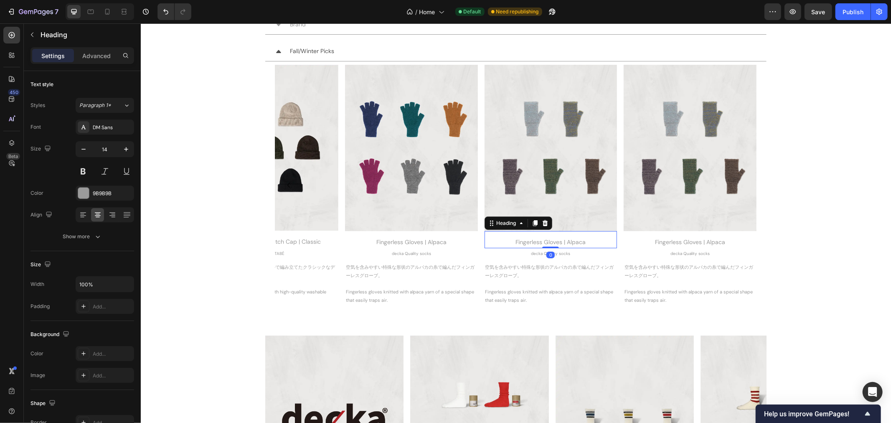
click at [593, 240] on div "Fingerless Gloves | Alpaca" at bounding box center [550, 242] width 133 height 12
click at [724, 240] on div "Fingerless Gloves | Alpaca" at bounding box center [690, 242] width 133 height 12
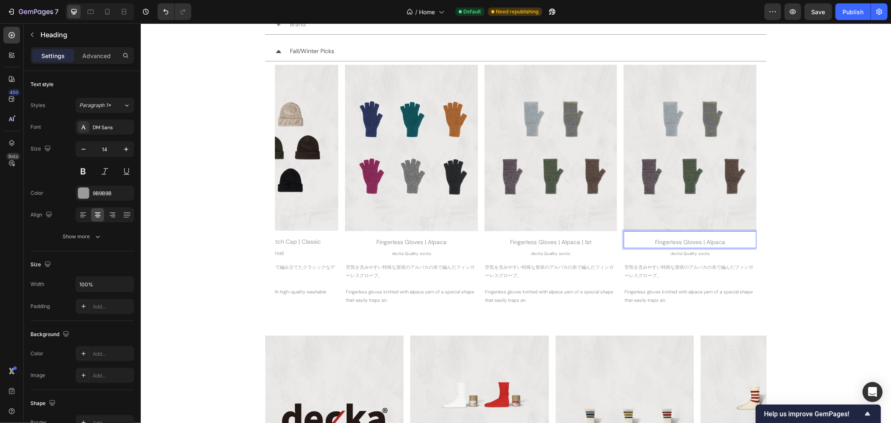
click at [724, 240] on div "Fingerless Gloves | Alpaca" at bounding box center [690, 242] width 133 height 12
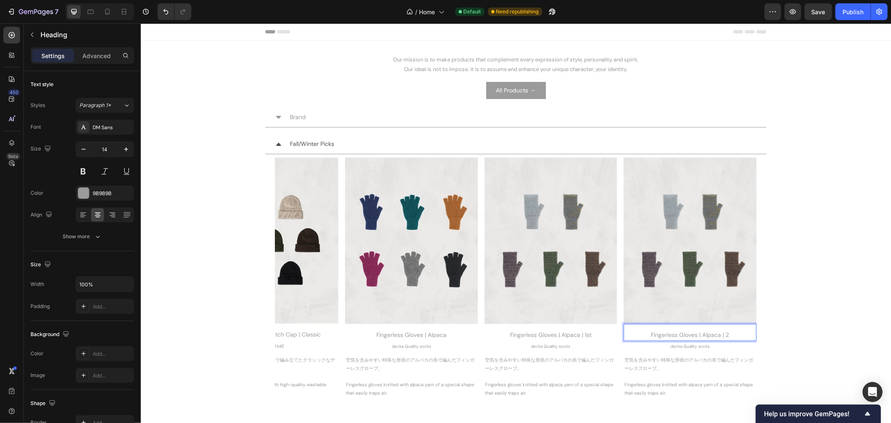
scroll to position [93, 0]
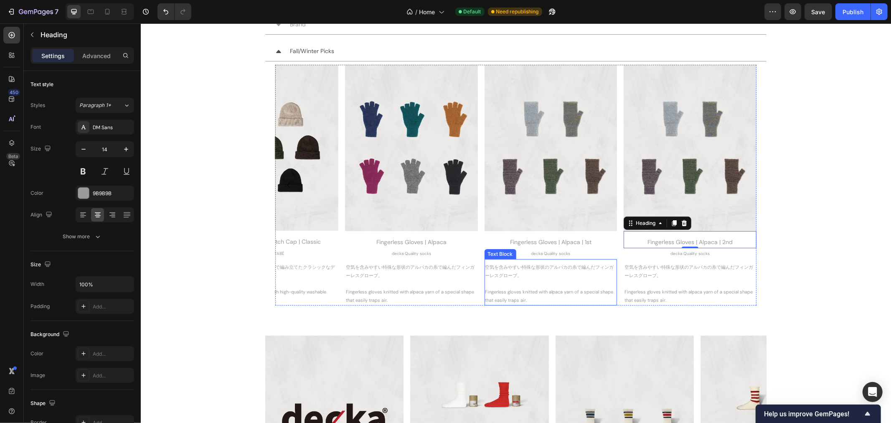
click at [512, 269] on p "空気を含みやすい特殊な形状のアルパカの糸で編んだフィンガーレスグローブ。" at bounding box center [550, 271] width 131 height 17
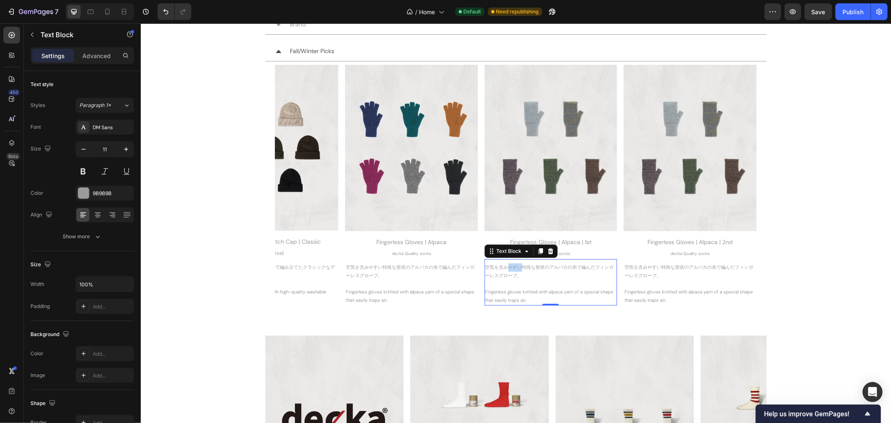
click at [512, 269] on p "空気を含みやすい特殊な形状のアルパカの糸で編んだフィンガーレスグローブ。" at bounding box center [550, 271] width 131 height 17
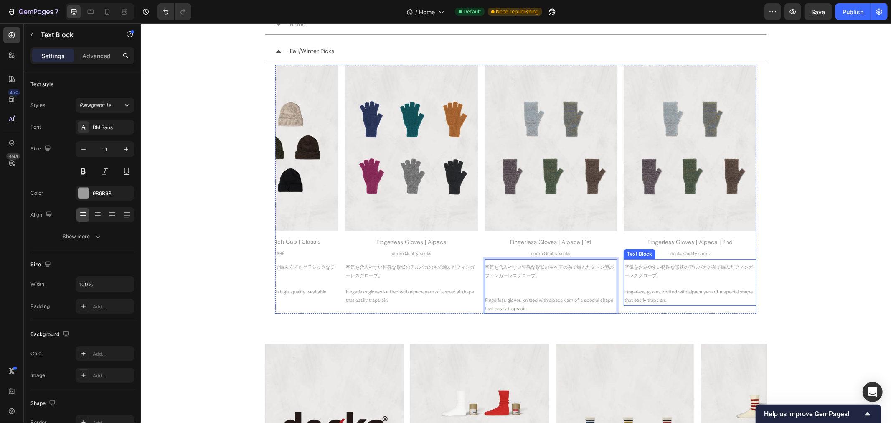
click at [689, 272] on p "空気を含みやすい特殊な形状のアルパカの糸で編んだフィンガーレスグローブ。" at bounding box center [689, 271] width 131 height 17
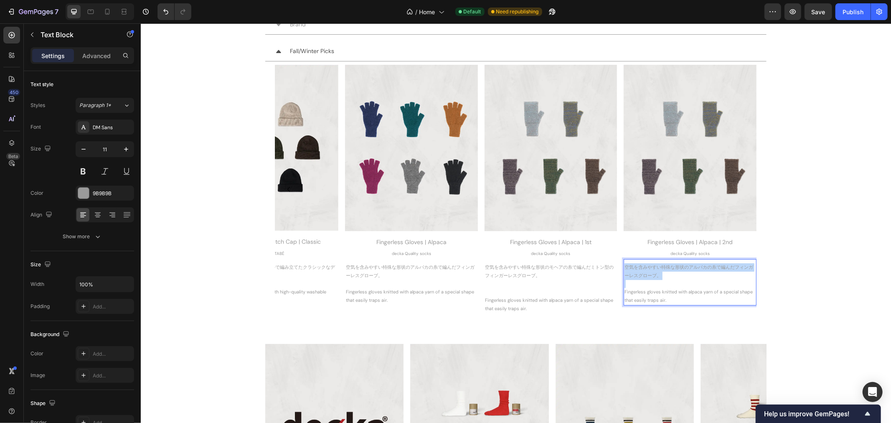
click at [689, 272] on p "空気を含みやすい特殊な形状のアルパカの糸で編んだフィンガーレスグローブ。" at bounding box center [689, 271] width 131 height 17
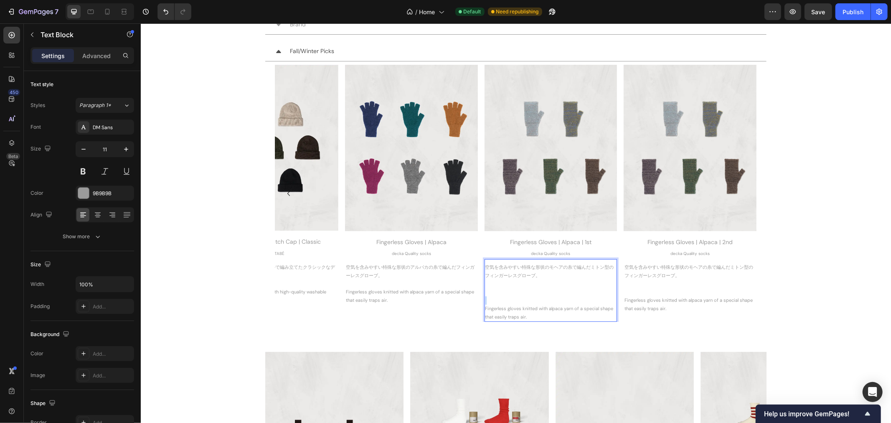
click at [524, 303] on p "Rich Text Editor. Editing area: main" at bounding box center [550, 300] width 131 height 8
click at [522, 314] on p "Fingerless gloves knitted with alpaca yarn of a special shape that easily traps…" at bounding box center [550, 312] width 131 height 17
click at [522, 315] on p "Fingerless gloves knitted with alpaca yarn of a special shape that easily traps…" at bounding box center [550, 312] width 131 height 17
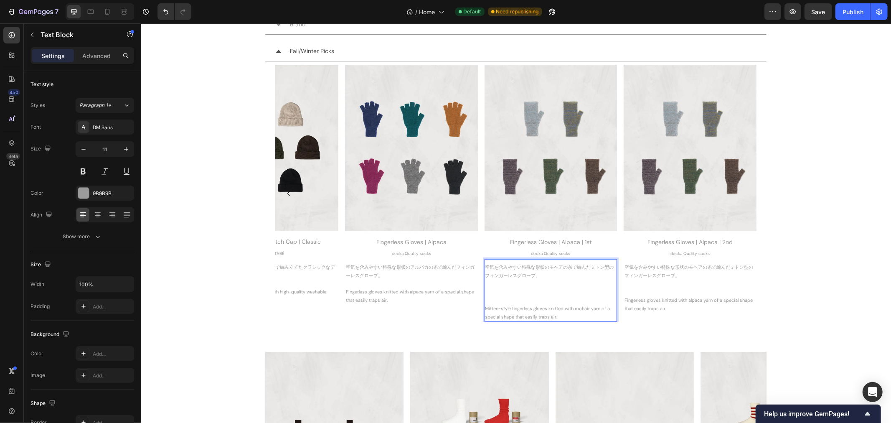
click at [512, 297] on p "Rich Text Editor. Editing area: main" at bounding box center [550, 300] width 131 height 8
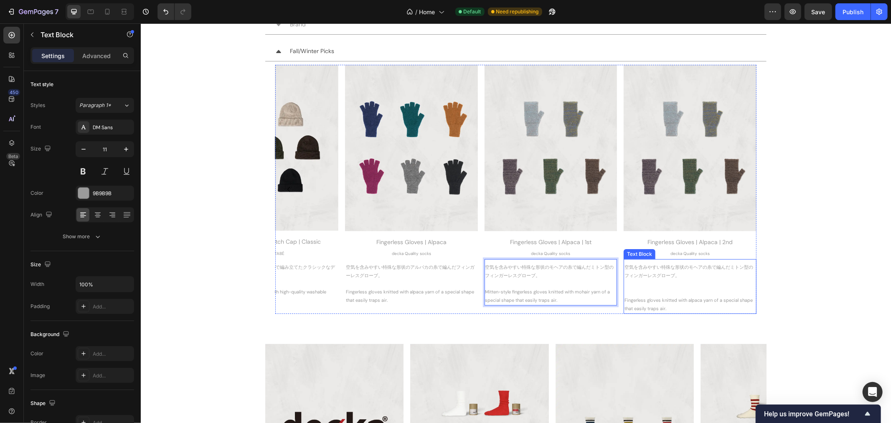
click at [700, 308] on p "Fingerless gloves knitted with alpaca yarn of a special shape that easily traps…" at bounding box center [689, 304] width 131 height 17
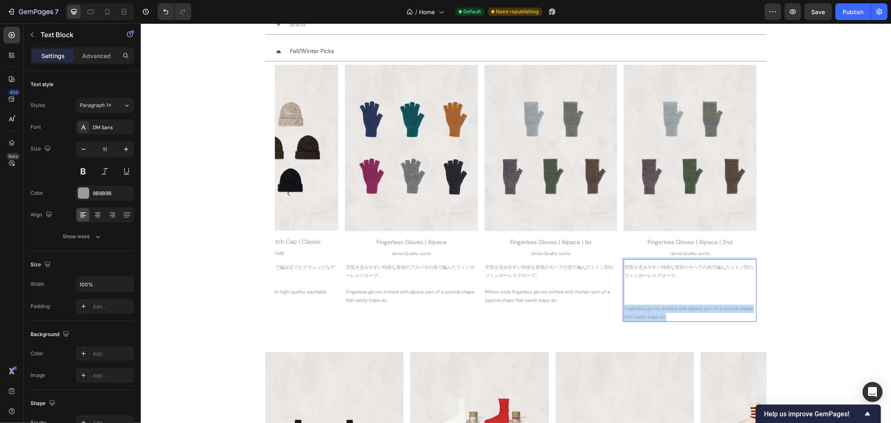
click at [700, 308] on p "Fingerless gloves knitted with alpaca yarn of a special shape that easily traps…" at bounding box center [689, 312] width 131 height 17
click at [683, 291] on p "空気を含みやすい特殊な形状のモヘアの糸で編んだミトン型のフィンガーレスグローブ。" at bounding box center [689, 279] width 131 height 33
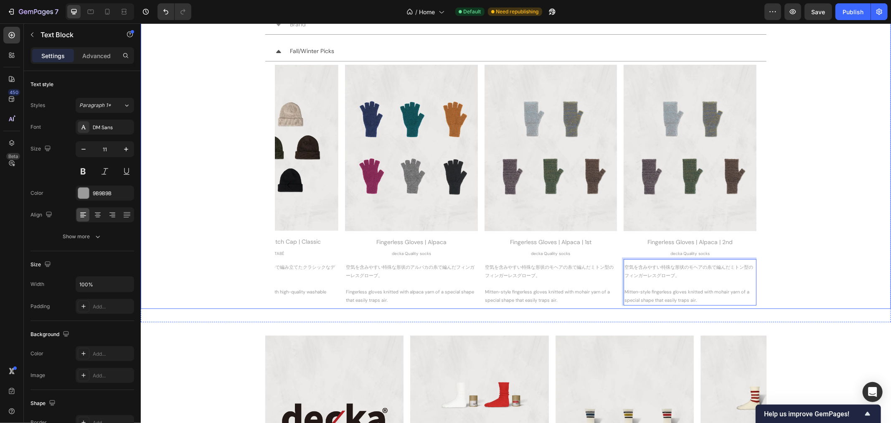
click at [810, 248] on div "Fall/Winter Picks Image Velour Style Fingerless Gloves Heading SHOWATABÉ Text B…" at bounding box center [516, 174] width 750 height 267
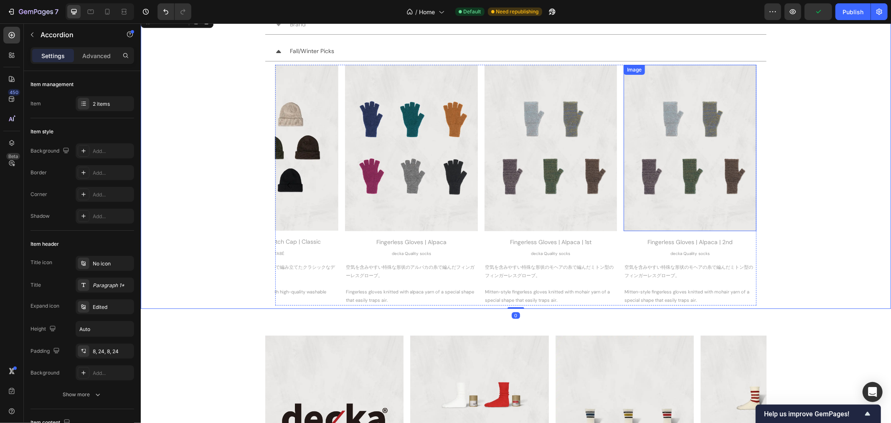
click at [718, 124] on img at bounding box center [690, 147] width 133 height 166
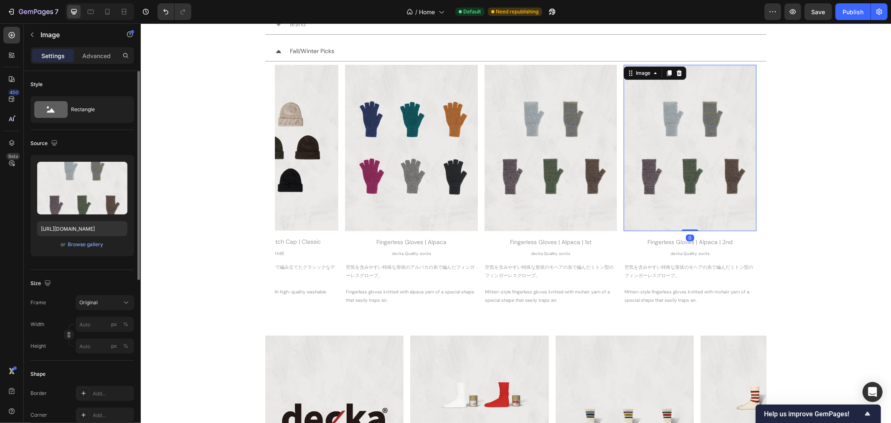
click at [106, 246] on div "or Browse gallery" at bounding box center [82, 244] width 90 height 10
click at [91, 242] on div "Browse gallery" at bounding box center [86, 245] width 36 height 8
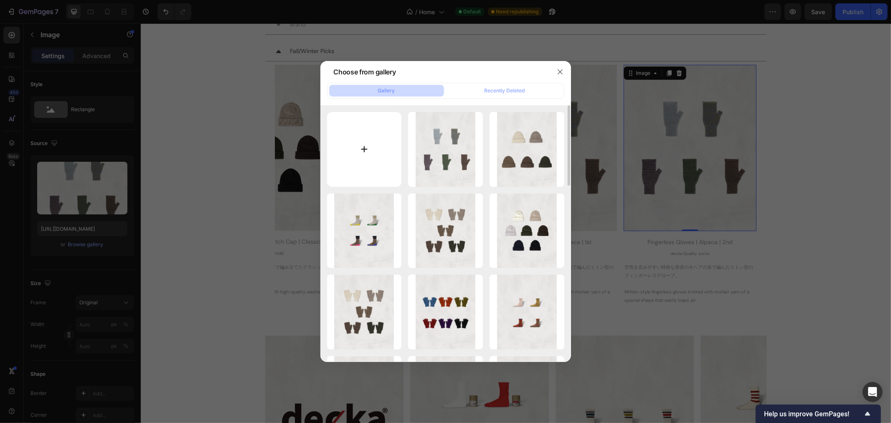
click at [371, 140] on input "file" at bounding box center [364, 149] width 75 height 75
type input "C:\fakepath\deg-02_1080_1350_TOP_deg-02-2.webp"
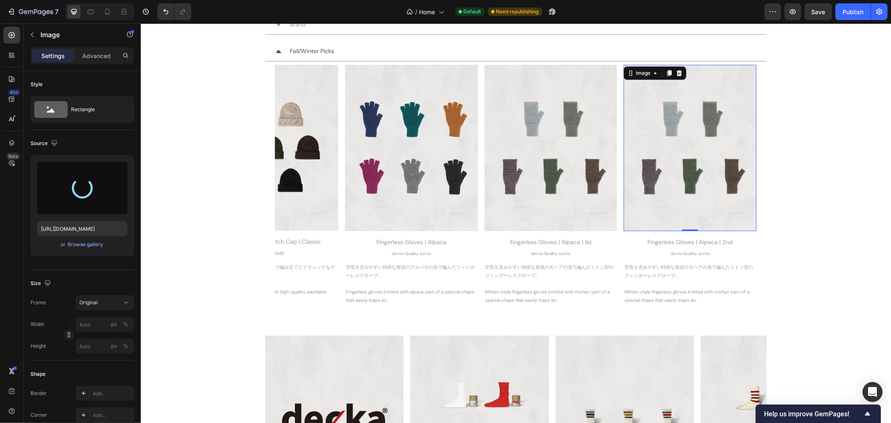
type input "https://cdn.shopify.com/s/files/1/0251/2892/7313/files/gempages_555415842603402…"
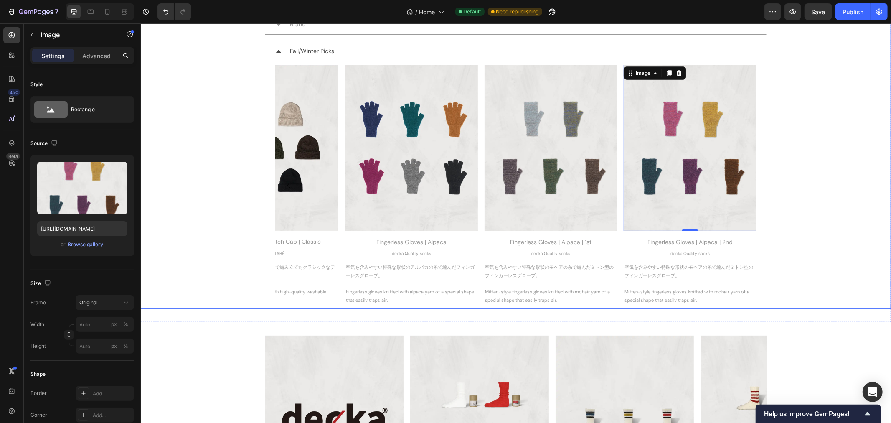
click at [860, 142] on div "Fall/Winter Picks Image Velour Style Fingerless Gloves Heading SHOWATABÉ Text B…" at bounding box center [516, 174] width 750 height 267
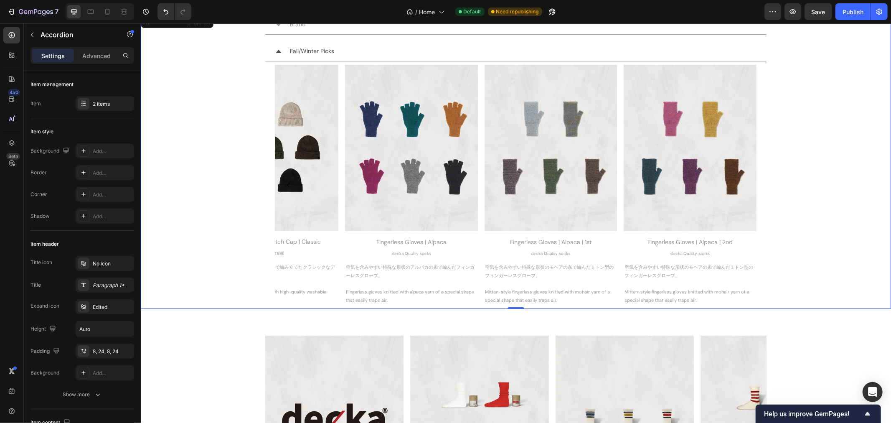
click at [237, 199] on div "Fall/Winter Picks Image Velour Style Fingerless Gloves Heading SHOWATABÉ Text B…" at bounding box center [516, 174] width 750 height 267
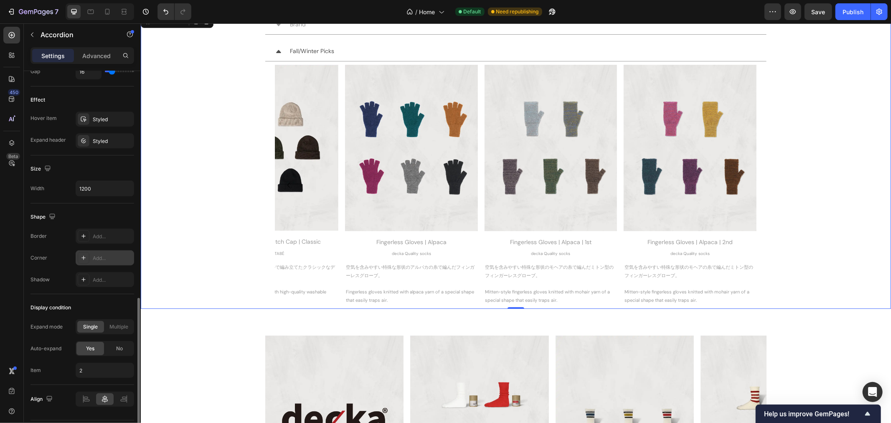
scroll to position [442, 0]
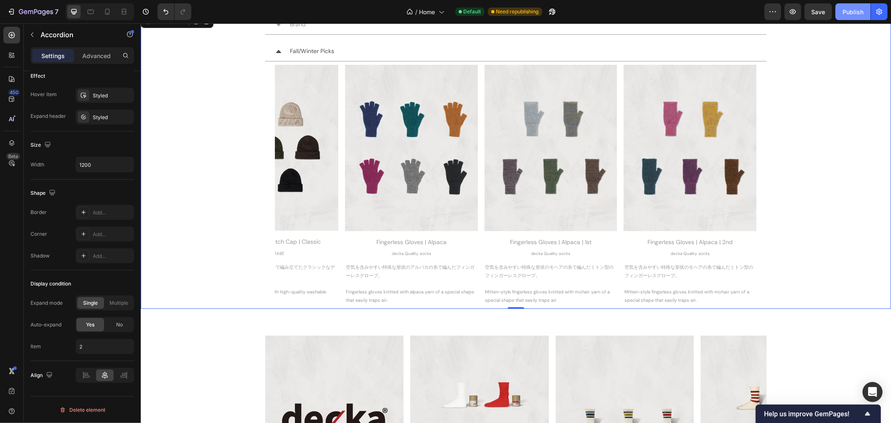
click at [851, 11] on div "Publish" at bounding box center [853, 12] width 21 height 9
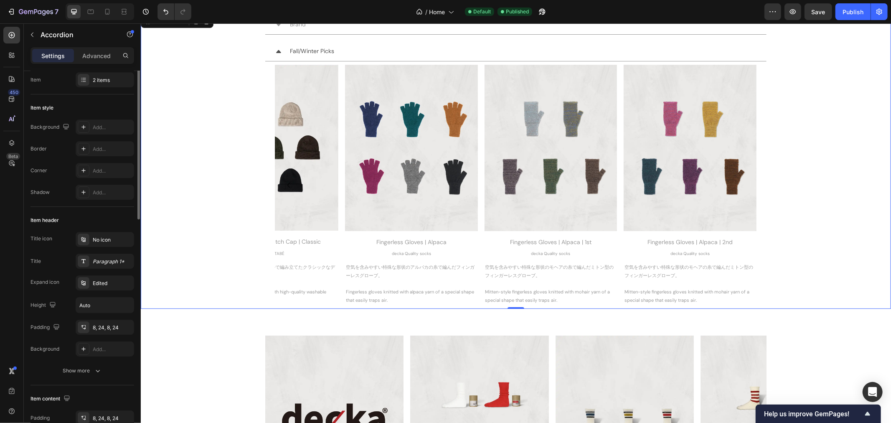
scroll to position [0, 0]
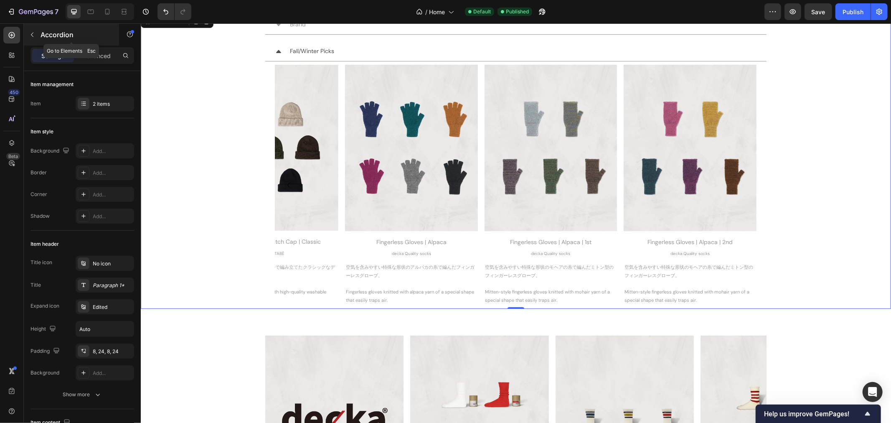
click at [33, 35] on icon "button" at bounding box center [32, 34] width 7 height 7
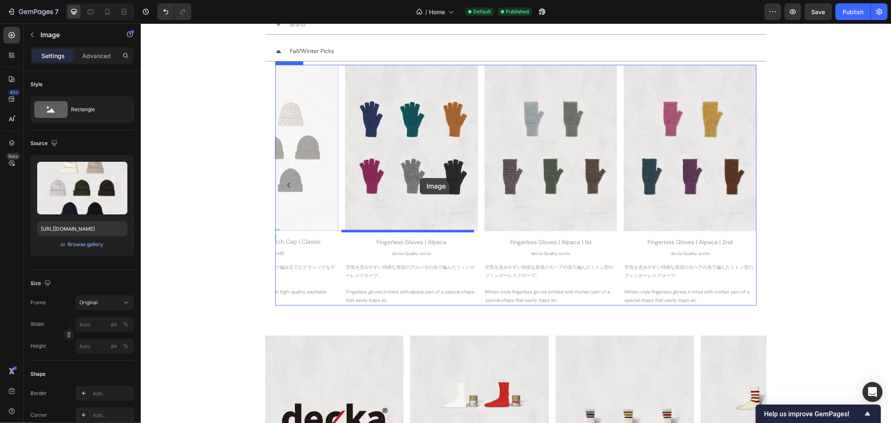
drag, startPoint x: 319, startPoint y: 172, endPoint x: 420, endPoint y: 178, distance: 100.4
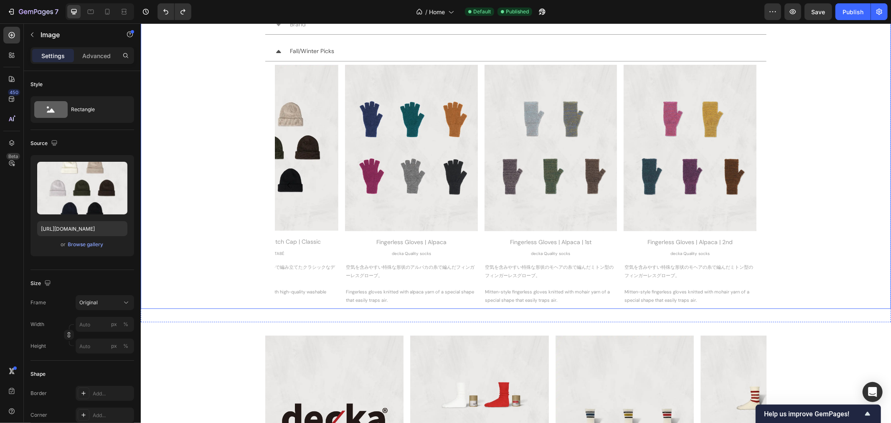
click at [241, 170] on div "Fall/Winter Picks Image Velour Style Fingerless Gloves Heading SHOWATABÉ Text B…" at bounding box center [516, 174] width 750 height 267
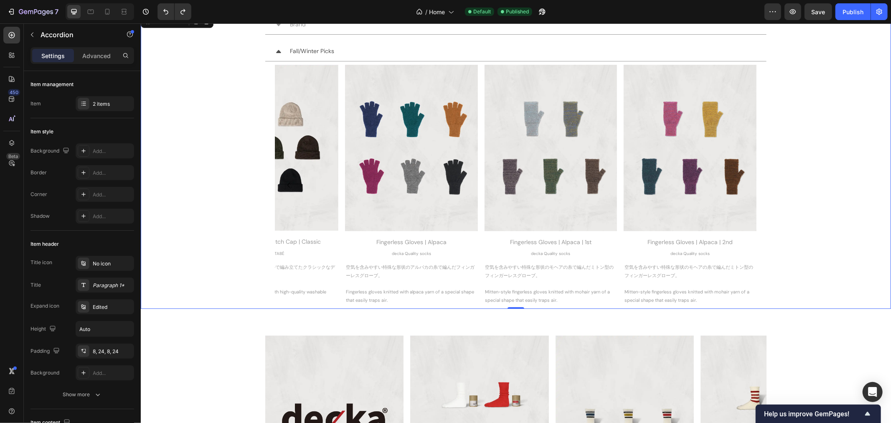
click at [266, 67] on div "Image Velour Style Fingerless Gloves Heading SHOWATABÉ Text Block ラッセル編みのモール糸で編…" at bounding box center [515, 184] width 501 height 247
click at [339, 301] on div "Image Velour Style Fingerless Gloves Heading SHOWATABÉ Text Block ラッセル編みのモール糸で編…" at bounding box center [515, 184] width 481 height 240
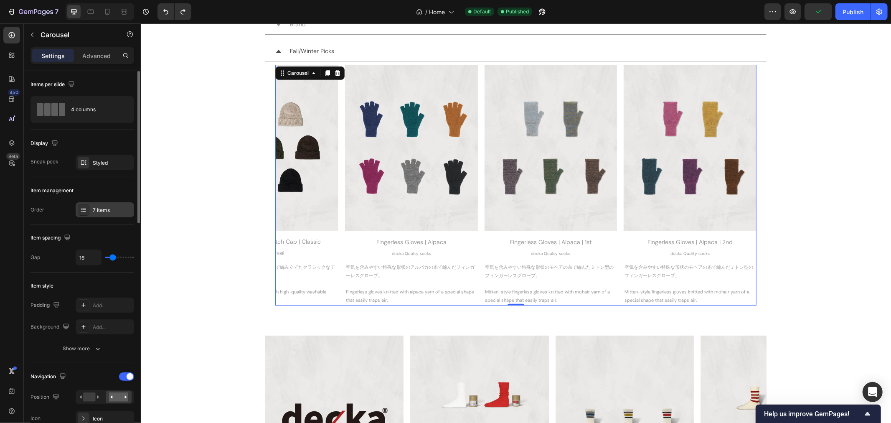
click at [116, 211] on div "7 items" at bounding box center [112, 210] width 39 height 8
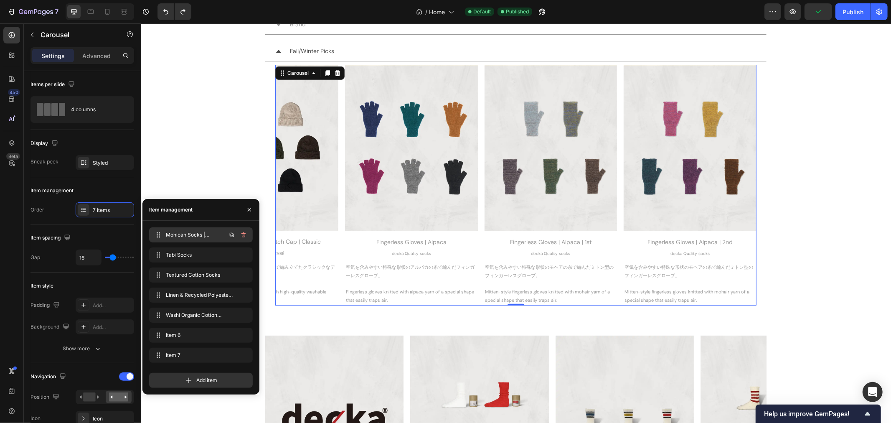
click at [185, 239] on div "Mohican Socks | Split-Toe Style | 2nd Collection Mohican Socks | Split-Toe Styl…" at bounding box center [190, 235] width 74 height 12
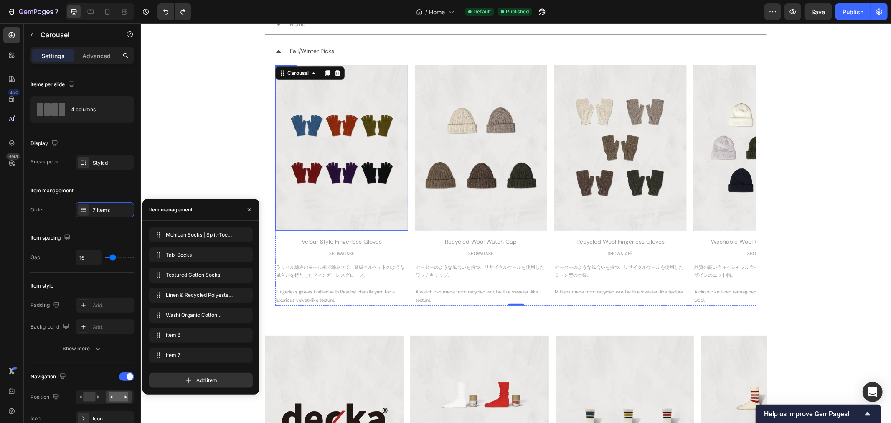
click at [328, 136] on img at bounding box center [341, 147] width 133 height 166
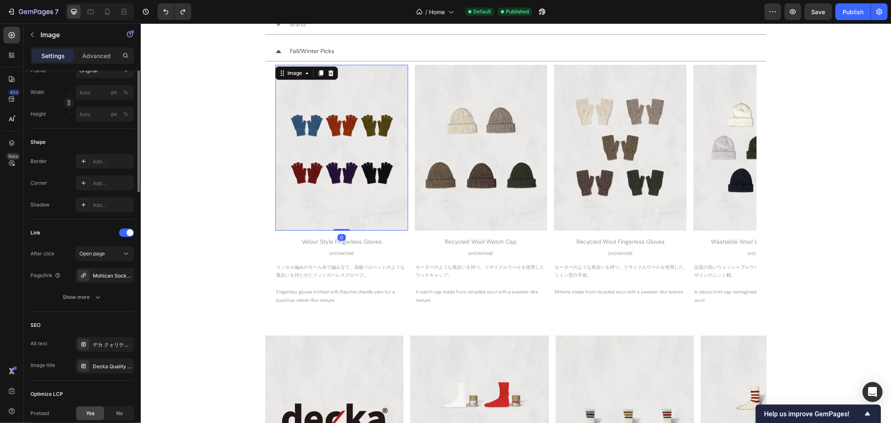
scroll to position [278, 0]
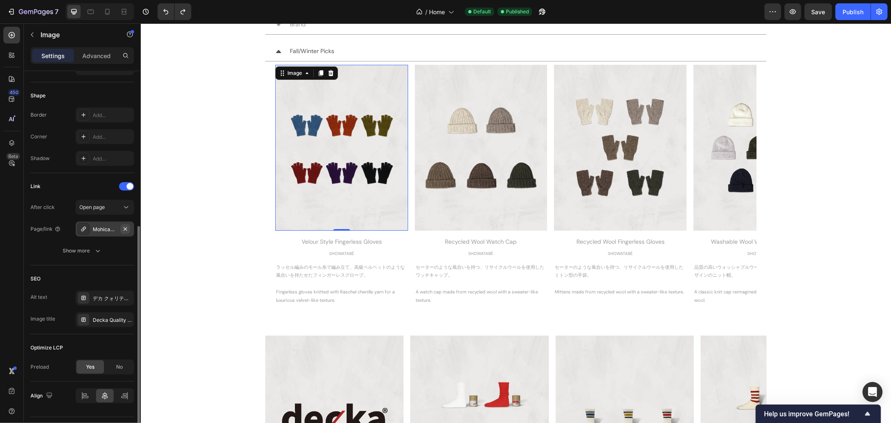
click at [128, 227] on icon "button" at bounding box center [125, 229] width 7 height 7
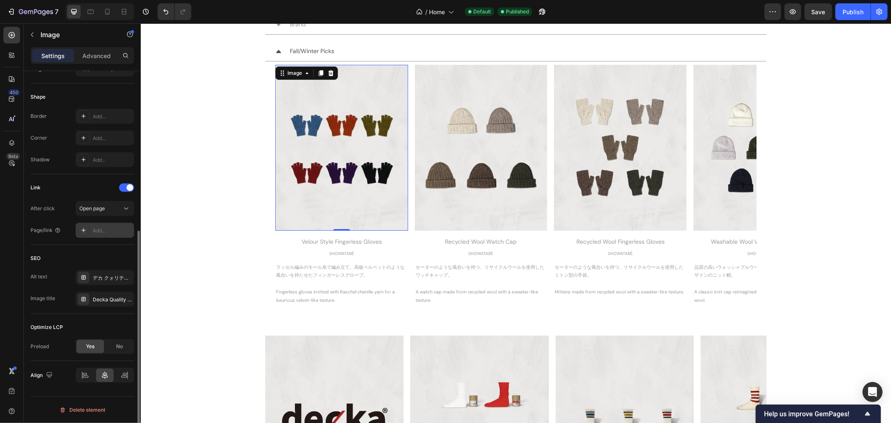
scroll to position [277, 0]
click at [108, 229] on div "Add..." at bounding box center [112, 231] width 39 height 8
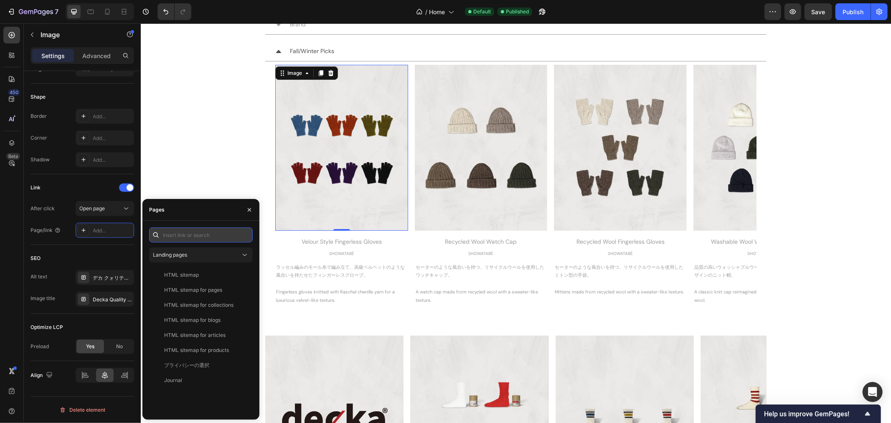
click at [176, 237] on input "text" at bounding box center [201, 234] width 104 height 15
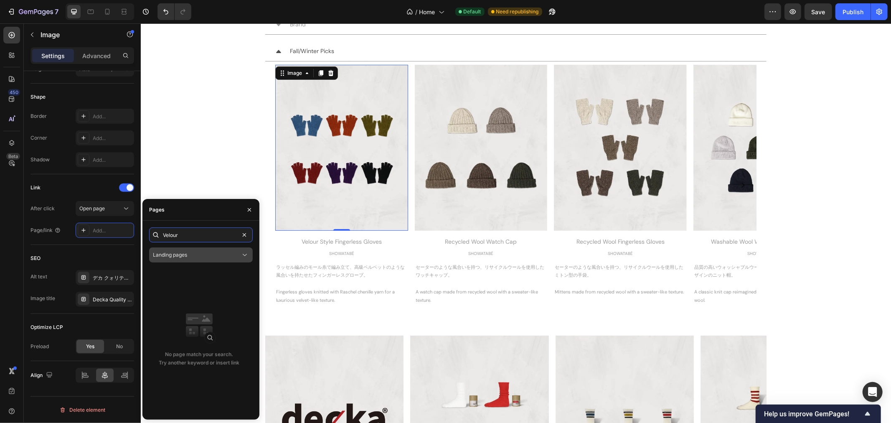
type input "Velour"
click at [195, 258] on div "Landing pages" at bounding box center [197, 255] width 88 height 8
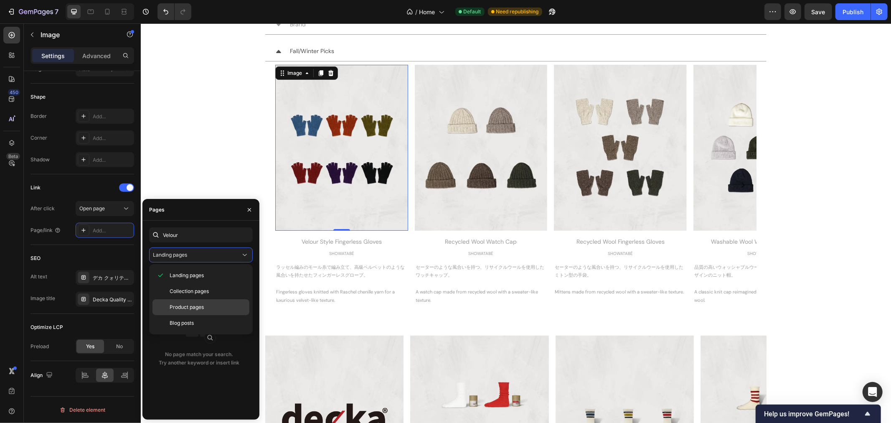
click at [193, 305] on span "Product pages" at bounding box center [187, 307] width 34 height 8
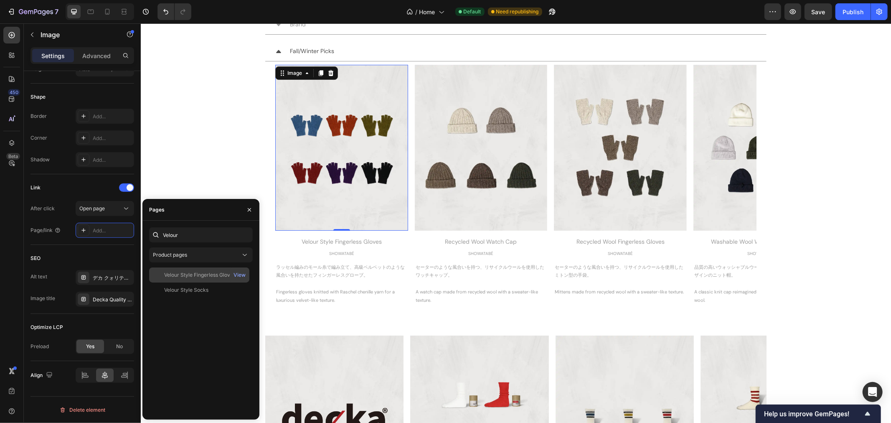
click at [188, 278] on div "Velour Style Fingerless Gloves" at bounding box center [199, 275] width 71 height 8
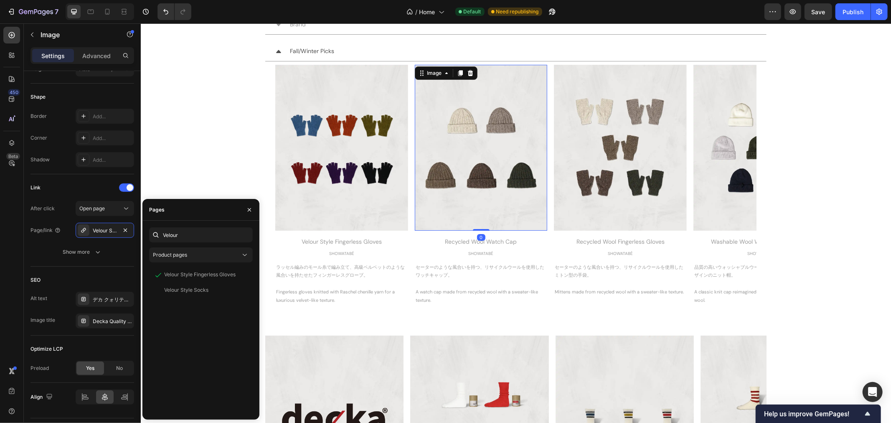
click at [473, 189] on img at bounding box center [481, 147] width 133 height 166
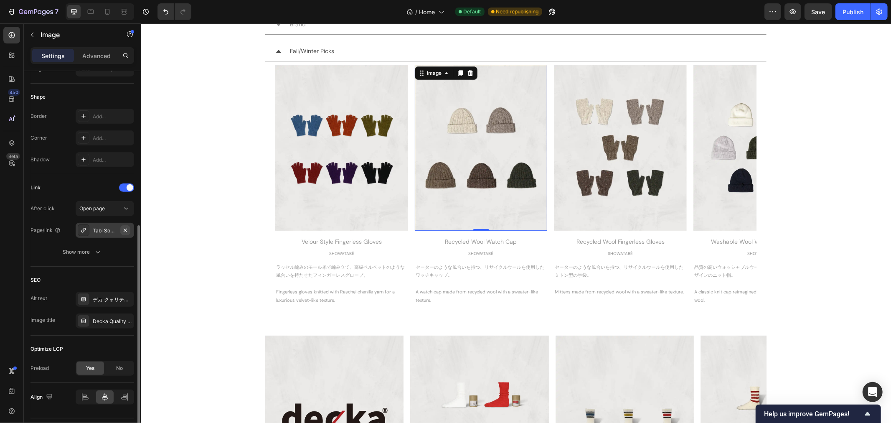
click at [124, 230] on icon "button" at bounding box center [125, 230] width 7 height 7
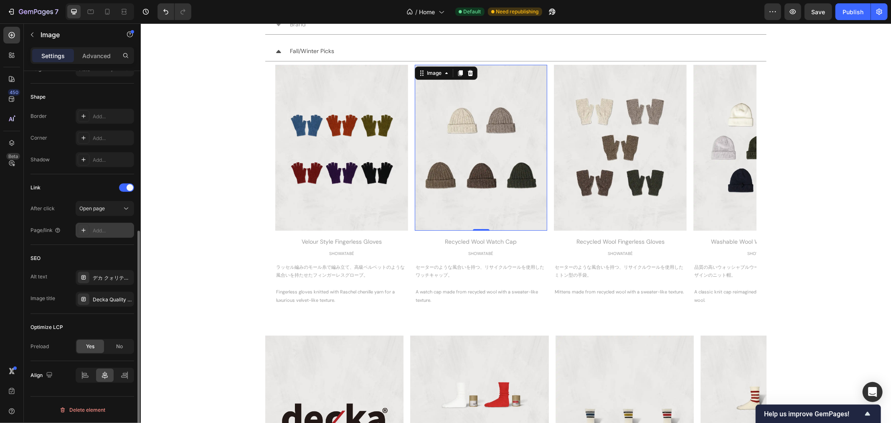
click at [103, 231] on div "Add..." at bounding box center [112, 231] width 39 height 8
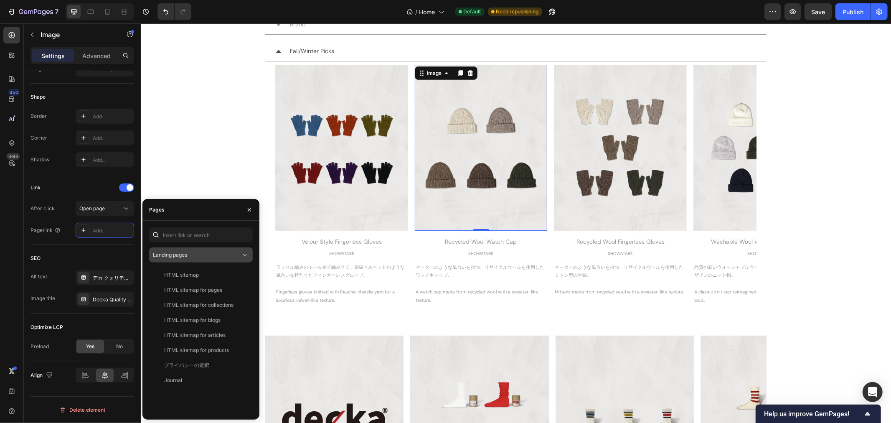
click at [195, 254] on div "Landing pages" at bounding box center [197, 255] width 88 height 8
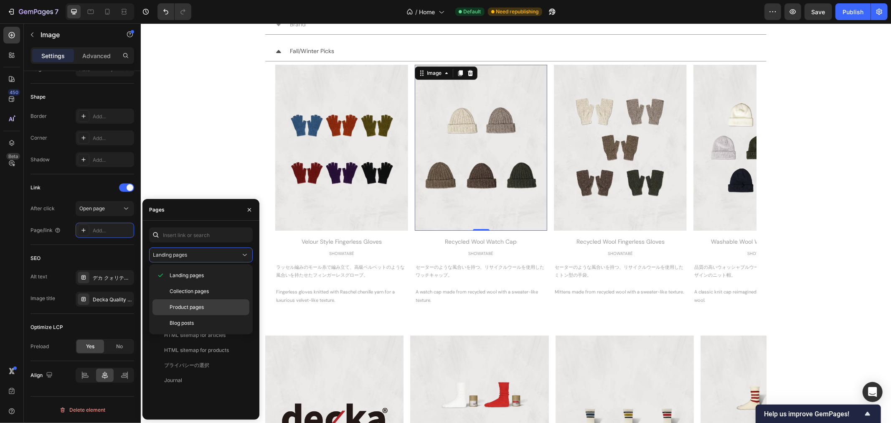
click at [196, 302] on div "Product pages" at bounding box center [201, 307] width 97 height 16
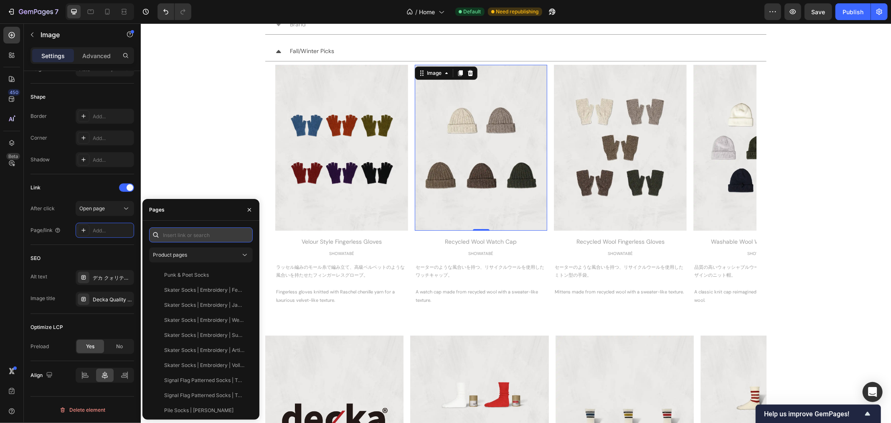
click at [187, 234] on input "text" at bounding box center [201, 234] width 104 height 15
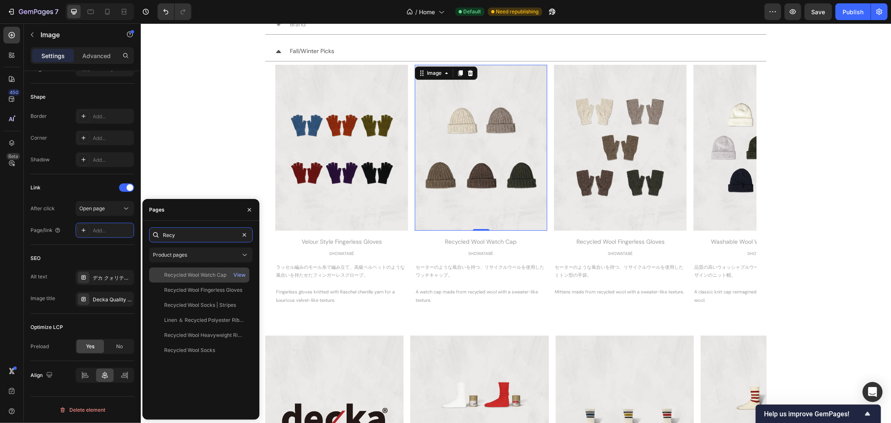
type input "Recy"
click at [207, 272] on div "Recycled Wool Watch Cap" at bounding box center [195, 275] width 62 height 8
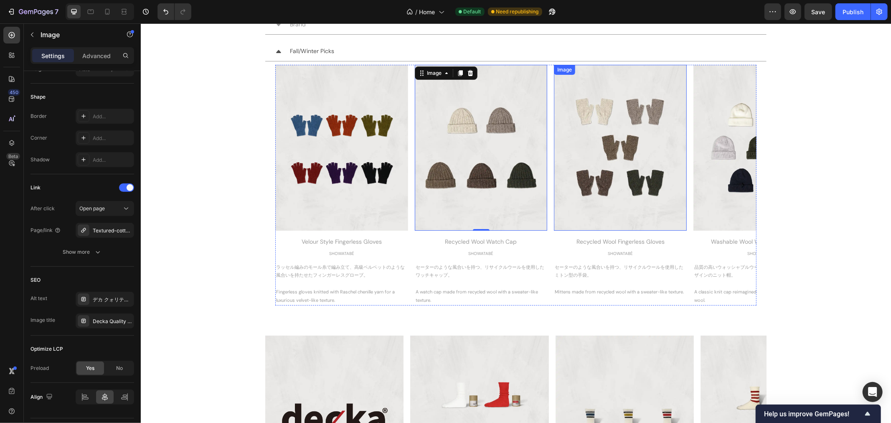
click at [595, 173] on img at bounding box center [620, 147] width 133 height 166
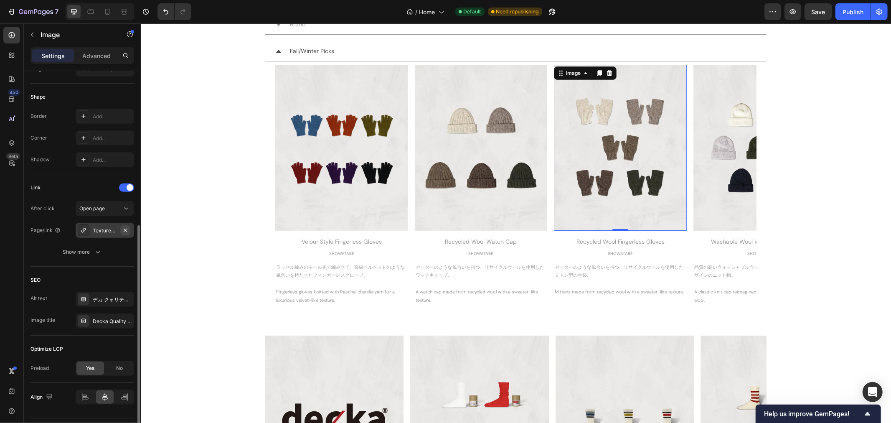
click at [125, 229] on icon "button" at bounding box center [125, 230] width 7 height 7
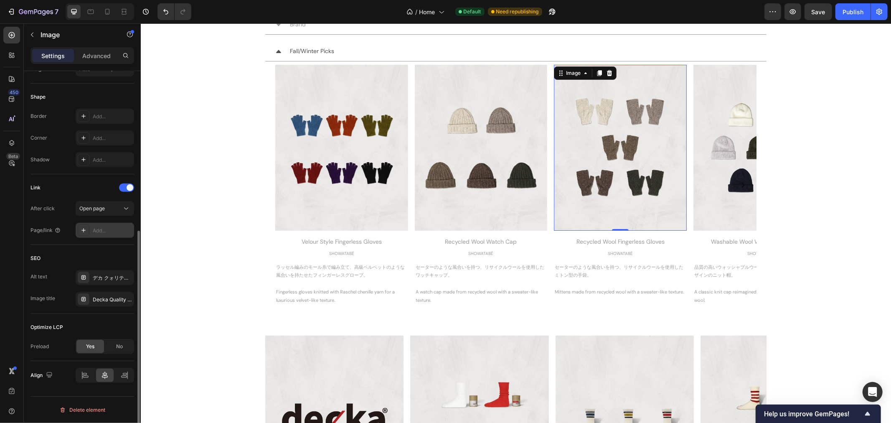
click at [98, 232] on div "Add..." at bounding box center [112, 231] width 39 height 8
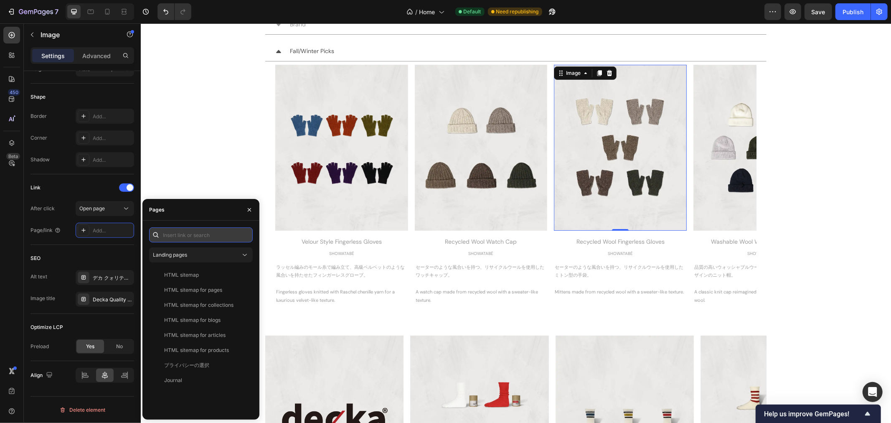
click at [191, 236] on input "text" at bounding box center [201, 234] width 104 height 15
click at [181, 257] on span "Landing pages" at bounding box center [170, 255] width 34 height 6
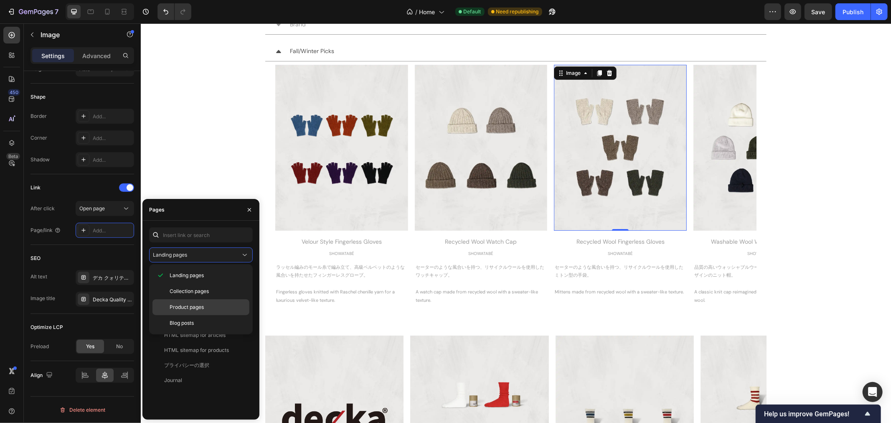
click at [187, 304] on span "Product pages" at bounding box center [187, 307] width 34 height 8
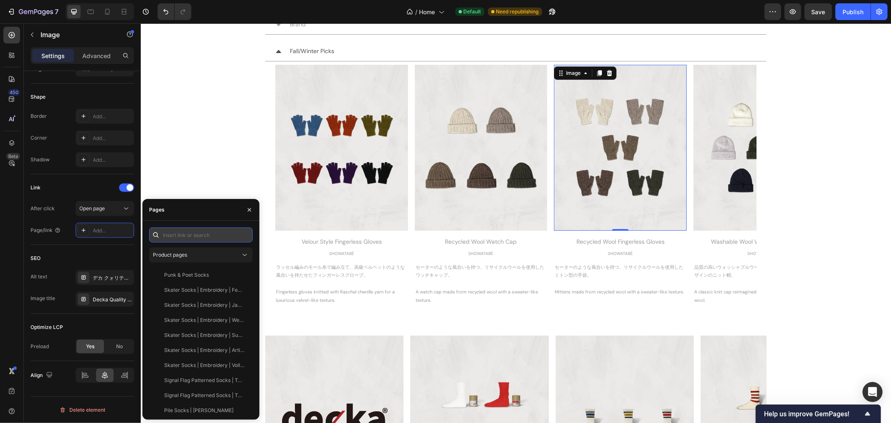
click at [182, 240] on input "text" at bounding box center [201, 234] width 104 height 15
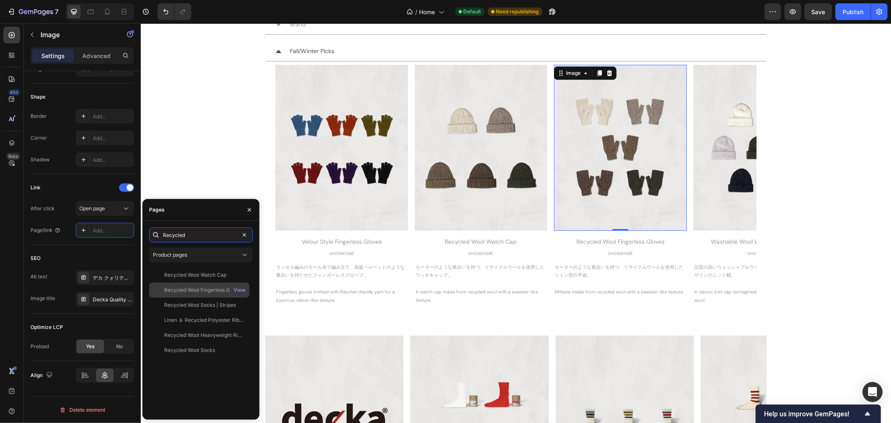
type input "Recycled"
click at [224, 289] on div "Recycled Wool Fingerless Gloves" at bounding box center [203, 290] width 78 height 8
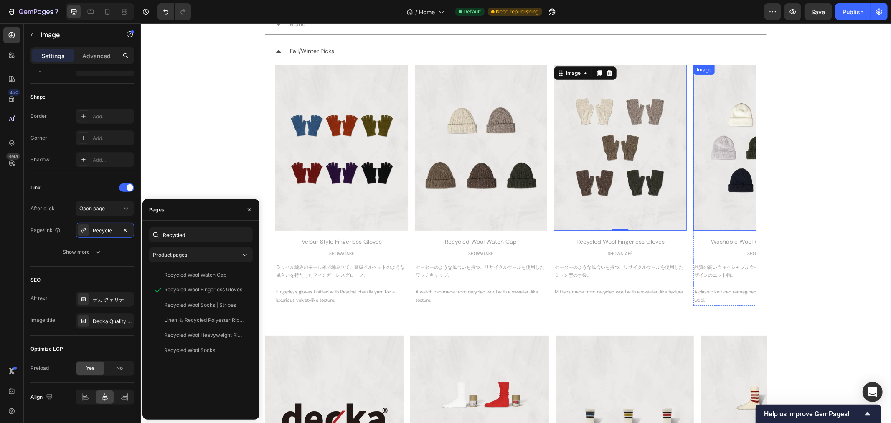
click at [704, 189] on img at bounding box center [759, 147] width 133 height 166
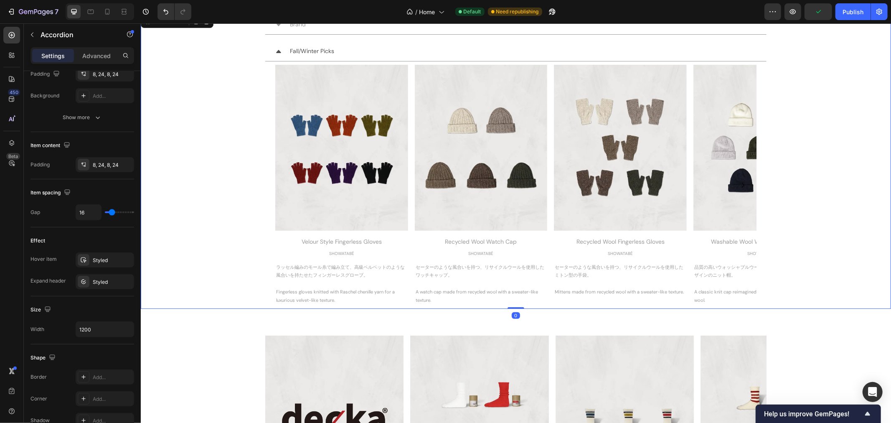
click at [265, 258] on div "Image Velour Style Fingerless Gloves Heading SHOWATABÉ Text Block ラッセル編みのモール糸で編…" at bounding box center [515, 184] width 501 height 247
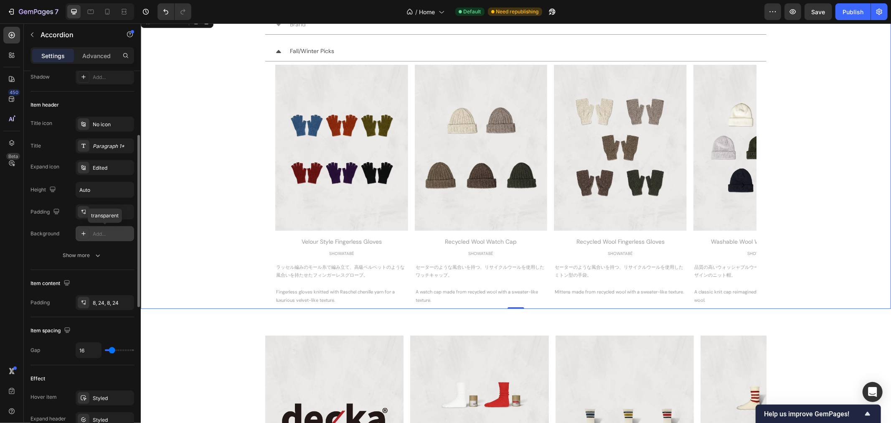
scroll to position [186, 0]
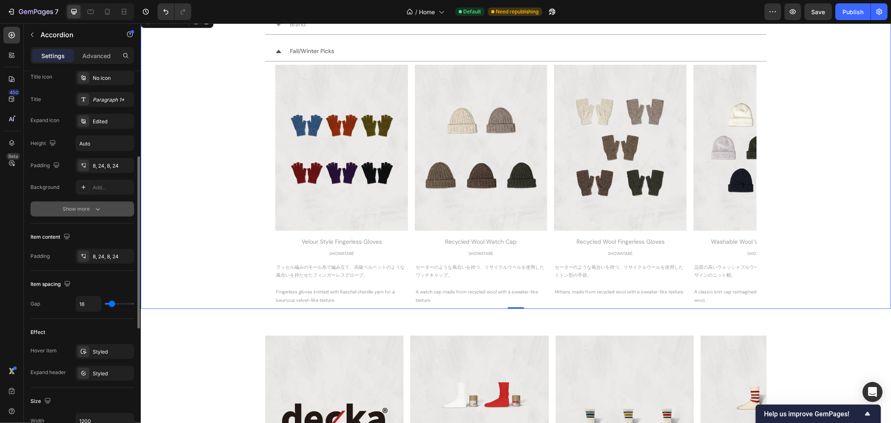
click at [91, 211] on div "Show more" at bounding box center [82, 209] width 39 height 8
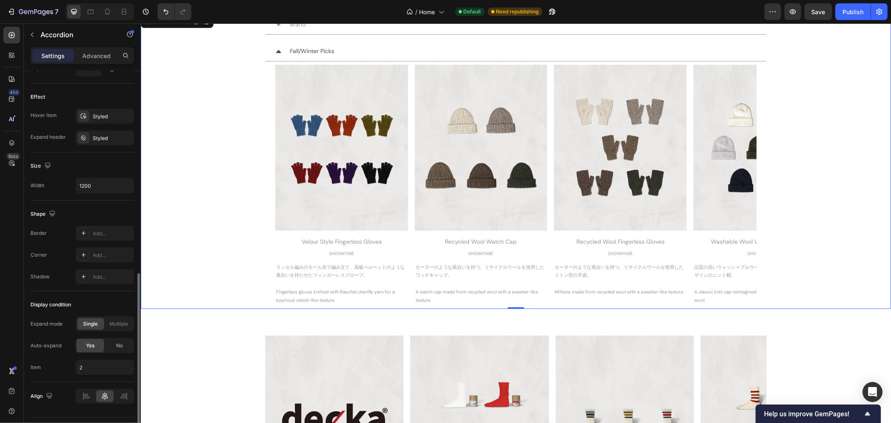
scroll to position [486, 0]
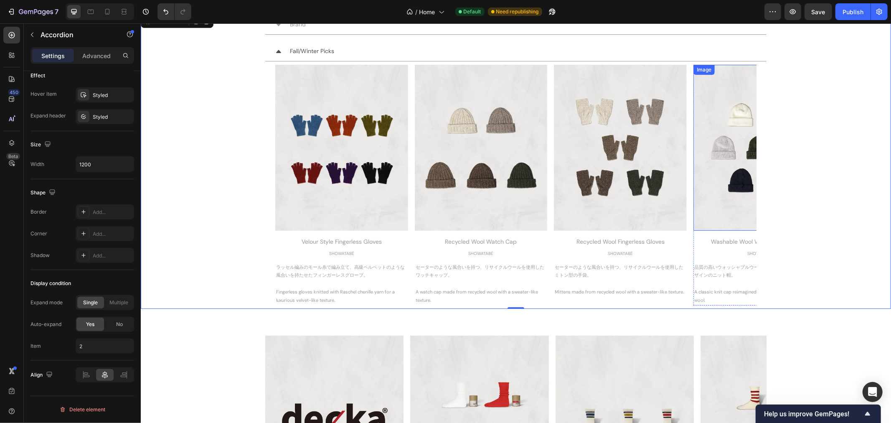
click at [710, 172] on img at bounding box center [759, 147] width 133 height 166
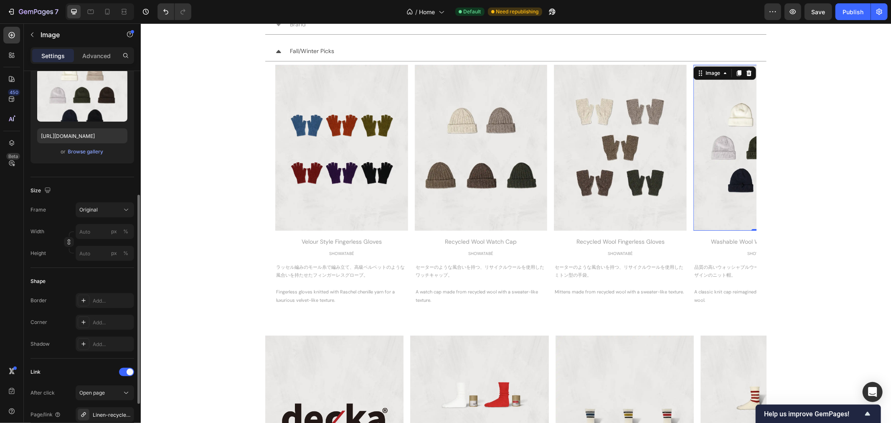
scroll to position [232, 0]
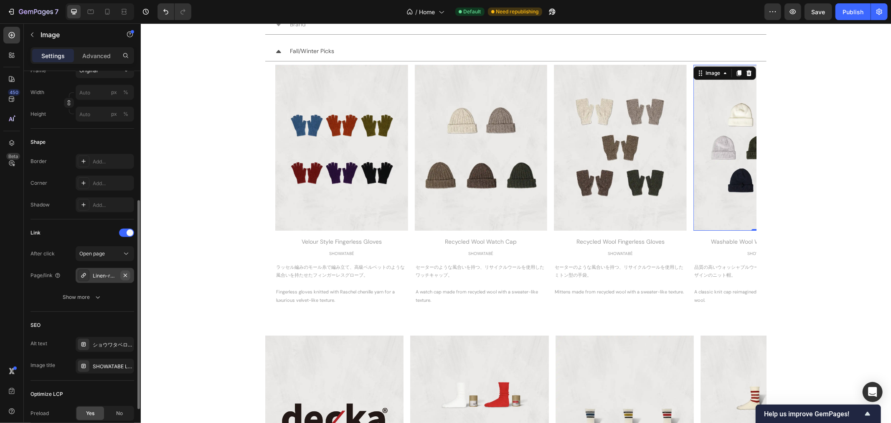
click at [125, 274] on icon "button" at bounding box center [125, 275] width 7 height 7
click at [82, 277] on icon at bounding box center [83, 275] width 7 height 7
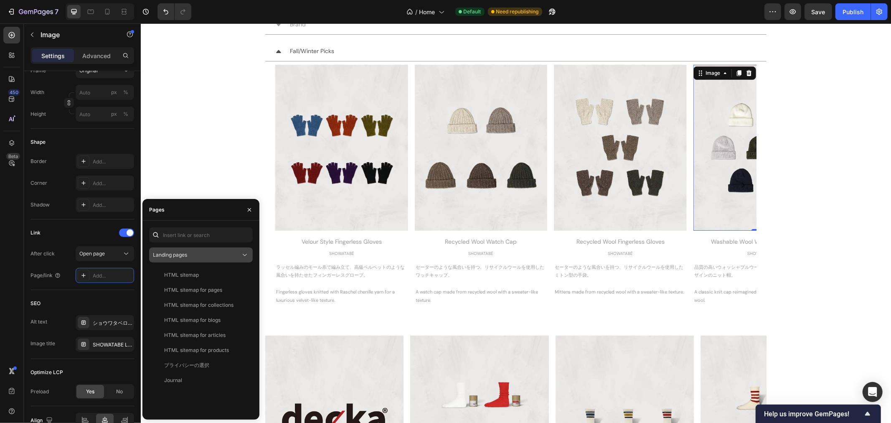
click at [176, 251] on span "Landing pages" at bounding box center [170, 255] width 34 height 8
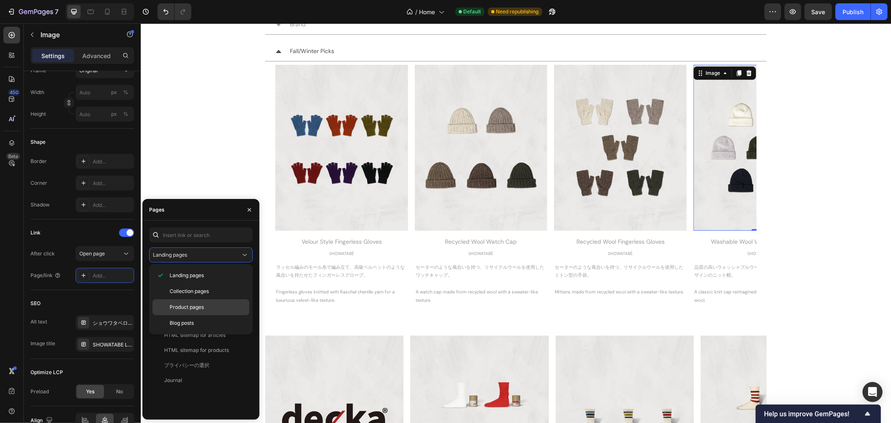
click at [181, 303] on div "Product pages" at bounding box center [201, 307] width 97 height 16
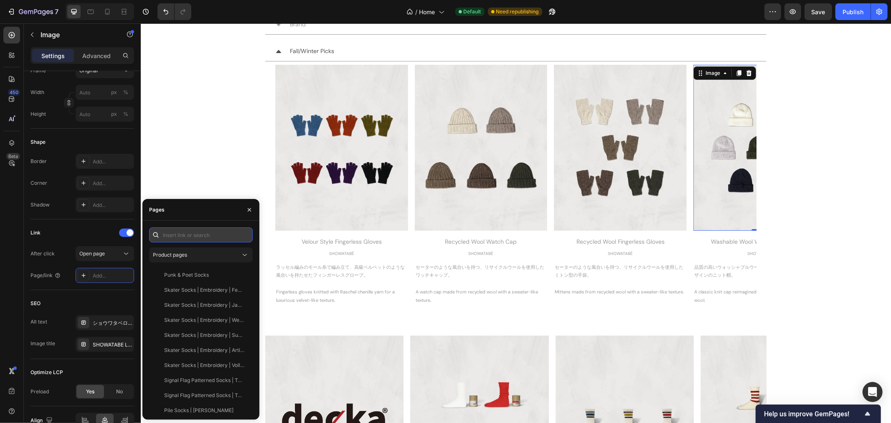
click at [177, 236] on input "text" at bounding box center [201, 234] width 104 height 15
type input "Washa"
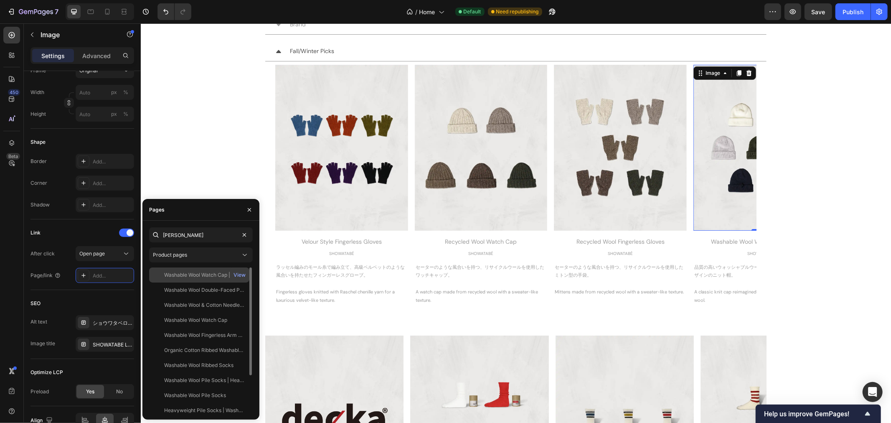
click at [202, 272] on div "Washable Wool Watch Cap | Classic" at bounding box center [204, 275] width 80 height 8
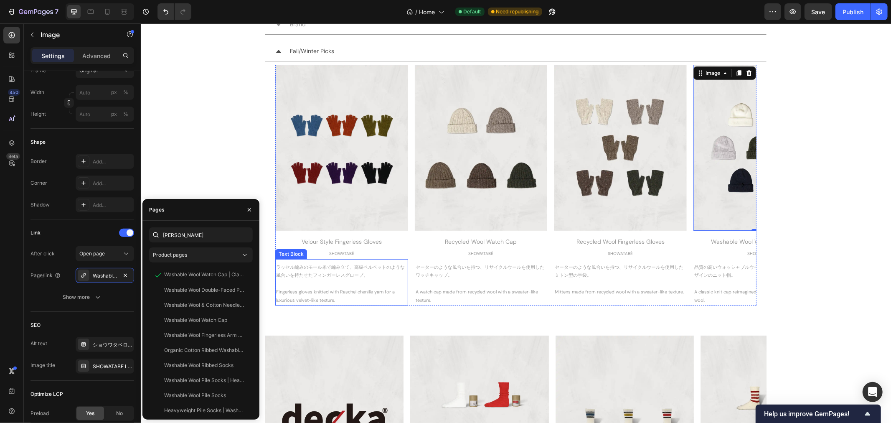
click at [404, 301] on div "ラッセル編みのモール糸で編み立て、高級ベルベットのような風合いを持たせたフィンガーレスグローブ。 Fingerless gloves knitted with…" at bounding box center [341, 283] width 133 height 43
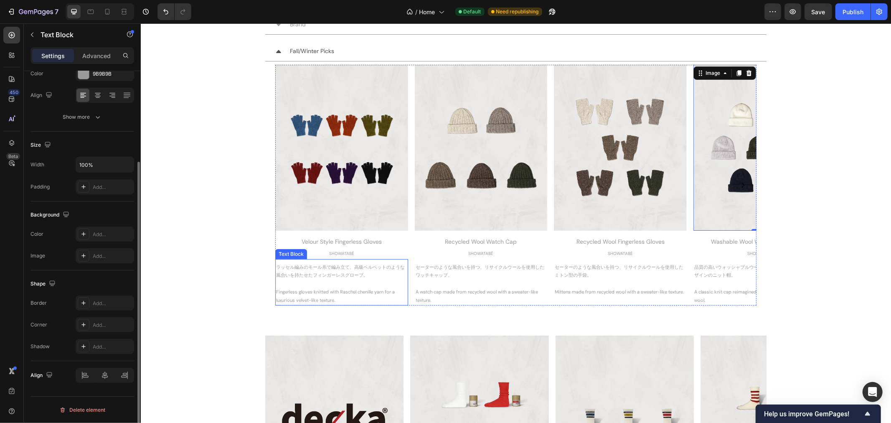
scroll to position [0, 0]
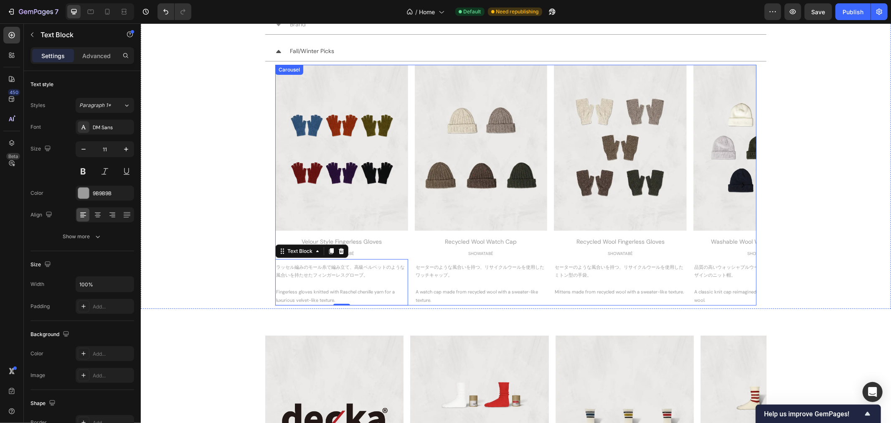
click at [407, 253] on div "Image Velour Style Fingerless Gloves Heading SHOWATABÉ Text Block ラッセル編みのモール糸で編…" at bounding box center [515, 184] width 481 height 240
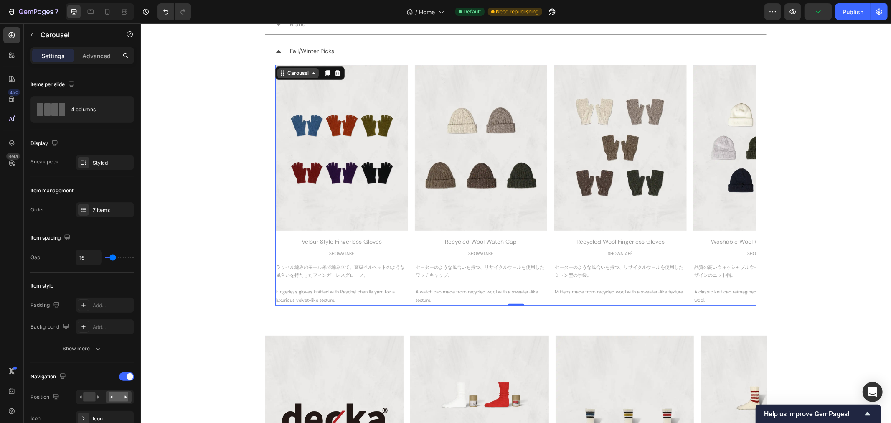
click at [293, 73] on div "Carousel" at bounding box center [297, 73] width 25 height 8
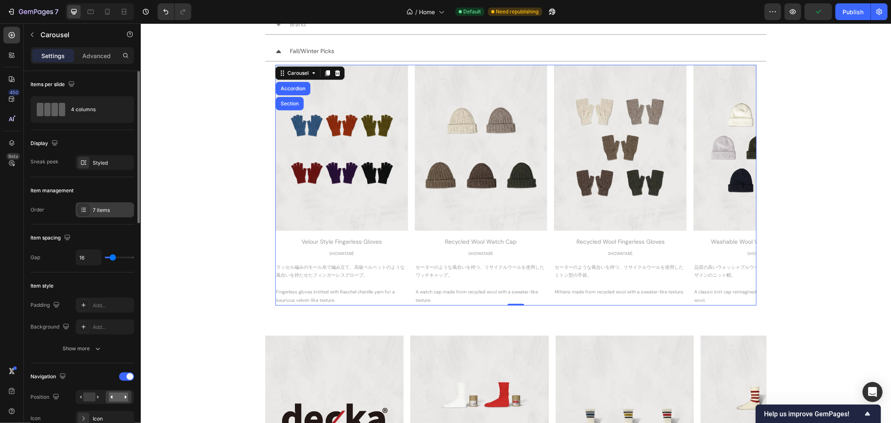
click at [102, 211] on div "7 items" at bounding box center [112, 210] width 39 height 8
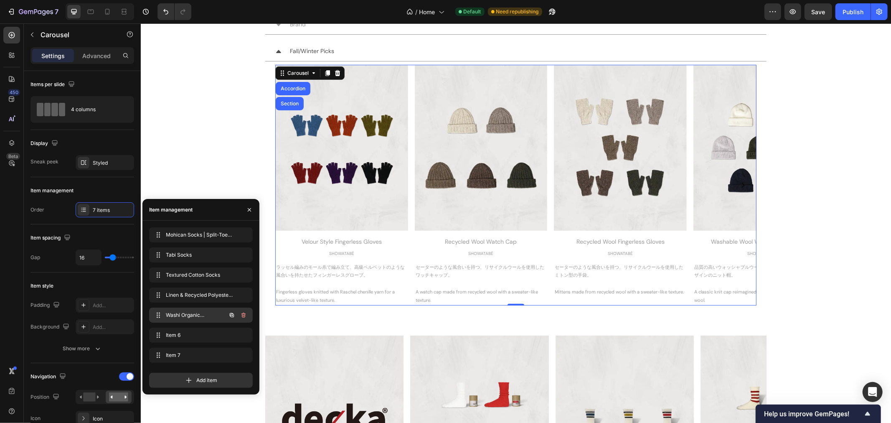
click at [193, 314] on span "Washi Organic Cotton Ribbed Socks | Stripes" at bounding box center [189, 315] width 47 height 8
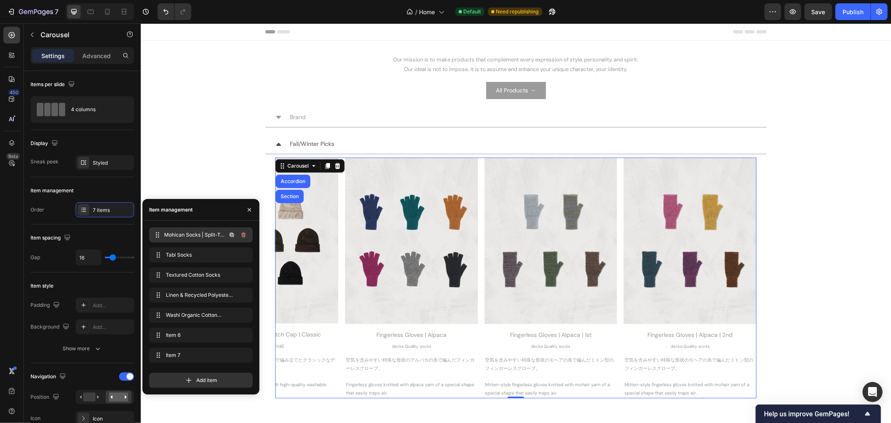
click at [194, 236] on span "Mohican Socks | Split-Toe Style | 2nd Collection" at bounding box center [195, 235] width 62 height 8
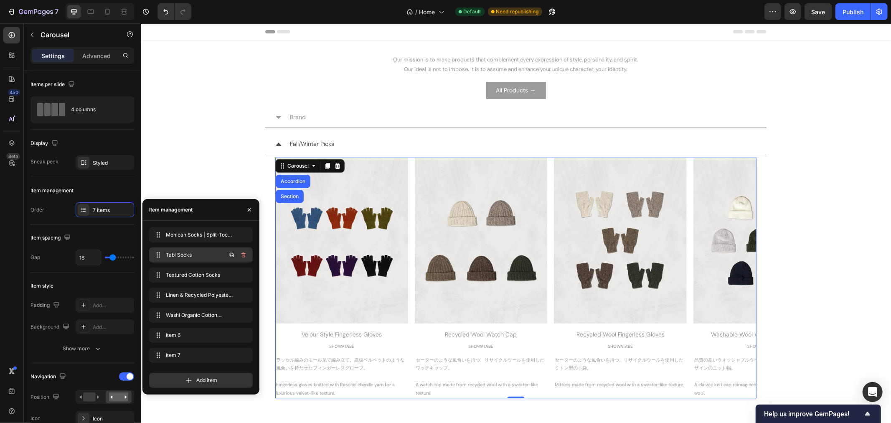
click at [195, 255] on span "Tabi Socks" at bounding box center [189, 255] width 47 height 8
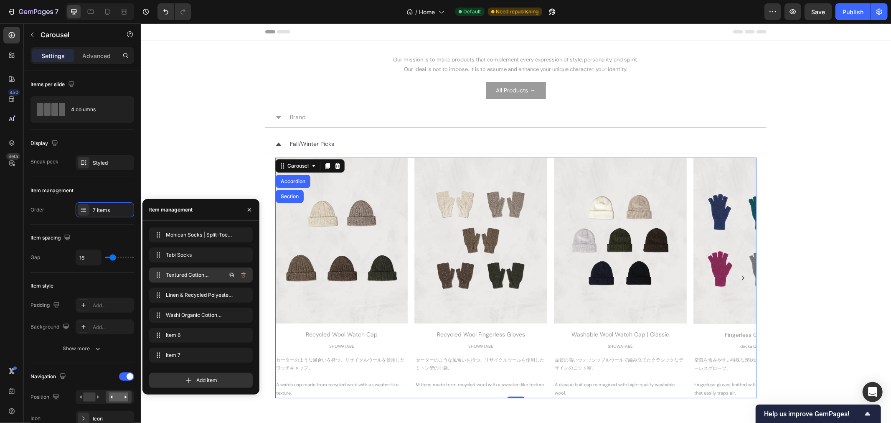
click at [195, 274] on span "Textured Cotton Socks" at bounding box center [189, 275] width 47 height 8
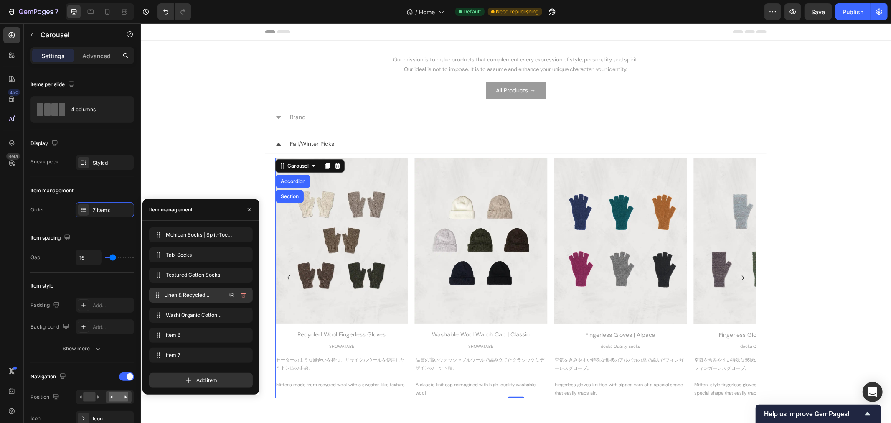
click at [195, 293] on span "Linen & Recycled Polyester Ribbed Socks" at bounding box center [195, 295] width 62 height 8
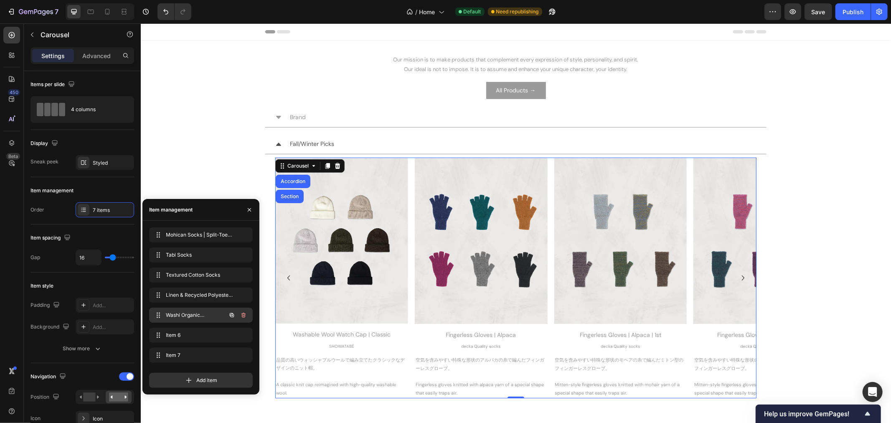
click at [196, 311] on span "Washi Organic Cotton Ribbed Socks | Stripes" at bounding box center [189, 315] width 47 height 8
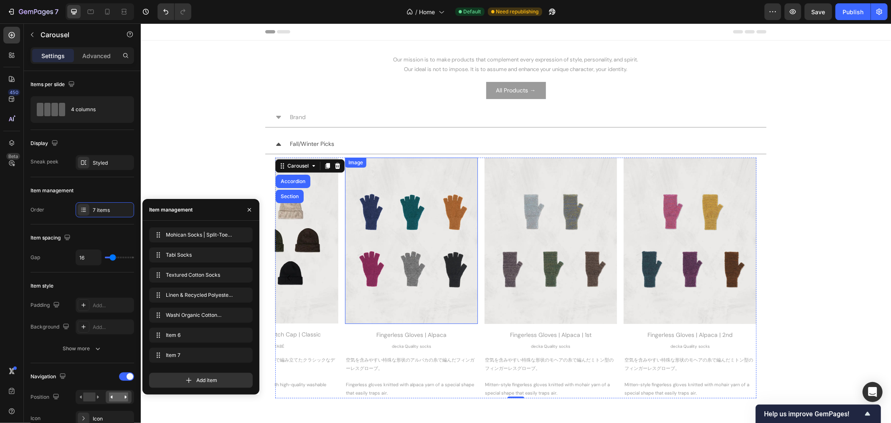
click at [363, 295] on img at bounding box center [411, 240] width 133 height 166
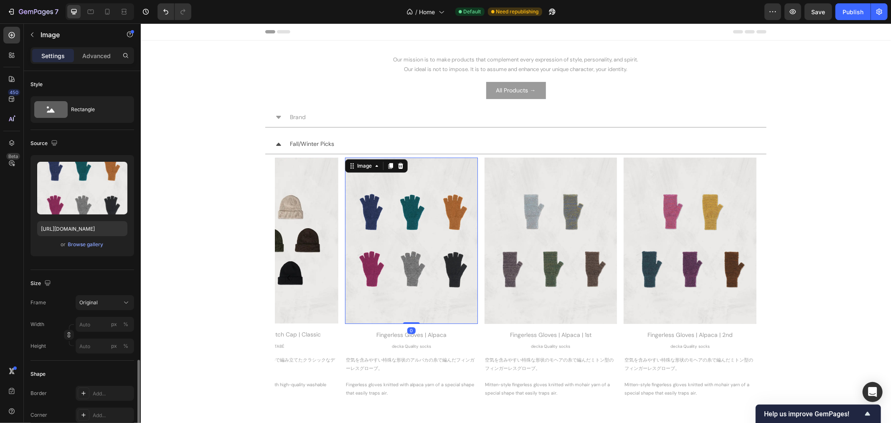
scroll to position [232, 0]
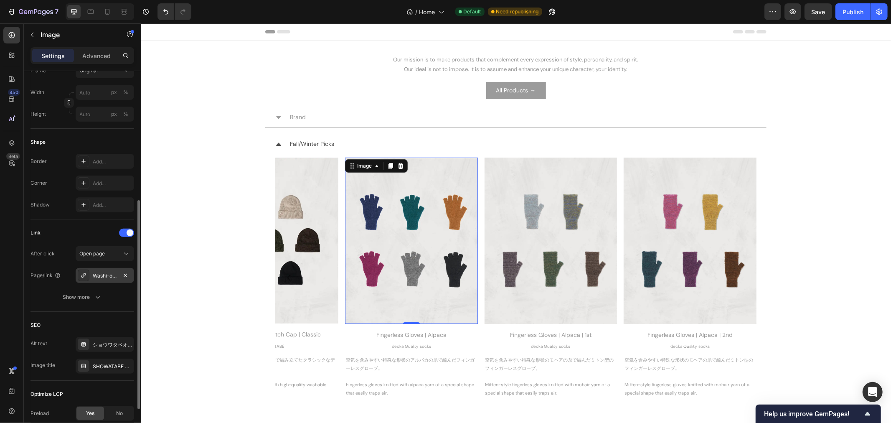
click at [112, 272] on div "Washi-organic-cotton-ribbed-socks-stripes" at bounding box center [105, 276] width 24 height 8
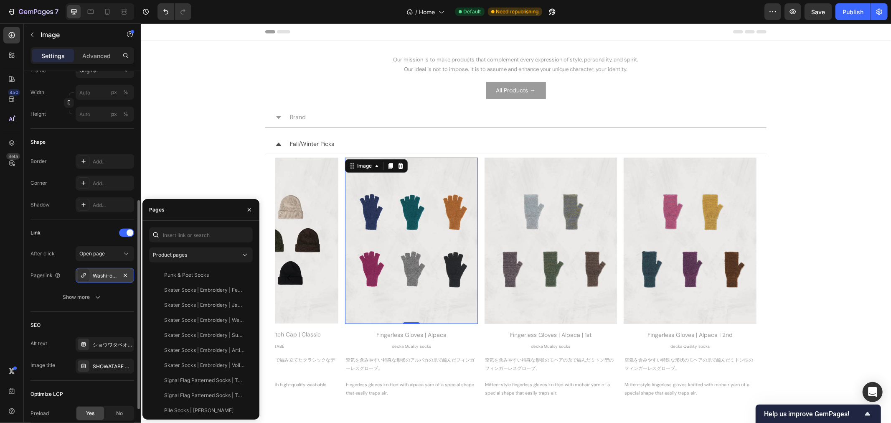
drag, startPoint x: 127, startPoint y: 274, endPoint x: 132, endPoint y: 272, distance: 5.3
click at [132, 272] on div "Washi-organic-cotton-ribbed-socks-stripes" at bounding box center [105, 275] width 59 height 15
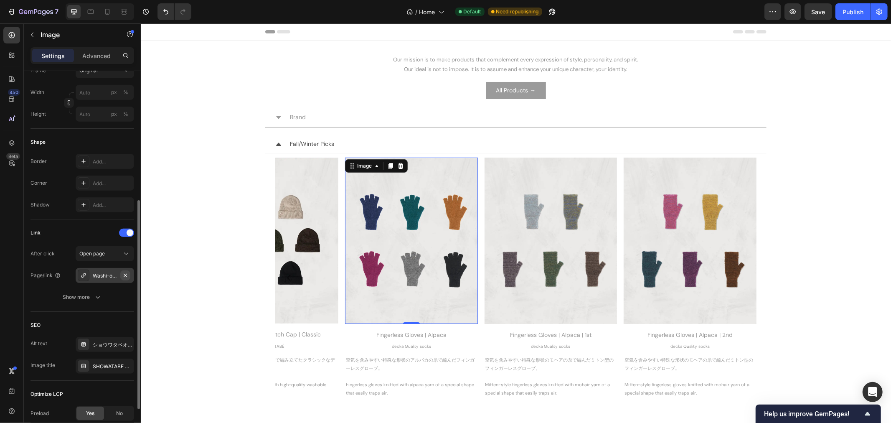
click at [125, 275] on icon "button" at bounding box center [125, 275] width 7 height 7
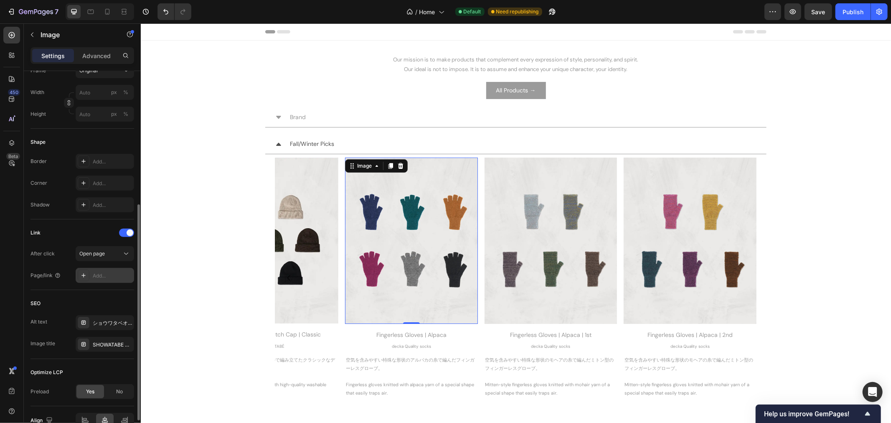
click at [102, 274] on div "Add..." at bounding box center [112, 276] width 39 height 8
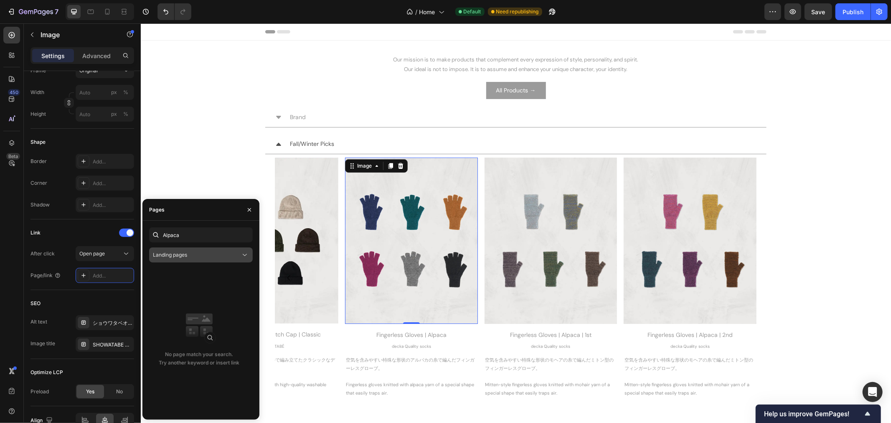
click at [221, 255] on div "Landing pages" at bounding box center [197, 255] width 88 height 8
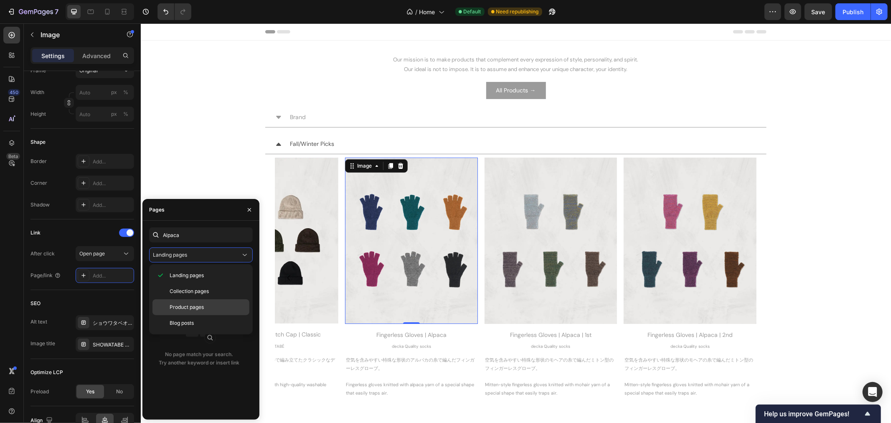
click at [214, 300] on div "Product pages" at bounding box center [201, 307] width 97 height 16
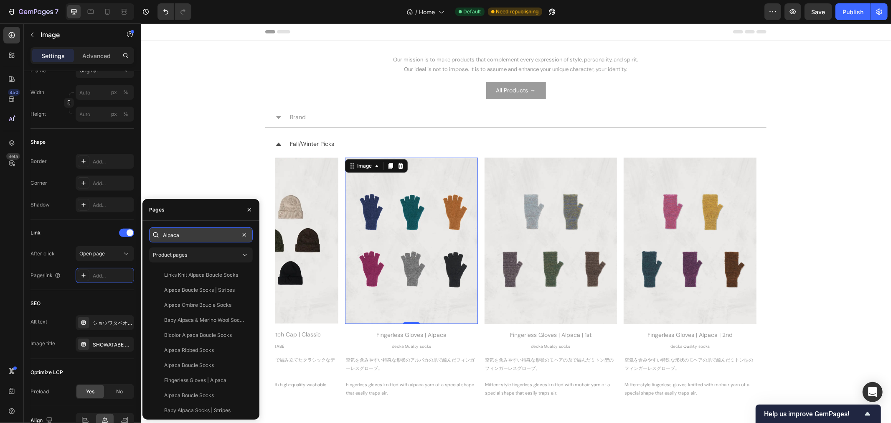
click at [201, 235] on input "Alpaca" at bounding box center [201, 234] width 104 height 15
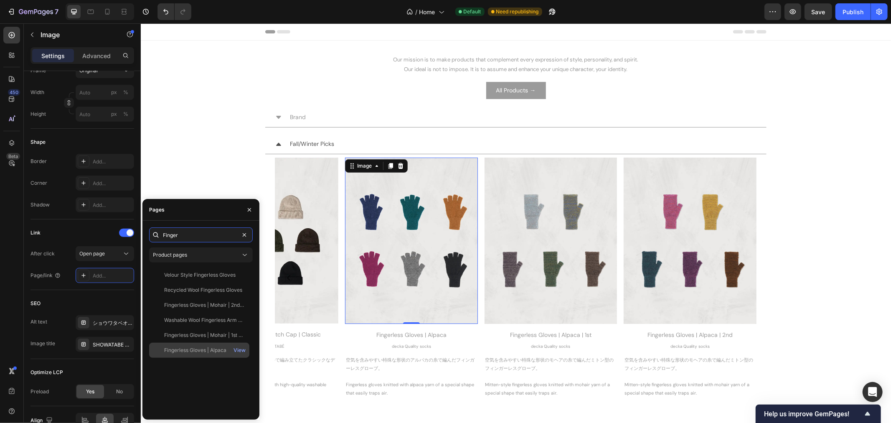
type input "Finger"
click at [212, 351] on div "Fingerless Gloves | Alpaca" at bounding box center [195, 350] width 62 height 8
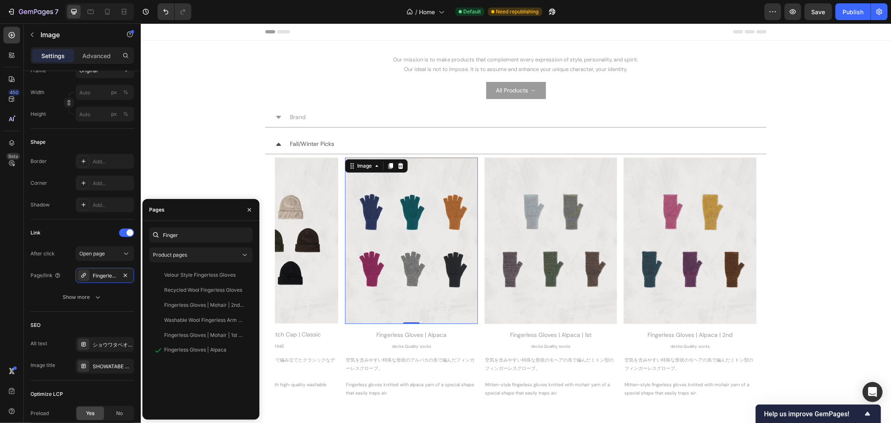
click at [221, 379] on div "Velour Style Fingerless Gloves View Recycled Wool Fingerless Gloves View Finger…" at bounding box center [201, 339] width 104 height 145
click at [251, 209] on icon "button" at bounding box center [249, 209] width 7 height 7
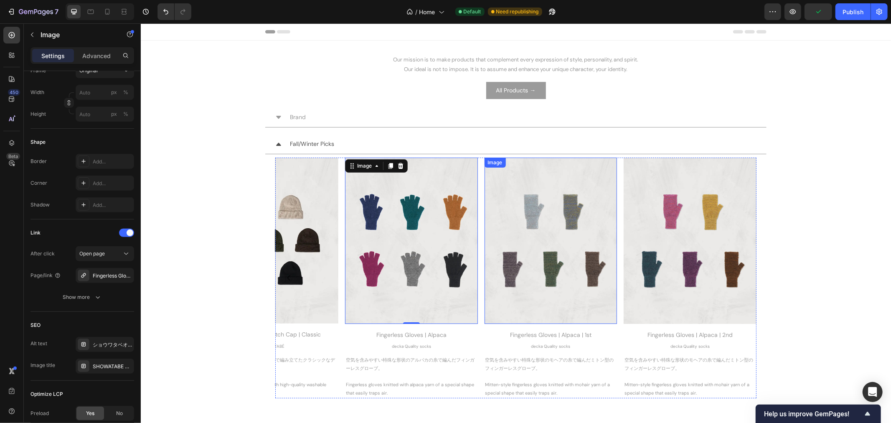
click at [512, 226] on img at bounding box center [550, 240] width 133 height 166
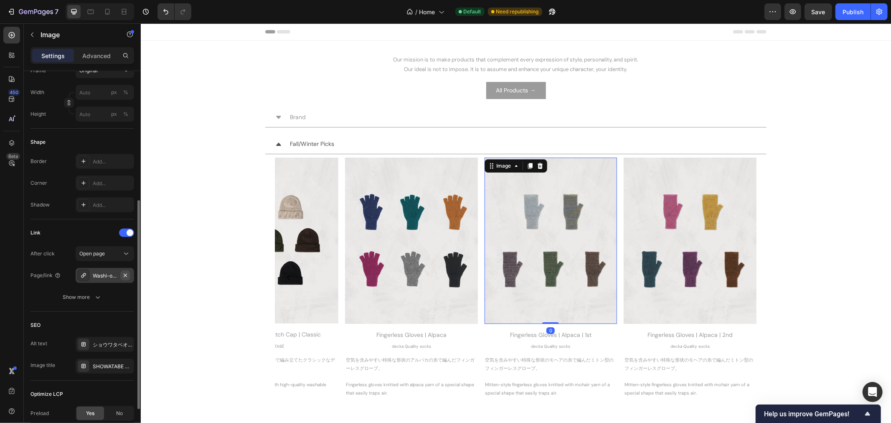
click at [125, 274] on icon "button" at bounding box center [125, 275] width 7 height 7
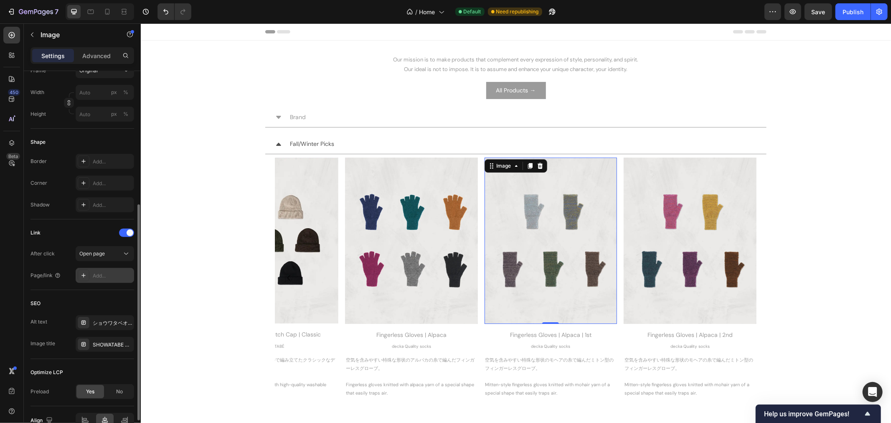
click at [102, 274] on div "Add..." at bounding box center [112, 276] width 39 height 8
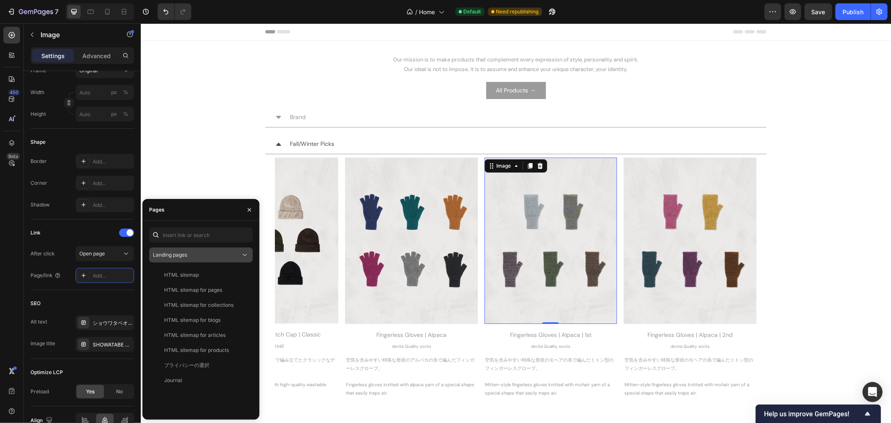
drag, startPoint x: 183, startPoint y: 252, endPoint x: 177, endPoint y: 260, distance: 9.6
click at [181, 253] on span "Landing pages" at bounding box center [170, 255] width 34 height 6
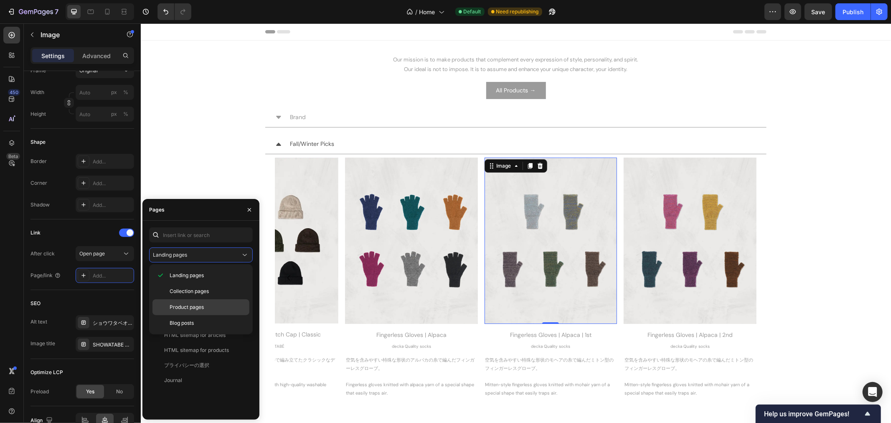
click at [186, 301] on div "Product pages" at bounding box center [201, 307] width 97 height 16
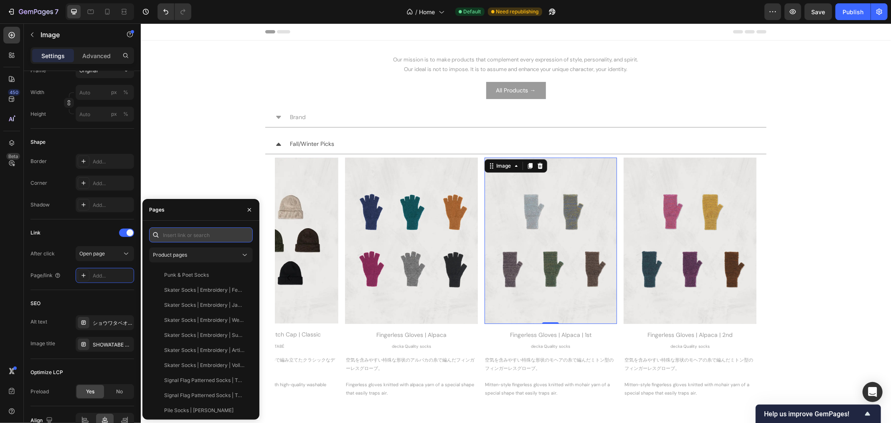
click at [181, 238] on input "text" at bounding box center [201, 234] width 104 height 15
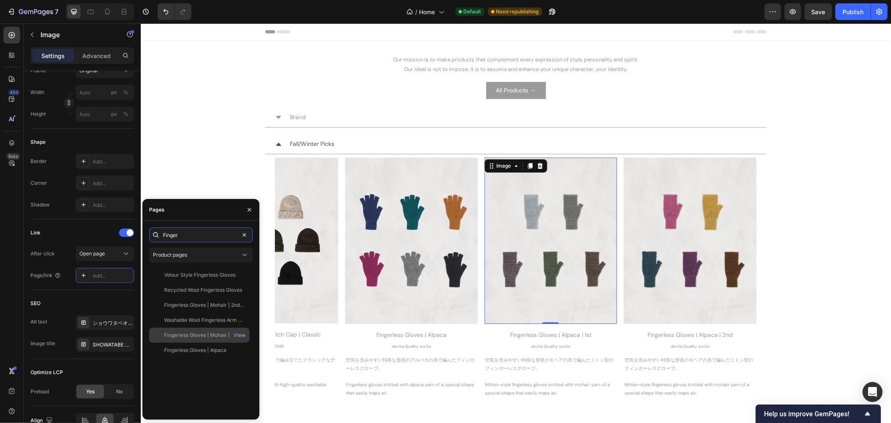
type input "Finger"
click at [214, 332] on div "Fingerless Gloves | Mohair | 1st Collection" at bounding box center [204, 335] width 80 height 8
